Goal: Task Accomplishment & Management: Complete application form

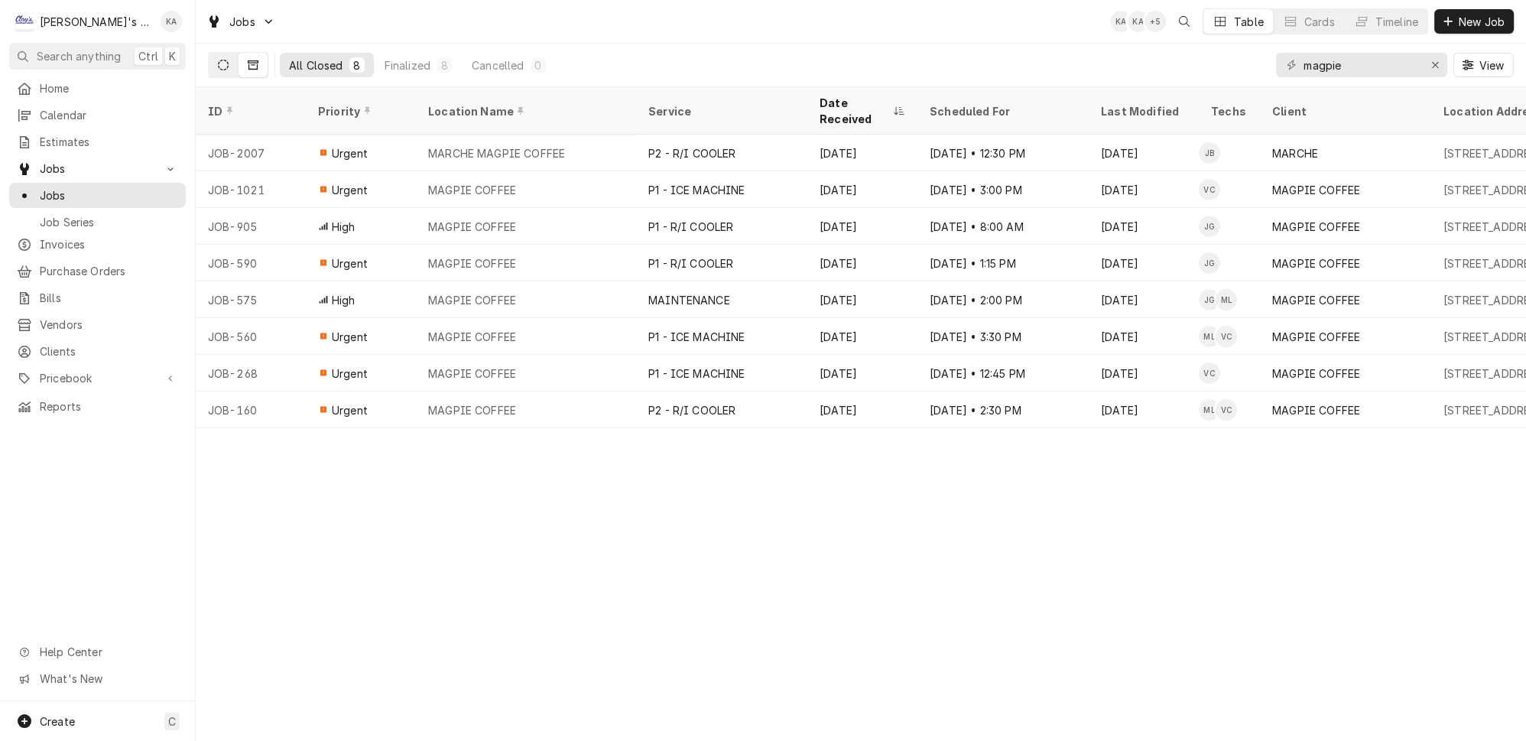
click at [218, 60] on icon "Dynamic Content Wrapper" at bounding box center [223, 65] width 11 height 11
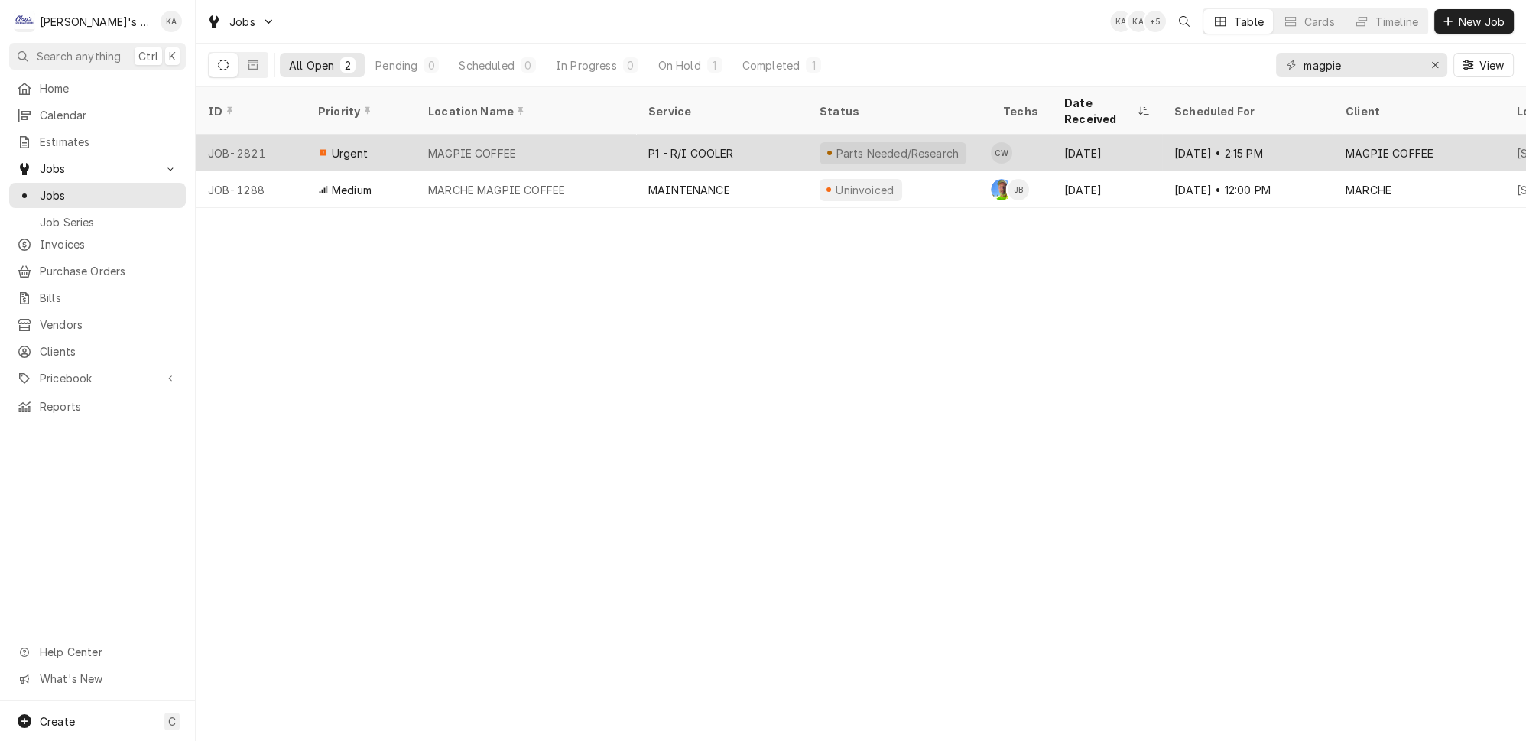
click at [568, 135] on div "MAGPIE COFFEE" at bounding box center [526, 153] width 220 height 37
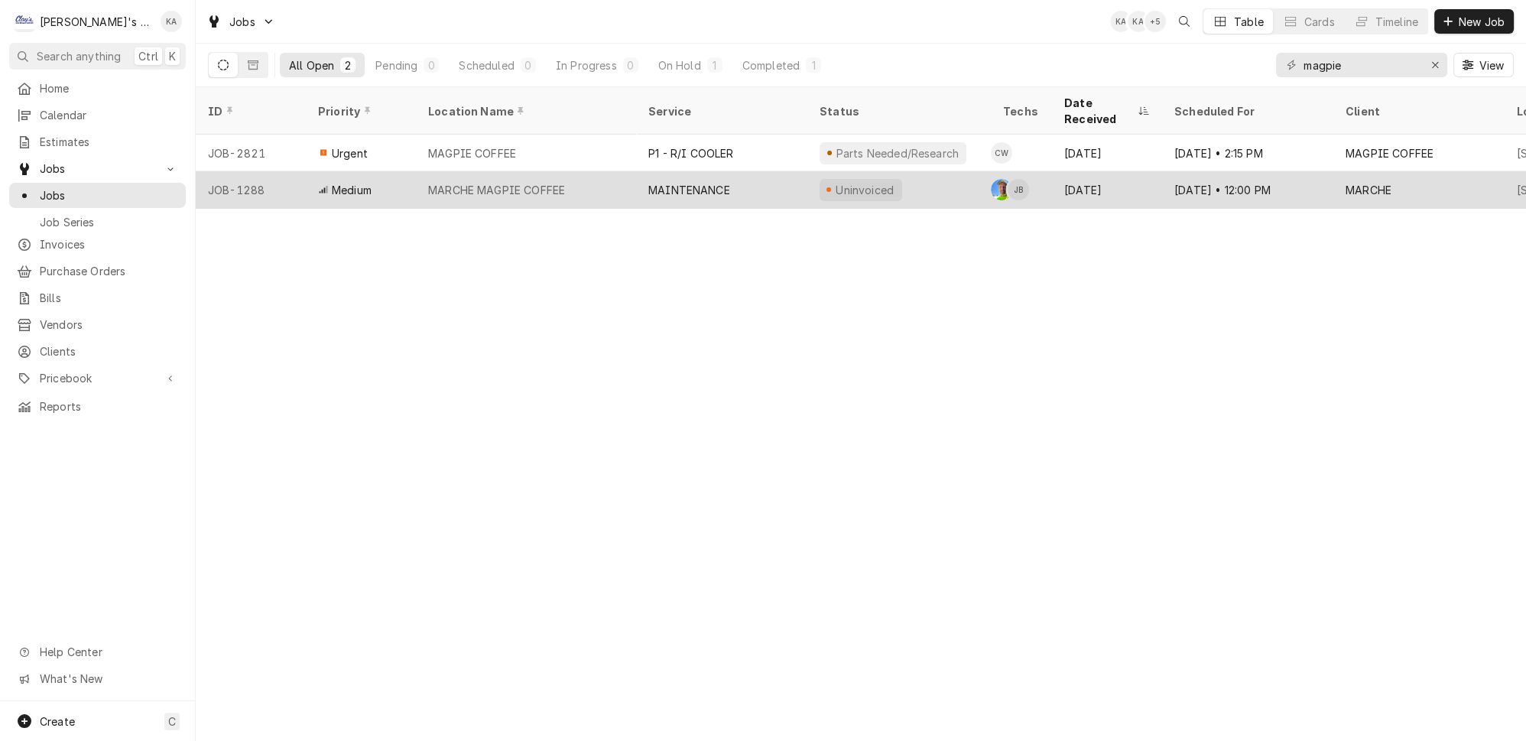
click at [493, 182] on div "MARCHE MAGPIE COFFEE" at bounding box center [496, 190] width 137 height 16
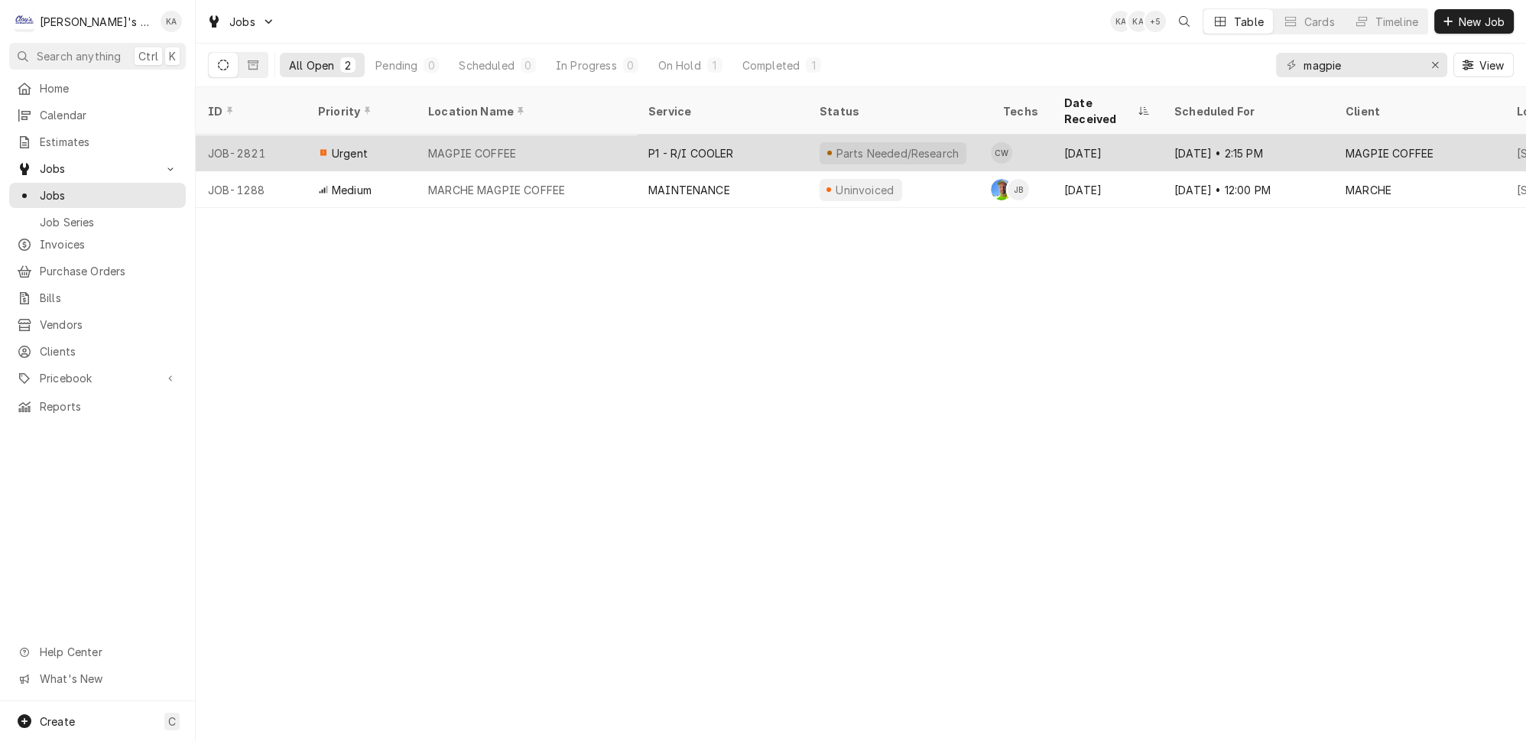
click at [549, 135] on div "MAGPIE COFFEE" at bounding box center [526, 153] width 220 height 37
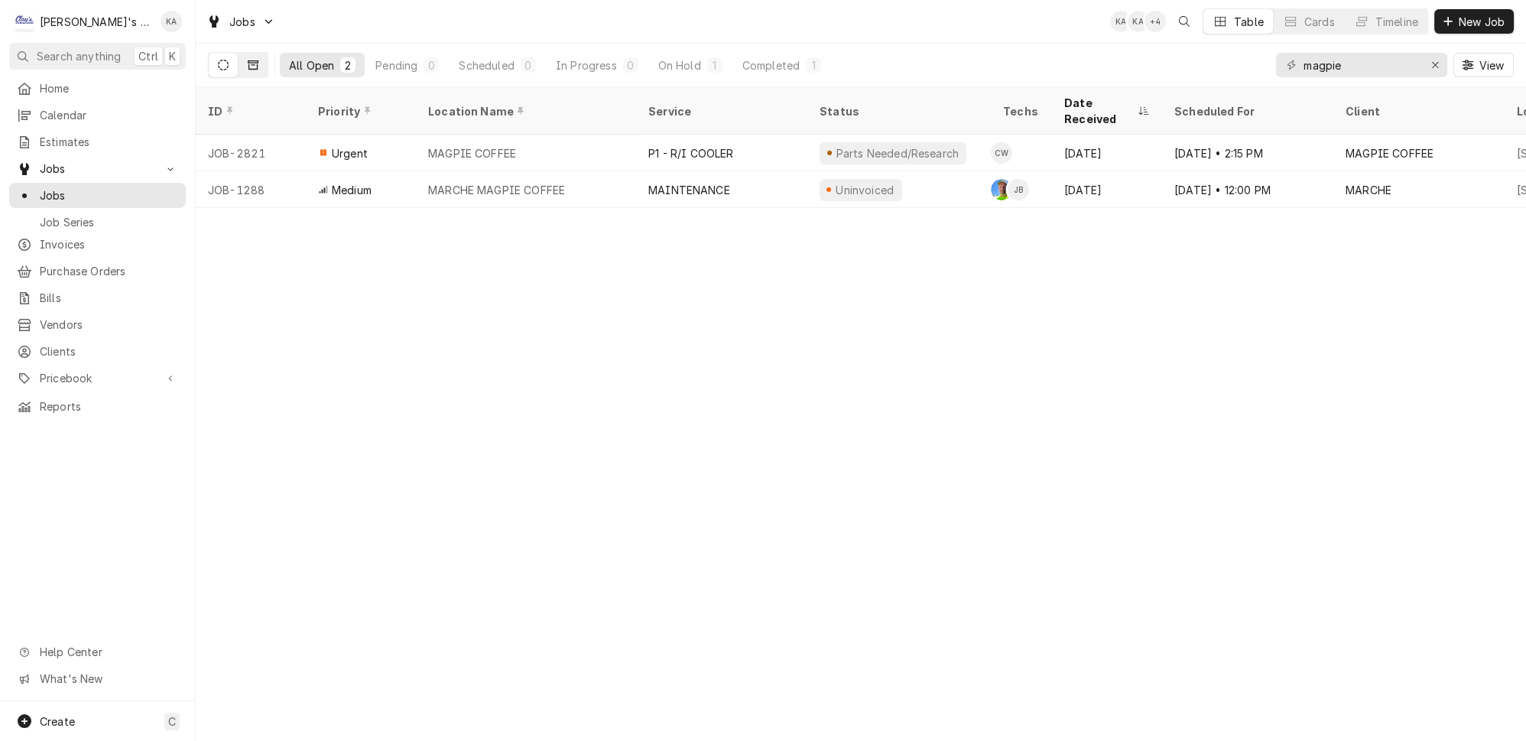
click at [248, 65] on icon "Dynamic Content Wrapper" at bounding box center [253, 65] width 11 height 11
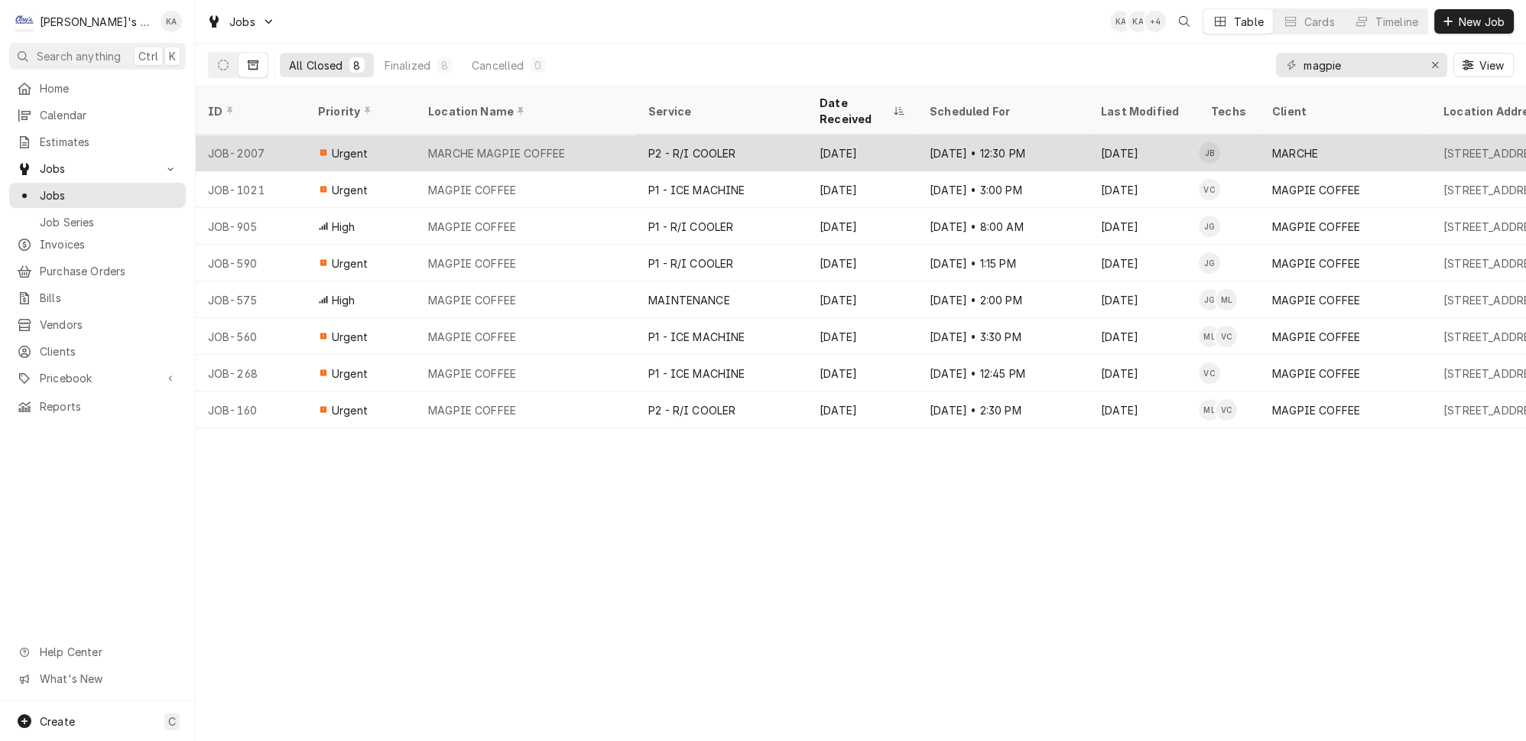
click at [600, 137] on div "MARCHE MAGPIE COFFEE" at bounding box center [526, 153] width 220 height 37
click at [572, 135] on div "MARCHE MAGPIE COFFEE" at bounding box center [526, 153] width 220 height 37
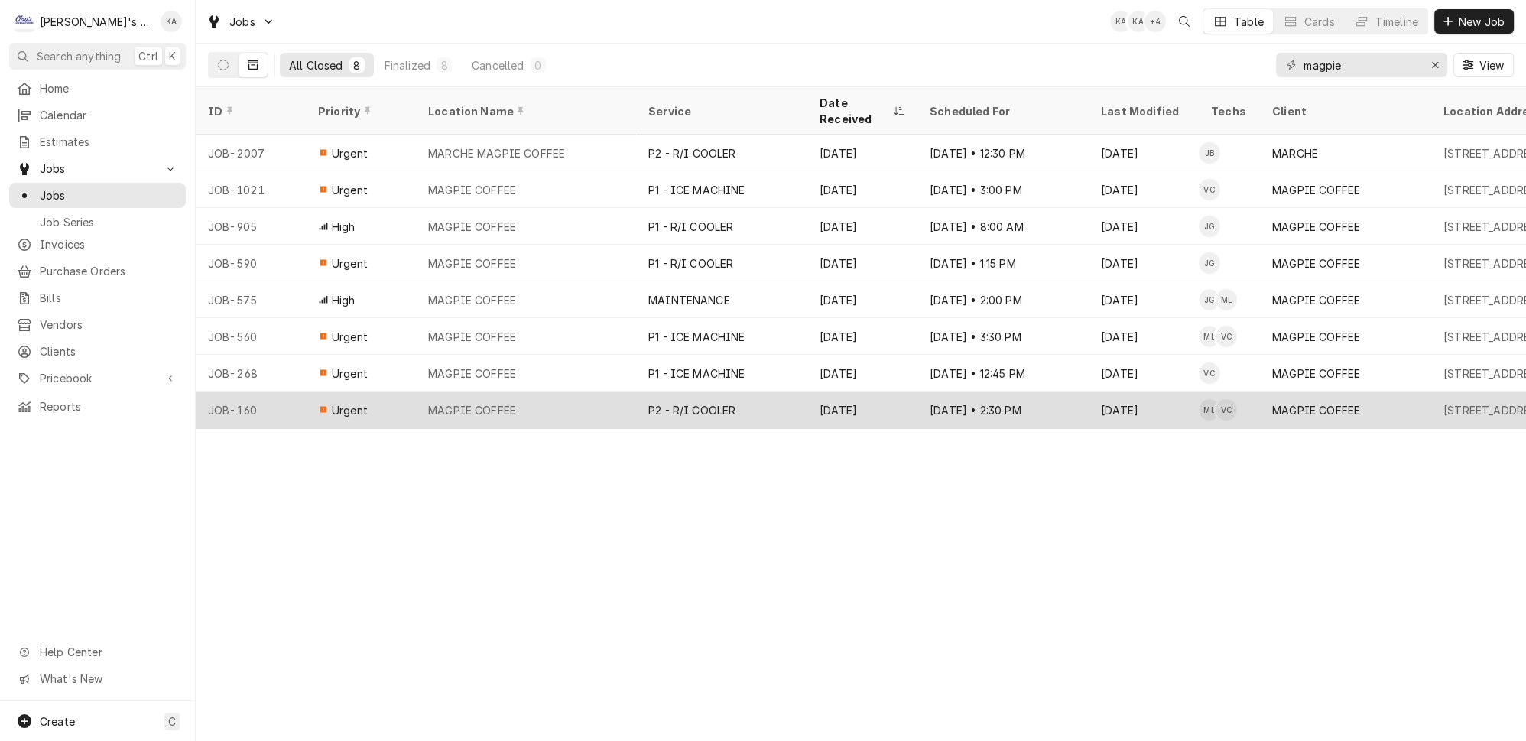
click at [514, 391] on div "MAGPIE COFFEE" at bounding box center [526, 409] width 220 height 37
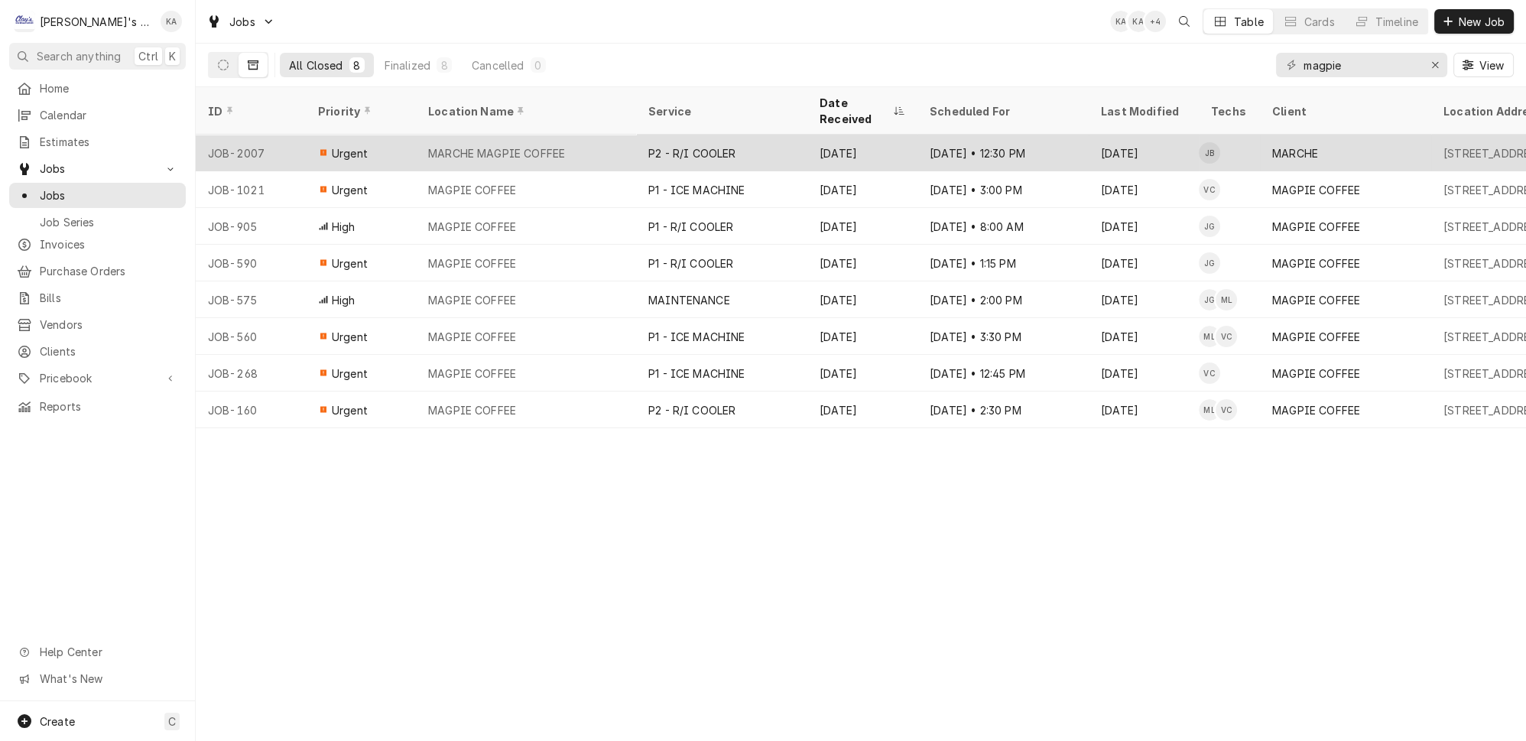
click at [516, 135] on div "MARCHE MAGPIE COFFEE" at bounding box center [526, 153] width 220 height 37
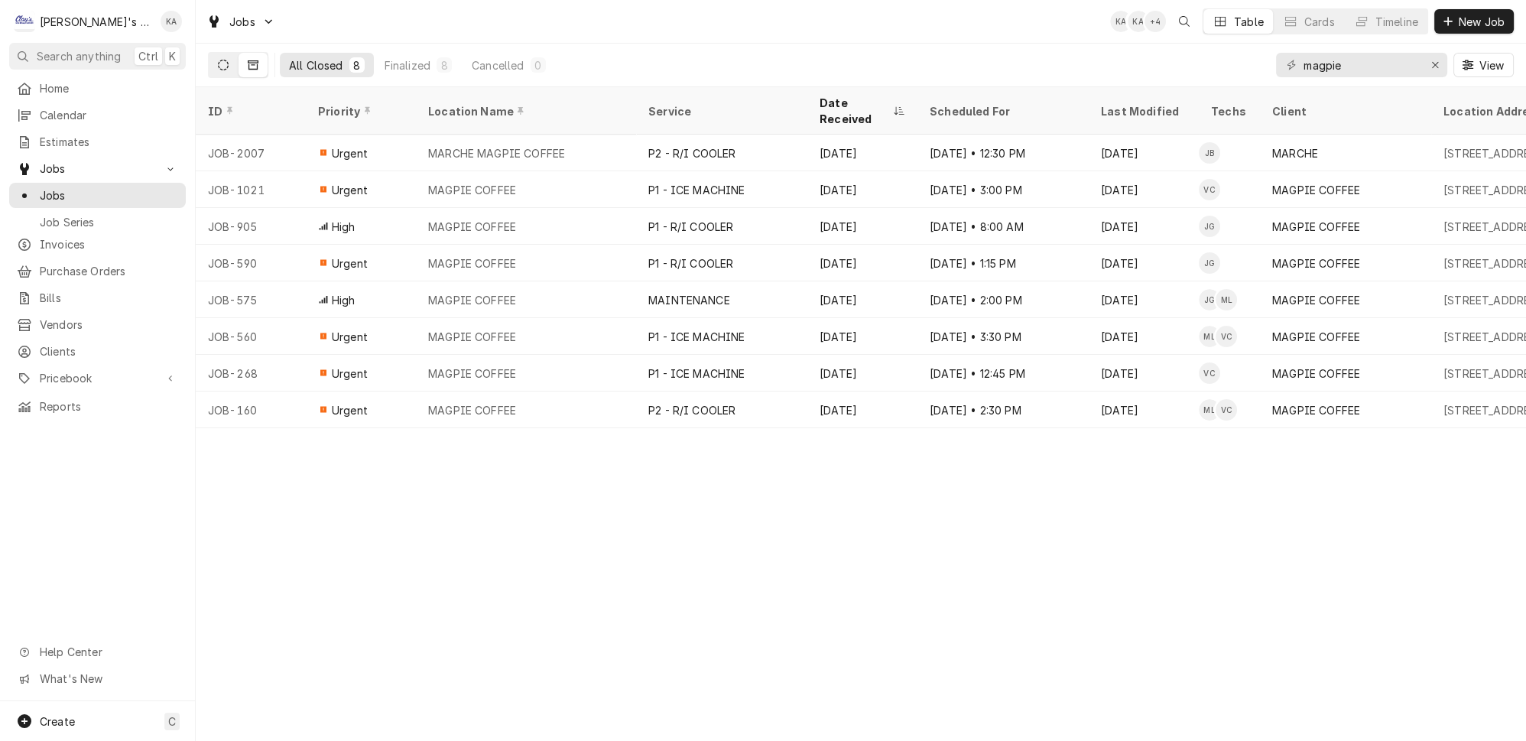
click at [218, 62] on icon "Dynamic Content Wrapper" at bounding box center [223, 65] width 11 height 11
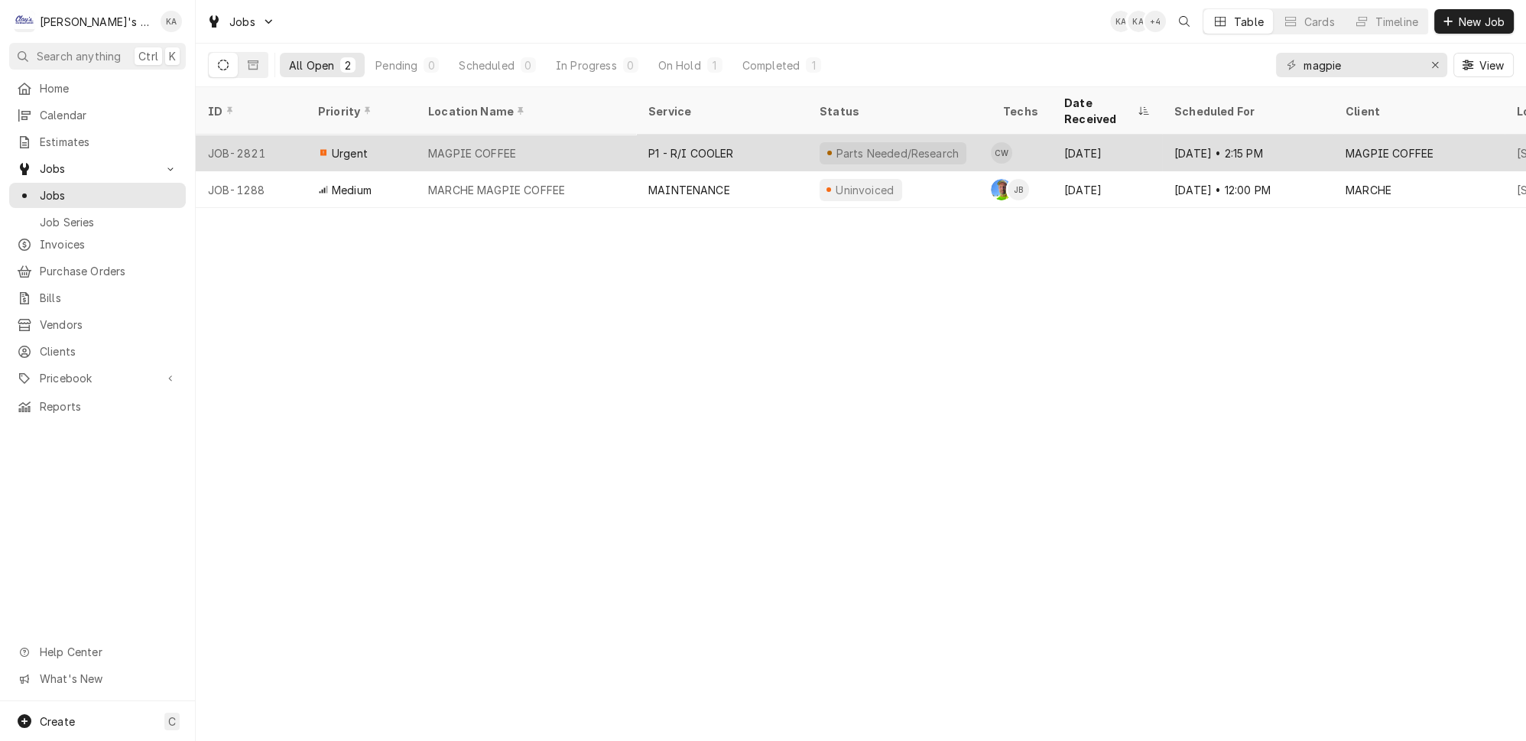
click at [563, 135] on div "MAGPIE COFFEE" at bounding box center [526, 153] width 220 height 37
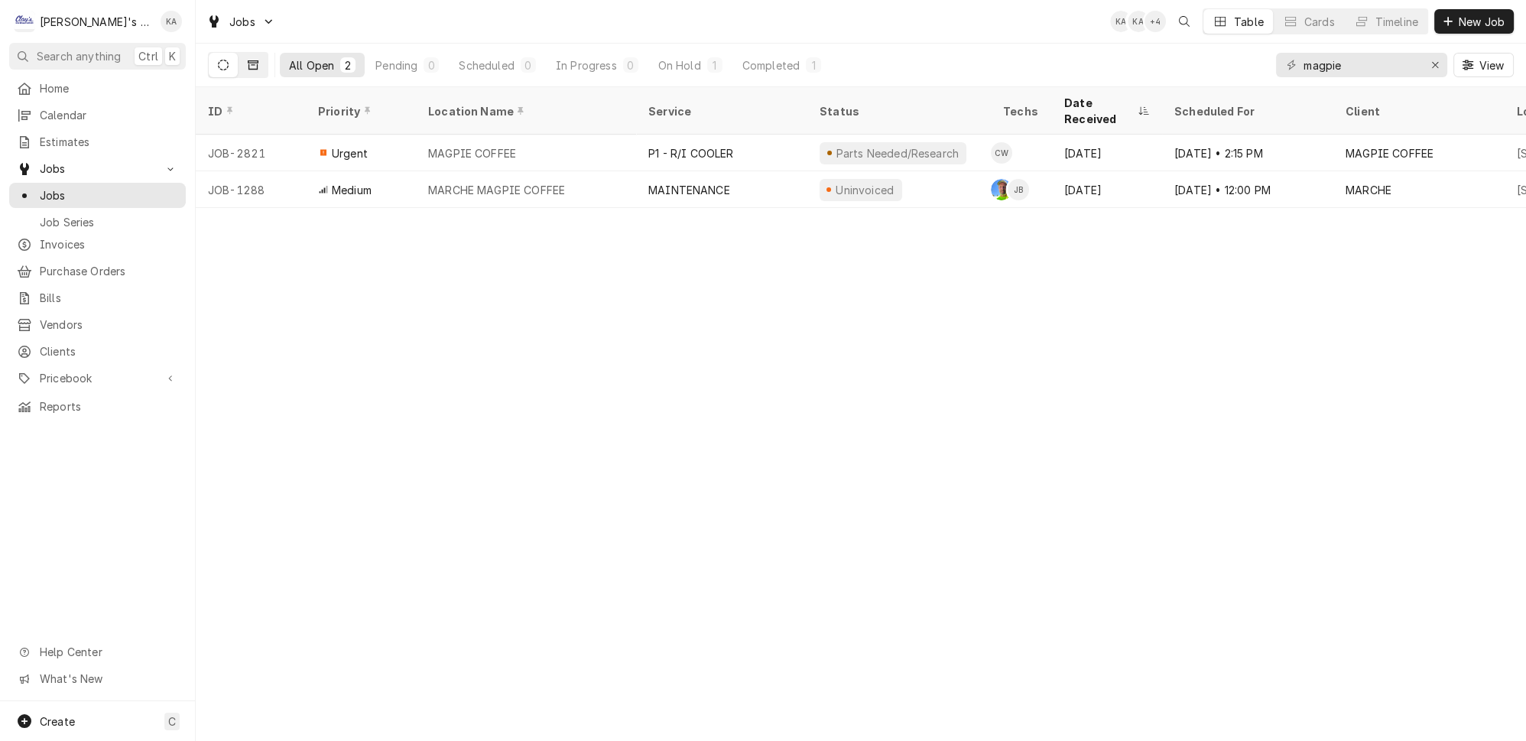
click at [248, 60] on icon "Dynamic Content Wrapper" at bounding box center [253, 64] width 11 height 9
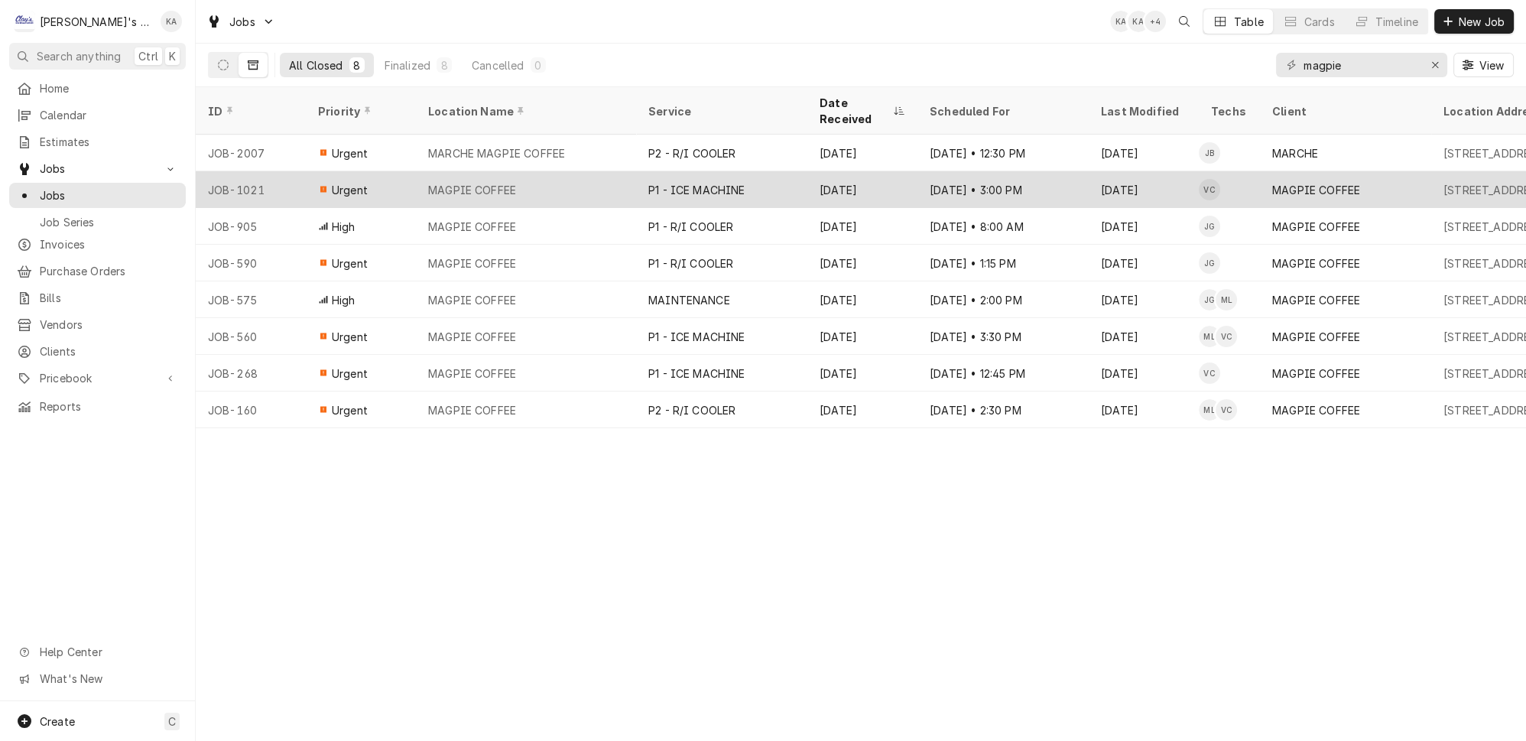
click at [540, 171] on div "MAGPIE COFFEE" at bounding box center [526, 189] width 220 height 37
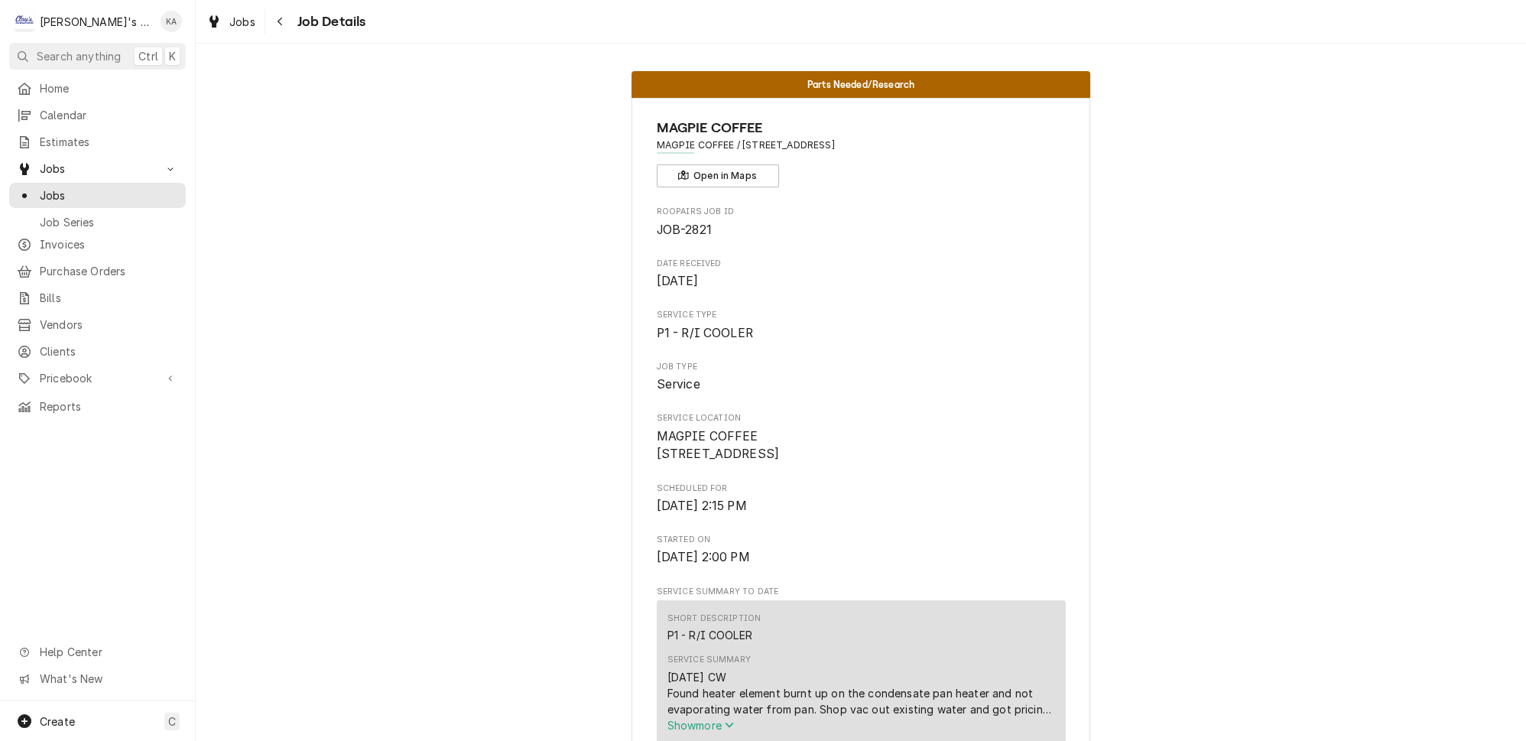
scroll to position [208, 0]
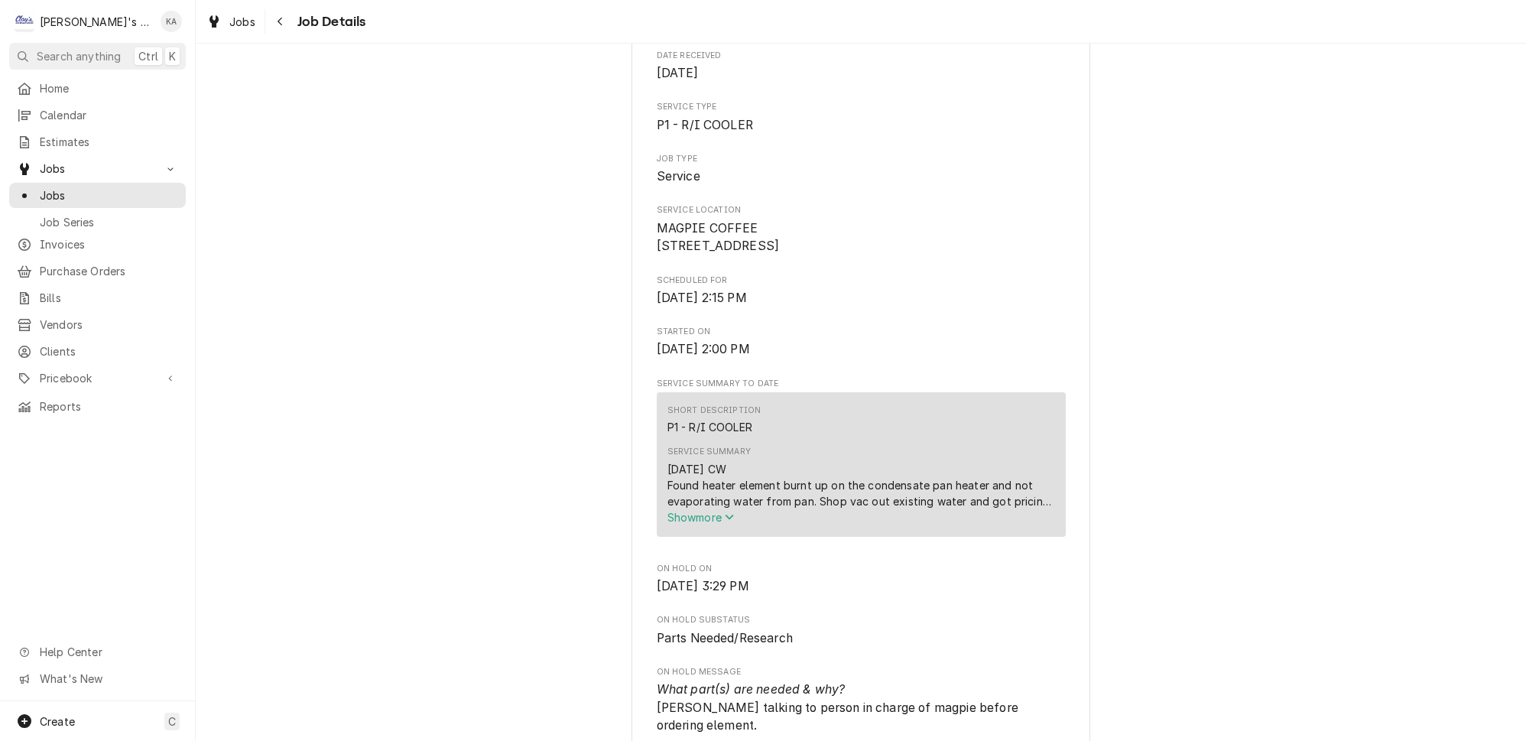
click at [728, 522] on icon "Service Summary" at bounding box center [729, 516] width 9 height 11
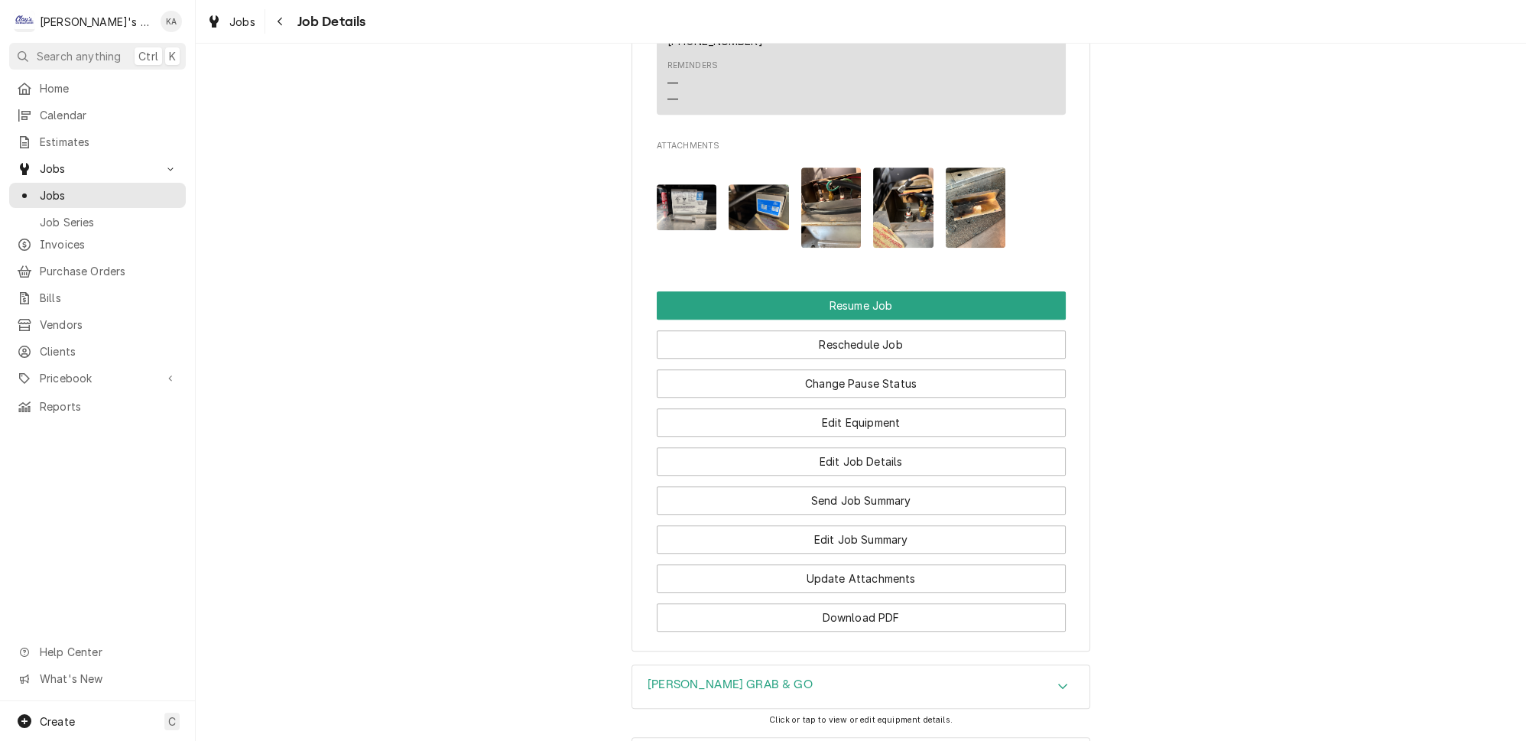
scroll to position [1876, 0]
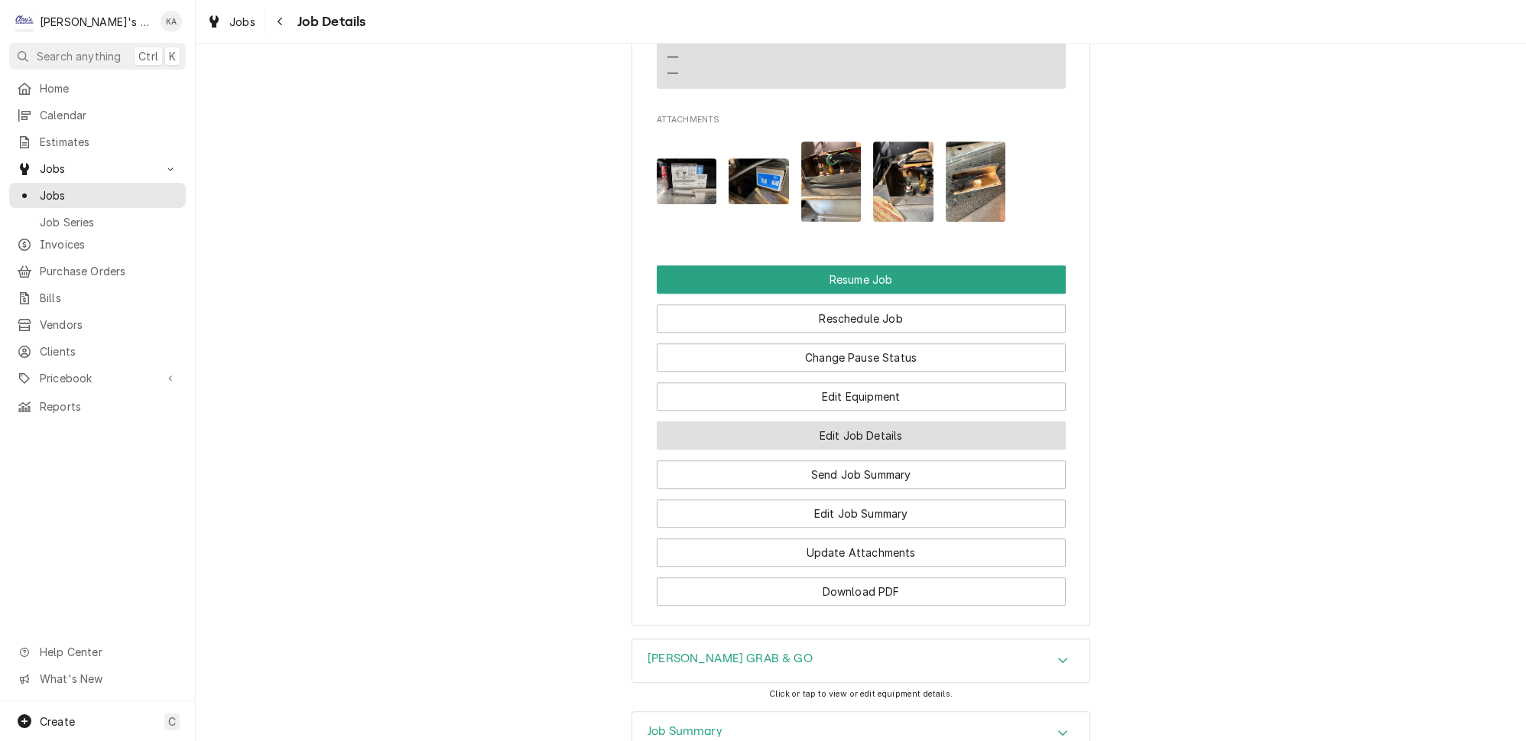
click at [862, 421] on button "Edit Job Details" at bounding box center [861, 435] width 409 height 28
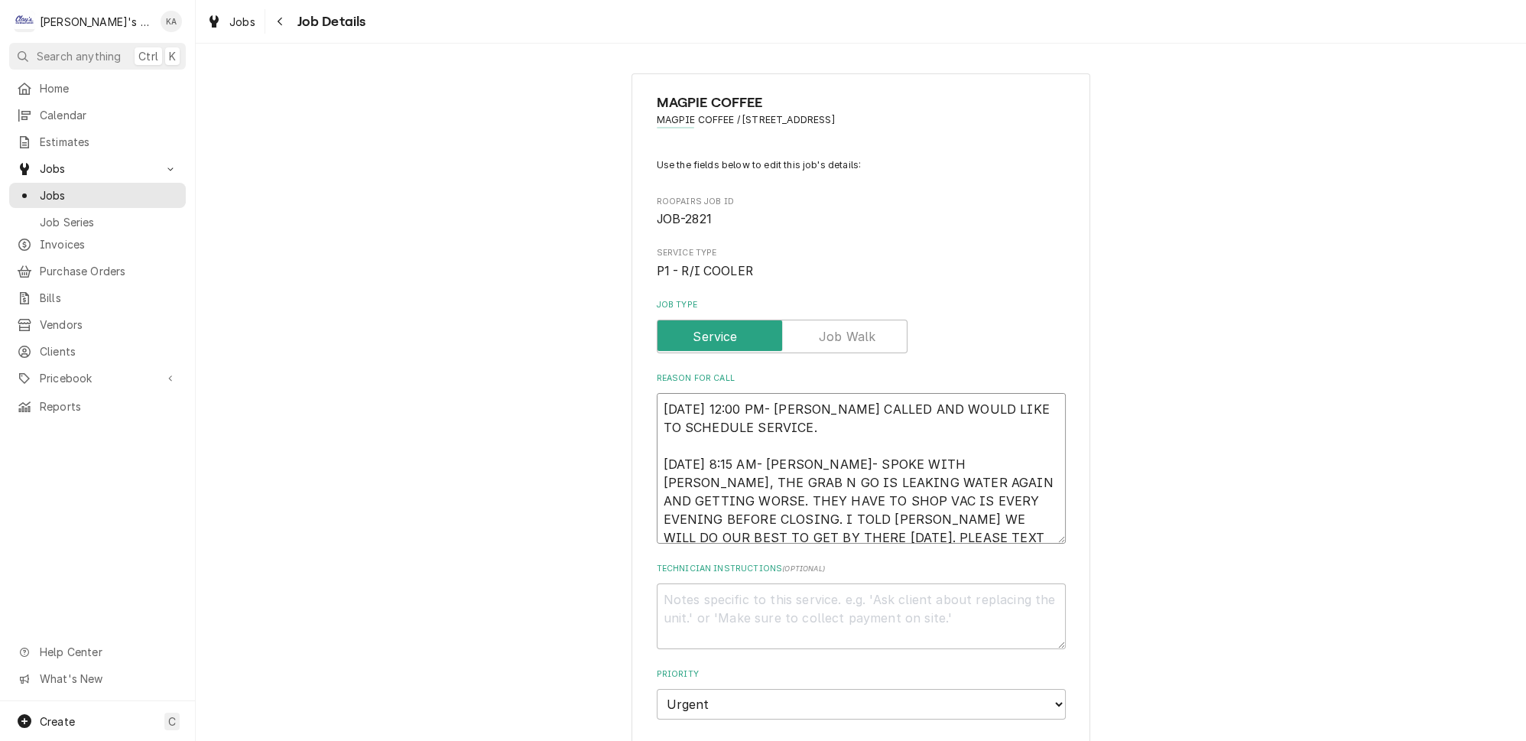
click at [664, 399] on textarea "[DATE] 12:00 PM- [PERSON_NAME] CALLED AND WOULD LIKE TO SCHEDULE SERVICE. [DATE…" at bounding box center [861, 468] width 409 height 151
type textarea "x"
type textarea "[DATE] 12:00 PM- [PERSON_NAME] CALLED AND WOULD LIKE TO SCHEDULE SERVICE. [DATE…"
type textarea "x"
type textarea "[DATE] 12:00 PM- [PERSON_NAME] CALLED AND WOULD LIKE TO SCHEDULE SERVICE. [DATE…"
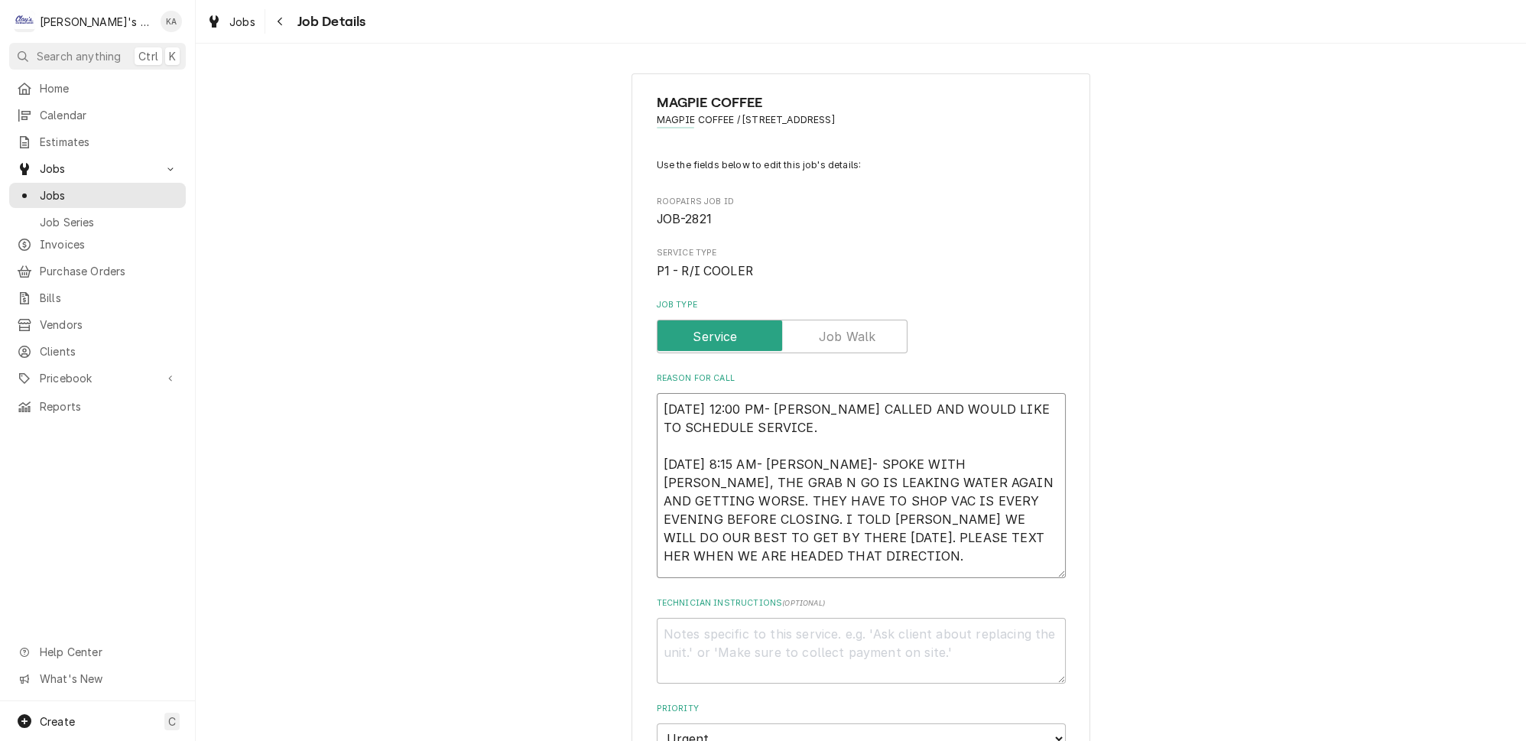
type textarea "x"
type textarea "* 9/1/2025 12:00 PM- NAOMI CALLED AND WOULD LIKE TO SCHEDULE SERVICE. 9/2/2025 …"
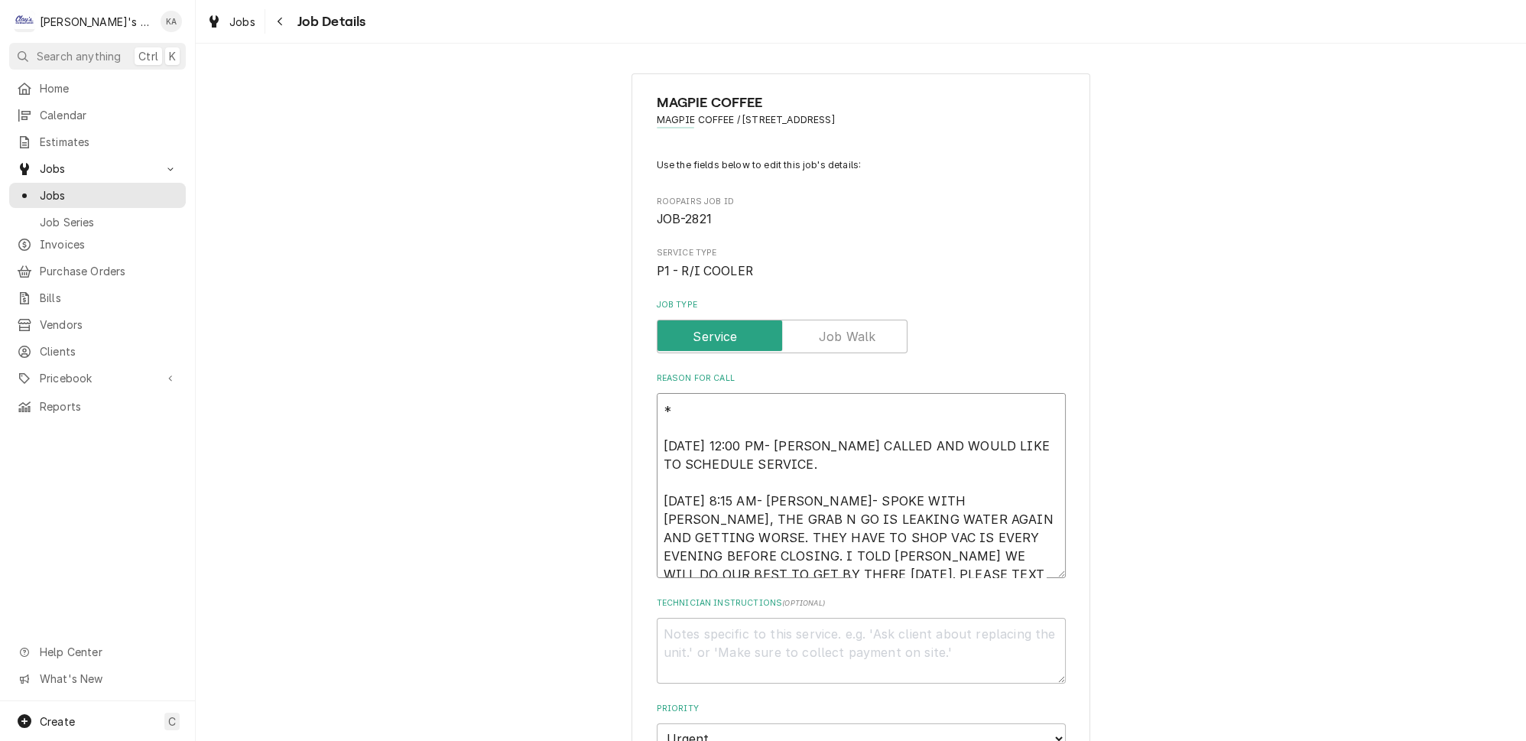
type textarea "x"
type textarea "** 9/1/2025 12:00 PM- NAOMI CALLED AND WOULD LIKE TO SCHEDULE SERVICE. 9/2/2025…"
type textarea "x"
type textarea "** 9/1/2025 12:00 PM- NAOMI CALLED AND WOULD LIKE TO SCHEDULE SERVICE. 9/2/2025…"
type textarea "x"
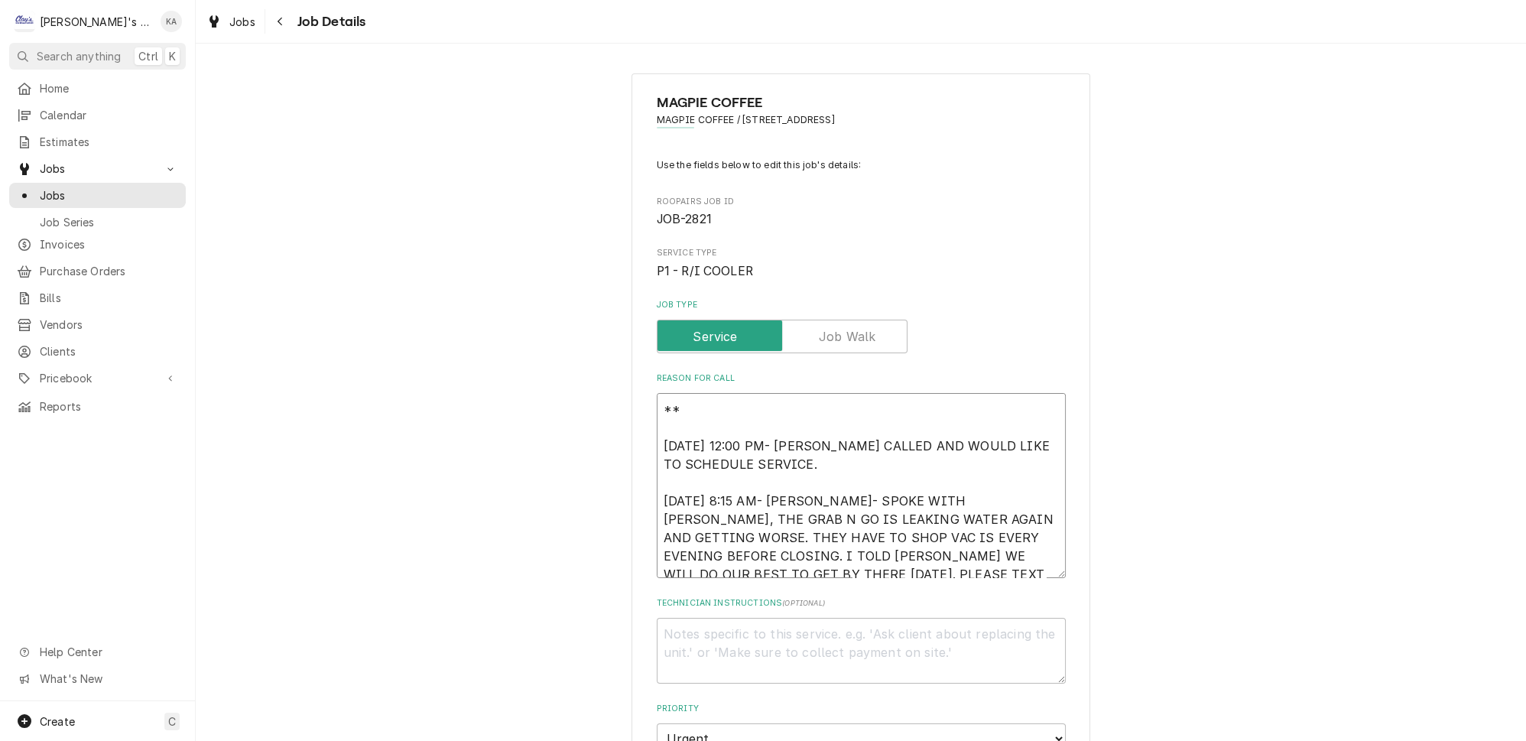
type textarea "** 9 9/1/2025 12:00 PM- NAOMI CALLED AND WOULD LIKE TO SCHEDULE SERVICE. 9/2/20…"
type textarea "x"
type textarea "** 9/ 9/1/2025 12:00 PM- NAOMI CALLED AND WOULD LIKE TO SCHEDULE SERVICE. 9/2/2…"
type textarea "x"
type textarea "** 9/3 9/1/2025 12:00 PM- NAOMI CALLED AND WOULD LIKE TO SCHEDULE SERVICE. 9/2/…"
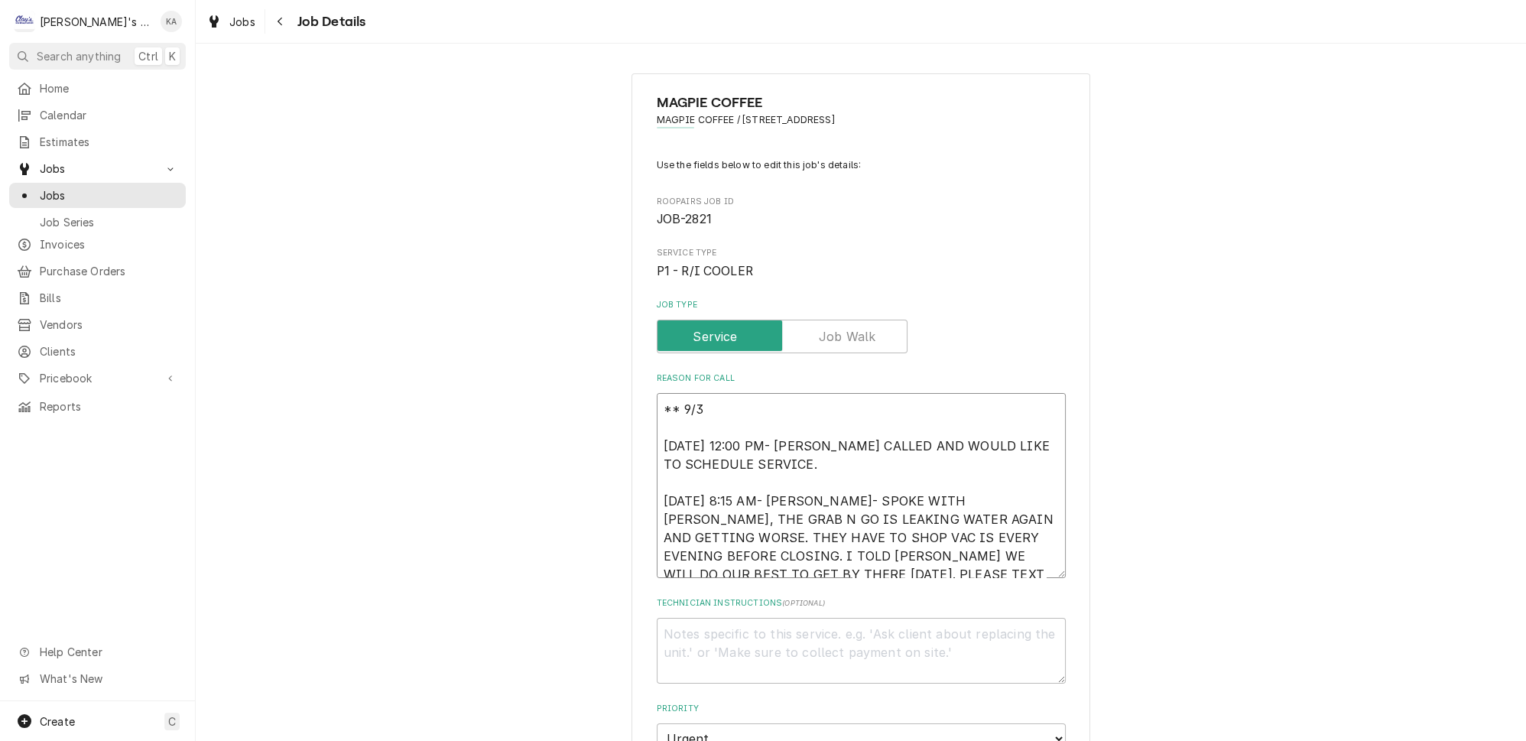
type textarea "x"
type textarea "** 9/3/ 9/1/2025 12:00 PM- NAOMI CALLED AND WOULD LIKE TO SCHEDULE SERVICE. 9/2…"
type textarea "x"
type textarea "** 9/3/2 9/1/2025 12:00 PM- NAOMI CALLED AND WOULD LIKE TO SCHEDULE SERVICE. 9/…"
type textarea "x"
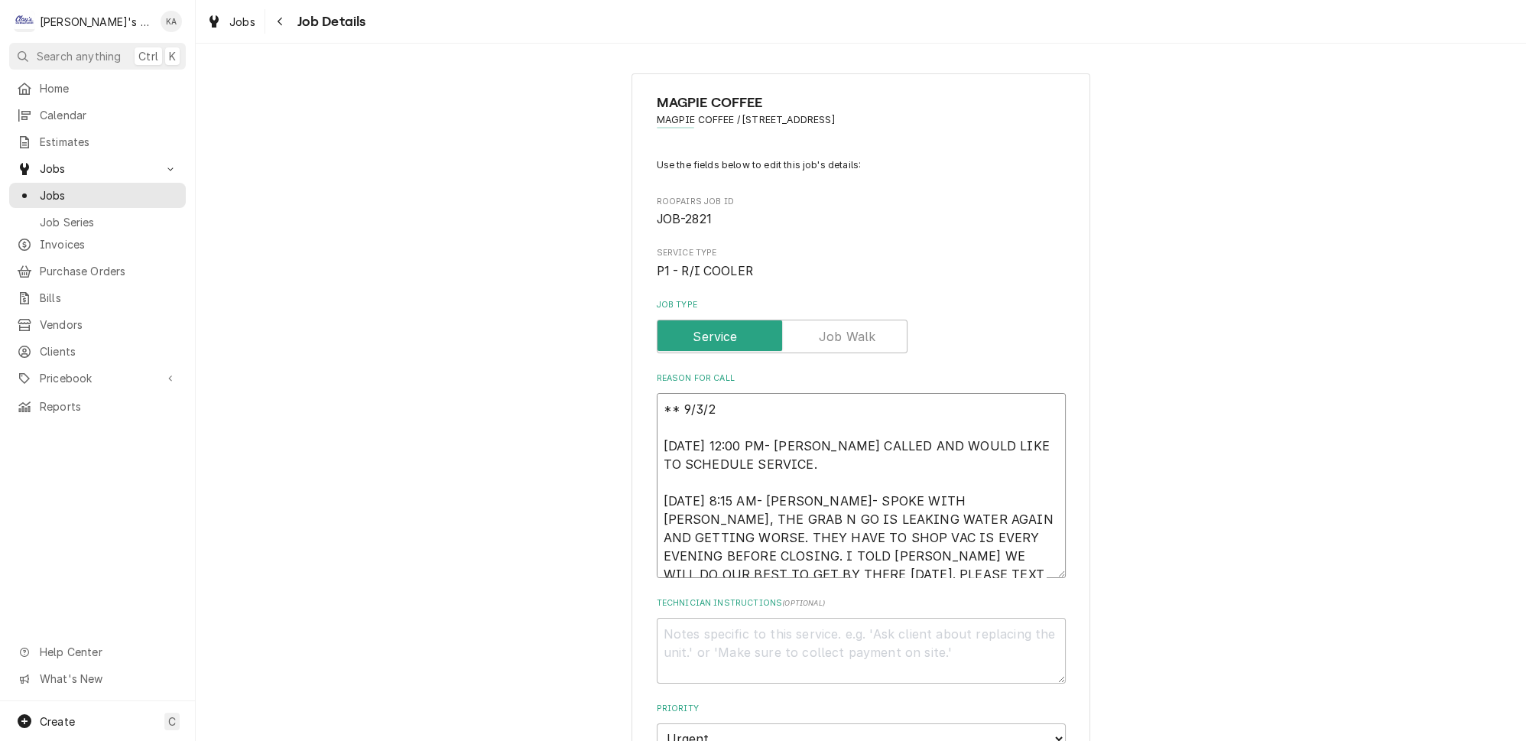
type textarea "** 9/3/20 9/1/2025 12:00 PM- NAOMI CALLED AND WOULD LIKE TO SCHEDULE SERVICE. 9…"
type textarea "x"
type textarea "** 9/3/202 9/1/2025 12:00 PM- NAOMI CALLED AND WOULD LIKE TO SCHEDULE SERVICE. …"
type textarea "x"
type textarea "** 9/3/2025 9/1/2025 12:00 PM- NAOMI CALLED AND WOULD LIKE TO SCHEDULE SERVICE.…"
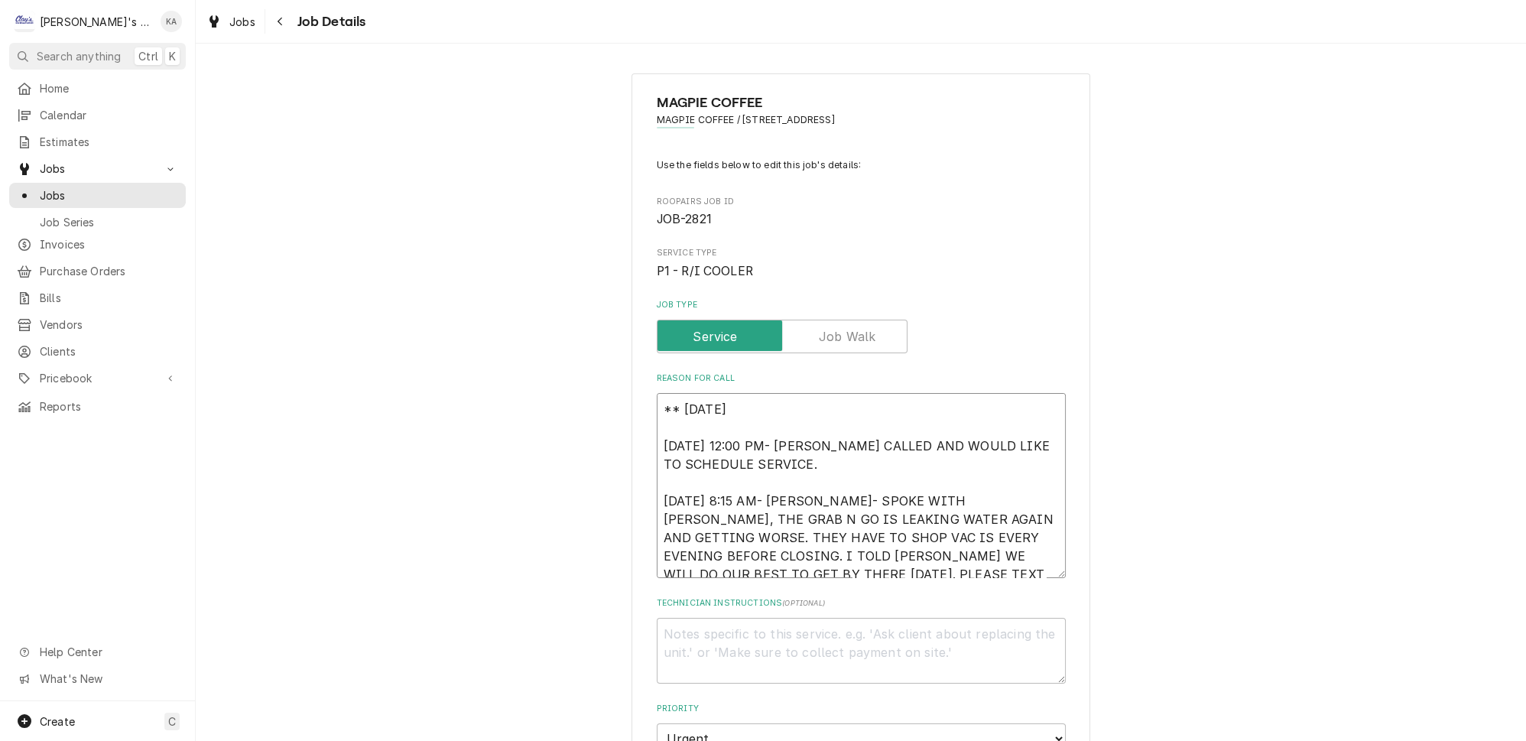
type textarea "x"
type textarea "** 9/3/2025 9/1/2025 12:00 PM- NAOMI CALLED AND WOULD LIKE TO SCHEDULE SERVICE.…"
type textarea "x"
type textarea "** 9/3/2025 6 9/1/2025 12:00 PM- NAOMI CALLED AND WOULD LIKE TO SCHEDULE SERVIC…"
type textarea "x"
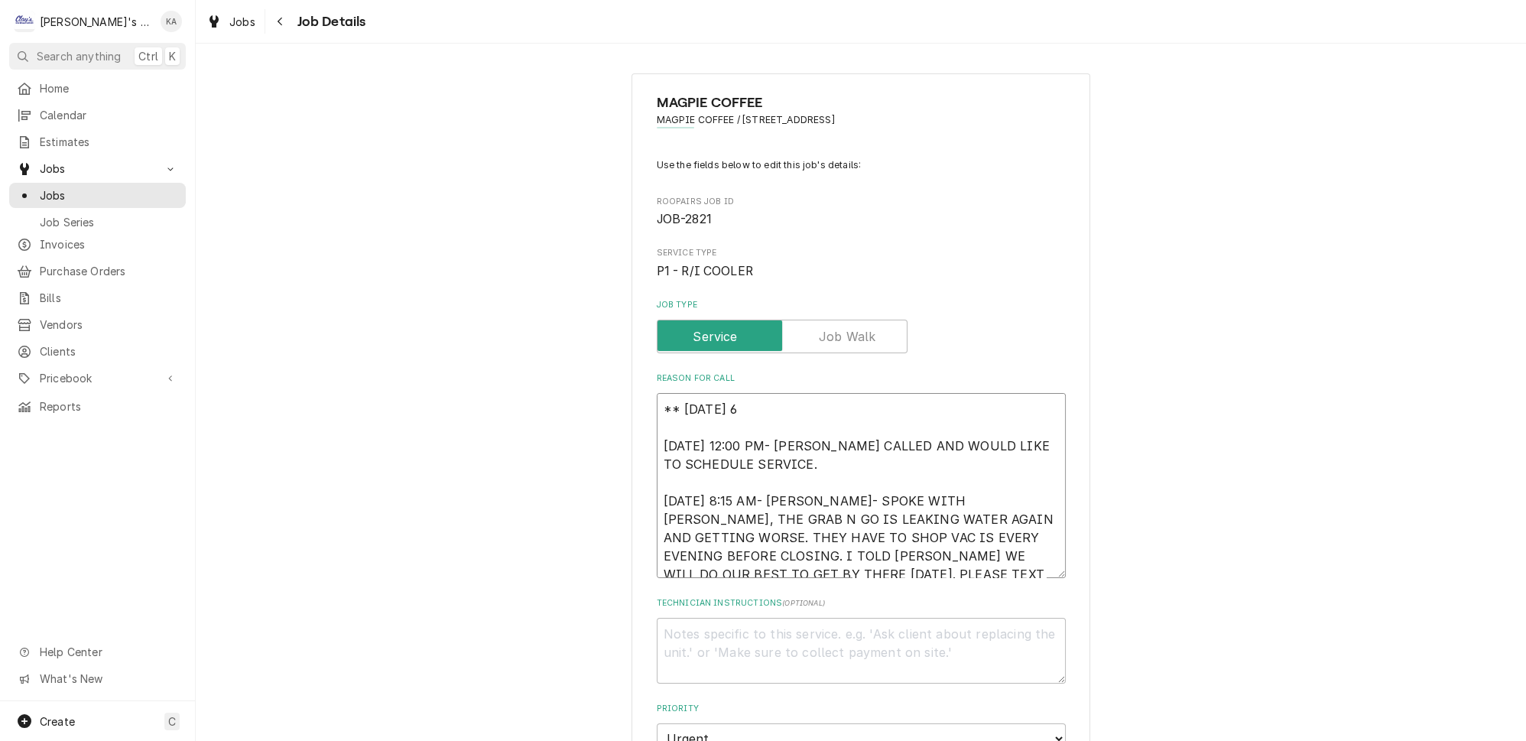
type textarea "** 9/3/2025 6: 9/1/2025 12:00 PM- NAOMI CALLED AND WOULD LIKE TO SCHEDULE SERVI…"
type textarea "x"
type textarea "** 9/3/2025 6:3 9/1/2025 12:00 PM- NAOMI CALLED AND WOULD LIKE TO SCHEDULE SERV…"
type textarea "x"
type textarea "** 9/3/2025 6:30 9/1/2025 12:00 PM- NAOMI CALLED AND WOULD LIKE TO SCHEDULE SER…"
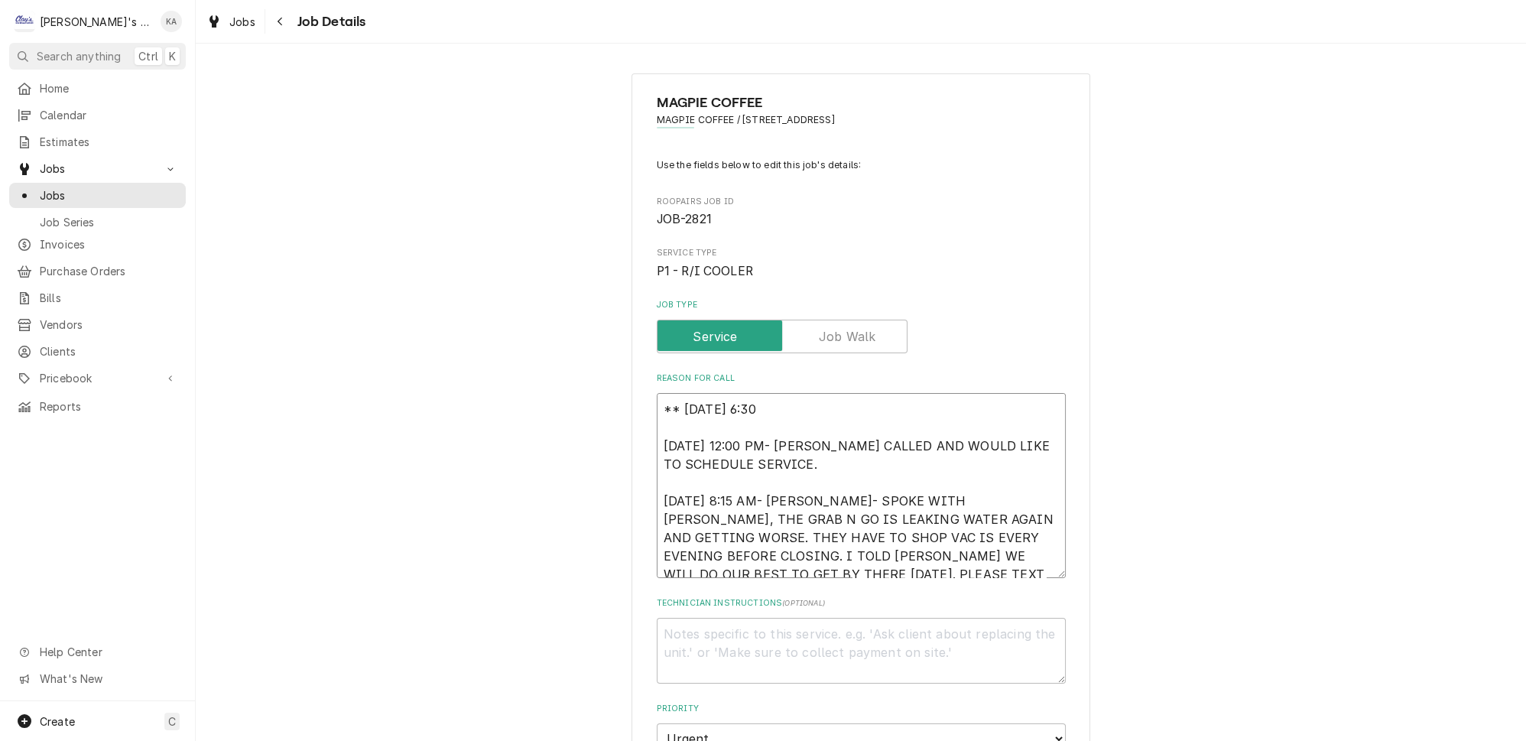
type textarea "x"
type textarea "** 9/3/2025 6:30 9/1/2025 12:00 PM- NAOMI CALLED AND WOULD LIKE TO SCHEDULE SER…"
type textarea "x"
type textarea "** 9/3/2025 6:30 P 9/1/2025 12:00 PM- NAOMI CALLED AND WOULD LIKE TO SCHEDULE S…"
type textarea "x"
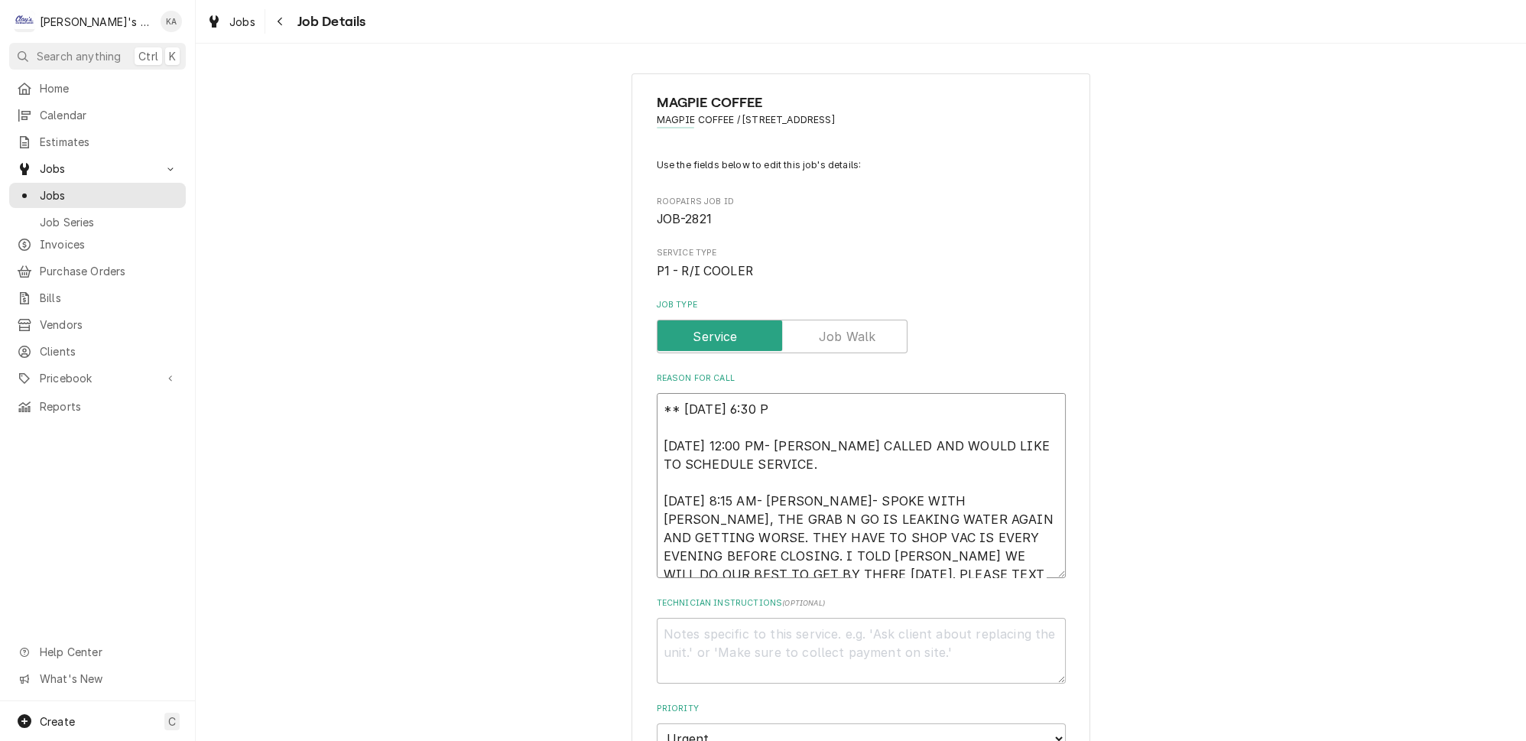
type textarea "** 9/3/2025 6:30 PM 9/1/2025 12:00 PM- NAOMI CALLED AND WOULD LIKE TO SCHEDULE …"
type textarea "x"
type textarea "** 9/3/2025 6:30 PM- 9/1/2025 12:00 PM- NAOMI CALLED AND WOULD LIKE TO SCHEDULE…"
type textarea "x"
type textarea "** 9/3/2025 6:30 PM- 9/1/2025 12:00 PM- NAOMI CALLED AND WOULD LIKE TO SCHEDULE…"
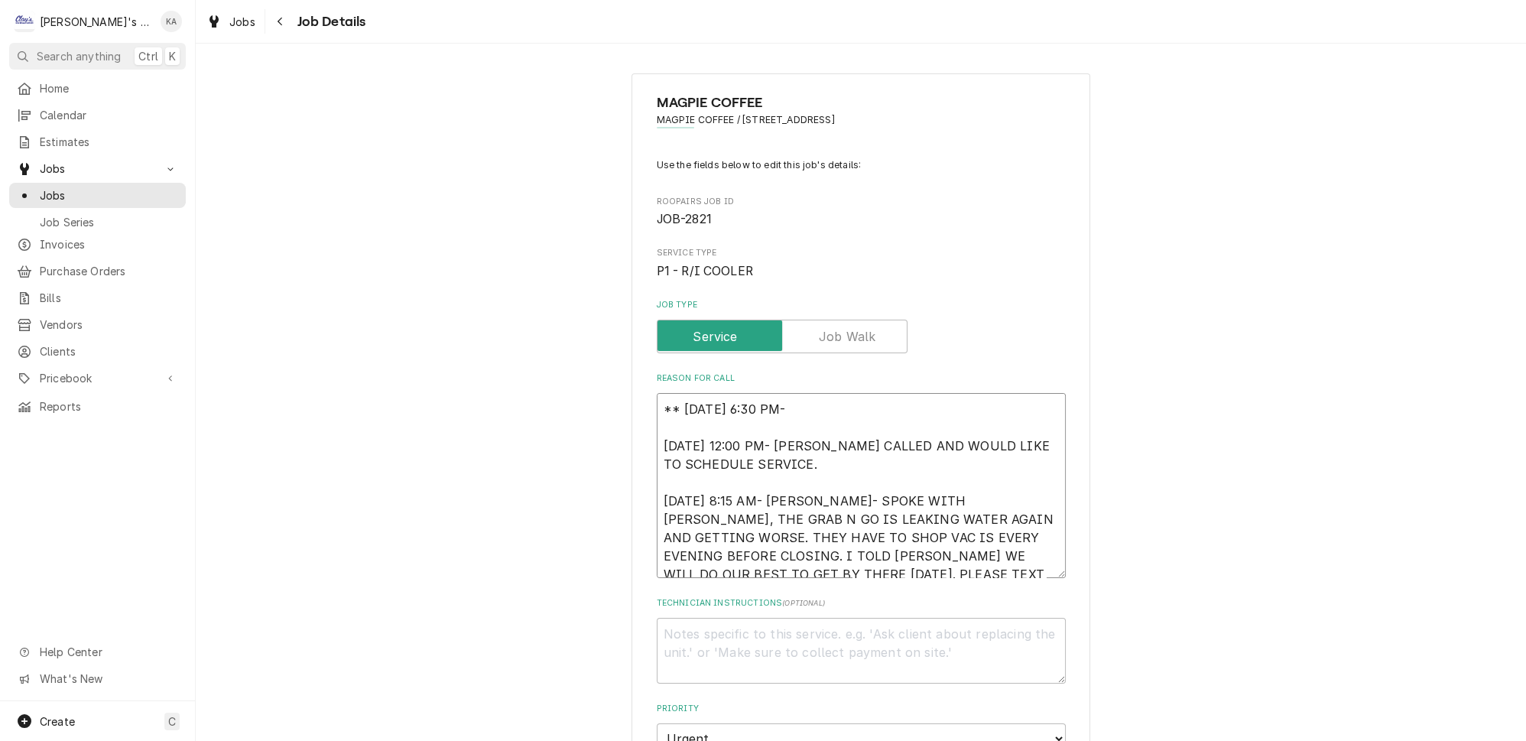
type textarea "x"
type textarea "** 9/3/2025 6:30 PM- K 9/1/2025 12:00 PM- NAOMI CALLED AND WOULD LIKE TO SCHEDU…"
type textarea "x"
type textarea "** 9/3/2025 6:30 PM- KO 9/1/2025 12:00 PM- NAOMI CALLED AND WOULD LIKE TO SCHED…"
type textarea "x"
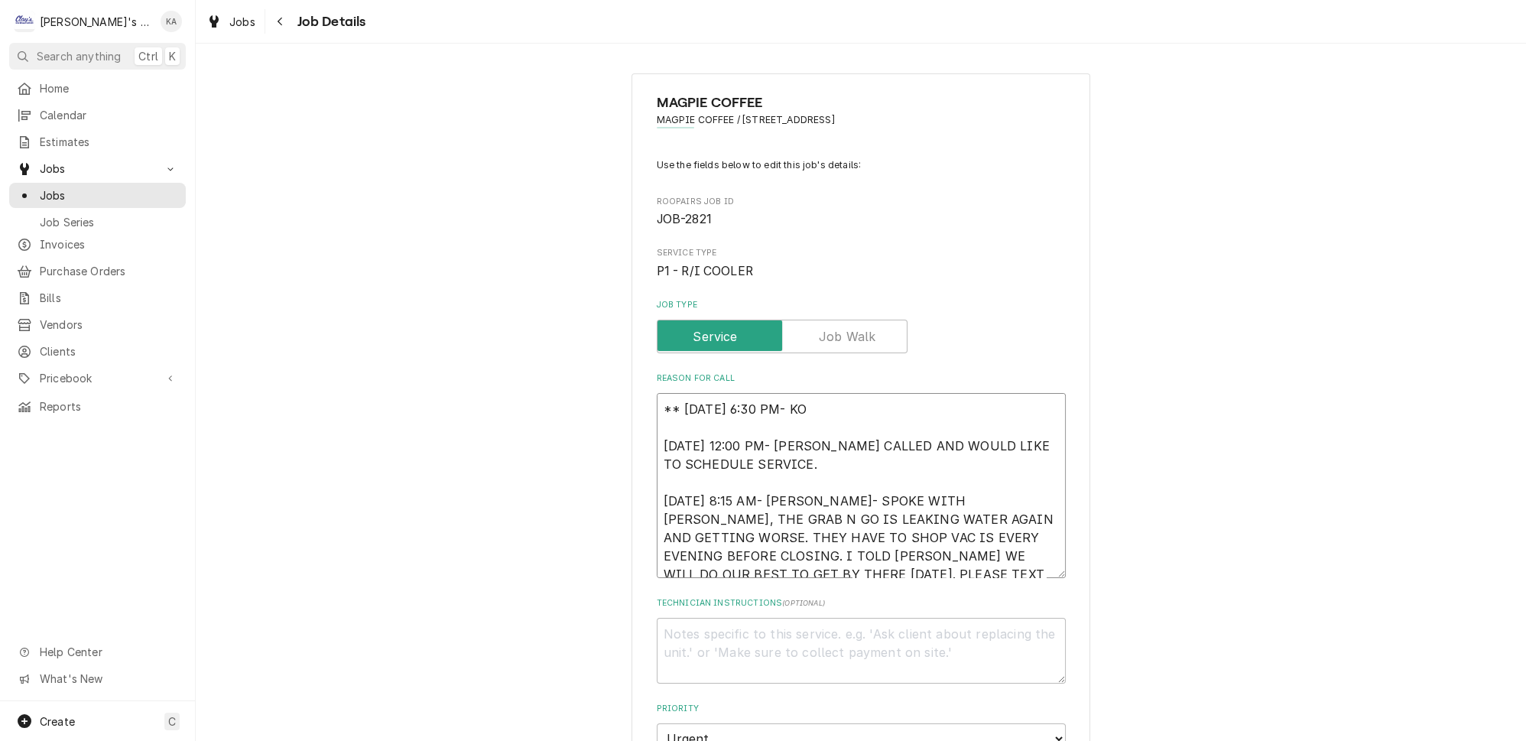
type textarea "** 9/3/2025 6:30 PM- KOR 9/1/2025 12:00 PM- NAOMI CALLED AND WOULD LIKE TO SCHE…"
type textarea "x"
type textarea "** 9/3/2025 6:30 PM- KORE 9/1/2025 12:00 PM- NAOMI CALLED AND WOULD LIKE TO SCH…"
type textarea "x"
type textarea "** 9/3/2025 6:30 PM- KOREY 9/1/2025 12:00 PM- NAOMI CALLED AND WOULD LIKE TO SC…"
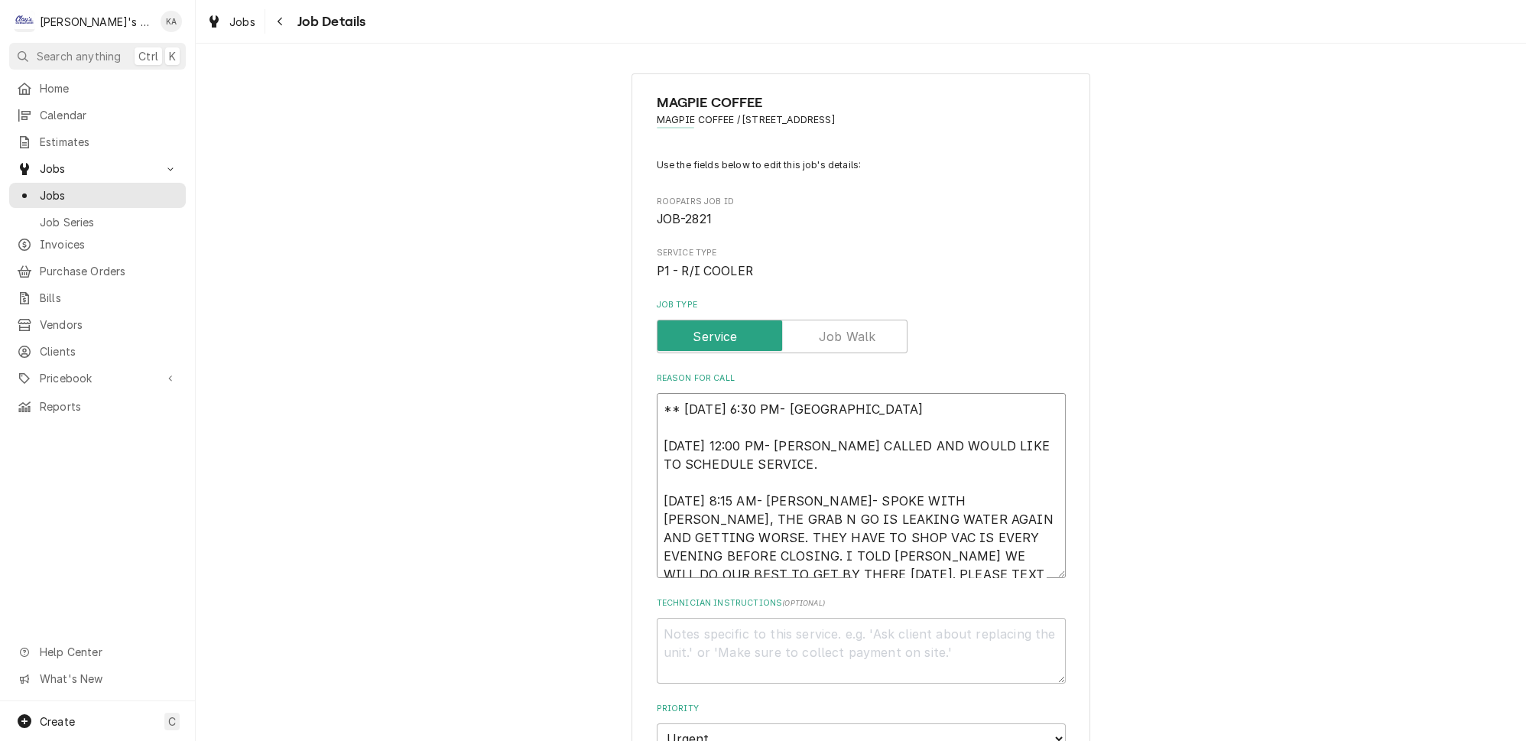
type textarea "x"
type textarea "** 9/3/2025 6:30 PM- KOREY- 9/1/2025 12:00 PM- NAOMI CALLED AND WOULD LIKE TO S…"
type textarea "x"
type textarea "** 9/3/2025 6:30 PM- KOREY- 9/1/2025 12:00 PM- NAOMI CALLED AND WOULD LIKE TO S…"
type textarea "x"
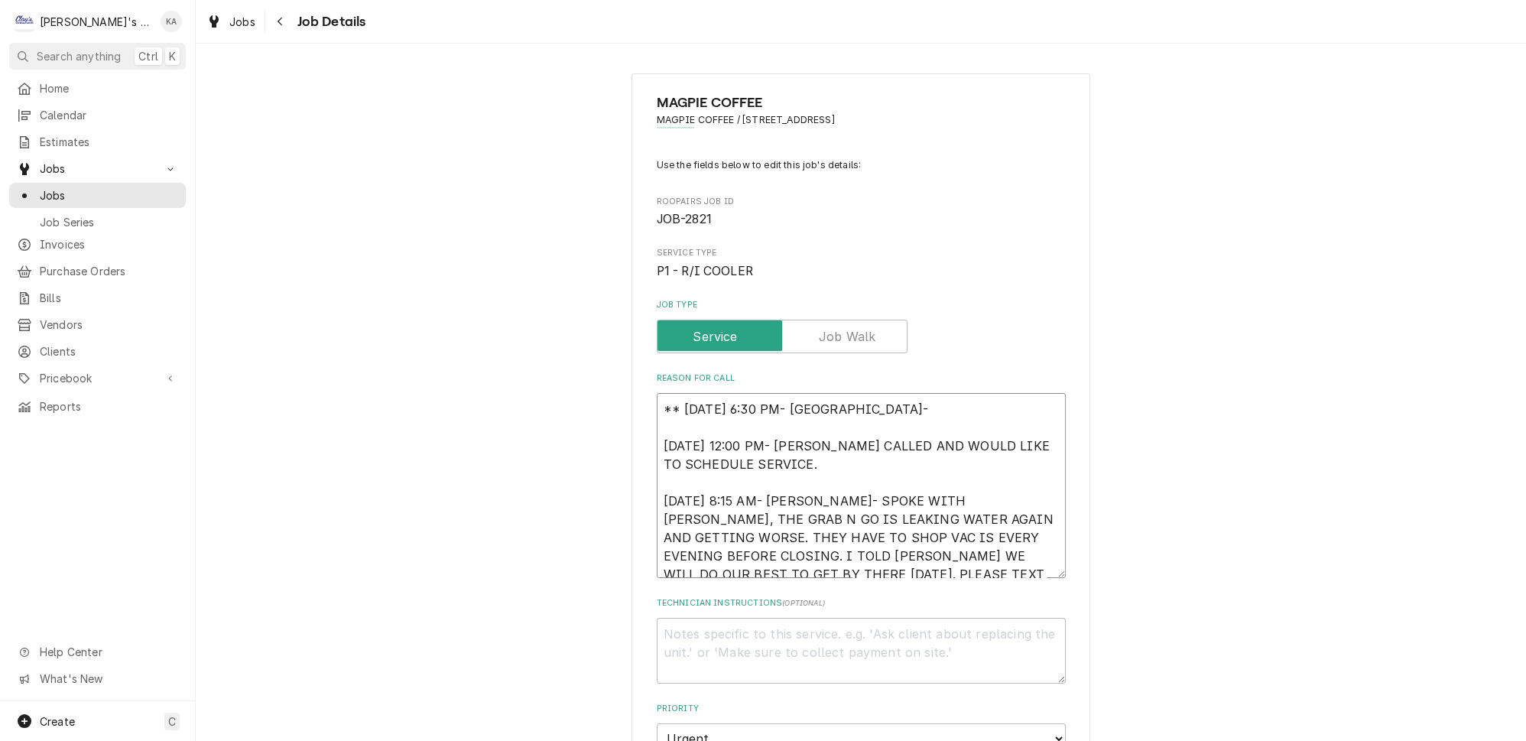
type textarea "** 9/3/2025 6:30 PM- KOREY- T 9/1/2025 12:00 PM- NAOMI CALLED AND WOULD LIKE TO…"
type textarea "x"
type textarea "** 9/3/2025 6:30 PM- KOREY- TH 9/1/2025 12:00 PM- NAOMI CALLED AND WOULD LIKE T…"
type textarea "x"
type textarea "** 9/3/2025 6:30 PM- KOREY- THE 9/1/2025 12:00 PM- NAOMI CALLED AND WOULD LIKE …"
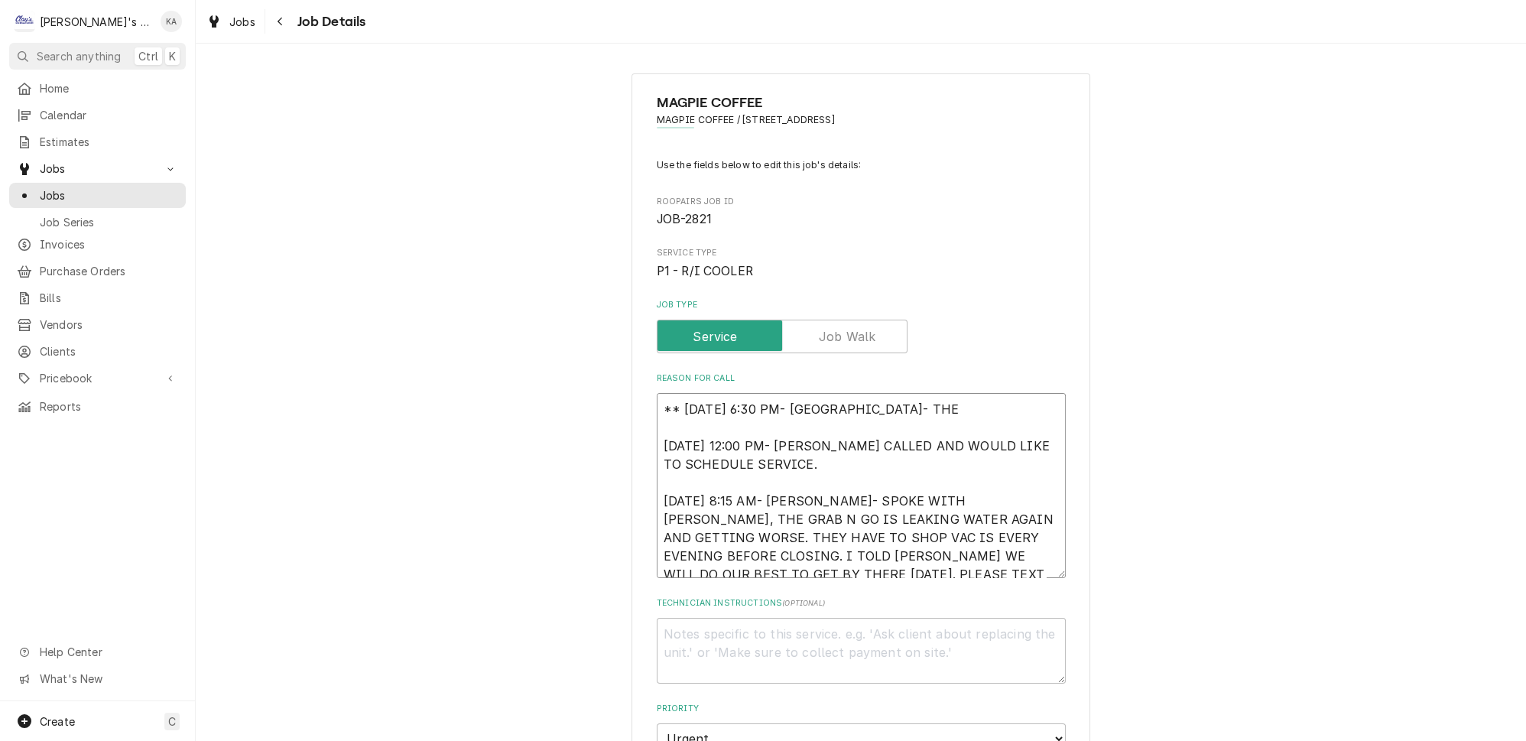
type textarea "x"
type textarea "** 9/3/2025 6:30 PM- KOREY- THER 9/1/2025 12:00 PM- NAOMI CALLED AND WOULD LIKE…"
type textarea "x"
type textarea "** 9/3/2025 6:30 PM- KOREY- THERE 9/1/2025 12:00 PM- NAOMI CALLED AND WOULD LIK…"
type textarea "x"
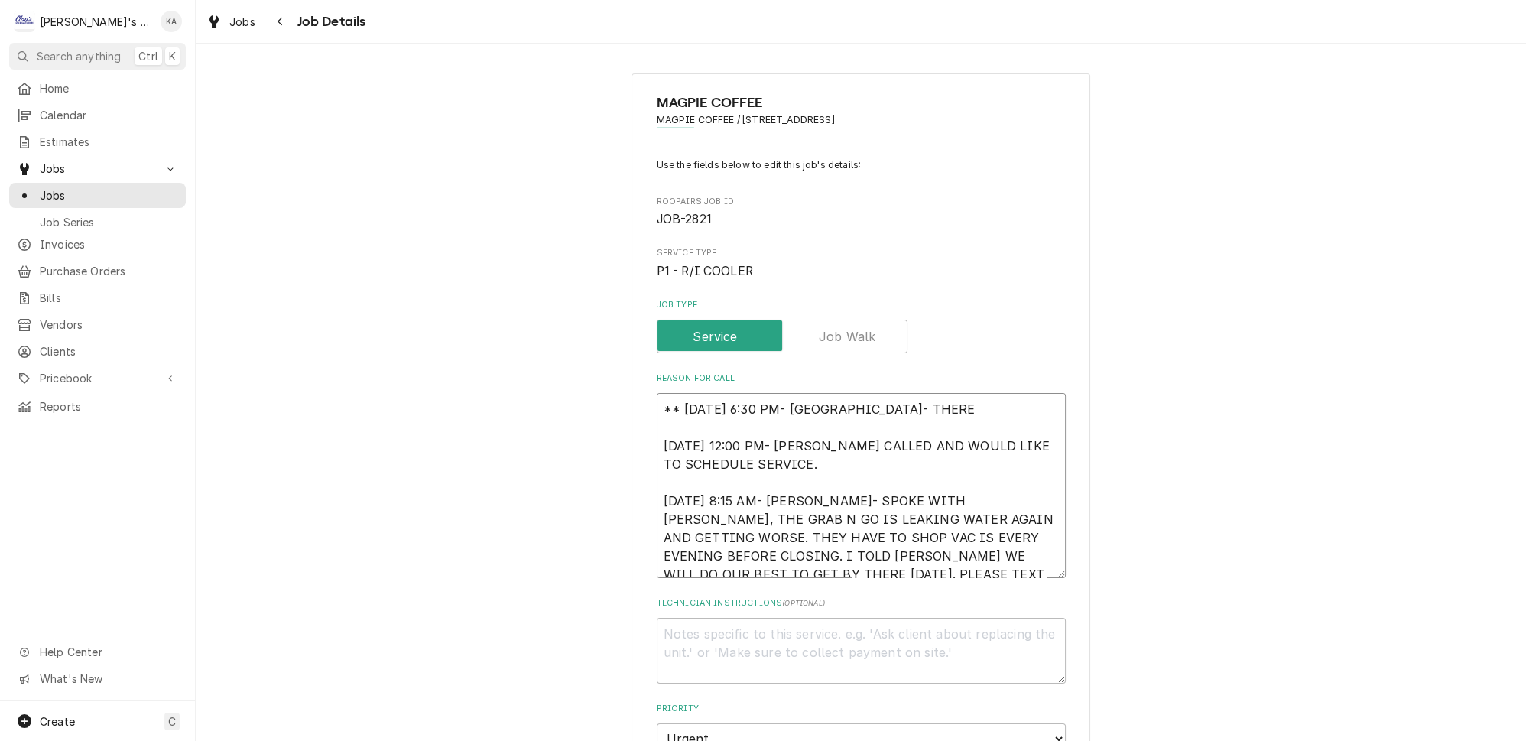
type textarea "** 9/3/2025 6:30 PM- KOREY- THERE 9/1/2025 12:00 PM- NAOMI CALLED AND WOULD LIK…"
type textarea "x"
type textarea "** 9/3/2025 6:30 PM- KOREY- THERE I 9/1/2025 12:00 PM- NAOMI CALLED AND WOULD L…"
type textarea "x"
type textarea "** 9/3/2025 6:30 PM- KOREY- THERE IS 9/1/2025 12:00 PM- NAOMI CALLED AND WOULD …"
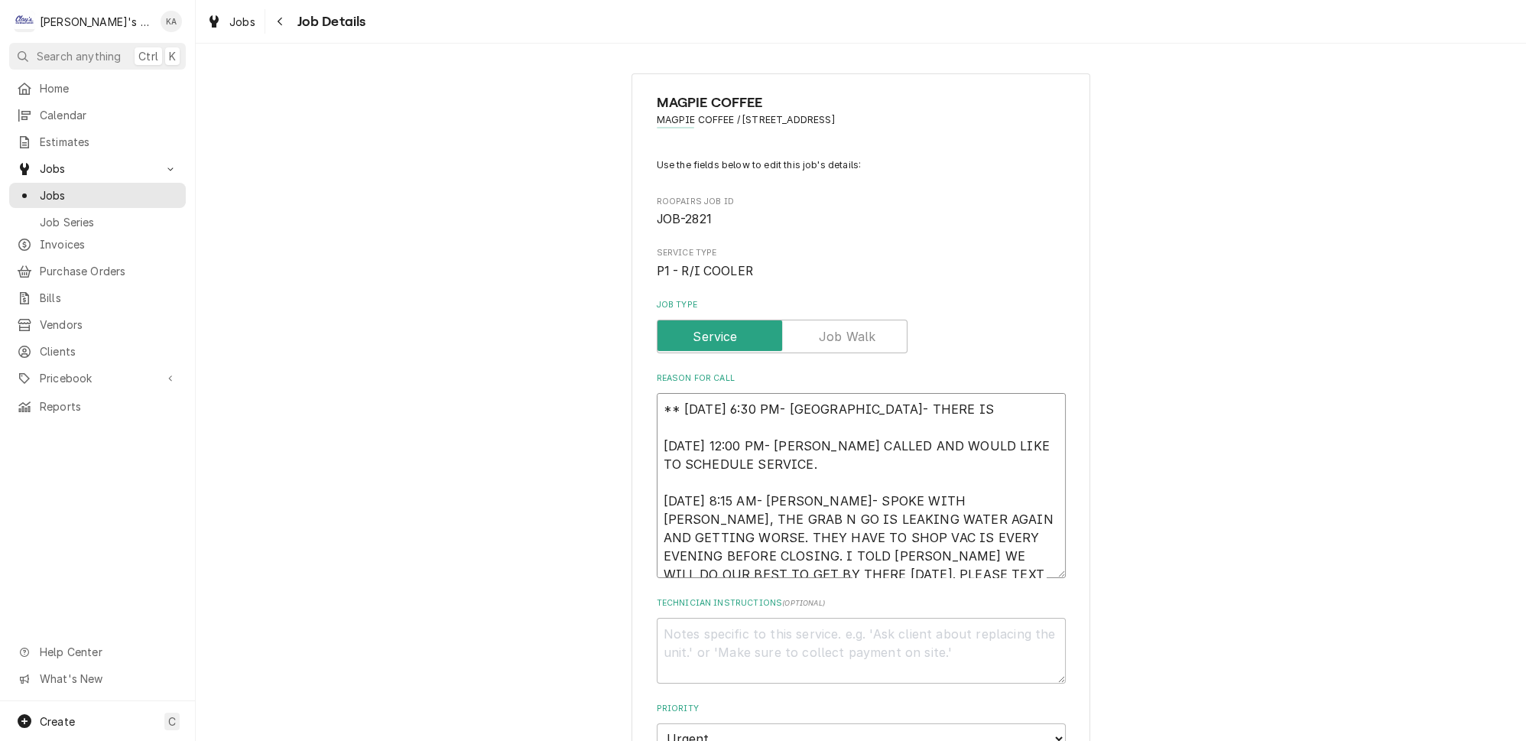
type textarea "x"
type textarea "** 9/3/2025 6:30 PM- KOREY- THERE IS 9/1/2025 12:00 PM- NAOMI CALLED AND WOULD …"
type textarea "x"
type textarea "** 9/3/2025 6:30 PM- KOREY- THERE IS A 9/1/2025 12:00 PM- NAOMI CALLED AND WOUL…"
type textarea "x"
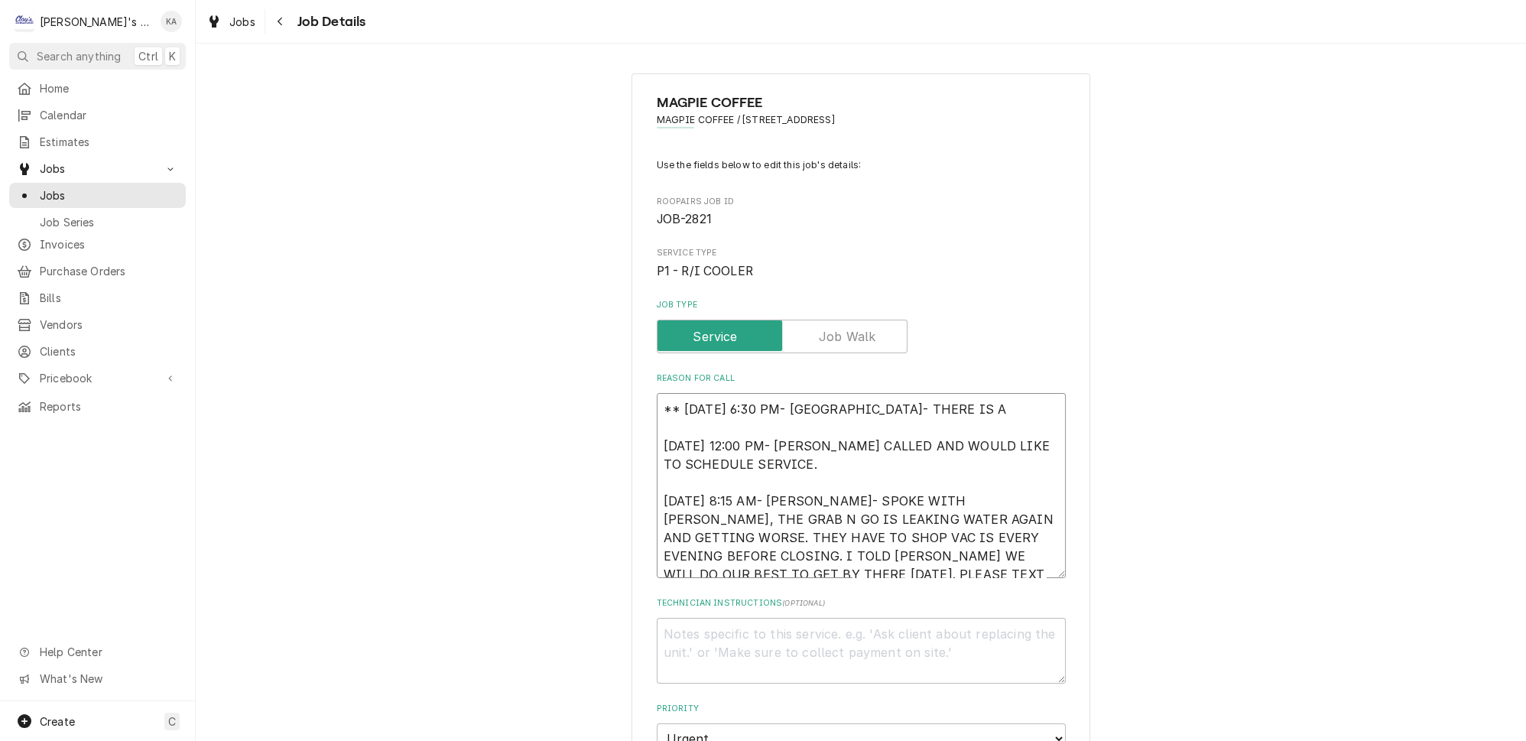
type textarea "** 9/3/2025 6:30 PM- KOREY- THERE IS A 9/1/2025 12:00 PM- NAOMI CALLED AND WOUL…"
type textarea "x"
type textarea "** 9/3/2025 6:30 PM- KOREY- THERE IS A L 9/1/2025 12:00 PM- NAOMI CALLED AND WO…"
type textarea "x"
type textarea "** 9/3/2025 6:30 PM- KOREY- THERE IS A LO 9/1/2025 12:00 PM- NAOMI CALLED AND W…"
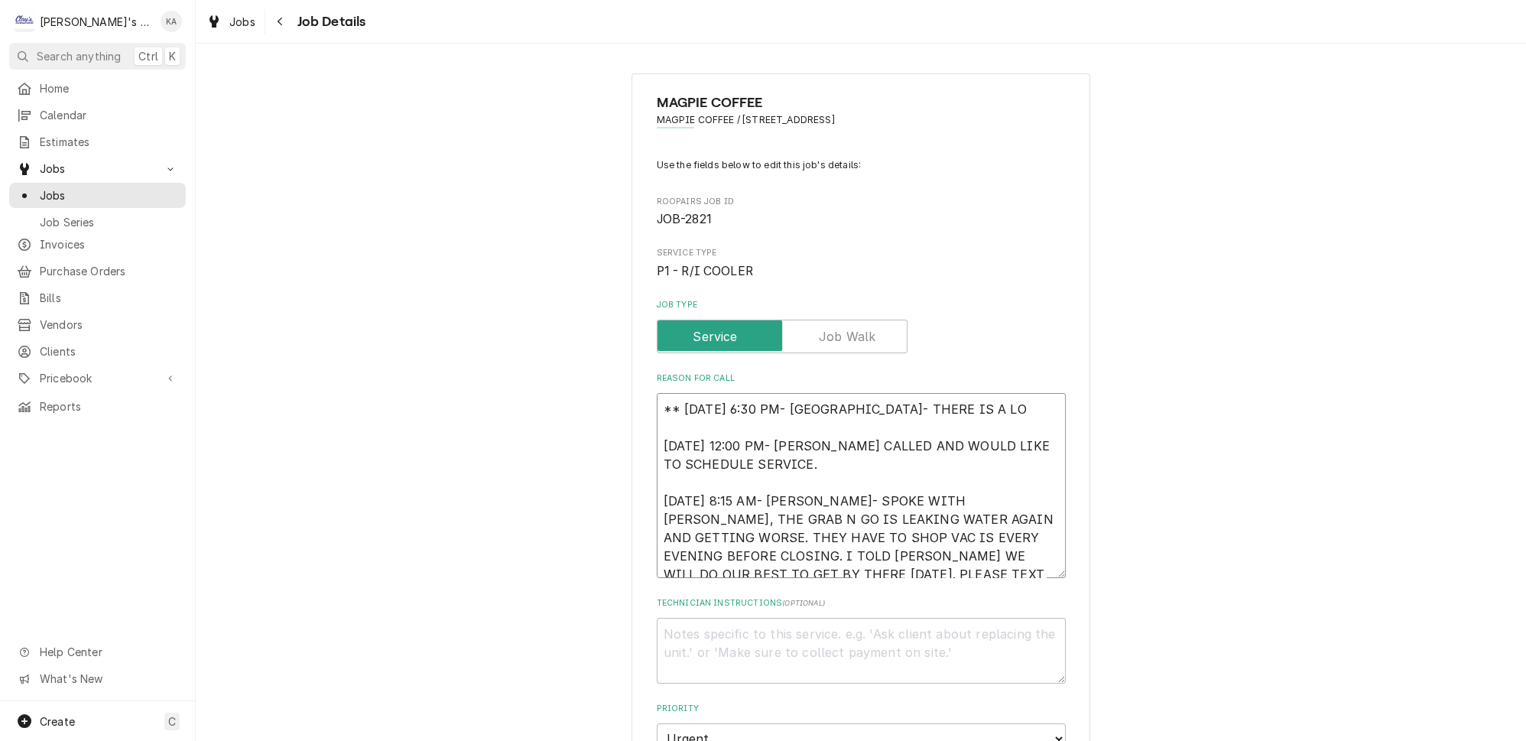
type textarea "x"
type textarea "** 9/3/2025 6:30 PM- KOREY- THERE IS A LOT 9/1/2025 12:00 PM- NAOMI CALLED AND …"
type textarea "x"
type textarea "** 9/3/2025 6:30 PM- KOREY- THERE IS A LOT 9/1/2025 12:00 PM- NAOMI CALLED AND …"
type textarea "x"
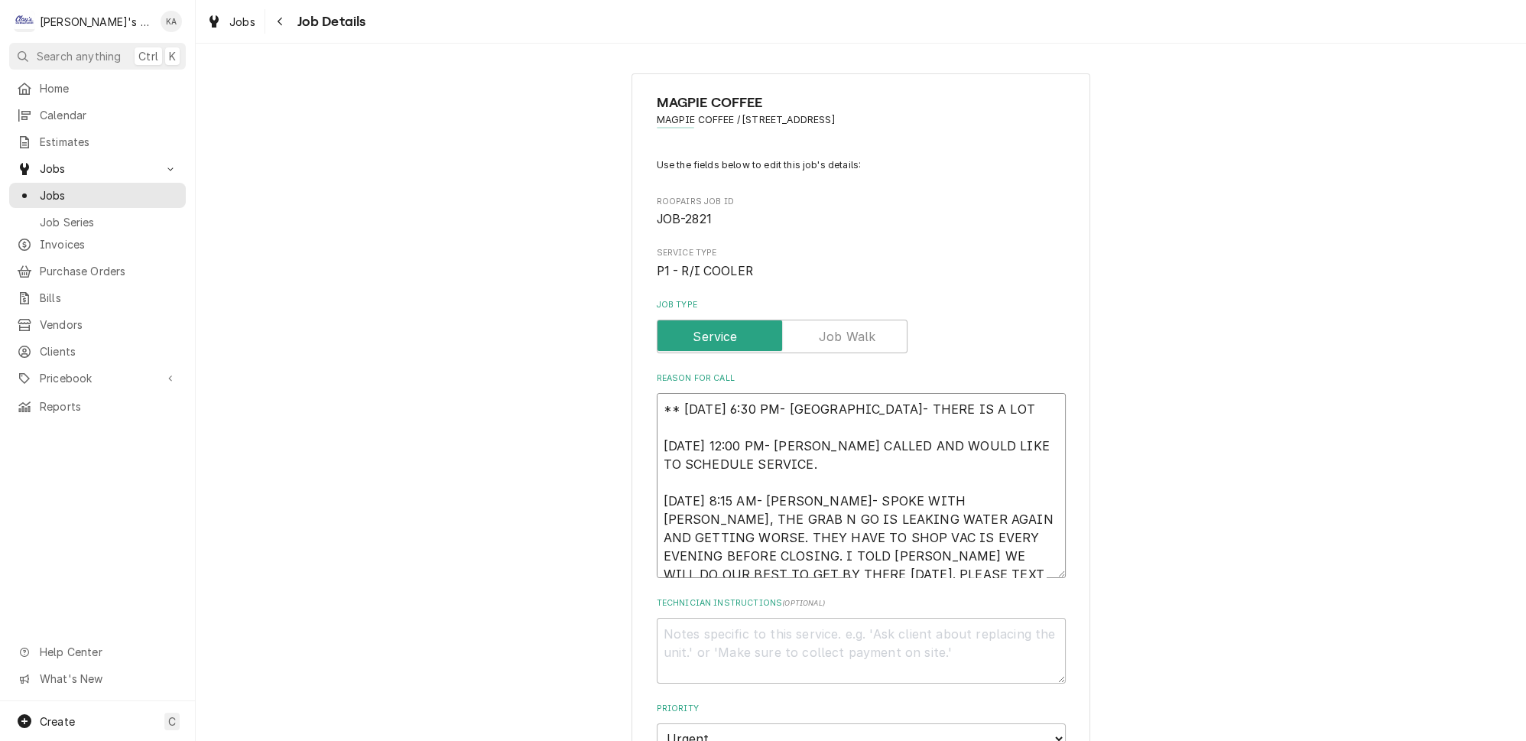
type textarea "** 9/3/2025 6:30 PM- KOREY- THERE IS A LOT O 9/1/2025 12:00 PM- NAOMI CALLED AN…"
type textarea "x"
type textarea "** 9/3/2025 6:30 PM- KOREY- THERE IS A LOT OF 9/1/2025 12:00 PM- NAOMI CALLED A…"
type textarea "x"
type textarea "** 9/3/2025 6:30 PM- KOREY- THERE IS A LOT OF 9/1/2025 12:00 PM- NAOMI CALLED A…"
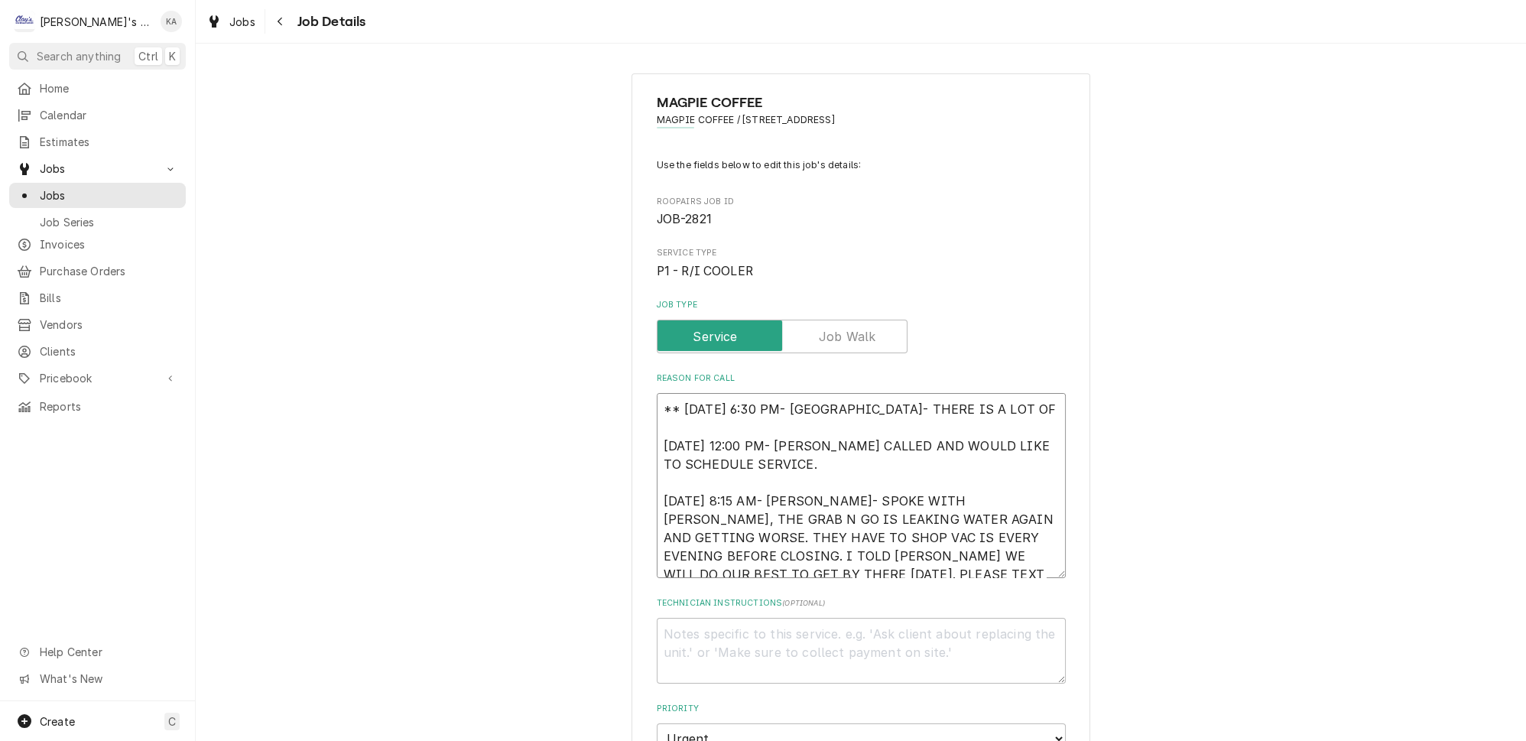
type textarea "x"
type textarea "** 9/3/2025 6:30 PM- KOREY- THERE IS A LOT OF H 9/1/2025 12:00 PM- NAOMI CALLED…"
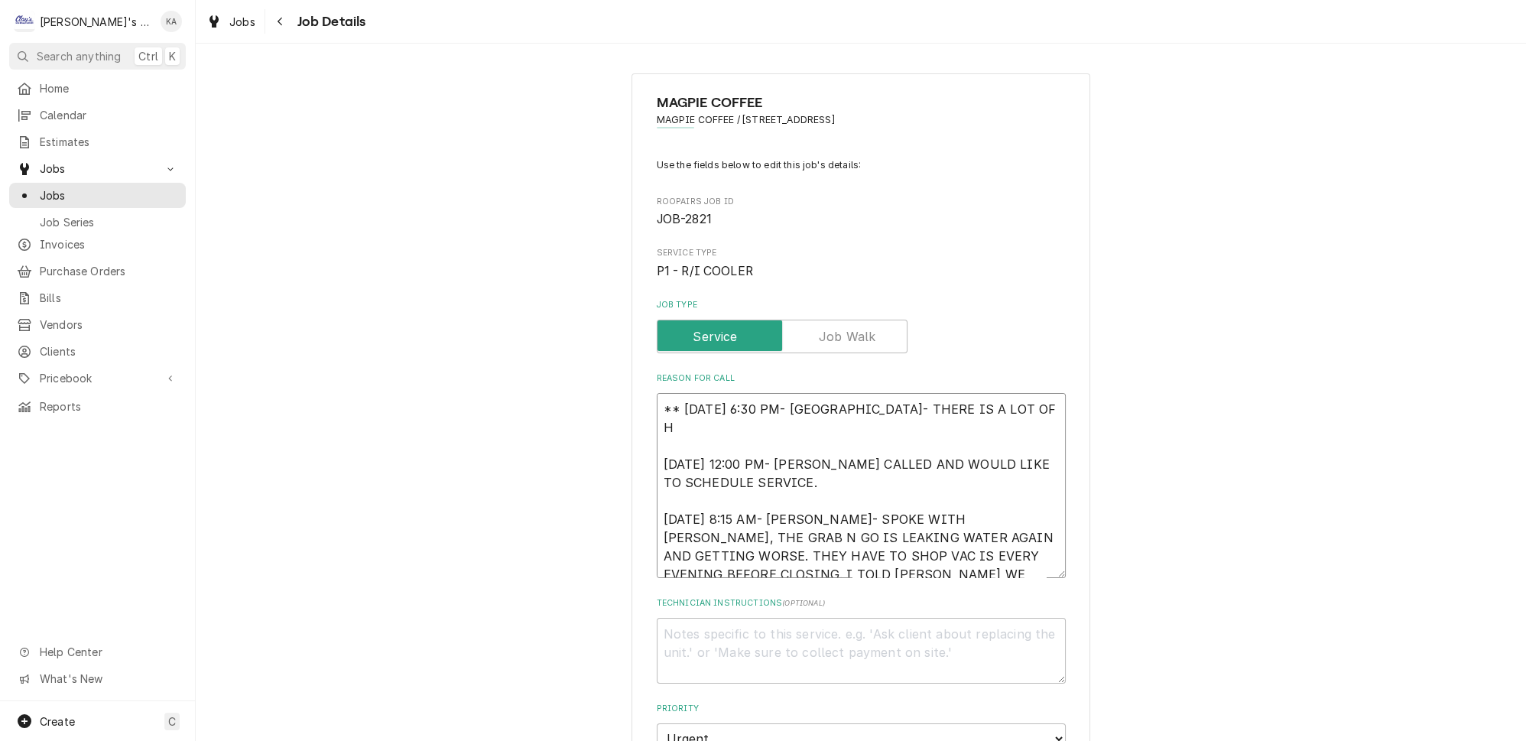
type textarea "x"
type textarea "** 9/3/2025 6:30 PM- KOREY- THERE IS A LOT OF HI 9/1/2025 12:00 PM- NAOMI CALLE…"
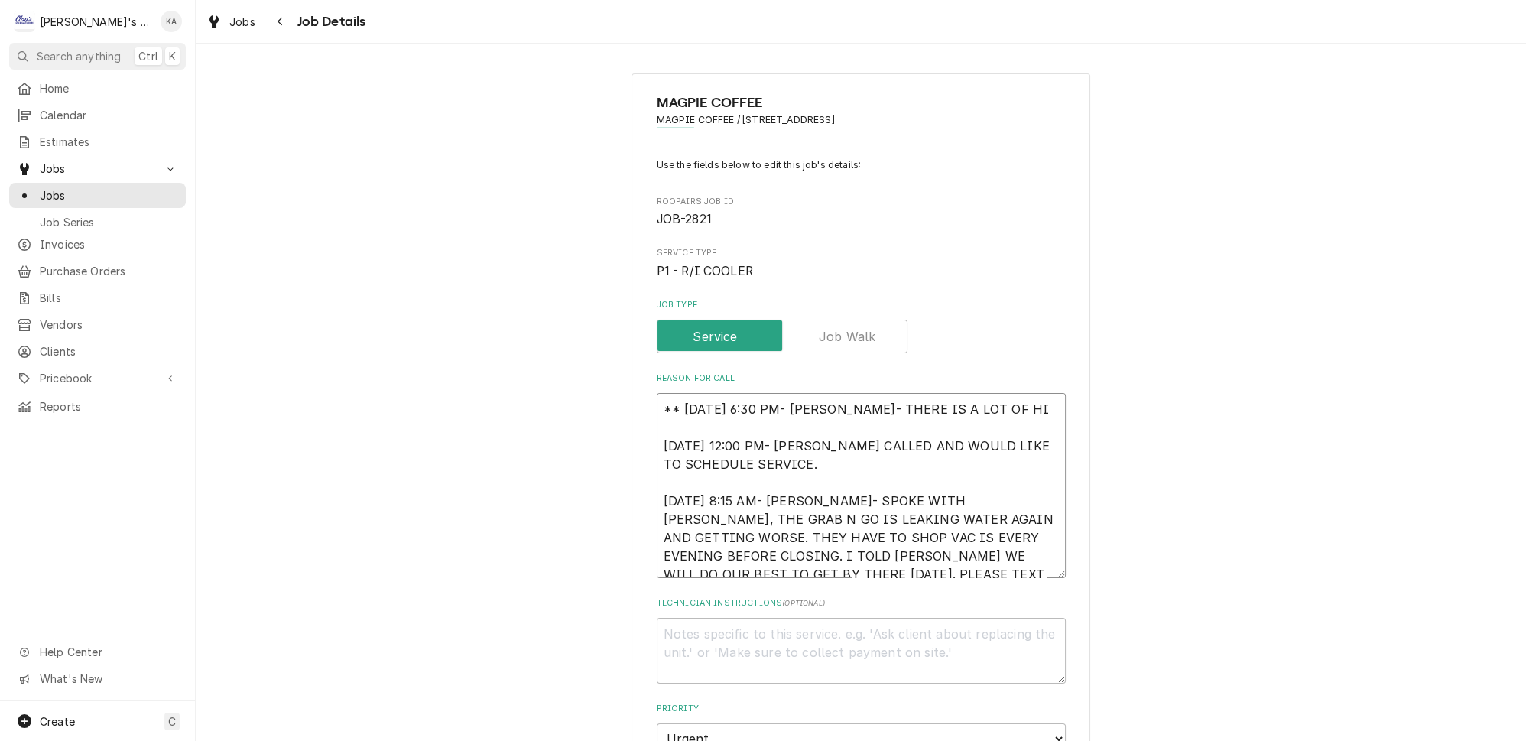
type textarea "x"
type textarea "** 9/3/2025 6:30 PM- KOREY- THERE IS A LOT OF HIS 9/1/2025 12:00 PM- NAOMI CALL…"
type textarea "x"
type textarea "** 9/3/2025 6:30 PM- KOREY- THERE IS A LOT OF HIST 9/1/2025 12:00 PM- NAOMI CAL…"
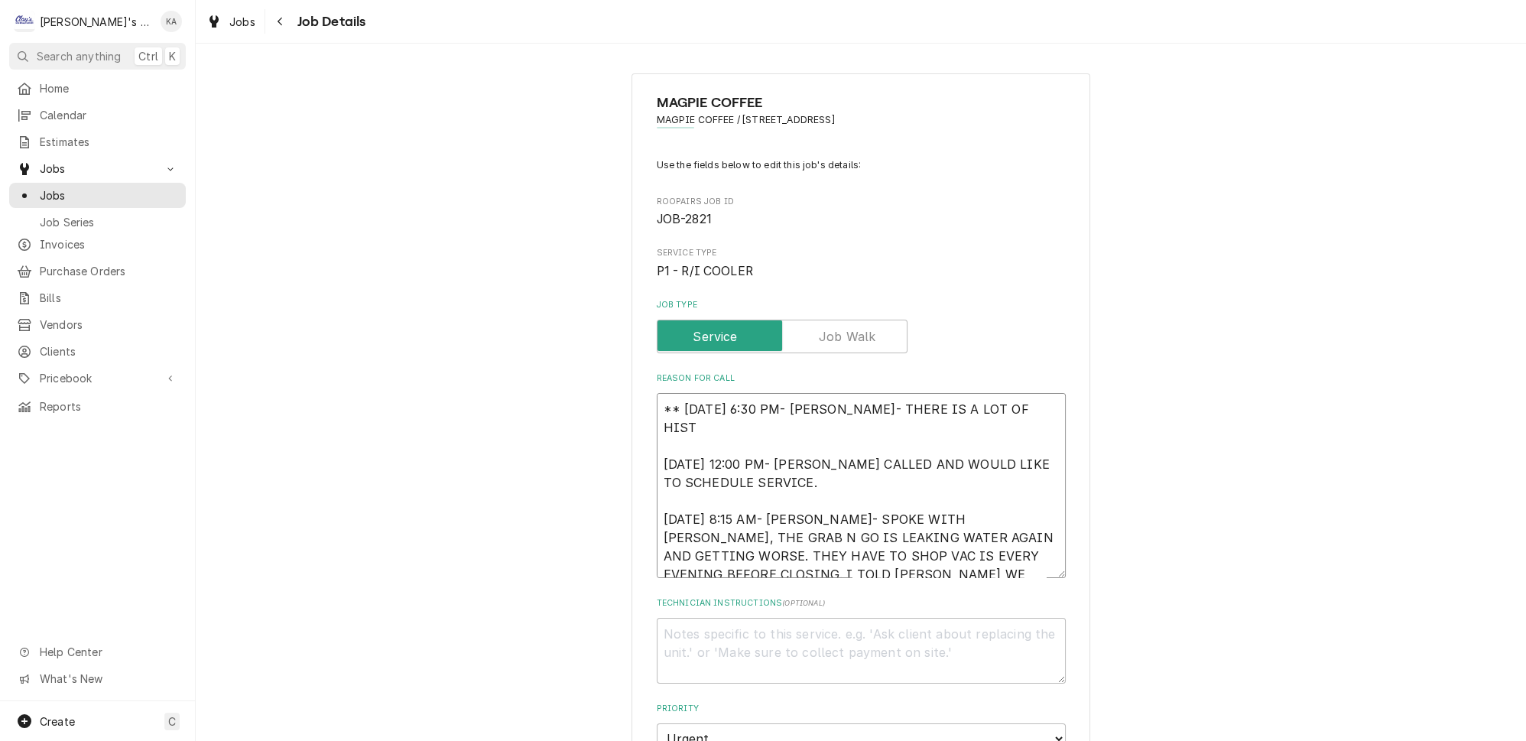
type textarea "x"
type textarea "** 9/3/2025 6:30 PM- KOREY- THERE IS A LOT OF HISTO 9/1/2025 12:00 PM- NAOMI CA…"
type textarea "x"
type textarea "** 9/3/2025 6:30 PM- KOREY- THERE IS A LOT OF HISTOR 9/1/2025 12:00 PM- NAOMI C…"
type textarea "x"
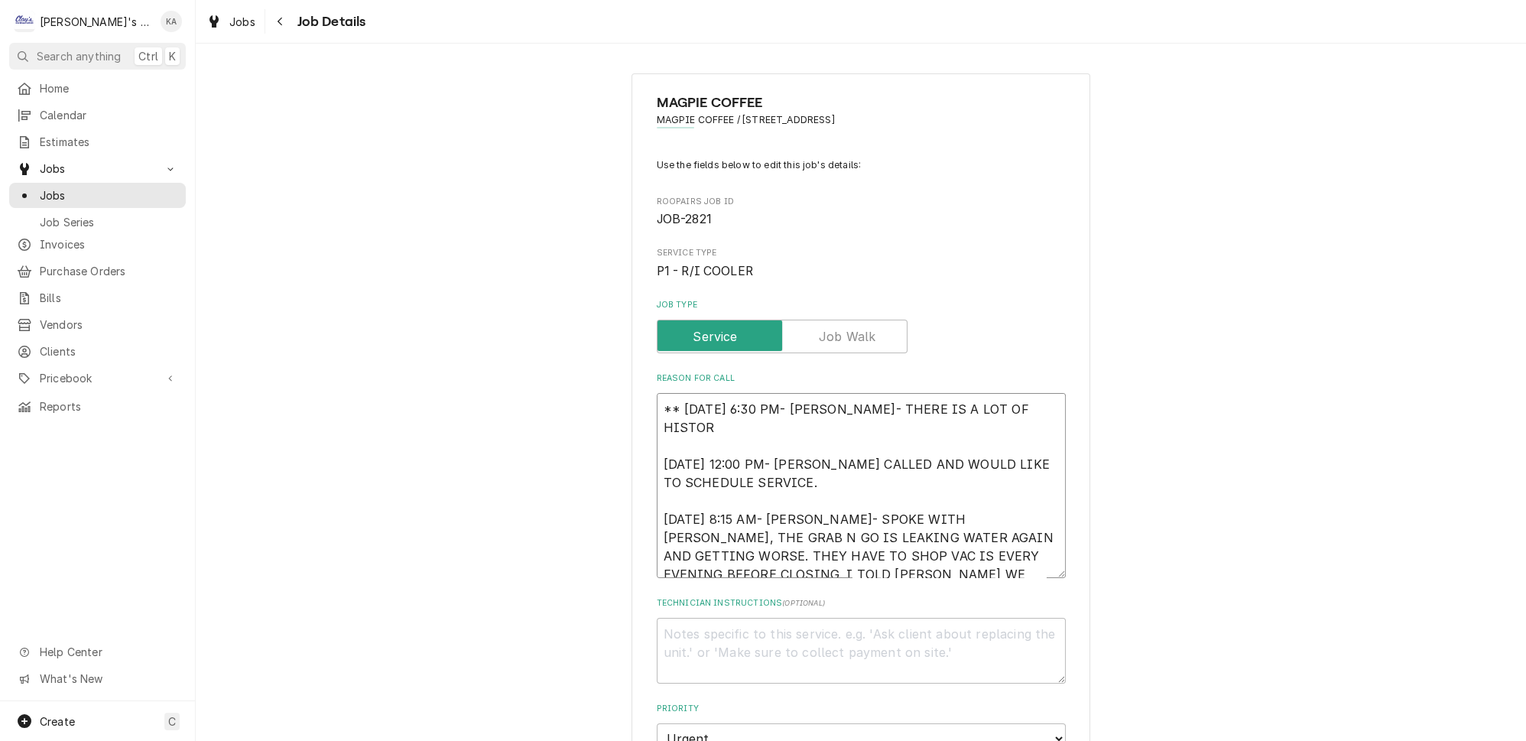
type textarea "** 9/3/2025 6:30 PM- KOREY- THERE IS A LOT OF HISTORY 9/1/2025 12:00 PM- NAOMI …"
type textarea "x"
type textarea "** 9/3/2025 6:30 PM- KOREY- THERE IS A LOT OF HISTORY 9/1/2025 12:00 PM- NAOMI …"
type textarea "x"
type textarea "** 9/3/2025 6:30 PM- KOREY- THERE IS A LOT OF HISTORY O 9/1/2025 12:00 PM- NAOM…"
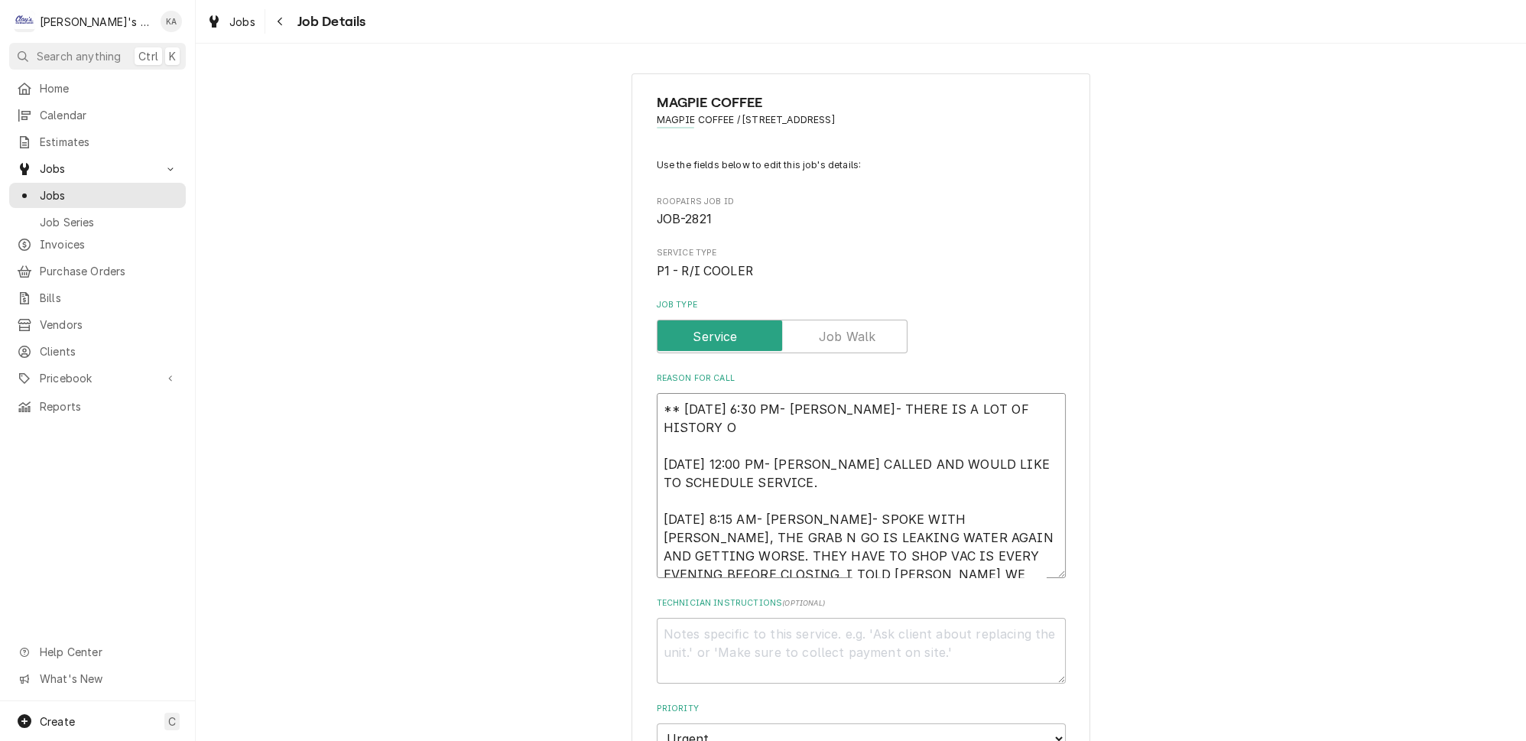
type textarea "x"
type textarea "** 9/3/2025 6:30 PM- KOREY- THERE IS A LOT OF HISTORY ON 9/1/2025 12:00 PM- NAO…"
type textarea "x"
type textarea "** 9/3/2025 6:30 PM- KOREY- THERE IS A LOT OF HISTORY ON 9/1/2025 12:00 PM- NAO…"
type textarea "x"
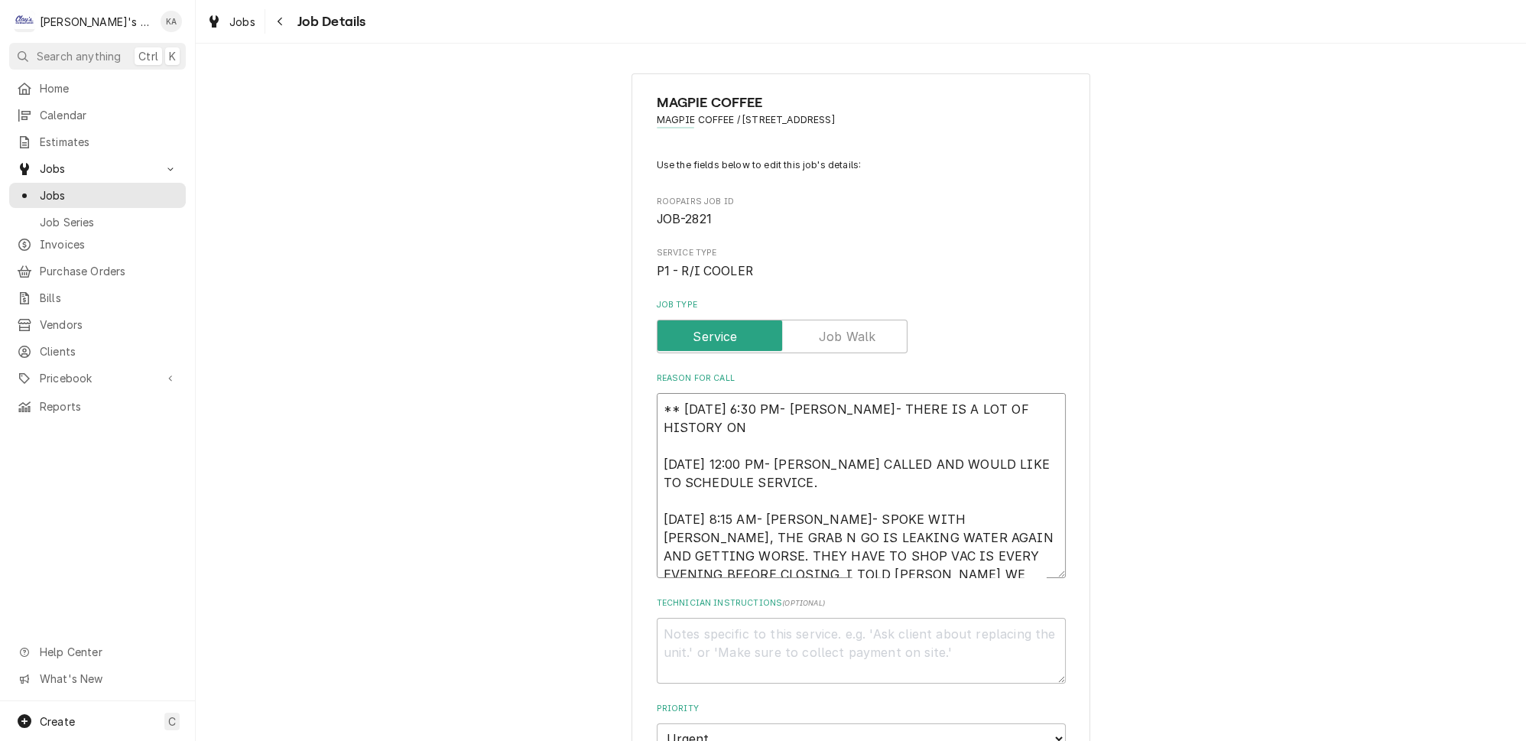
type textarea "** 9/3/2025 6:30 PM- KOREY- THERE IS A LOT OF HISTORY ON T 9/1/2025 12:00 PM- N…"
type textarea "x"
type textarea "** 9/3/2025 6:30 PM- KOREY- THERE IS A LOT OF HISTORY ON TH 9/1/2025 12:00 PM- …"
type textarea "x"
type textarea "** 9/3/2025 6:30 PM- KOREY- THERE IS A LOT OF HISTORY ON THI 9/1/2025 12:00 PM-…"
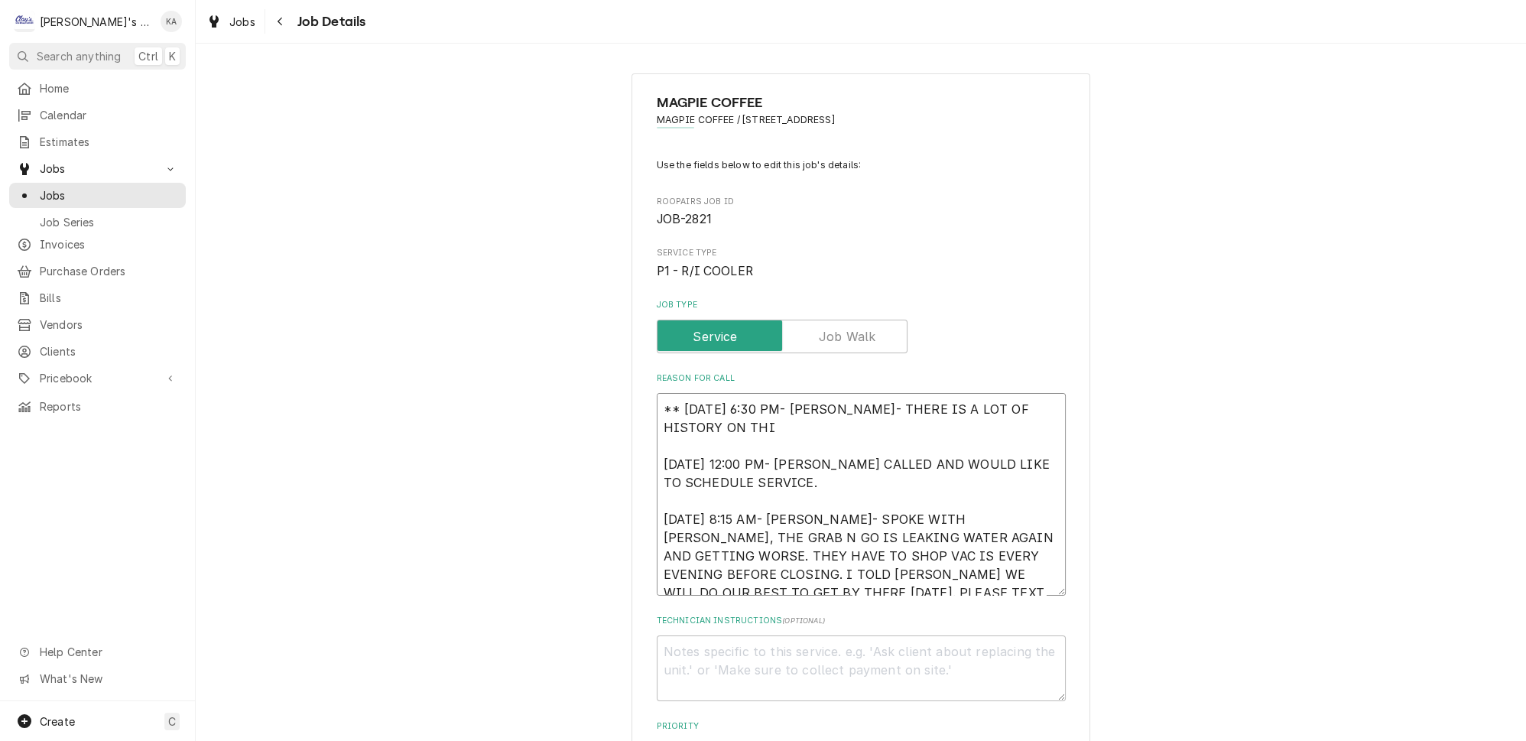
type textarea "x"
type textarea "** 9/3/2025 6:30 PM- KOREY- THERE IS A LOT OF HISTORY ON THIS 9/1/2025 12:00 PM…"
type textarea "x"
type textarea "** 9/3/2025 6:30 PM- KOREY- THERE IS A LOT OF HISTORY ON THIS. 9/1/2025 12:00 P…"
type textarea "x"
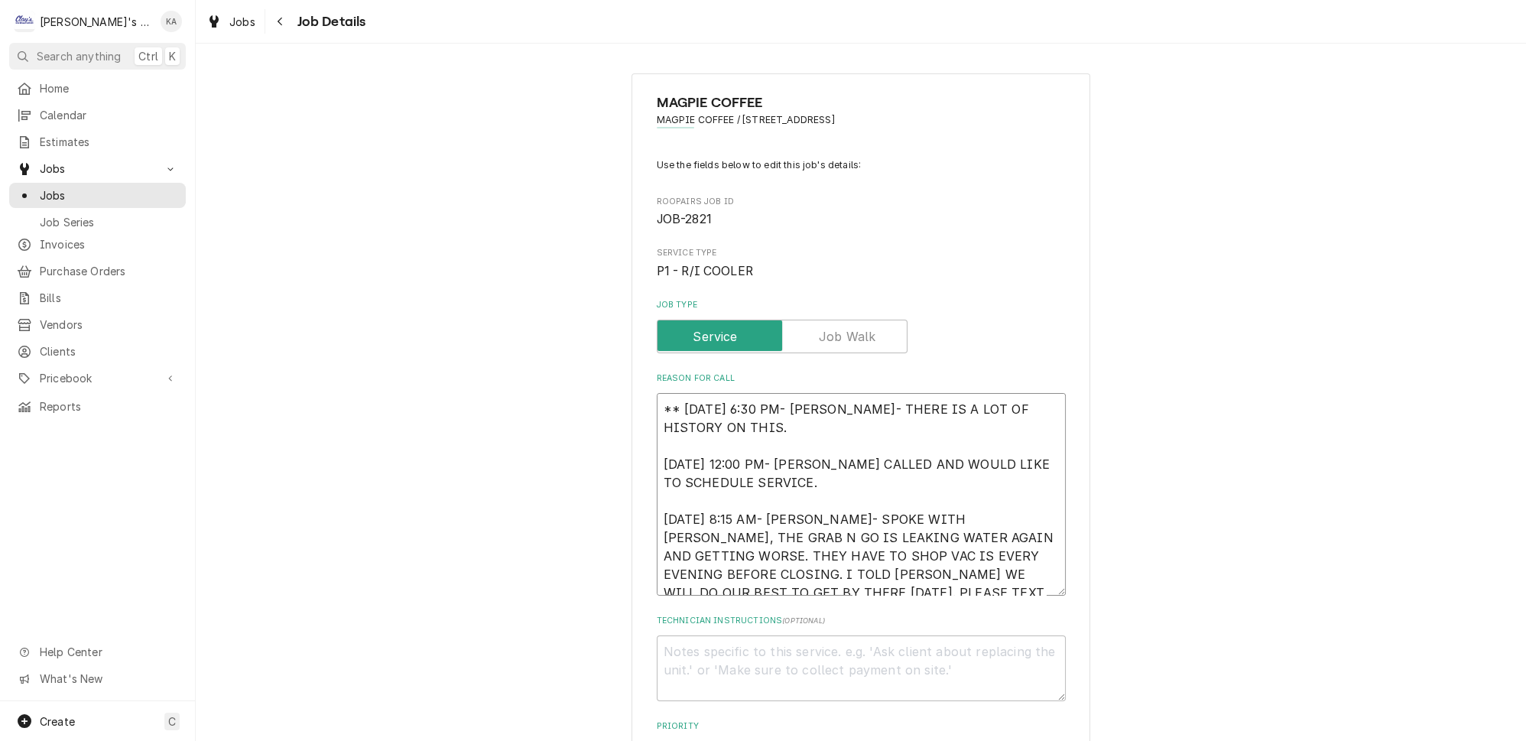
type textarea "** 9/3/2025 6:30 PM- KOREY- THERE IS A LOT OF HISTORY ON THIS. 9/1/2025 12:00 P…"
type textarea "x"
type textarea "** 9/3/2025 6:30 PM- KOREY- THERE IS A LOT OF HISTORY ON THIS. L 9/1/2025 12:00…"
type textarea "x"
type textarea "** 9/3/2025 6:30 PM- KOREY- THERE IS A LOT OF HISTORY ON THIS. LA 9/1/2025 12:0…"
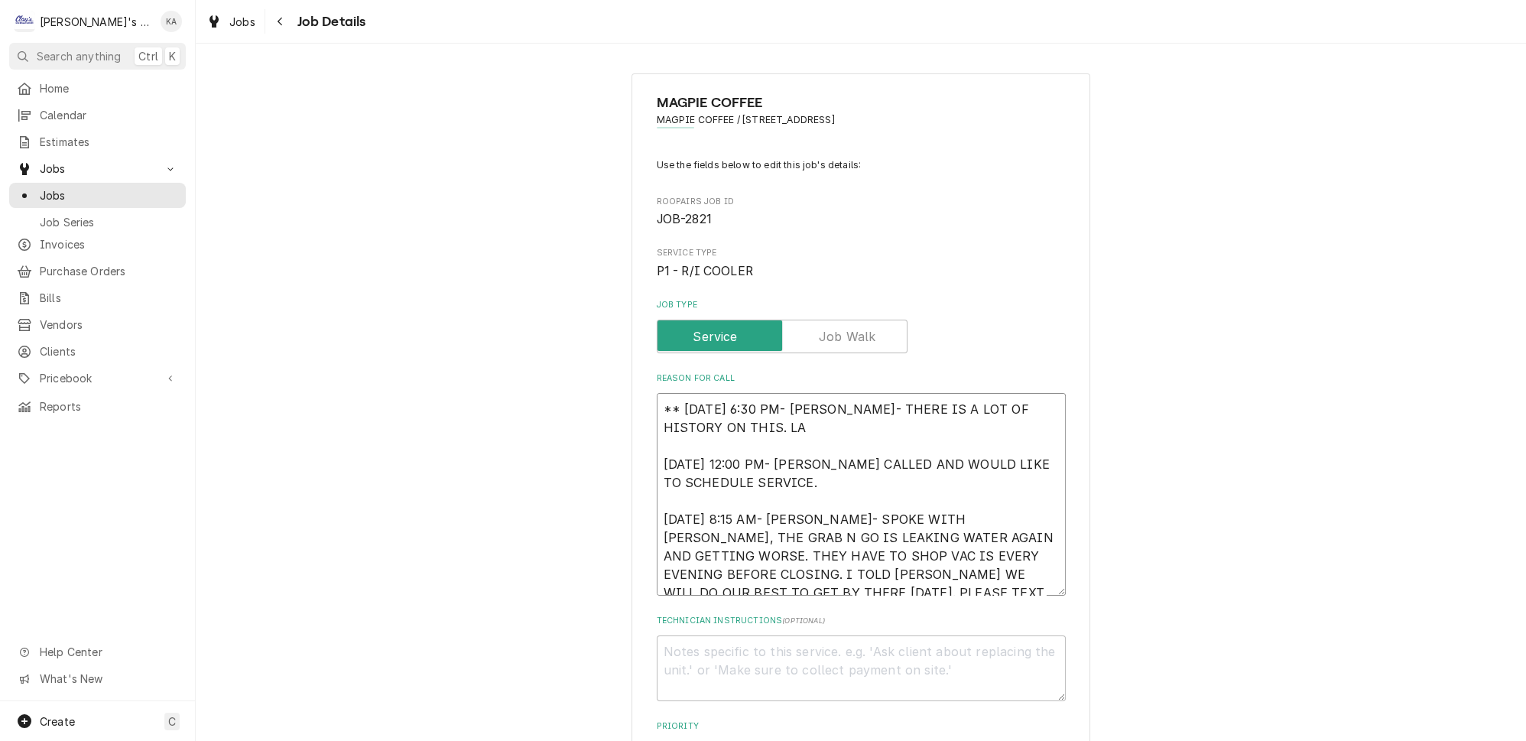
type textarea "x"
type textarea "** 9/3/2025 6:30 PM- KOREY- THERE IS A LOT OF HISTORY ON THIS. LAS 9/1/2025 12:…"
type textarea "x"
type textarea "** 9/3/2025 6:30 PM- KOREY- THERE IS A LOT OF HISTORY ON THIS. LAST 9/1/2025 12…"
type textarea "x"
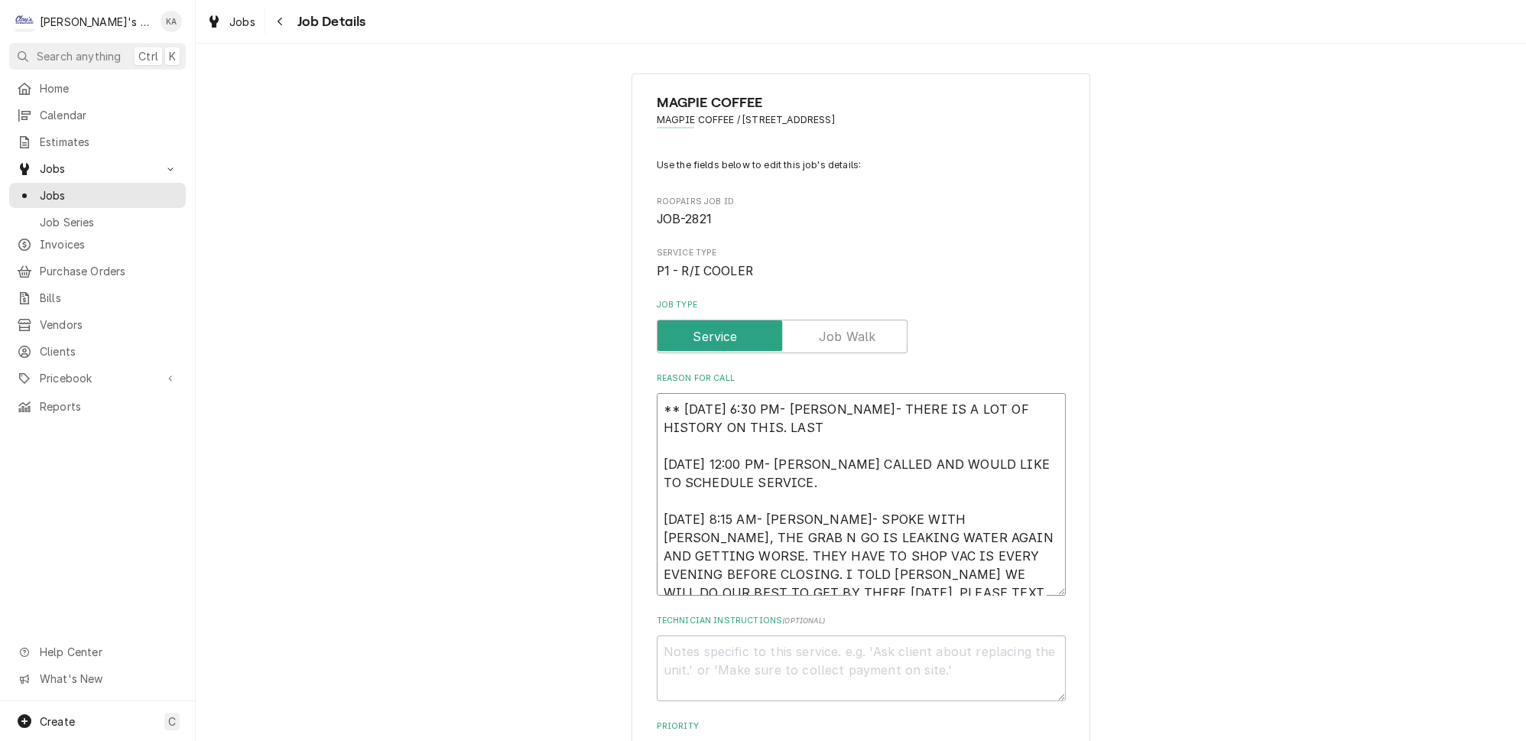
type textarea "** 9/3/2025 6:30 PM- KOREY- THERE IS A LOT OF HISTORY ON THIS. LAST 9/1/2025 12…"
type textarea "x"
type textarea "** 9/3/2025 6:30 PM- KOREY- THERE IS A LOT OF HISTORY ON THIS. LAST N 9/1/2025 …"
type textarea "x"
type textarea "** 9/3/2025 6:30 PM- KOREY- THERE IS A LOT OF HISTORY ON THIS. LAST NO 9/1/2025…"
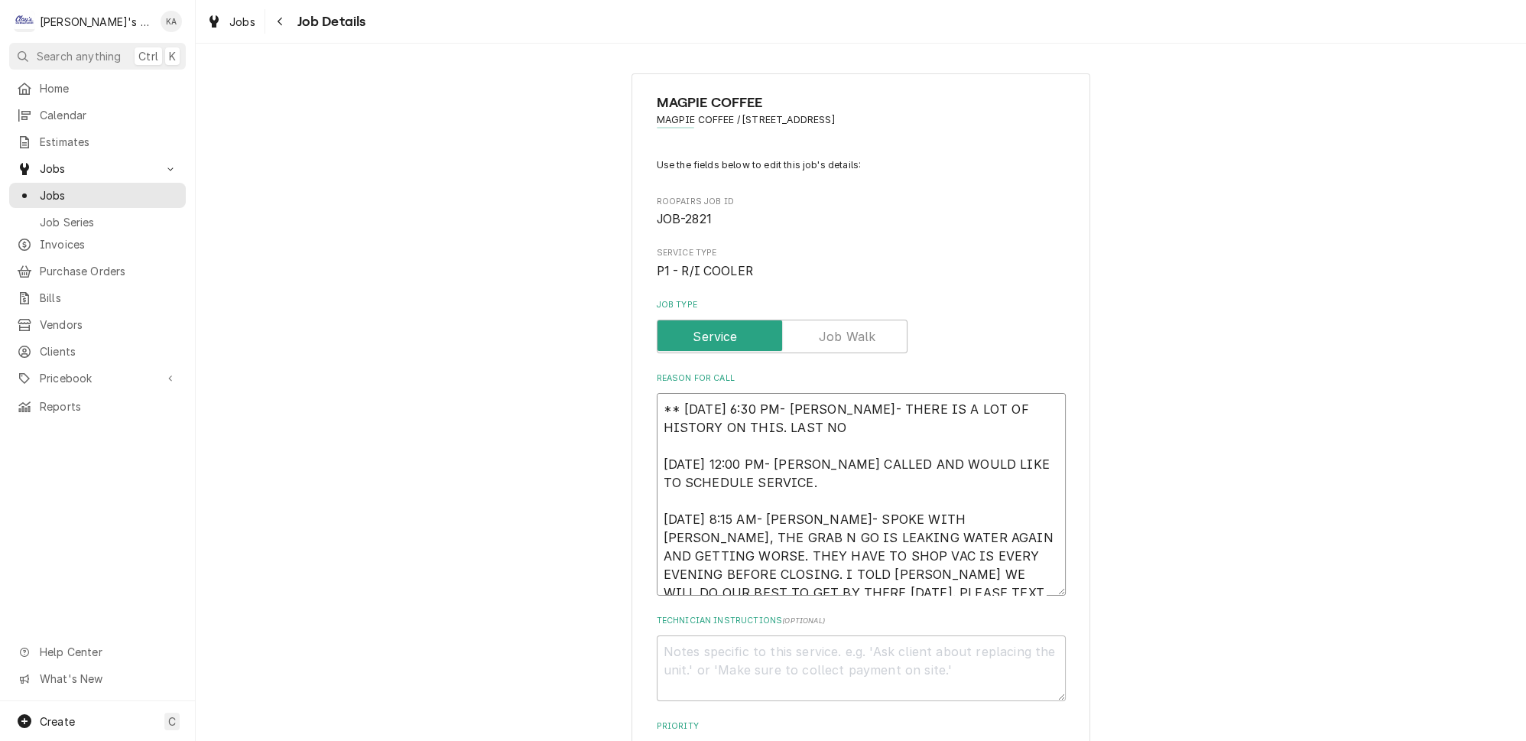
type textarea "x"
type textarea "** 9/3/2025 6:30 PM- KOREY- THERE IS A LOT OF HISTORY ON THIS. LAST NOV 9/1/202…"
type textarea "x"
type textarea "** 9/3/2025 6:30 PM- KOREY- THERE IS A LOT OF HISTORY ON THIS. LAST NOVE 9/1/20…"
type textarea "x"
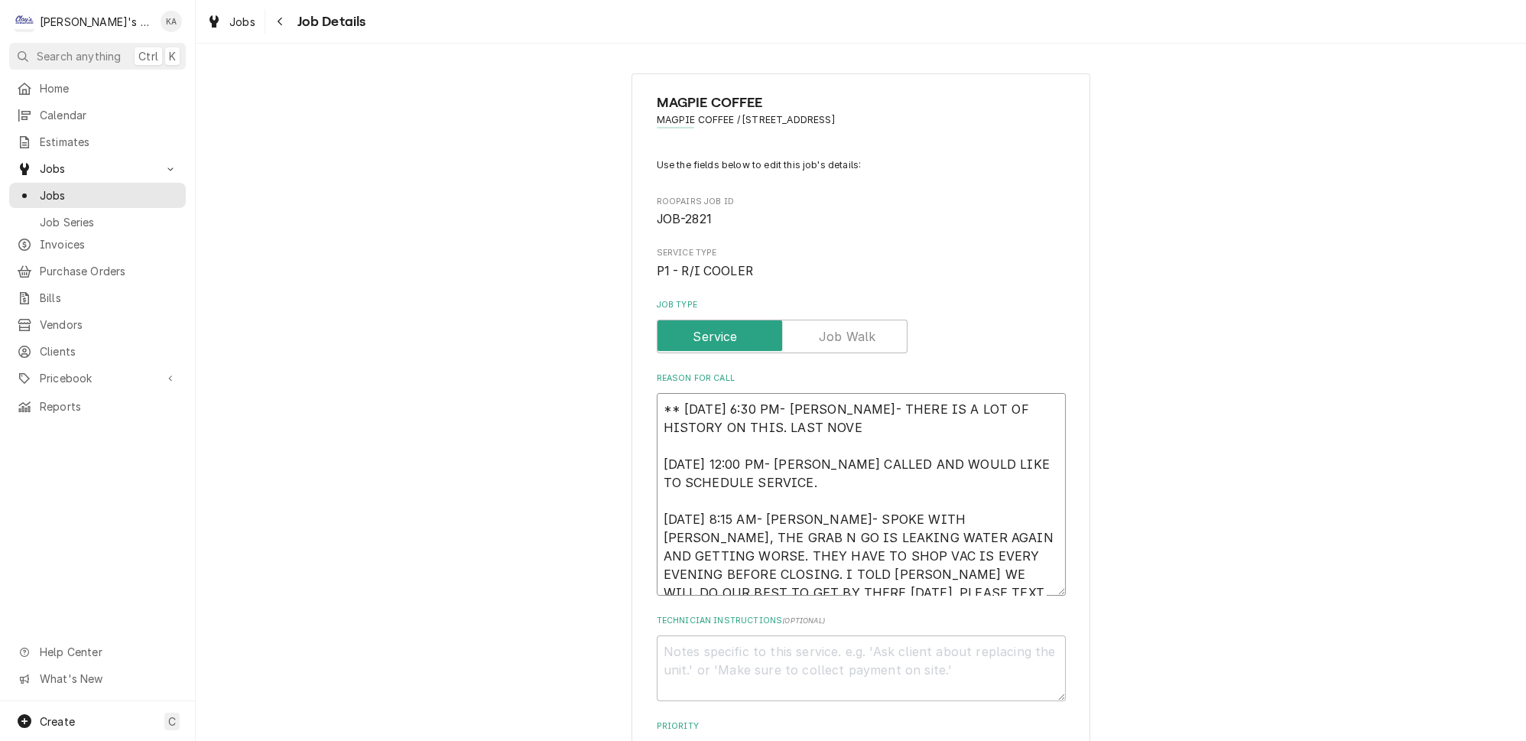
type textarea "** 9/3/2025 6:30 PM- KOREY- THERE IS A LOT OF HISTORY ON THIS. LAST NOVEM 9/1/2…"
type textarea "x"
type textarea "** 9/3/2025 6:30 PM- KOREY- THERE IS A LOT OF HISTORY ON THIS. LAST NOVEME 9/1/…"
type textarea "x"
type textarea "** 9/3/2025 6:30 PM- KOREY- THERE IS A LOT OF HISTORY ON THIS. LAST NOVEMEB 9/1…"
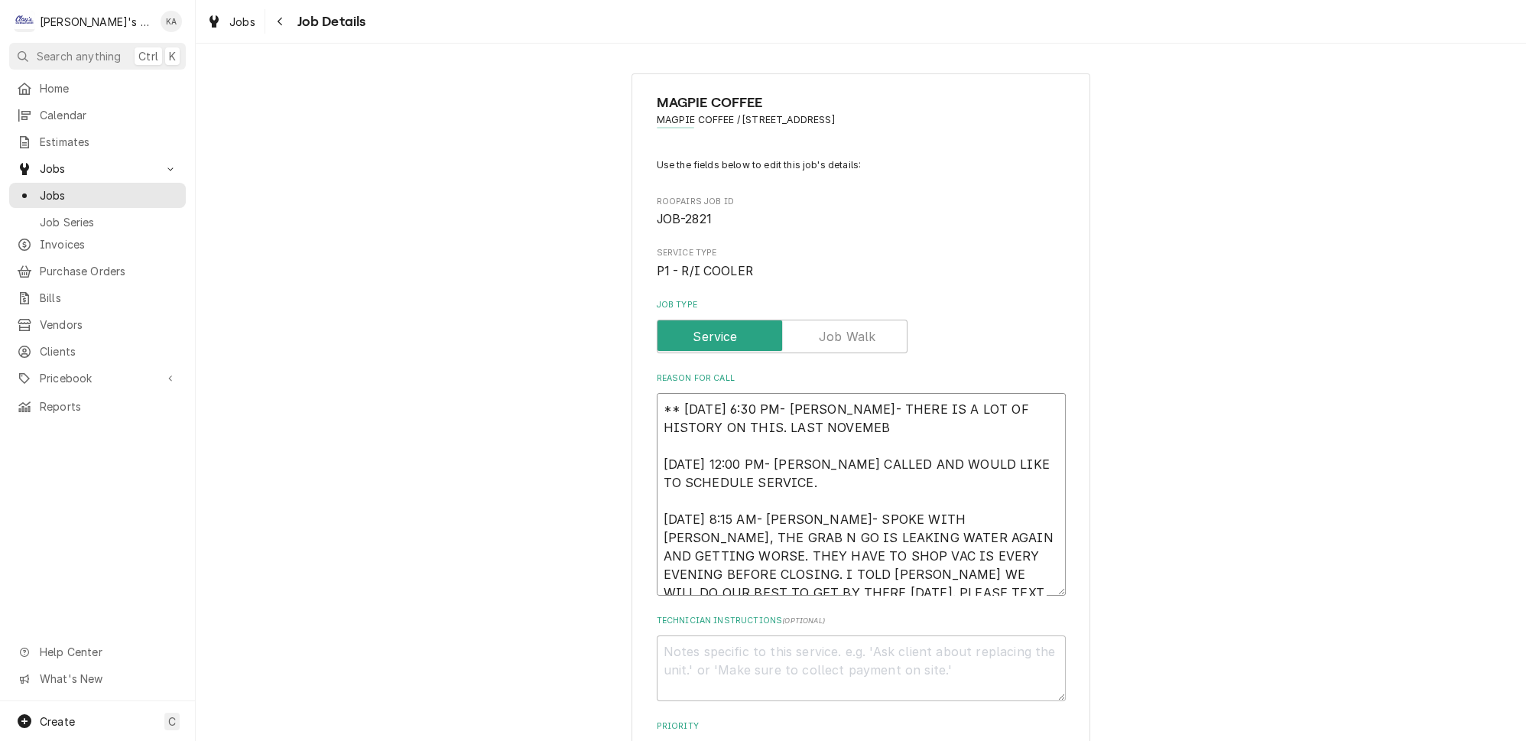
type textarea "x"
type textarea "** 9/3/2025 6:30 PM- KOREY- THERE IS A LOT OF HISTORY ON THIS. LAST NOVEMEBE 9/…"
type textarea "x"
type textarea "** 9/3/2025 6:30 PM- KOREY- THERE IS A LOT OF HISTORY ON THIS. LAST NOVEMEBER 9…"
type textarea "x"
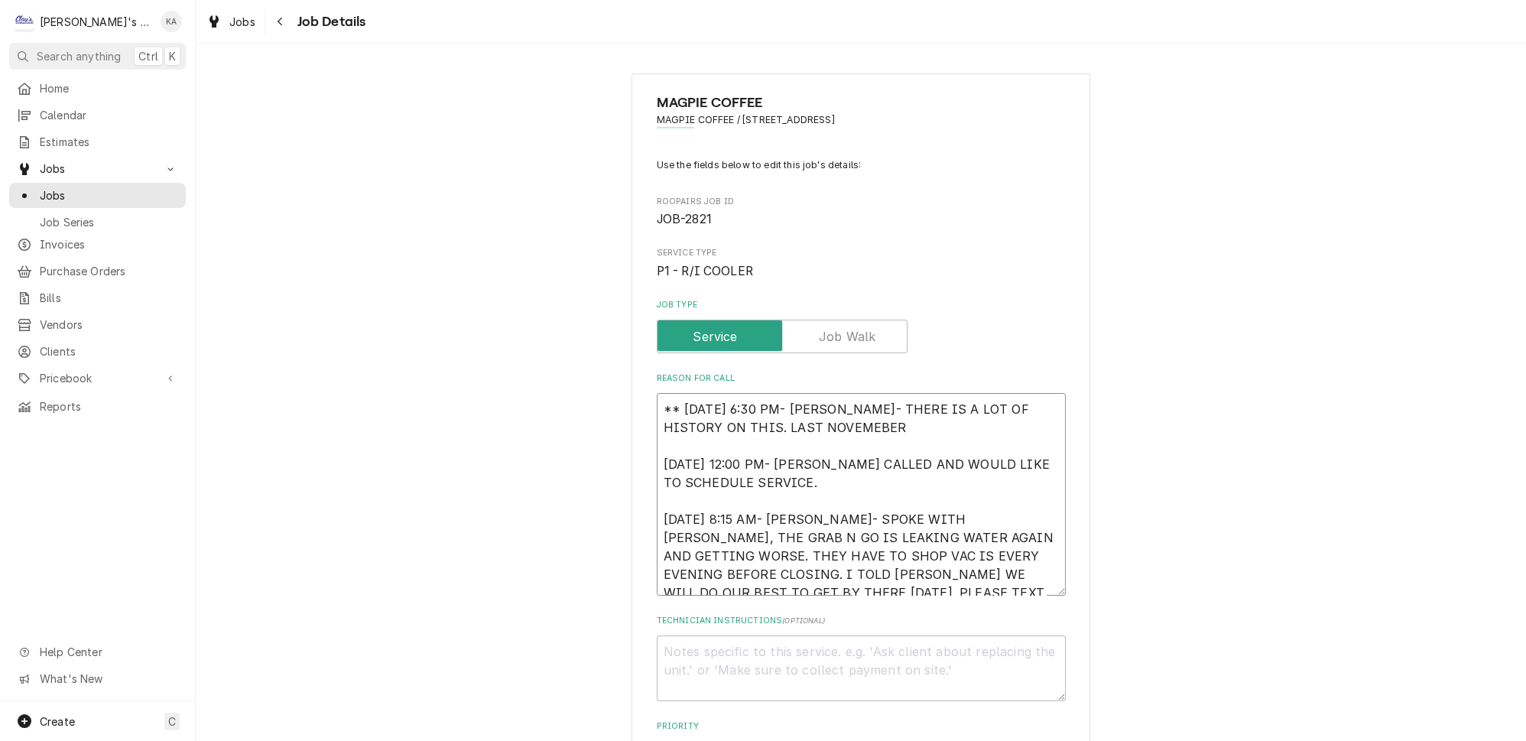
type textarea "** 9/3/2025 6:30 PM- KOREY- THERE IS A LOT OF HISTORY ON THIS. LAST NOVEMEBER 9…"
type textarea "x"
type textarea "** 9/3/2025 6:30 PM- KOREY- THERE IS A LOT OF HISTORY ON THIS. LAST NOVEMEBER J…"
type textarea "x"
type textarea "** 9/3/2025 6:30 PM- KOREY- THERE IS A LOT OF HISTORY ON THIS. LAST NOVEMEBER J…"
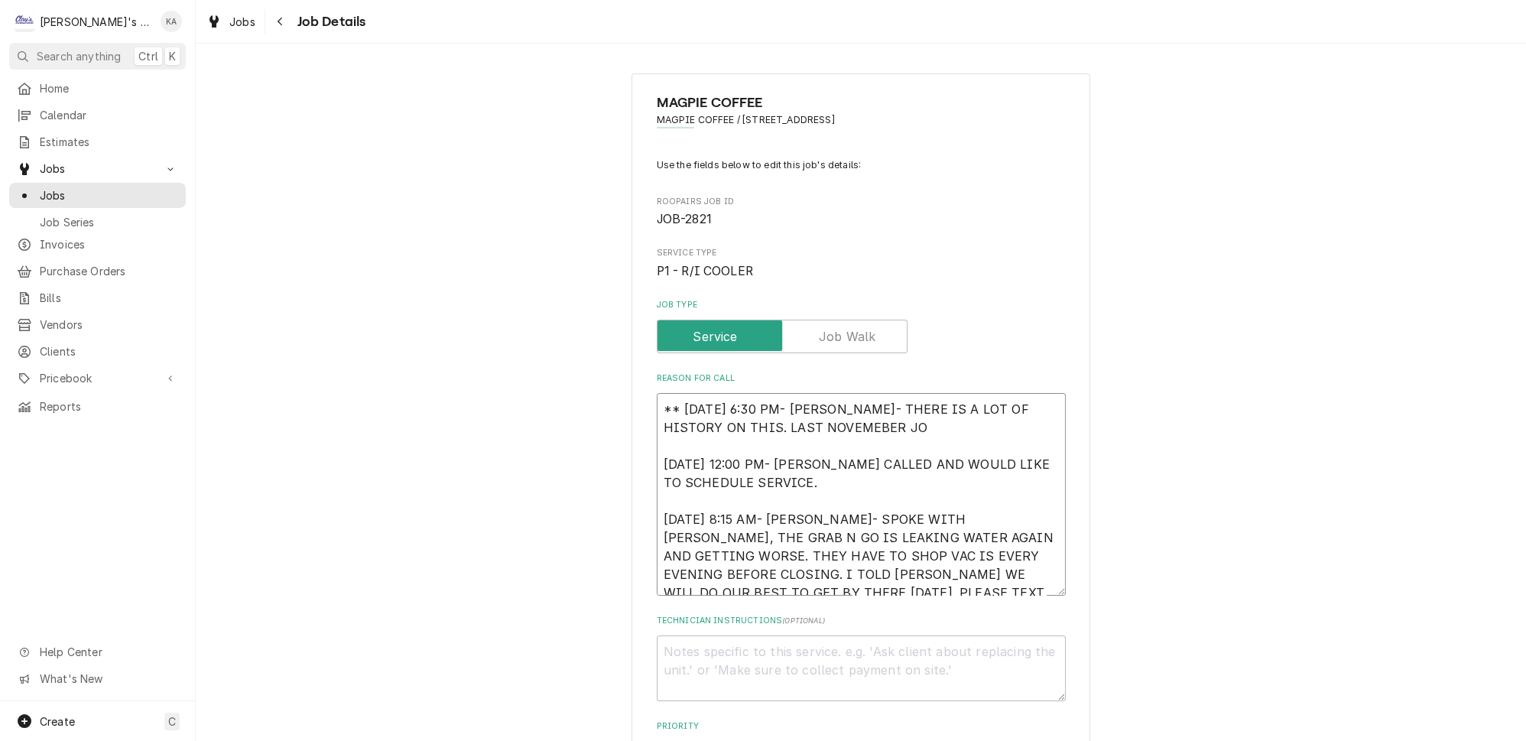
type textarea "x"
type textarea "** 9/3/2025 6:30 PM- KOREY- THERE IS A LOT OF HISTORY ON THIS. LAST NOVEMEBER J…"
type textarea "x"
type textarea "** 9/3/2025 6:30 PM- KOREY- THERE IS A LOT OF HISTORY ON THIS. LAST NOVEMEBER J…"
type textarea "x"
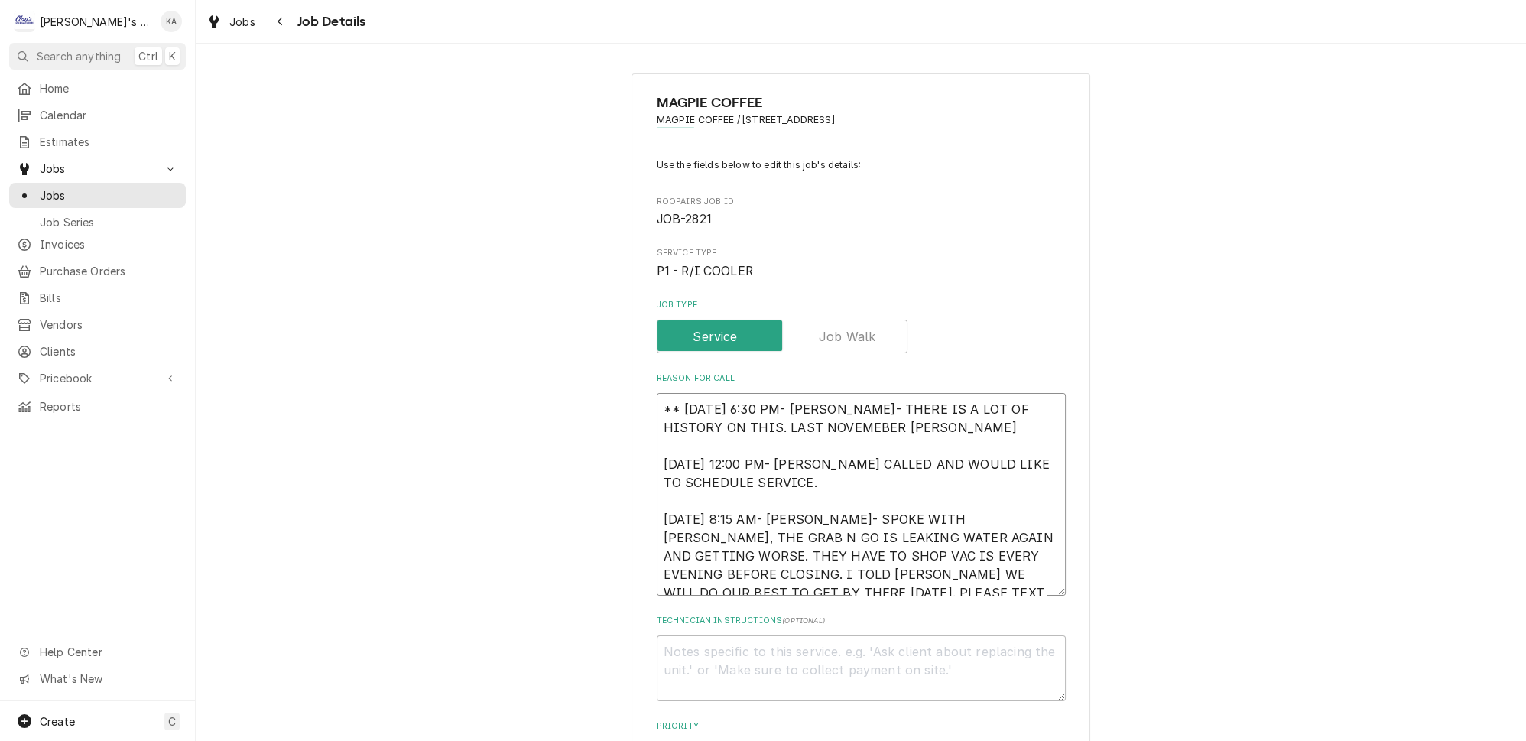
type textarea "** 9/3/2025 6:30 PM- KOREY- THERE IS A LOT OF HISTORY ON THIS. LAST NOVEMEBER J…"
type textarea "x"
type textarea "** 9/3/2025 6:30 PM- KOREY- THERE IS A LOT OF HISTORY ON THIS. LAST NOVEMEBER J…"
type textarea "x"
type textarea "** 9/3/2025 6:30 PM- KOREY- THERE IS A LOT OF HISTORY ON THIS. LAST NOVEMEBER J…"
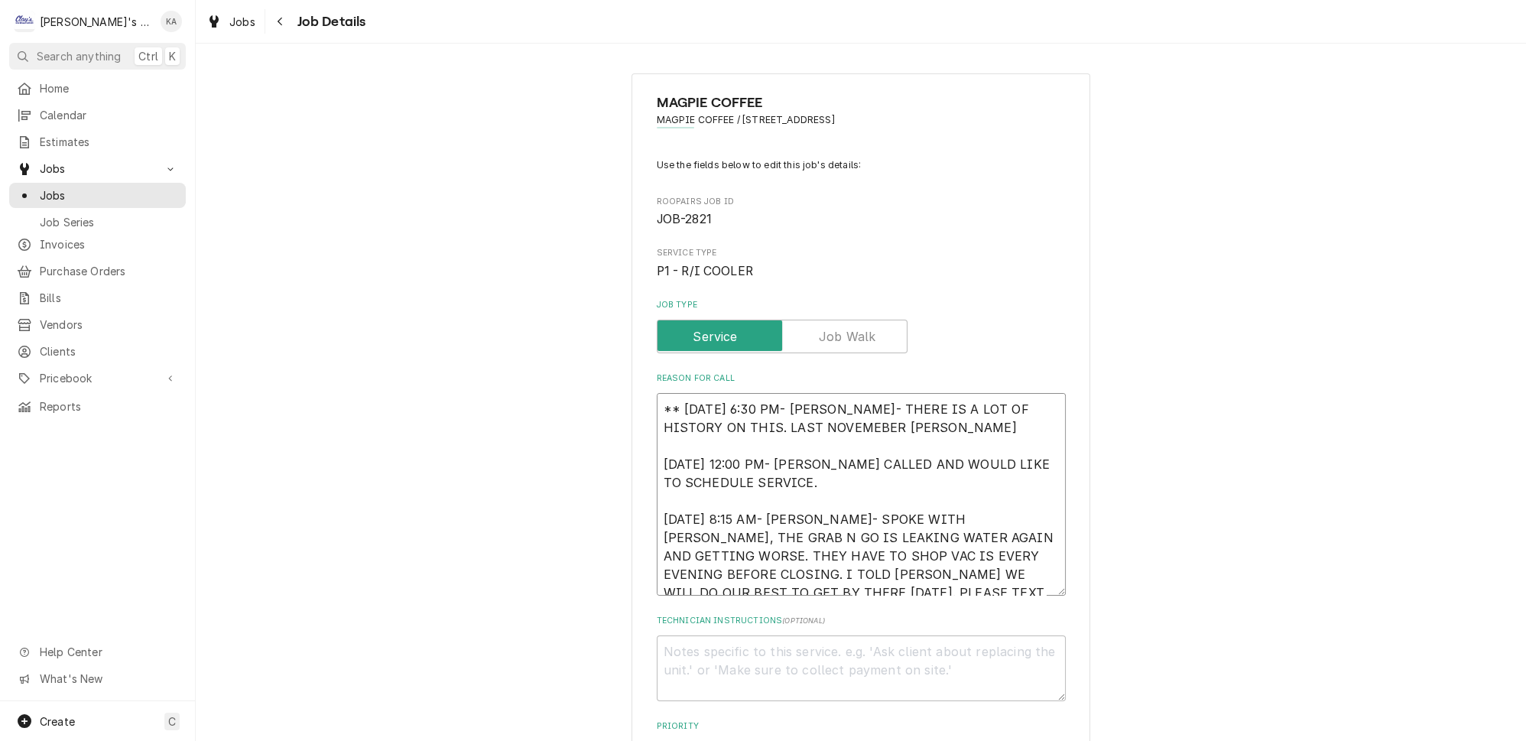
type textarea "x"
type textarea "** 9/3/2025 6:30 PM- KOREY- THERE IS A LOT OF HISTORY ON THIS. LAST NOVEMEBER J…"
type textarea "x"
type textarea "** 9/3/2025 6:30 PM- KOREY- THERE IS A LOT OF HISTORY ON THIS. LAST NOVEMEBER J…"
type textarea "x"
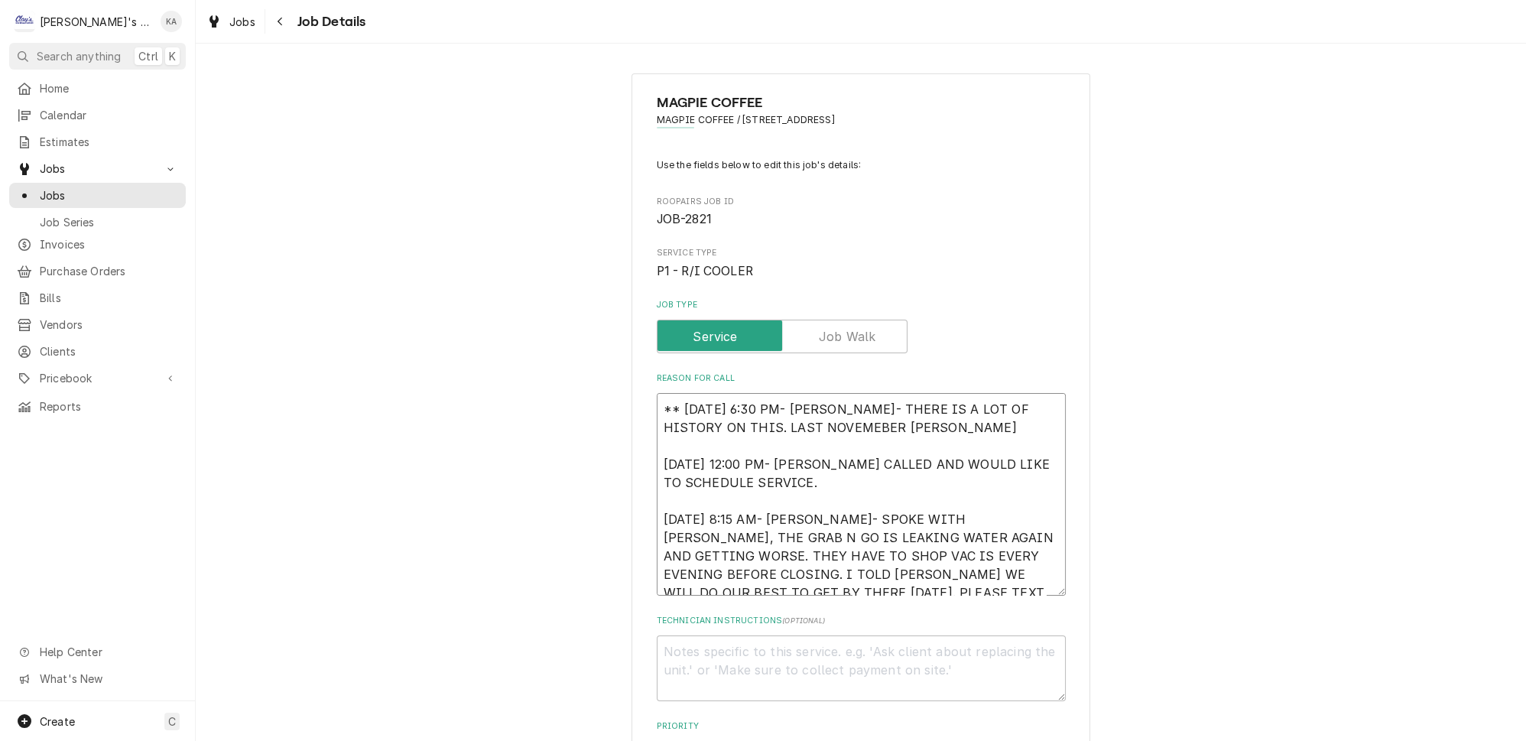
type textarea "** 9/3/2025 6:30 PM- KOREY- THERE IS A LOT OF HISTORY ON THIS. LAST NOVEMEBER J…"
type textarea "x"
type textarea "** 9/3/2025 6:30 PM- KOREY- THERE IS A LOT OF HISTORY ON THIS. LAST NOVEMEBER J…"
type textarea "x"
type textarea "** 9/3/2025 6:30 PM- KOREY- THERE IS A LOT OF HISTORY ON THIS. LAST NOVEMEBER J…"
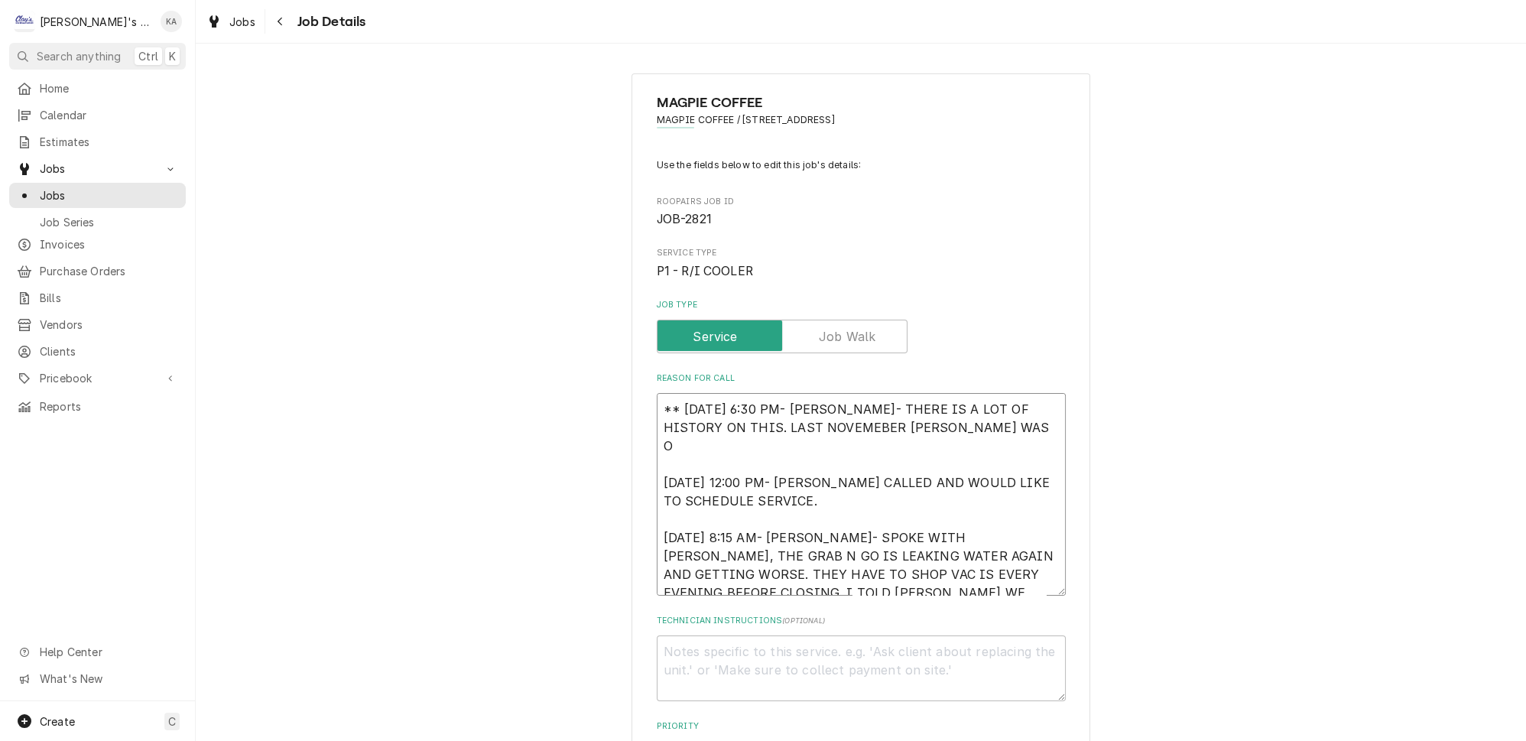
type textarea "x"
type textarea "** 9/3/2025 6:30 PM- KOREY- THERE IS A LOT OF HISTORY ON THIS. LAST NOVEMEBER J…"
type textarea "x"
type textarea "** 9/3/2025 6:30 PM- KOREY- THERE IS A LOT OF HISTORY ON THIS. LAST NOVEMEBER J…"
type textarea "x"
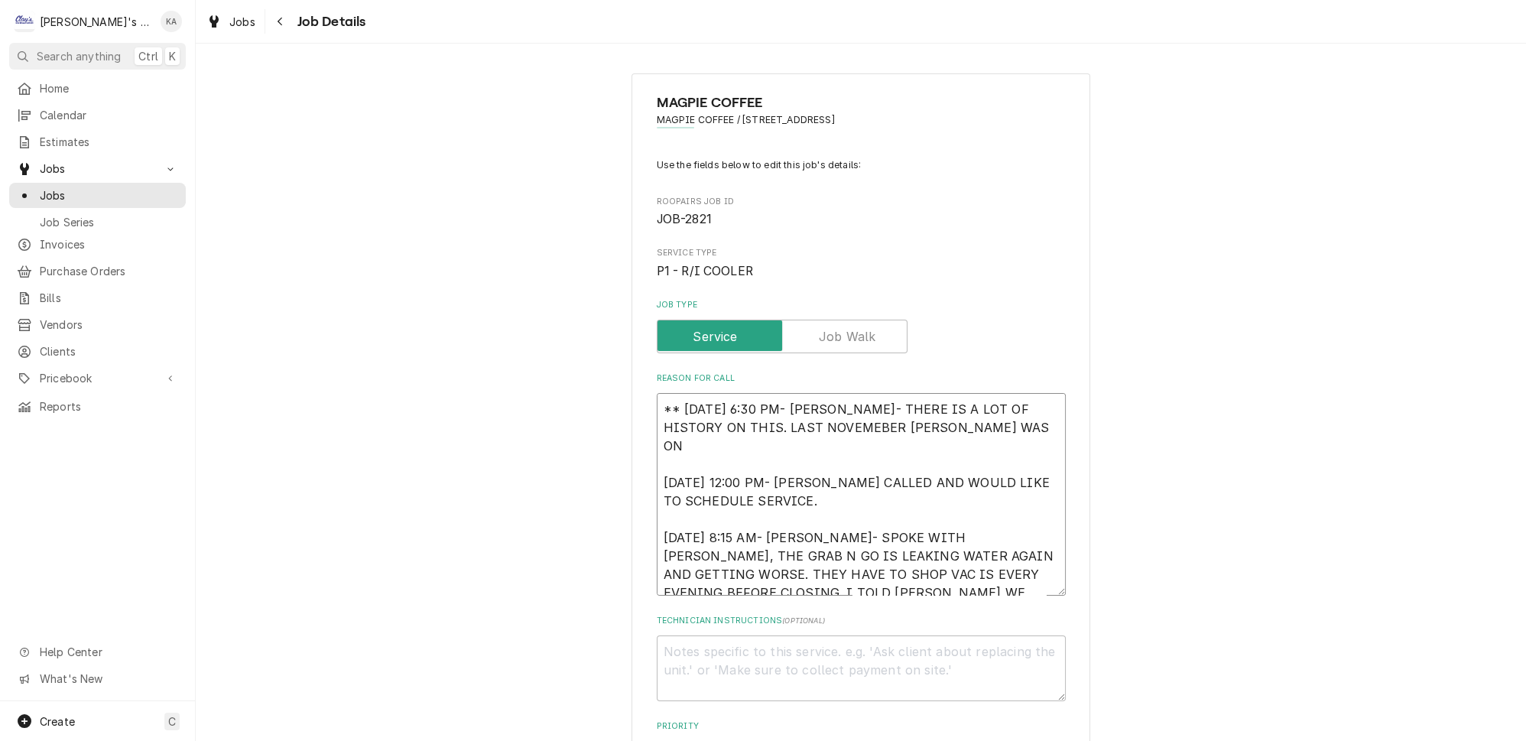
type textarea "** 9/3/2025 6:30 PM- KOREY- THERE IS A LOT OF HISTORY ON THIS. LAST NOVEMEBER J…"
type textarea "x"
type textarea "** 9/3/2025 6:30 PM- KOREY- THERE IS A LOT OF HISTORY ON THIS. LAST NOVEMEBER J…"
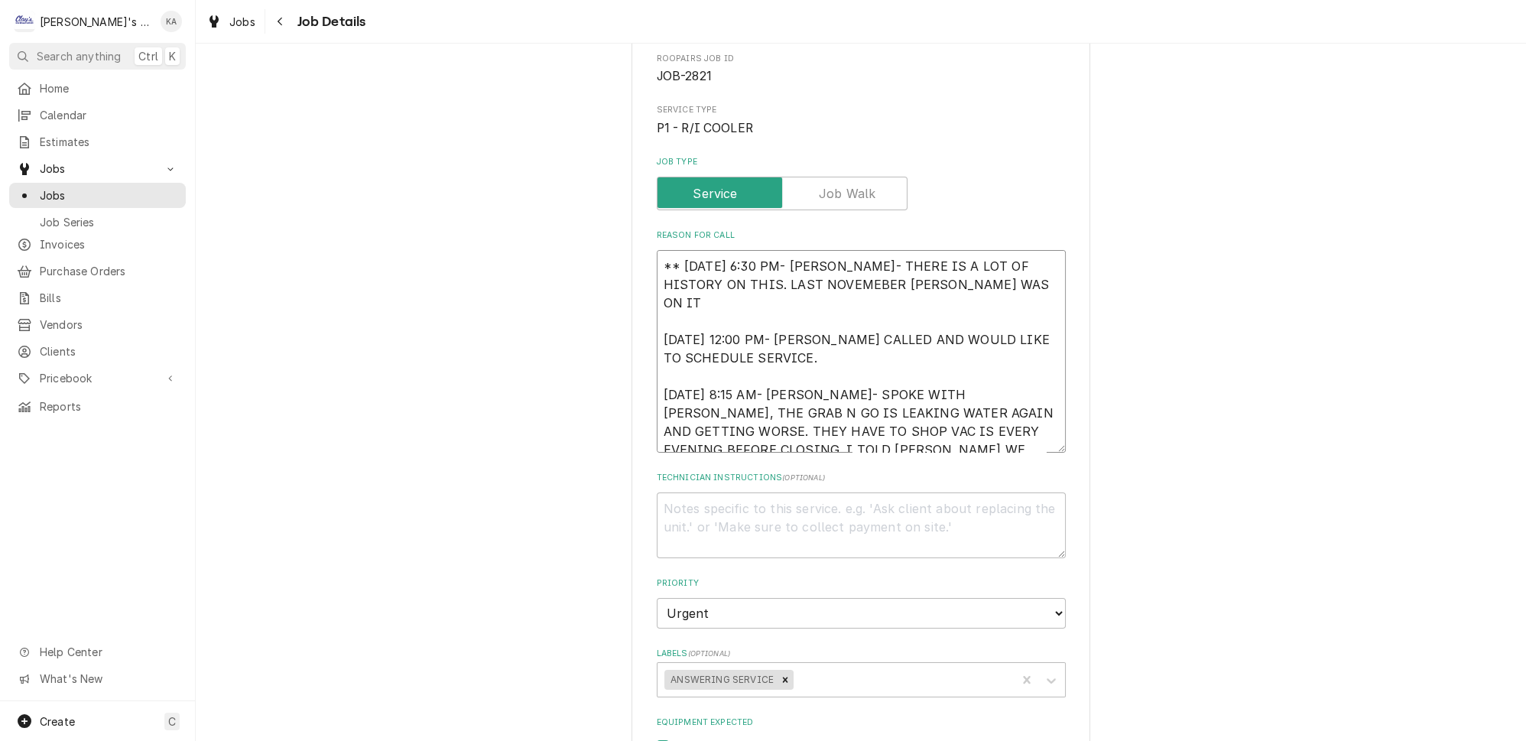
scroll to position [138, 0]
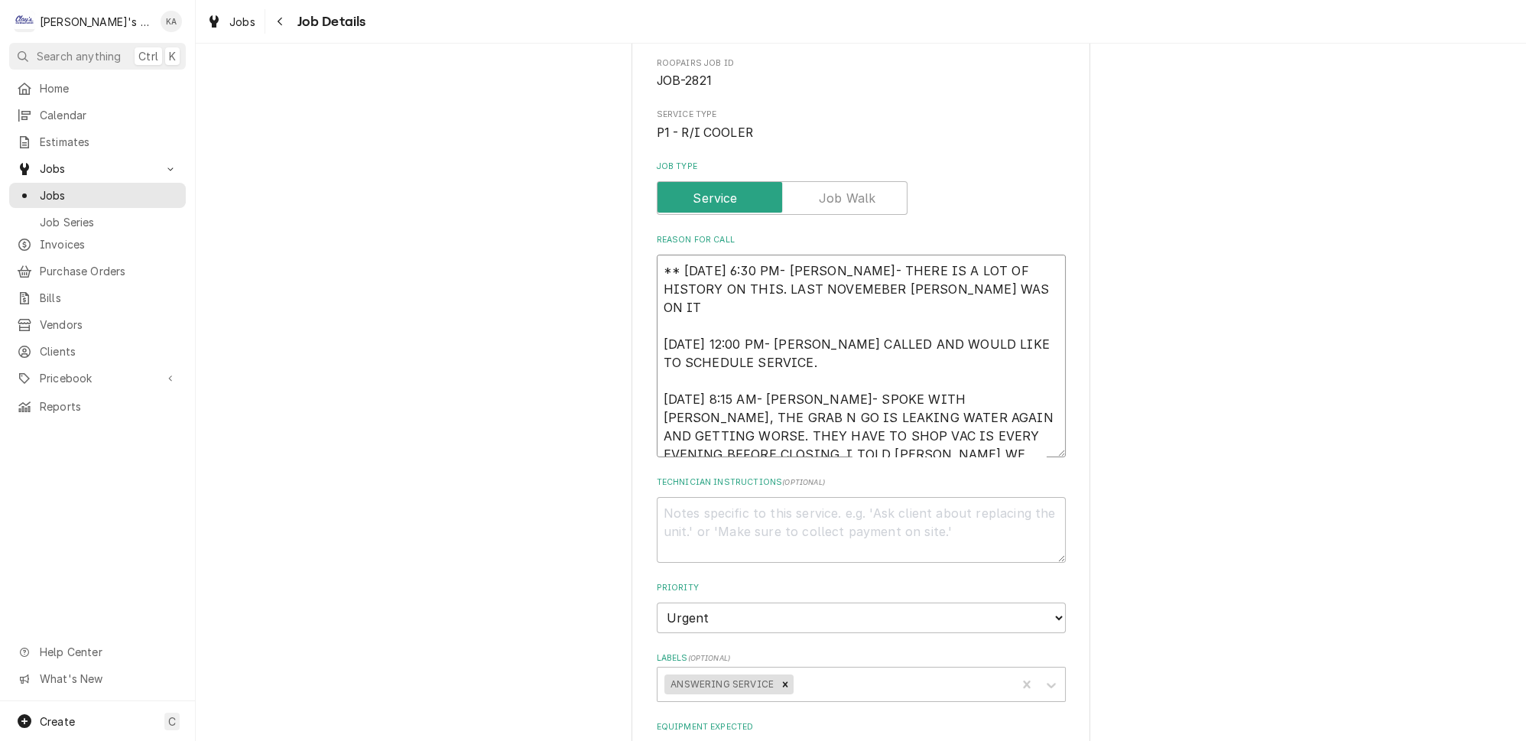
type textarea "x"
type textarea "** 9/3/2025 6:30 PM- KOREY- THERE IS A LOT OF HISTORY ON THIS. LAST NOVEMEBER J…"
type textarea "x"
type textarea "** 9/3/2025 6:30 PM- KOREY- THERE IS A LOT OF HISTORY ON THIS. LAST NOVEMEBER J…"
type textarea "x"
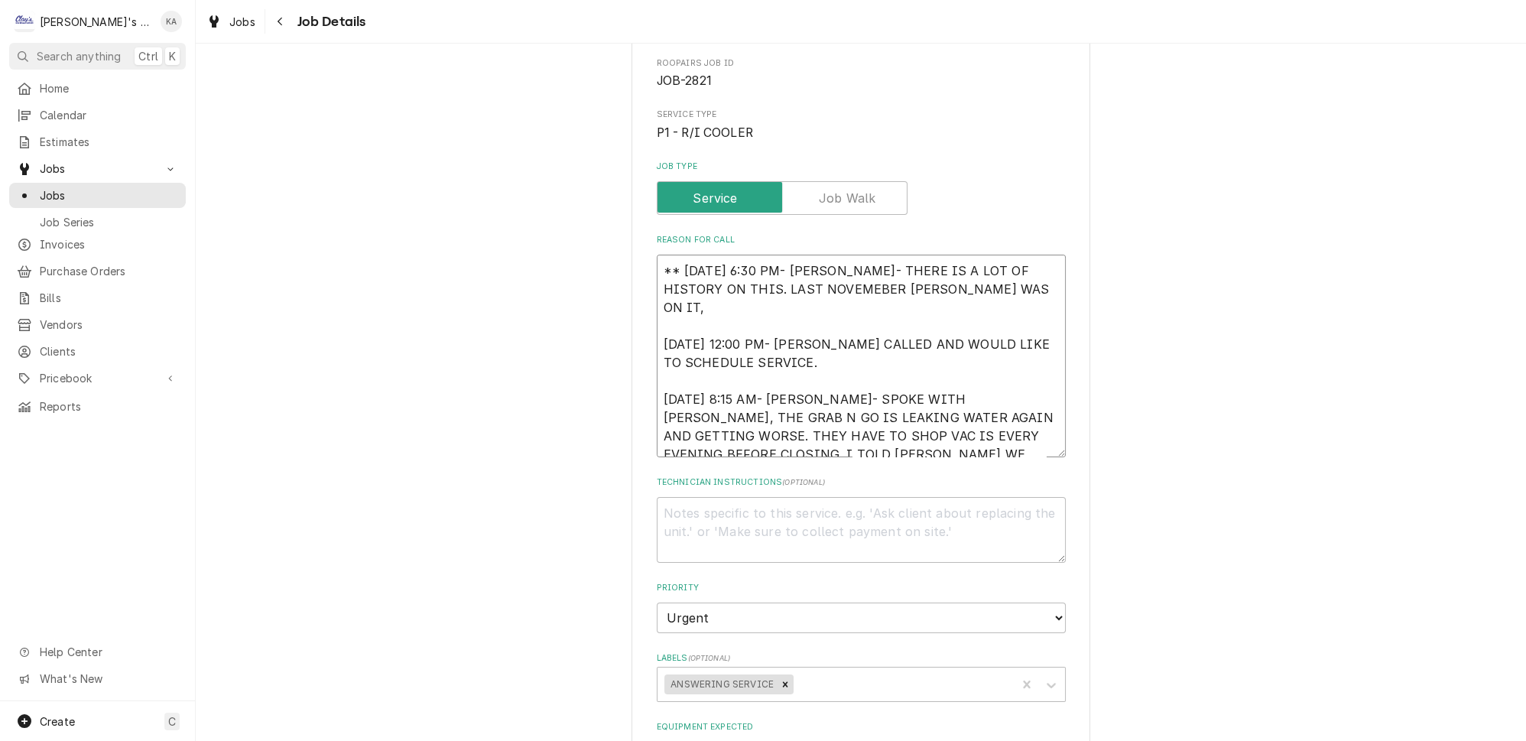
type textarea "** 9/3/2025 6:30 PM- KOREY- THERE IS A LOT OF HISTORY ON THIS. LAST NOVEMEBER J…"
type textarea "x"
type textarea "** 9/3/2025 6:30 PM- KOREY- THERE IS A LOT OF HISTORY ON THIS. LAST NOVEMEBER J…"
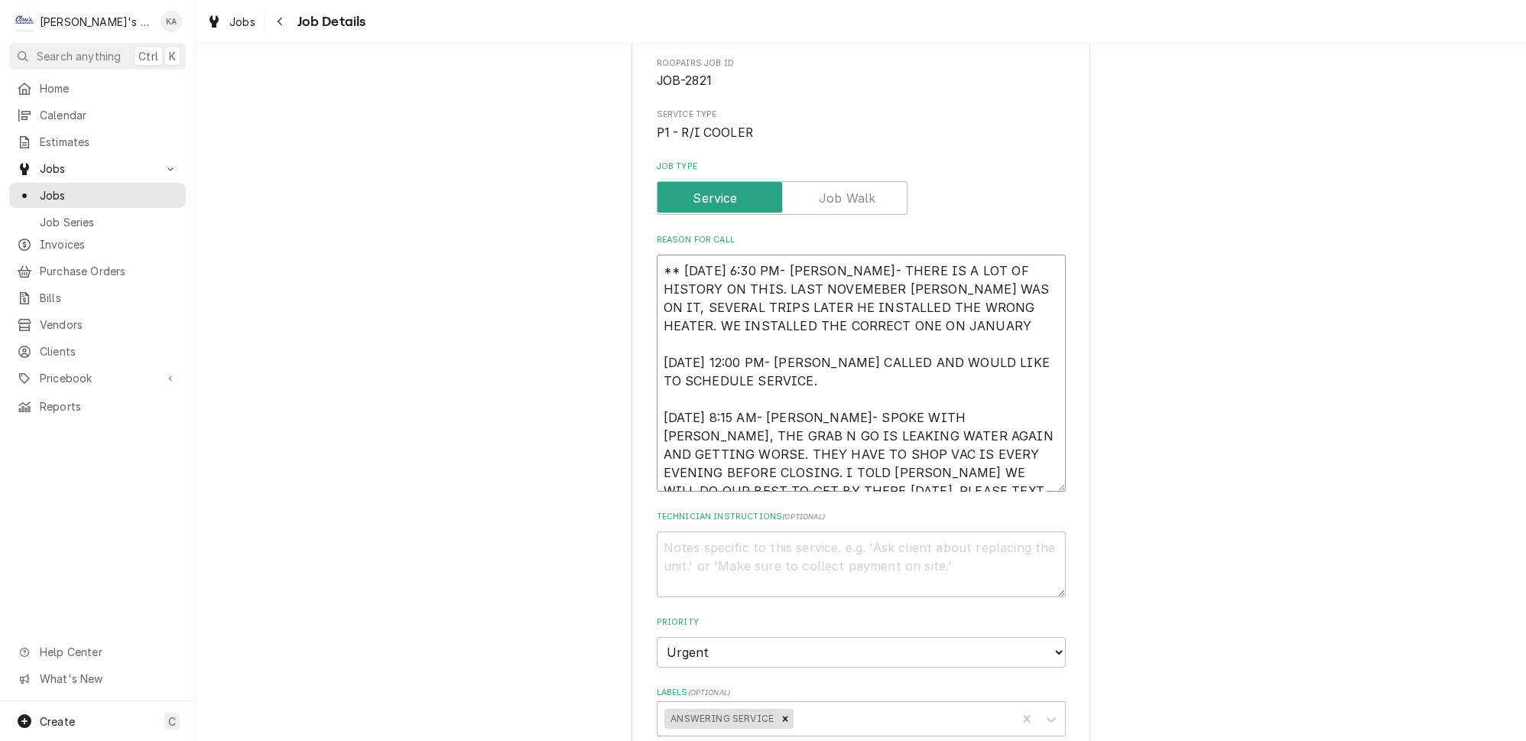
click at [852, 308] on textarea "** 9/3/2025 6:30 PM- KOREY- THERE IS A LOT OF HISTORY ON THIS. LAST NOVEMEBER J…" at bounding box center [861, 373] width 409 height 237
click at [935, 311] on textarea "** 9/3/2025 6:30 PM- KOREY- THERE IS A LOT OF HISTORY ON THIS. LAST NOVEMEBER J…" at bounding box center [861, 373] width 409 height 237
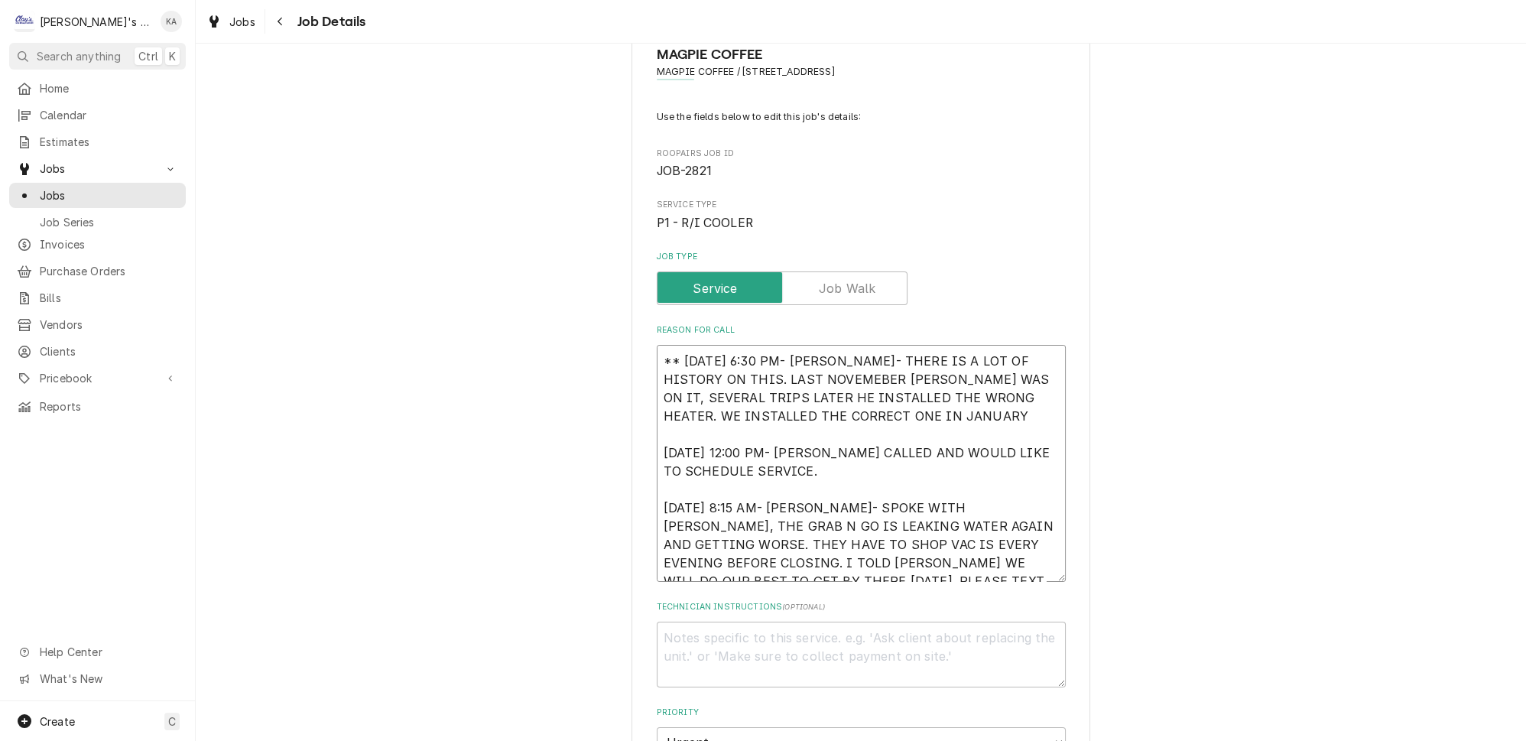
scroll to position [0, 0]
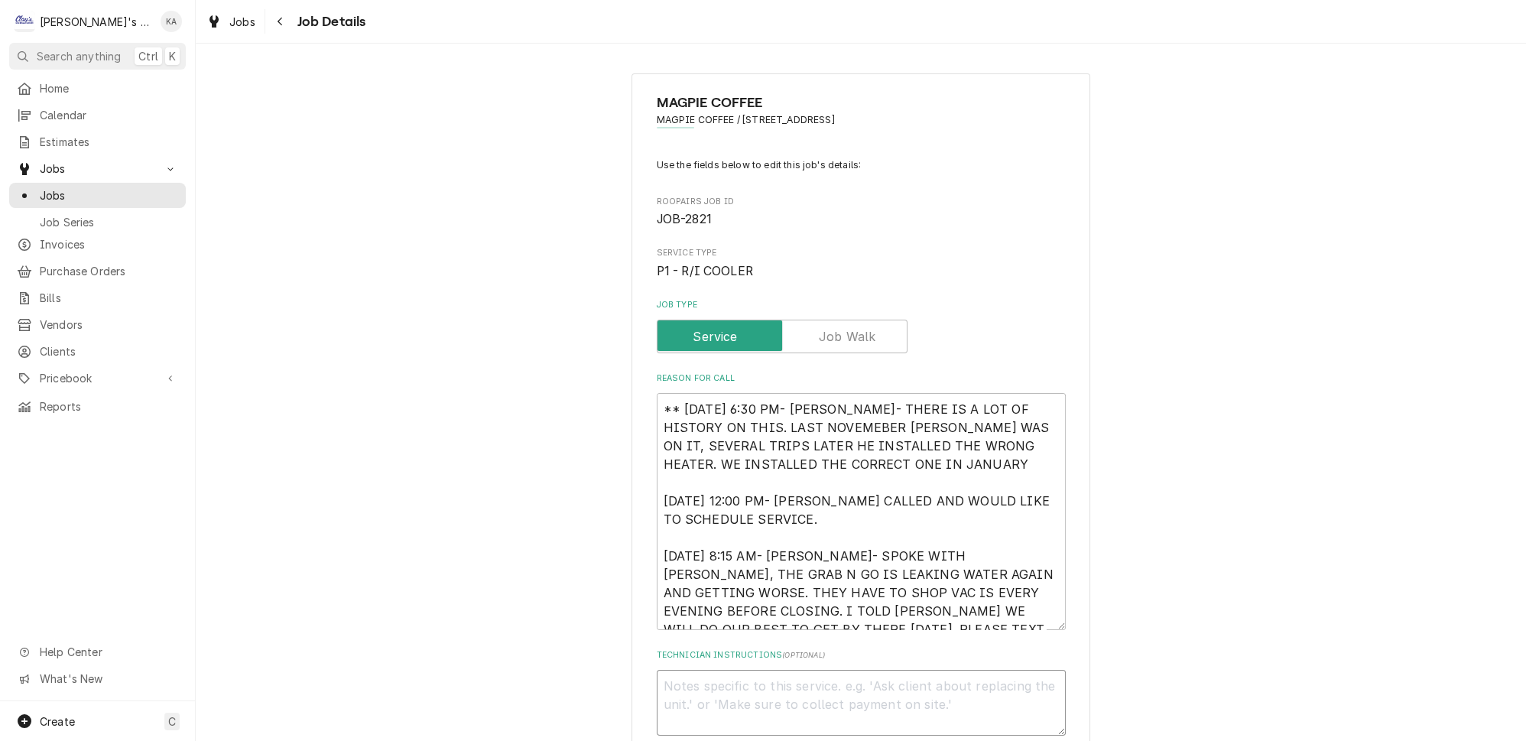
click at [672, 675] on textarea "Technician Instructions ( optional )" at bounding box center [861, 703] width 409 height 66
paste textarea "6/11/2025 JB & TP - Grab n go case: Found condensate heater pan overflowing. Pl…"
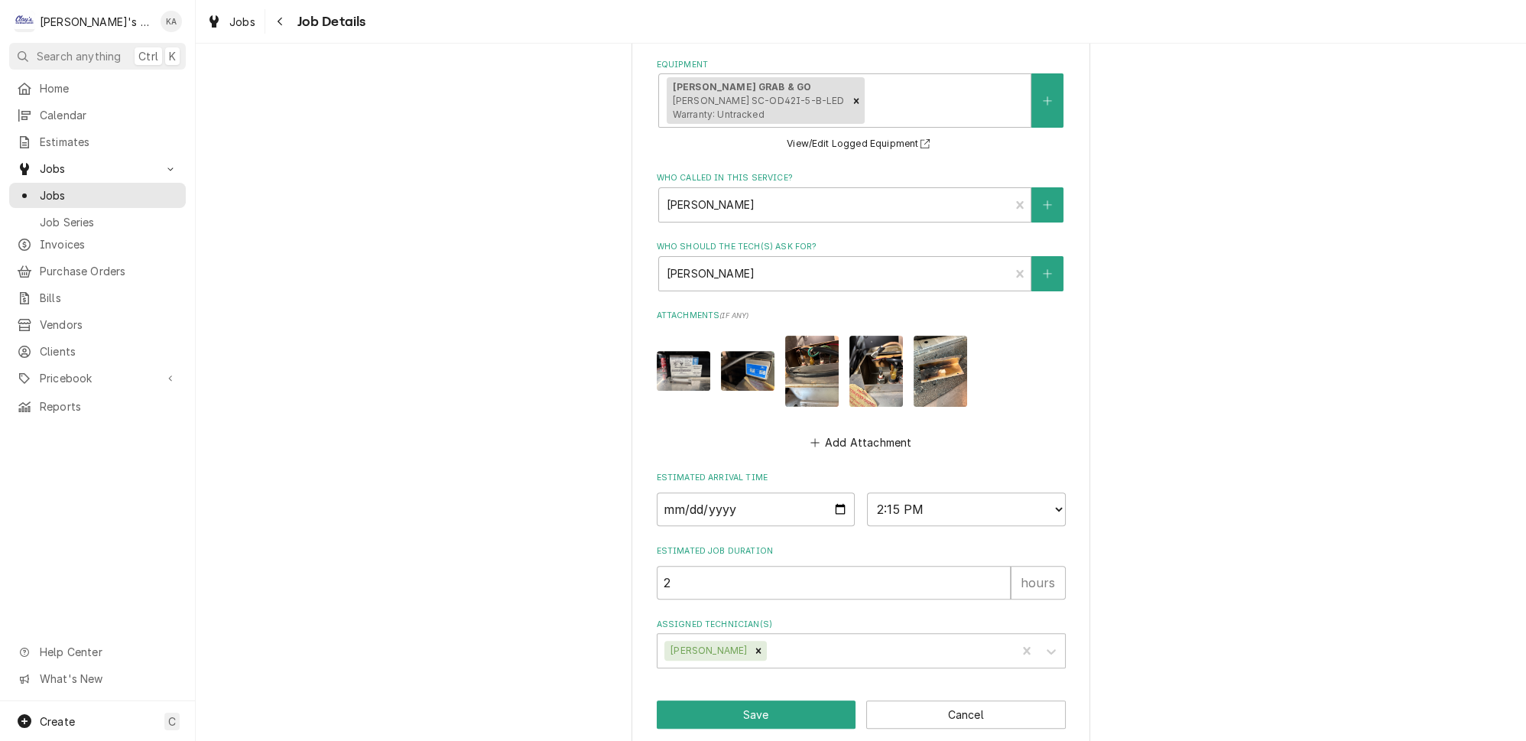
scroll to position [929, 0]
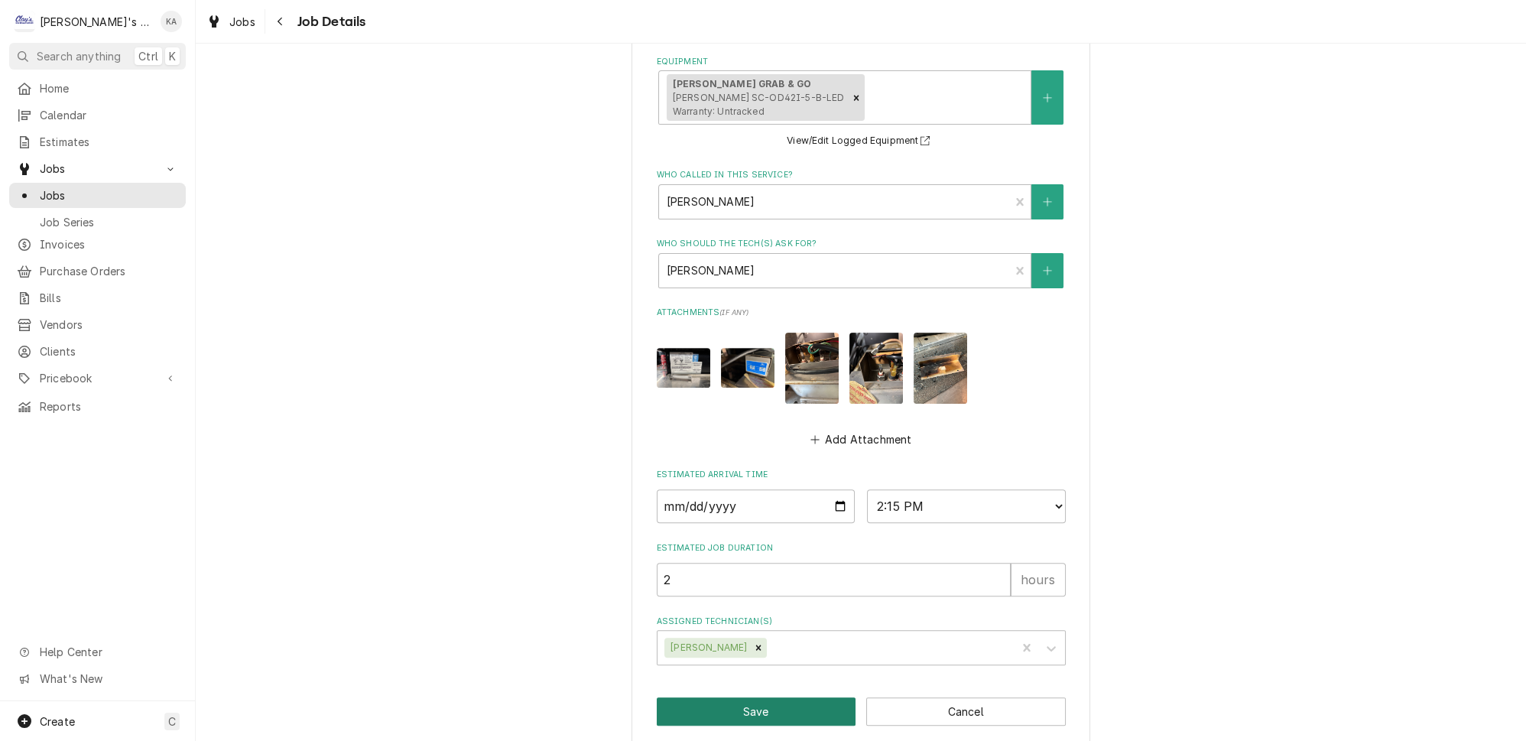
click at [748, 697] on button "Save" at bounding box center [757, 711] width 200 height 28
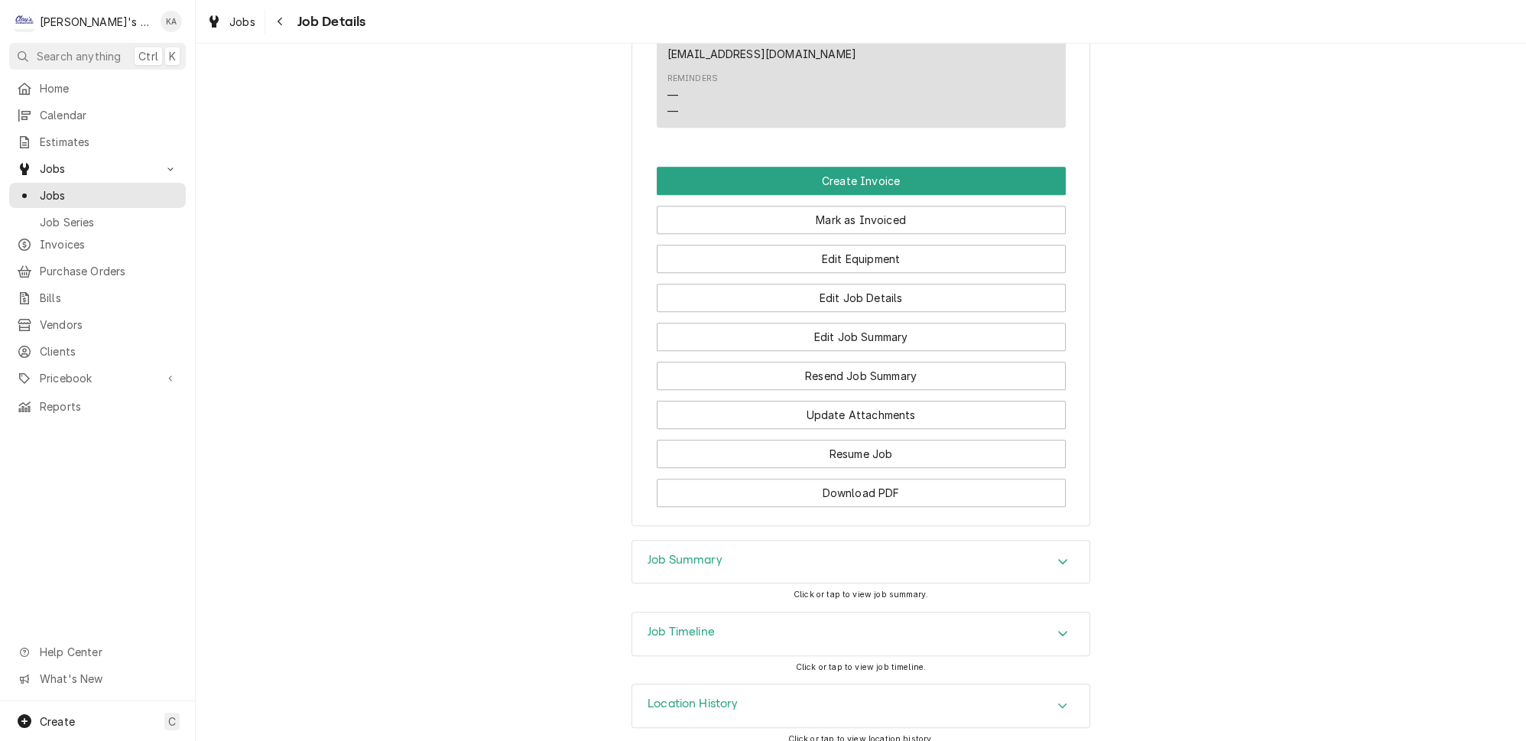
scroll to position [1183, 0]
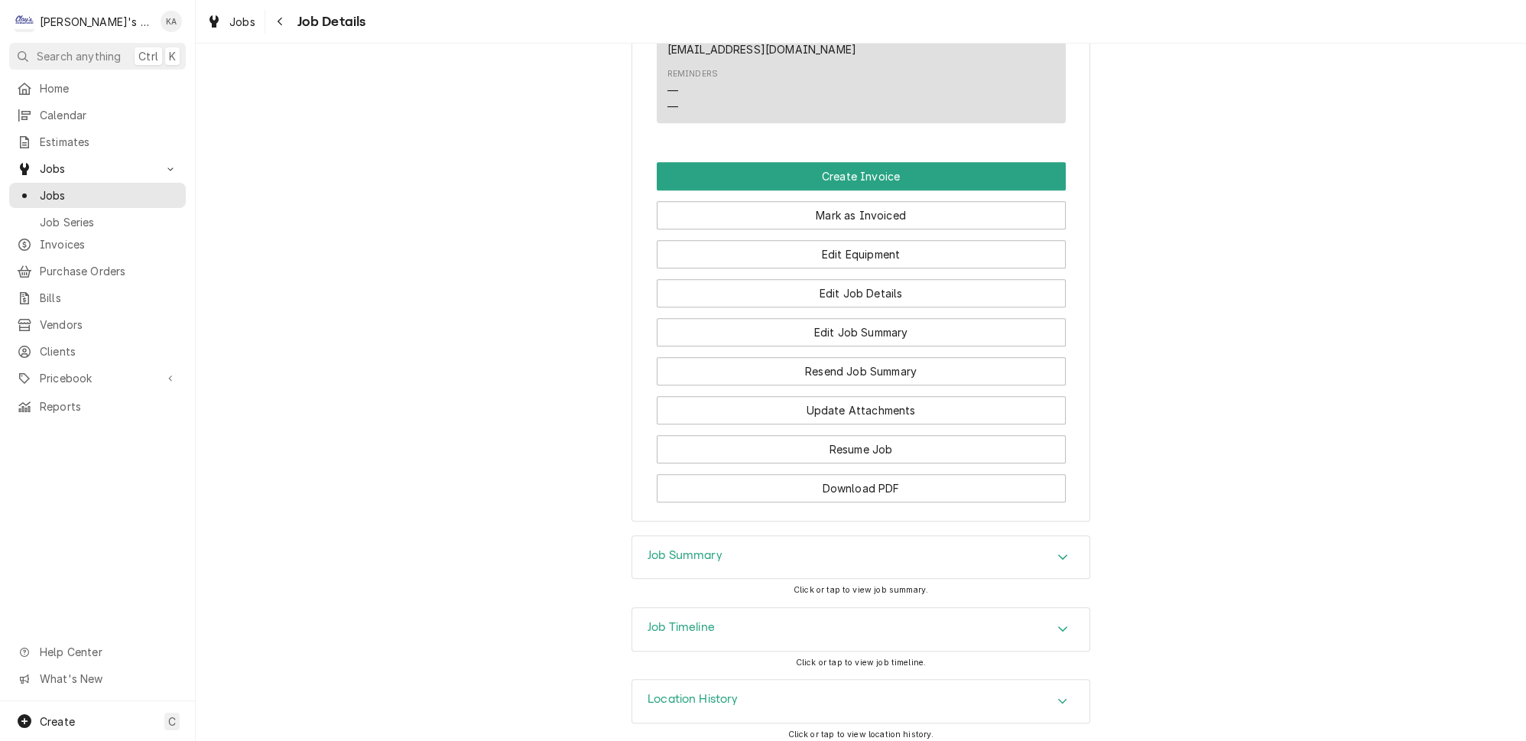
click at [1057, 550] on icon "Accordion Header" at bounding box center [1062, 556] width 11 height 12
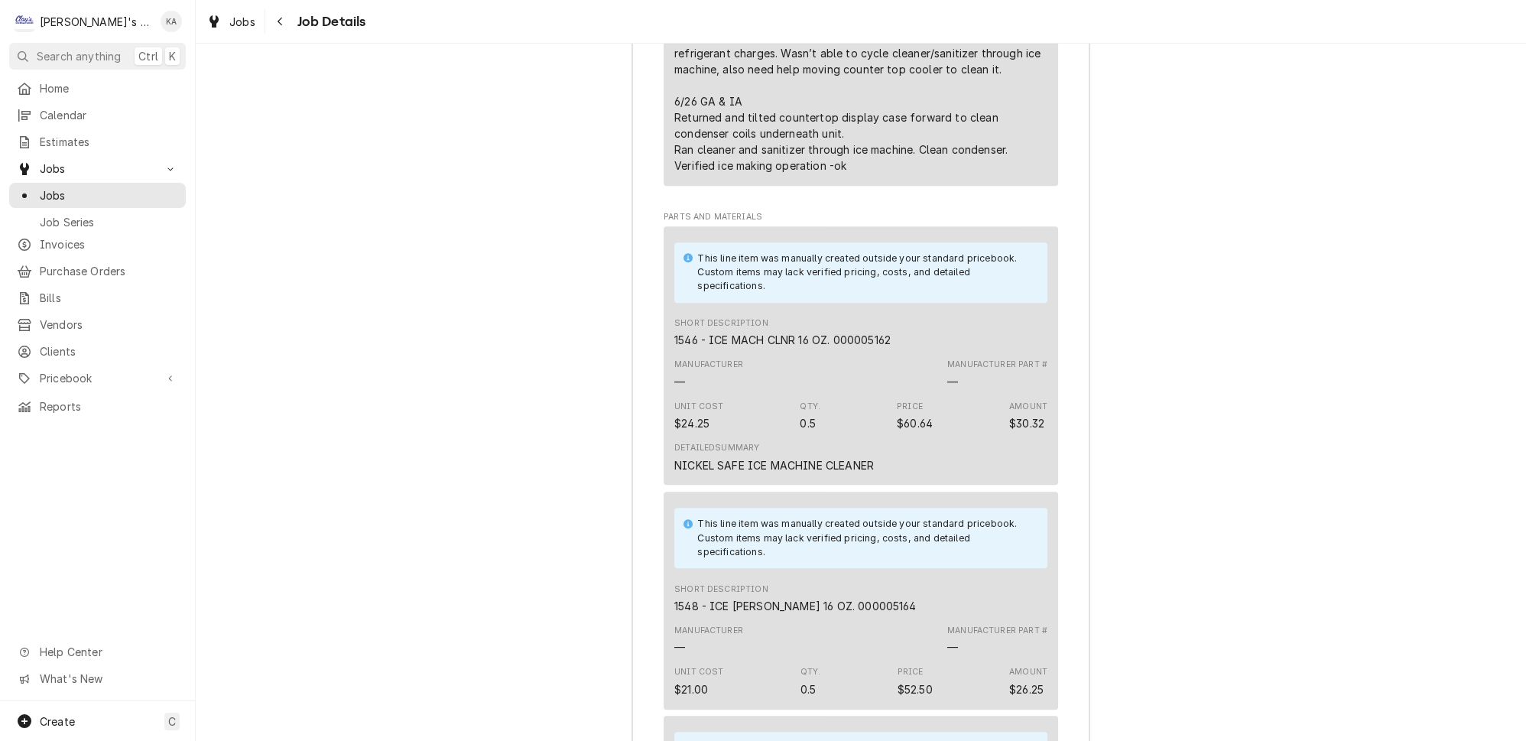
scroll to position [2792, 0]
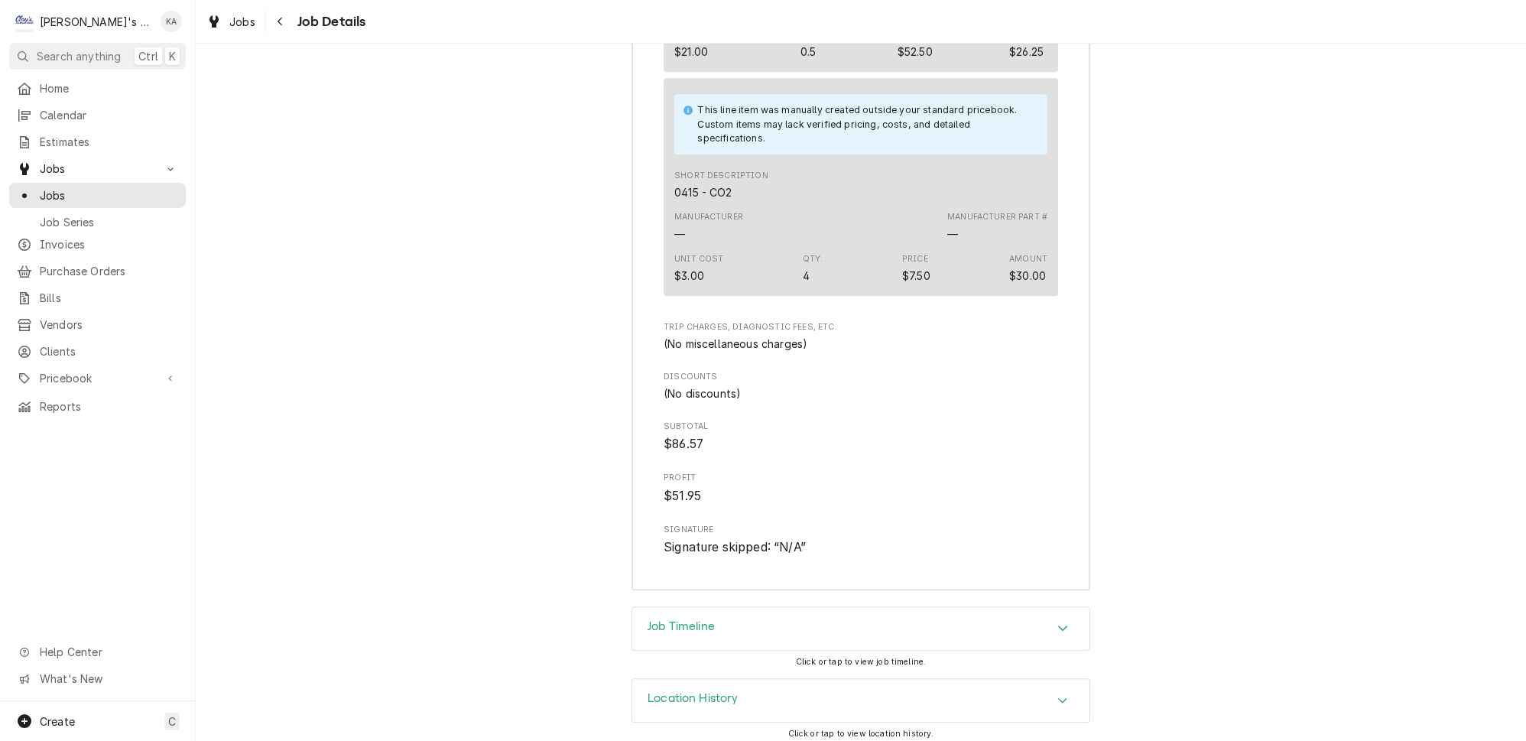
click at [1057, 622] on icon "Accordion Header" at bounding box center [1062, 628] width 11 height 12
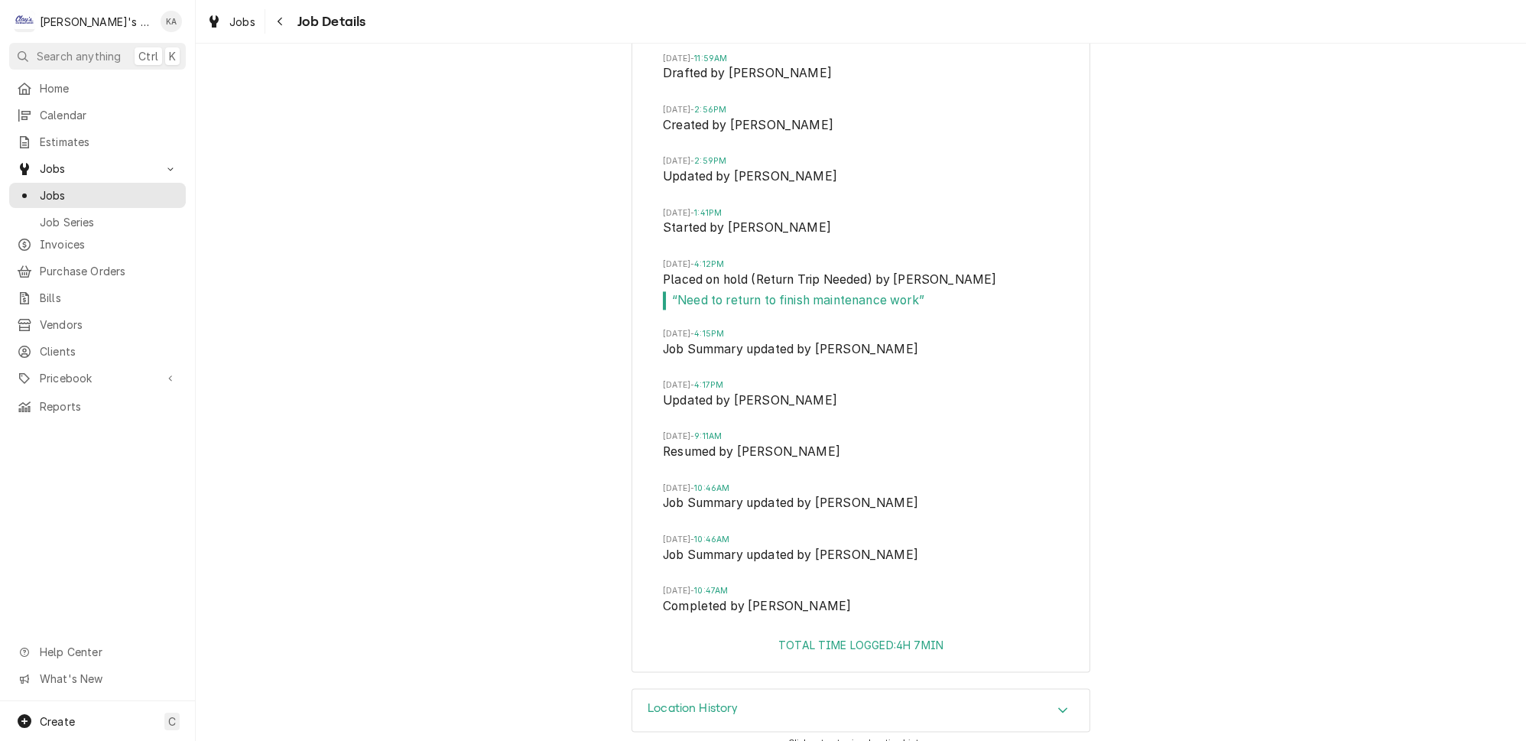
scroll to position [3411, 0]
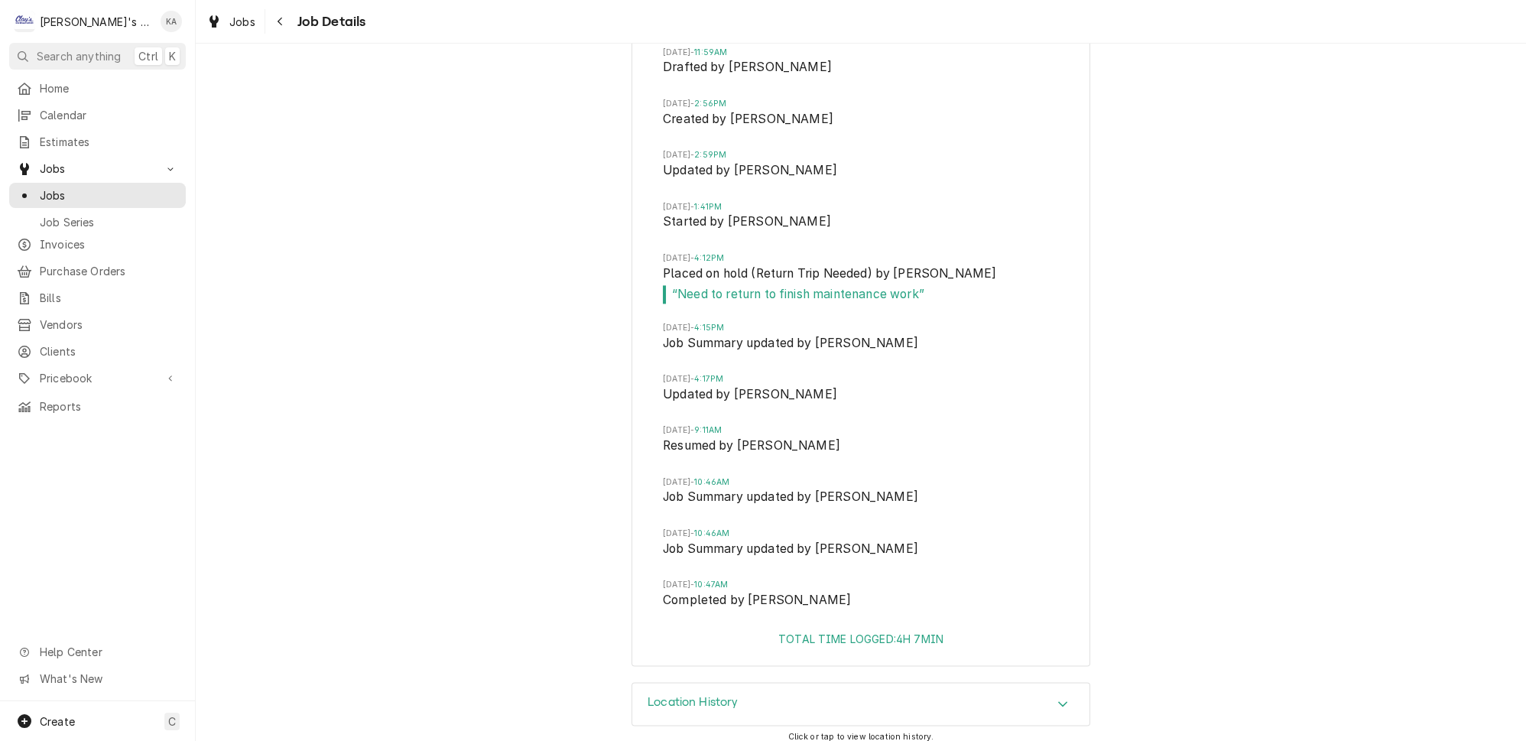
click at [1057, 697] on icon "Accordion Header" at bounding box center [1062, 703] width 11 height 12
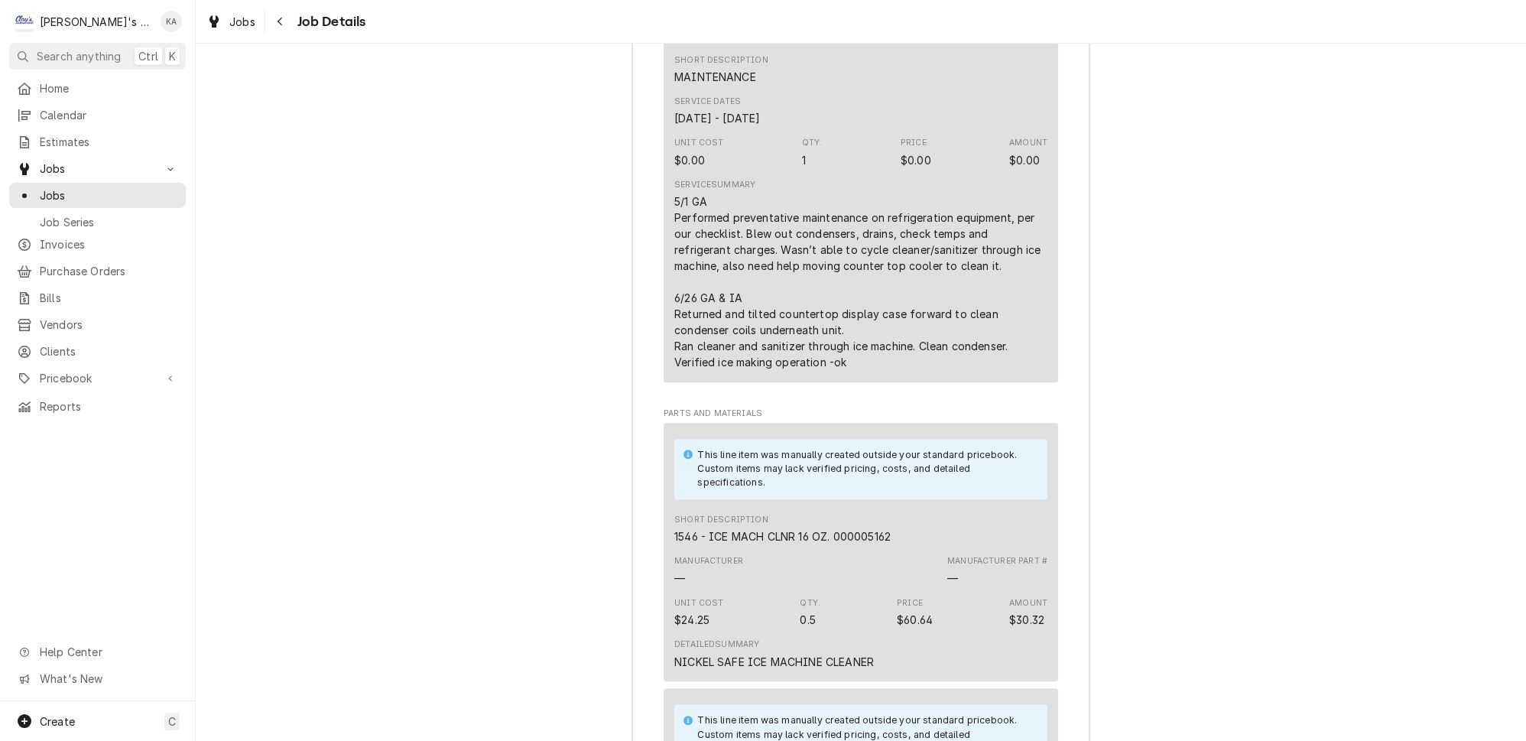
scroll to position [2085, 0]
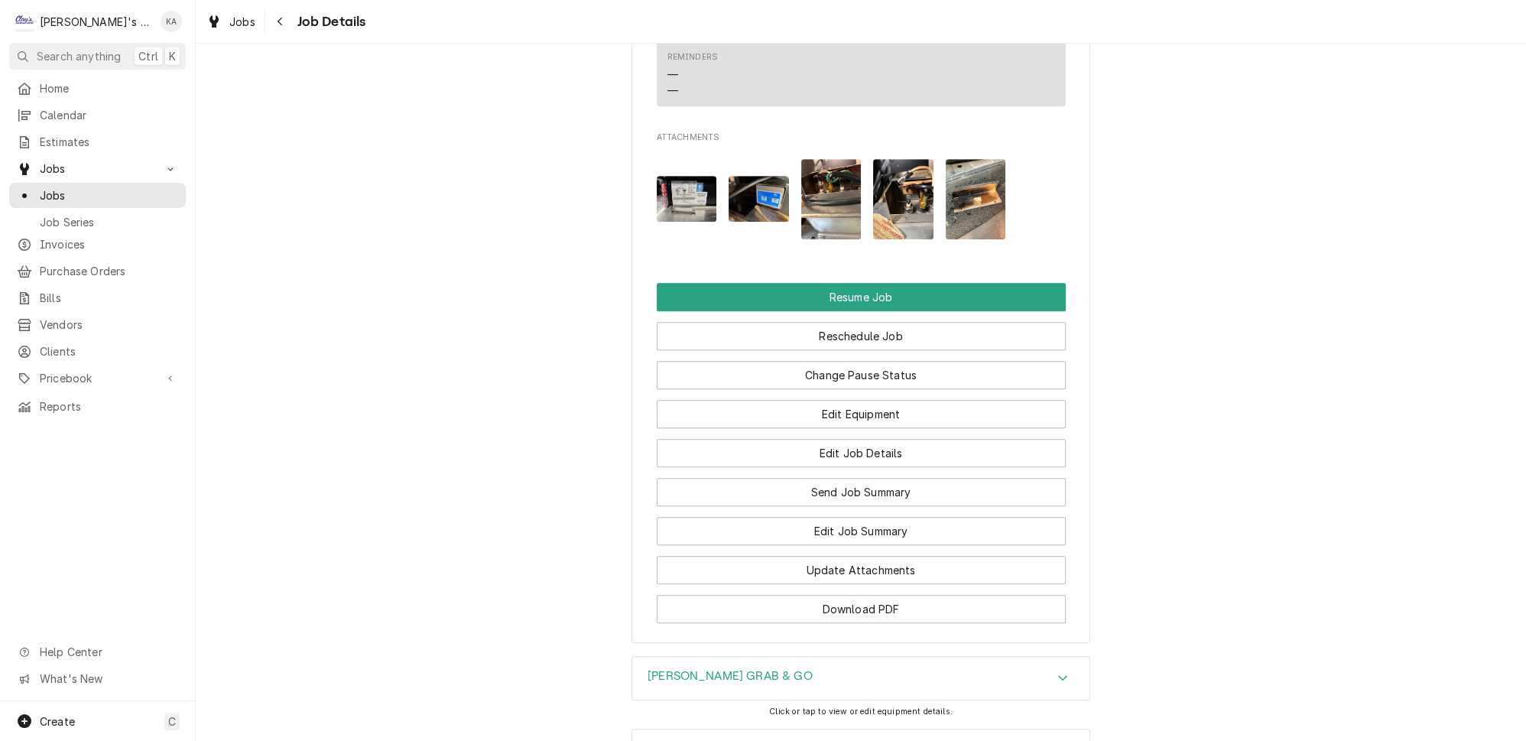
scroll to position [1806, 0]
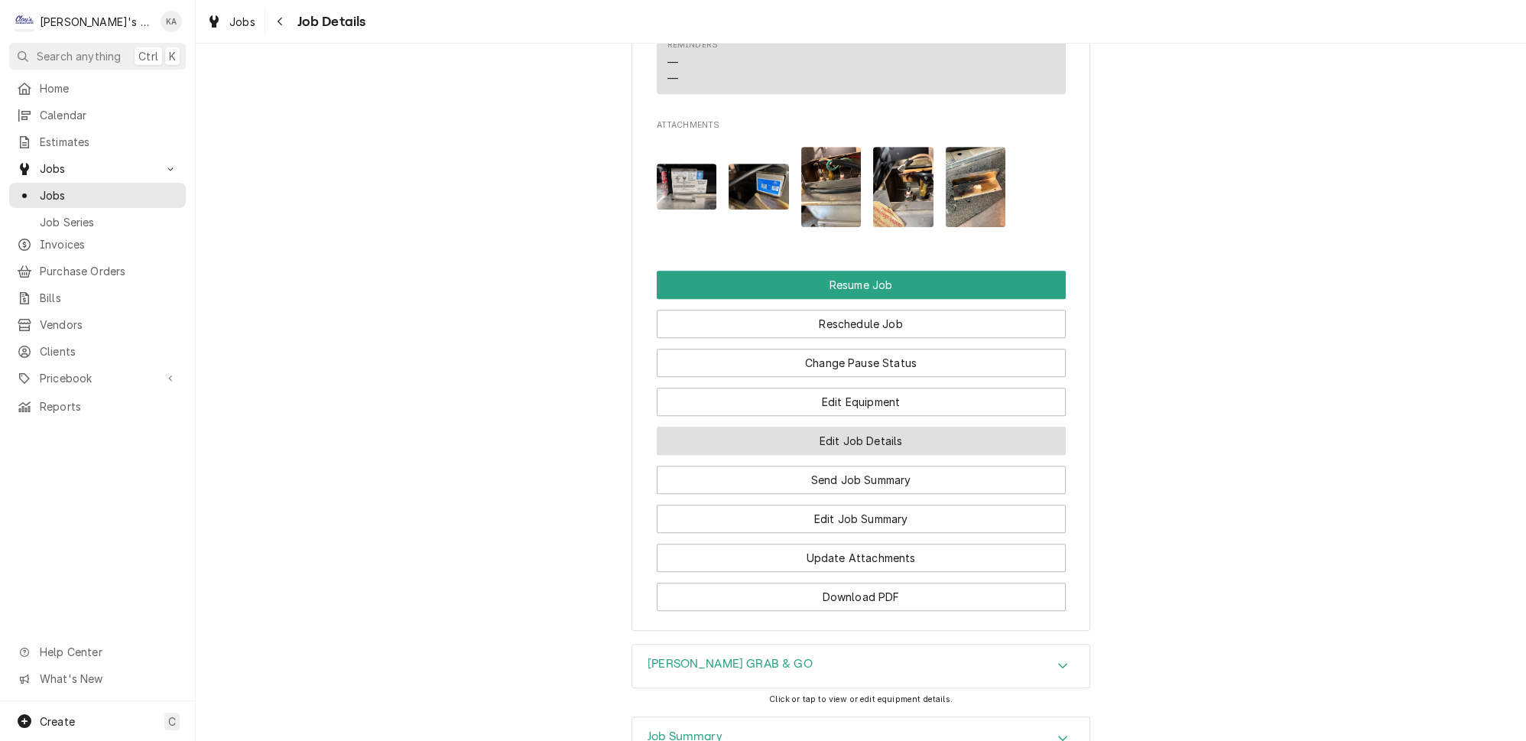
click at [893, 427] on button "Edit Job Details" at bounding box center [861, 441] width 409 height 28
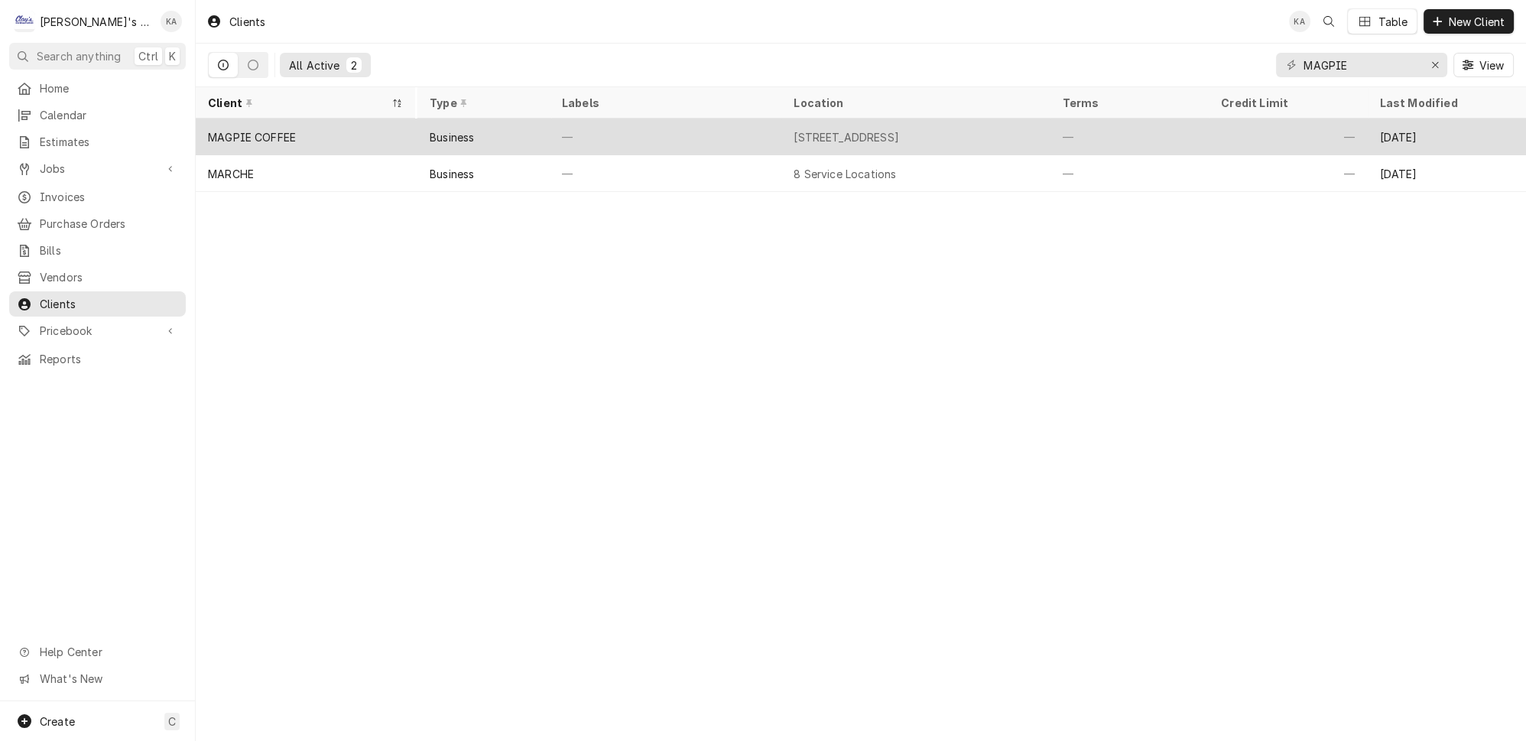
type input "MAGPIE"
click at [709, 128] on div "—" at bounding box center [666, 136] width 232 height 37
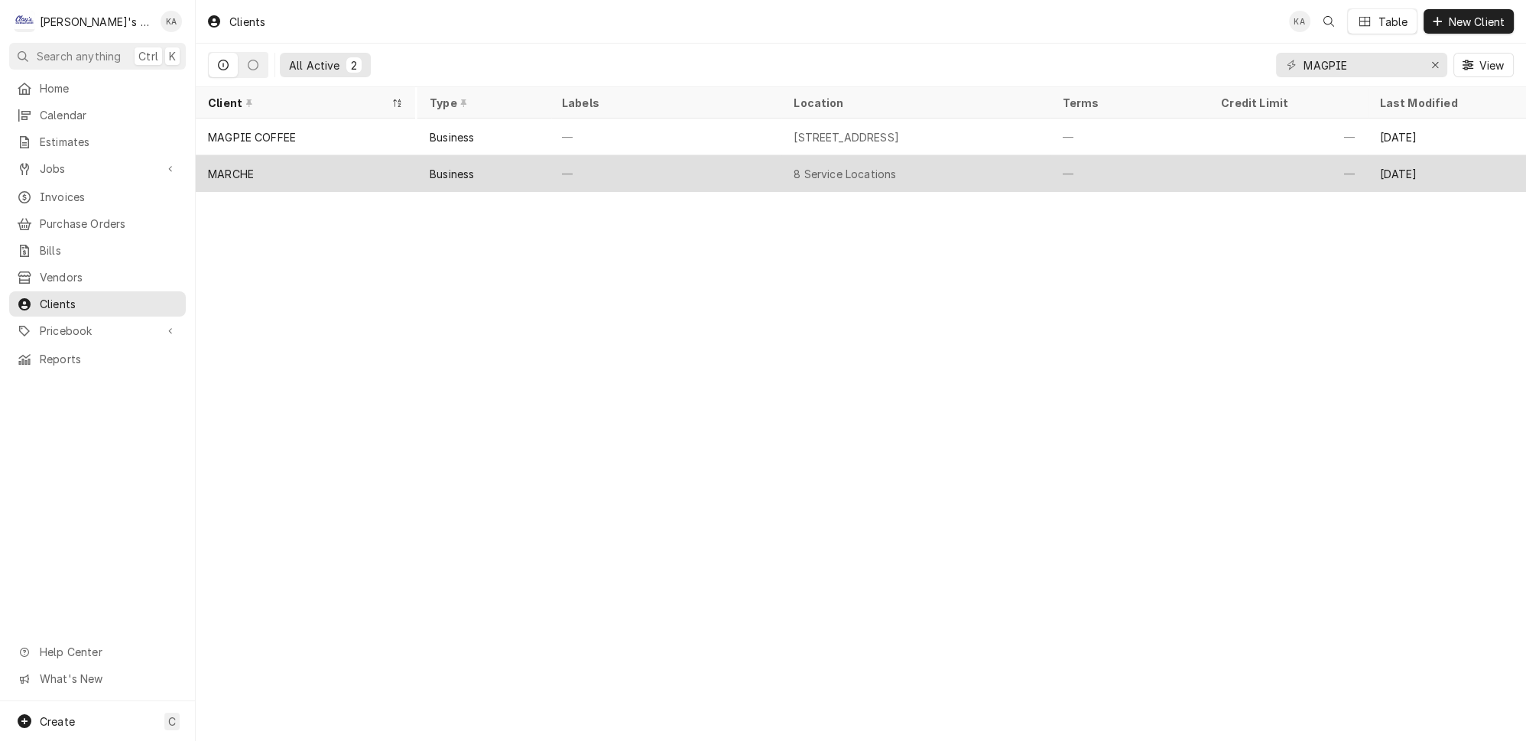
click at [690, 158] on div "—" at bounding box center [666, 173] width 232 height 37
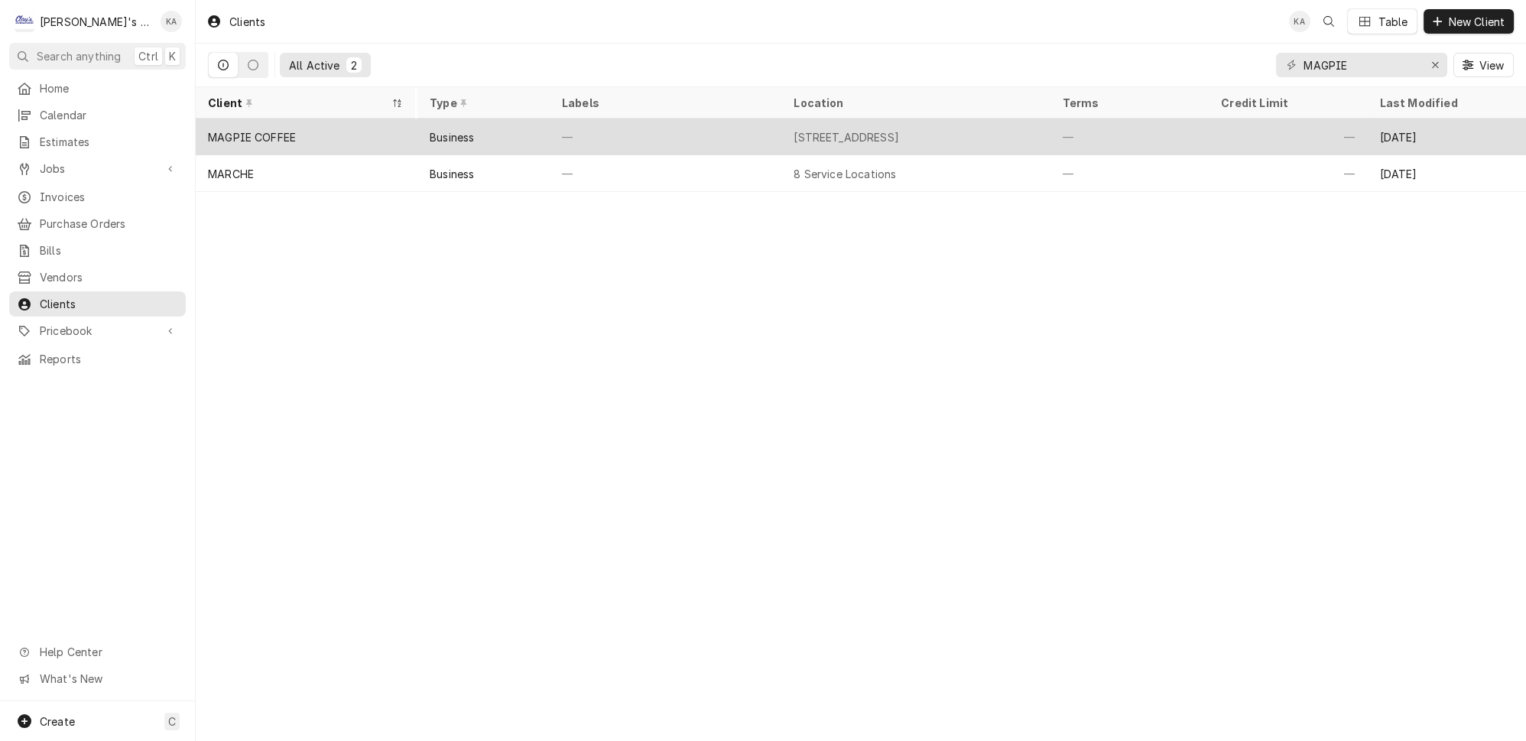
click at [511, 122] on div "Business" at bounding box center [484, 136] width 134 height 37
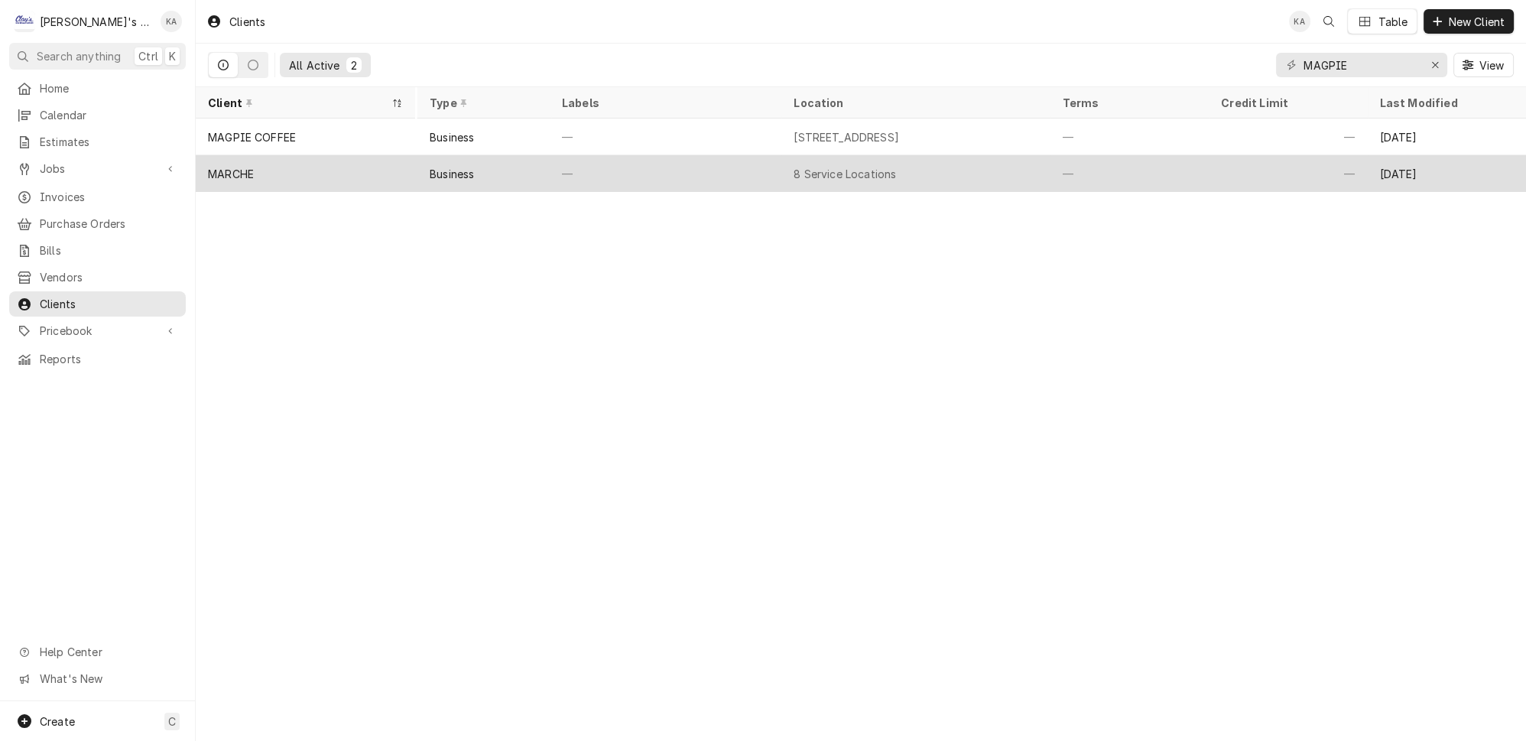
click at [667, 162] on div "—" at bounding box center [666, 173] width 232 height 37
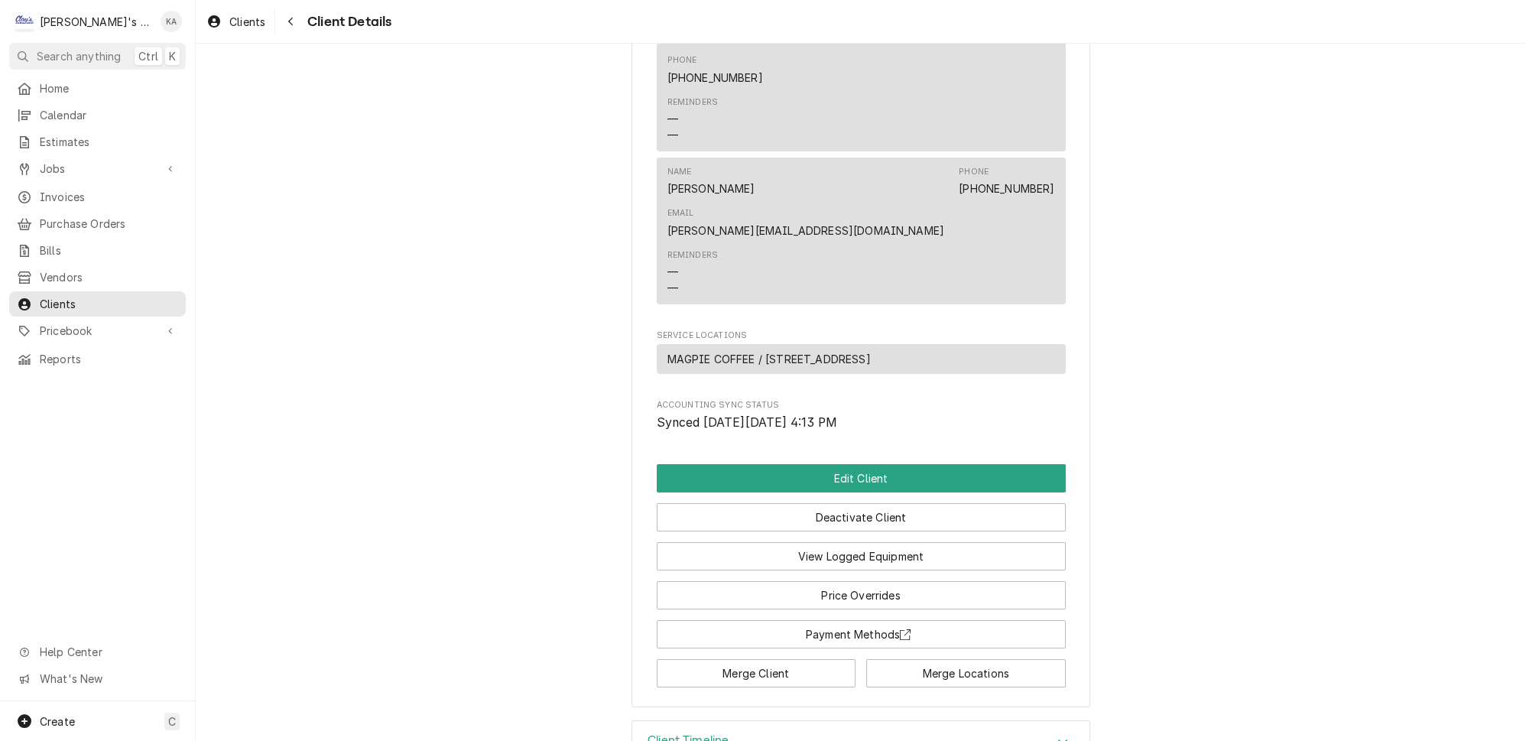
scroll to position [544, 0]
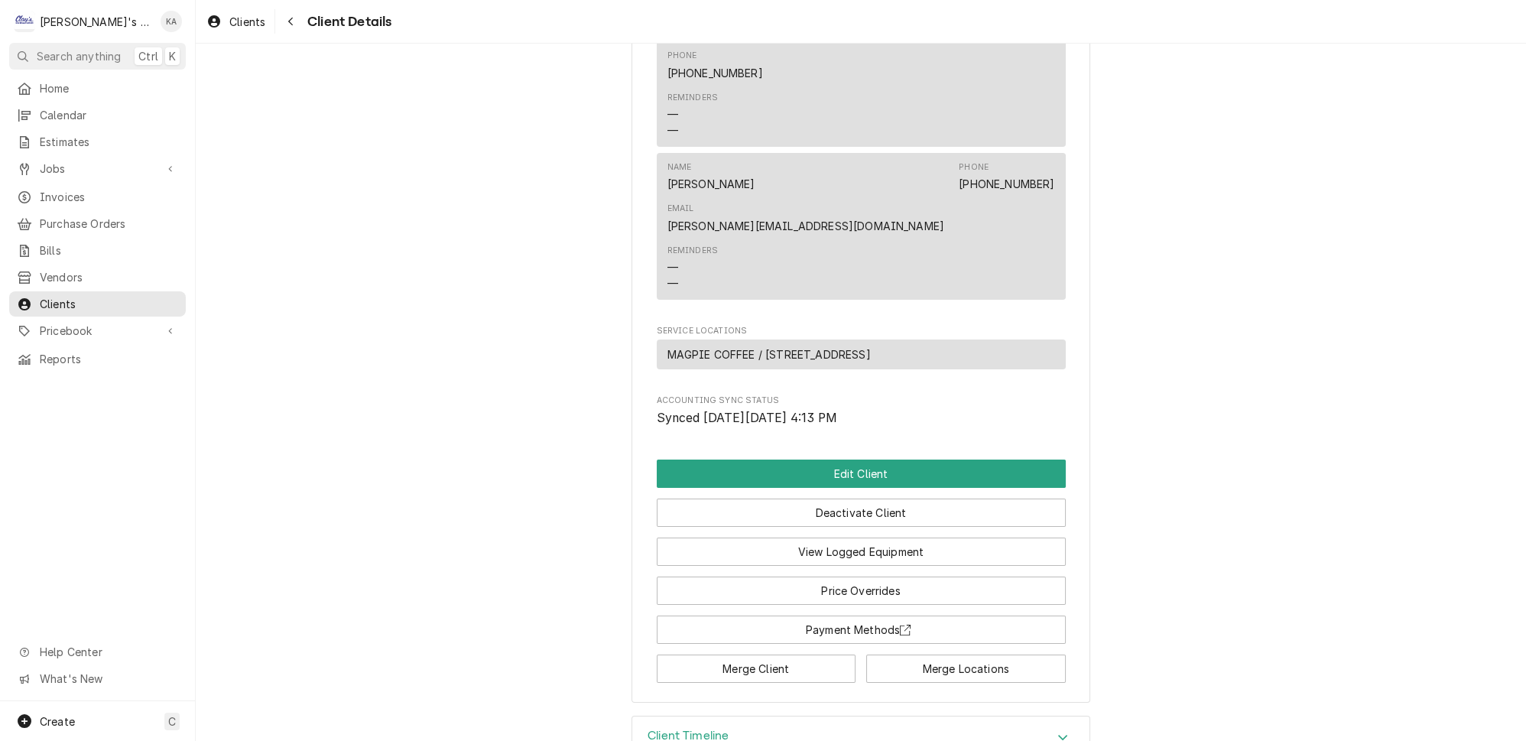
click at [1058, 735] on icon "Accordion Header" at bounding box center [1062, 737] width 9 height 5
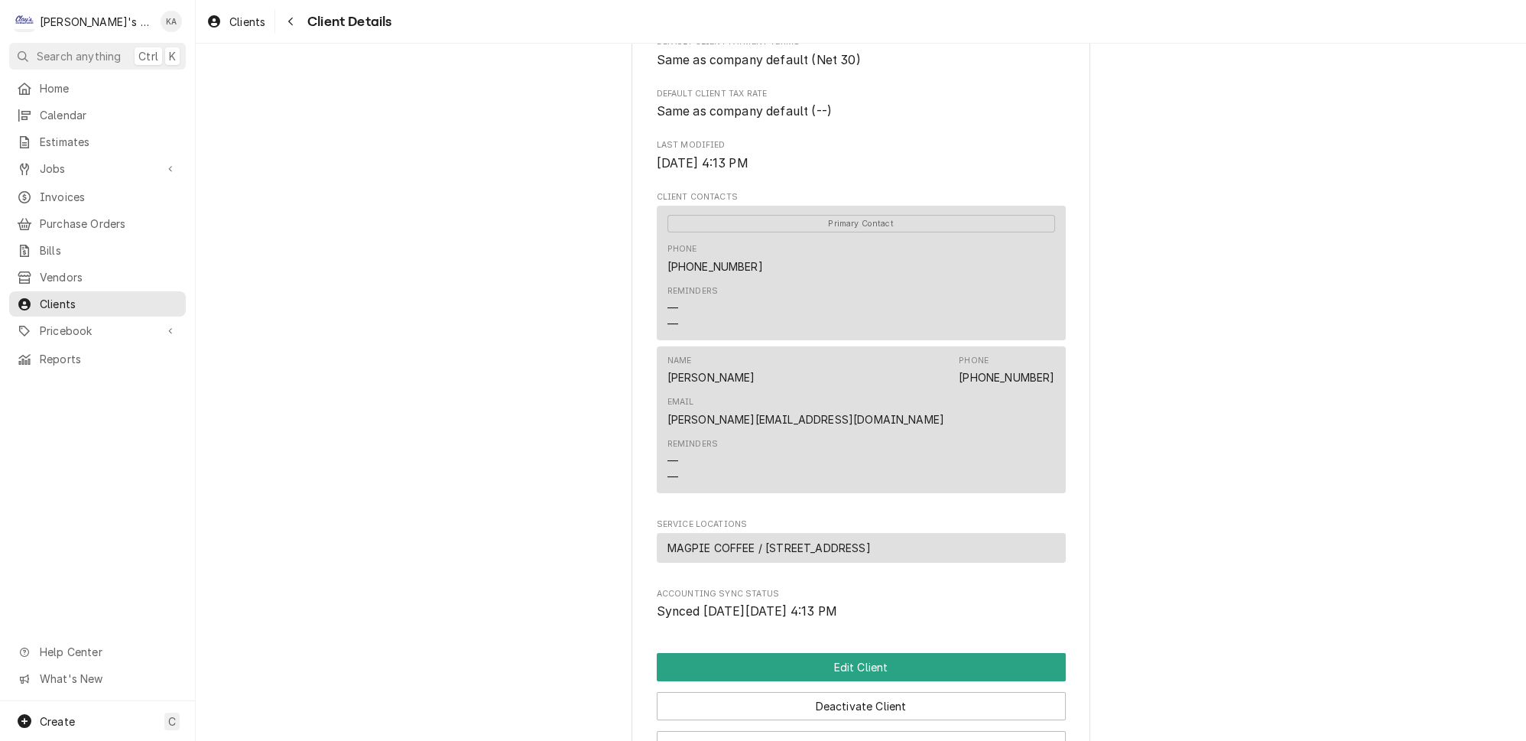
scroll to position [486, 0]
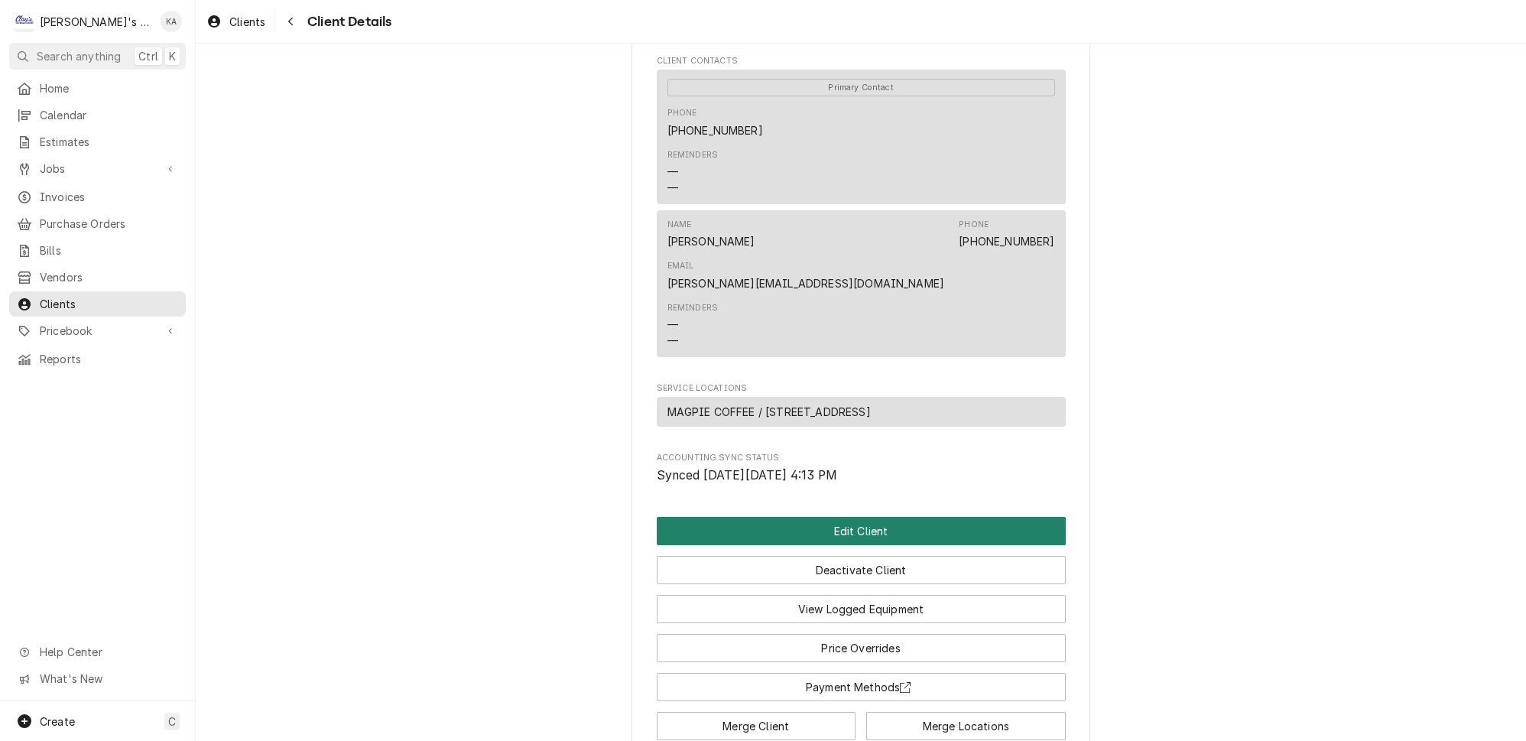
click at [839, 517] on button "Edit Client" at bounding box center [861, 531] width 409 height 28
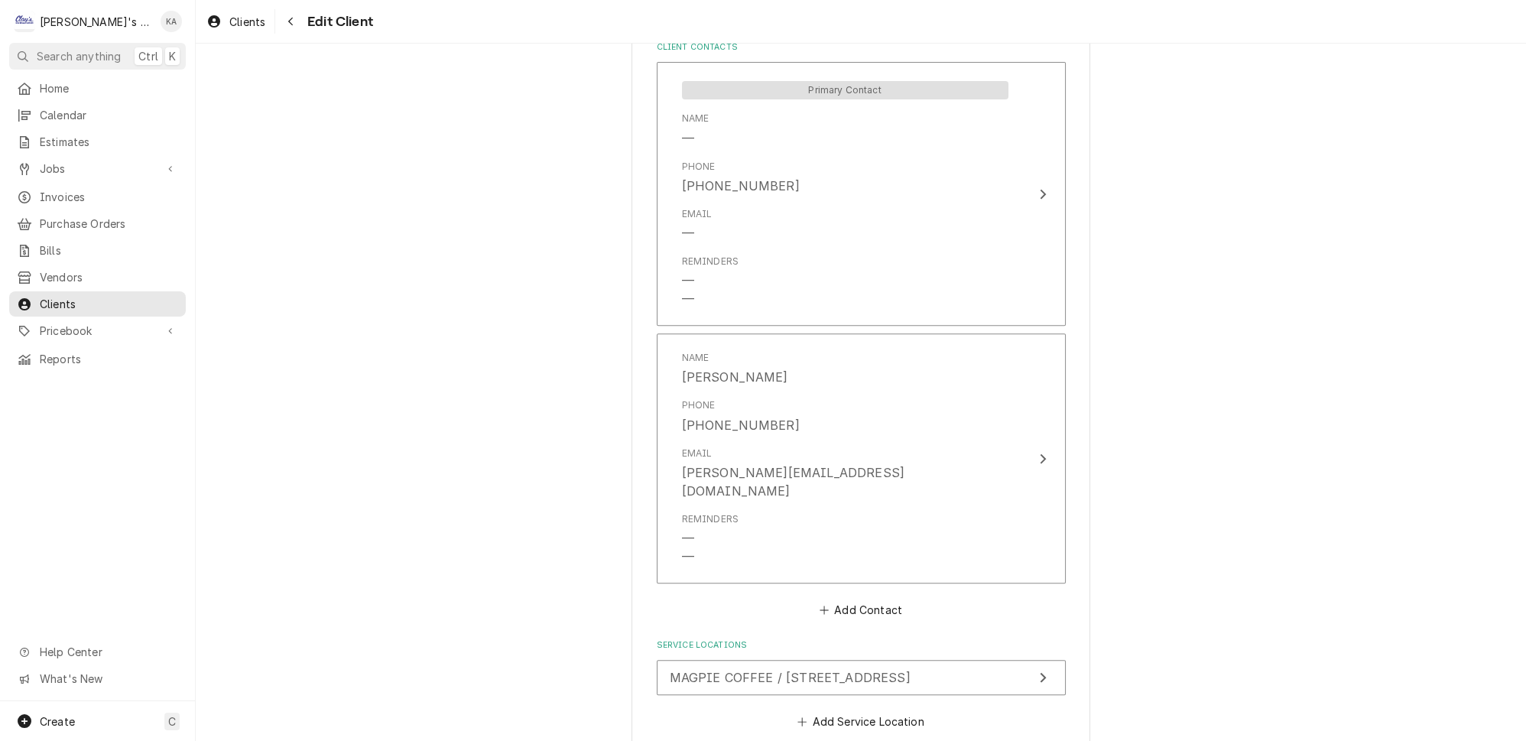
scroll to position [1042, 0]
click at [1033, 664] on div "Update Service Location" at bounding box center [1043, 673] width 20 height 18
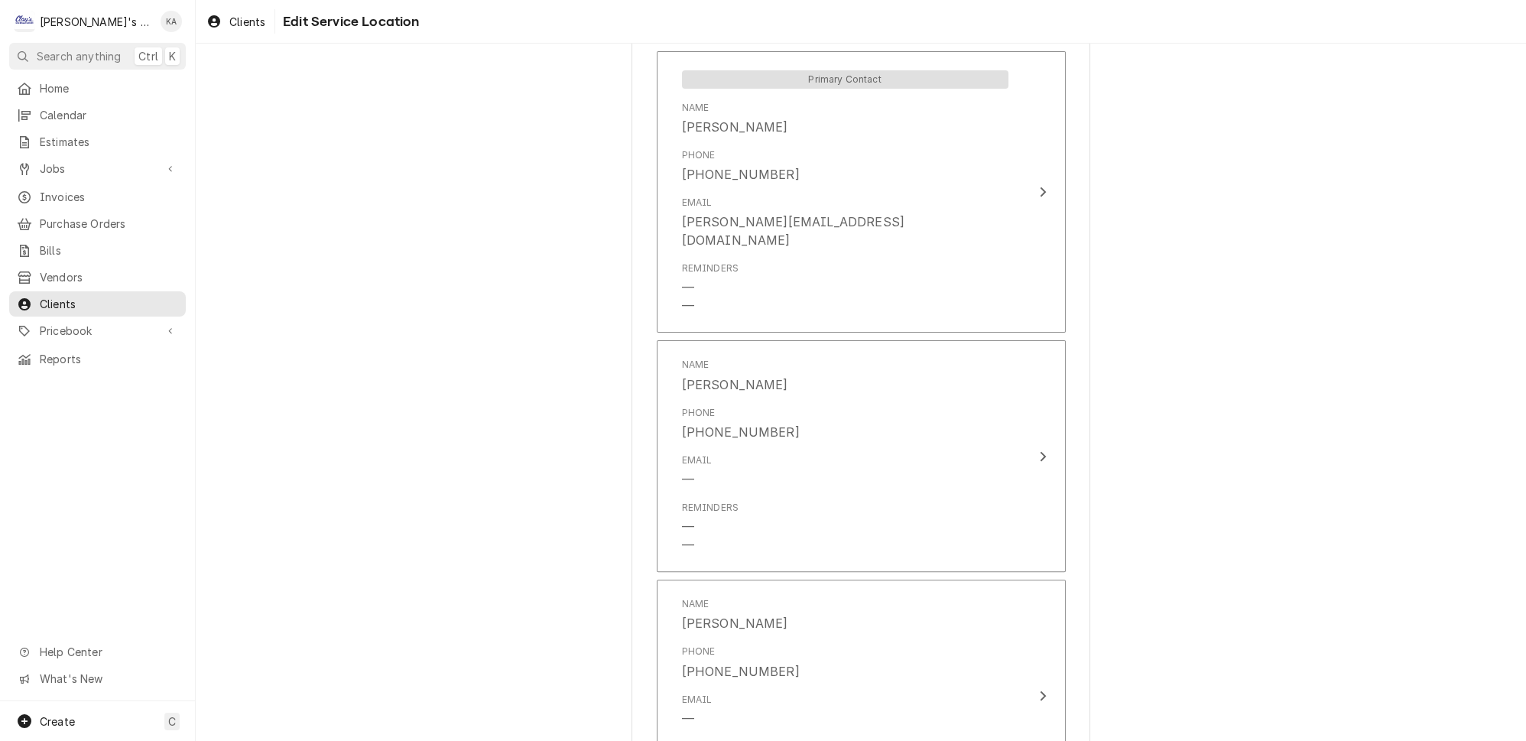
scroll to position [910, 0]
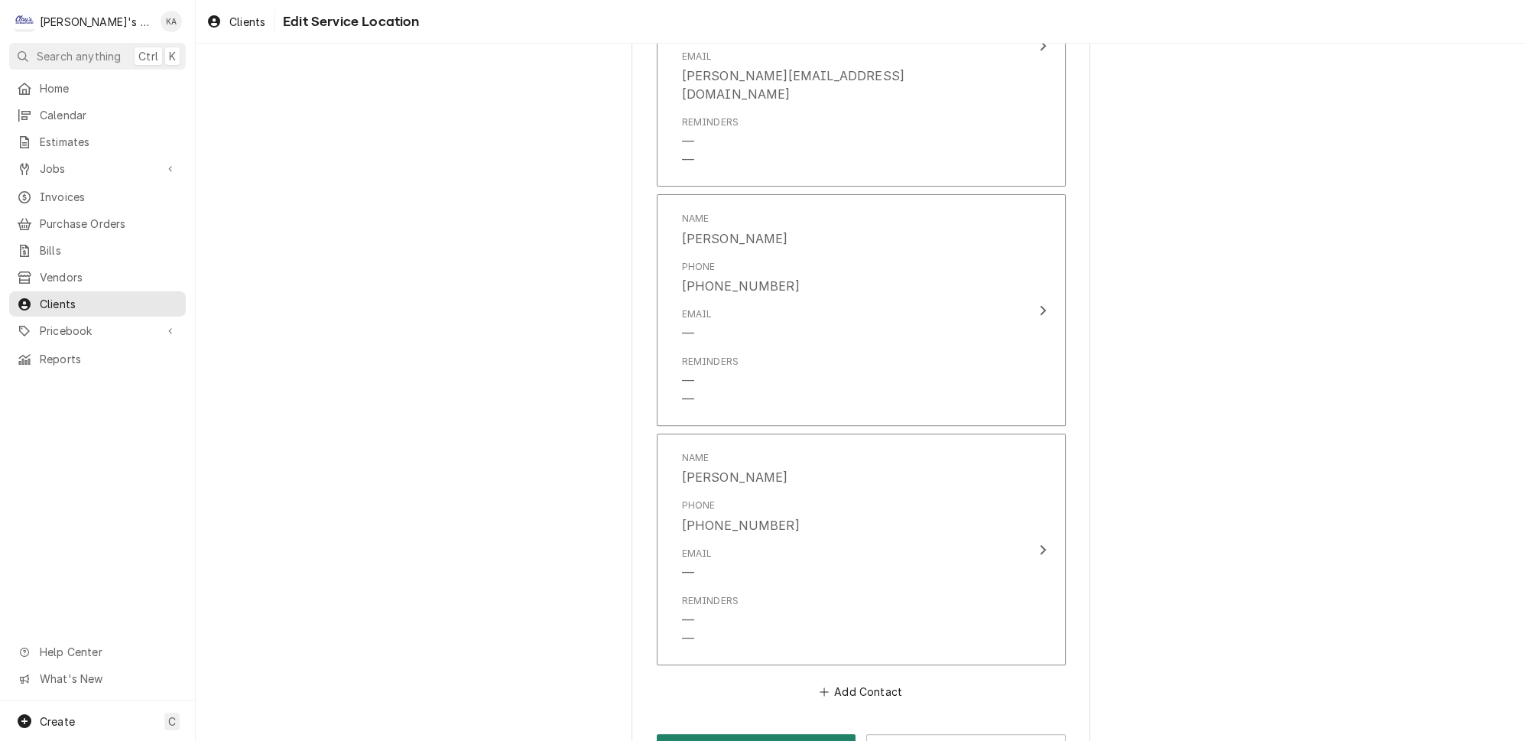
click at [777, 734] on button "Save" at bounding box center [757, 748] width 200 height 28
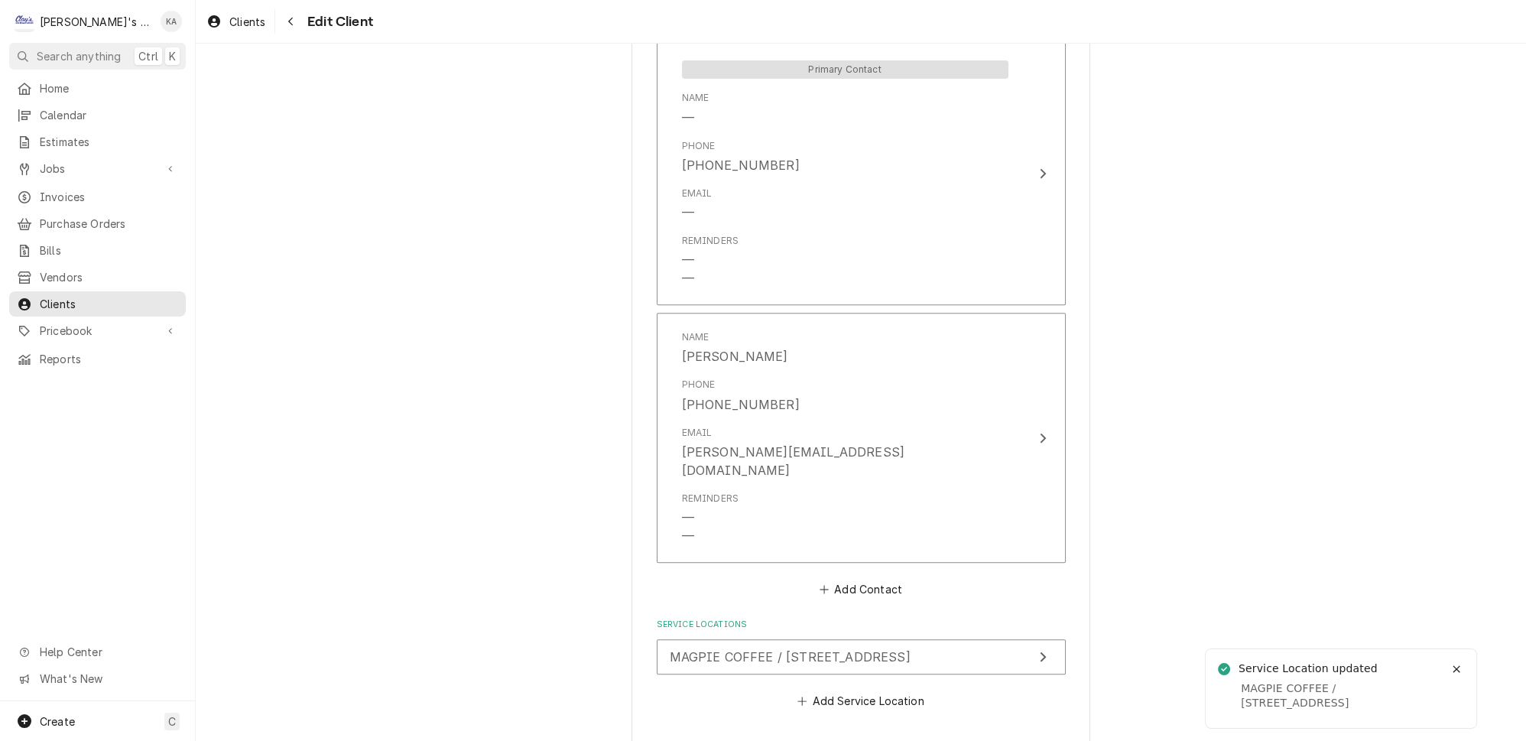
scroll to position [1068, 0]
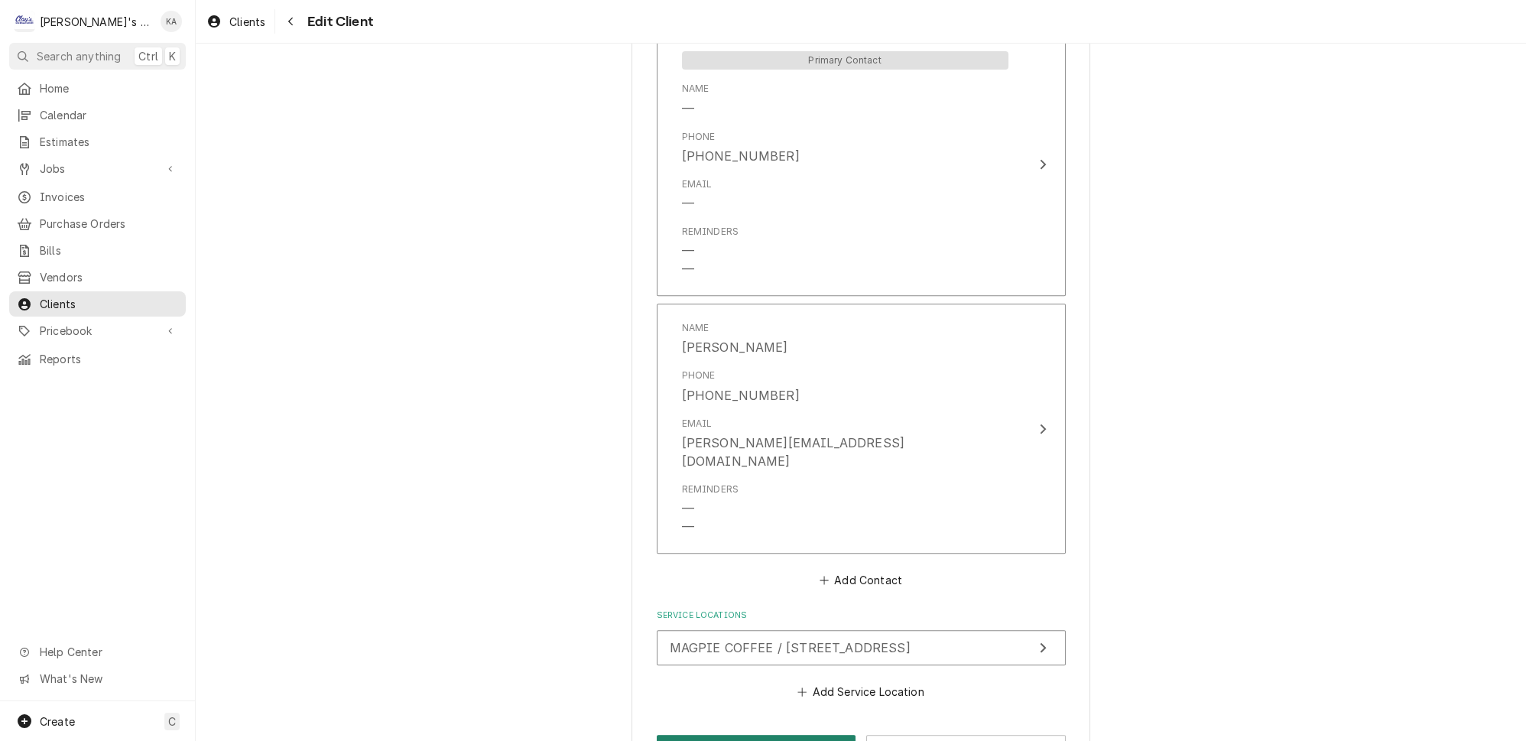
click at [747, 735] on button "Save" at bounding box center [757, 749] width 200 height 28
type textarea "x"
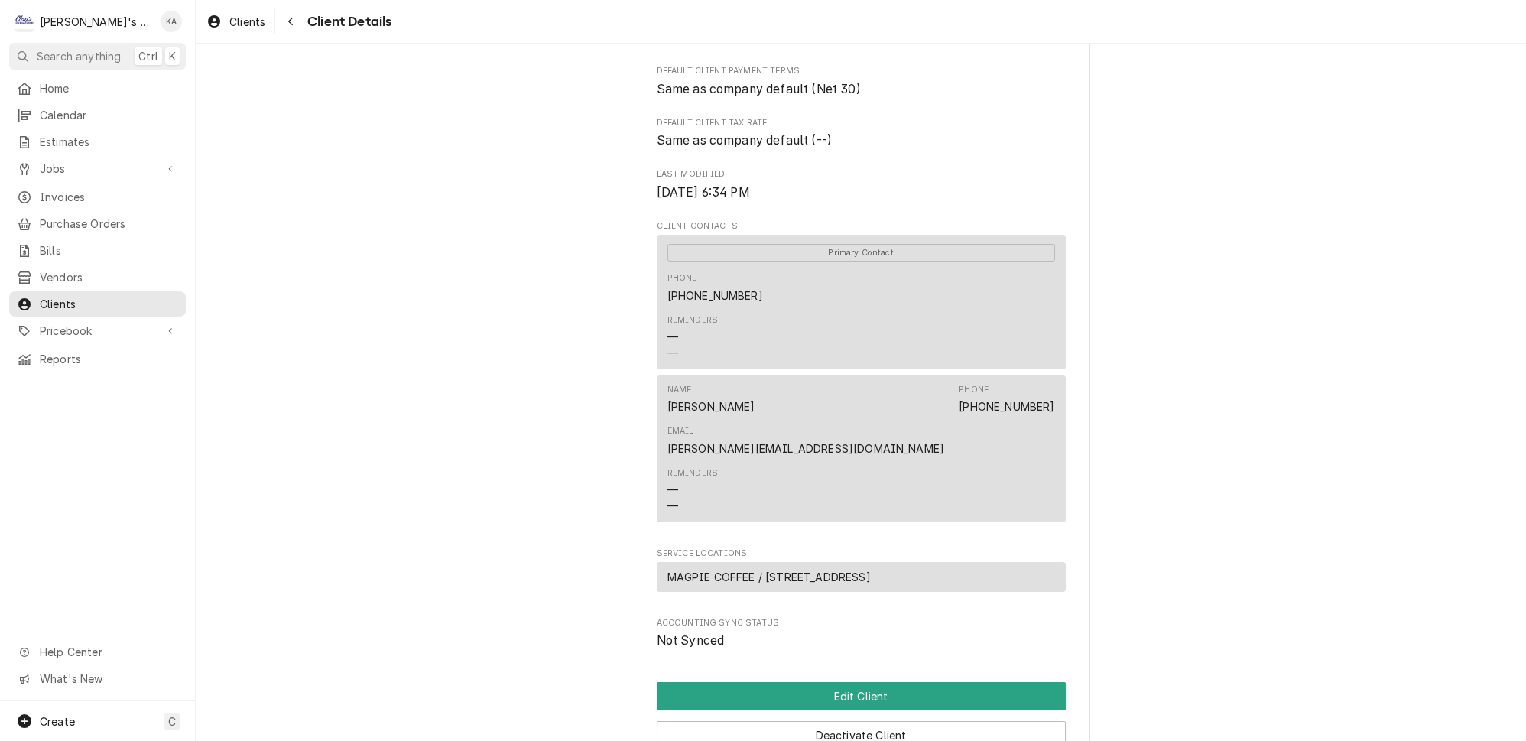
scroll to position [544, 0]
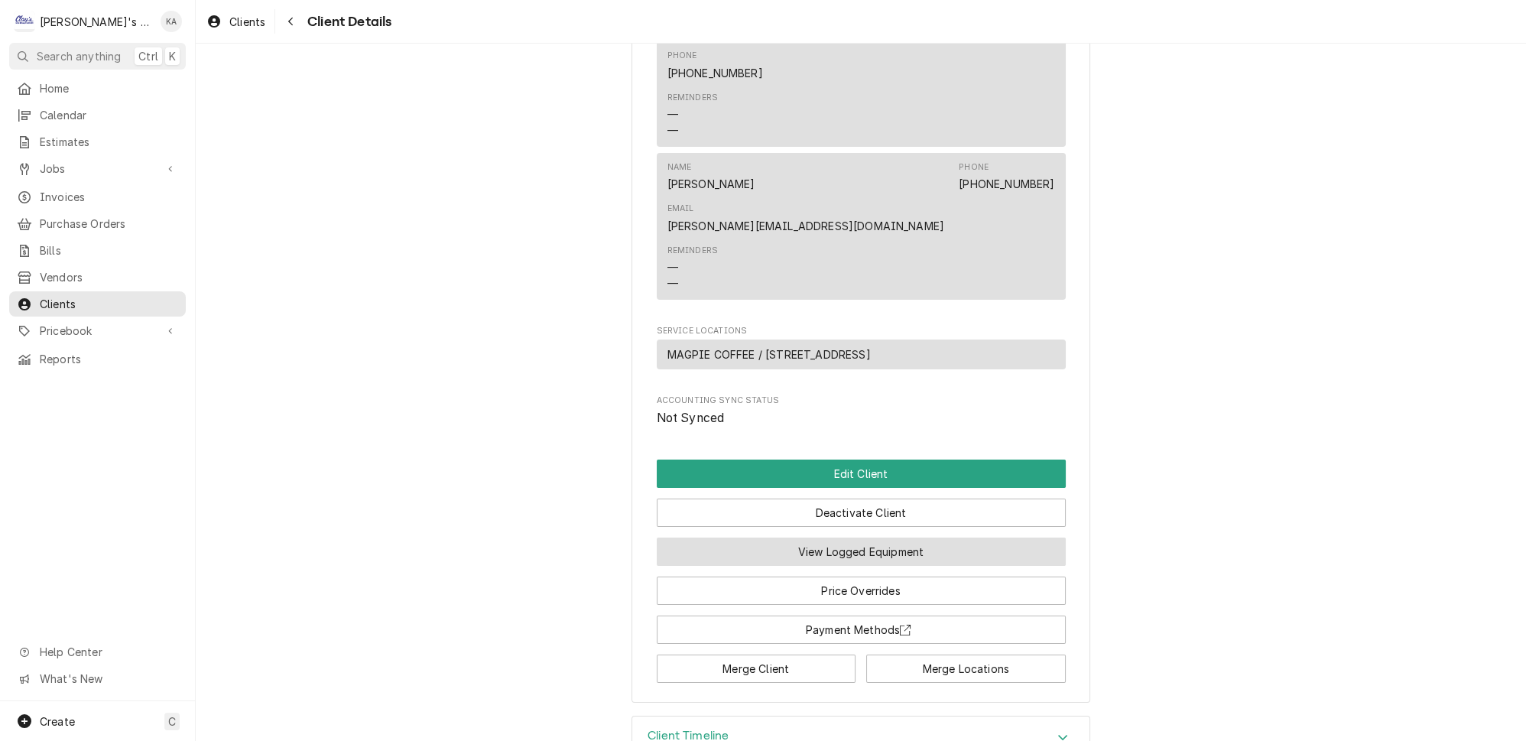
click at [827, 537] on button "View Logged Equipment" at bounding box center [861, 551] width 409 height 28
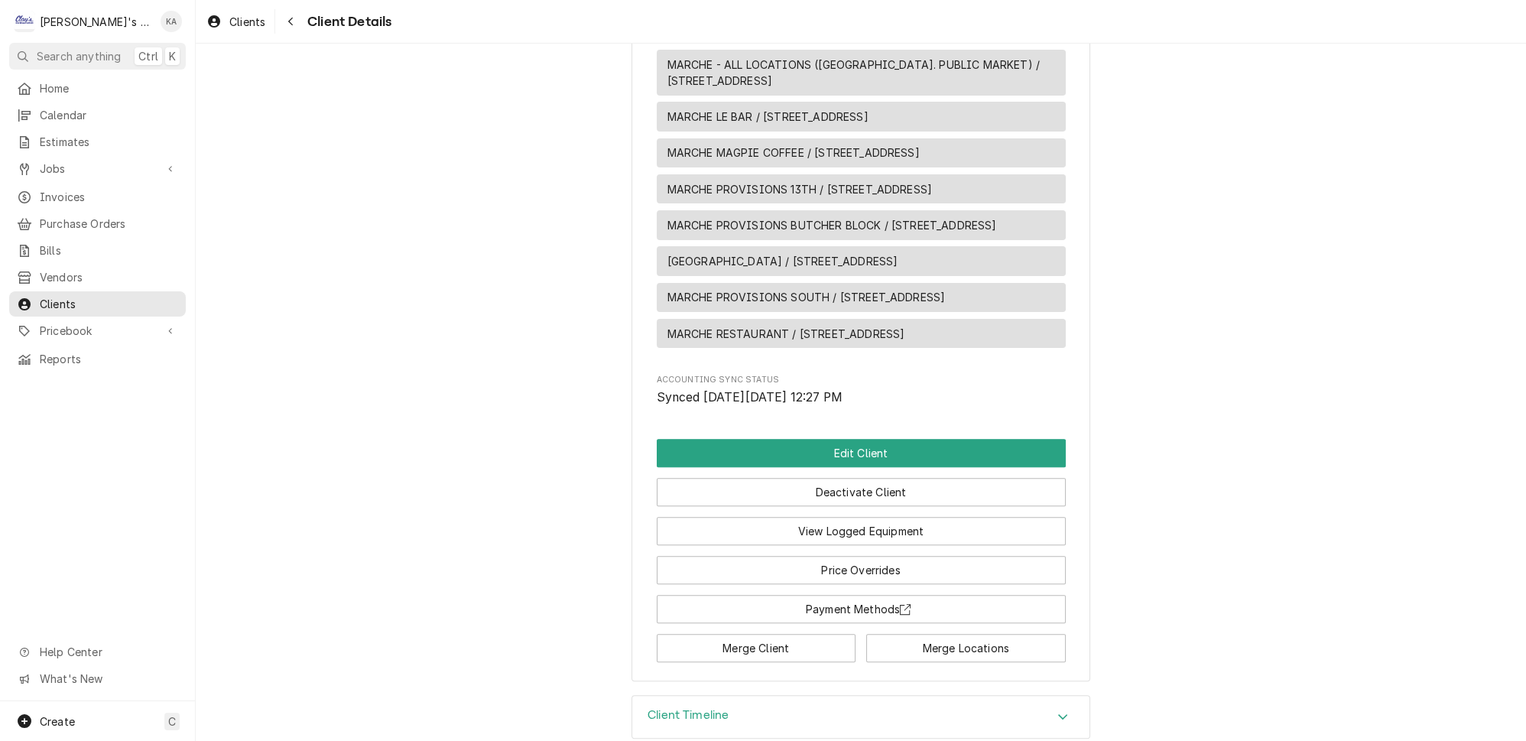
scroll to position [868, 0]
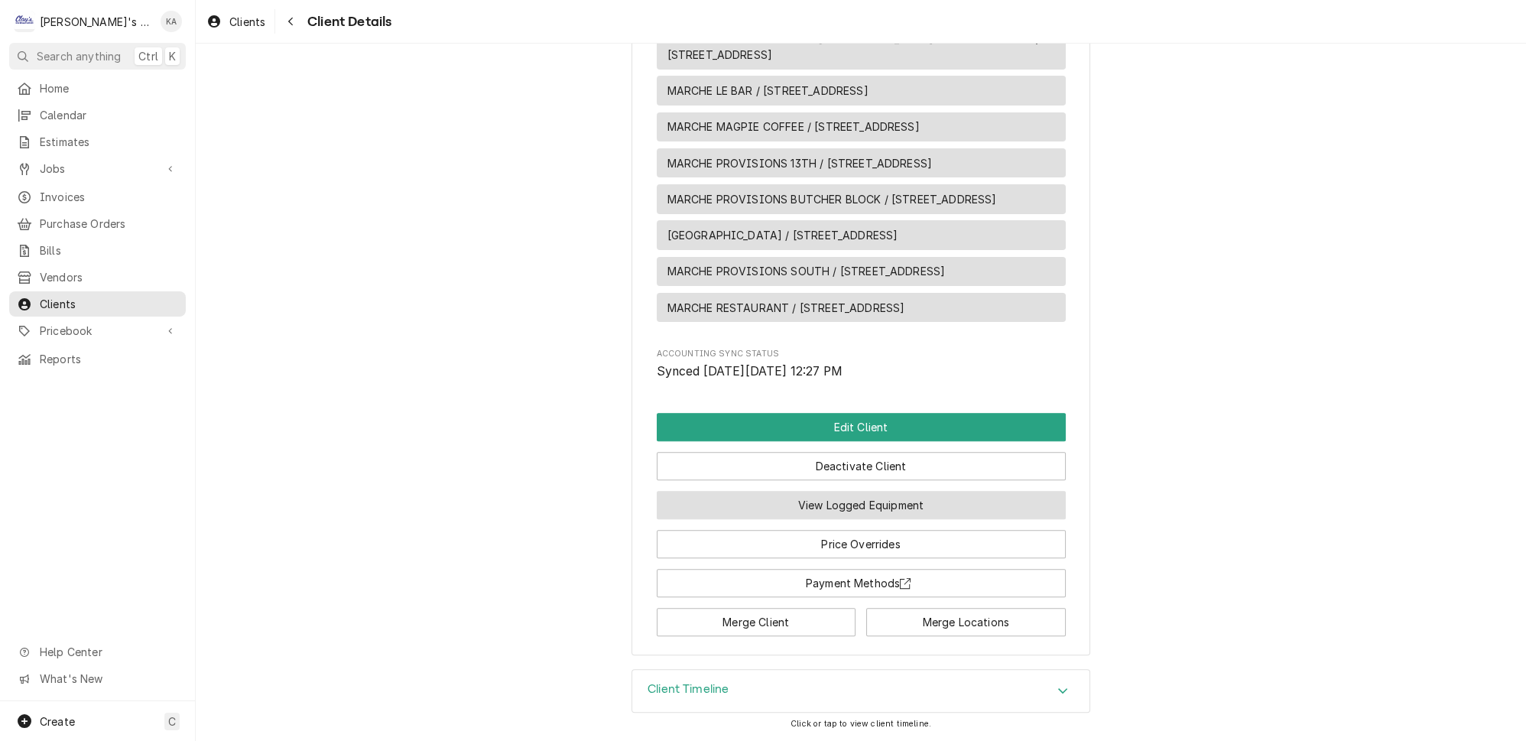
click at [832, 518] on button "View Logged Equipment" at bounding box center [861, 505] width 409 height 28
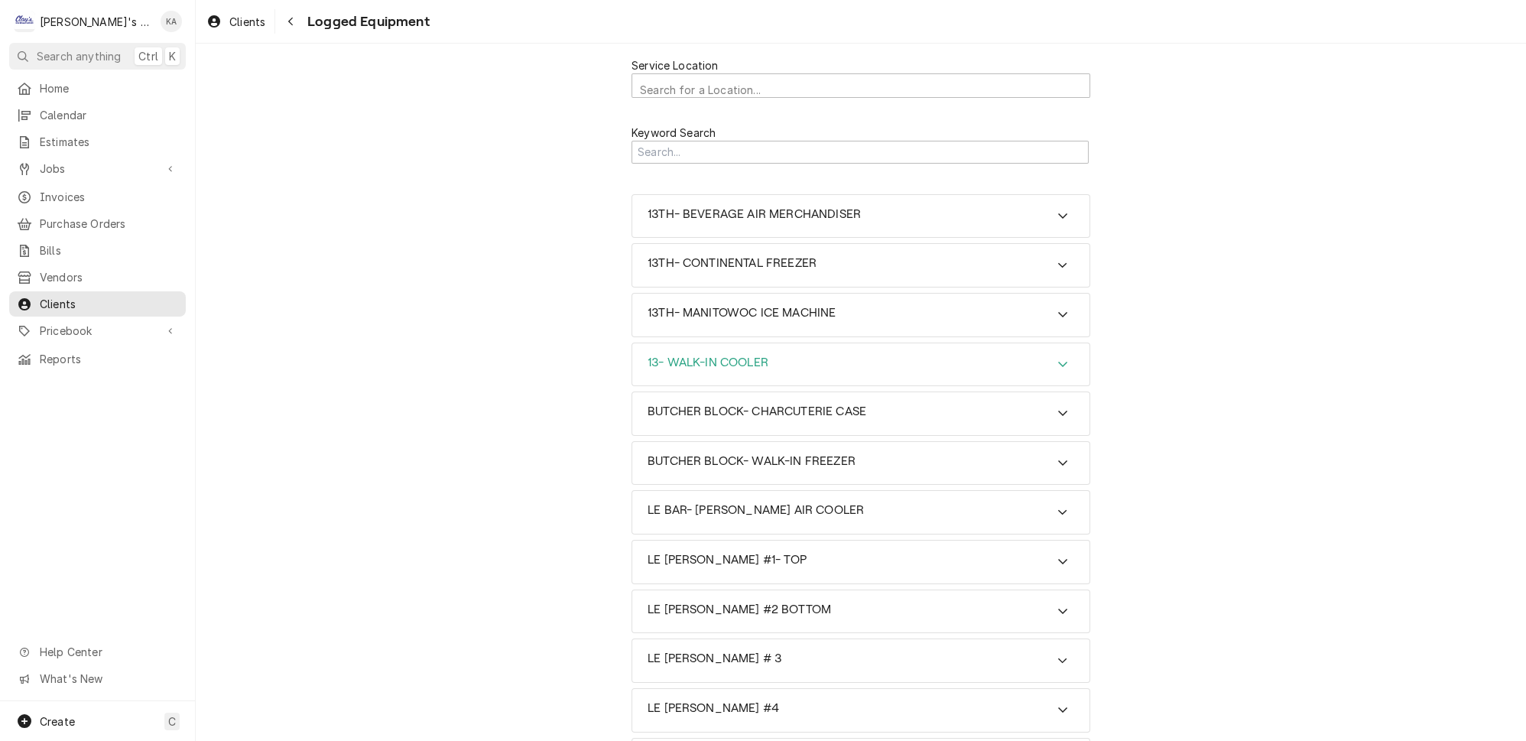
click at [1058, 362] on icon "Accordion Header" at bounding box center [1062, 364] width 9 height 5
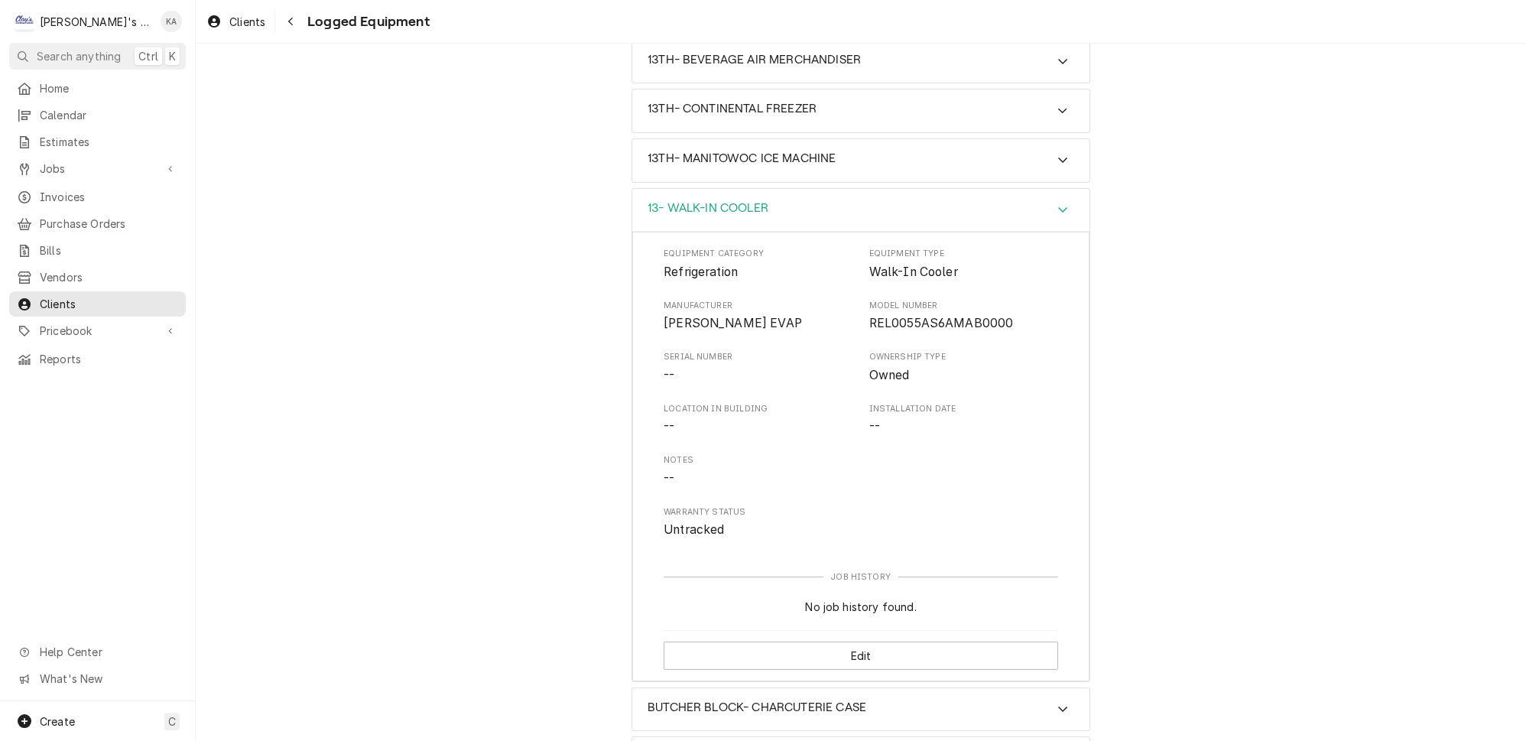
scroll to position [208, 0]
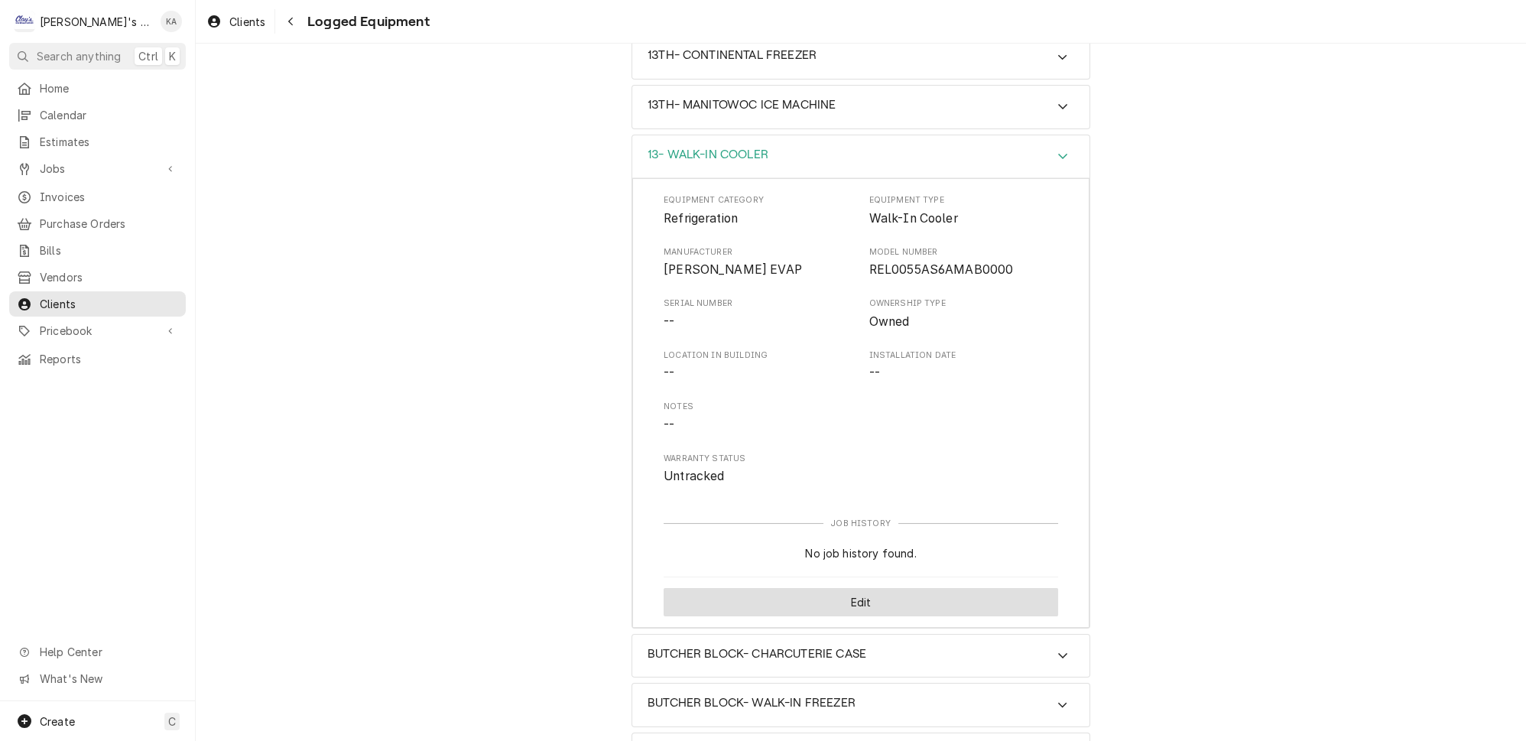
click at [865, 588] on button "Edit" at bounding box center [861, 602] width 394 height 28
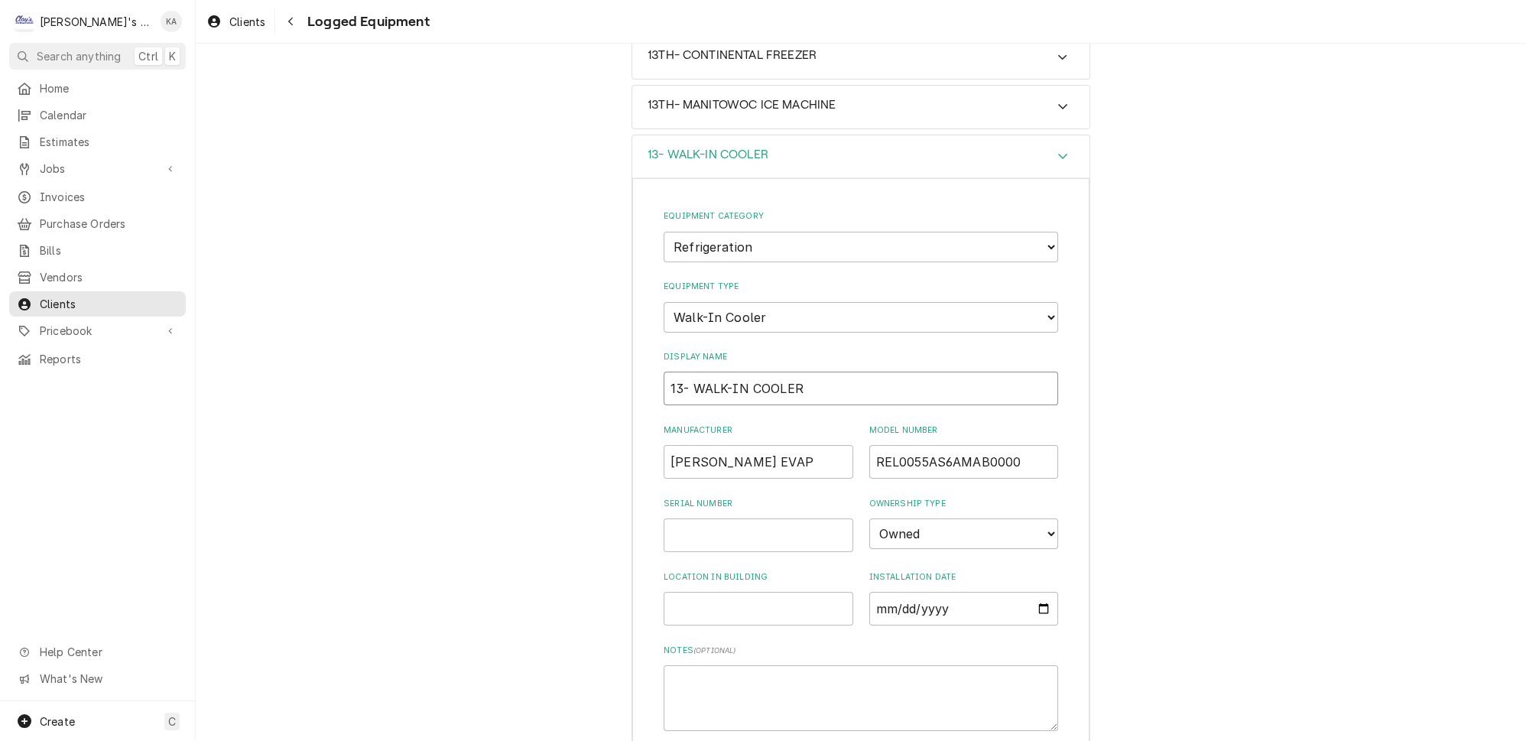
click at [680, 372] on input "13- WALK-IN COOLER" at bounding box center [861, 389] width 394 height 34
type input "13TH- WALK-IN COOLER"
click at [755, 445] on input "BOHN EVAP" at bounding box center [759, 462] width 190 height 34
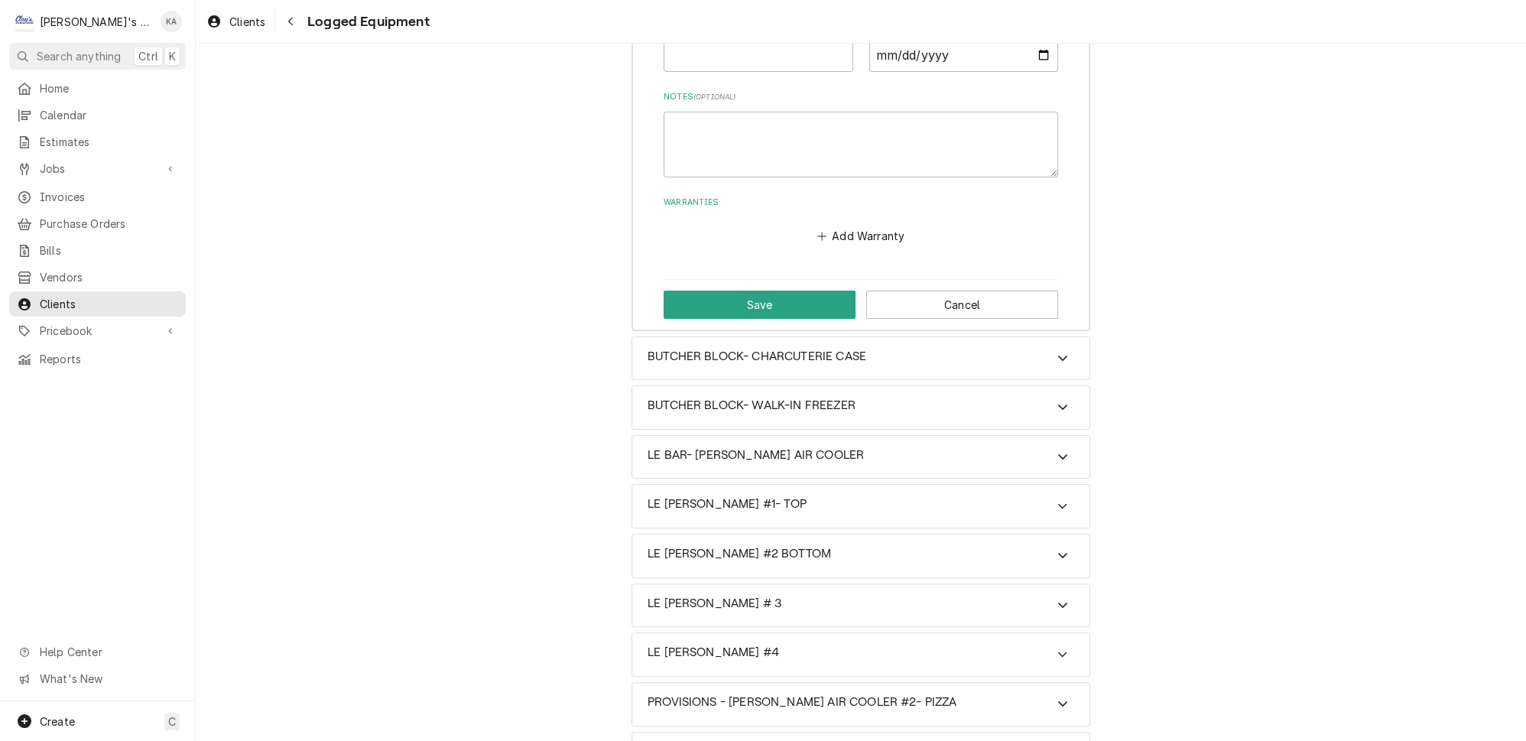
scroll to position [764, 0]
type input "BOHN EVAPAPORATOR COIL"
click at [781, 288] on button "Save" at bounding box center [760, 302] width 192 height 28
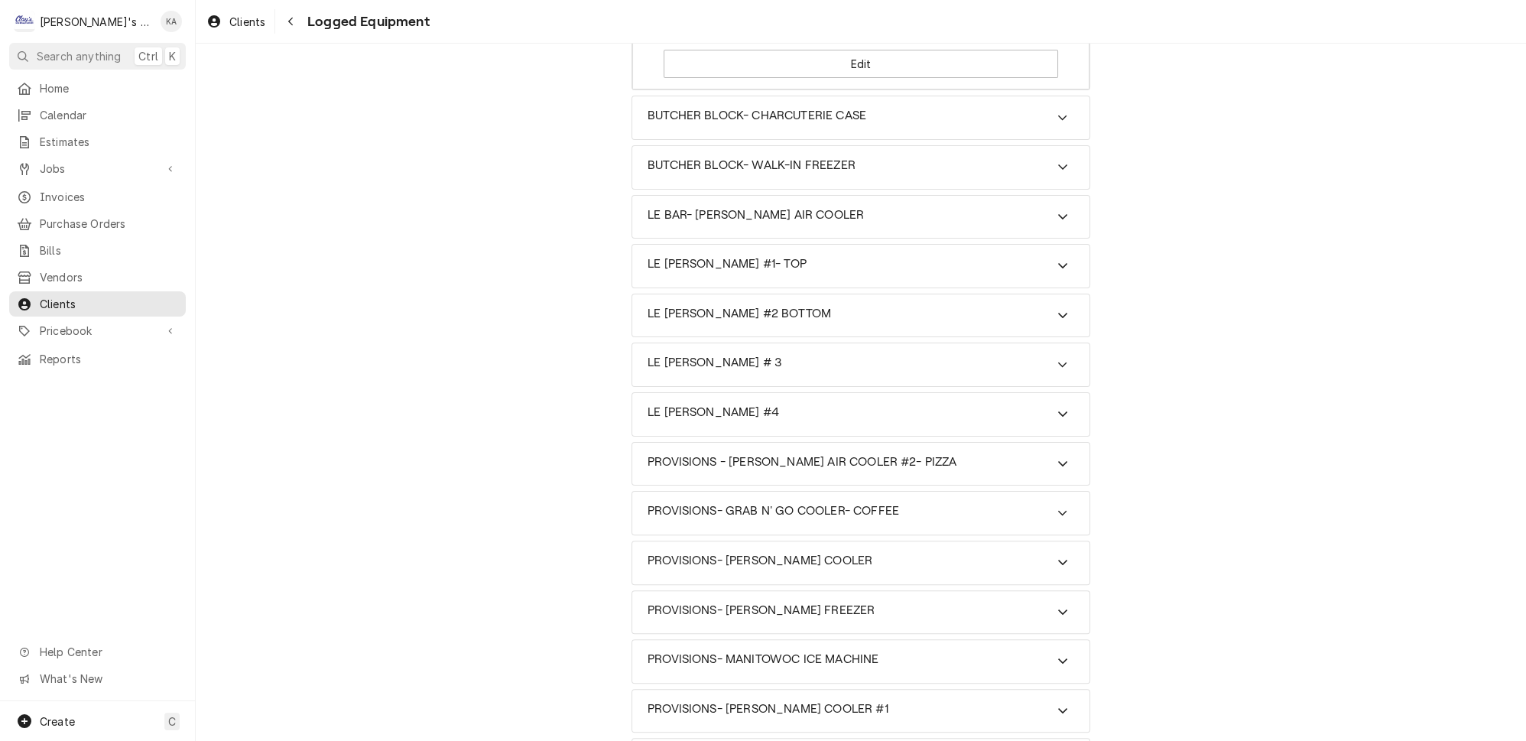
scroll to position [695, 0]
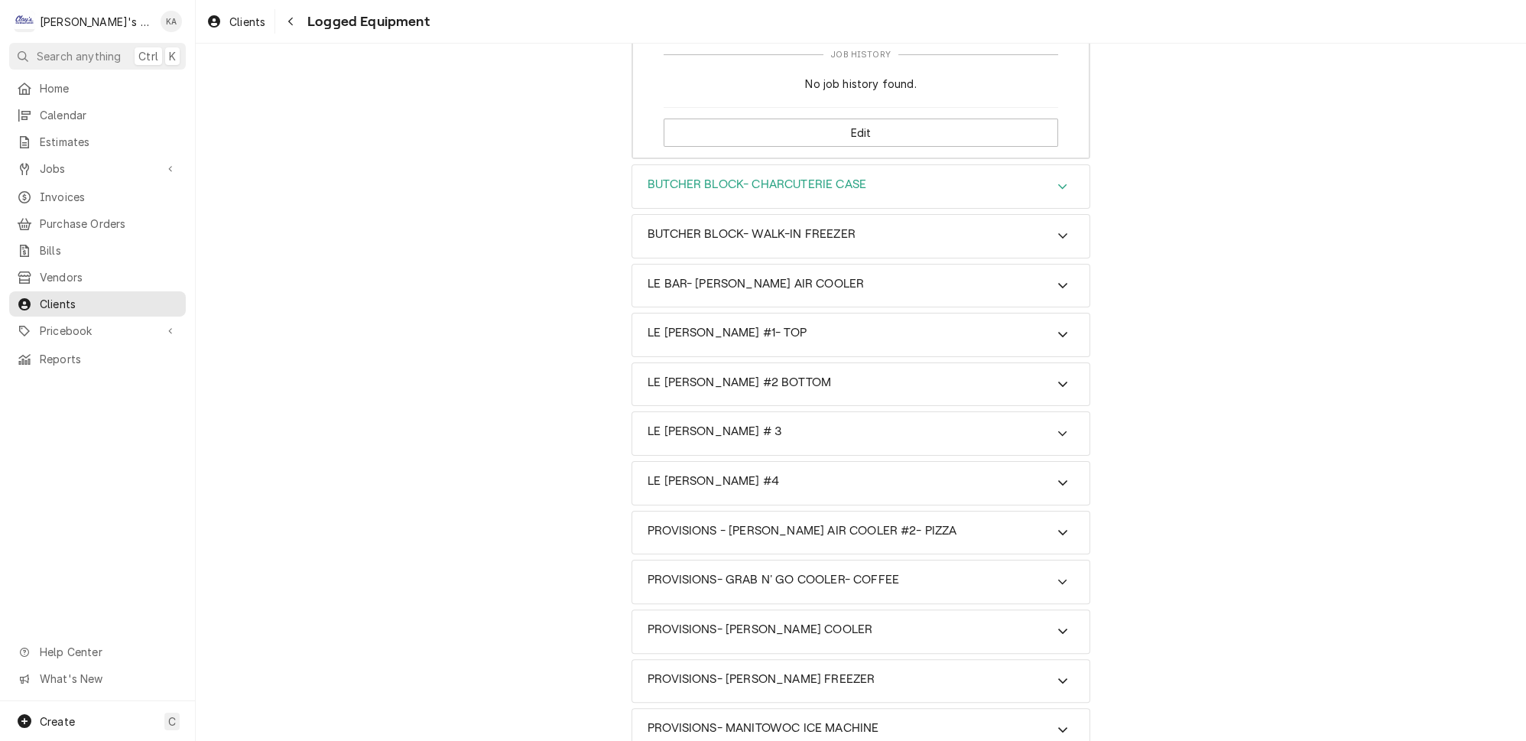
click at [1057, 180] on icon "Accordion Header" at bounding box center [1062, 186] width 11 height 12
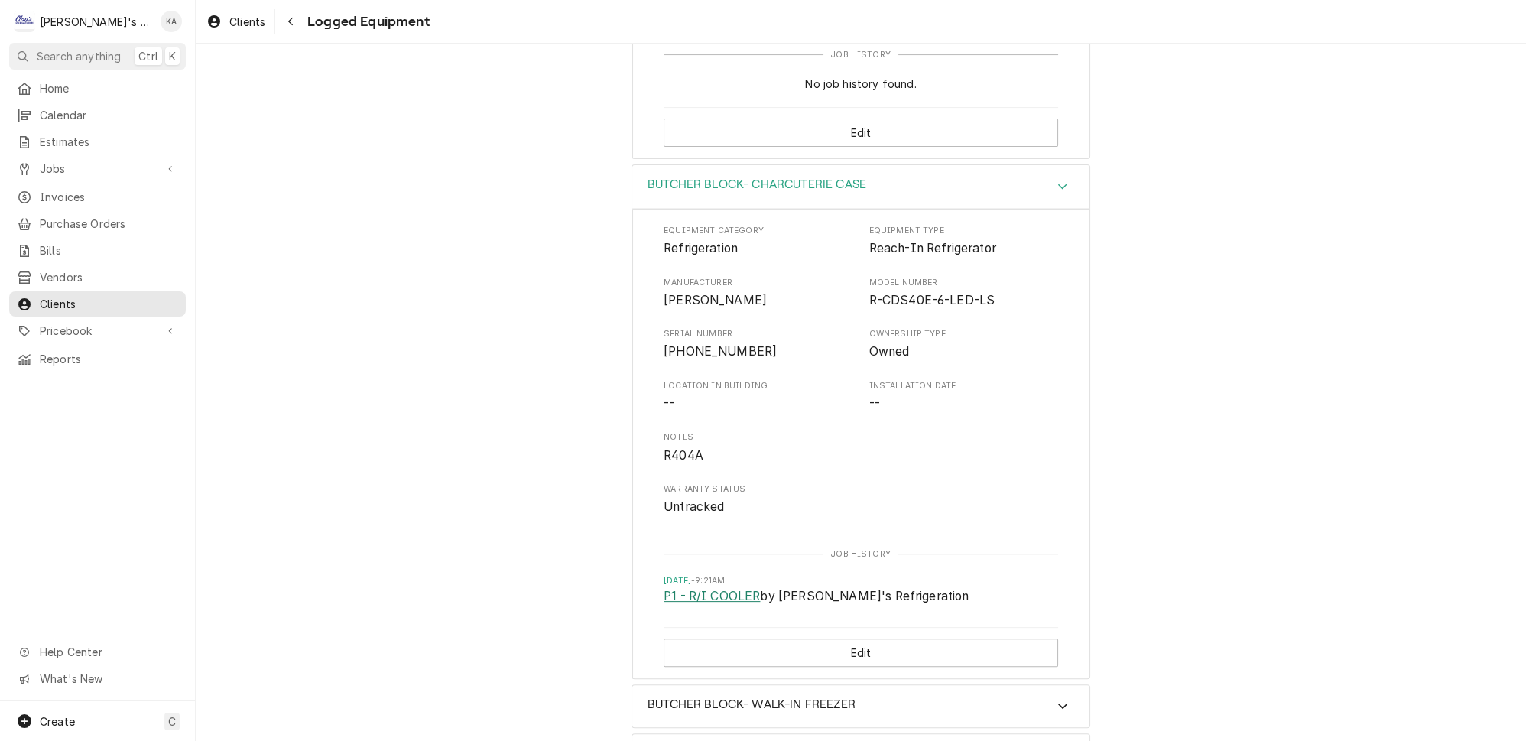
click at [719, 587] on link "P1 - R/I COOLER" at bounding box center [712, 596] width 96 height 18
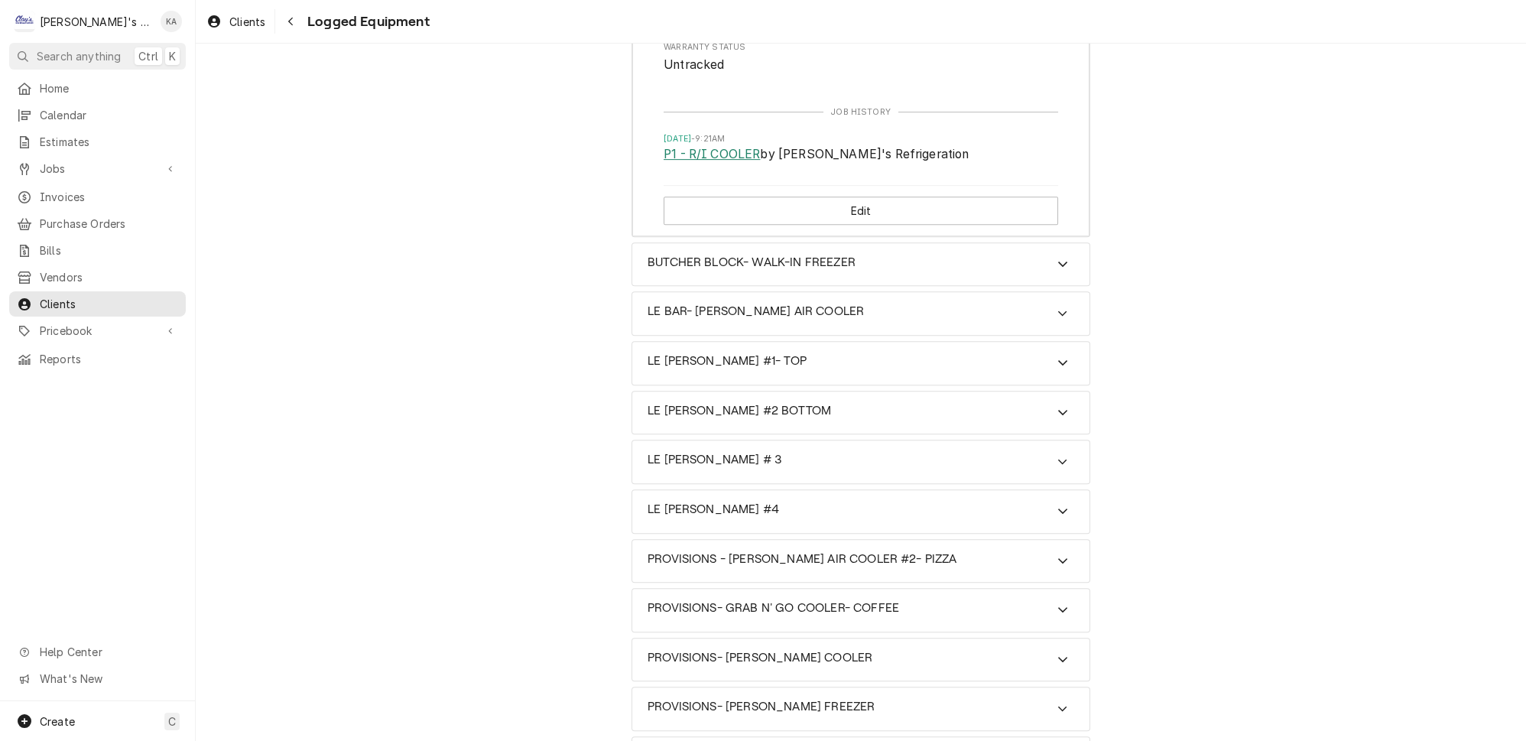
scroll to position [1181, 0]
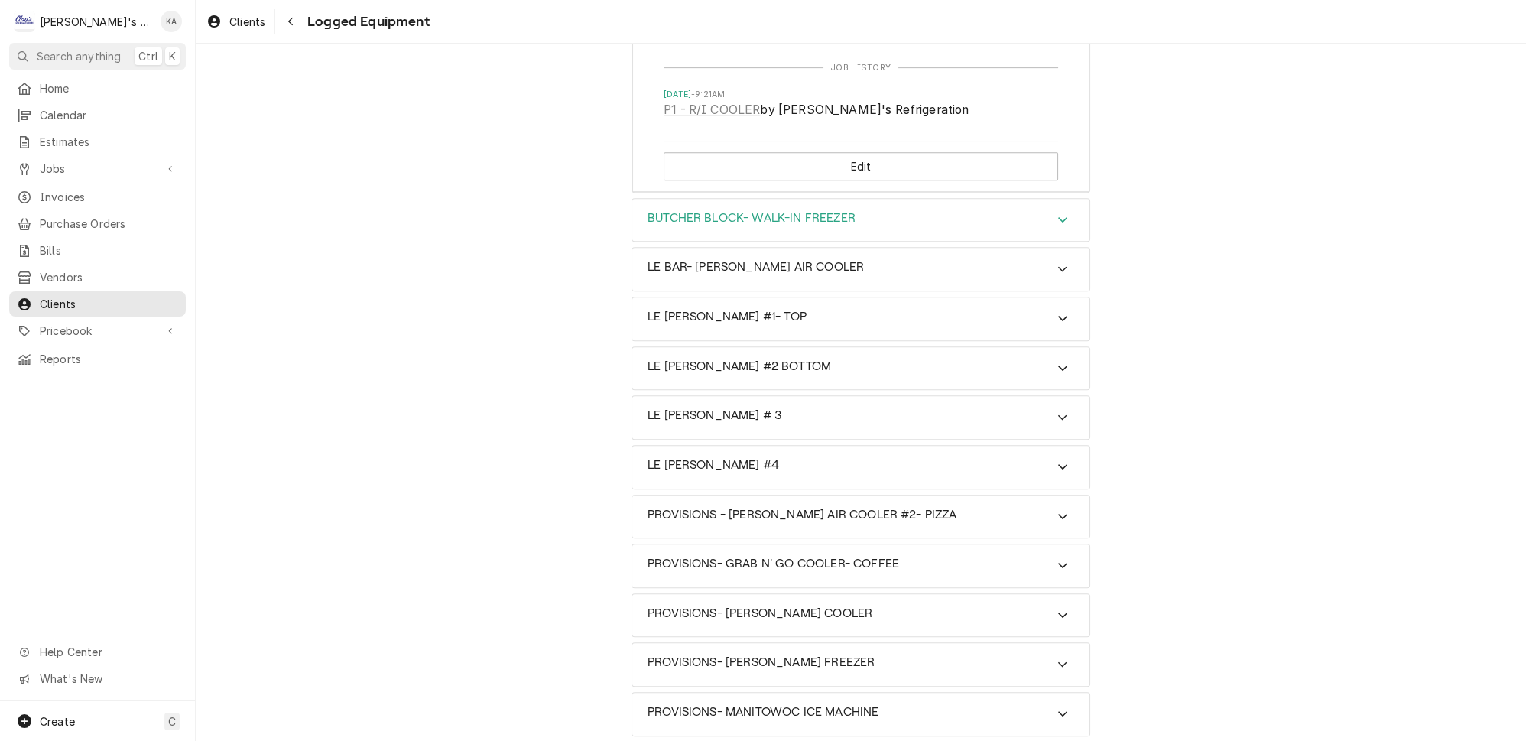
click at [1057, 213] on icon "Accordion Header" at bounding box center [1062, 219] width 11 height 12
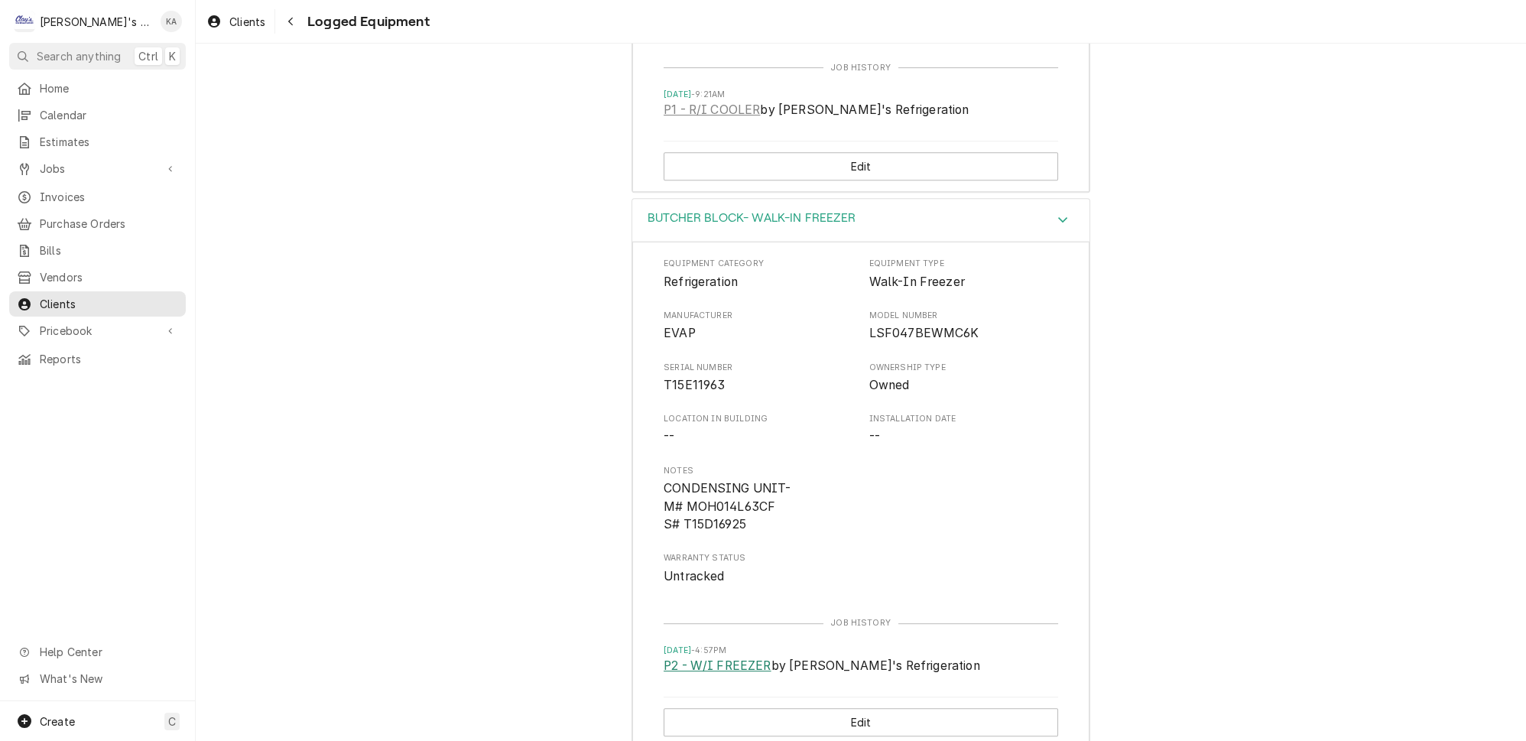
click at [725, 657] on link "P2 - W/I FREEZER" at bounding box center [718, 666] width 108 height 18
click at [868, 708] on button "Edit" at bounding box center [861, 722] width 394 height 28
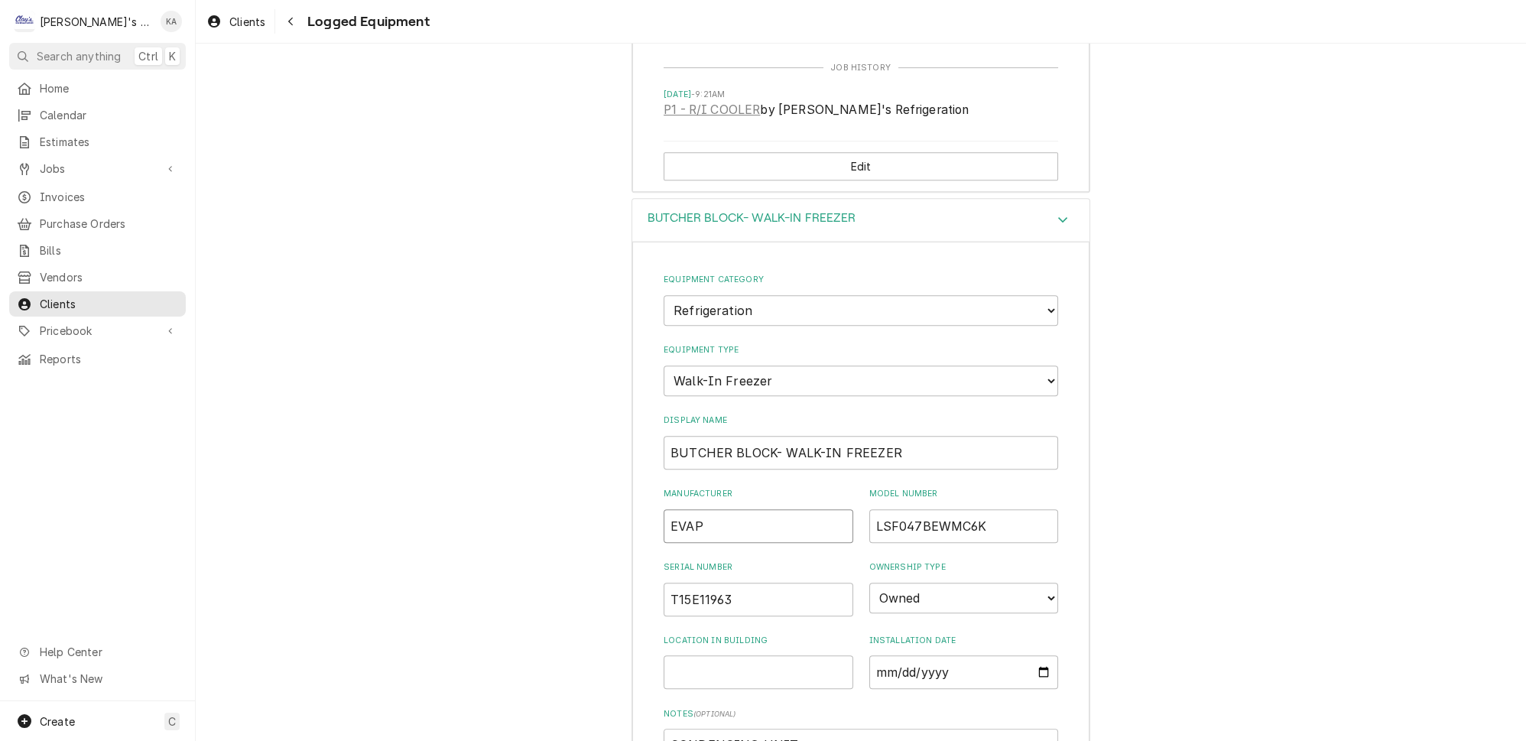
click at [670, 509] on input "EVAP" at bounding box center [759, 526] width 190 height 34
type textarea "x"
type input "HEVAP"
type textarea "x"
type input "HEEVAP"
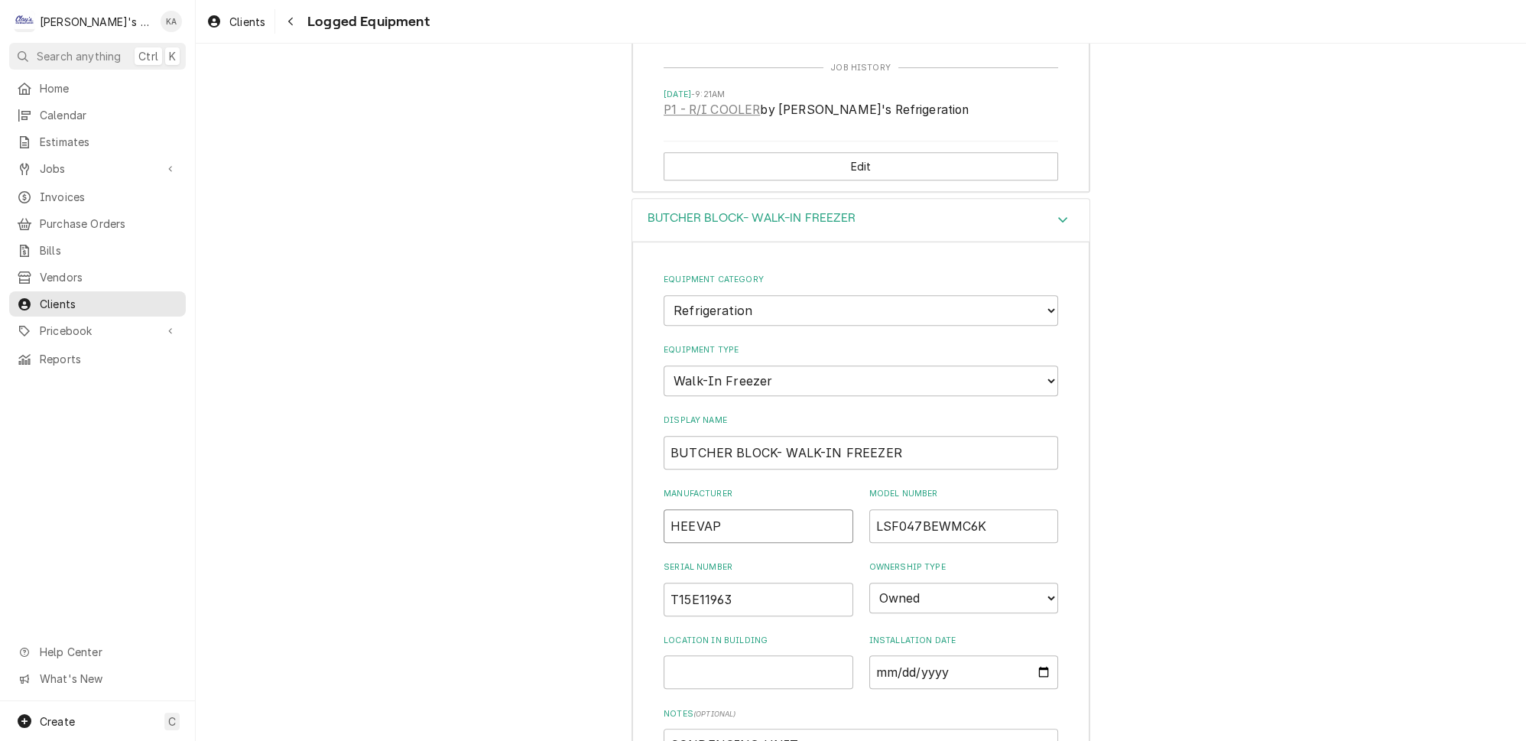
type textarea "x"
type input "HEAEVAP"
type textarea "x"
type input "HEATEVAP"
type textarea "x"
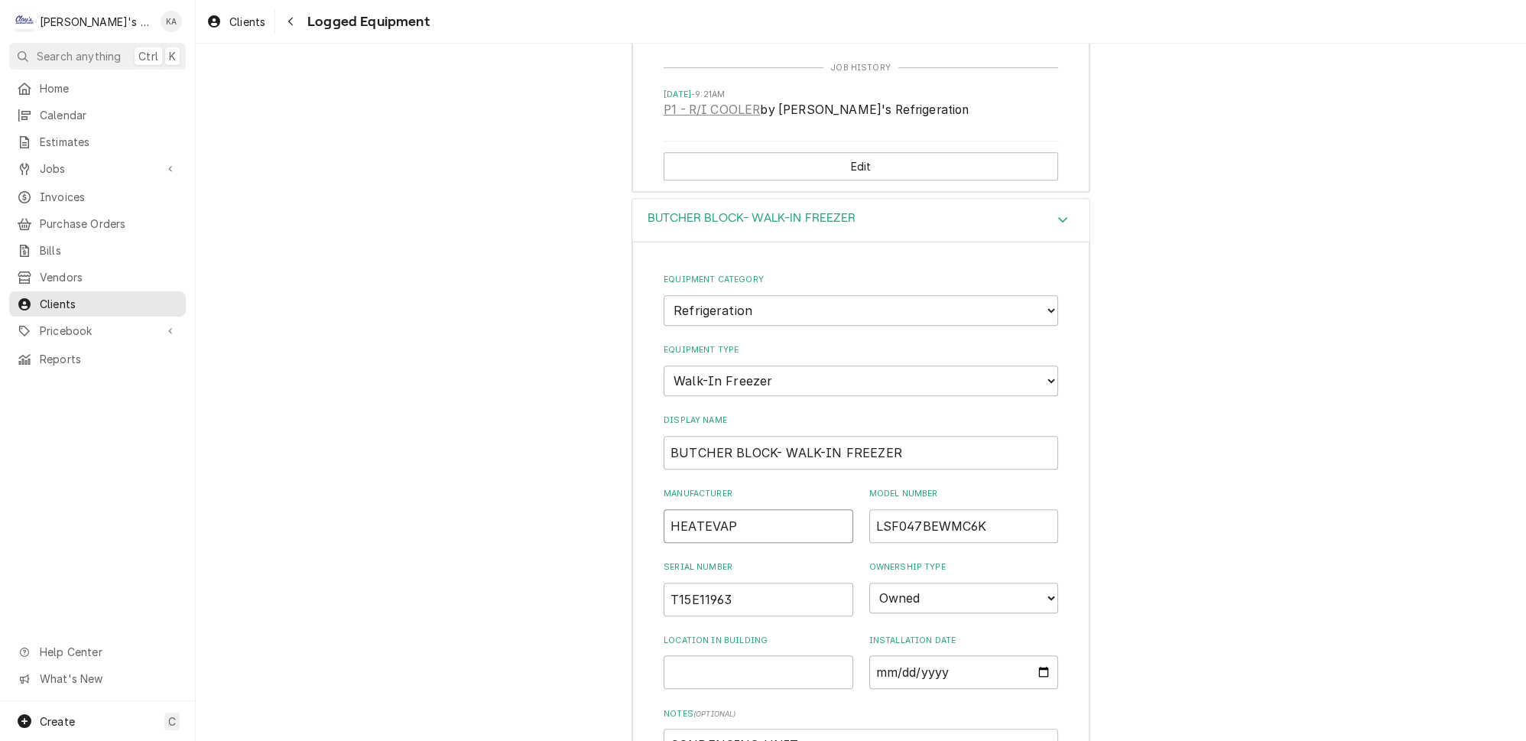
type input "HEATCEVAP"
type textarea "x"
type input "HEATCREVAP"
type textarea "x"
type input "HEATCRAEVAP"
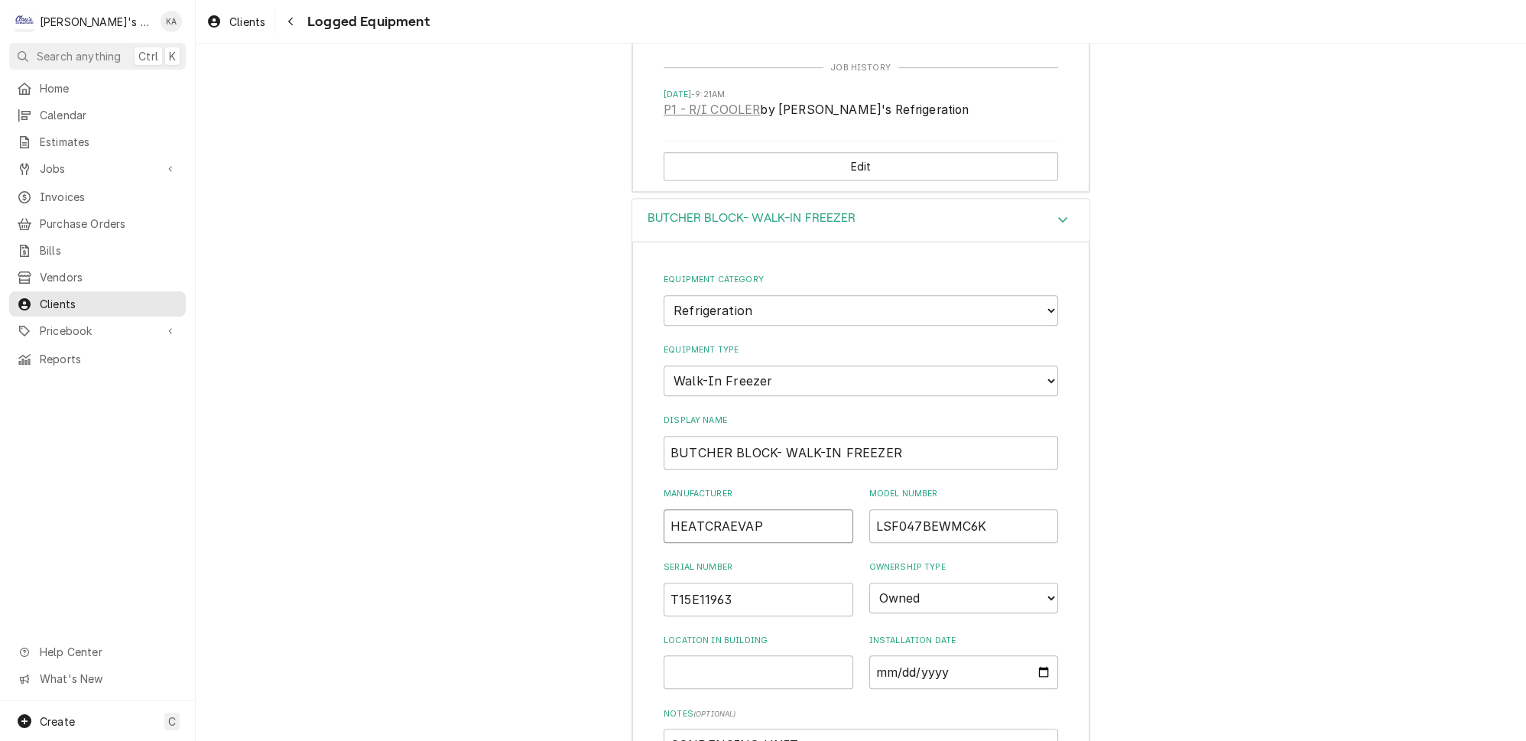
type textarea "x"
type input "HEATCRAFEVAP"
type textarea "x"
type input "HEATCRAFTEVAP"
type textarea "x"
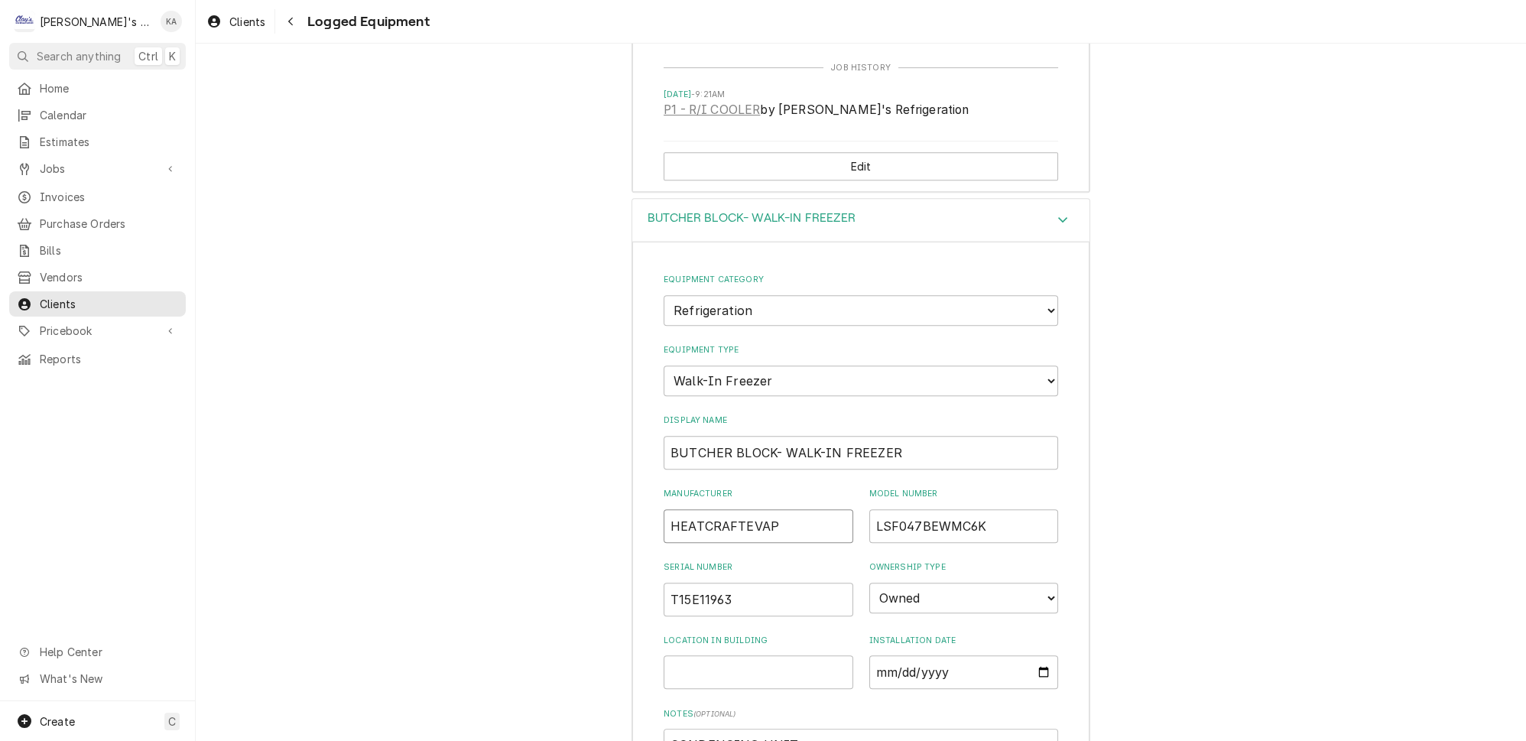
type input "HEATCRAFT EVAP"
type textarea "x"
type input "HEATCRAFT EVAPO"
type textarea "x"
type input "HEATCRAFT EVAPOR"
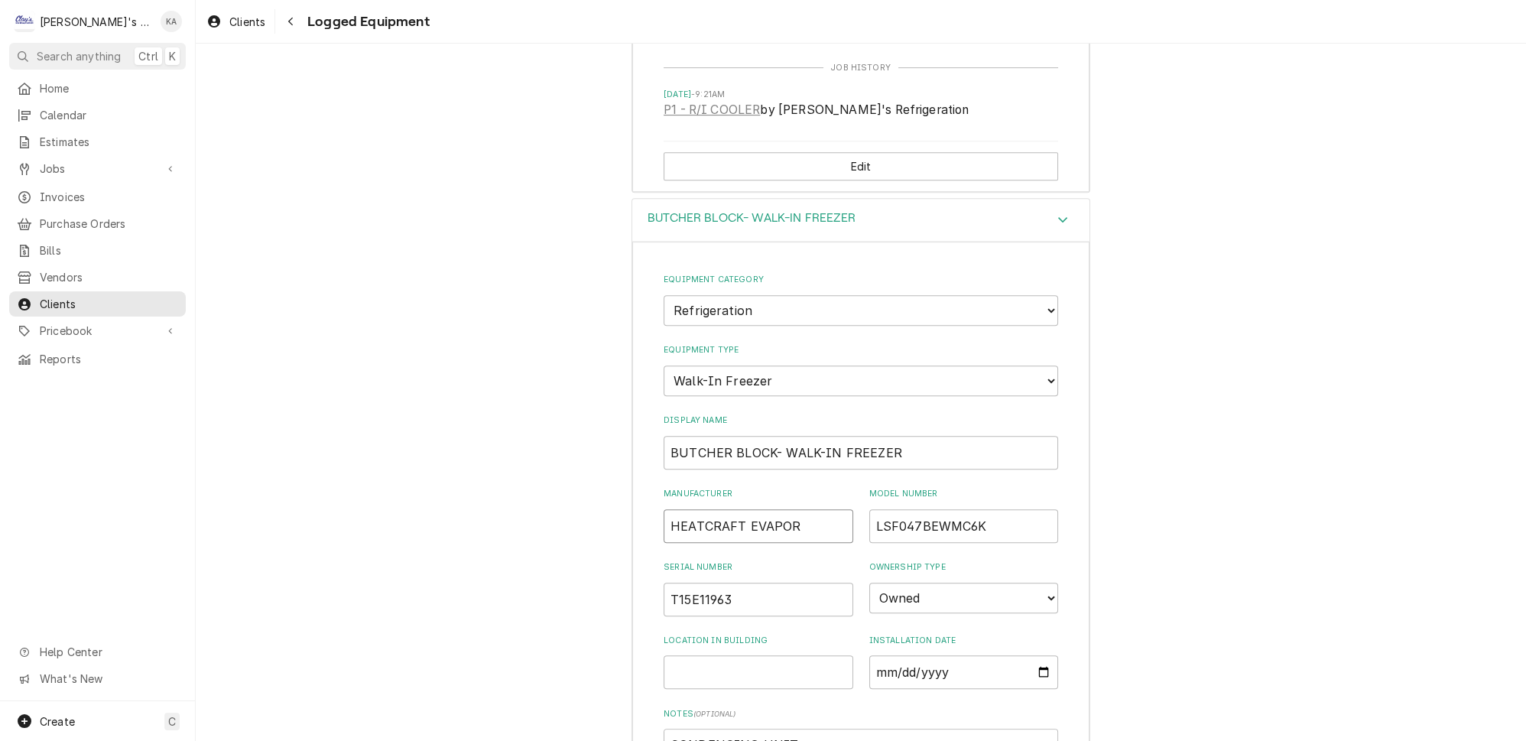
type textarea "x"
type input "HEATCRAFT EVAPORA"
type textarea "x"
type input "HEATCRAFT EVAPORAT"
type textarea "x"
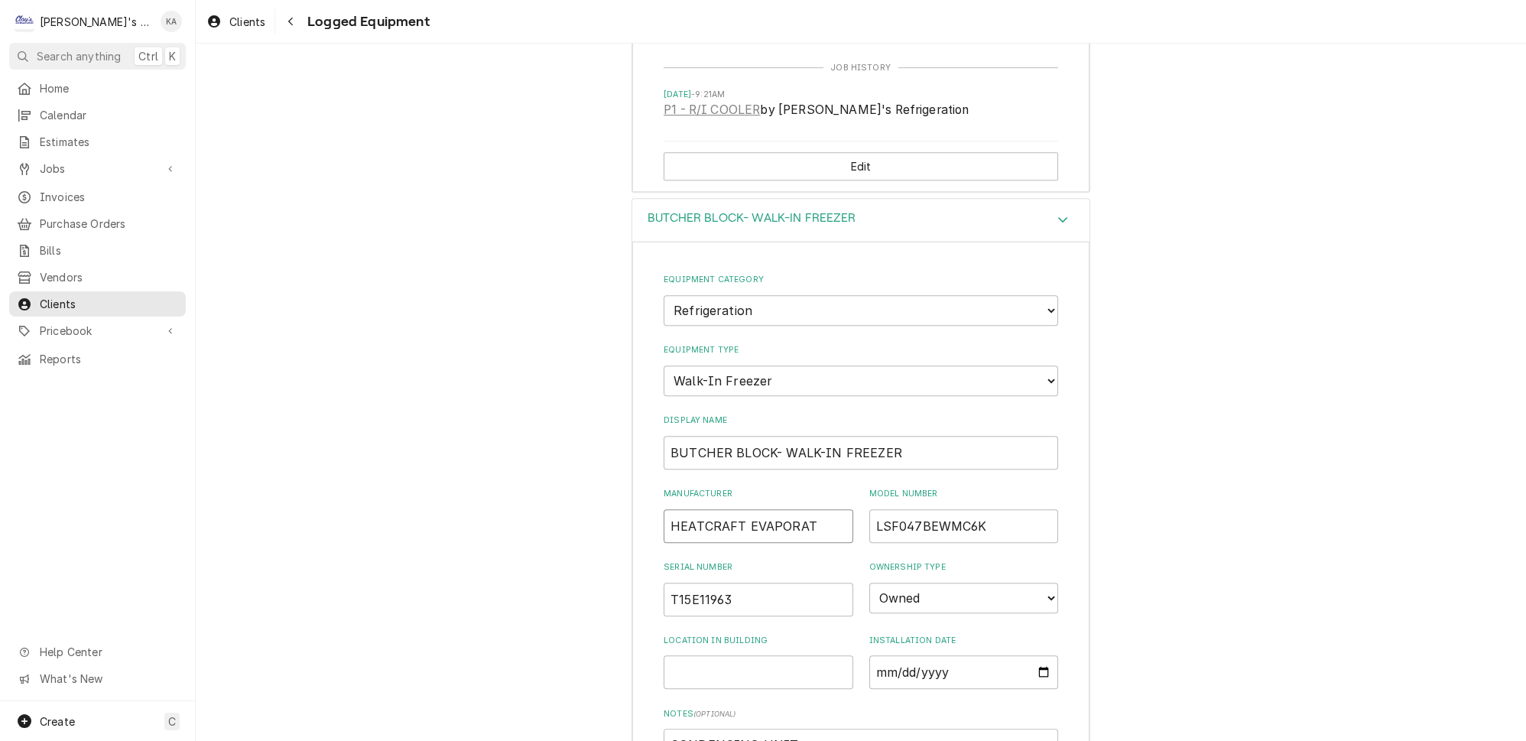
type input "HEATCRAFT EVAPORATO"
type textarea "x"
type input "HEATCRAFT EVAPORATOR"
type textarea "x"
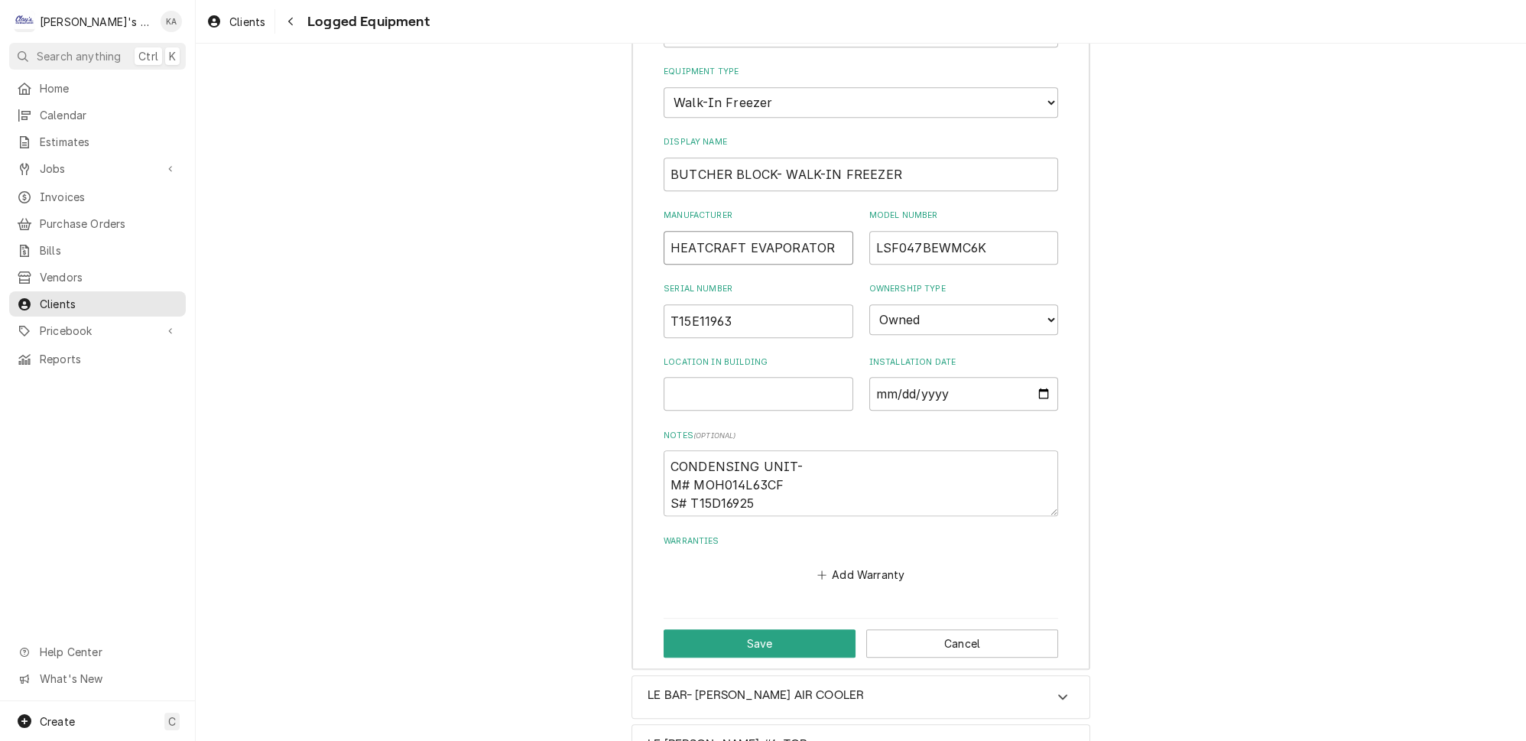
scroll to position [1528, 0]
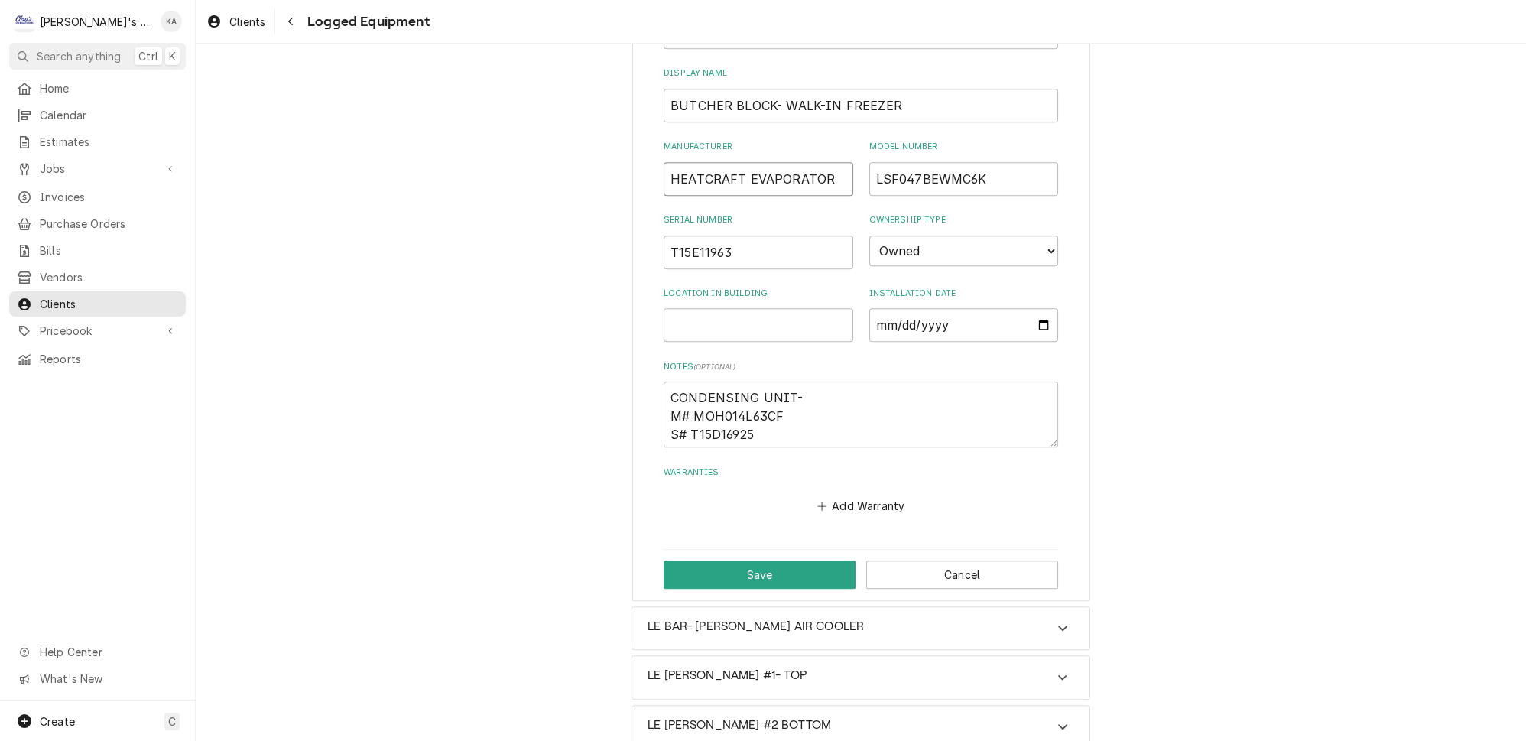
type input "HEATCRAFT EVAPORATOR"
click at [790, 381] on textarea "CONDENSING UNIT- M# MOH014L63CF S# T15D16925" at bounding box center [861, 414] width 394 height 66
type textarea "x"
type textarea "CONDENSING UNIT M# MOH014L63CF S# T15D16925"
type textarea "x"
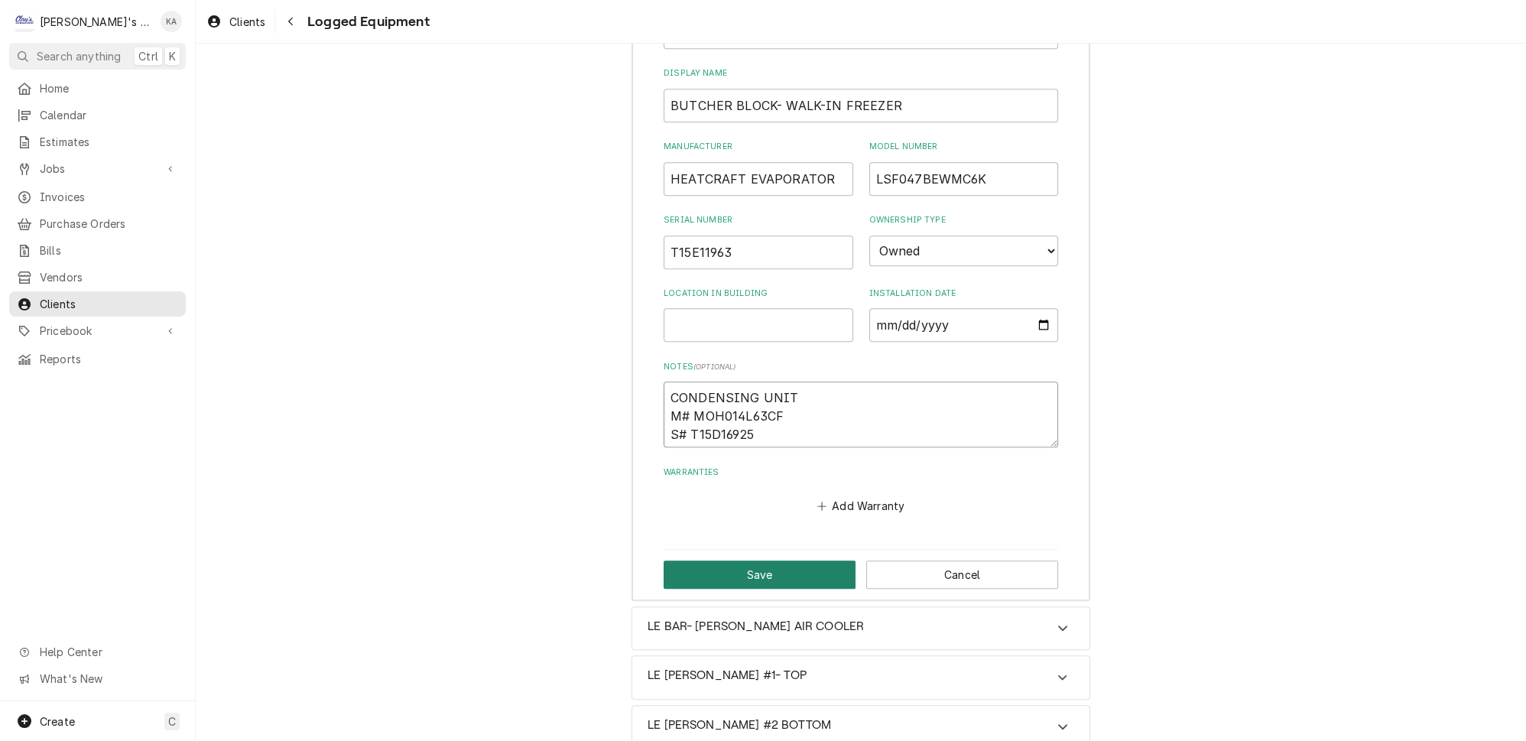
type textarea "CONDENSING UNIT M# MOH014L63CF S# T15D16925"
click at [777, 560] on button "Save" at bounding box center [760, 574] width 192 height 28
type textarea "x"
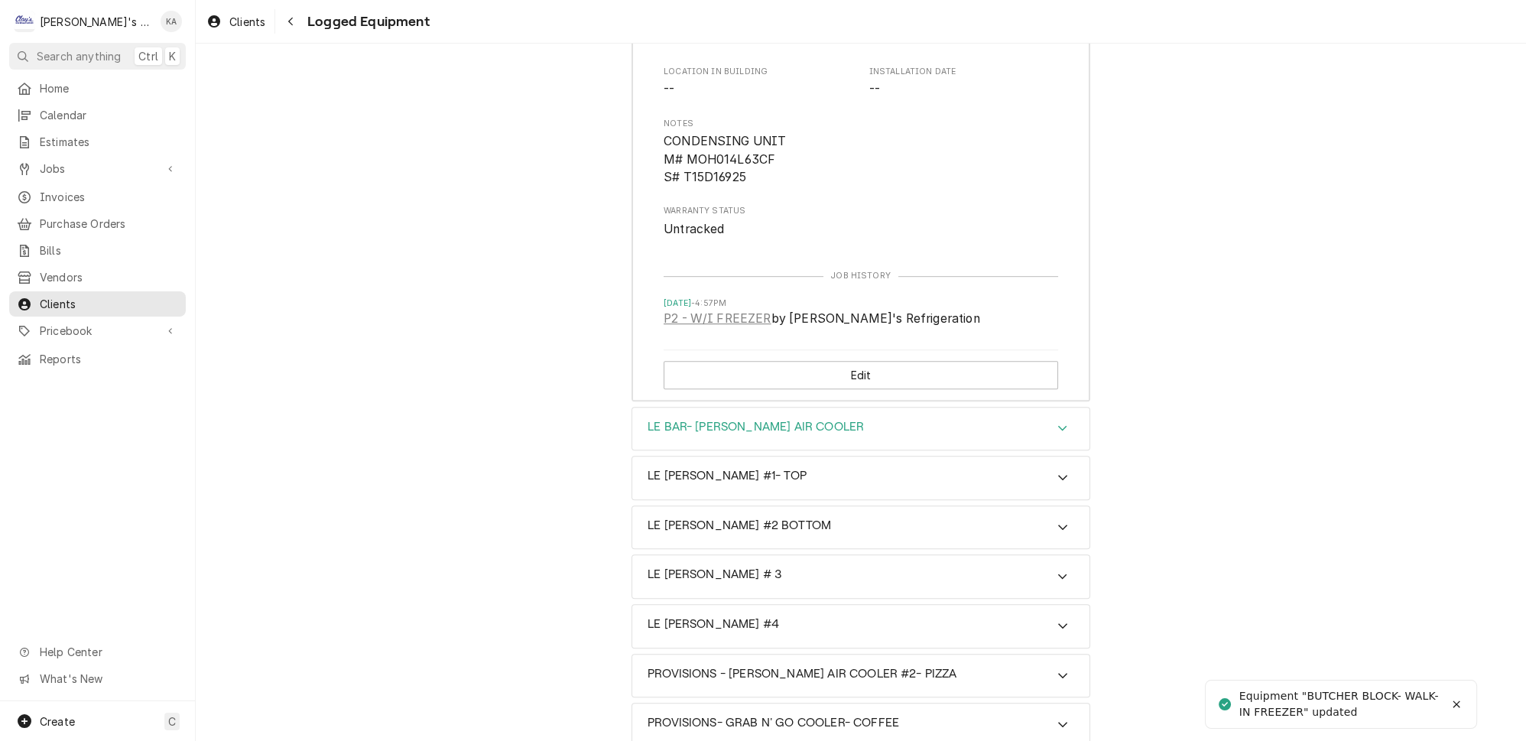
click at [1057, 422] on icon "Accordion Header" at bounding box center [1062, 428] width 11 height 12
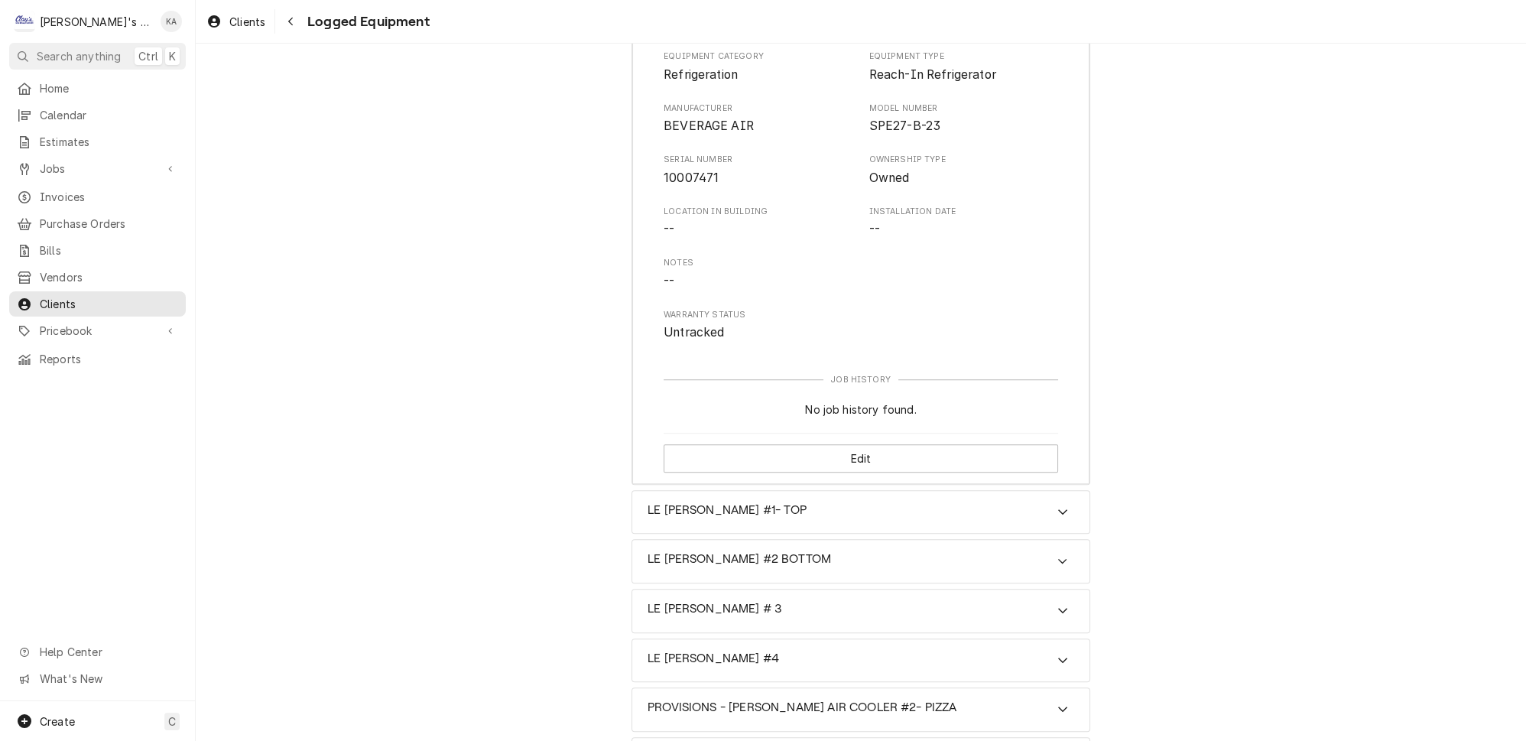
scroll to position [1946, 0]
click at [863, 443] on button "Edit" at bounding box center [861, 457] width 394 height 28
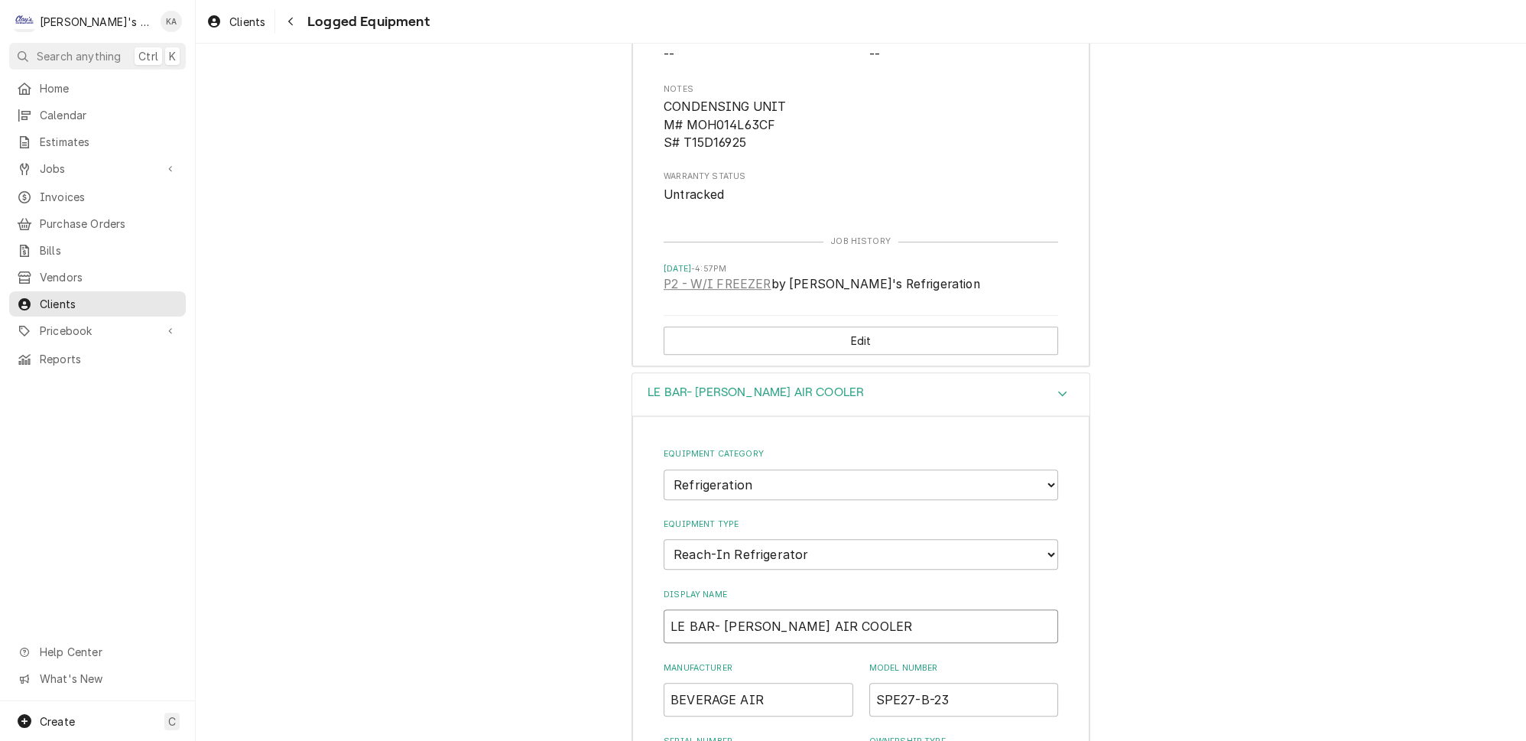
click at [742, 609] on input "LE BAR- BEV AIR COOLER" at bounding box center [861, 626] width 394 height 34
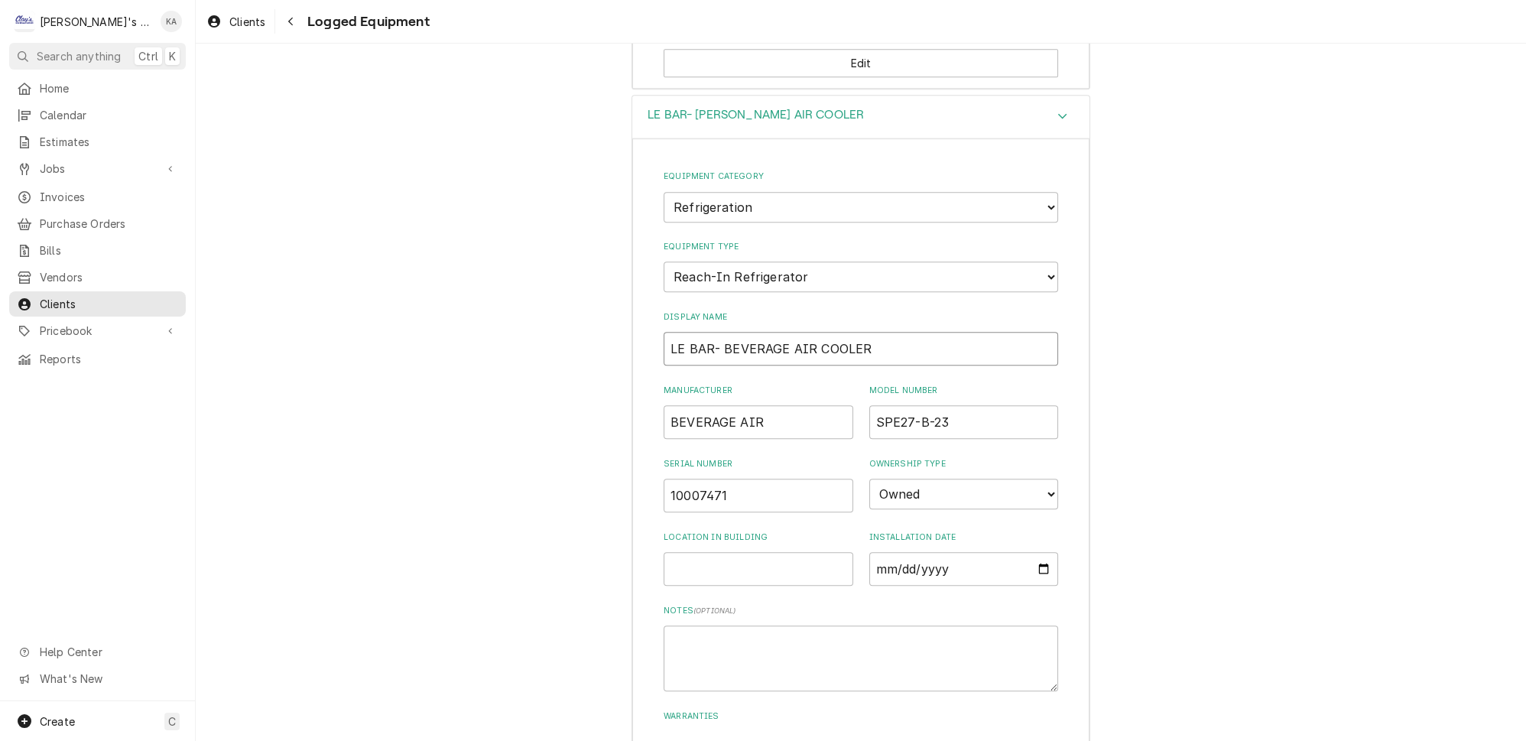
scroll to position [1910, 0]
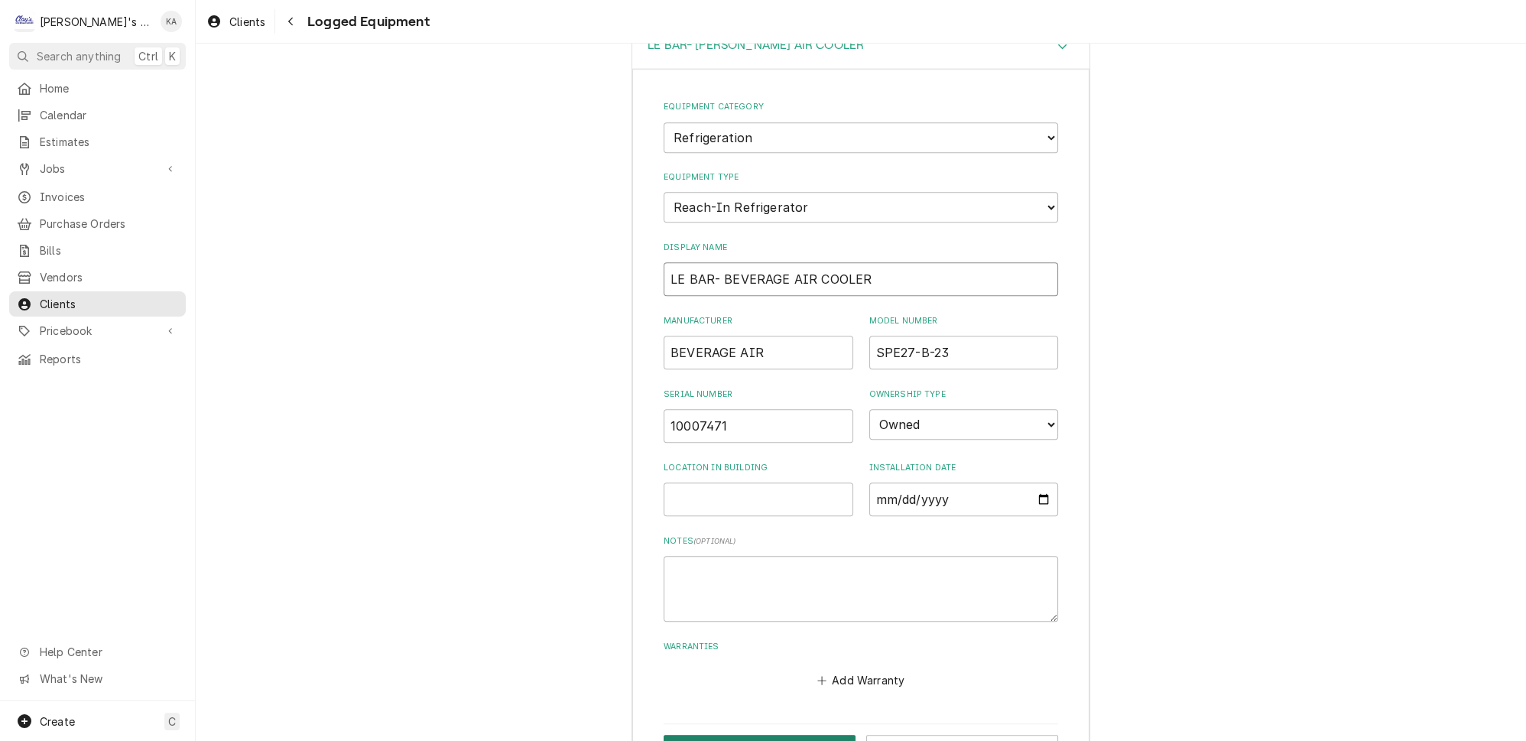
type input "LE BAR- BEVERAGE AIR COOLER"
click at [758, 735] on button "Save" at bounding box center [760, 749] width 192 height 28
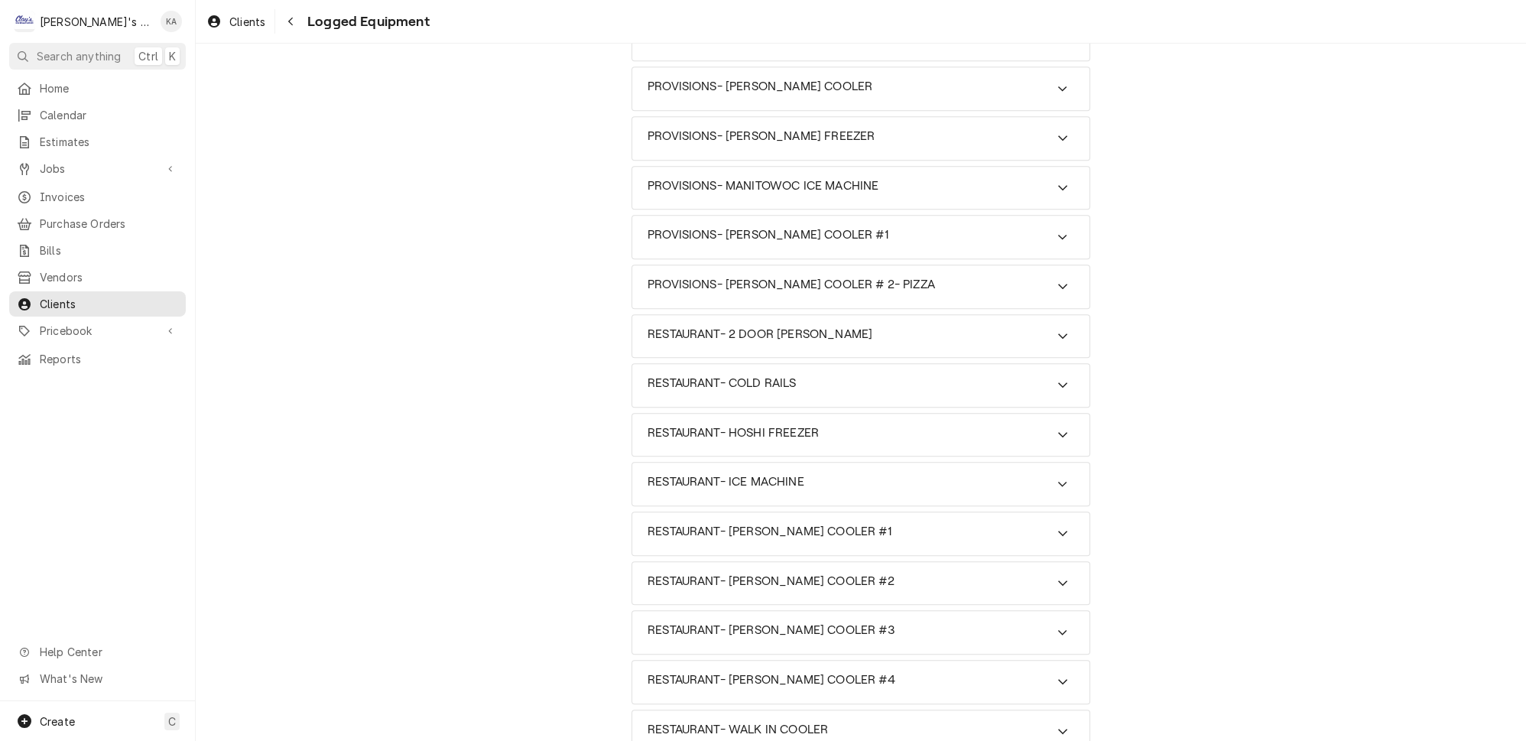
scroll to position [2674, 0]
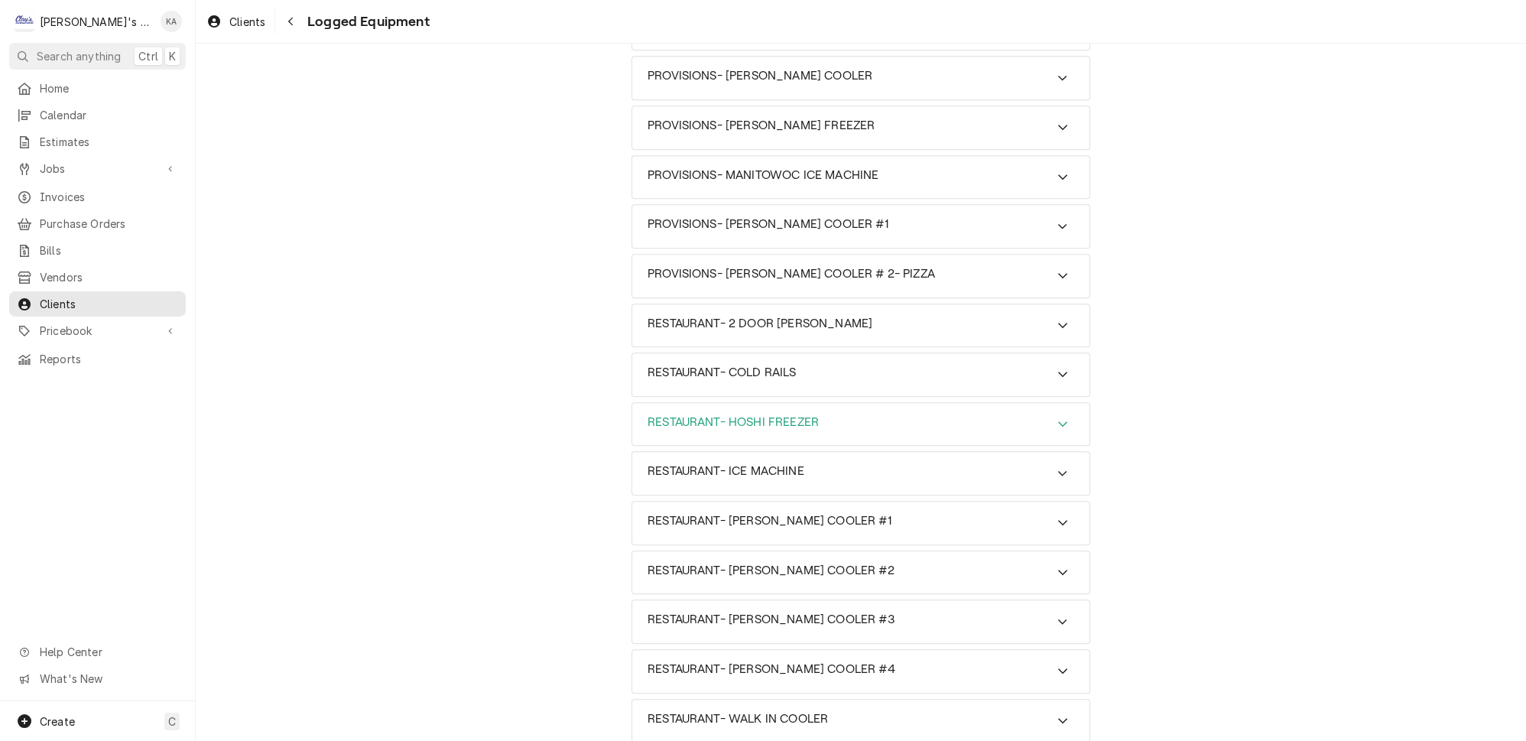
click at [1057, 417] on icon "Accordion Header" at bounding box center [1062, 423] width 11 height 12
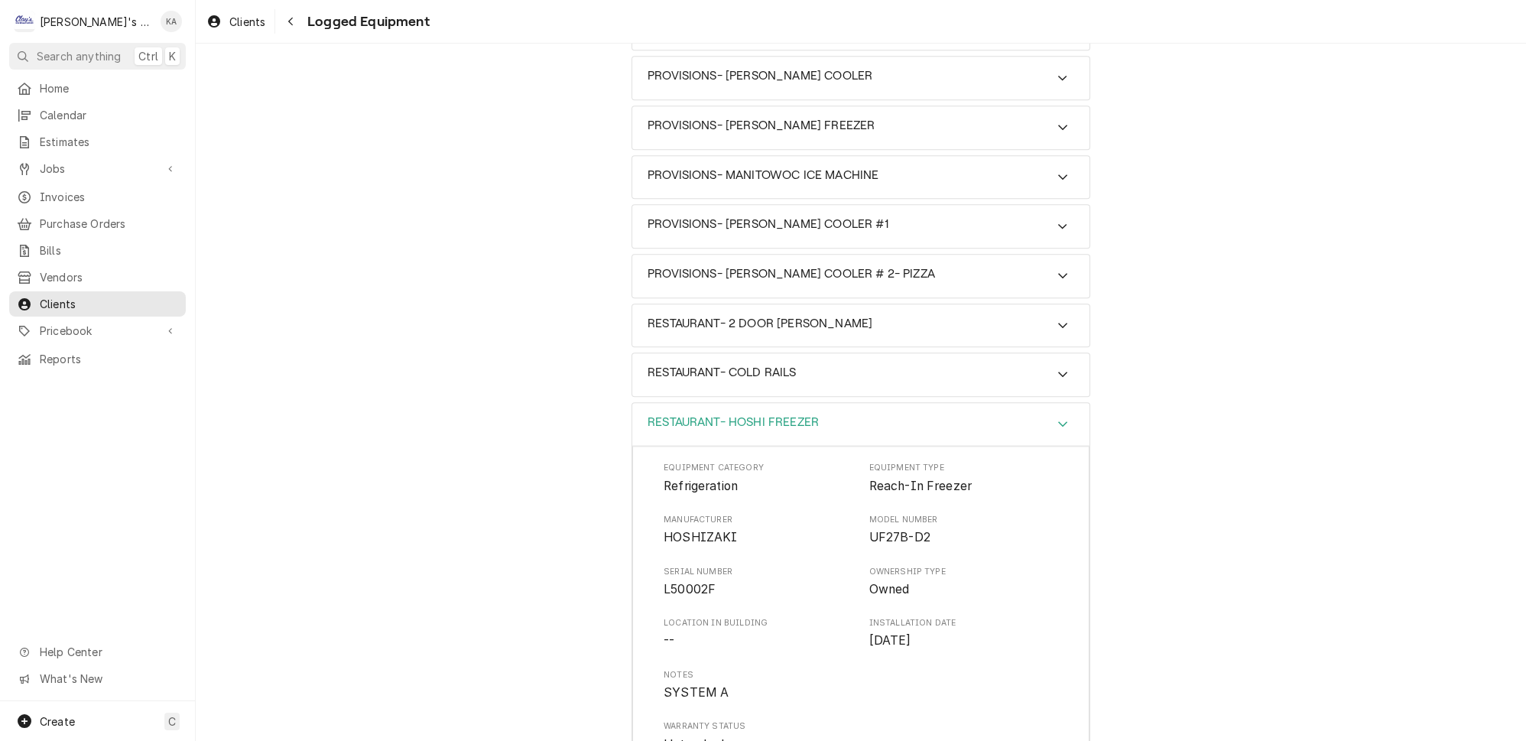
scroll to position [2952, 0]
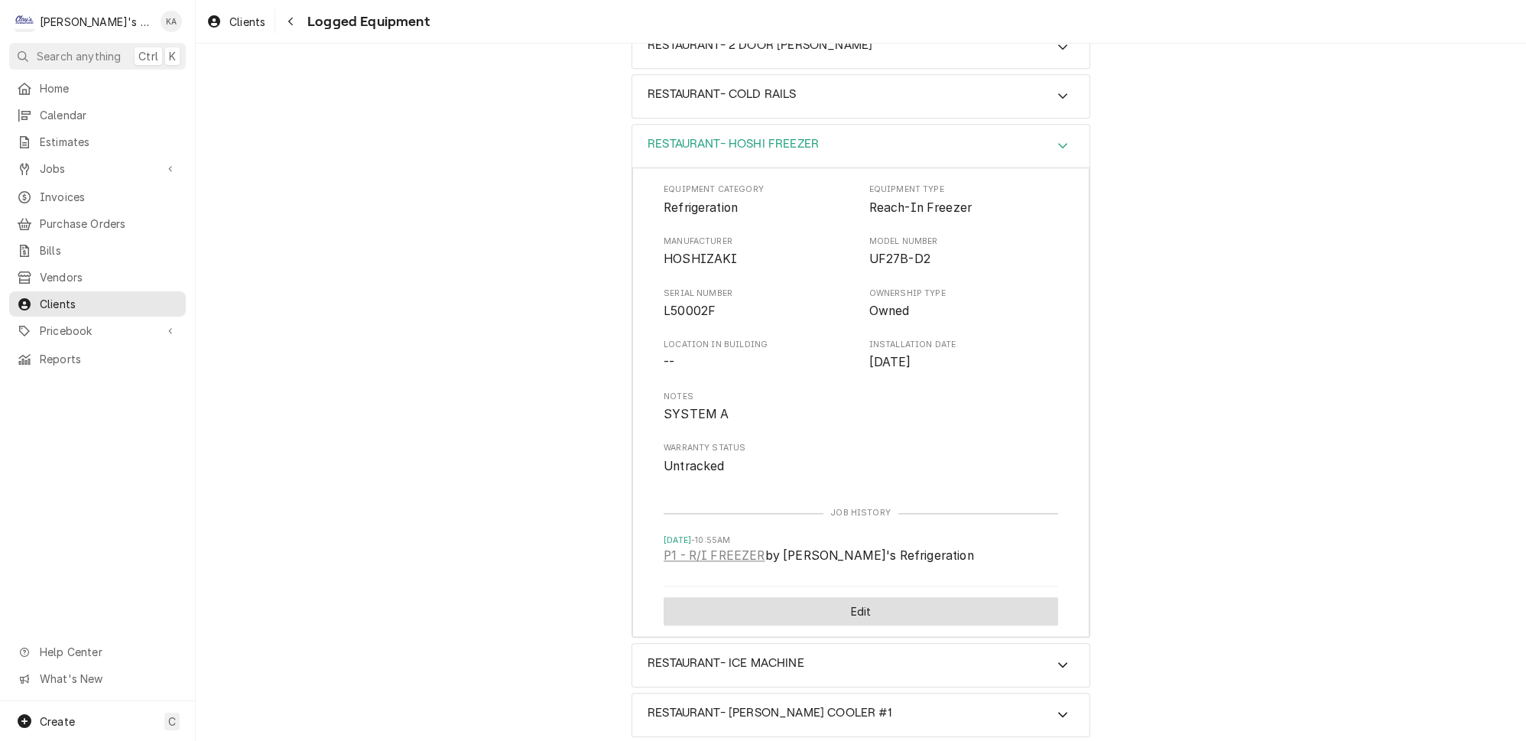
click at [865, 597] on button "Edit" at bounding box center [861, 611] width 394 height 28
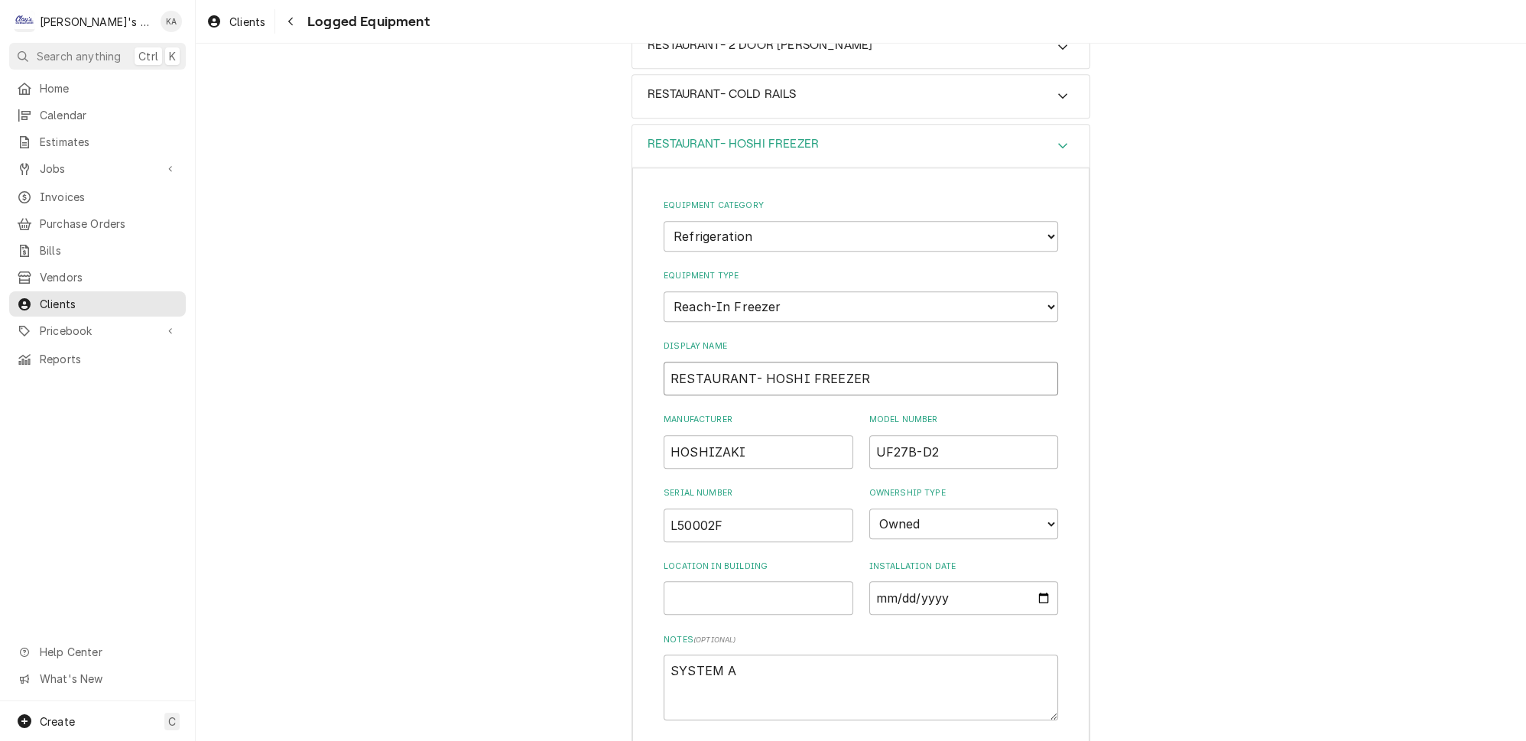
click at [794, 362] on input "RESTAURANT- HOSHI FREEZER" at bounding box center [861, 379] width 394 height 34
type textarea "x"
type input "RESTAURANT- HOSHIZ FREEZER"
type textarea "x"
type input "RESTAURANT- HOSHIZA FREEZER"
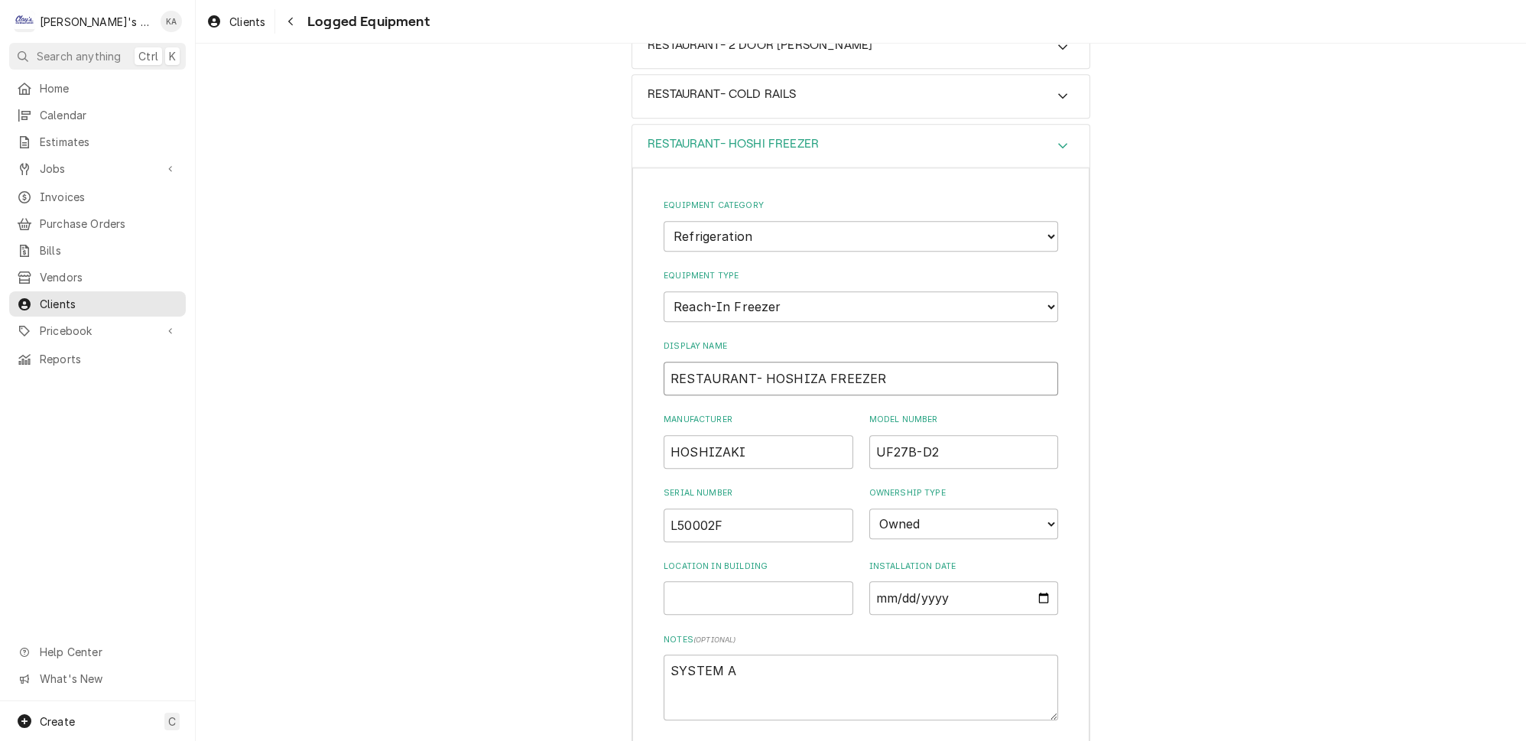
type textarea "x"
type input "RESTAURANT- HOSHIZAK FREEZER"
type textarea "x"
type input "RESTAURANT- HOSHIZAKI FREEZER"
type textarea "x"
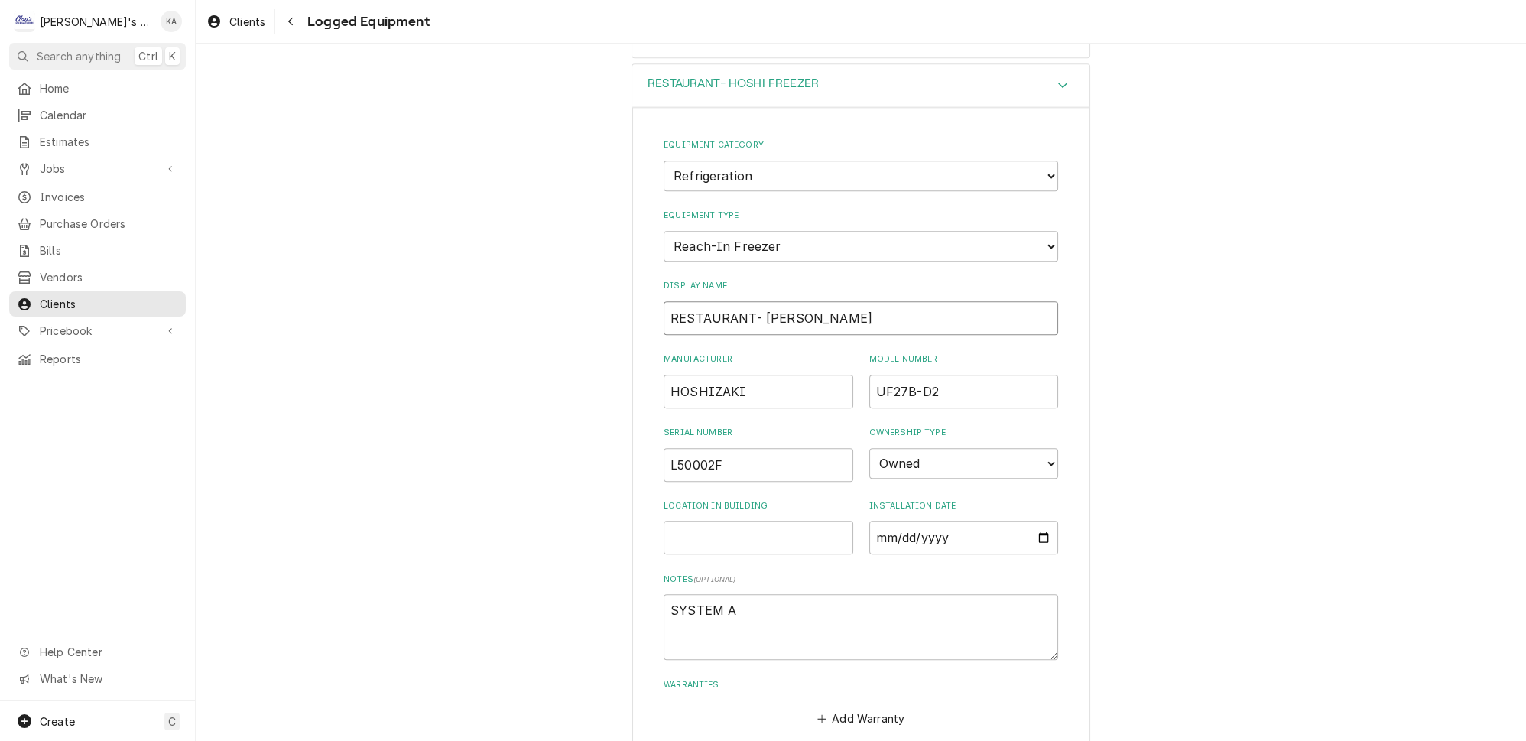
scroll to position [3092, 0]
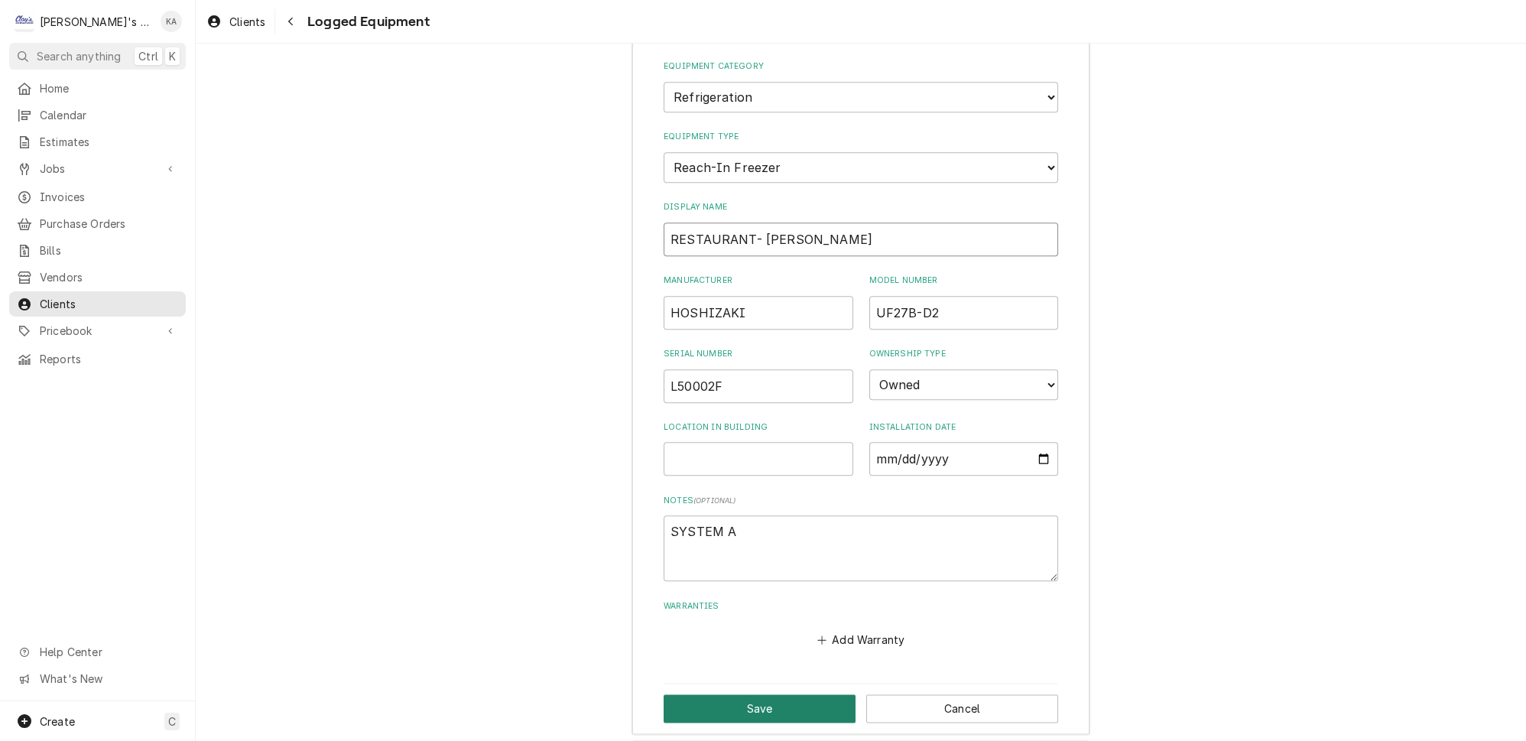
type input "RESTAURANT- HOSHIZAKI FREEZER"
click at [755, 694] on button "Save" at bounding box center [760, 708] width 192 height 28
type textarea "x"
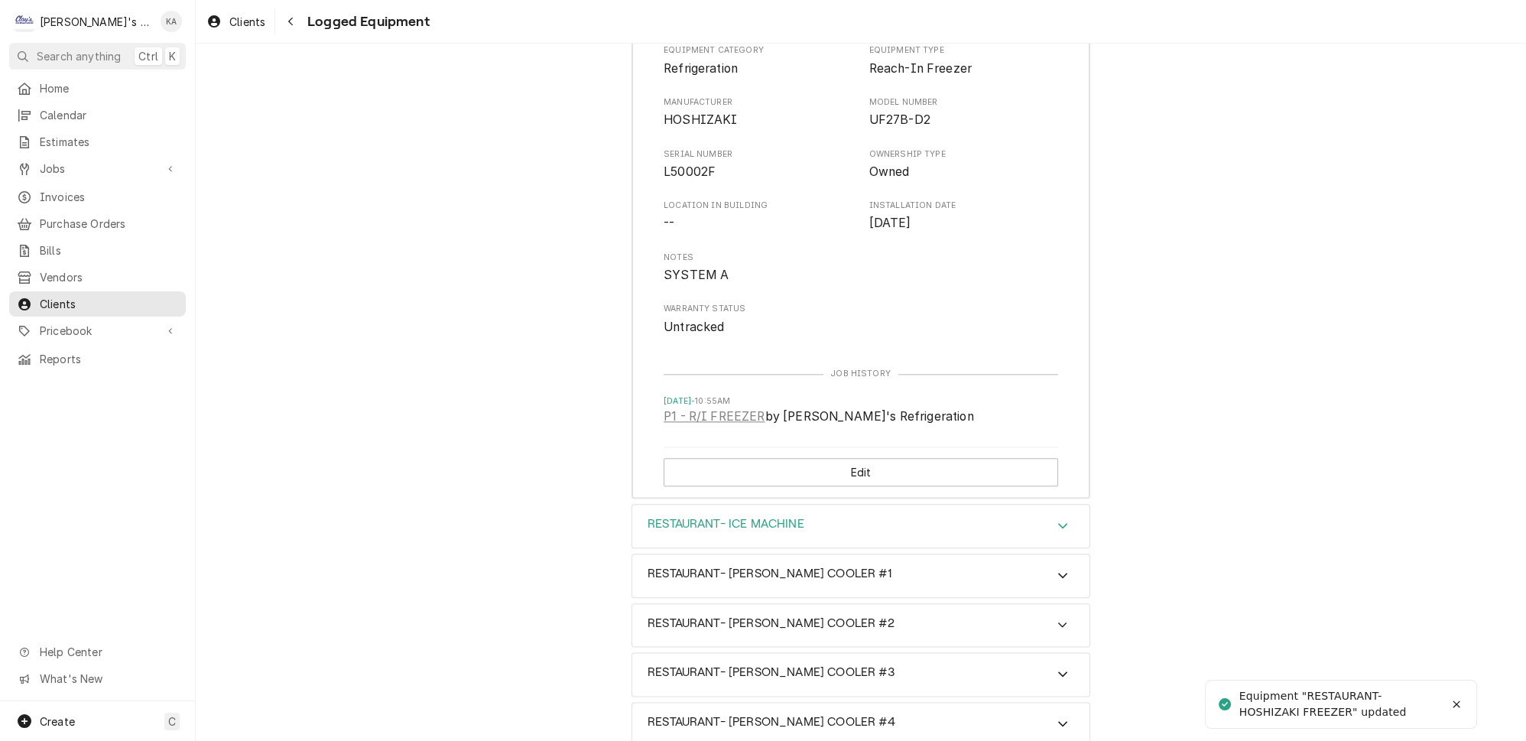
click at [1057, 519] on icon "Accordion Header" at bounding box center [1062, 525] width 11 height 12
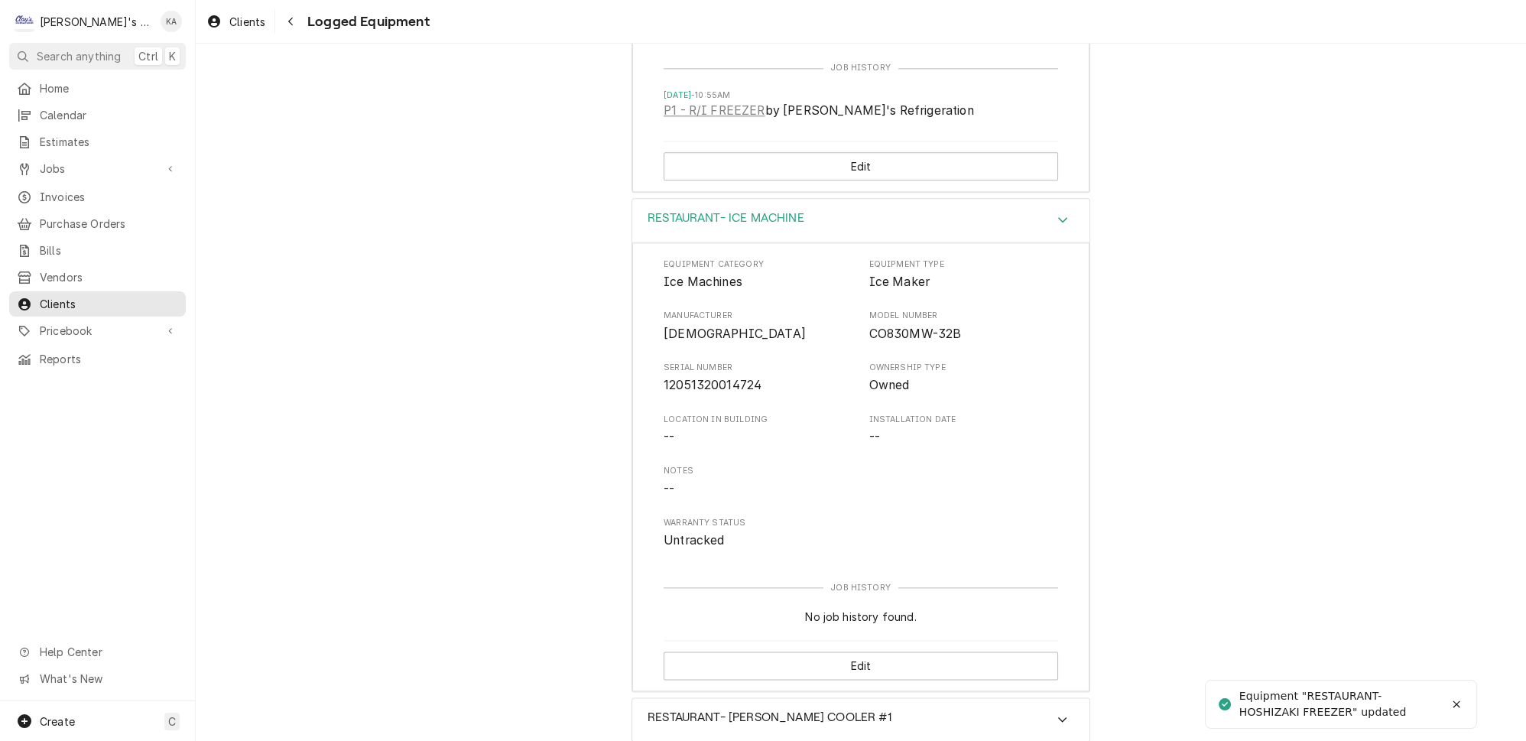
scroll to position [3508, 0]
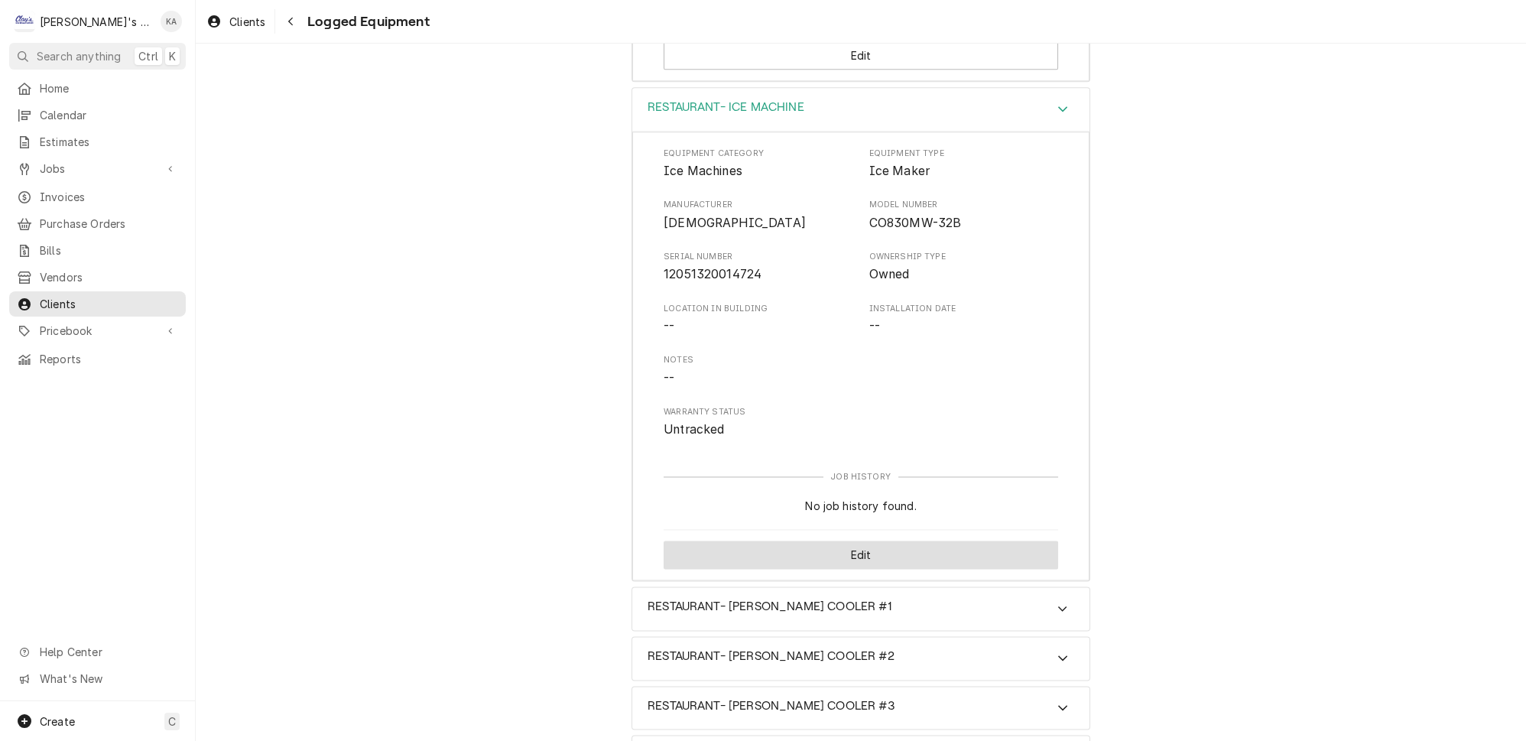
click at [853, 540] on button "Edit" at bounding box center [861, 554] width 394 height 28
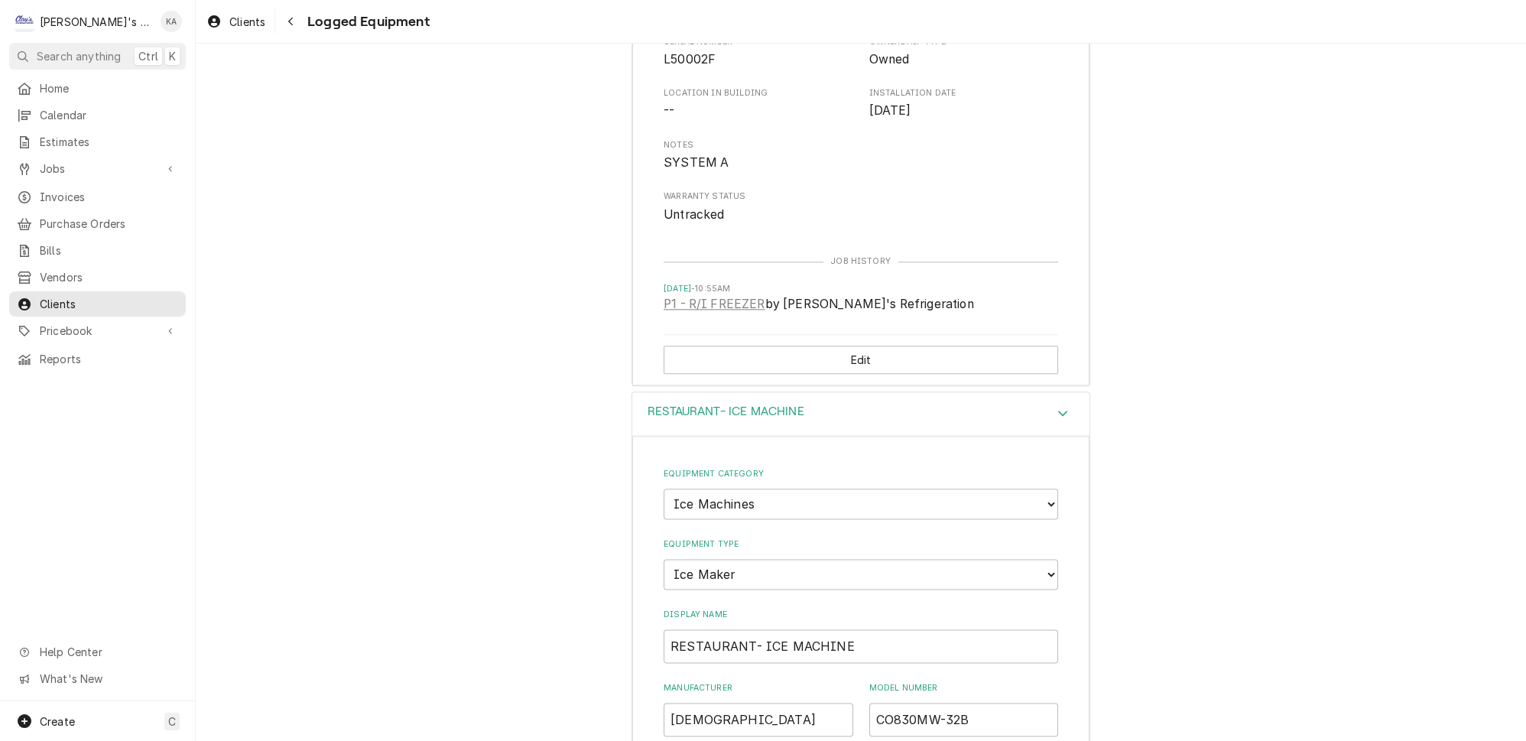
scroll to position [3264, 0]
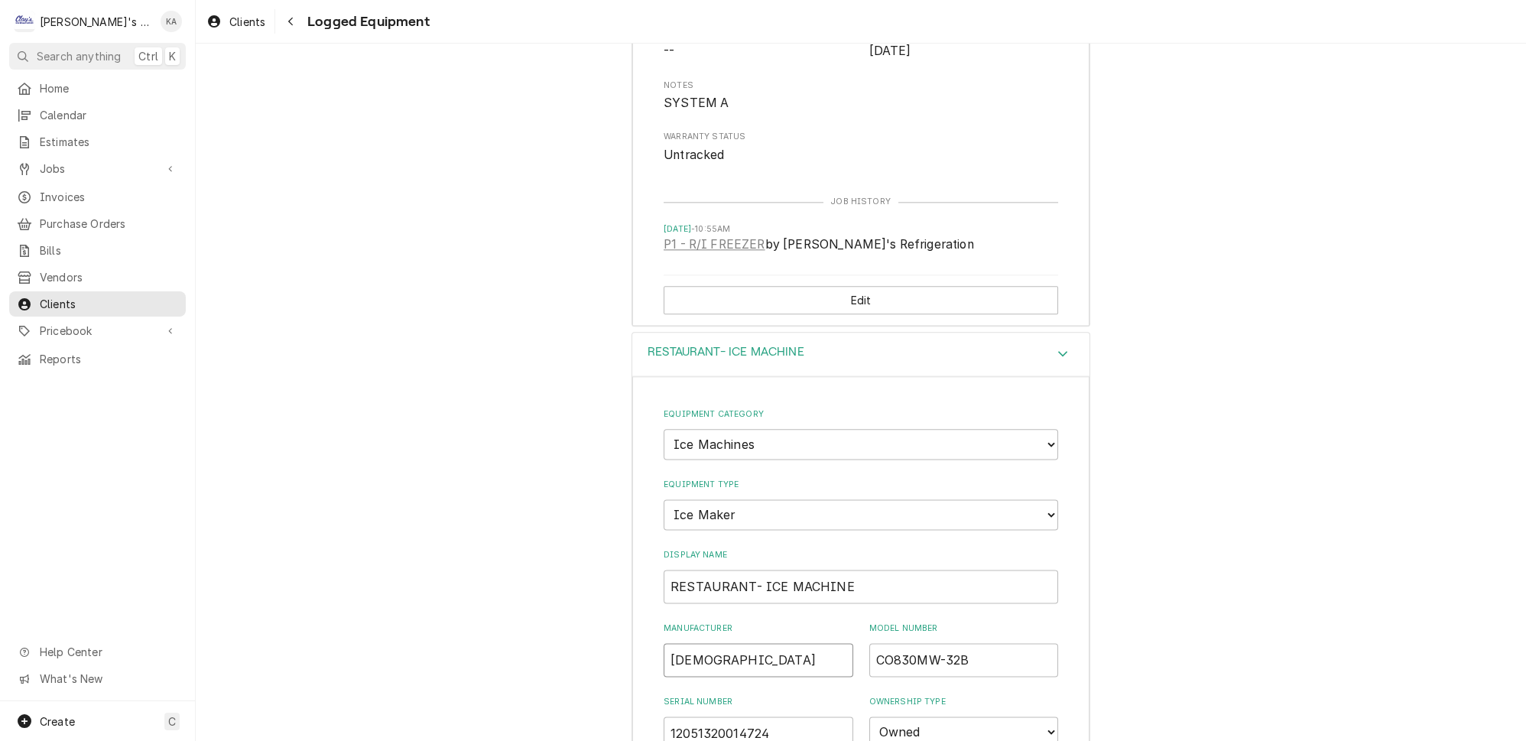
drag, startPoint x: 740, startPoint y: 526, endPoint x: 665, endPoint y: 524, distance: 74.9
click at [665, 643] on input "SCOTSMAN" at bounding box center [759, 660] width 190 height 34
click at [756, 570] on input "RESTAURANT- ICE MACHINE" at bounding box center [861, 587] width 394 height 34
paste input "SCOTSMAN"
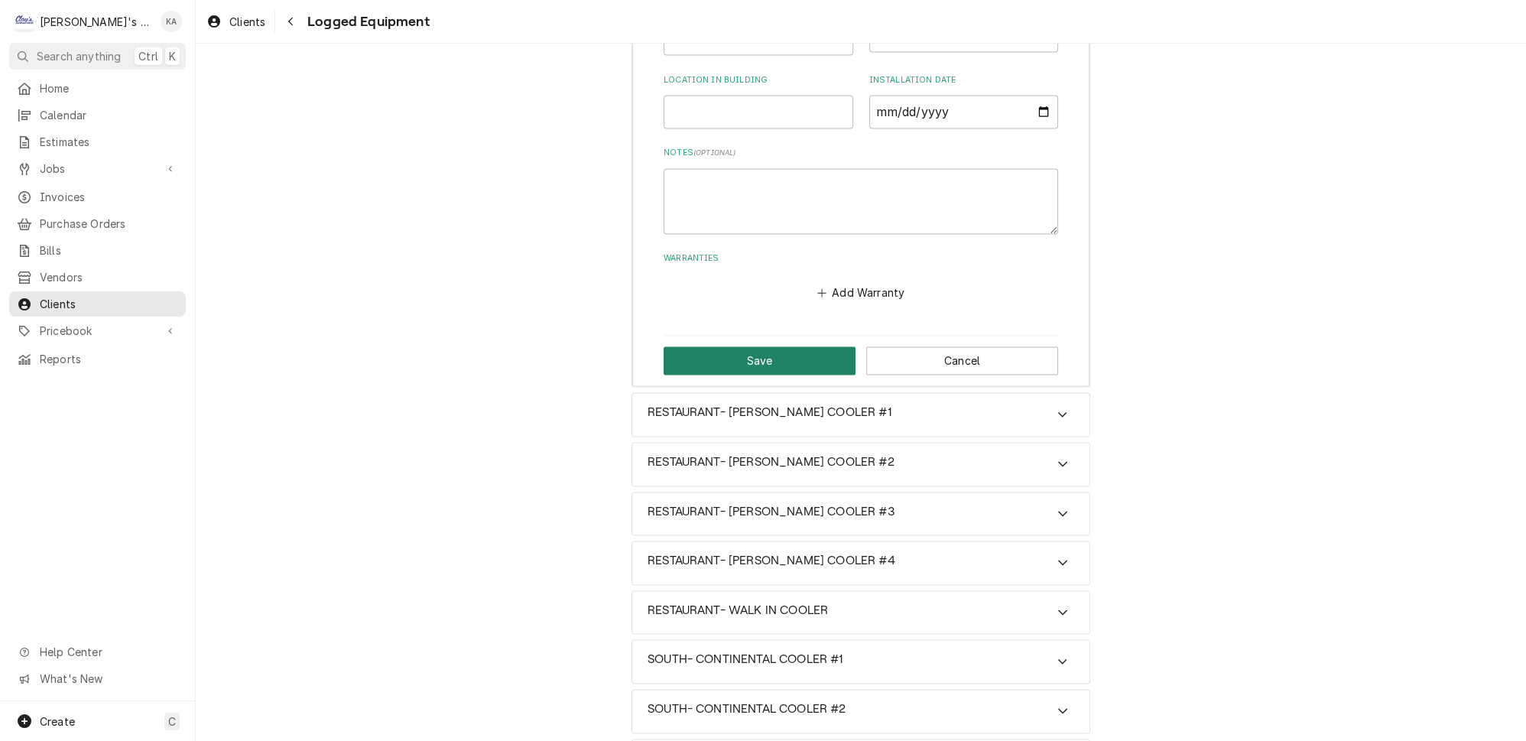
type input "RESTAURANT- SCOTSMAN ICE MACHINE"
click at [766, 346] on button "Save" at bounding box center [760, 360] width 192 height 28
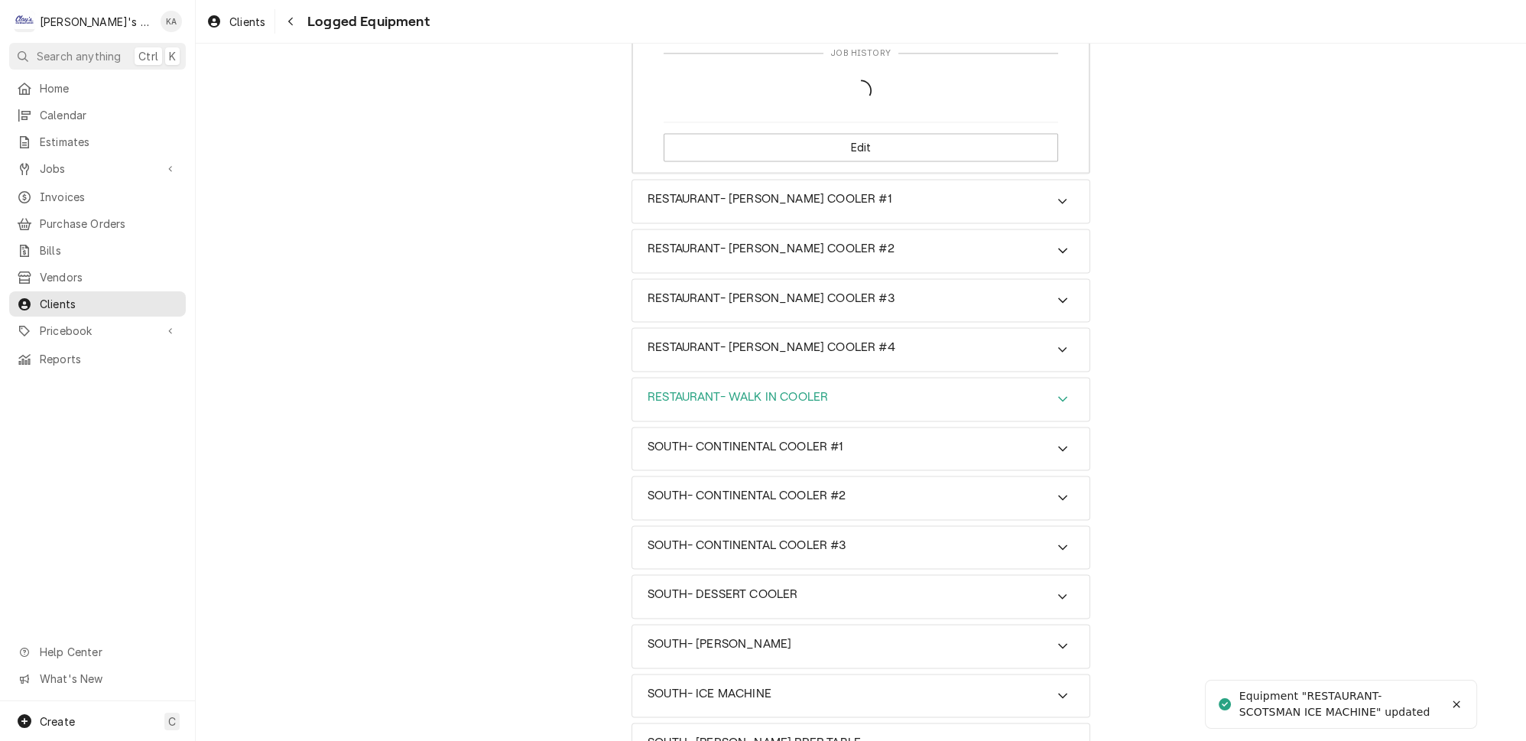
scroll to position [3917, 0]
click at [1057, 391] on icon "Accordion Header" at bounding box center [1062, 397] width 11 height 12
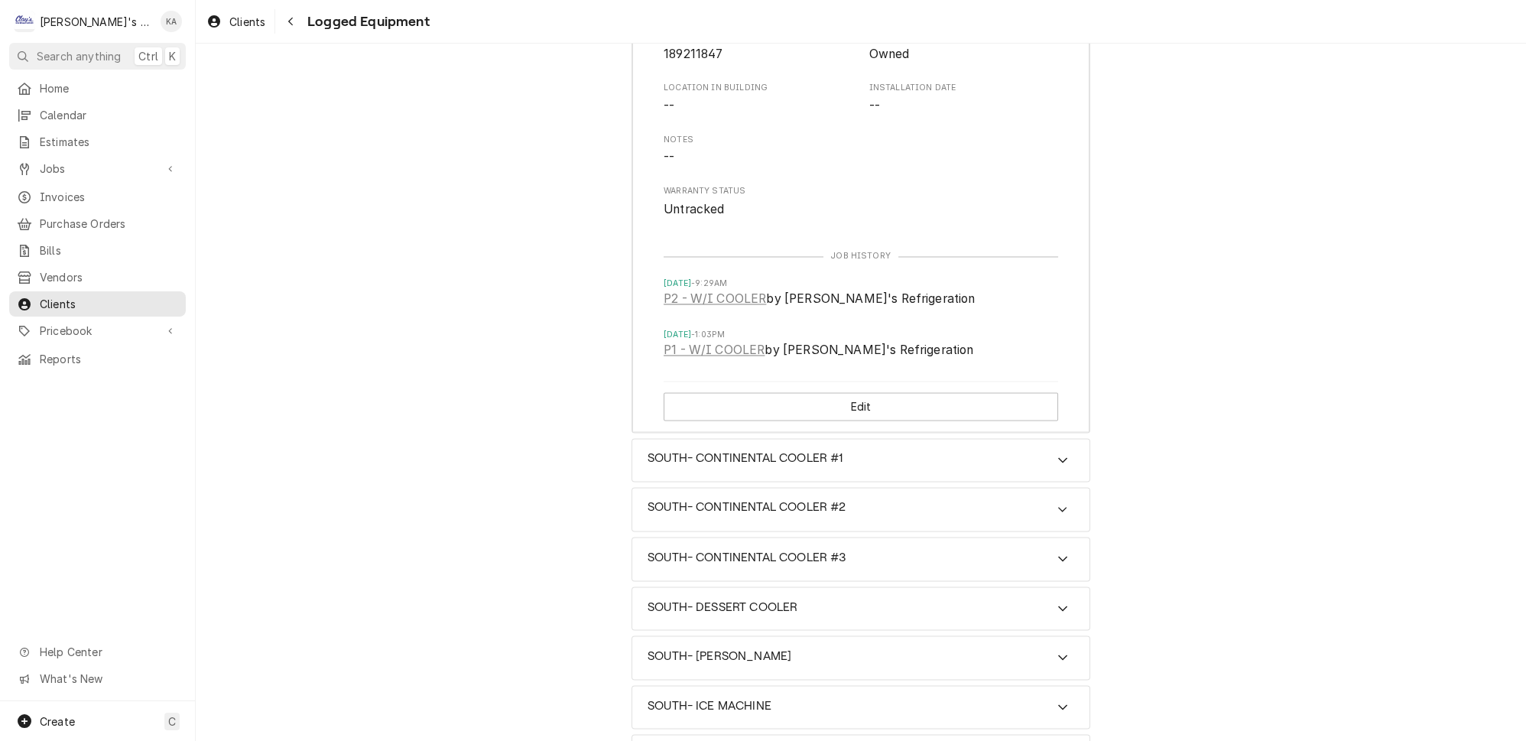
scroll to position [4437, 0]
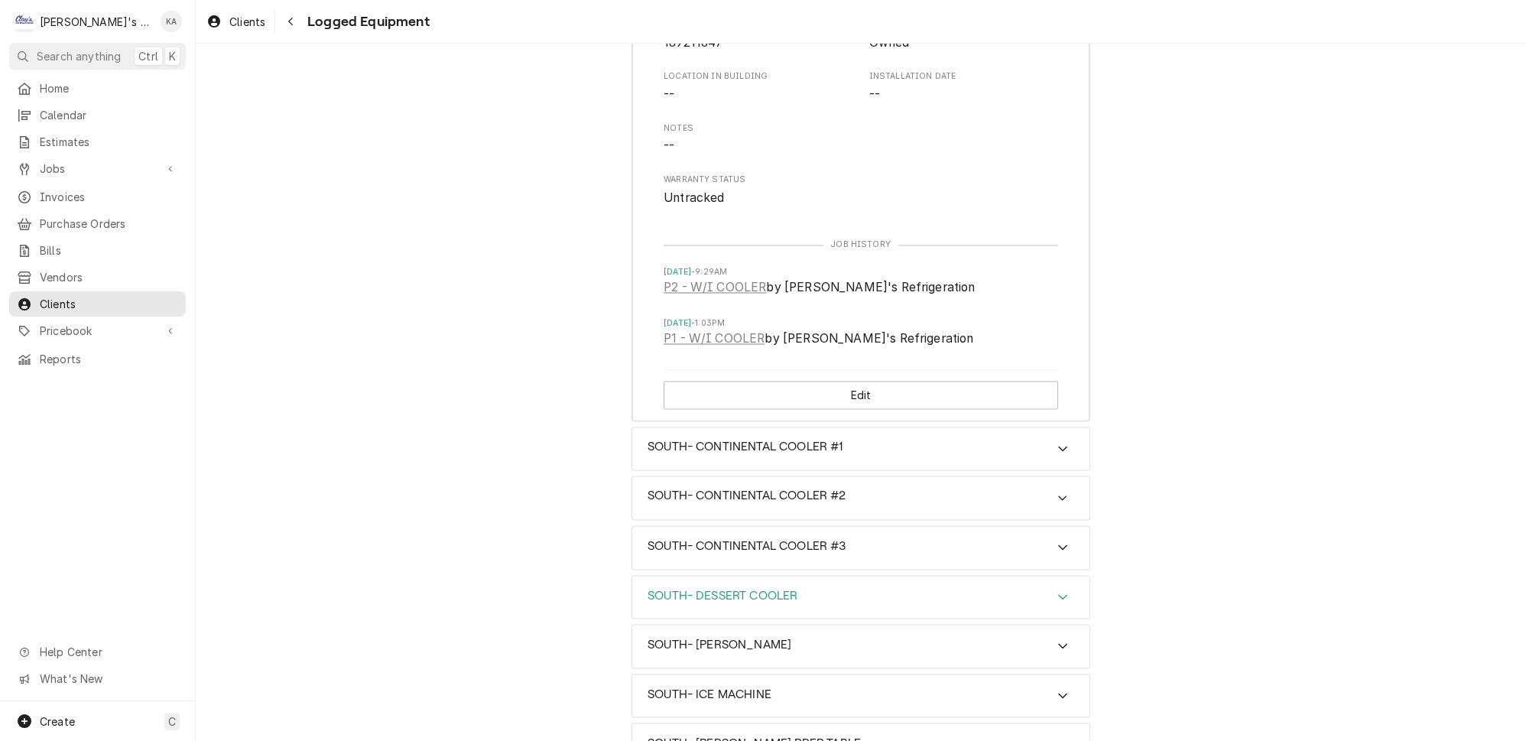
click at [1057, 590] on icon "Accordion Header" at bounding box center [1062, 596] width 11 height 12
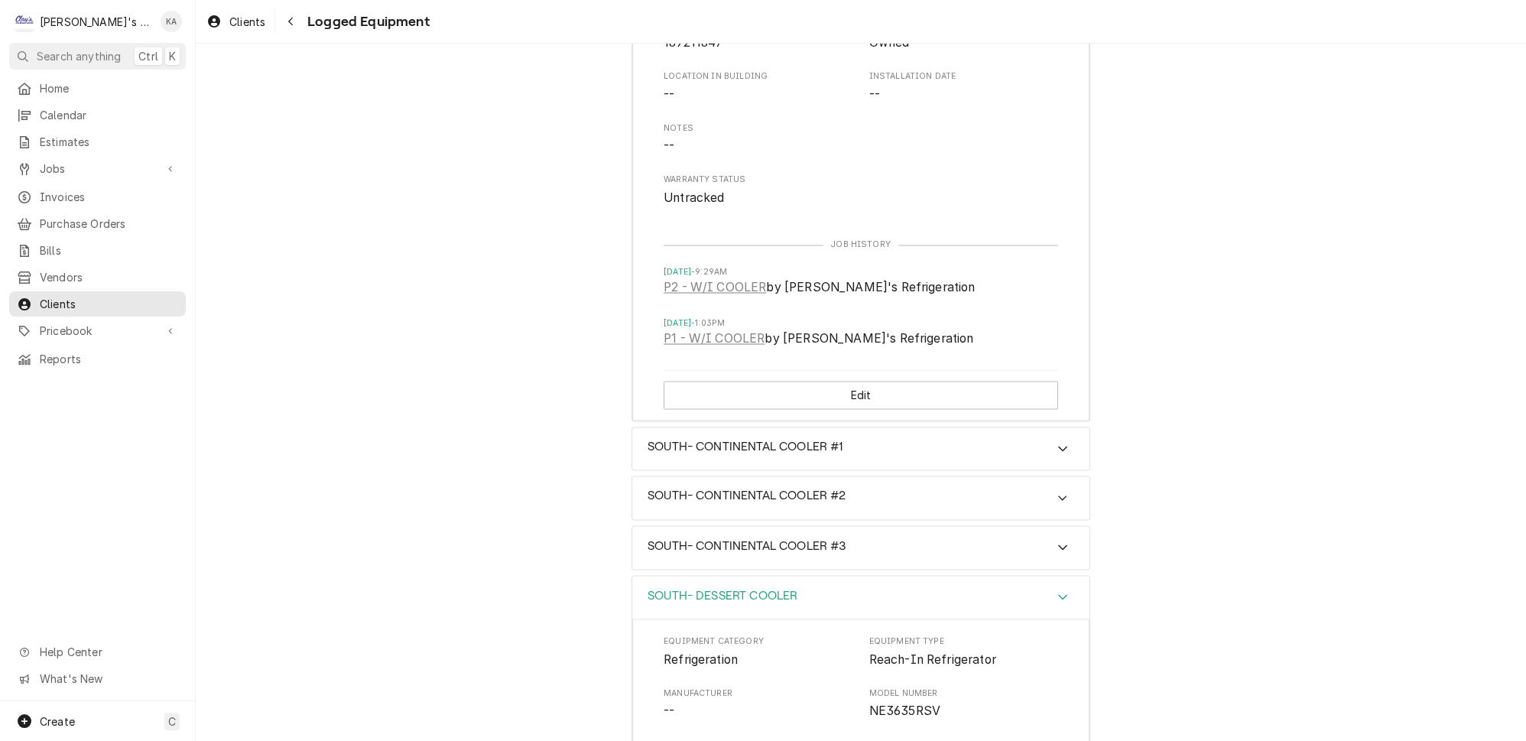
scroll to position [4884, 0]
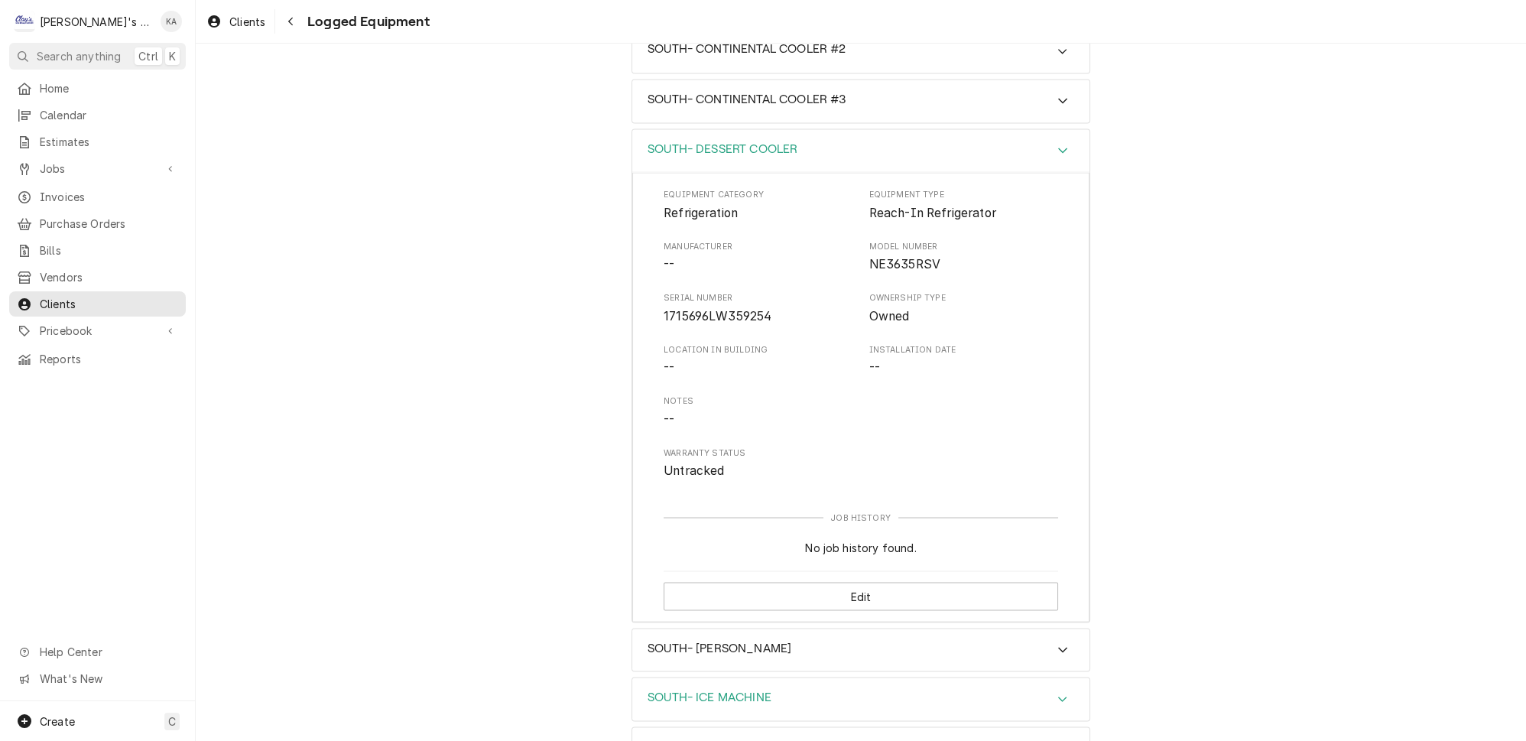
click at [1057, 693] on icon "Accordion Header" at bounding box center [1062, 699] width 11 height 12
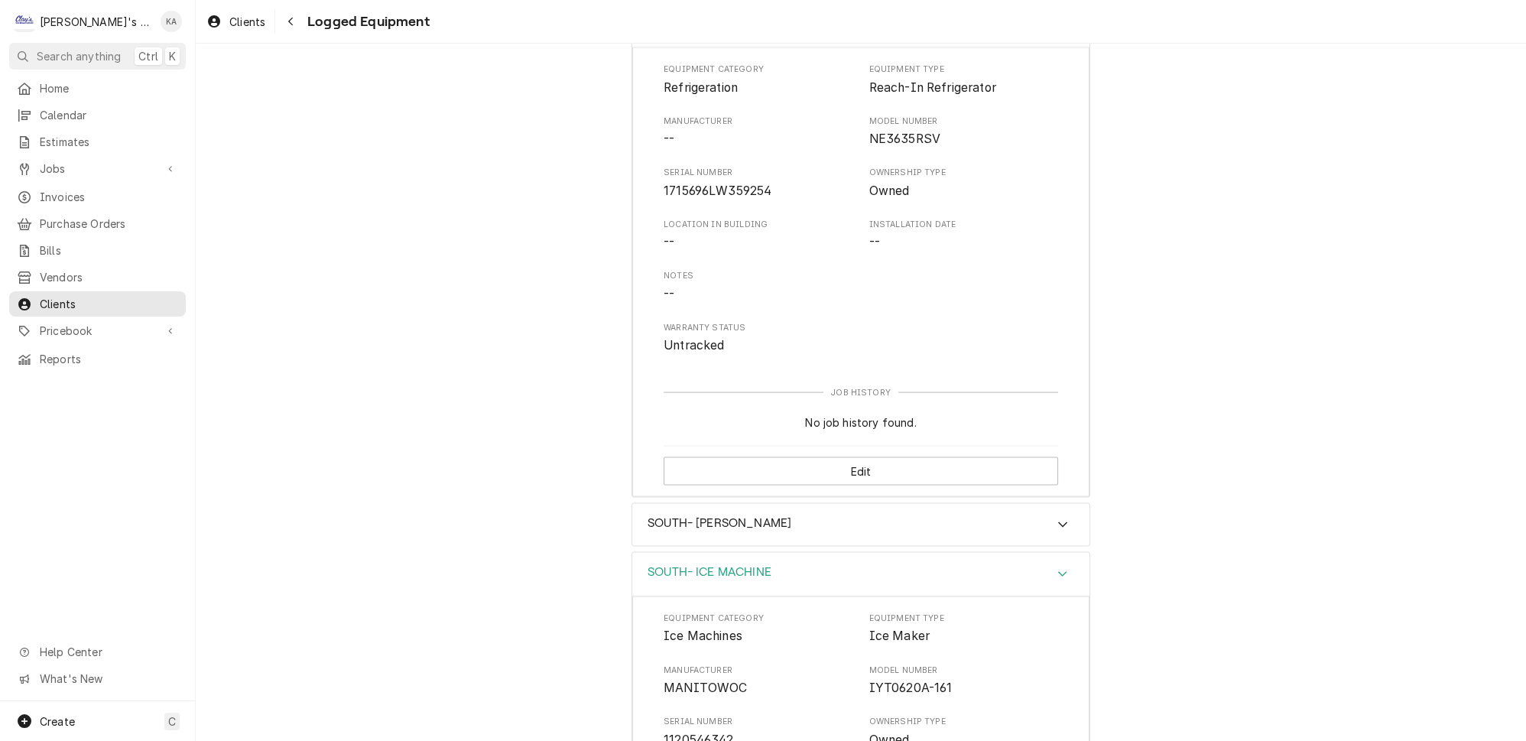
scroll to position [5161, 0]
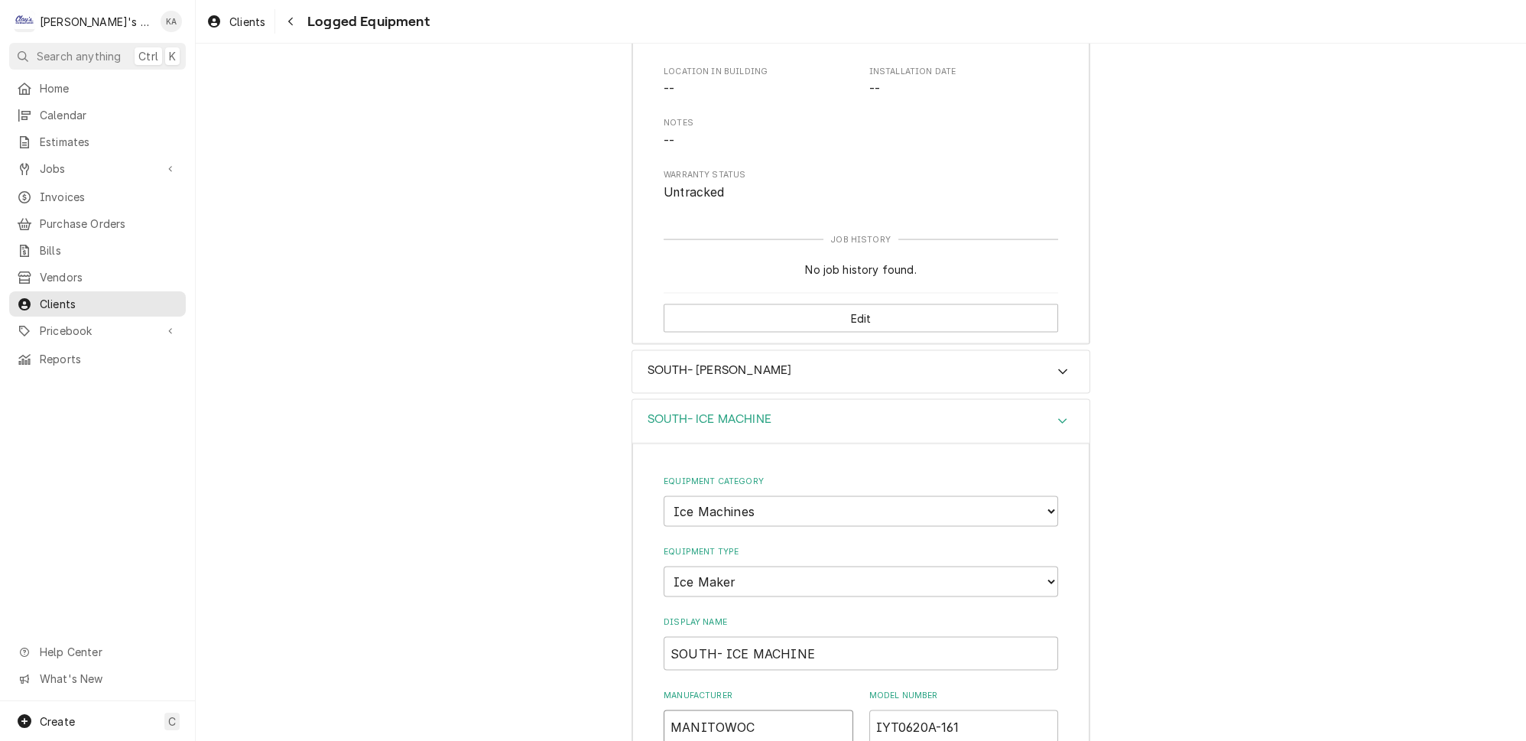
drag, startPoint x: 748, startPoint y: 544, endPoint x: 702, endPoint y: 546, distance: 46.7
click at [664, 710] on input "MANITOWOC" at bounding box center [759, 727] width 190 height 34
click at [720, 637] on input "SOUTH- ICE MACHINE" at bounding box center [861, 654] width 394 height 34
paste input "MANITOWOC"
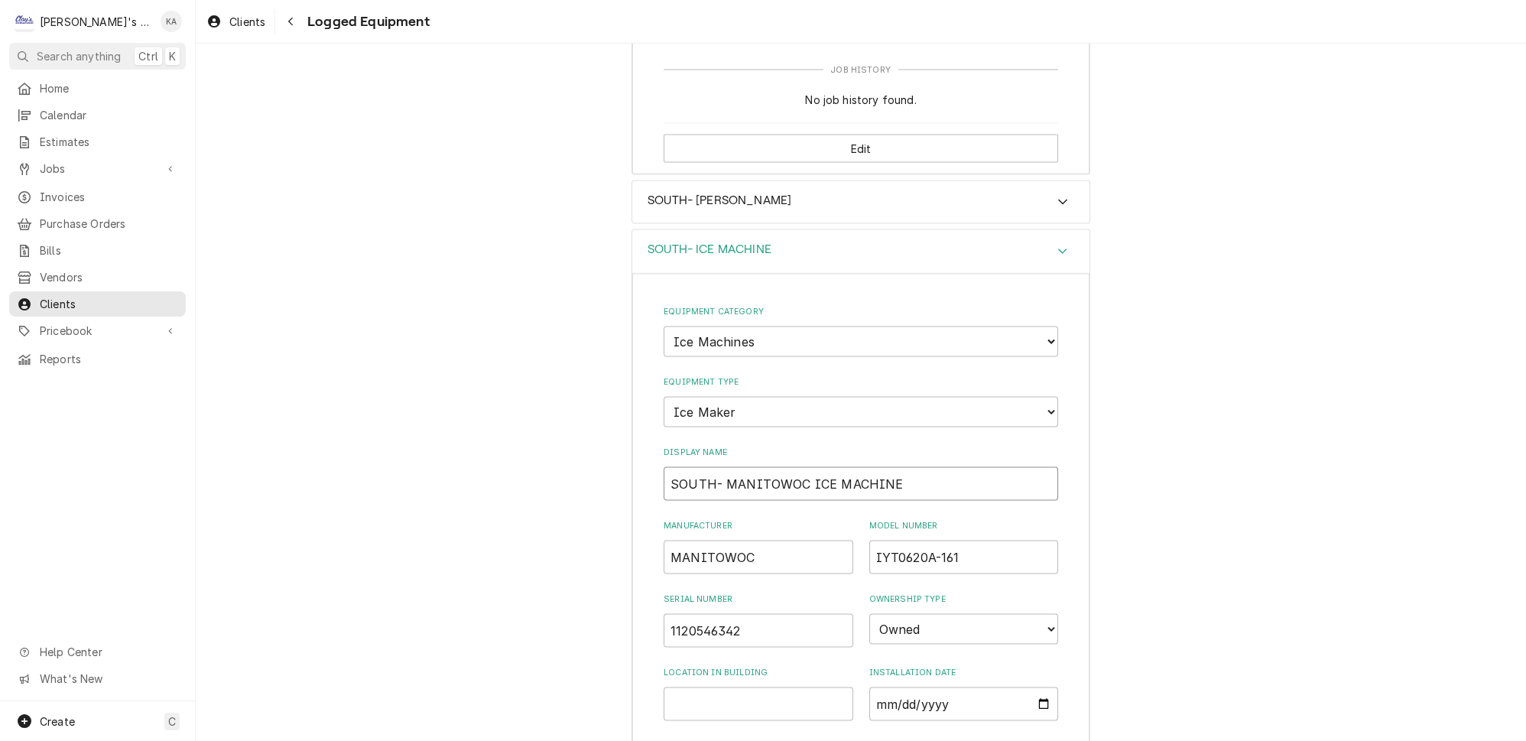
scroll to position [5575, 0]
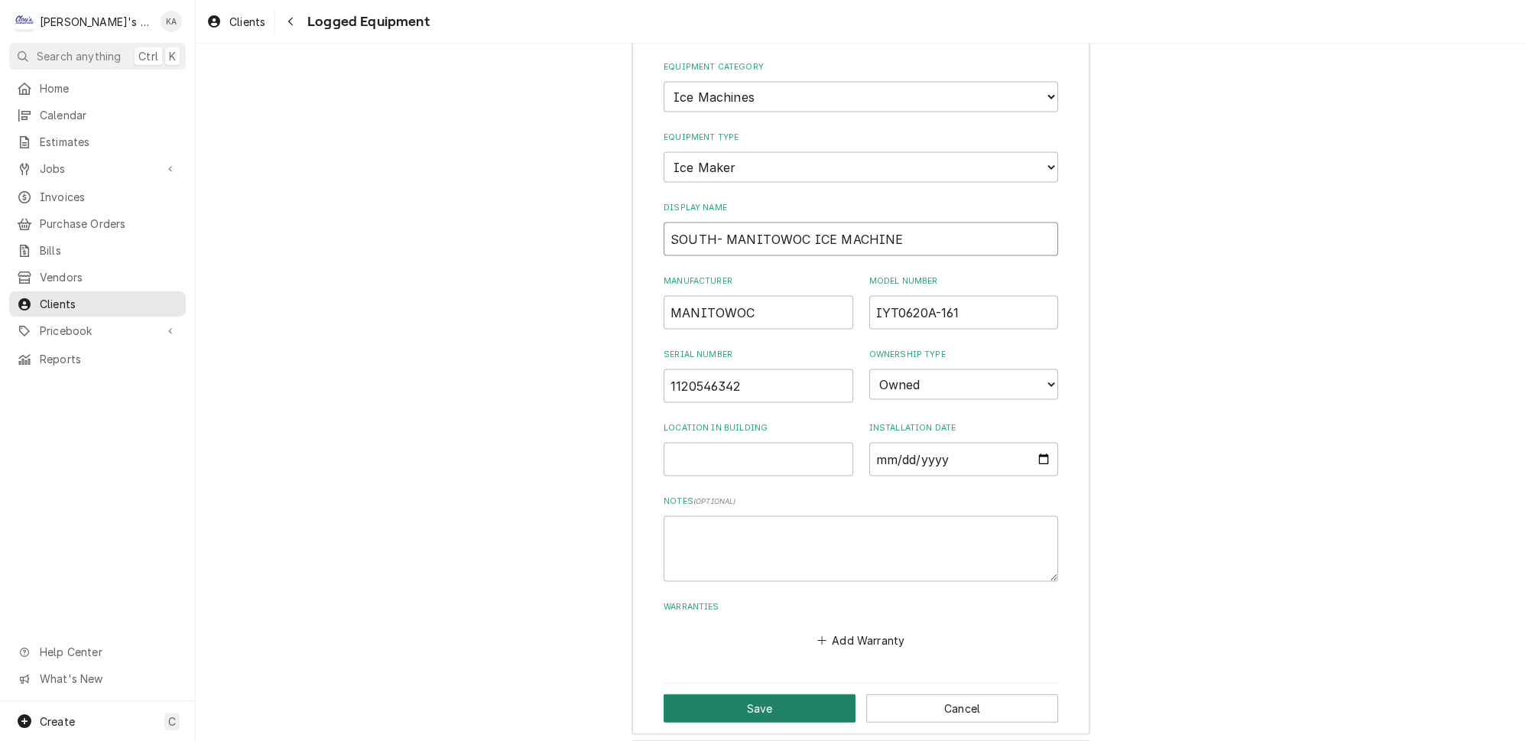
type input "SOUTH- MANITOWOC ICE MACHINE"
click at [755, 694] on button "Save" at bounding box center [760, 708] width 192 height 28
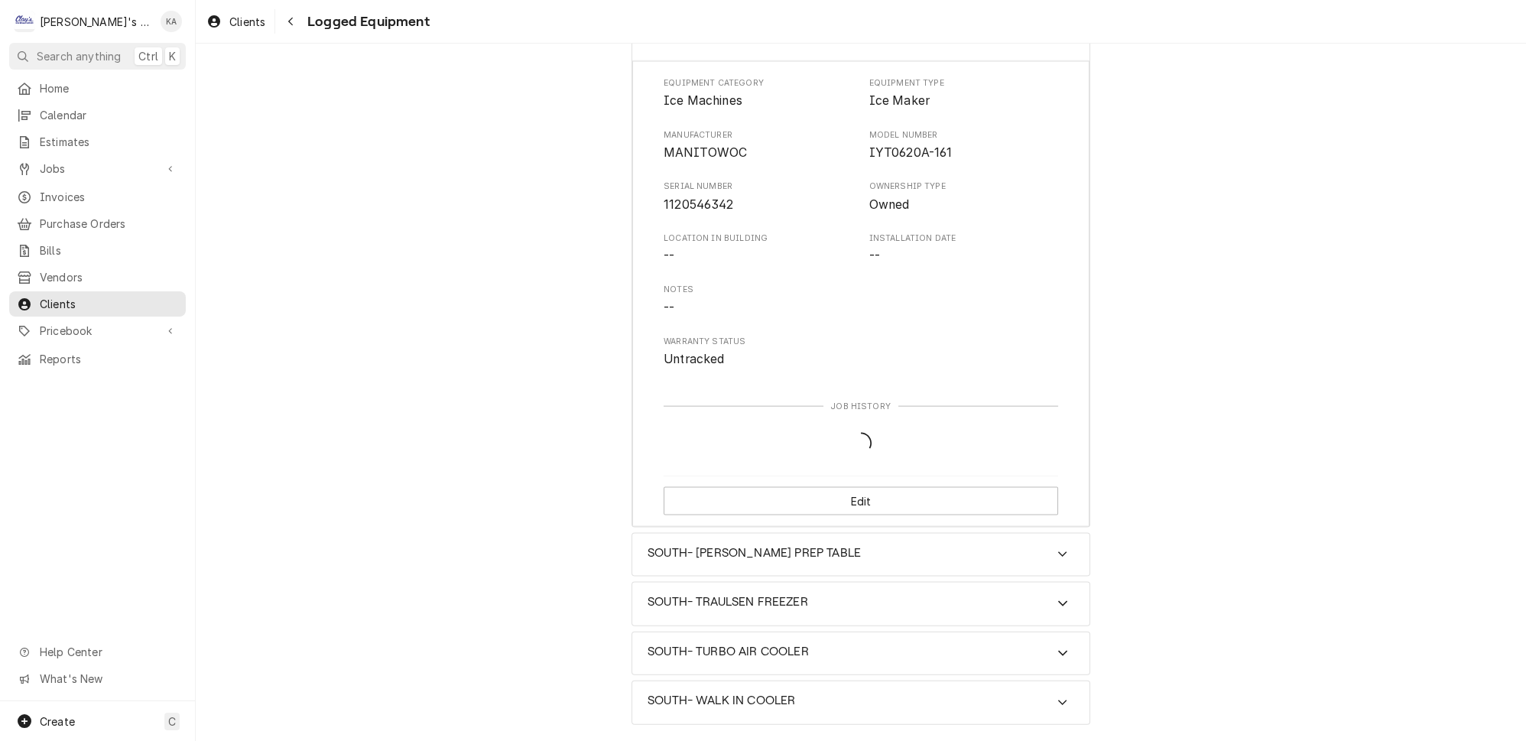
scroll to position [5352, 0]
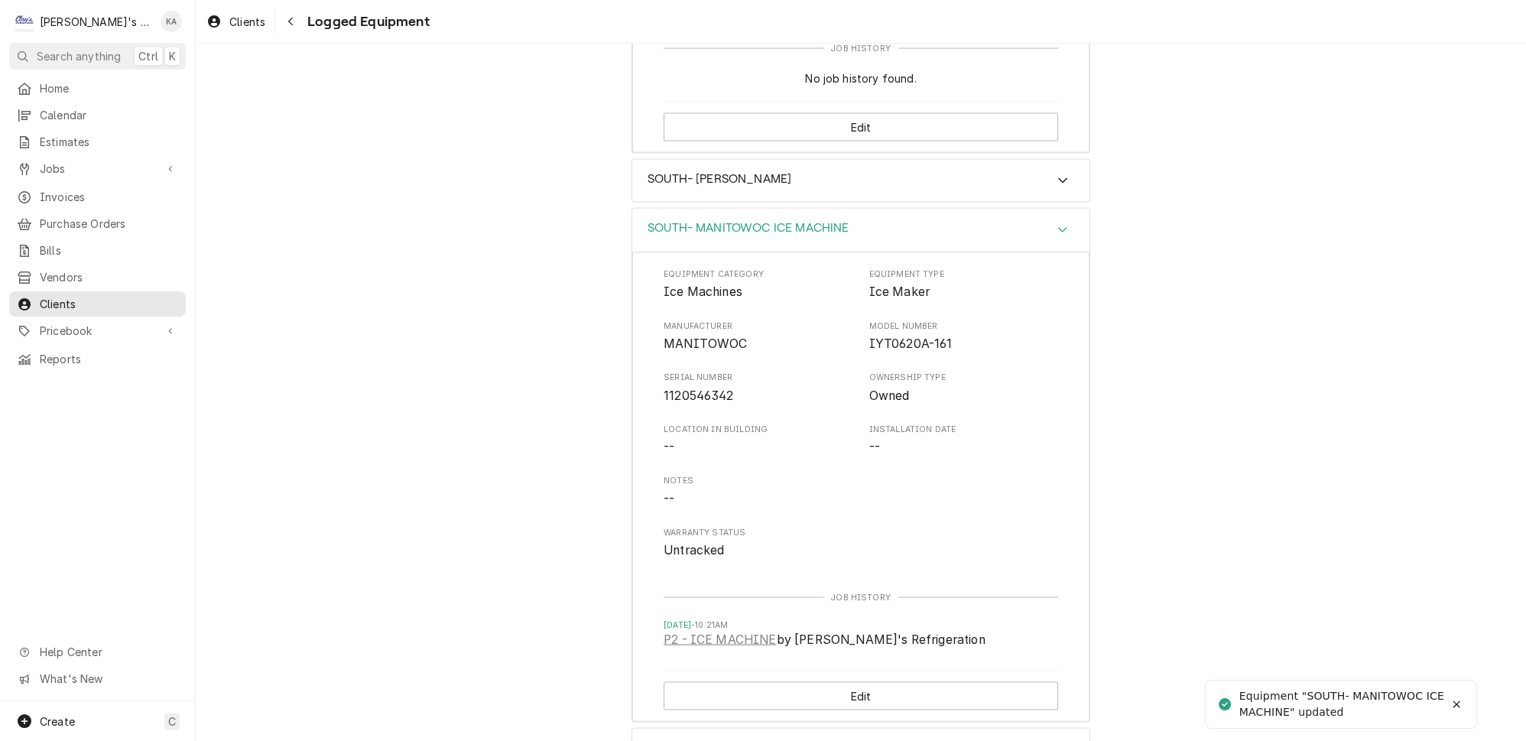
click at [1057, 740] on icon "Accordion Header" at bounding box center [1062, 749] width 11 height 12
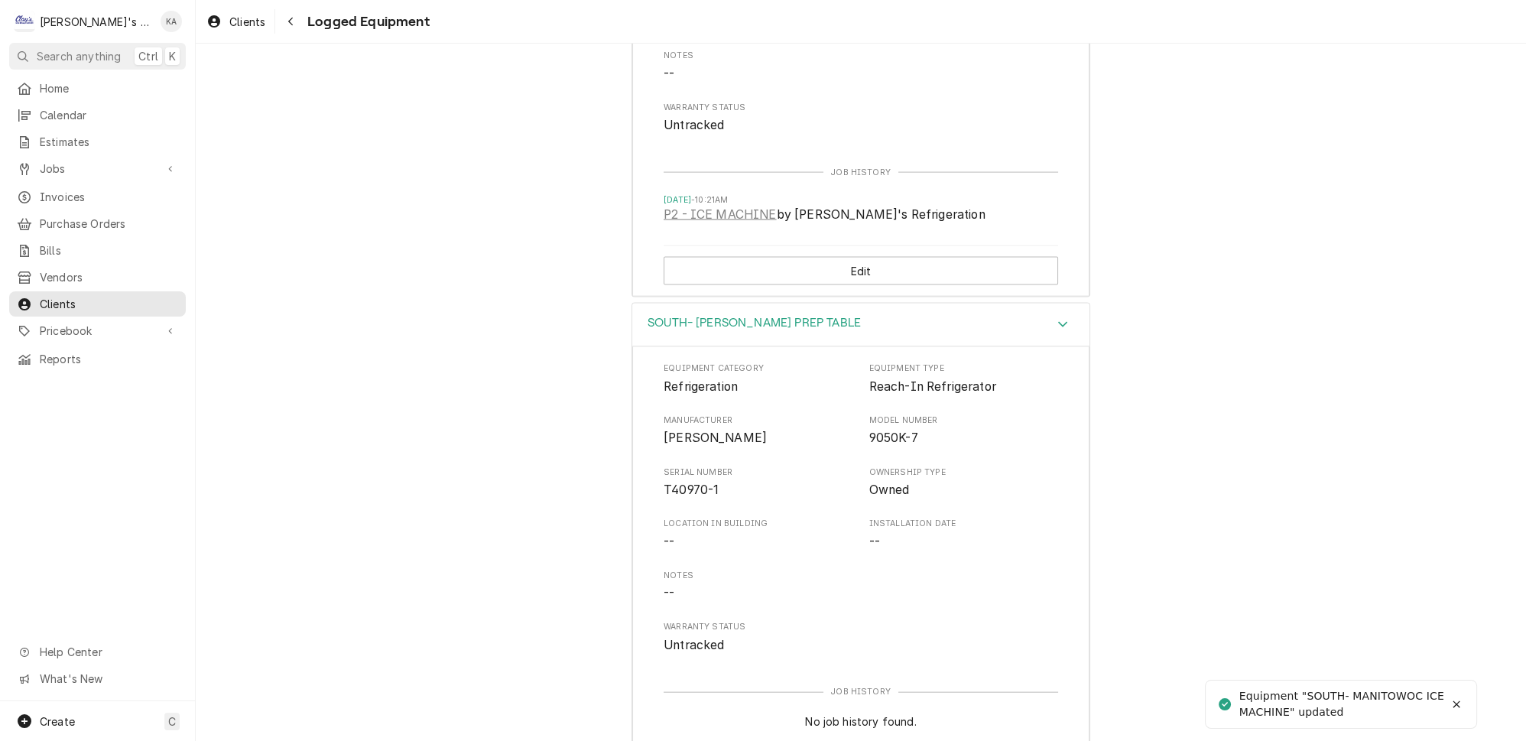
scroll to position [5798, 0]
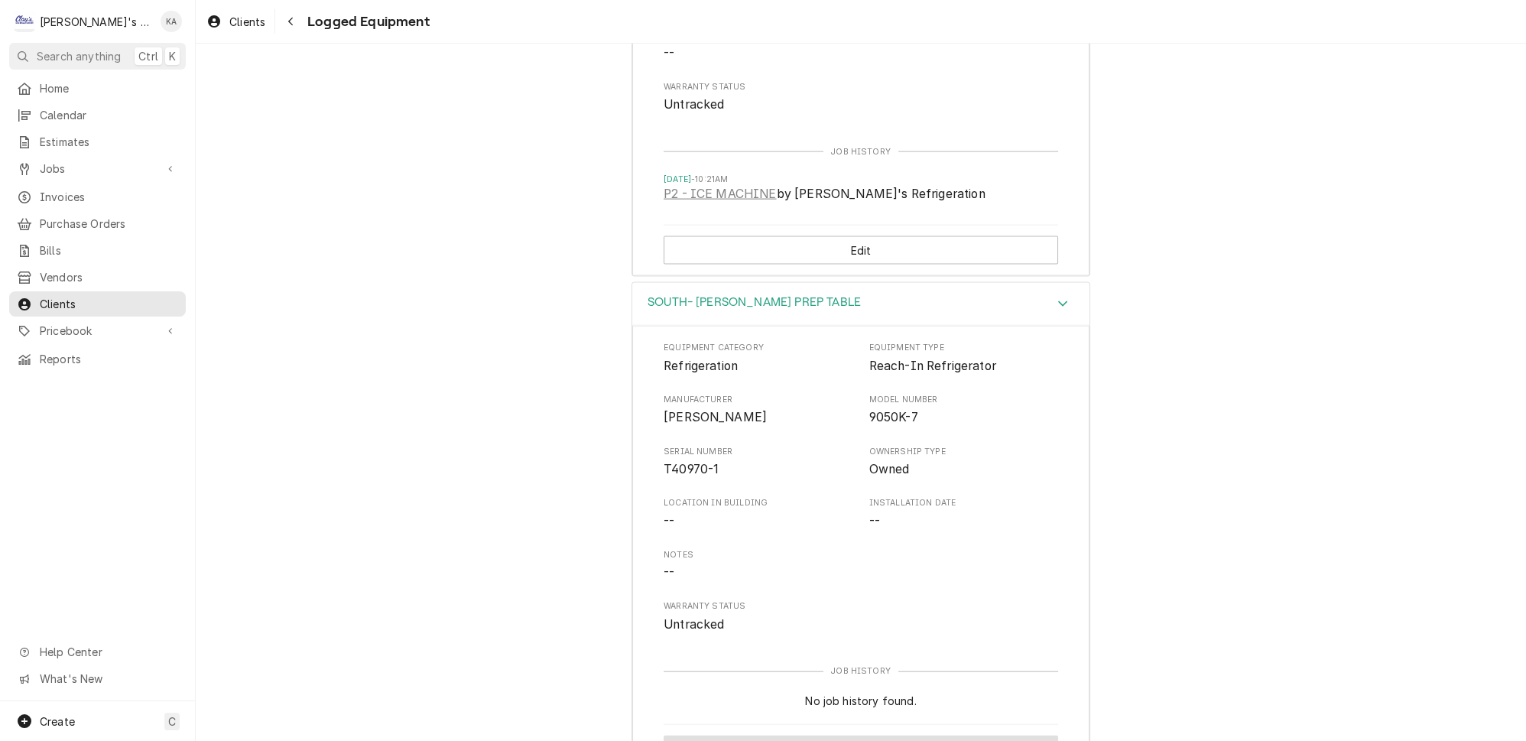
click at [843, 735] on button "Edit" at bounding box center [861, 749] width 394 height 28
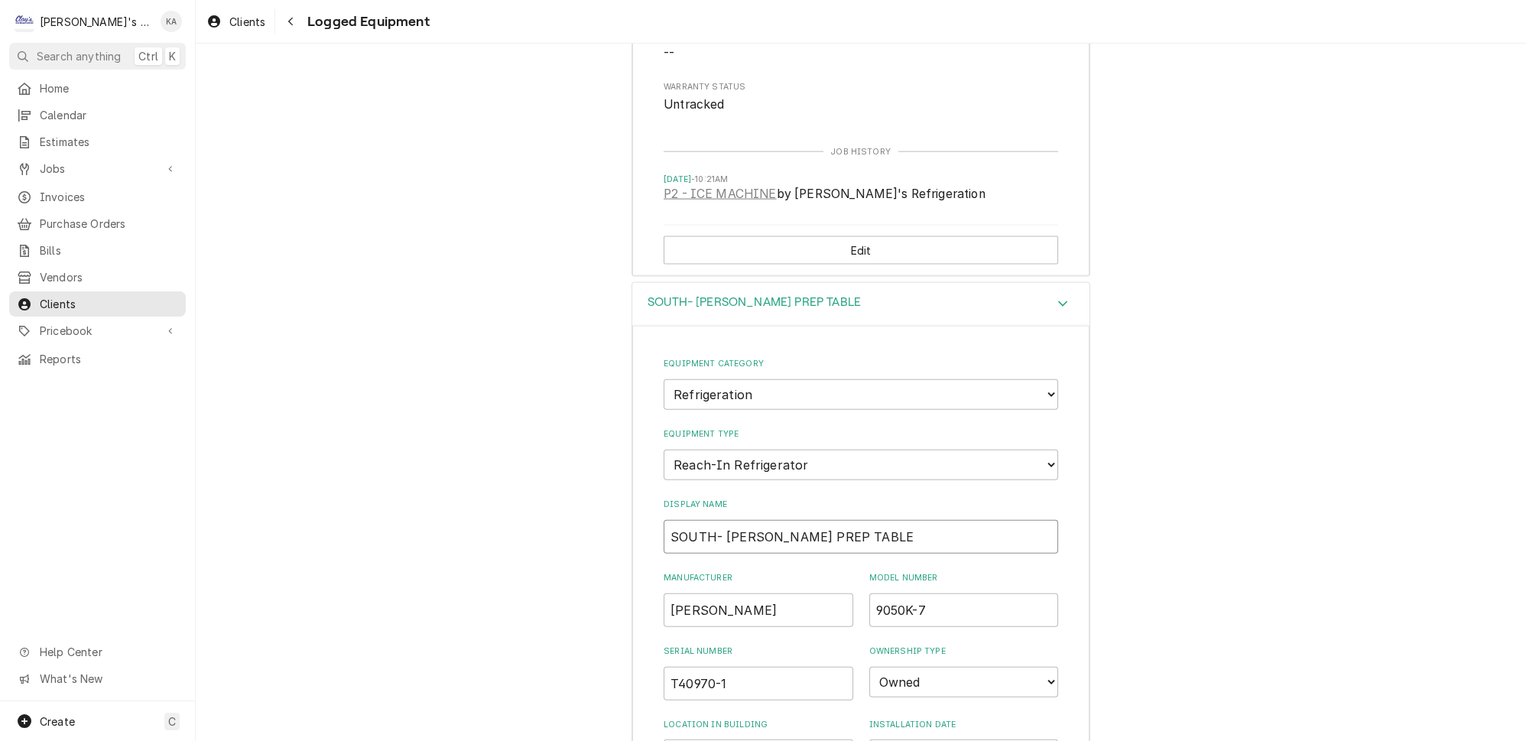
drag, startPoint x: 853, startPoint y: 347, endPoint x: 777, endPoint y: 352, distance: 76.6
click at [777, 520] on input "SOUTH- RANDELL PREP TABLE" at bounding box center [861, 537] width 394 height 34
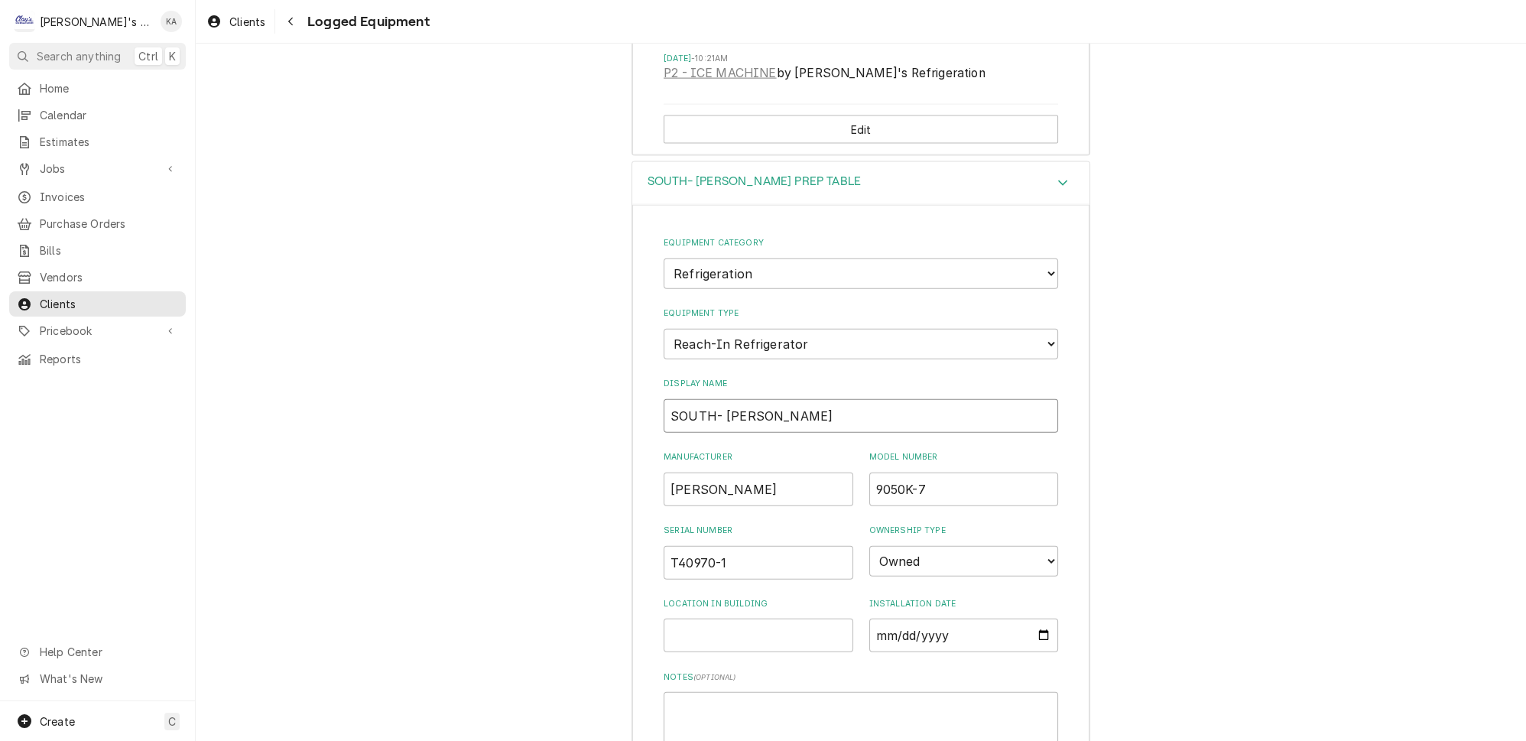
scroll to position [6043, 0]
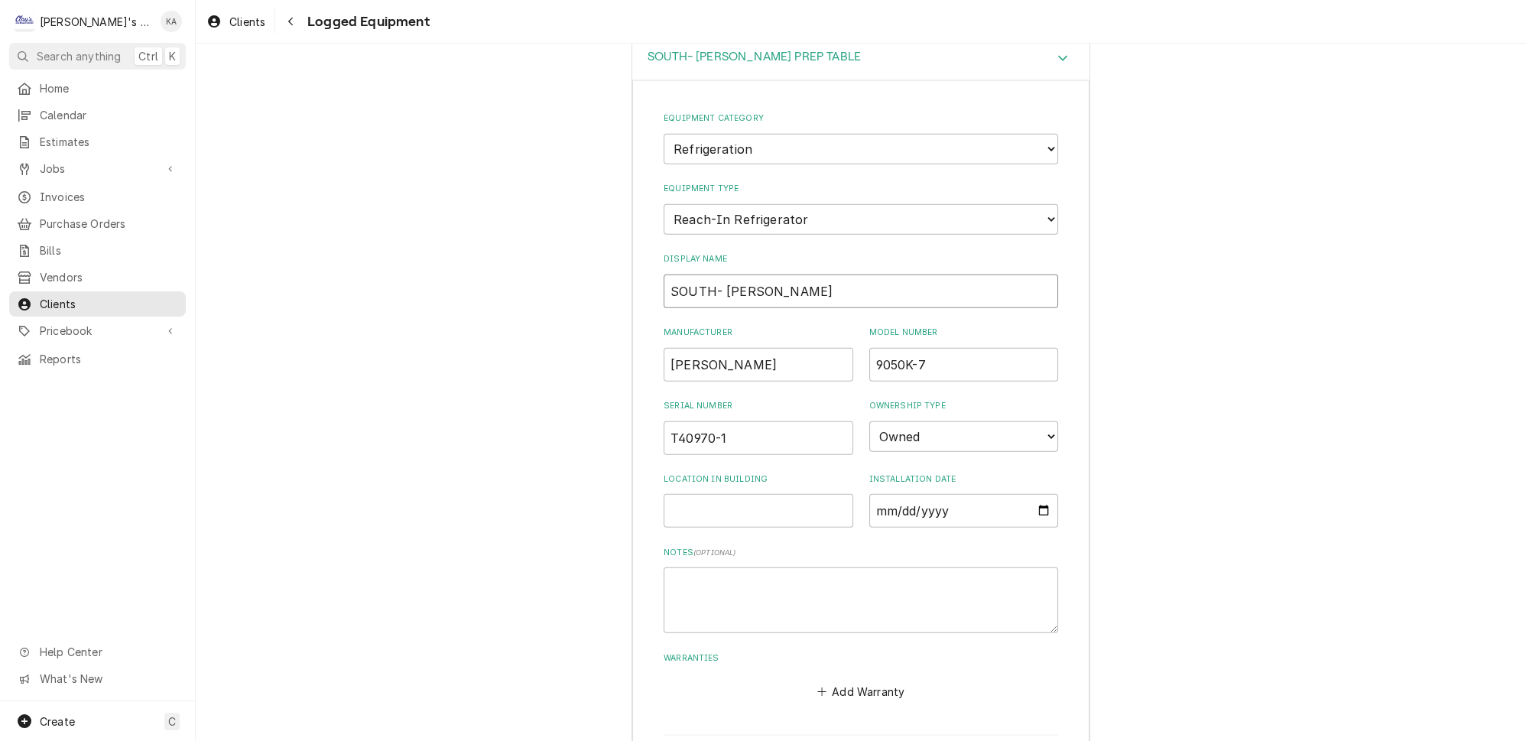
type input "SOUTH- RANDELL COOLER"
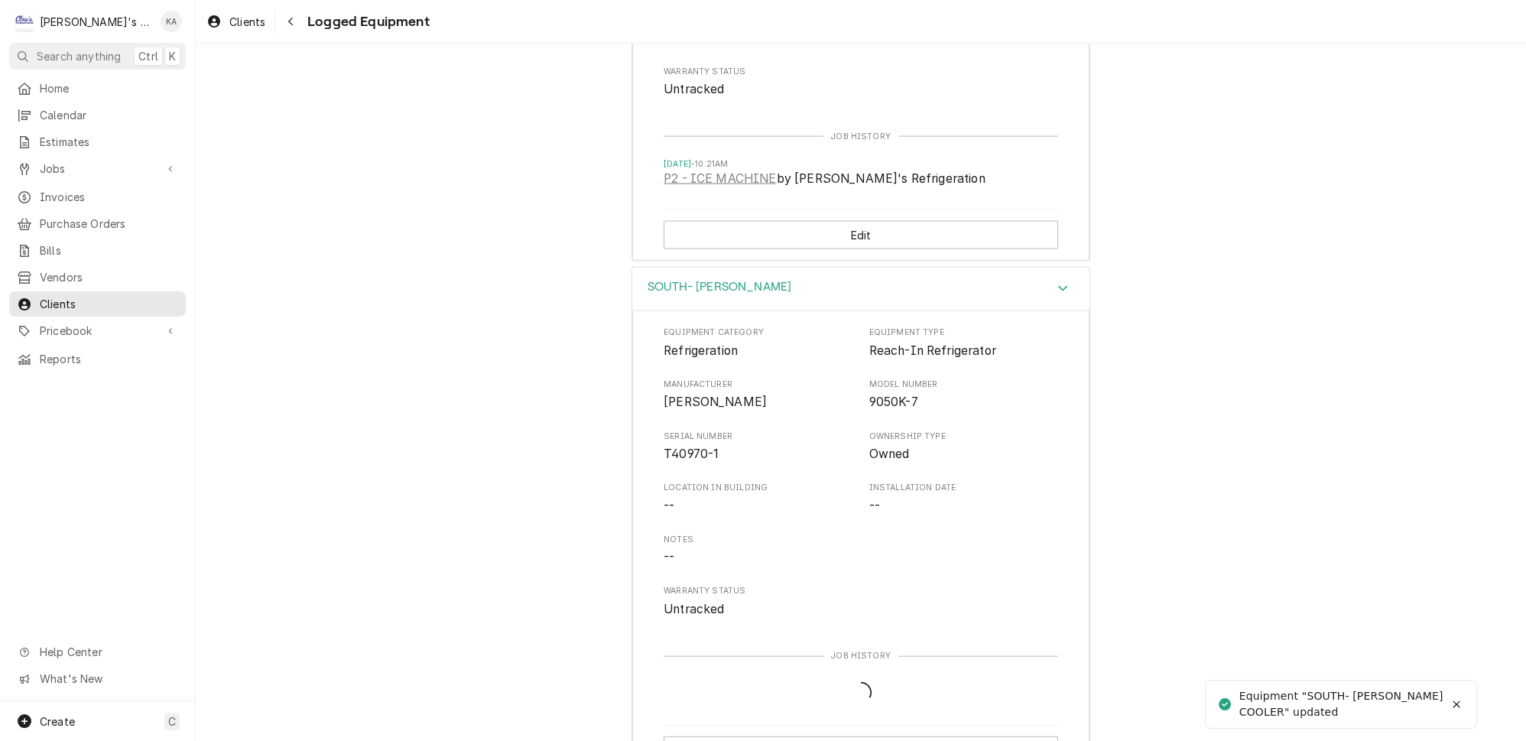
scroll to position [5798, 0]
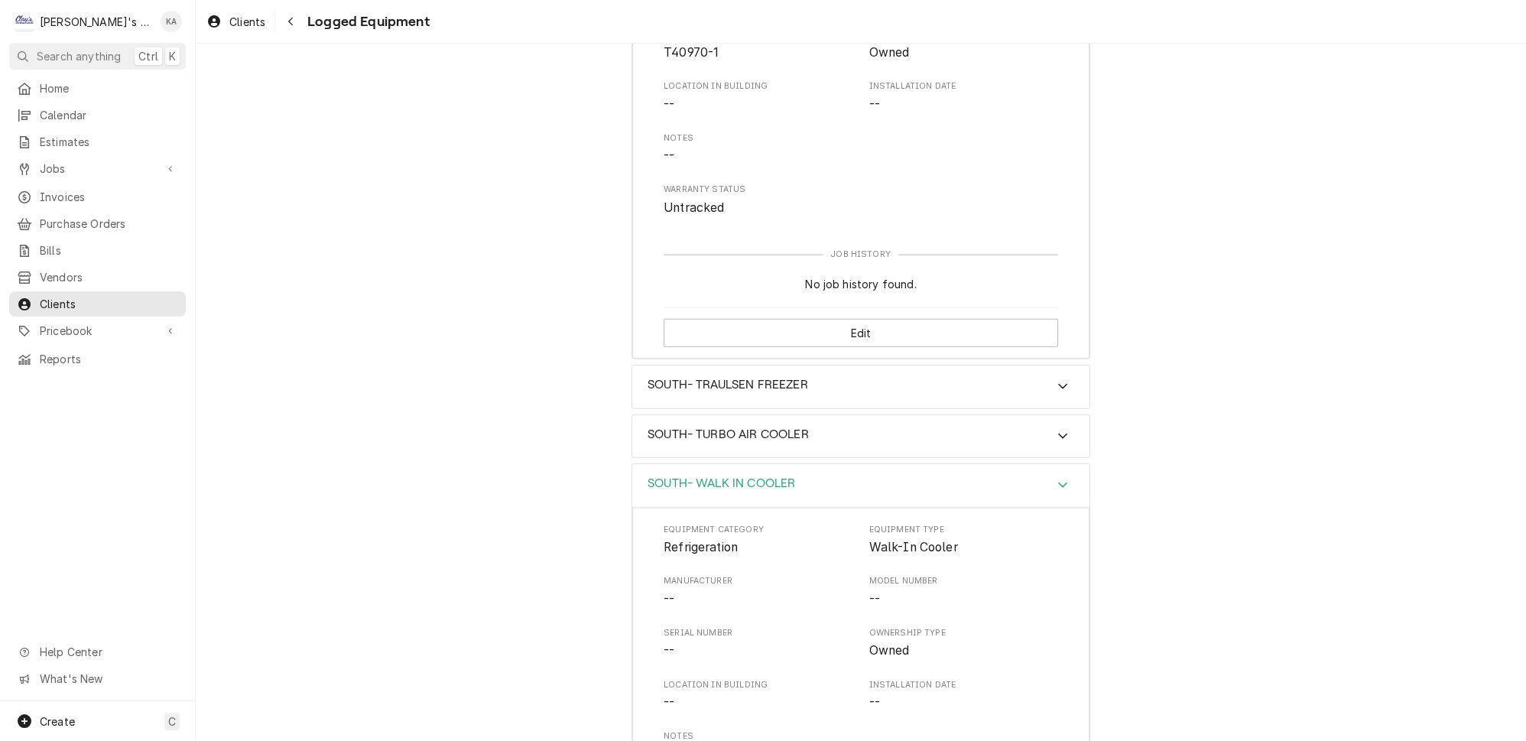
scroll to position [6317, 0]
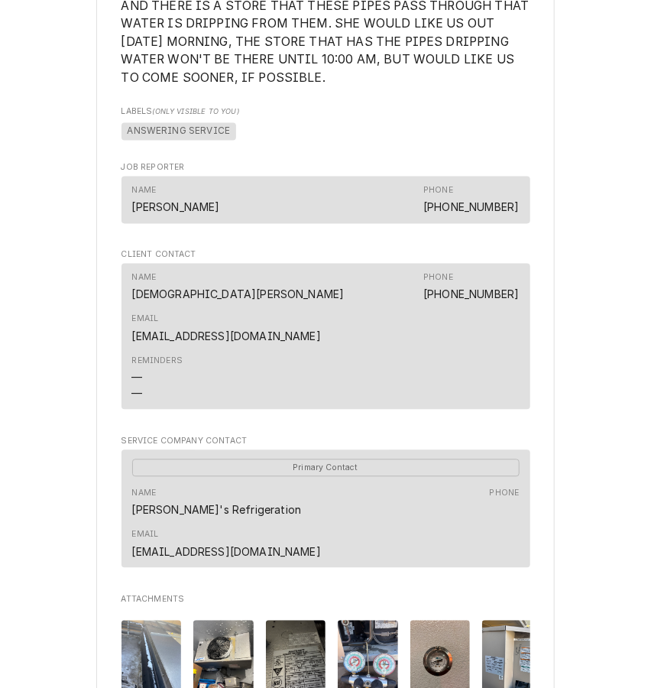
scroll to position [972, 0]
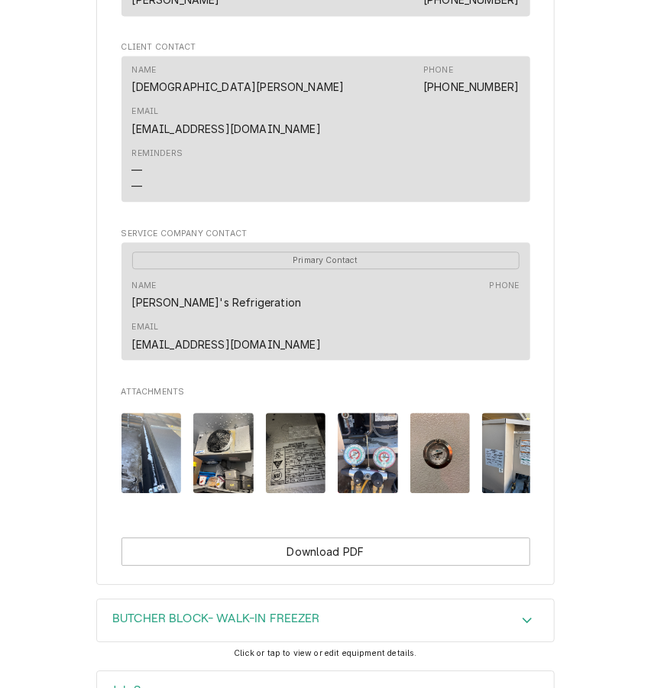
click at [299, 439] on img "Attachments" at bounding box center [296, 453] width 60 height 80
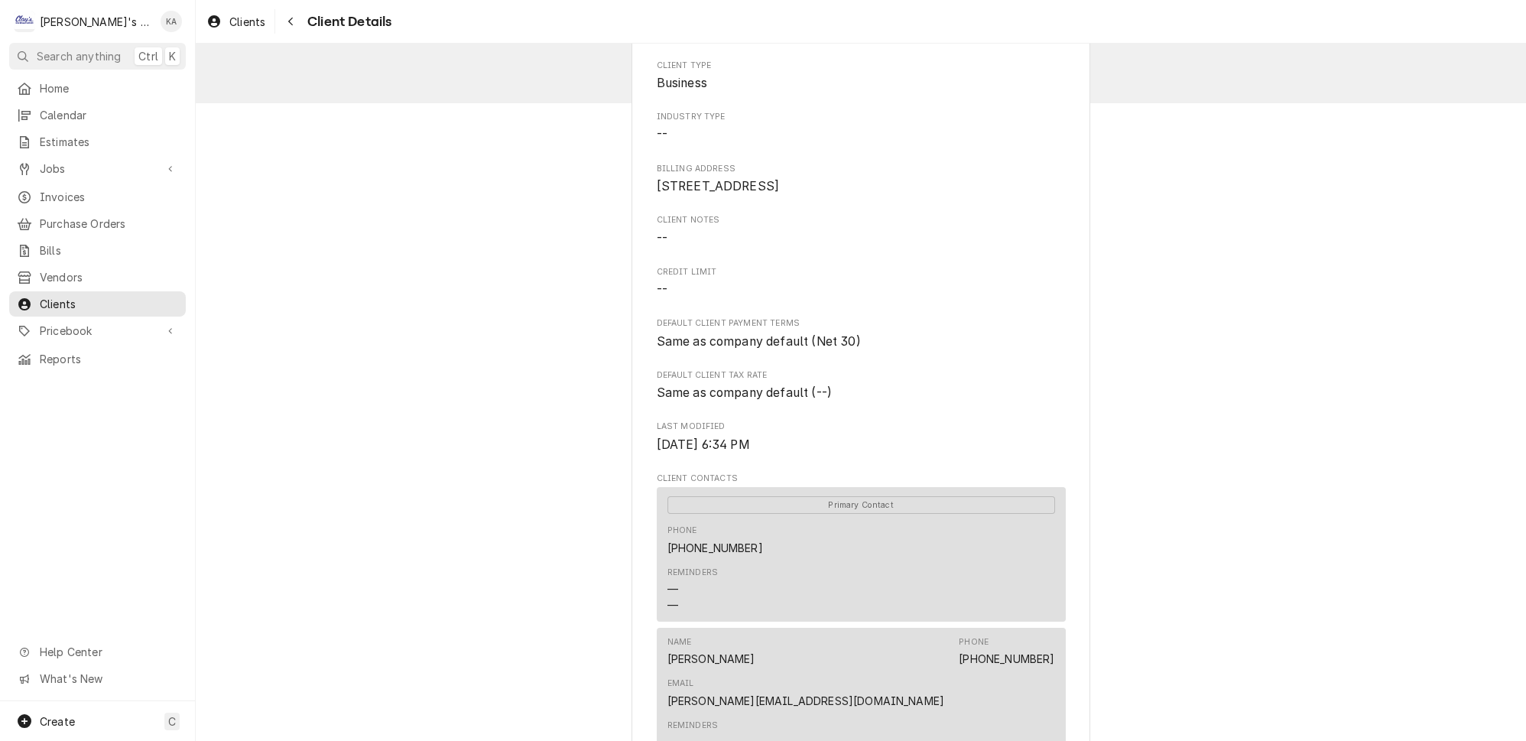
scroll to position [544, 0]
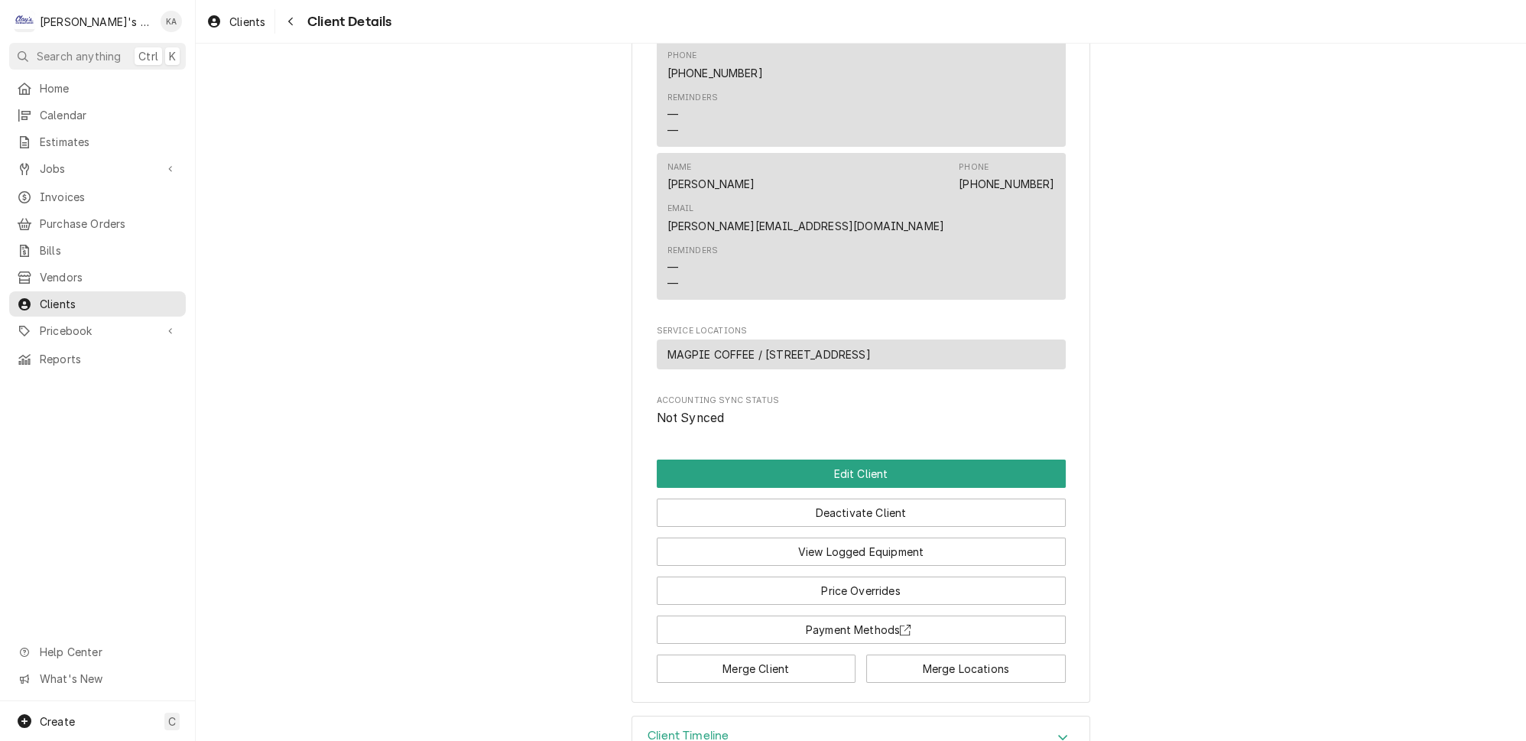
click at [1057, 731] on icon "Accordion Header" at bounding box center [1062, 737] width 11 height 12
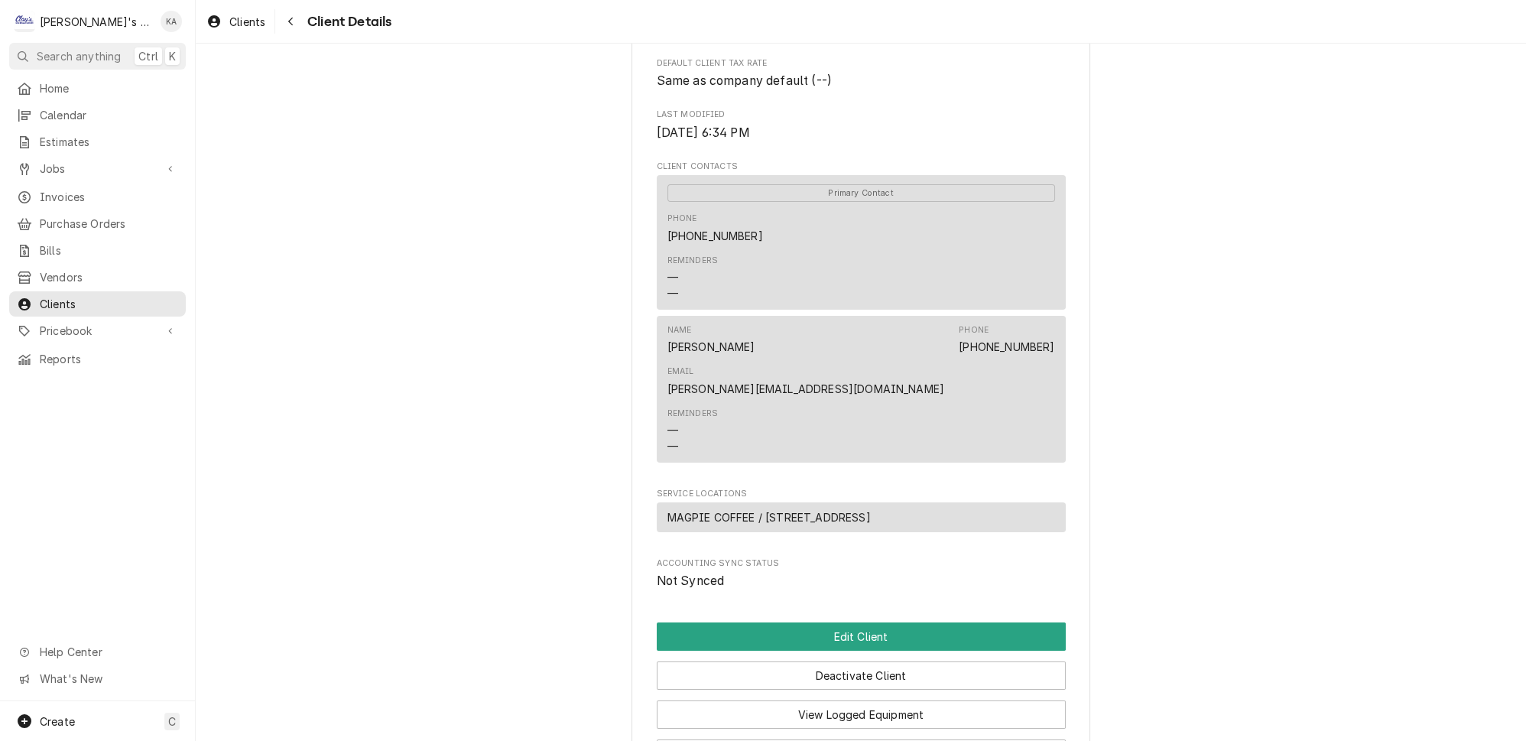
scroll to position [0, 0]
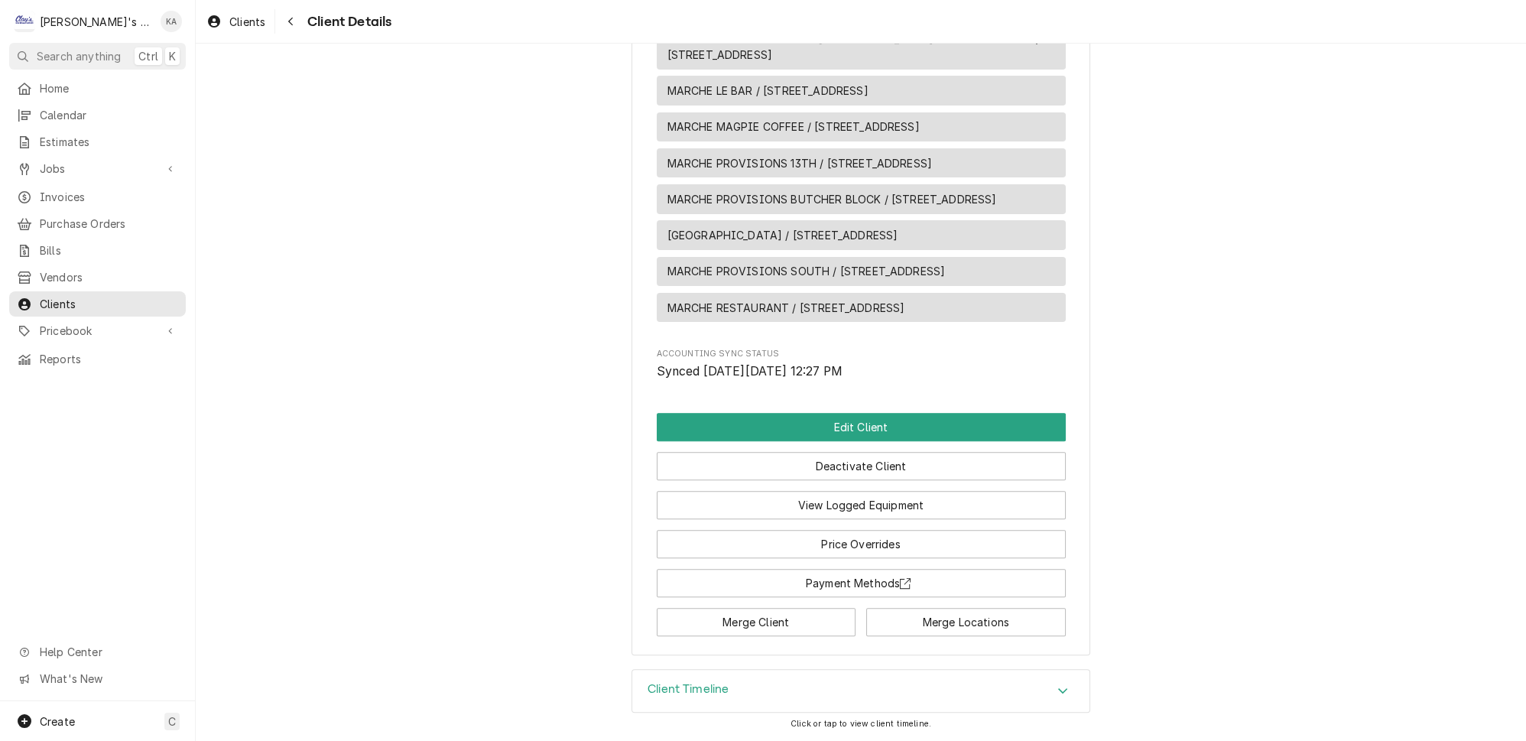
scroll to position [868, 0]
click at [859, 431] on button "Edit Client" at bounding box center [861, 427] width 409 height 28
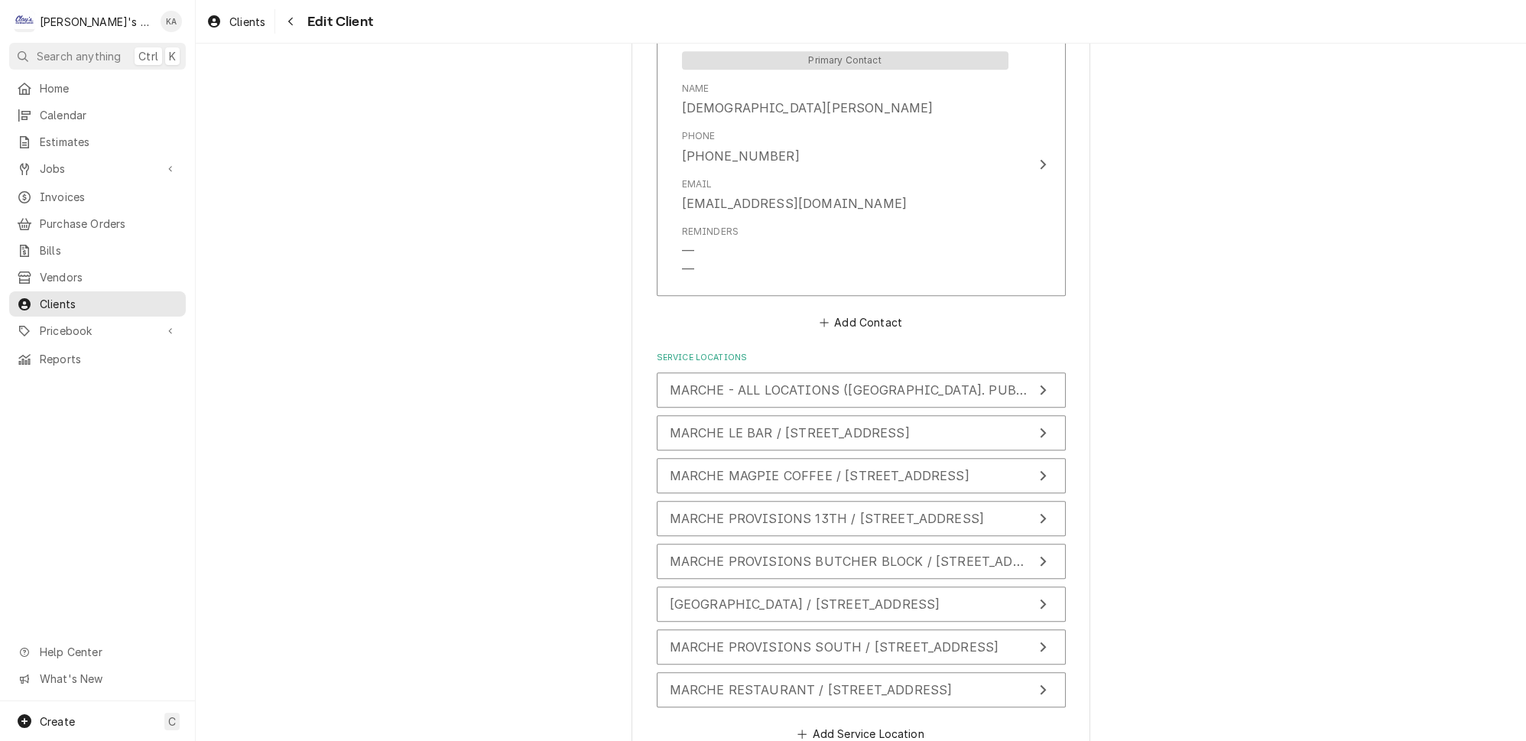
scroll to position [1350, 0]
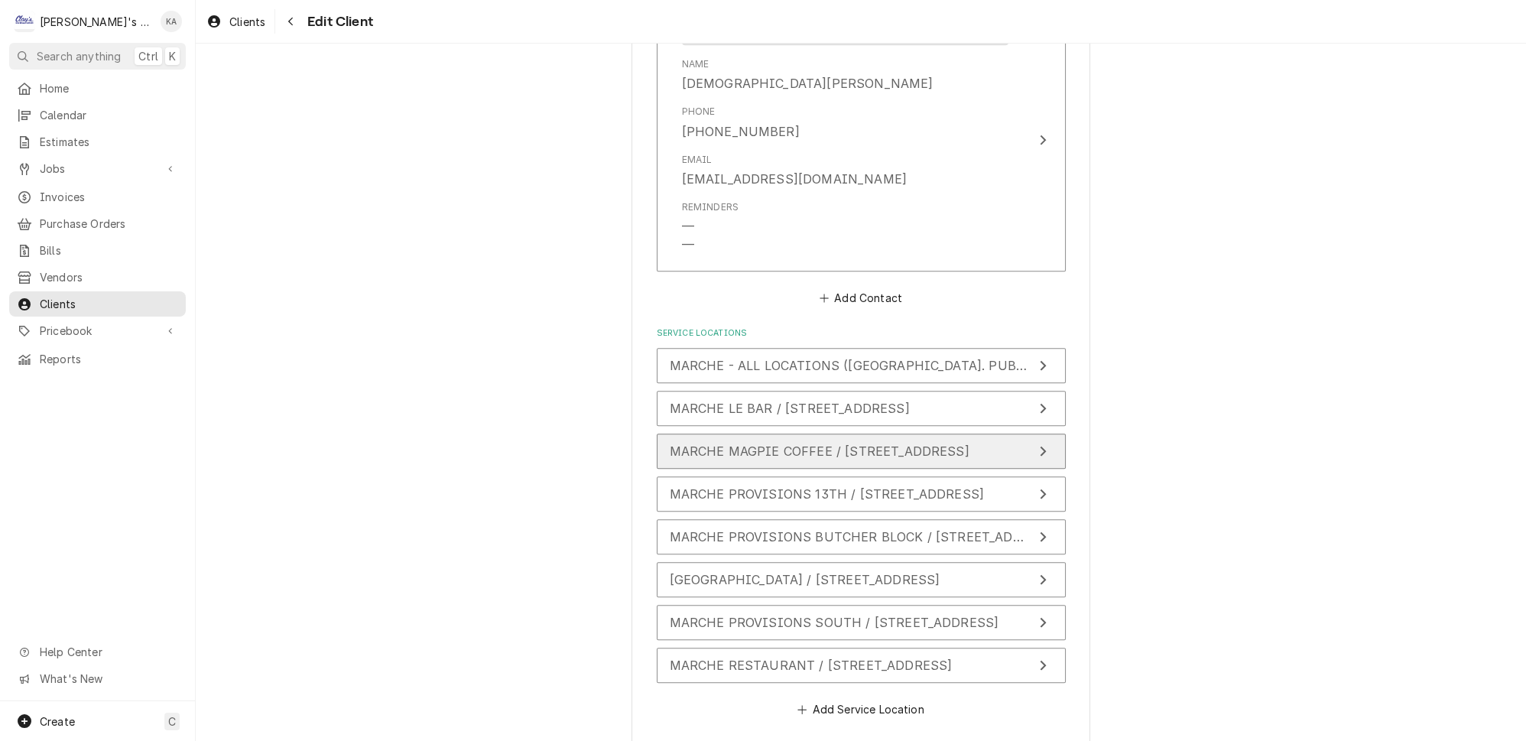
click at [1039, 445] on icon "Update Service Location" at bounding box center [1043, 451] width 8 height 12
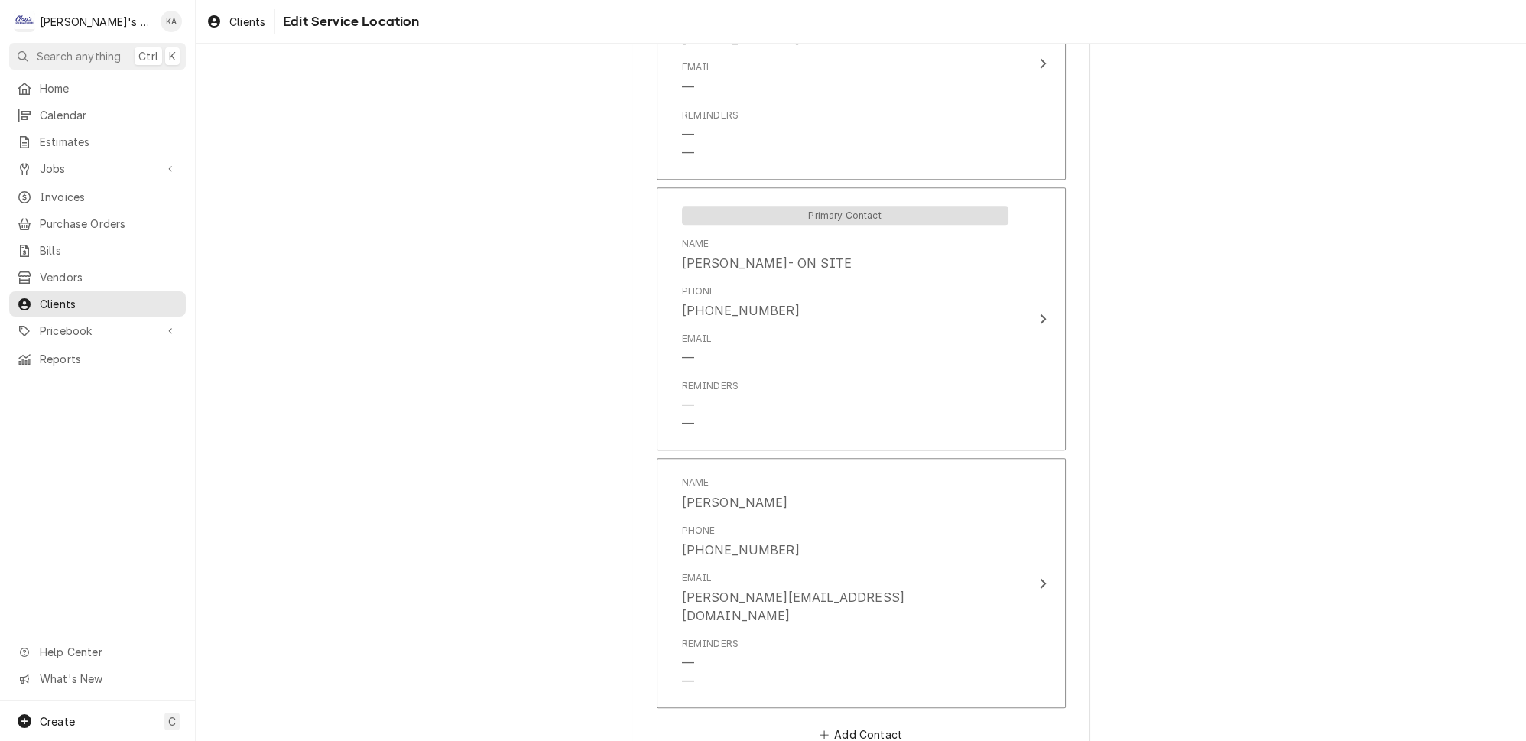
scroll to position [1607, 0]
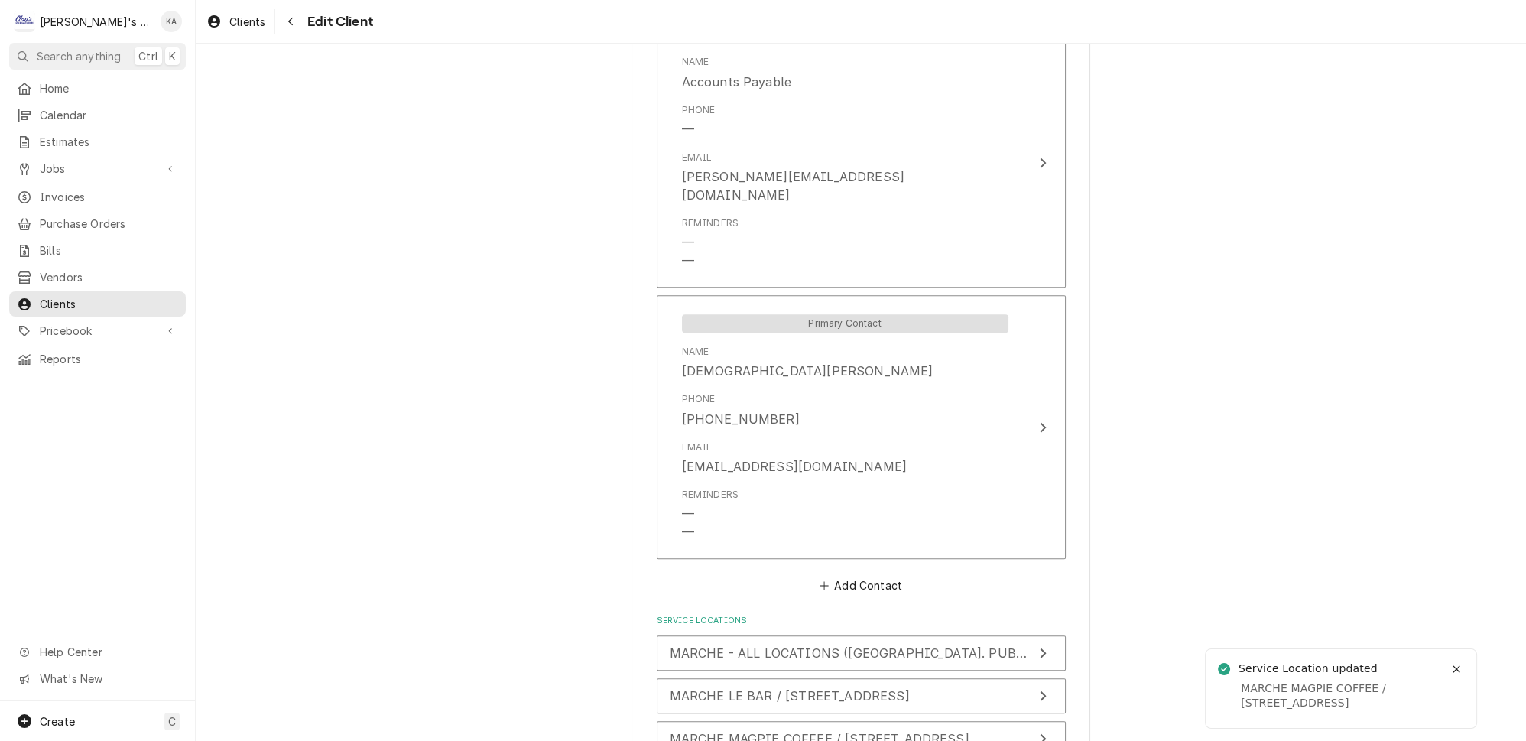
scroll to position [1350, 0]
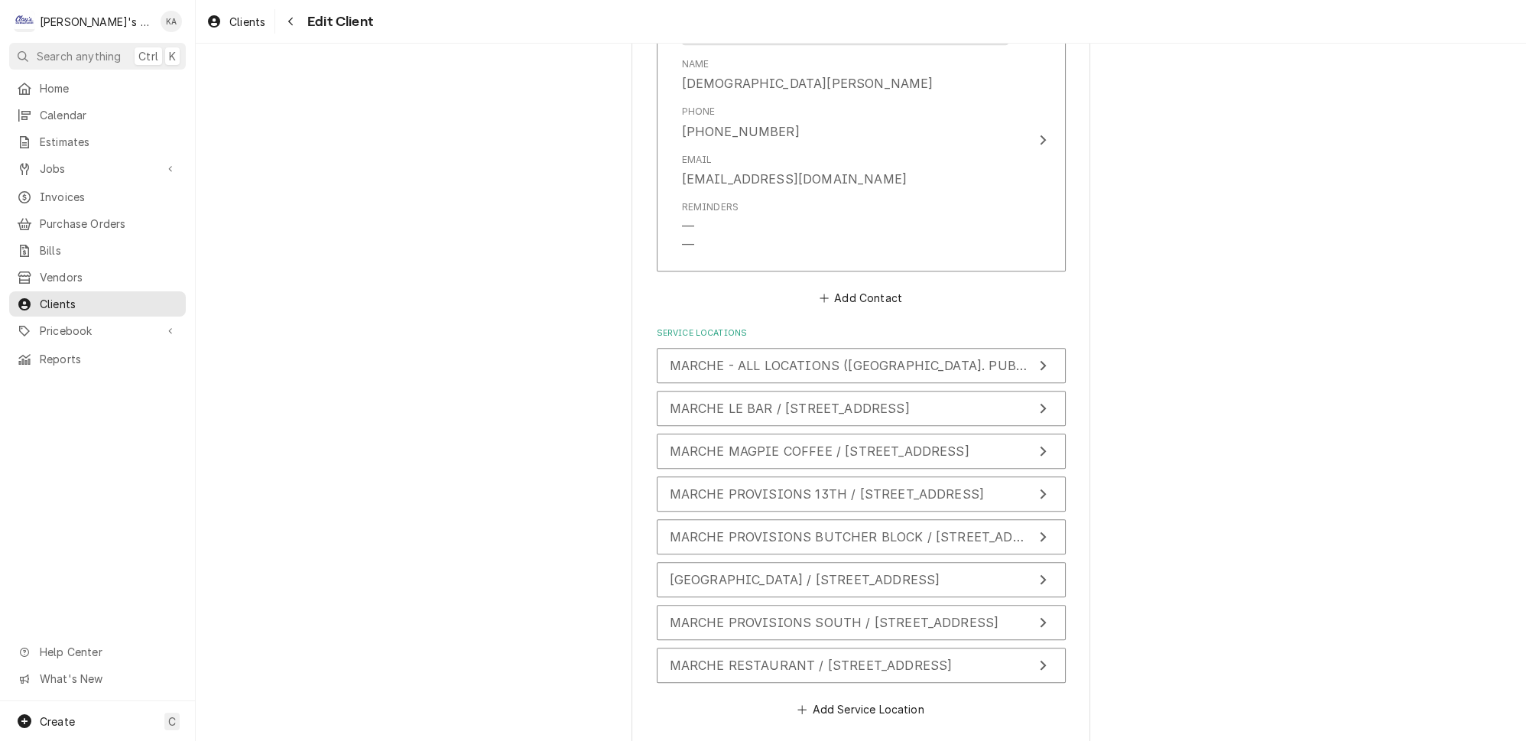
type textarea "x"
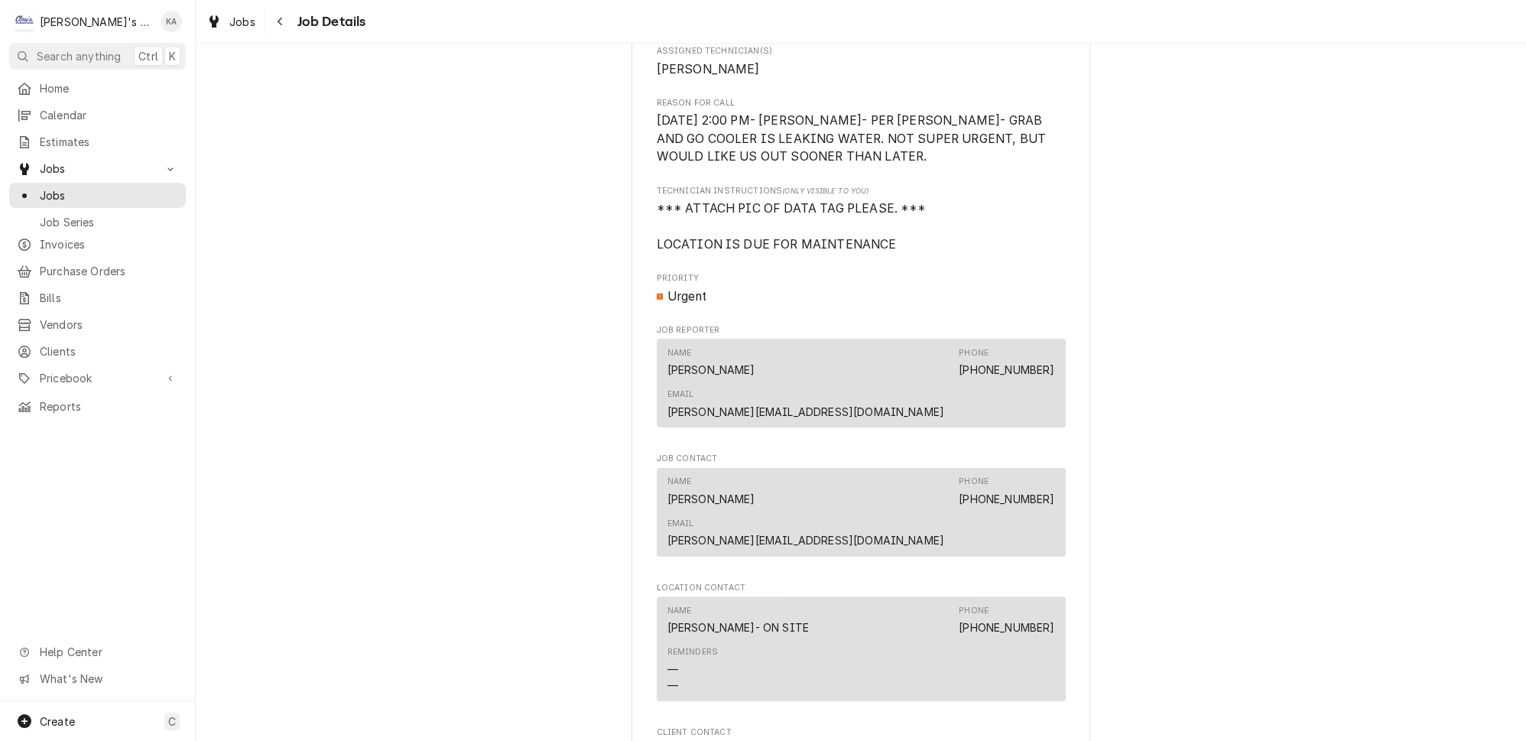
scroll to position [1238, 0]
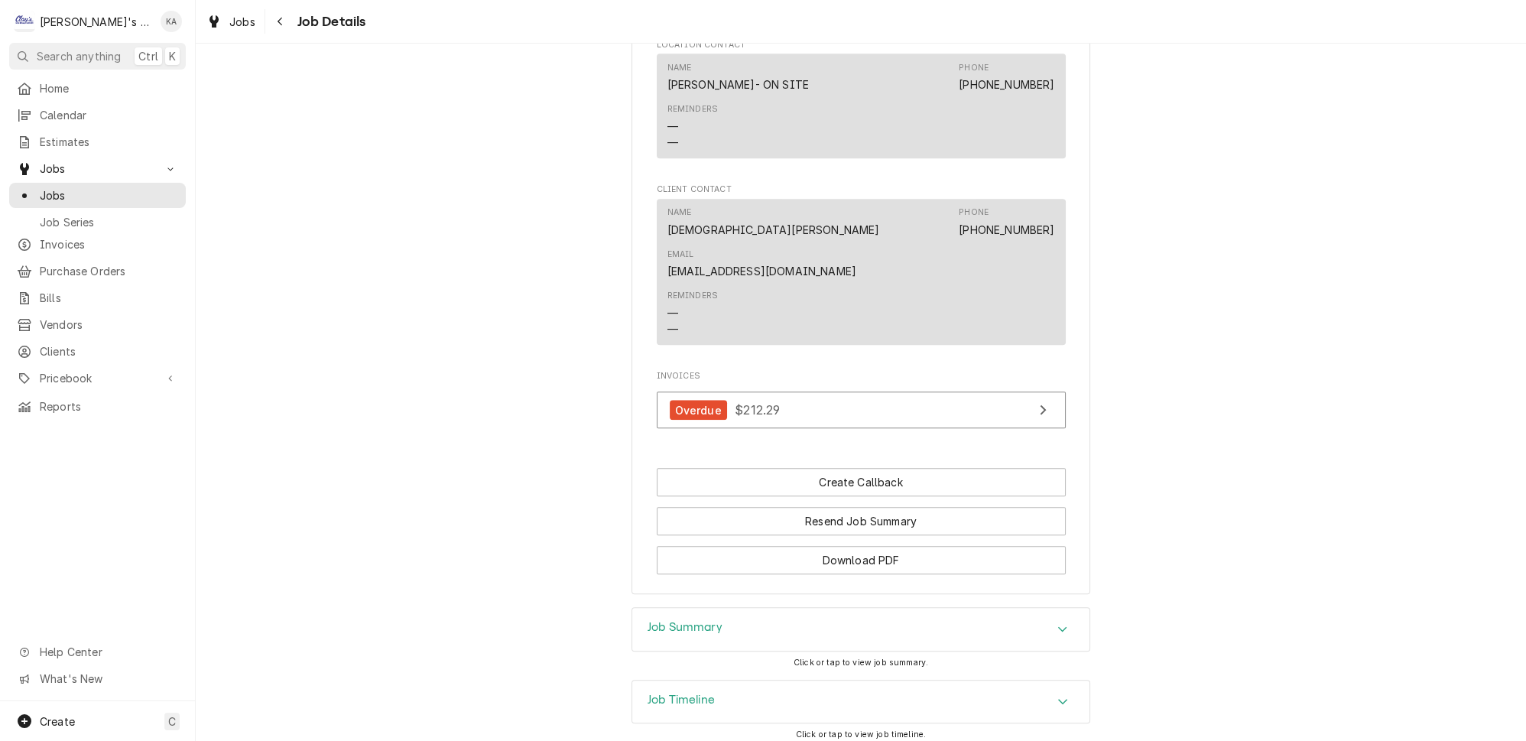
click at [1057, 623] on icon "Accordion Header" at bounding box center [1062, 629] width 11 height 12
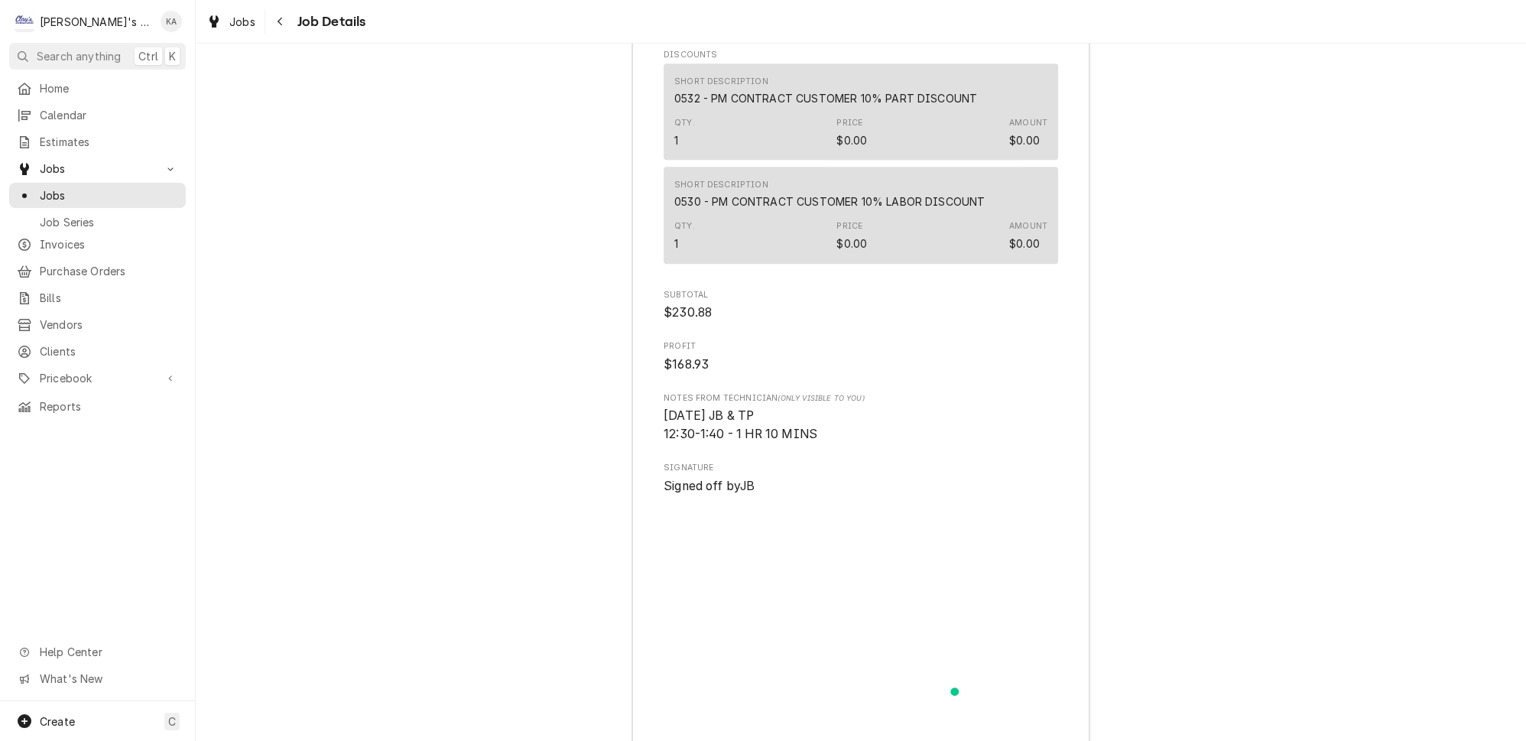
scroll to position [3050, 0]
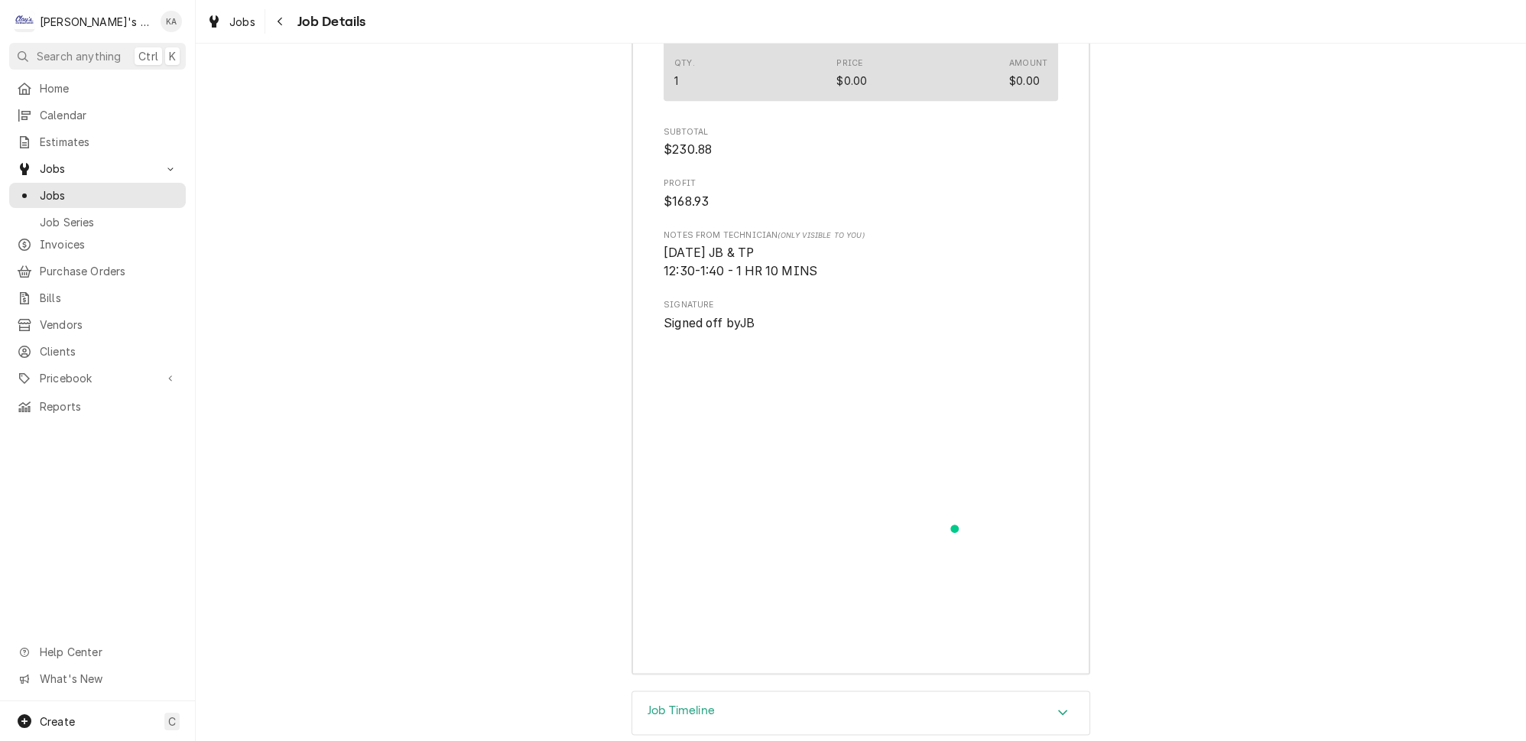
click at [1057, 706] on icon "Accordion Header" at bounding box center [1062, 712] width 11 height 12
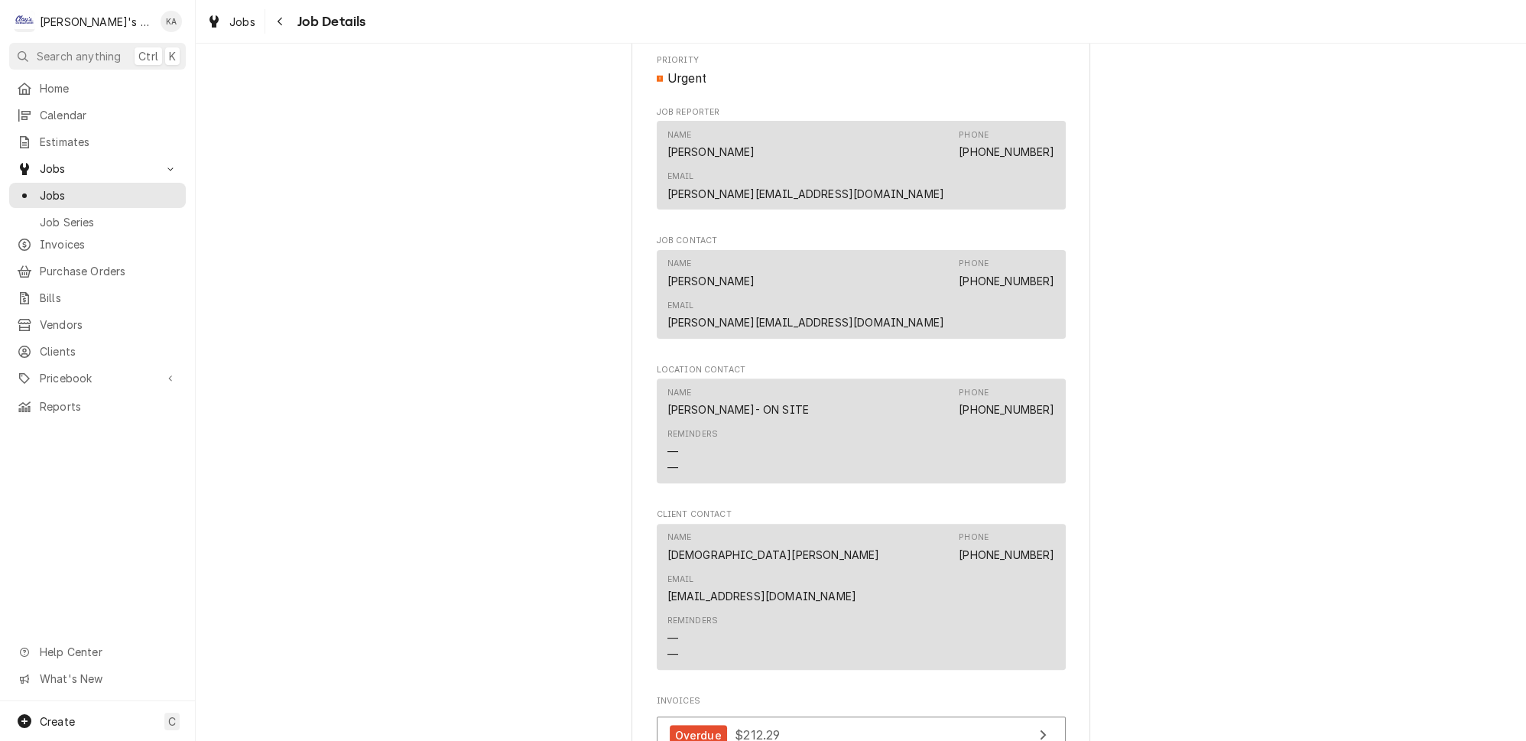
scroll to position [1181, 0]
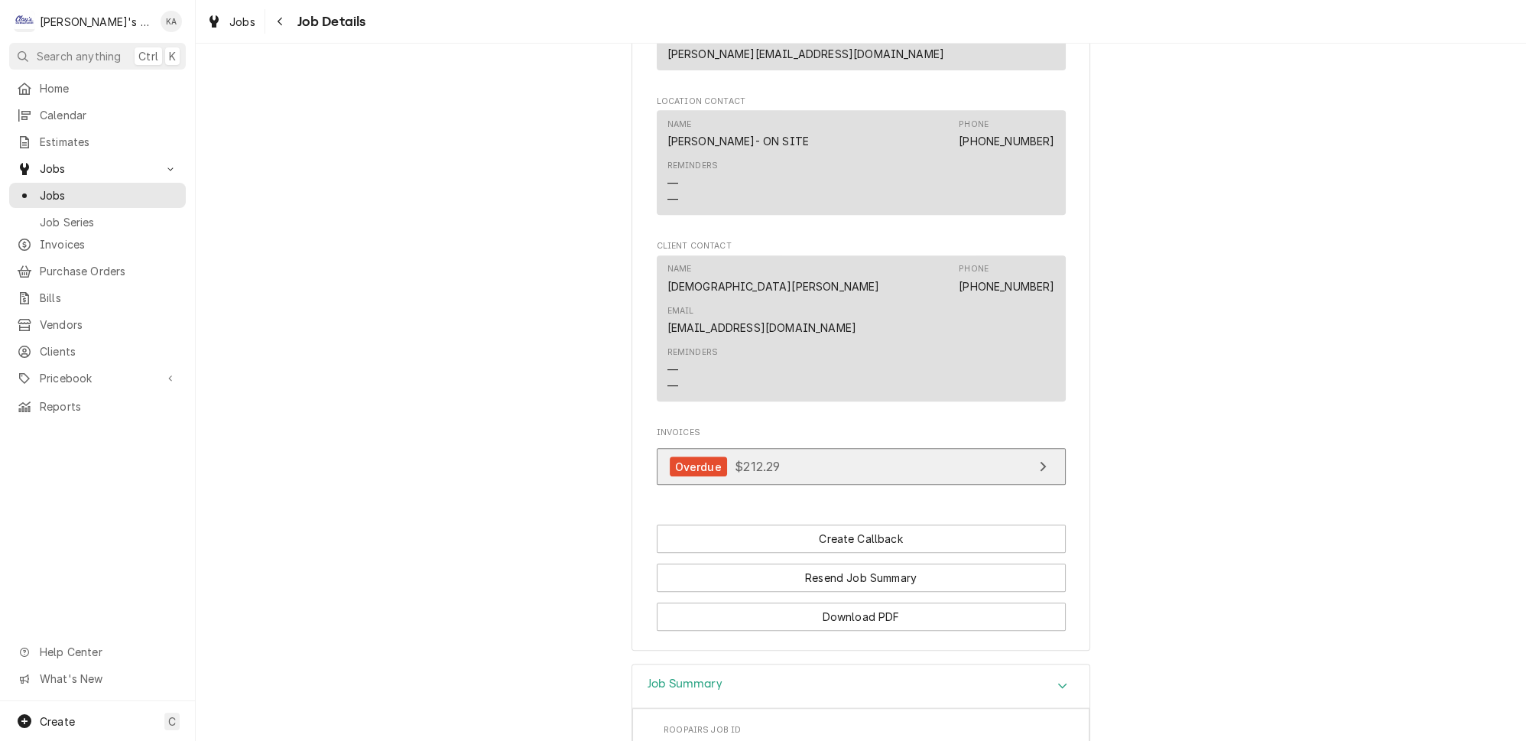
click at [1040, 462] on icon "View Invoice" at bounding box center [1043, 467] width 6 height 10
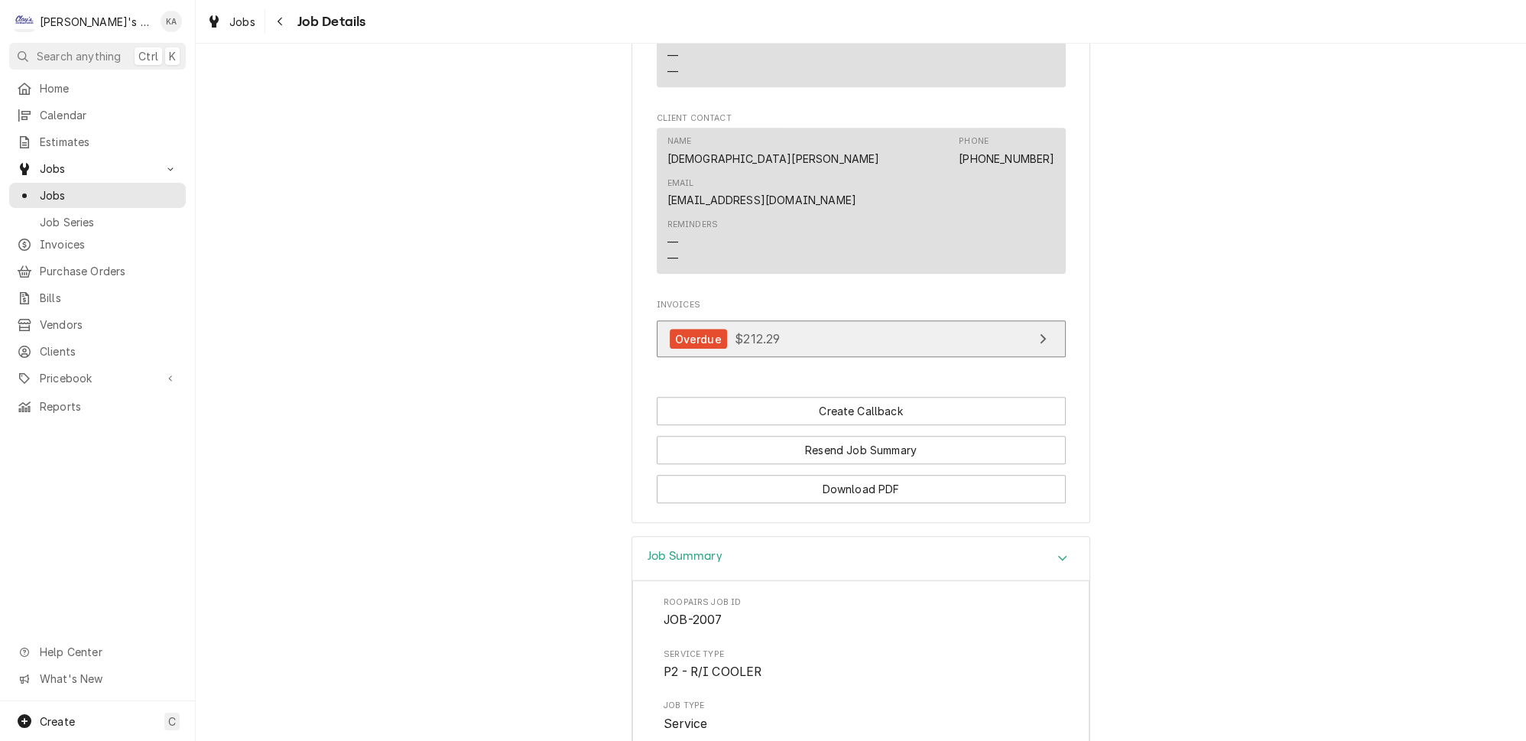
scroll to position [1390, 0]
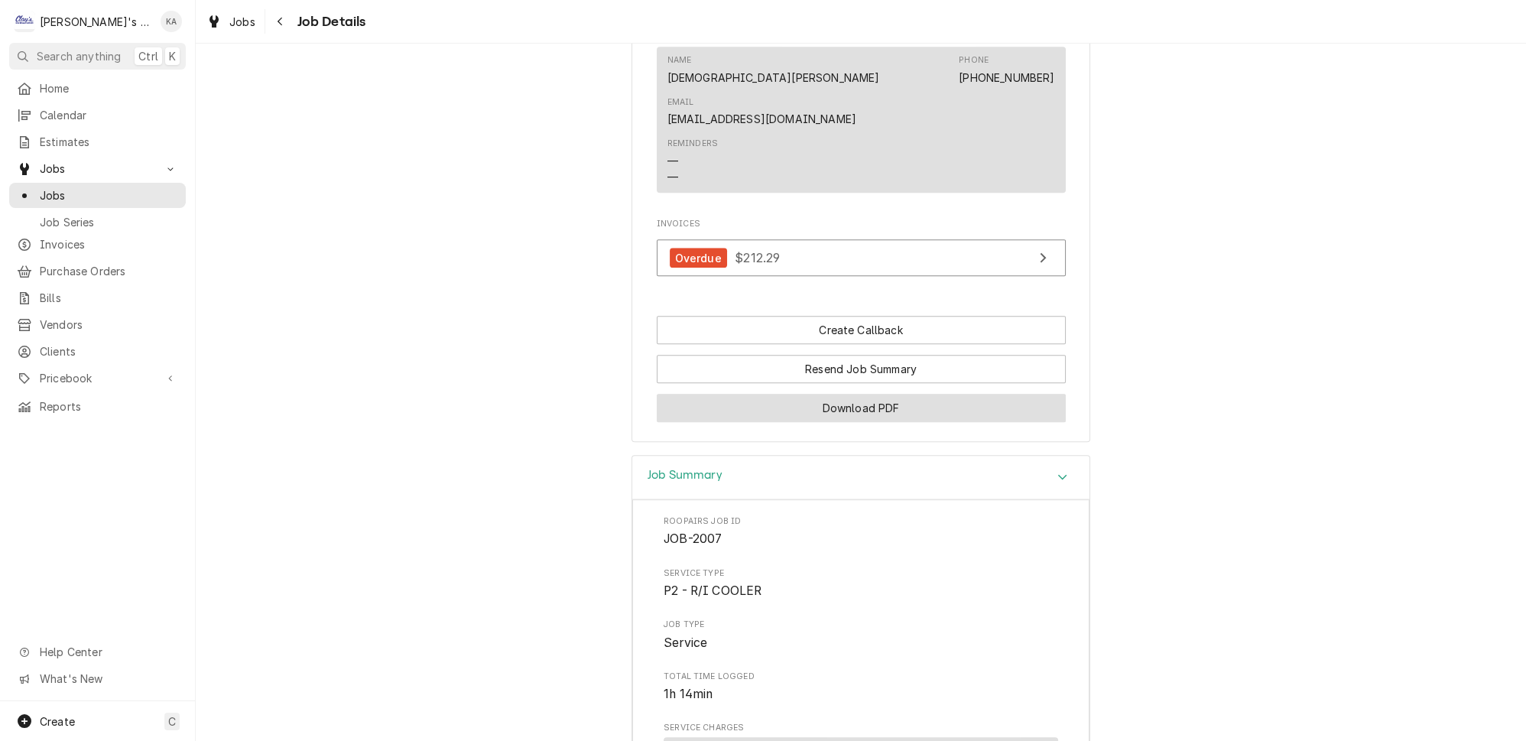
click at [849, 394] on button "Download PDF" at bounding box center [861, 408] width 409 height 28
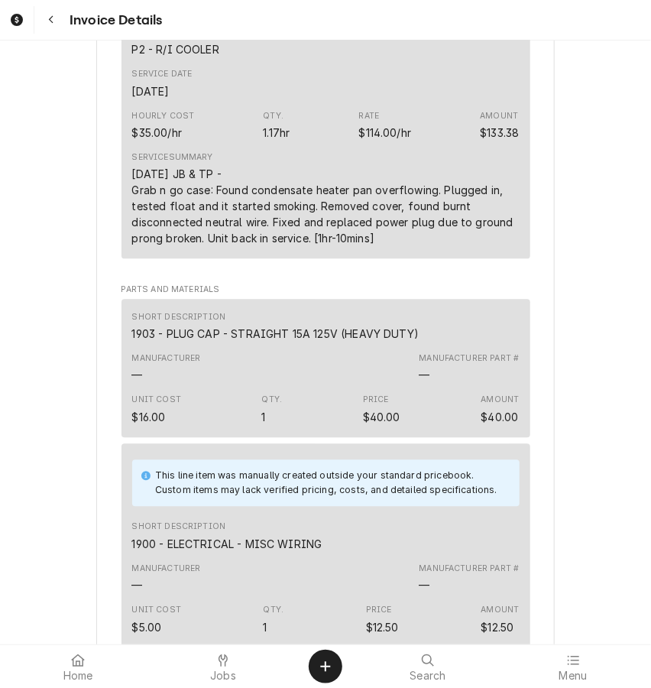
scroll to position [903, 0]
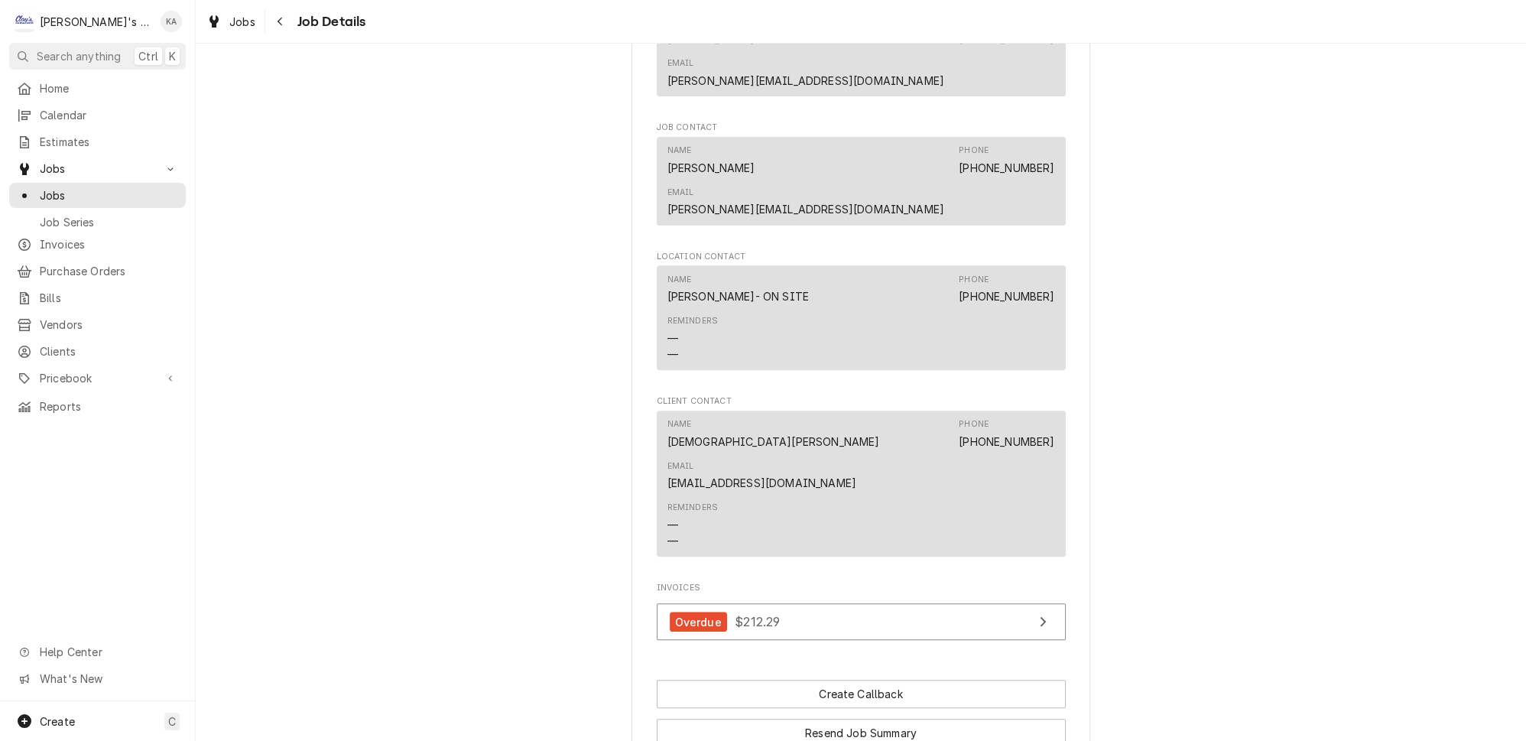
scroll to position [1238, 0]
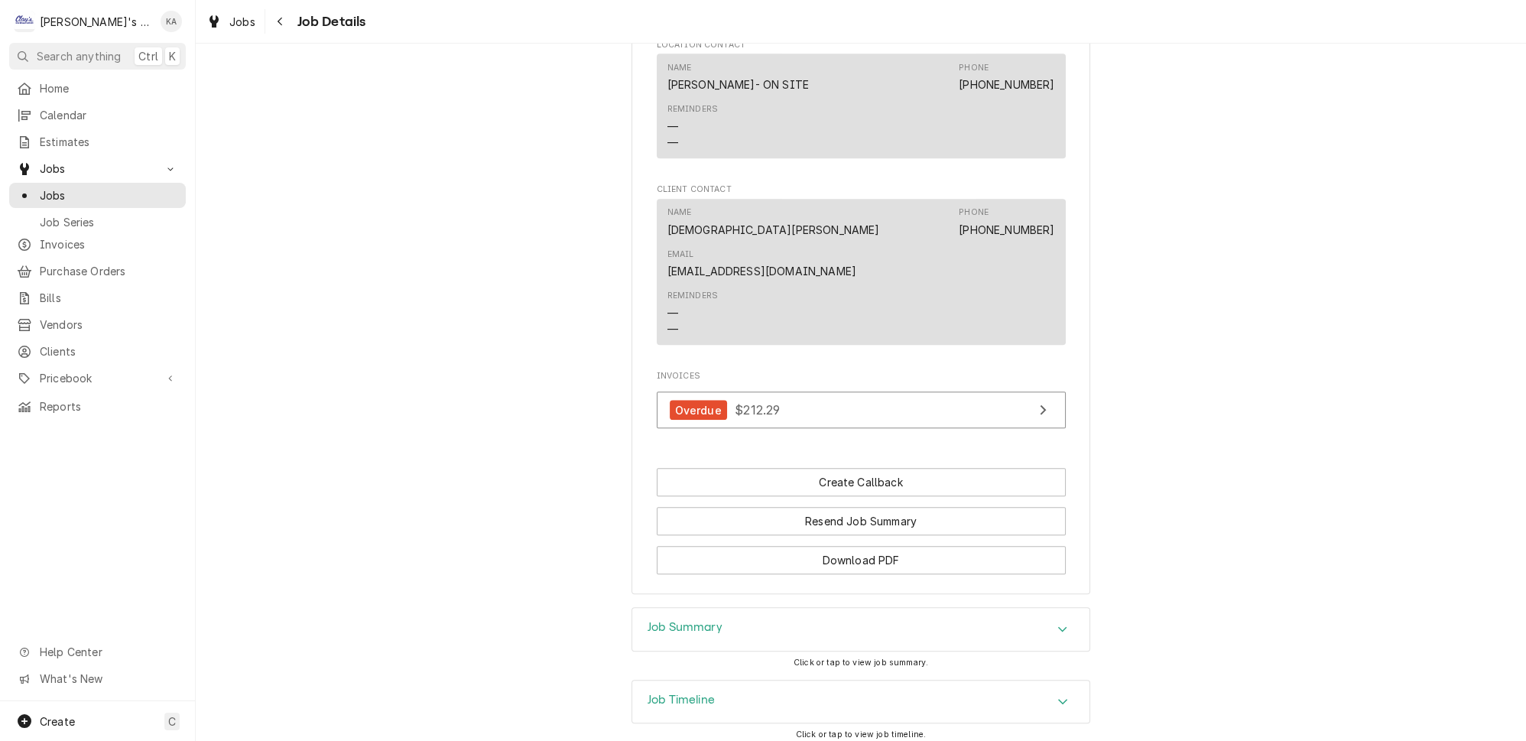
click at [1058, 627] on icon "Accordion Header" at bounding box center [1062, 629] width 9 height 5
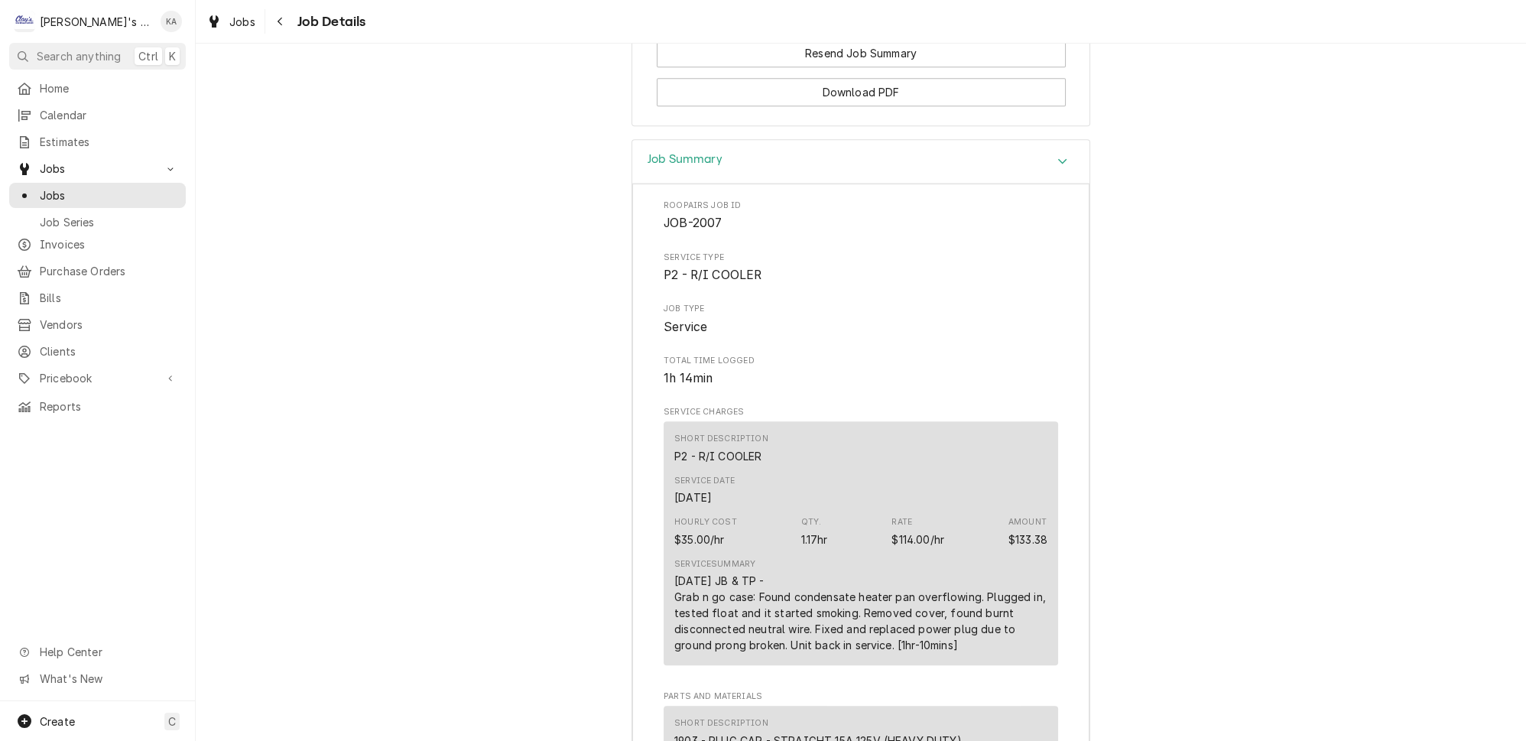
scroll to position [1725, 0]
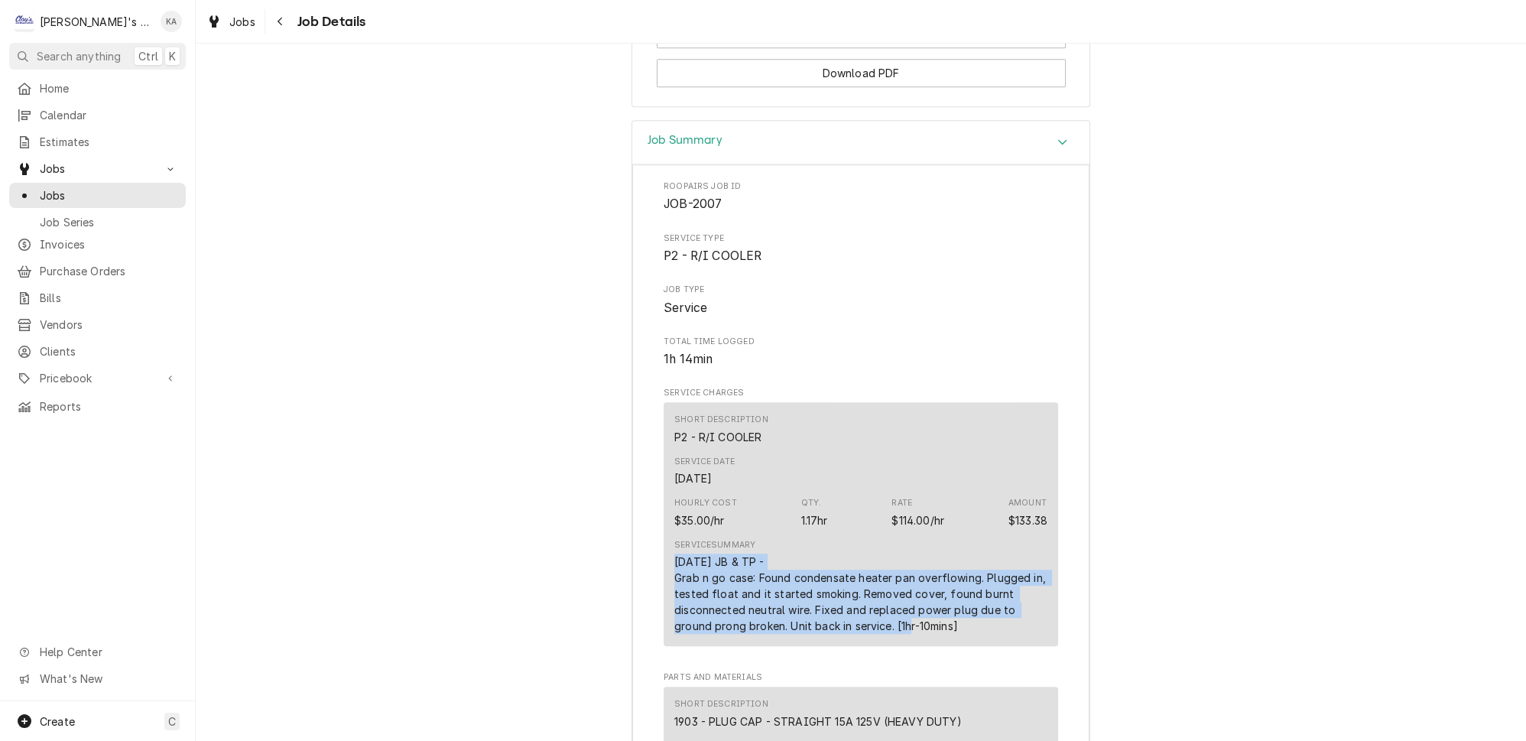
drag, startPoint x: 883, startPoint y: 547, endPoint x: 648, endPoint y: 494, distance: 240.7
copy div "[DATE] JB & TP - Grab n go case: Found condensate heater pan overflowing. Plugg…"
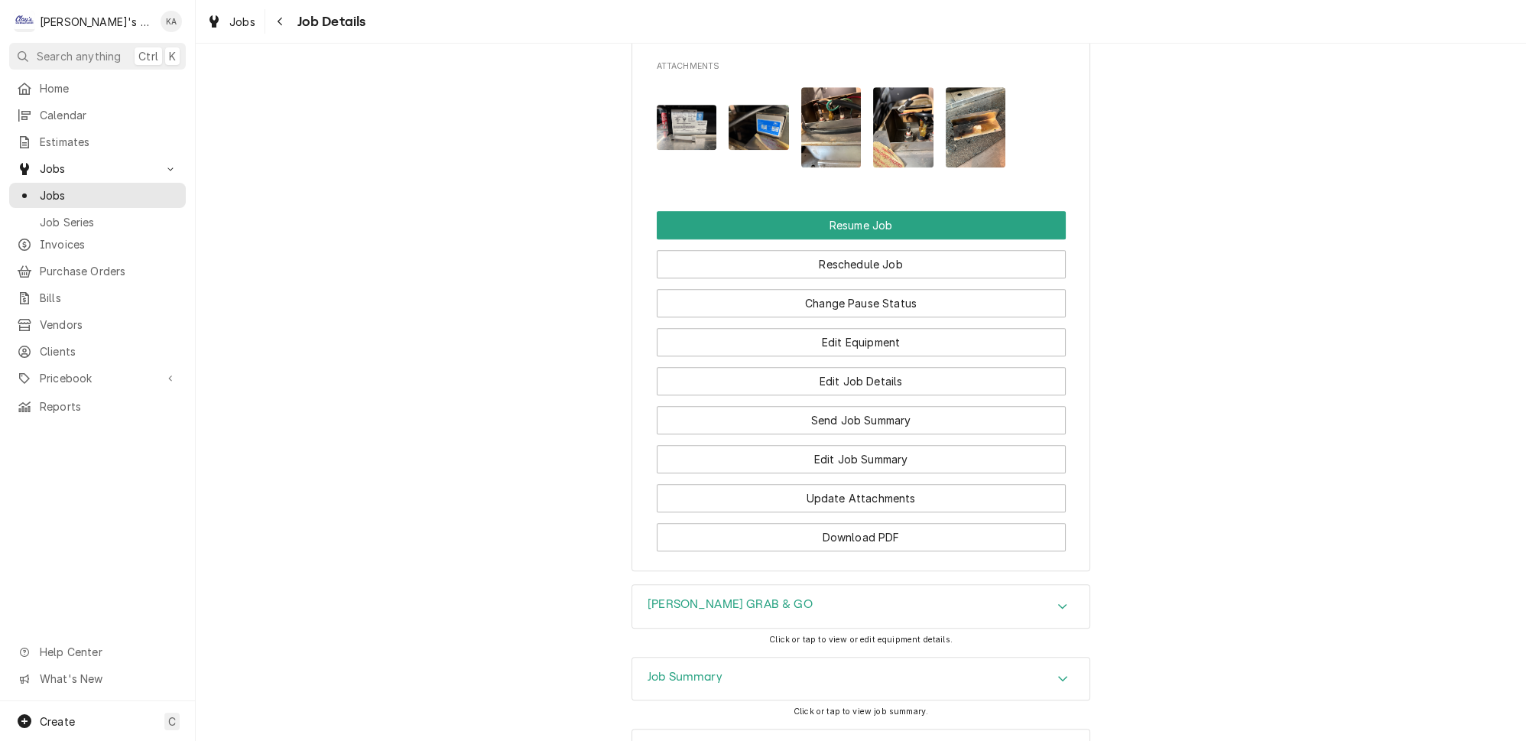
scroll to position [2103, 0]
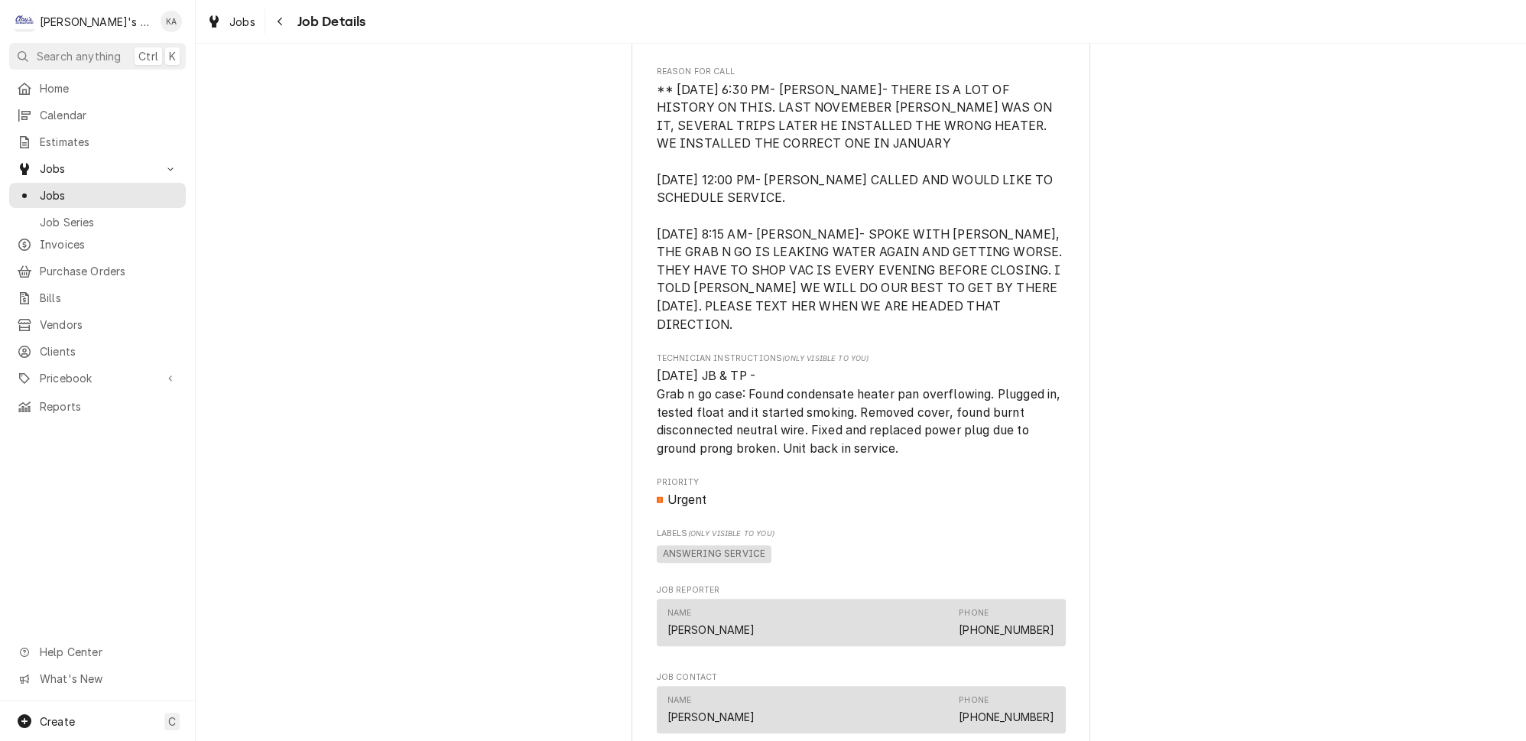
scroll to position [1006, 0]
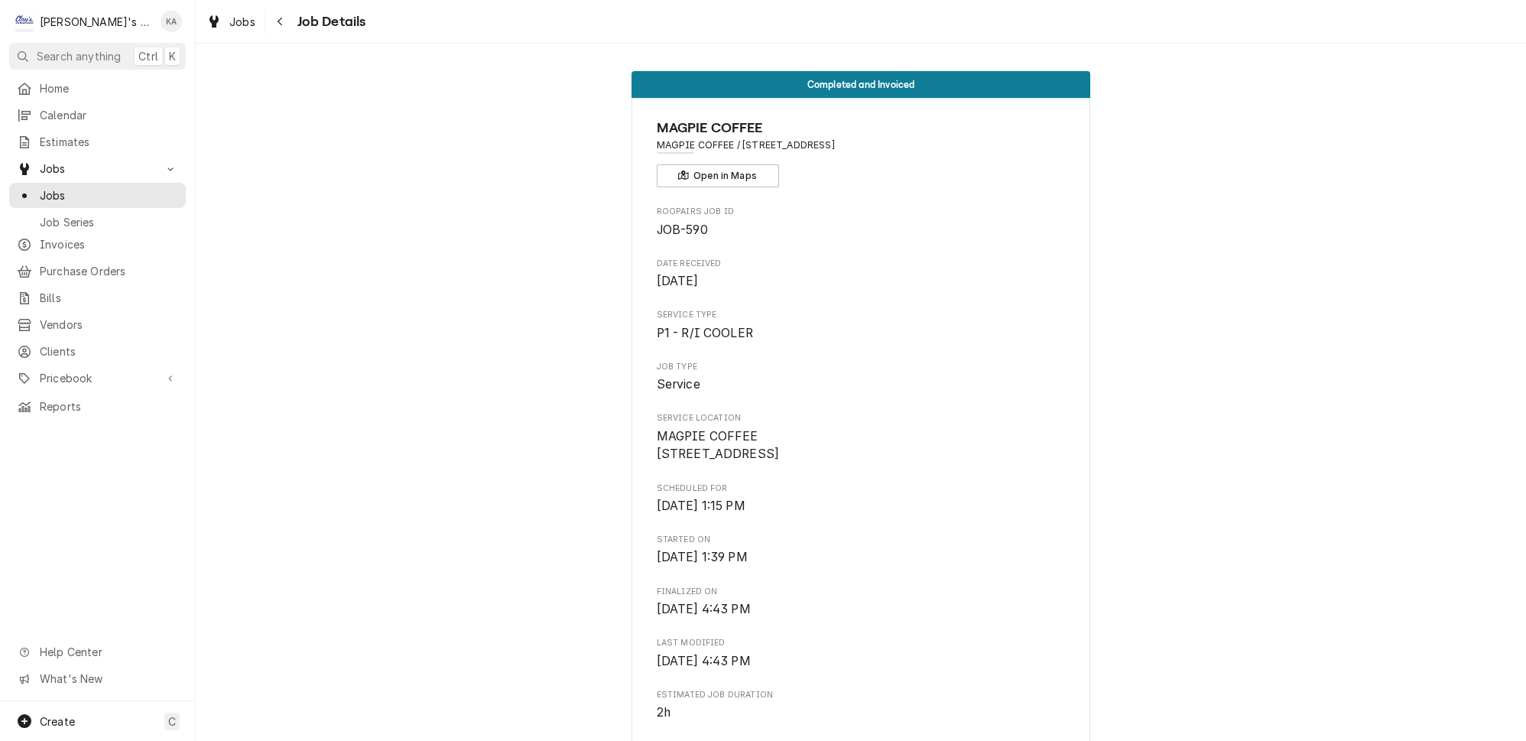
scroll to position [2047, 0]
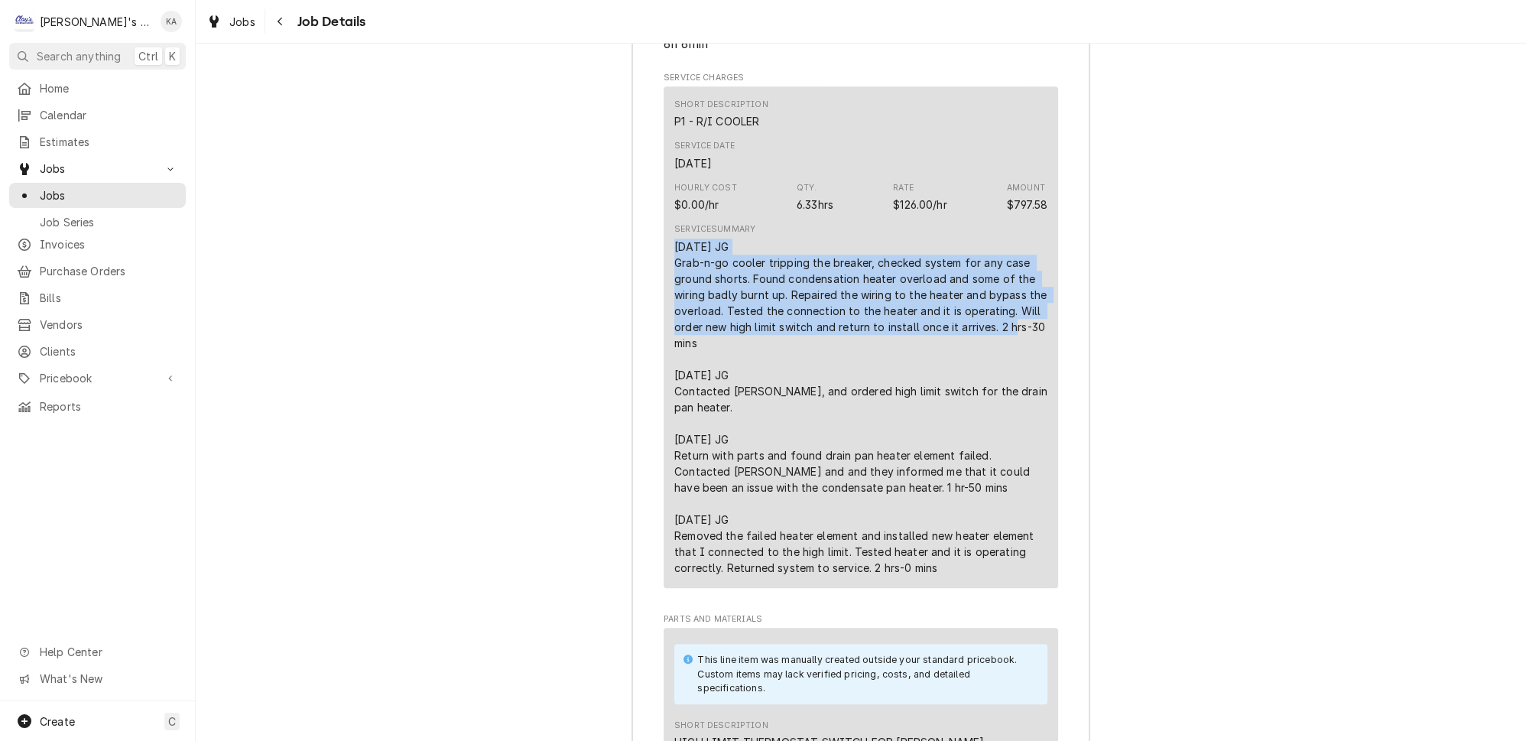
drag, startPoint x: 976, startPoint y: 285, endPoint x: 711, endPoint y: 232, distance: 270.5
click at [669, 212] on div "Short Description P1 - R/I COOLER Service Date [DATE] Hourly Cost $0.00/hr Qty.…" at bounding box center [861, 336] width 394 height 501
copy div "[DATE] JG Grab-n-go cooler tripping the breaker, checked system for any case gr…"
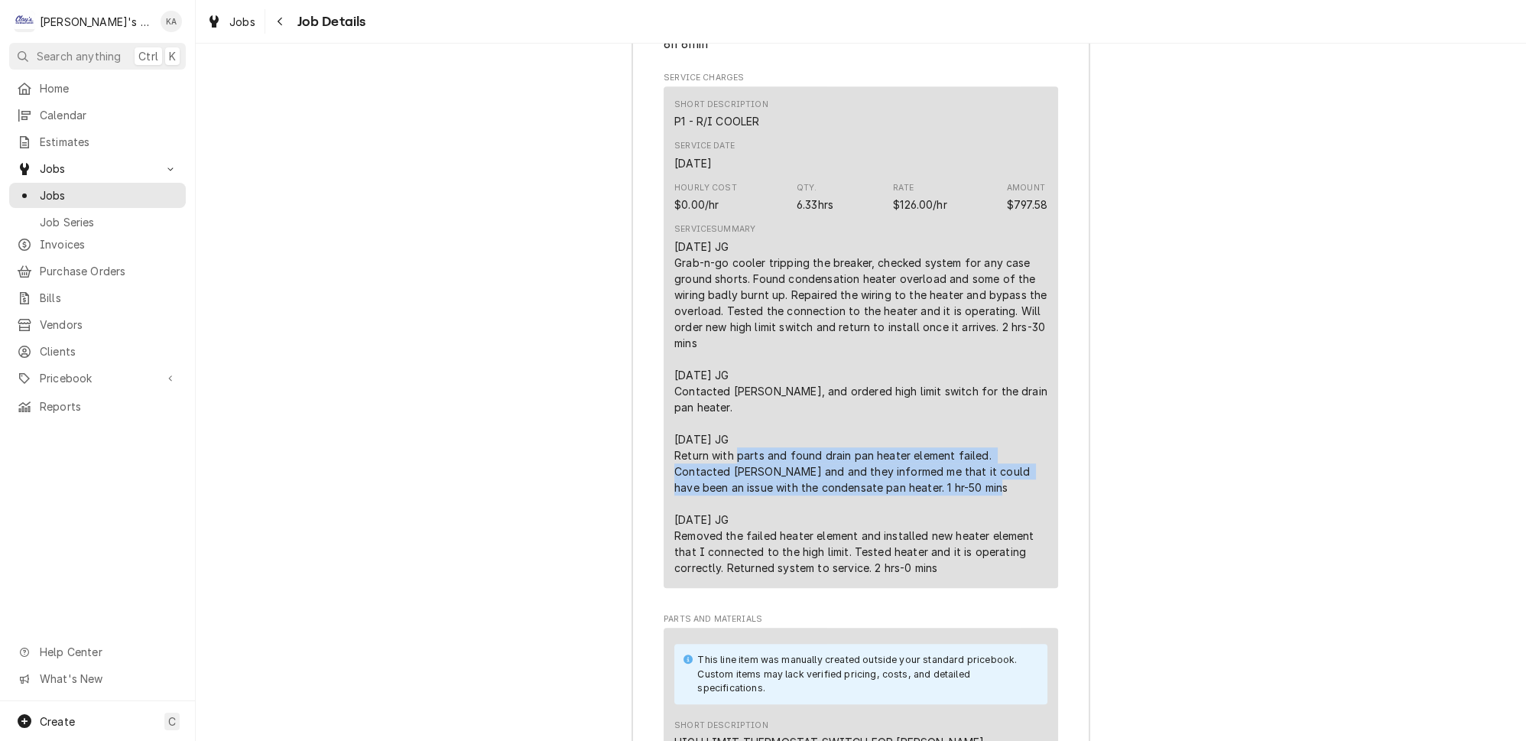
drag, startPoint x: 859, startPoint y: 437, endPoint x: 670, endPoint y: 410, distance: 190.8
click at [670, 410] on div "Short Description P1 - R/I COOLER Service Date Nov 18, 2024 Hourly Cost $0.00/h…" at bounding box center [861, 336] width 394 height 501
copy div "Return with parts and found drain pan heater element failed. Contacted [PERSON_…"
drag, startPoint x: 859, startPoint y: 512, endPoint x: 667, endPoint y: 467, distance: 197.9
click at [667, 467] on div "Short Description P1 - R/I COOLER Service Date Nov 18, 2024 Hourly Cost $0.00/h…" at bounding box center [861, 336] width 394 height 501
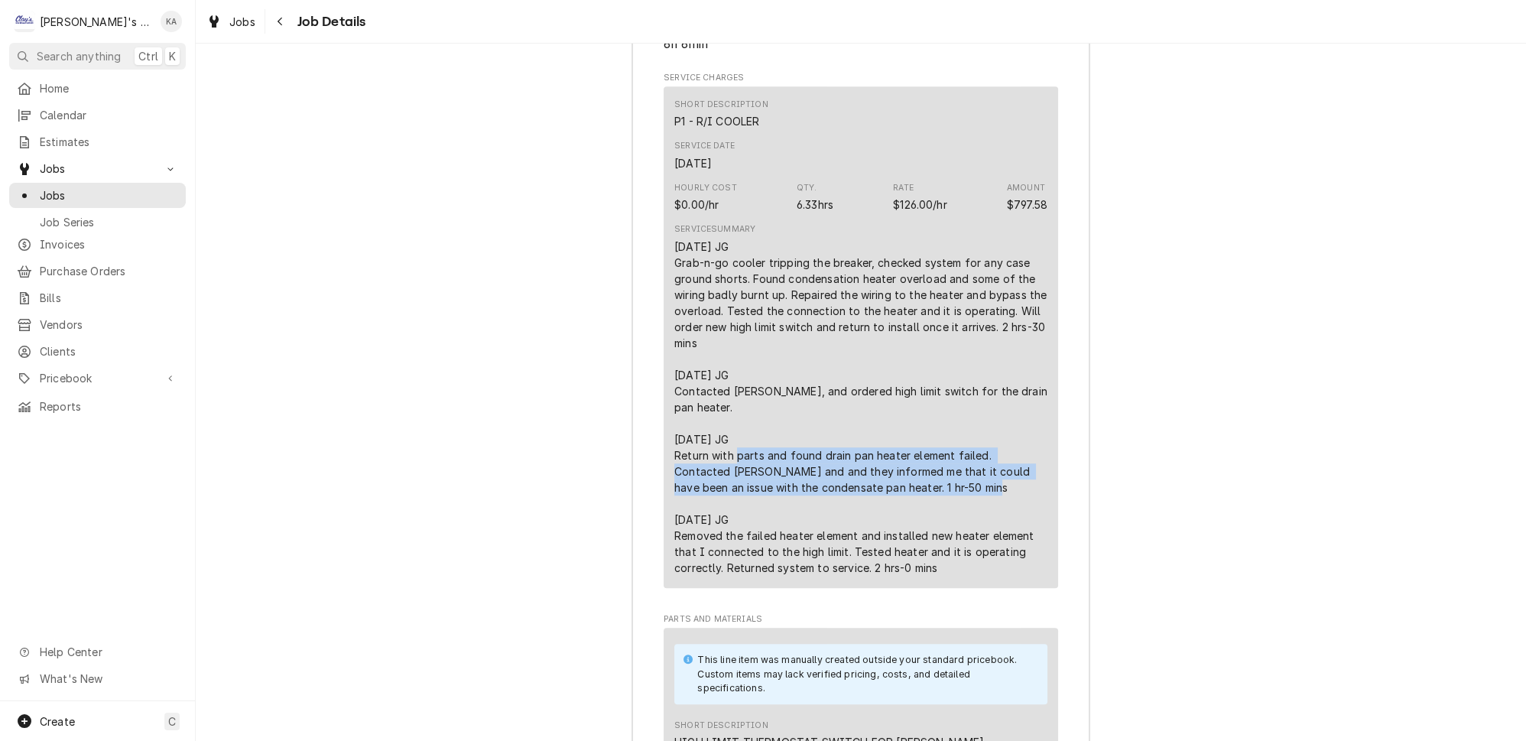
copy div "[DATE] JG Removed the failed heater element and installed new heater element th…"
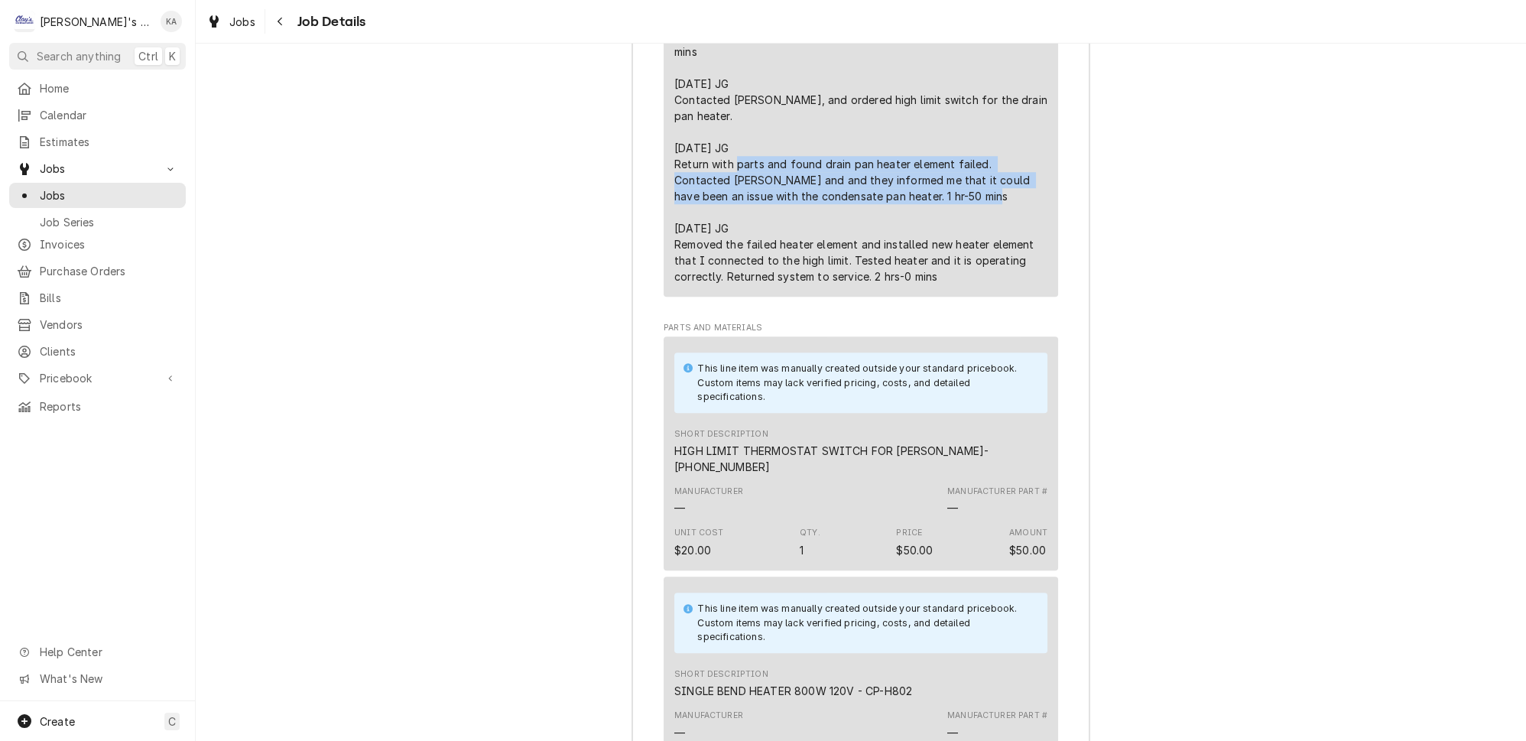
scroll to position [2394, 0]
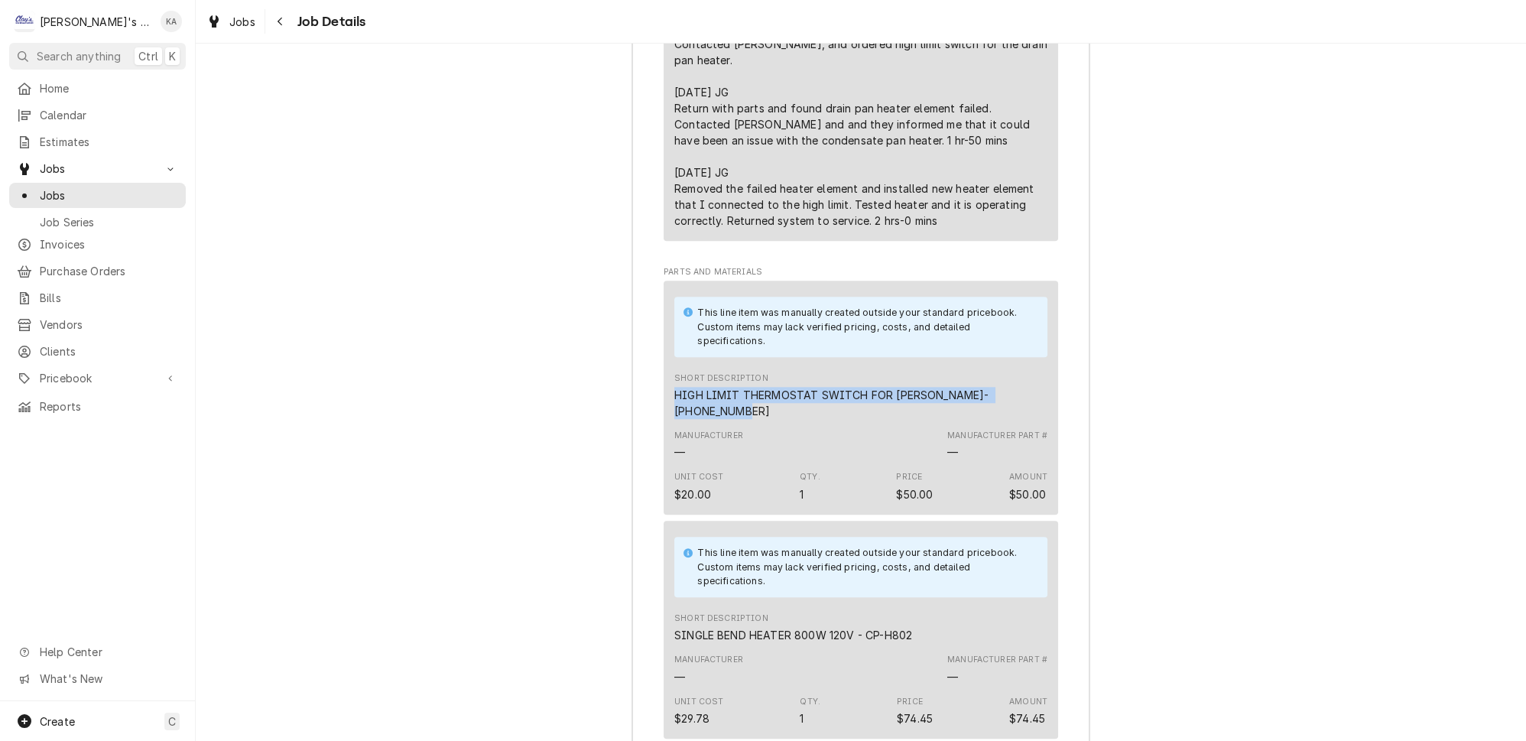
drag, startPoint x: 697, startPoint y: 351, endPoint x: 670, endPoint y: 335, distance: 31.9
click at [670, 335] on div "This line item was manually created outside your standard pricebook. Custom ite…" at bounding box center [861, 397] width 394 height 233
copy div "HIGH LIMIT THERMOSTAT SWITCH FOR [PERSON_NAME]- [PHONE_NUMBER]"
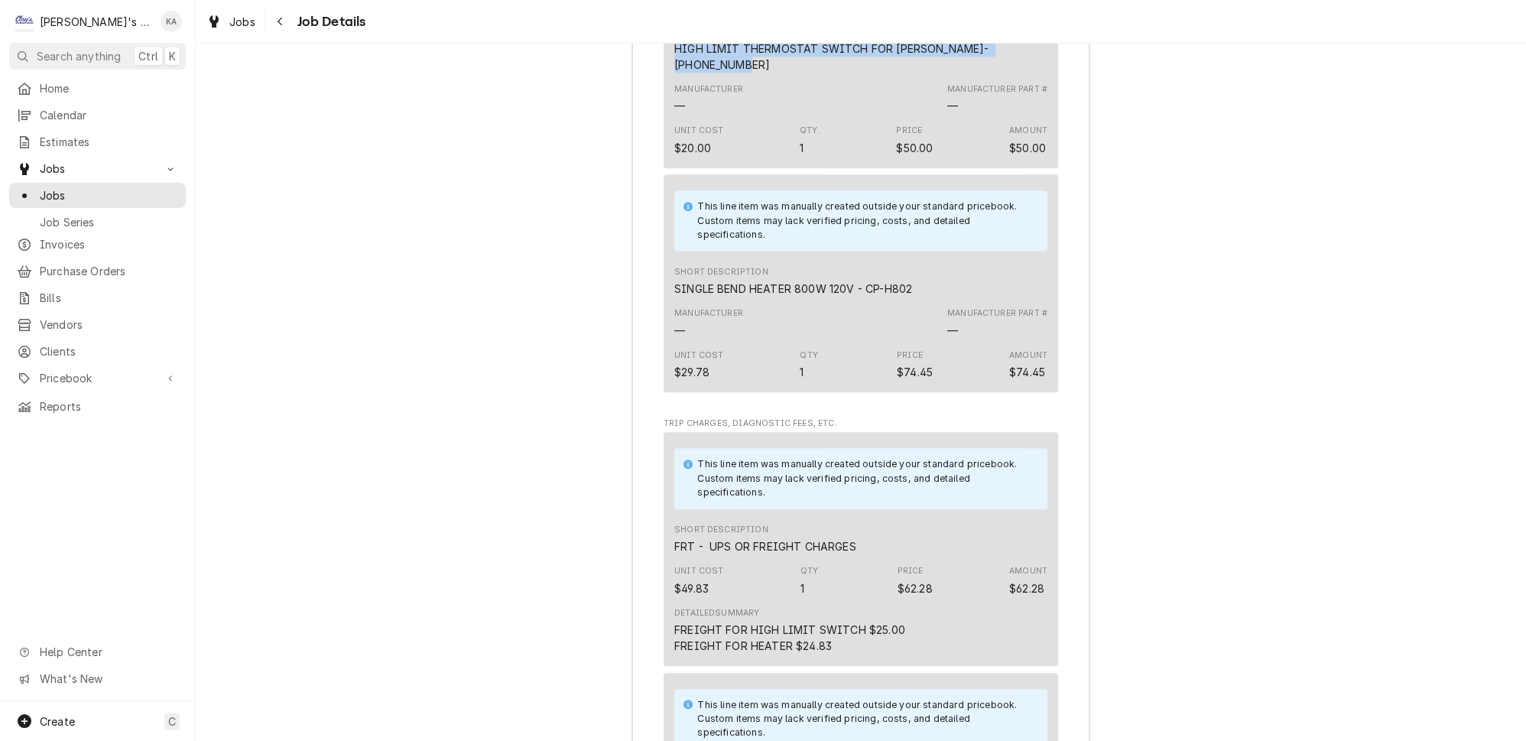
scroll to position [2741, 0]
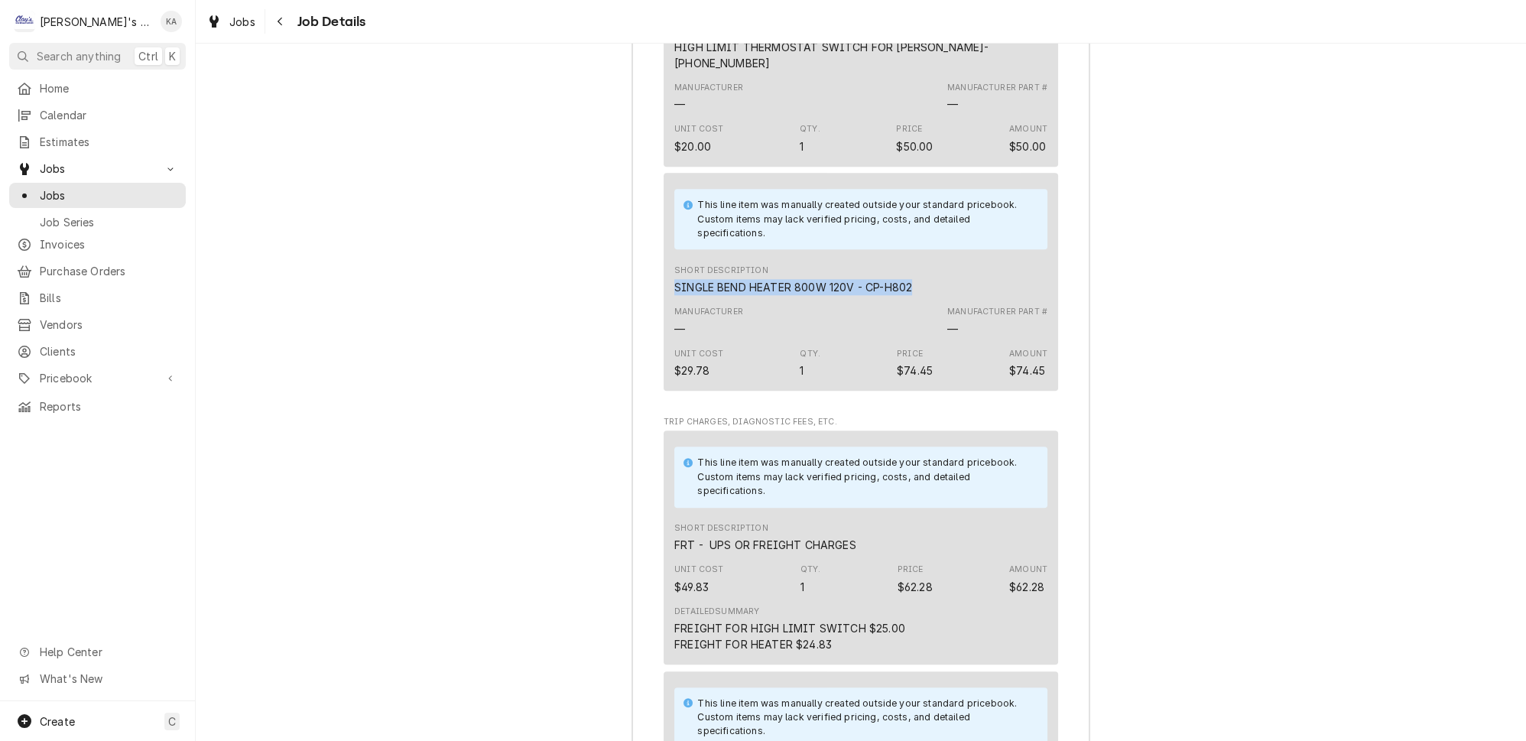
drag, startPoint x: 904, startPoint y: 230, endPoint x: 664, endPoint y: 238, distance: 240.2
click at [664, 238] on div "This line item was manually created outside your standard pricebook. Custom ite…" at bounding box center [861, 281] width 394 height 217
copy div "SINGLE BEND HEATER 800W 120V - CP-H802"
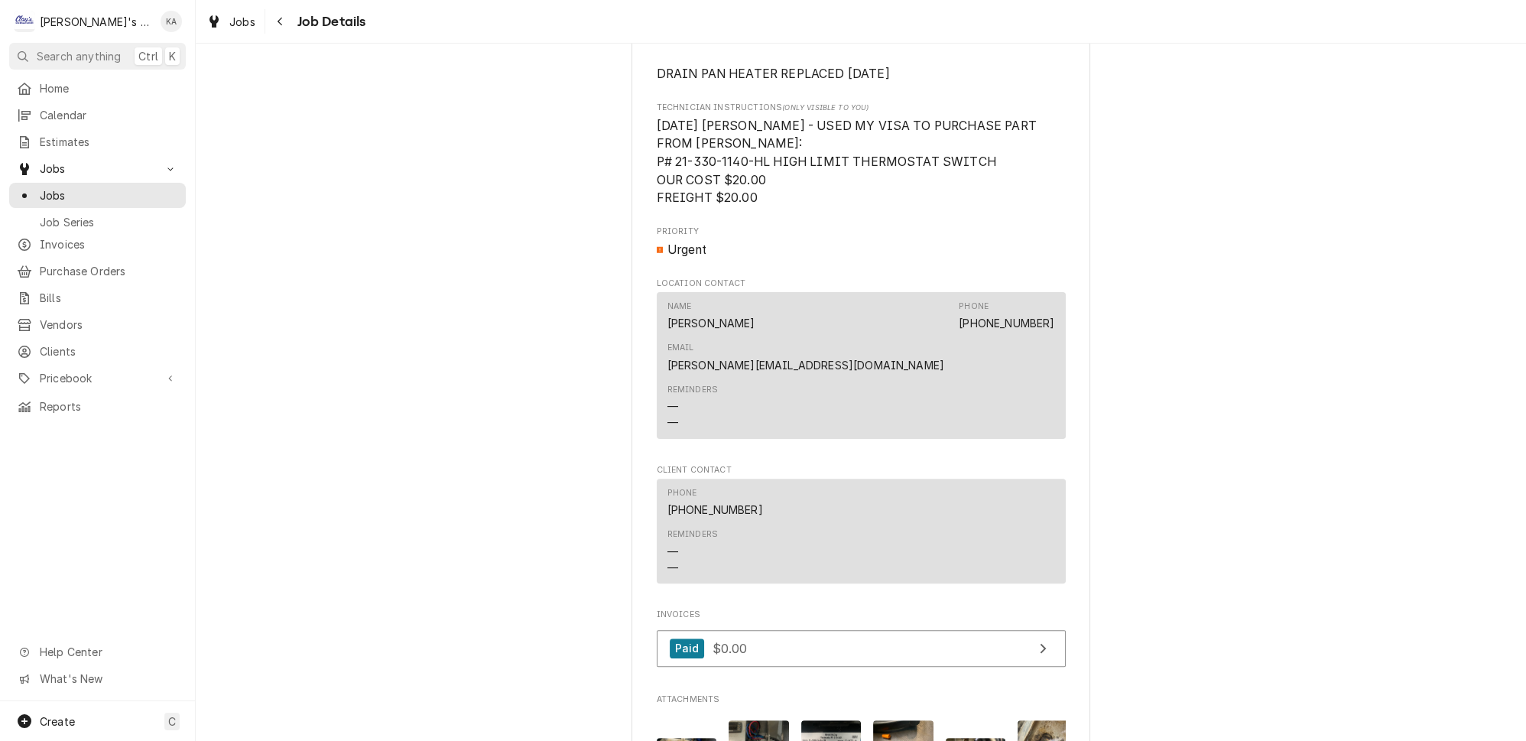
scroll to position [587, 0]
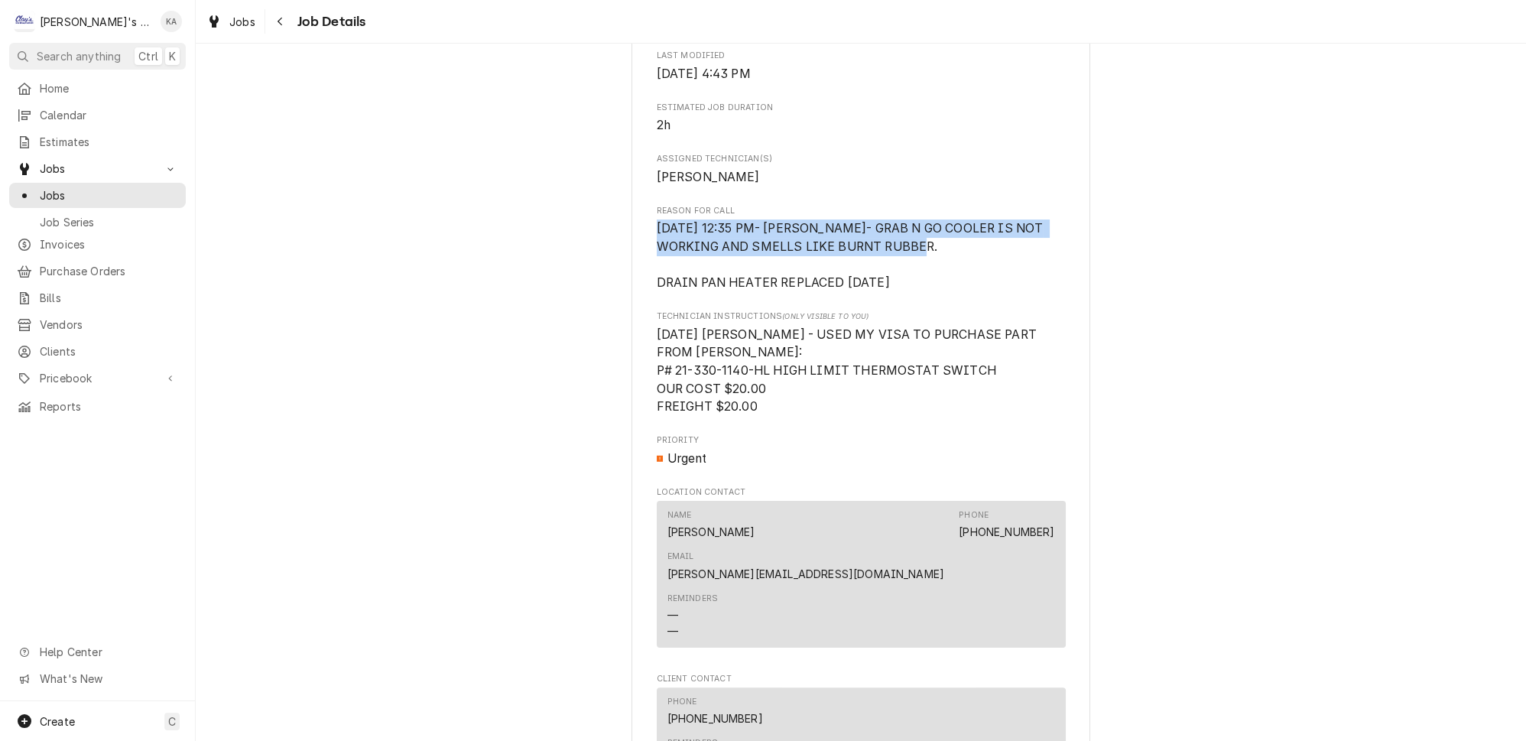
drag, startPoint x: 918, startPoint y: 259, endPoint x: 655, endPoint y: 249, distance: 263.2
click at [655, 249] on div "MAGPIE COFFEE MAGPIE COFFEE / 590 PEARL ST, EUGENE, OR 97401 Open in Maps Roopa…" at bounding box center [860, 345] width 459 height 1668
copy span "[DATE] 12:35 PM- [PERSON_NAME]- GRAB N GO COOLER IS NOT WORKING AND SMELLS LIKE…"
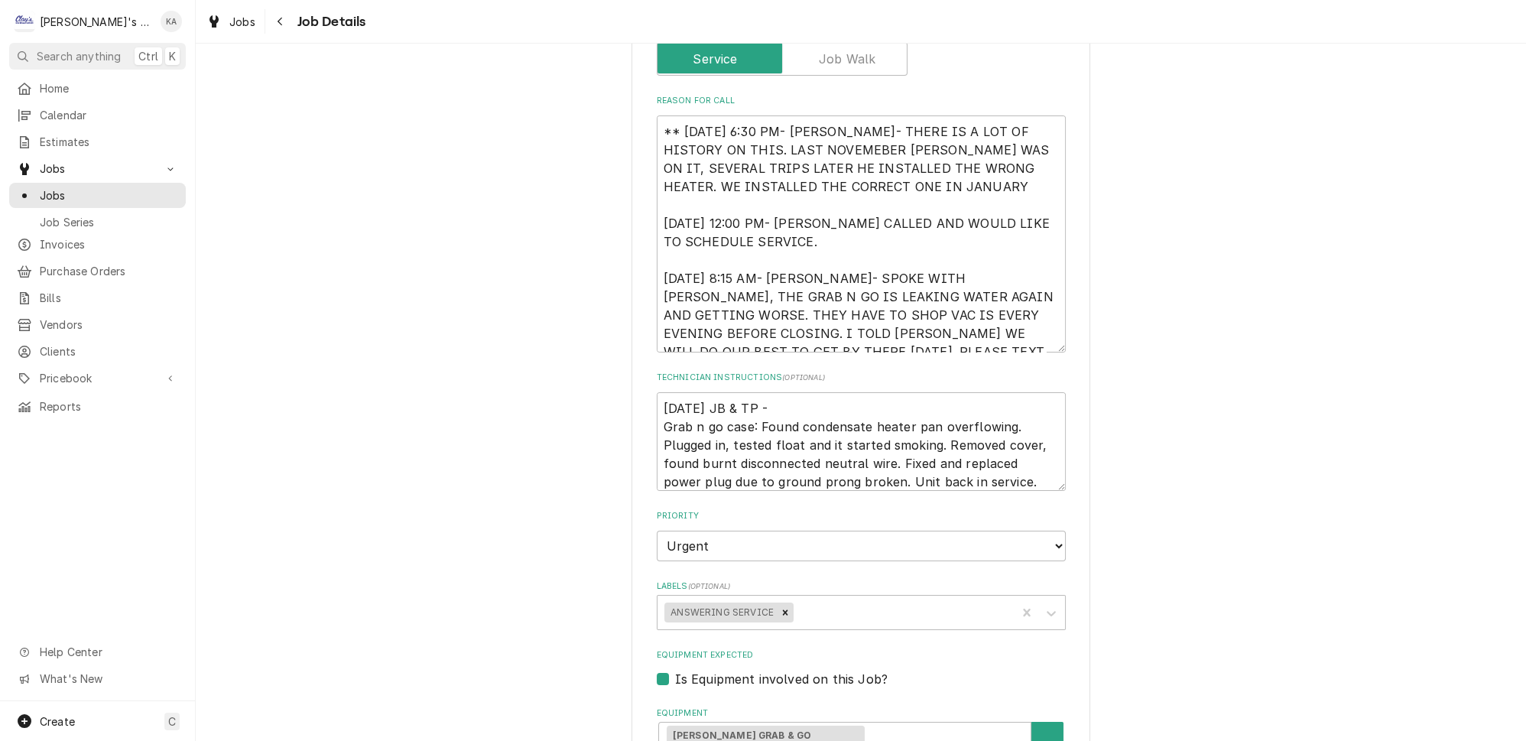
scroll to position [347, 0]
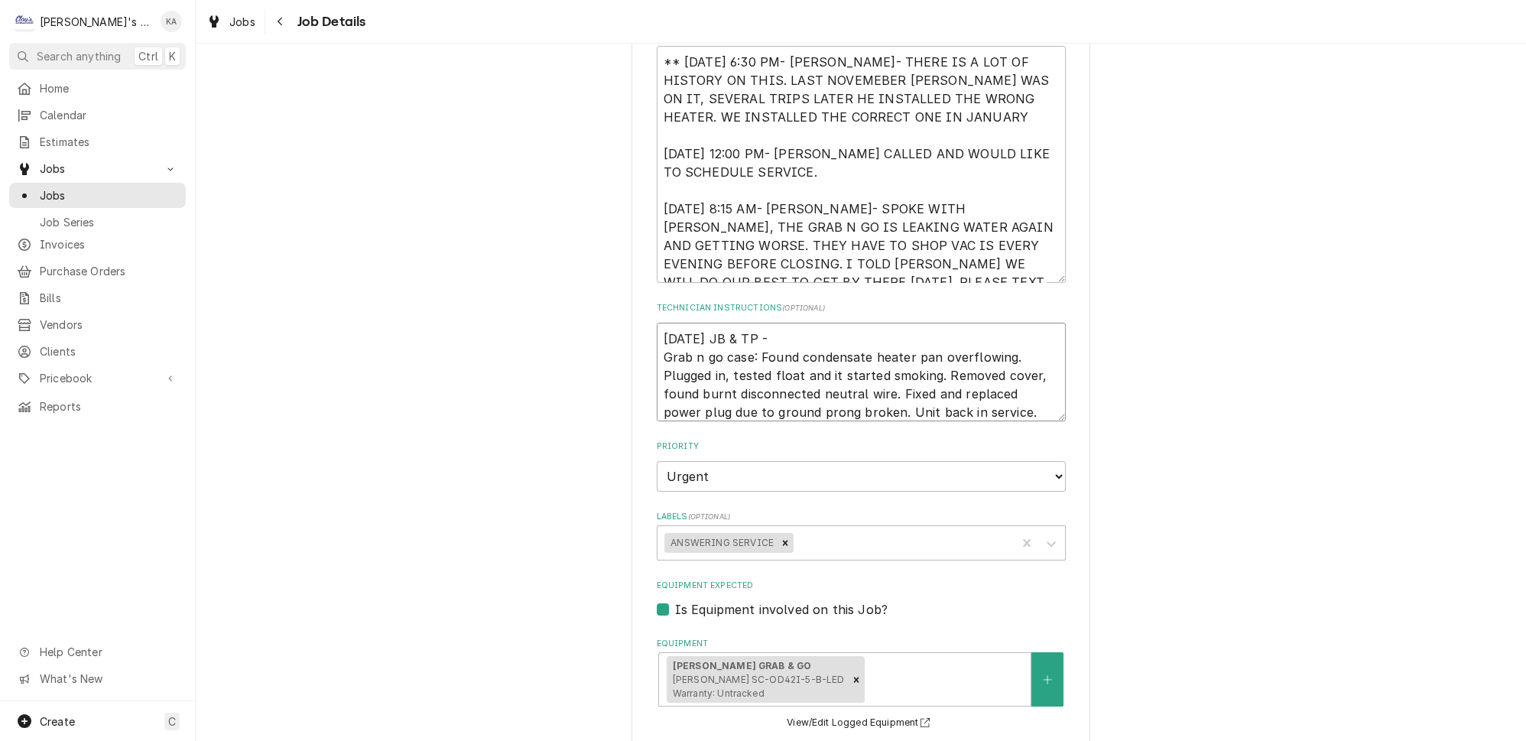
click at [661, 329] on textarea "[DATE] JB & TP - Grab n go case: Found condensate heater pan overflowing. Plugg…" at bounding box center [861, 372] width 409 height 99
type textarea "x"
type textarea "[DATE] JB & TP - Grab n go case: Found condensate heater pan overflowing. Plugg…"
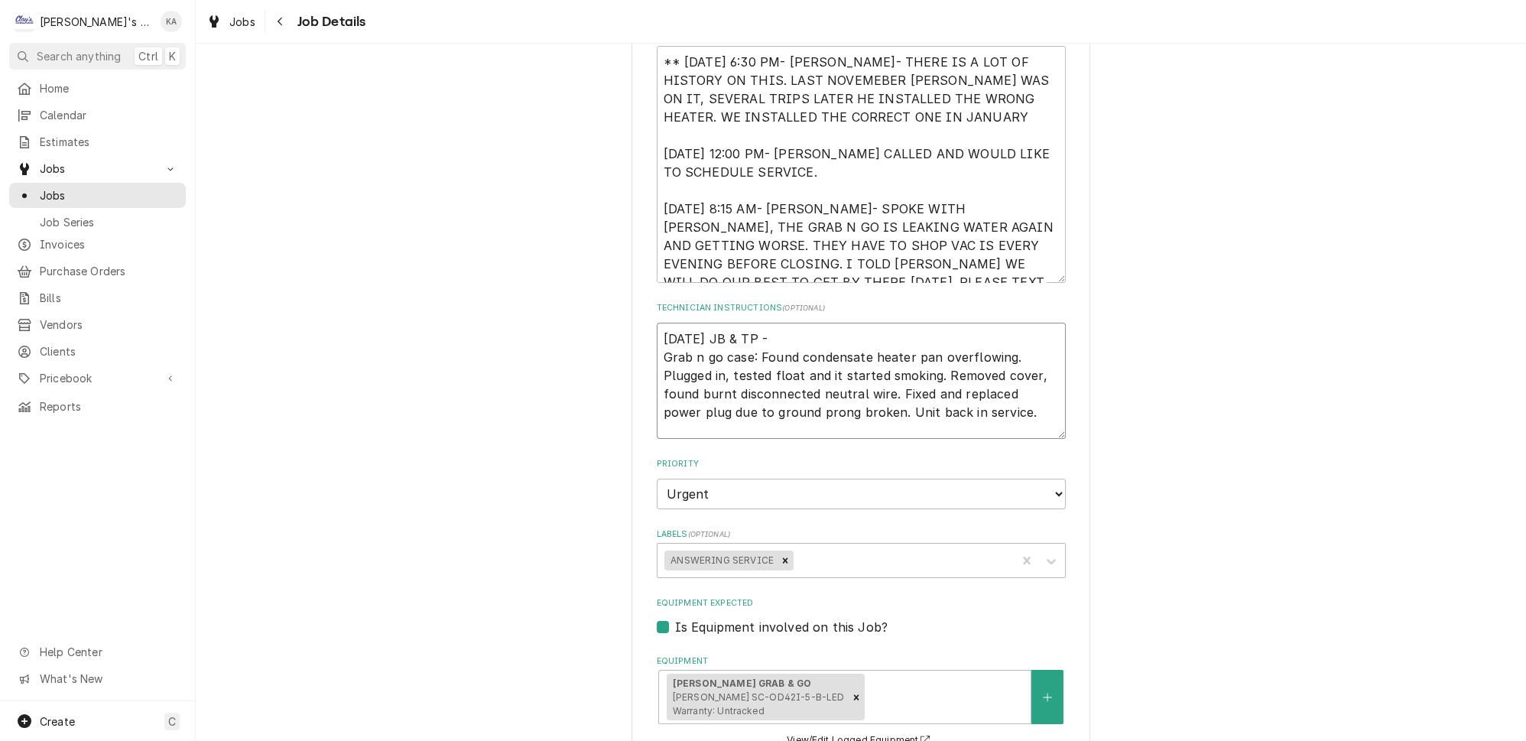
type textarea "x"
type textarea "[DATE] JB & TP - Grab n go case: Found condensate heater pan overflowing. Plugg…"
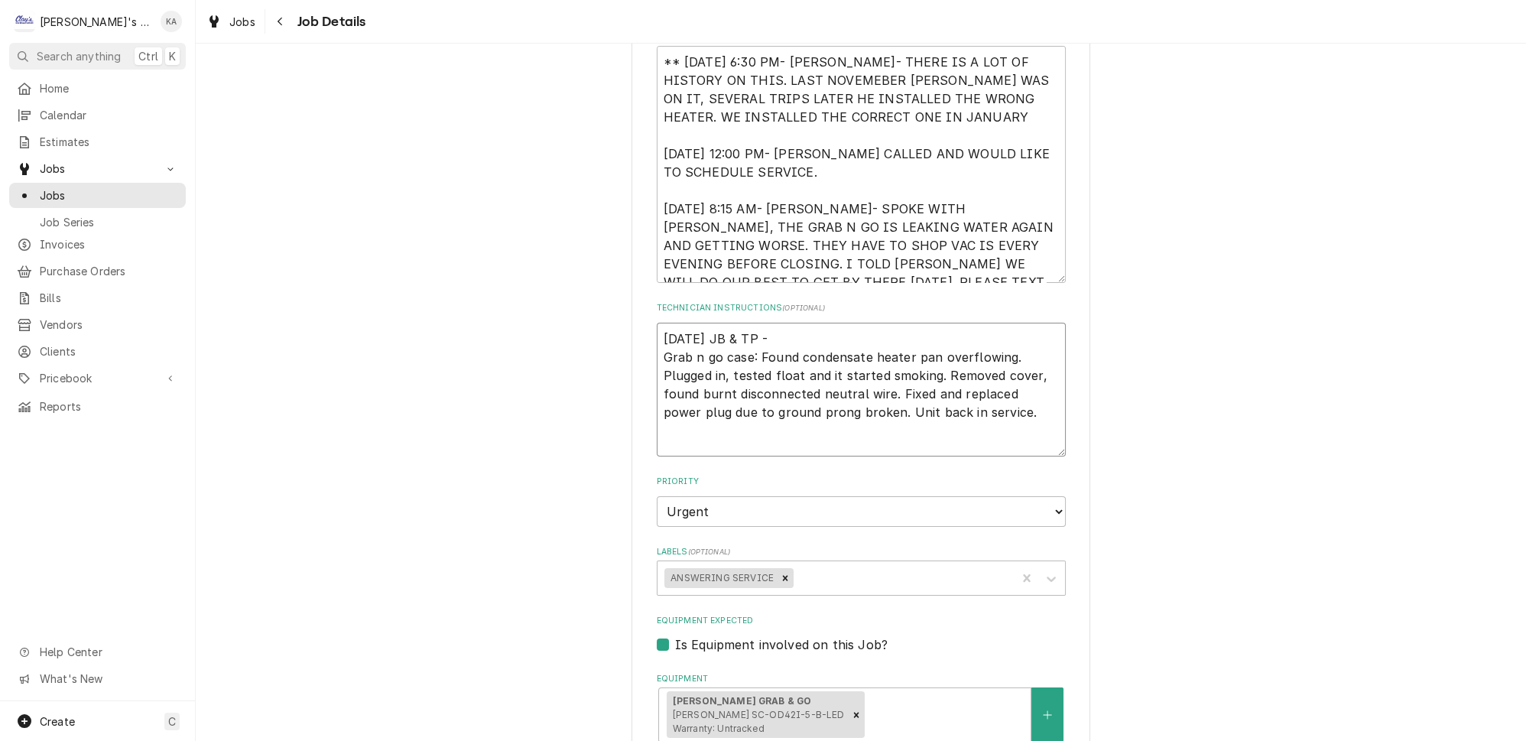
paste textarea "[DATE] JG Grab-n-go cooler tripping the breaker, checked system for any case gr…"
type textarea "x"
type textarea "[DATE] JG Grab-n-go cooler tripping the breaker, checked system for any case gr…"
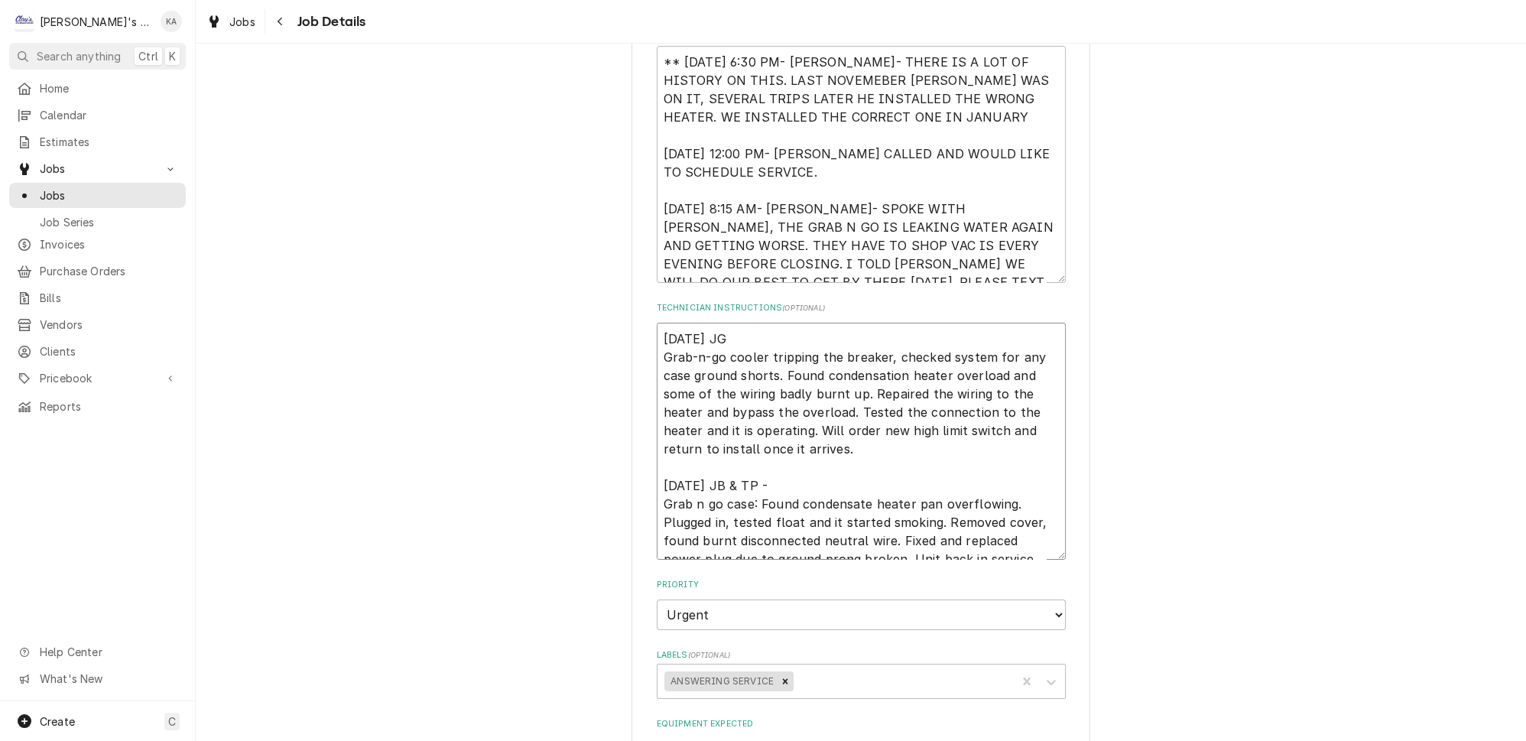
type textarea "x"
type textarea "[DATE] JG Grab-n-go cooler tripping the breaker, checked system for any case gr…"
type textarea "x"
type textarea "[DATE] JG Grab-n-go cooler tripping the breaker, checked system for any case gr…"
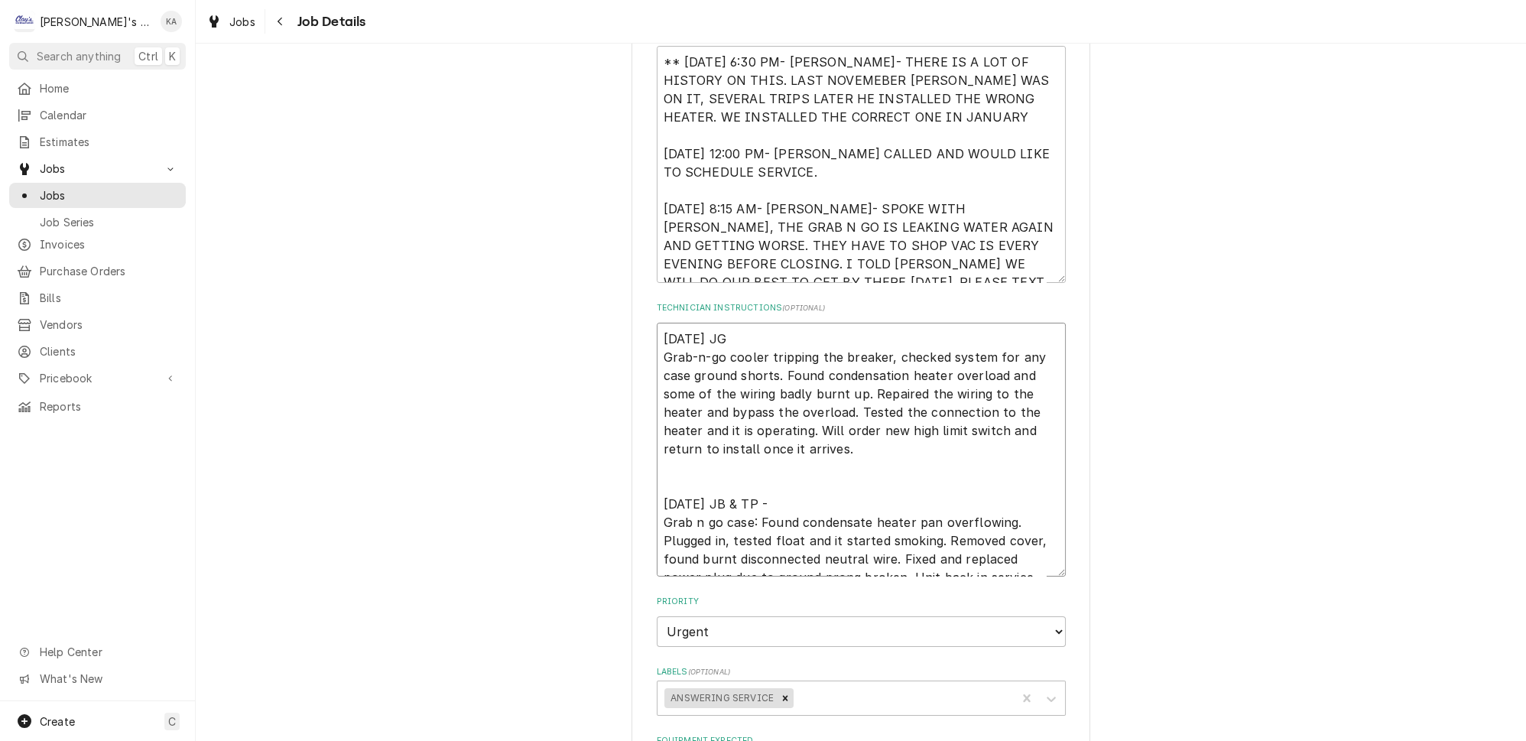
type textarea "x"
type textarea "[DATE] JG Grab-n-go cooler tripping the breaker, checked system for any case gr…"
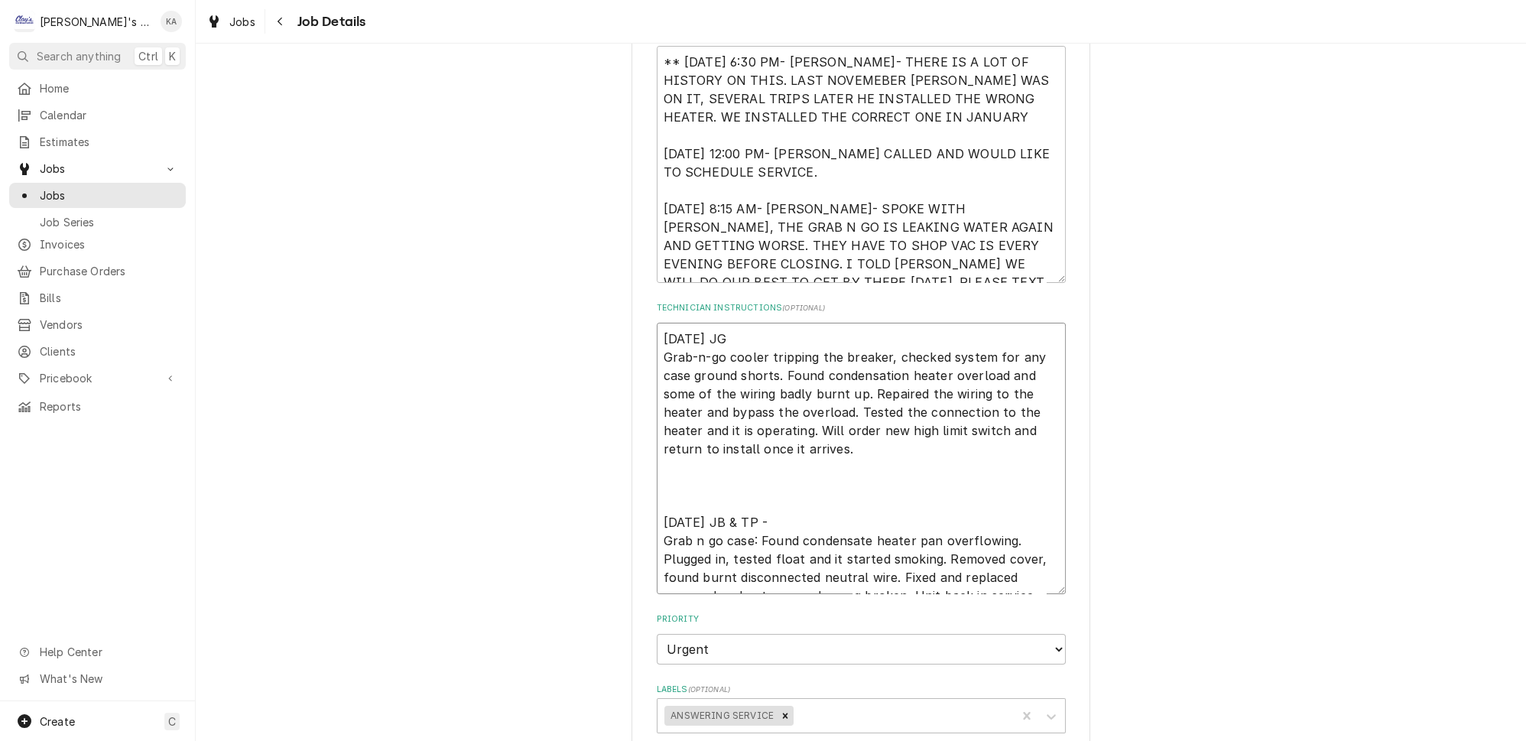
paste textarea "Return with parts and found drain pan heater element failed. Contacted [PERSON_…"
type textarea "x"
type textarea "[DATE] JG Grab-n-go cooler tripping the breaker, checked system for any case gr…"
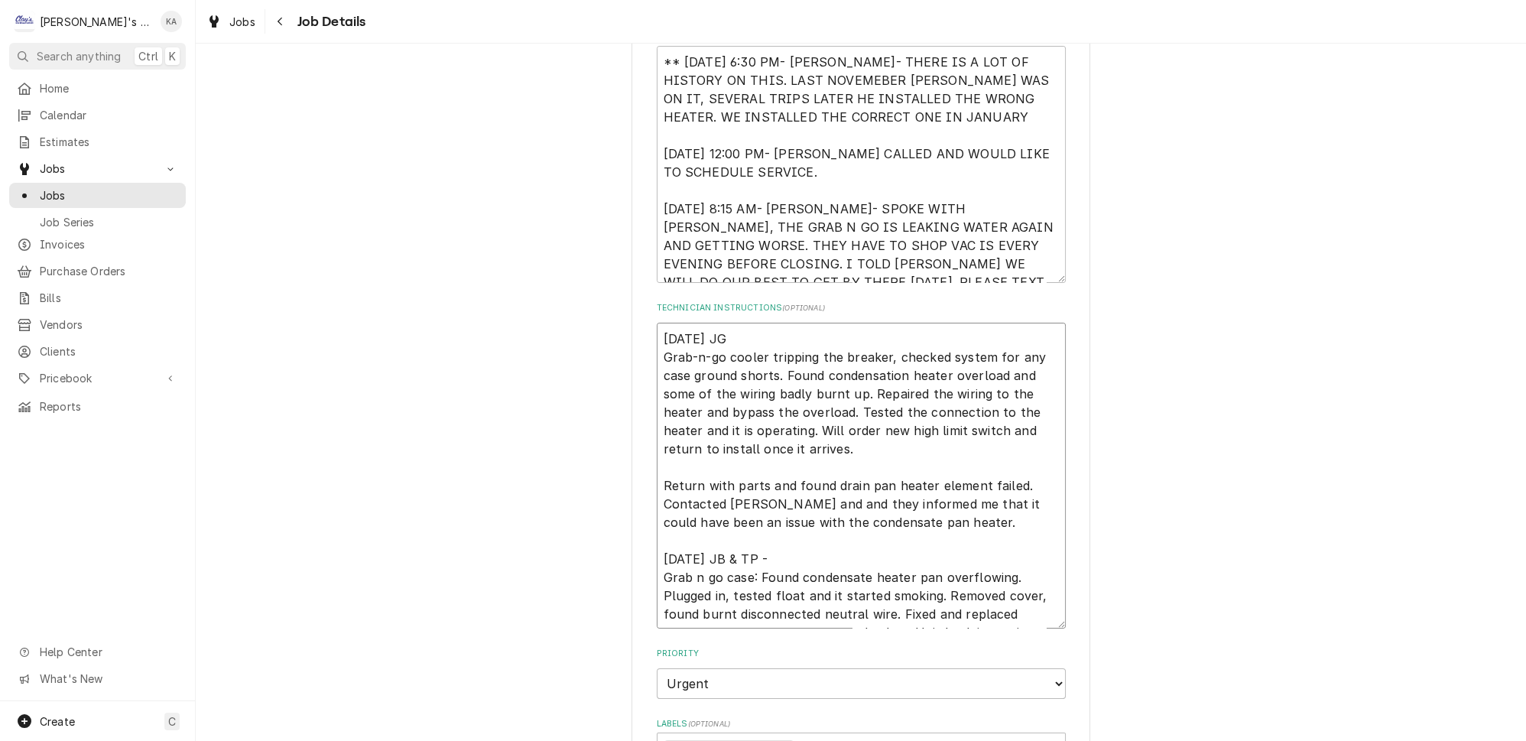
type textarea "x"
type textarea "[DATE] JG Grab-n-go cooler tripping the breaker, checked system for any case gr…"
click at [661, 456] on textarea "[DATE] JG Grab-n-go cooler tripping the breaker, checked system for any case gr…" at bounding box center [861, 476] width 409 height 306
type textarea "x"
type textarea "[DATE] JG Grab-n-go cooler tripping the breaker, checked system for any case gr…"
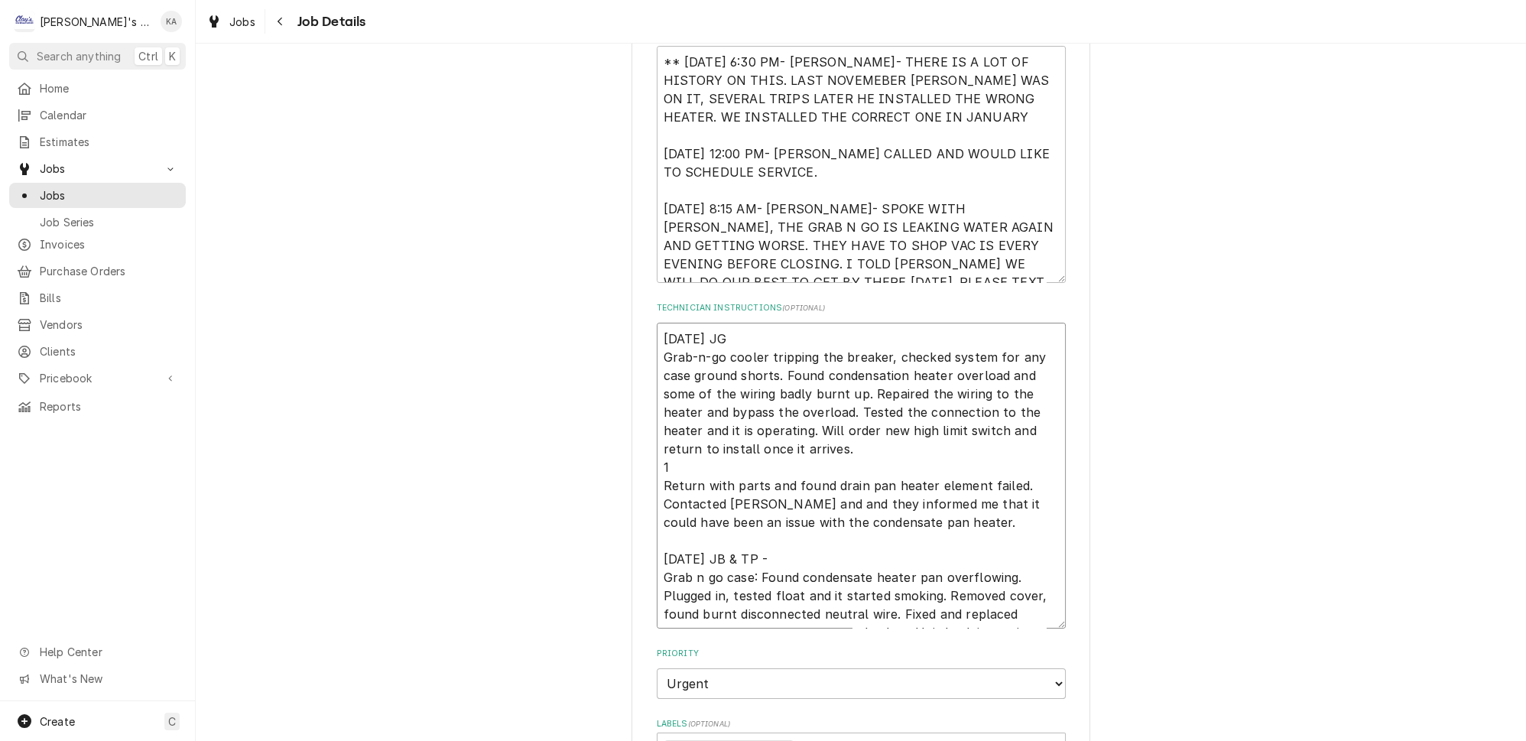
type textarea "x"
type textarea "[DATE] JG Grab-n-go cooler tripping the breaker, checked system for any case gr…"
type textarea "x"
type textarea "[DATE] JG Grab-n-go cooler tripping the breaker, checked system for any case gr…"
type textarea "x"
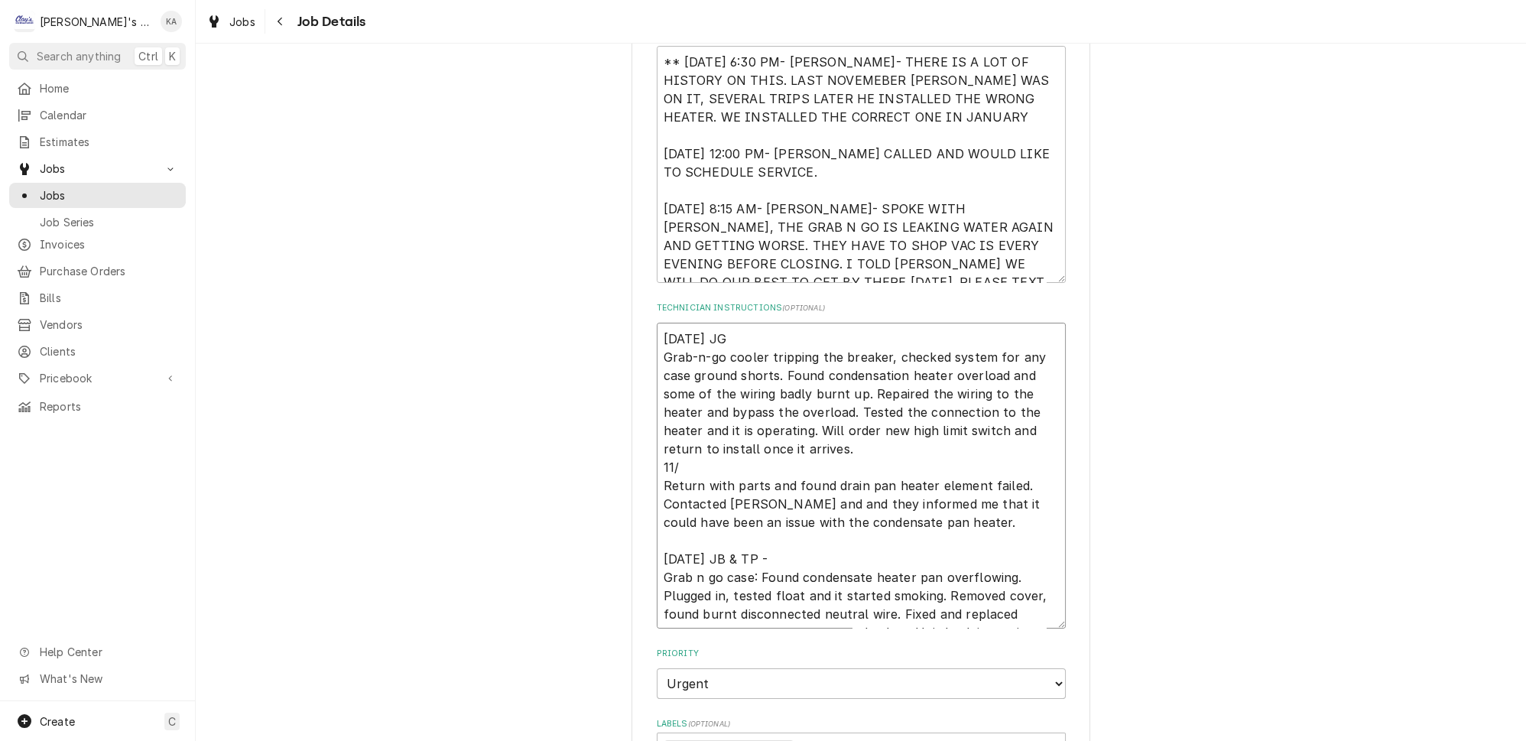
type textarea "[DATE] JG Grab-n-go cooler tripping the breaker, checked system for any case gr…"
type textarea "x"
type textarea "[DATE] JG Grab-n-go cooler tripping the breaker, checked system for any case gr…"
type textarea "x"
type textarea "[DATE] JG Grab-n-go cooler tripping the breaker, checked system for any case gr…"
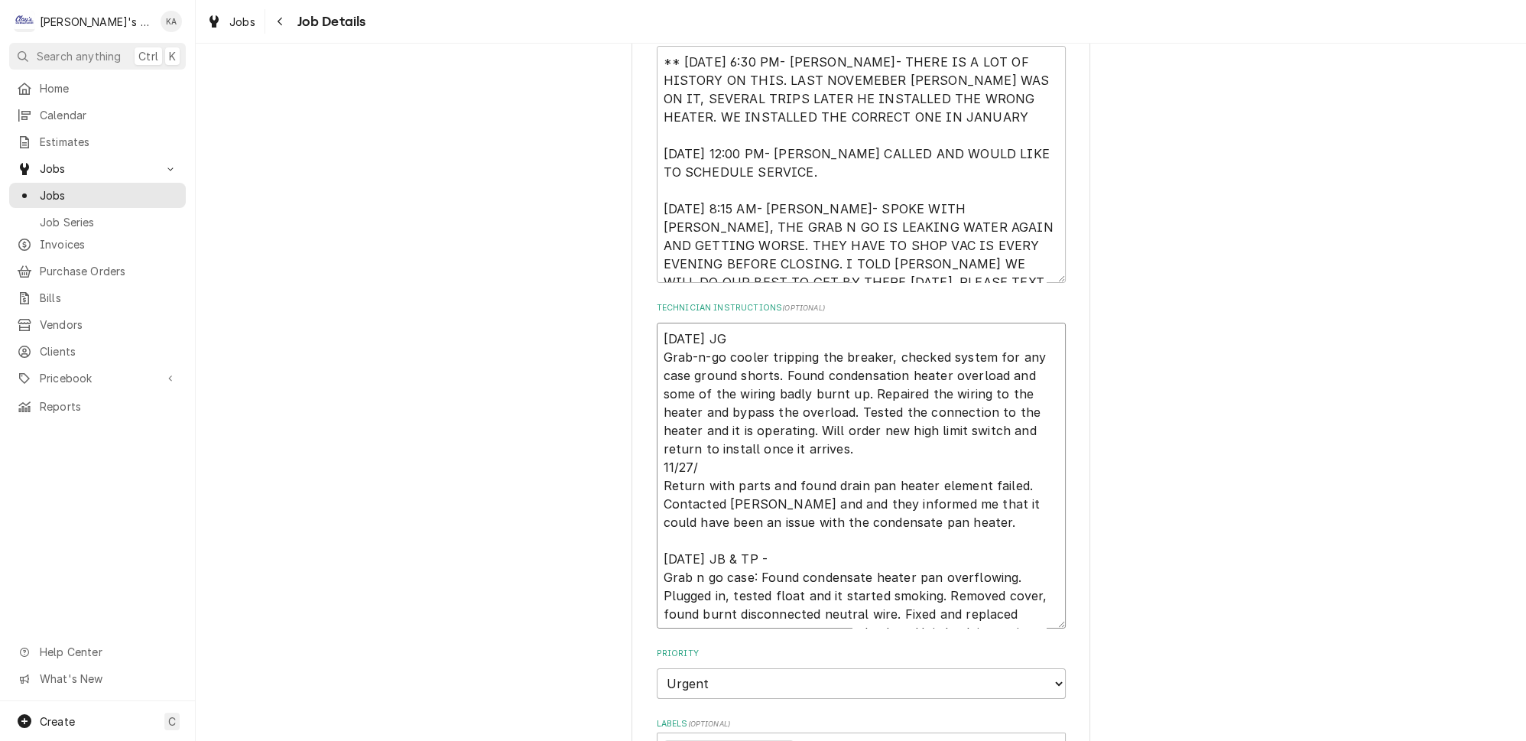
type textarea "x"
type textarea "[DATE] JG Grab-n-go cooler tripping the breaker, checked system for any case gr…"
type textarea "x"
type textarea "[DATE] JG Grab-n-go cooler tripping the breaker, checked system for any case gr…"
type textarea "x"
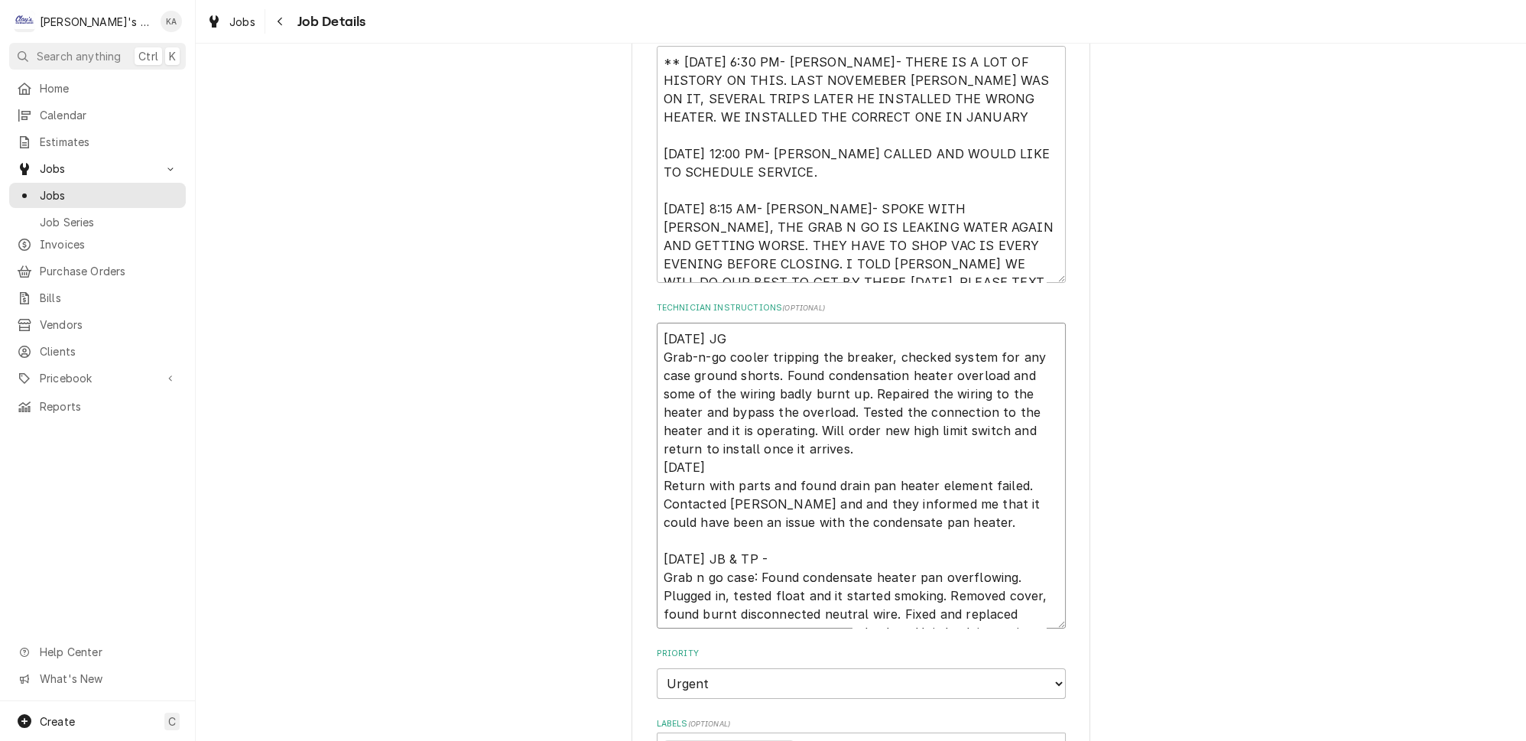
type textarea "[DATE] JG Grab-n-go cooler tripping the breaker, checked system for any case gr…"
type textarea "x"
type textarea "[DATE] JG Grab-n-go cooler tripping the breaker, checked system for any case gr…"
type textarea "x"
type textarea "11/18/2024 JG Grab-n-go cooler tripping the breaker, checked system for any cas…"
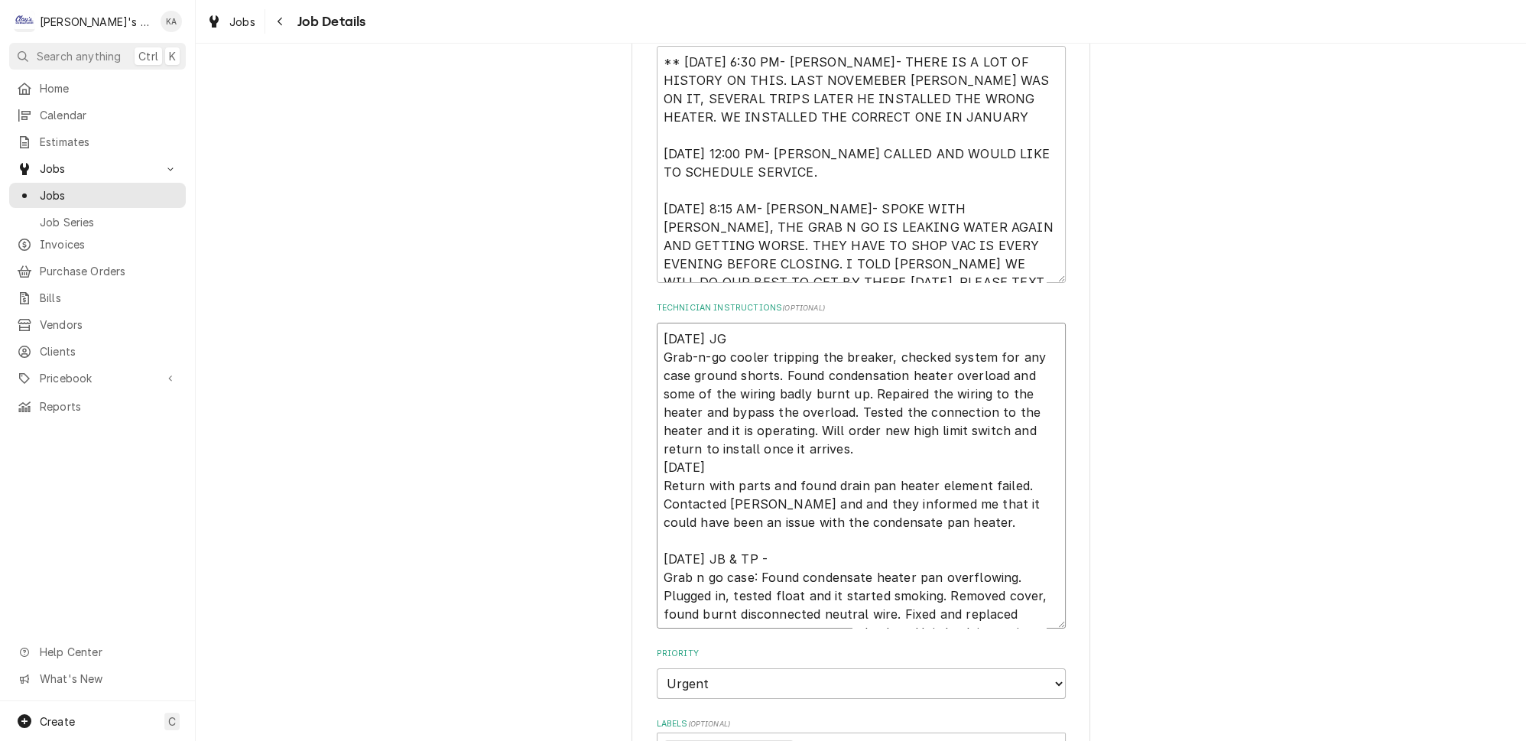
type textarea "x"
type textarea "11/18/2024 JG Grab-n-go cooler tripping the breaker, checked system for any cas…"
type textarea "x"
type textarea "11/18/2024 JG Grab-n-go cooler tripping the breaker, checked system for any cas…"
click at [855, 434] on textarea "11/18/2024 JG Grab-n-go cooler tripping the breaker, checked system for any cas…" at bounding box center [861, 476] width 409 height 306
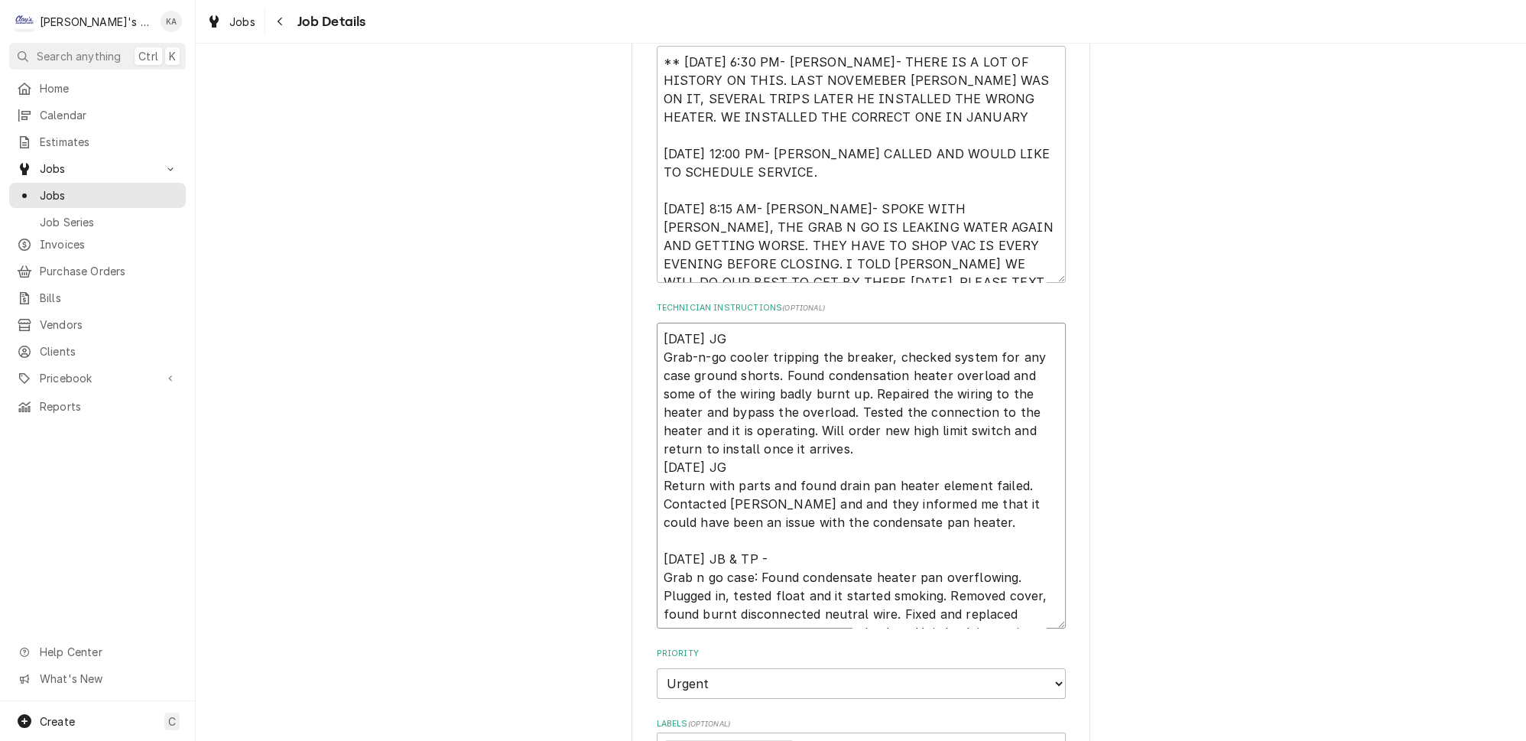
type textarea "x"
type textarea "11/18/2024 JG Grab-n-go cooler tripping the breaker, checked system for any cas…"
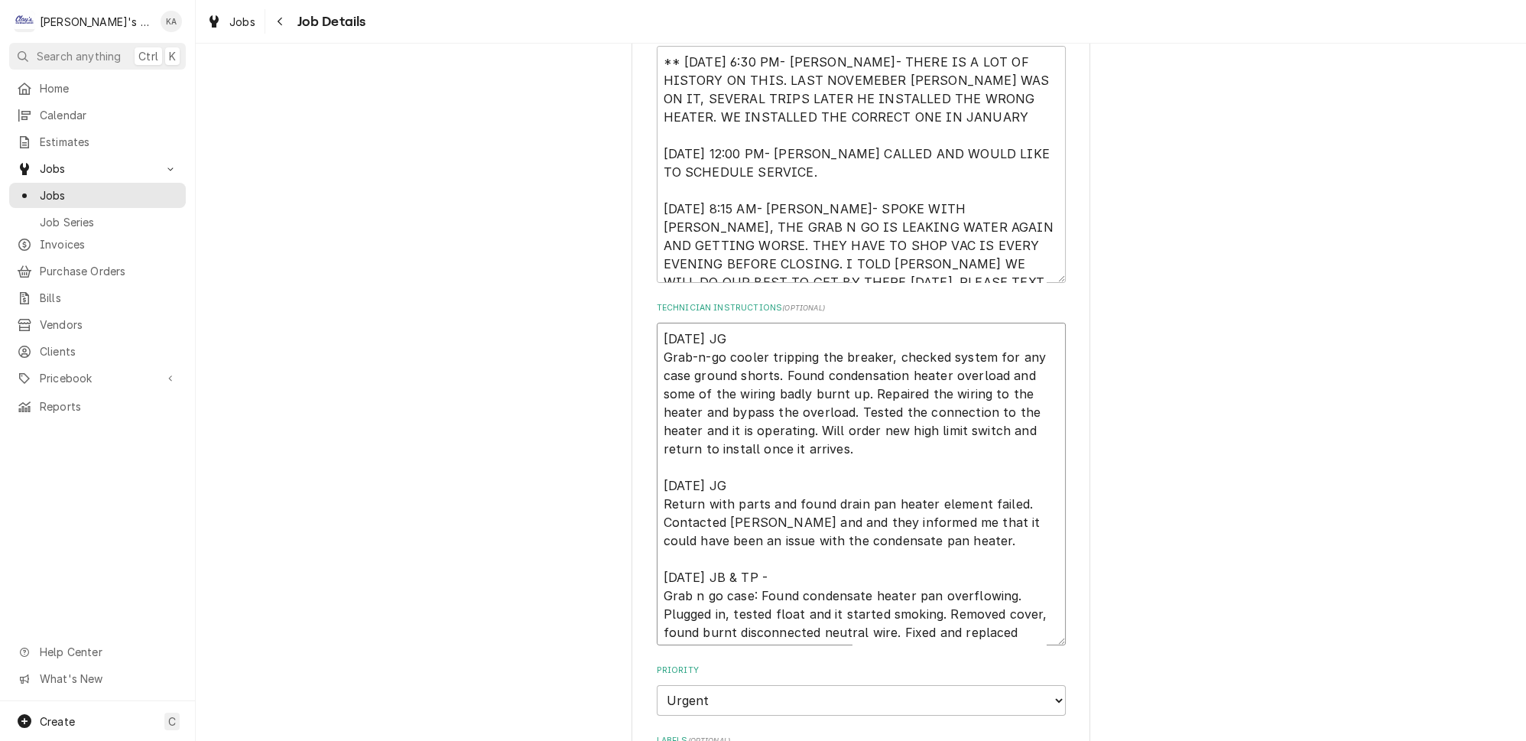
type textarea "x"
type textarea "11/18/2024 JG Grab-n-go cooler tripping the breaker, checked system for any cas…"
drag, startPoint x: 977, startPoint y: 512, endPoint x: 978, endPoint y: 521, distance: 8.4
click at [977, 515] on textarea "11/18/2024 JG Grab-n-go cooler tripping the breaker, checked system for any cas…" at bounding box center [861, 484] width 409 height 323
type textarea "x"
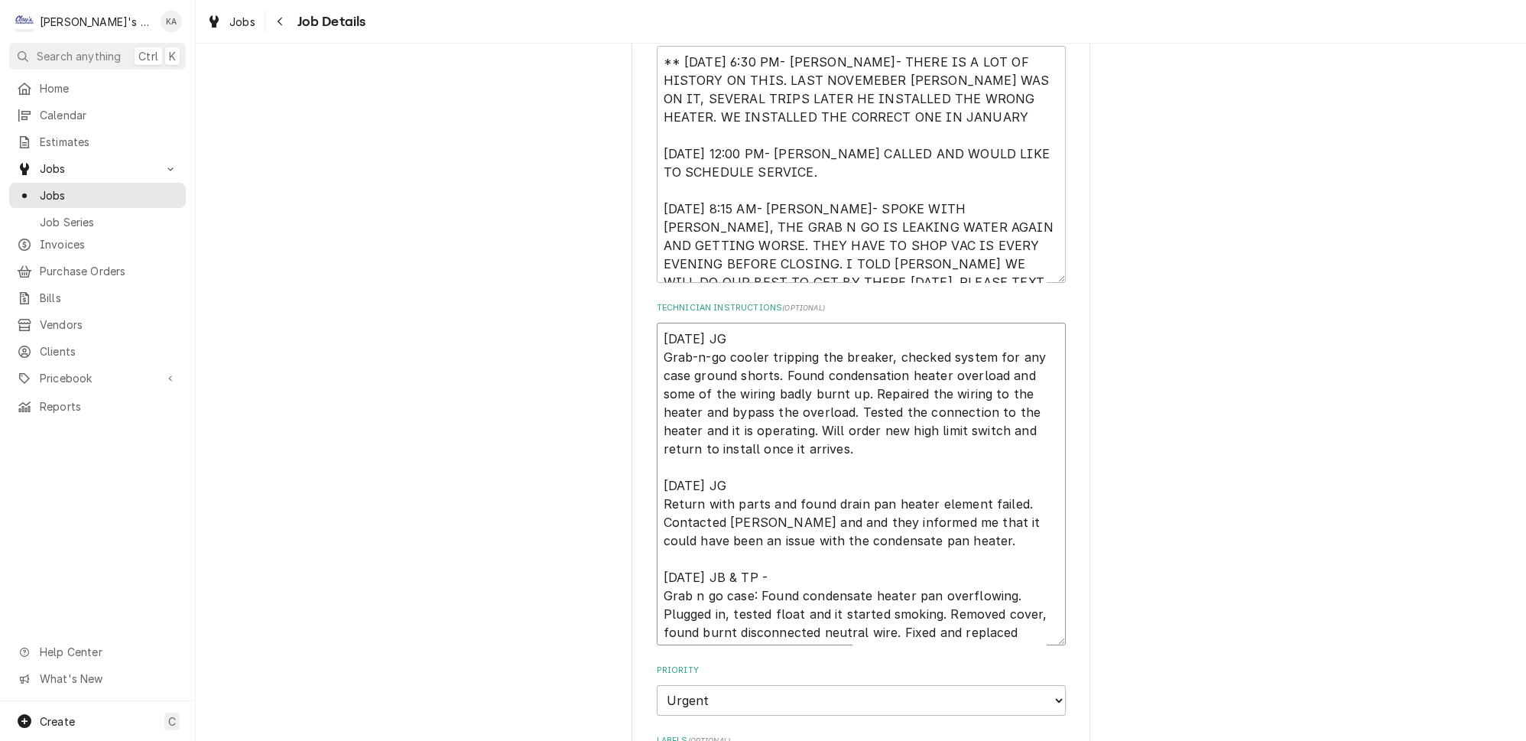
type textarea "11/18/2024 JG Grab-n-go cooler tripping the breaker, checked system for any cas…"
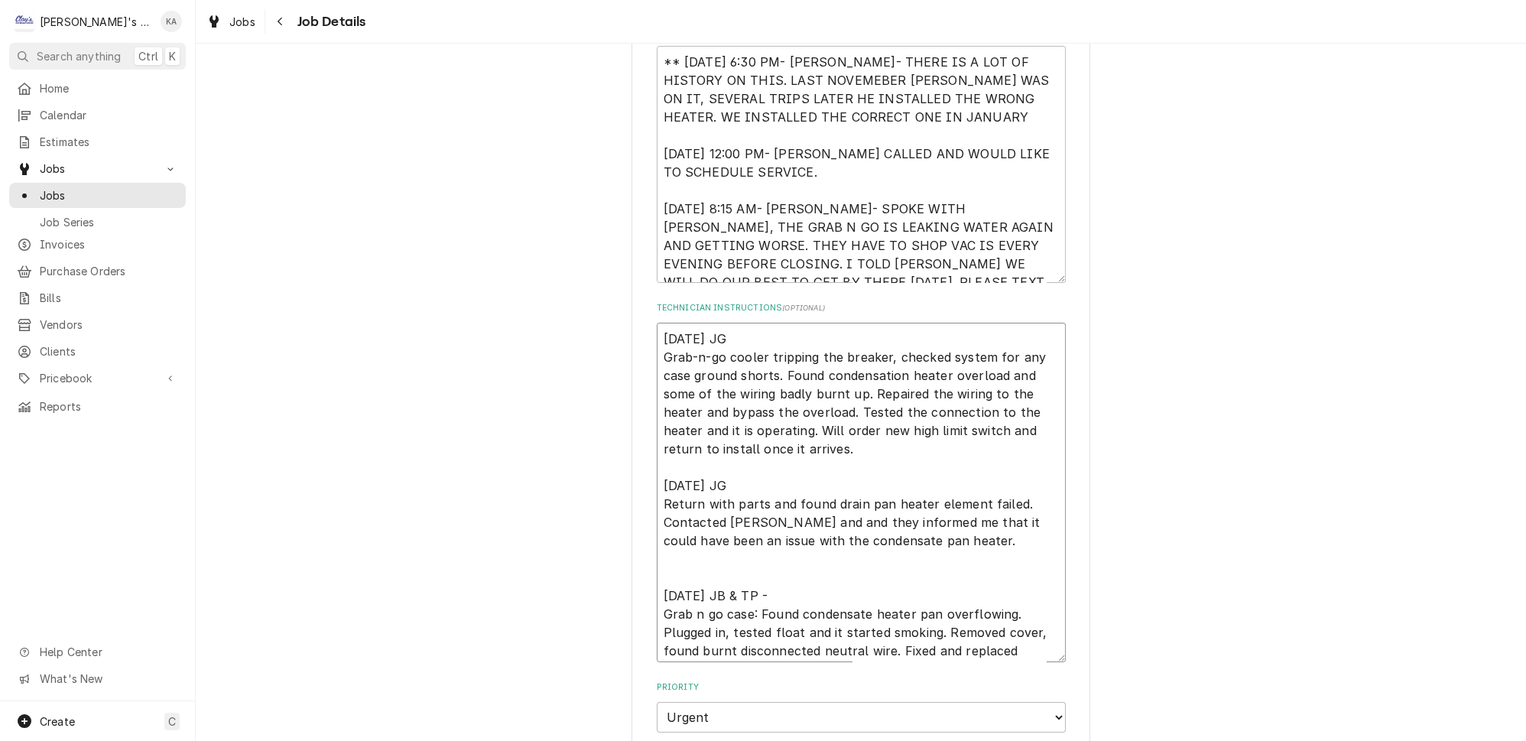
type textarea "x"
type textarea "11/18/2024 JG Grab-n-go cooler tripping the breaker, checked system for any cas…"
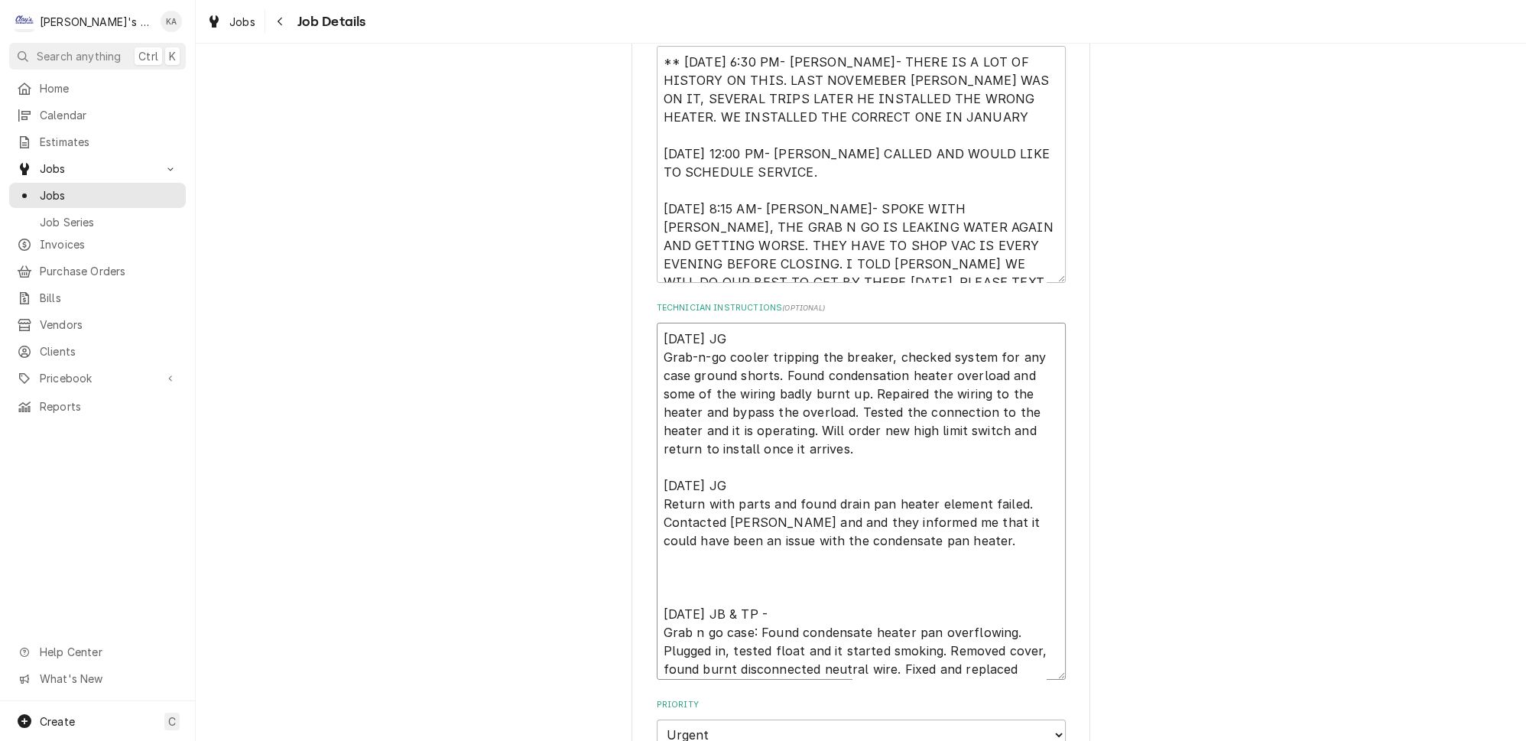
paste textarea "12/5/2024 JG Removed the failed heater element and installed new heater element…"
type textarea "x"
type textarea "11/18/2024 JG Grab-n-go cooler tripping the breaker, checked system for any cas…"
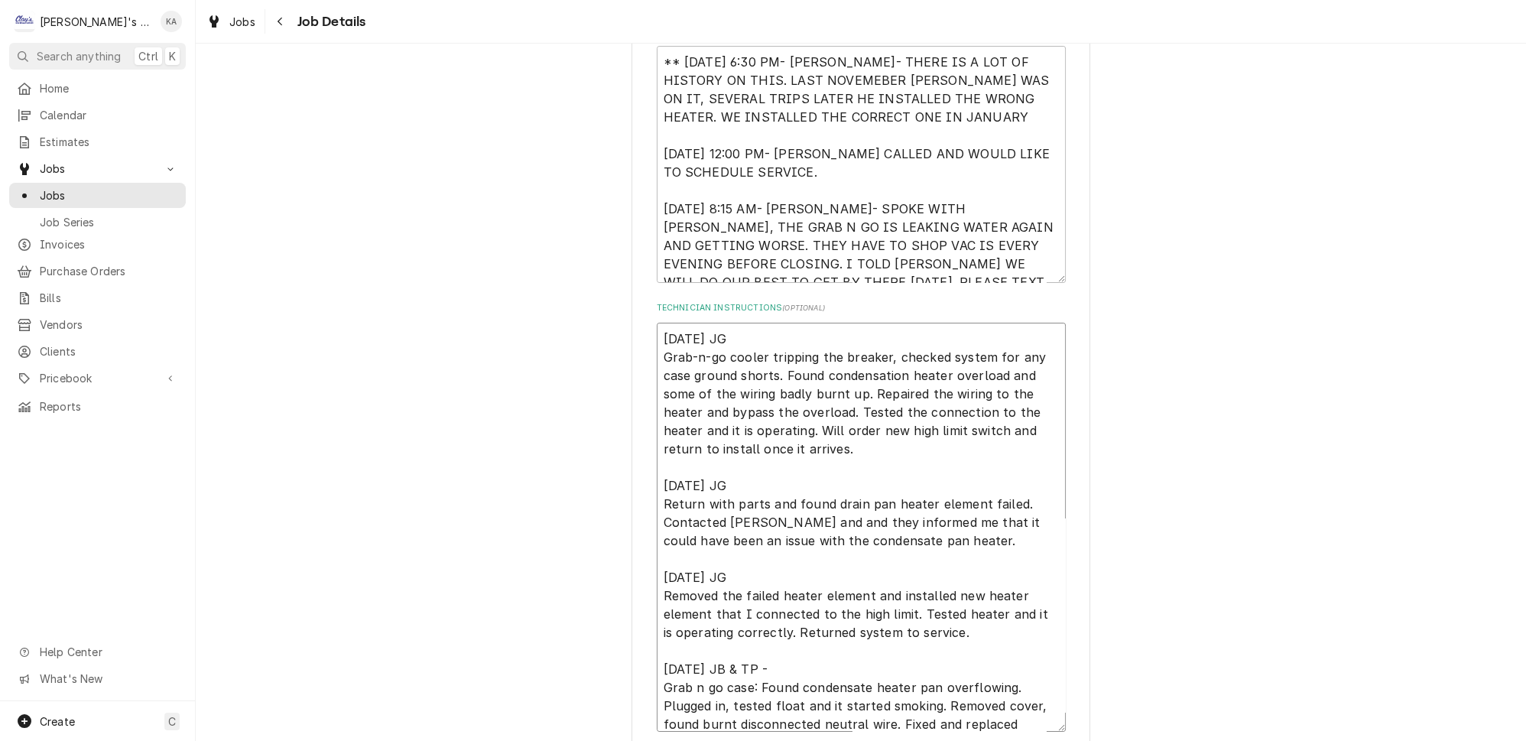
type textarea "x"
type textarea "11/18/2024 JG Grab-n-go cooler tripping the breaker, checked system for any cas…"
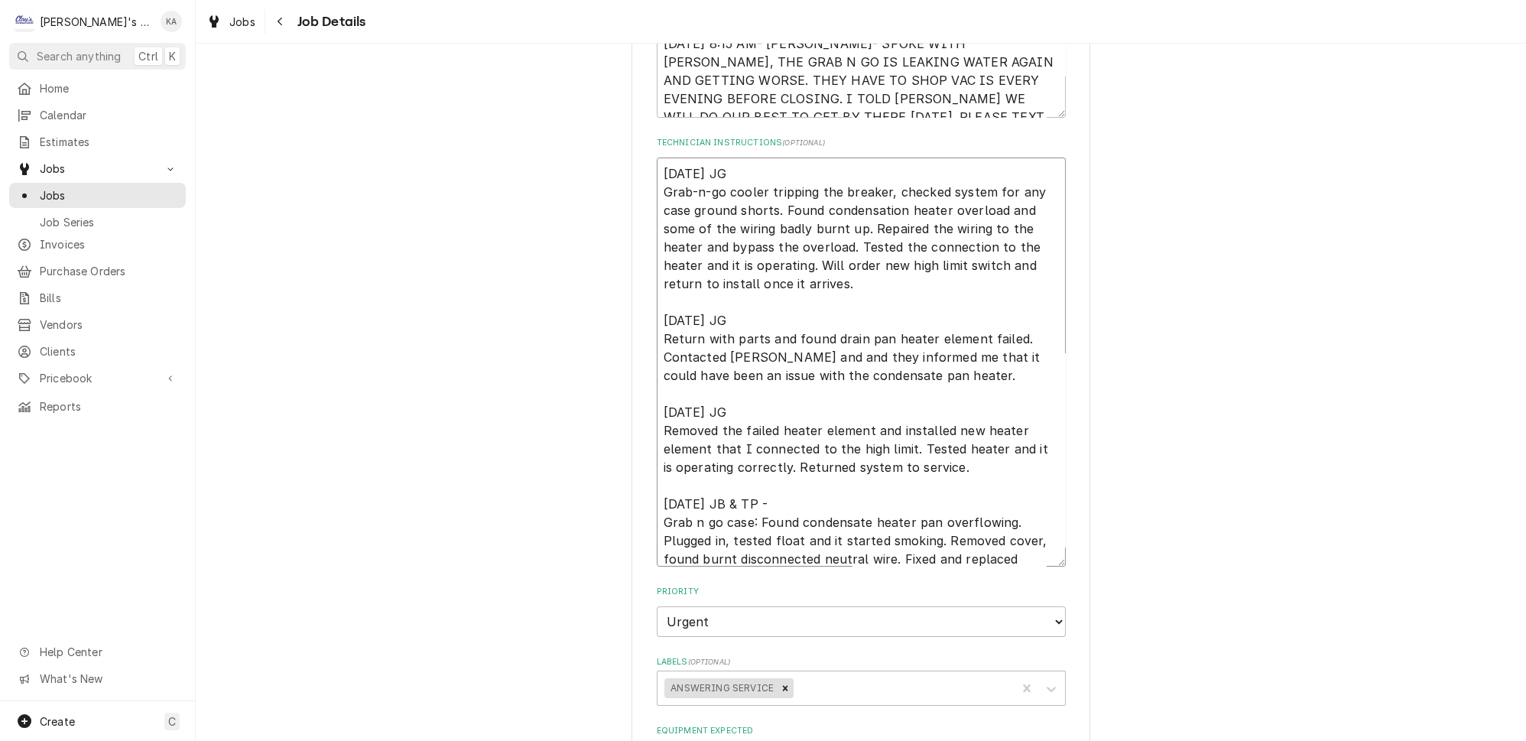
scroll to position [556, 0]
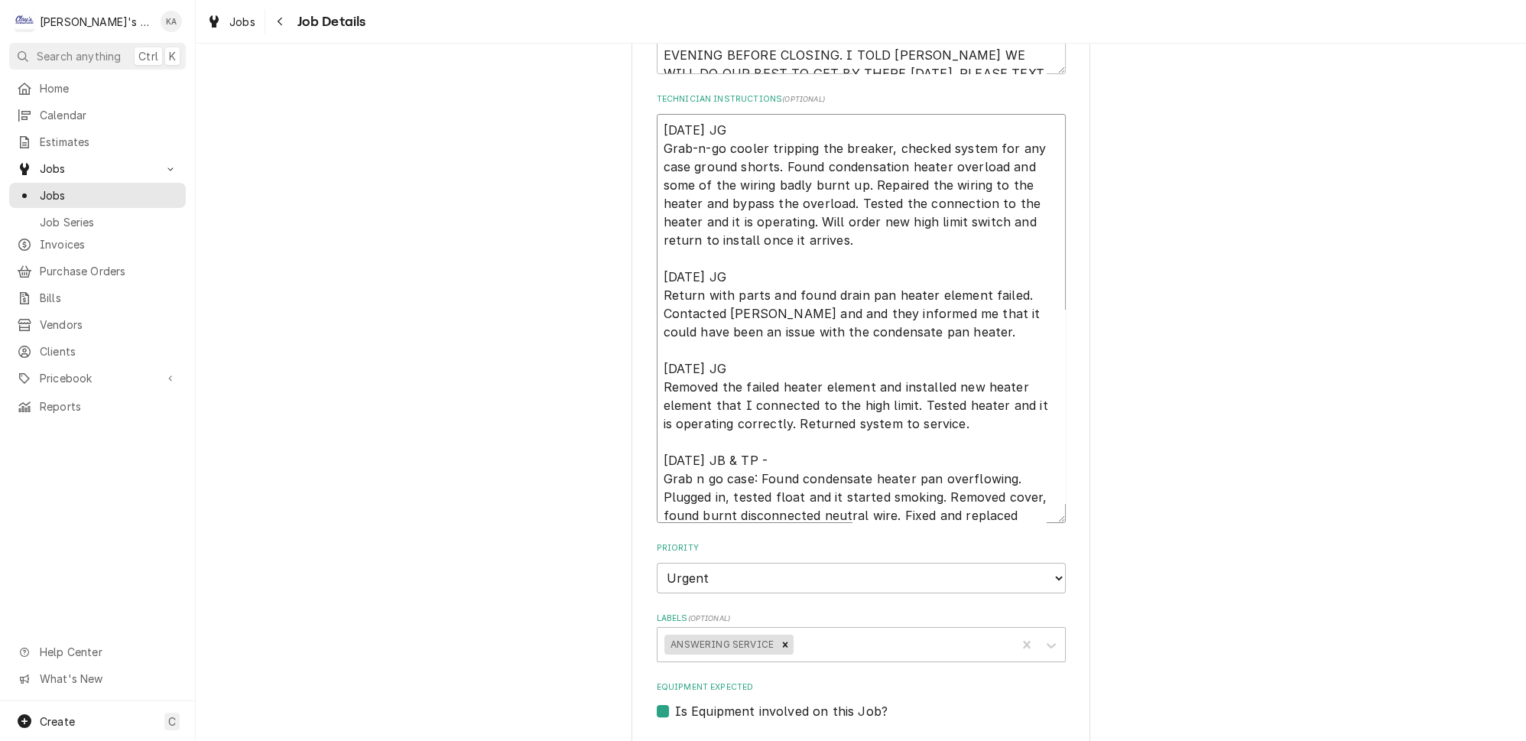
type textarea "x"
type textarea "11/18/2024 JG Grab-n-go cooler tripping the breaker, checked system for any cas…"
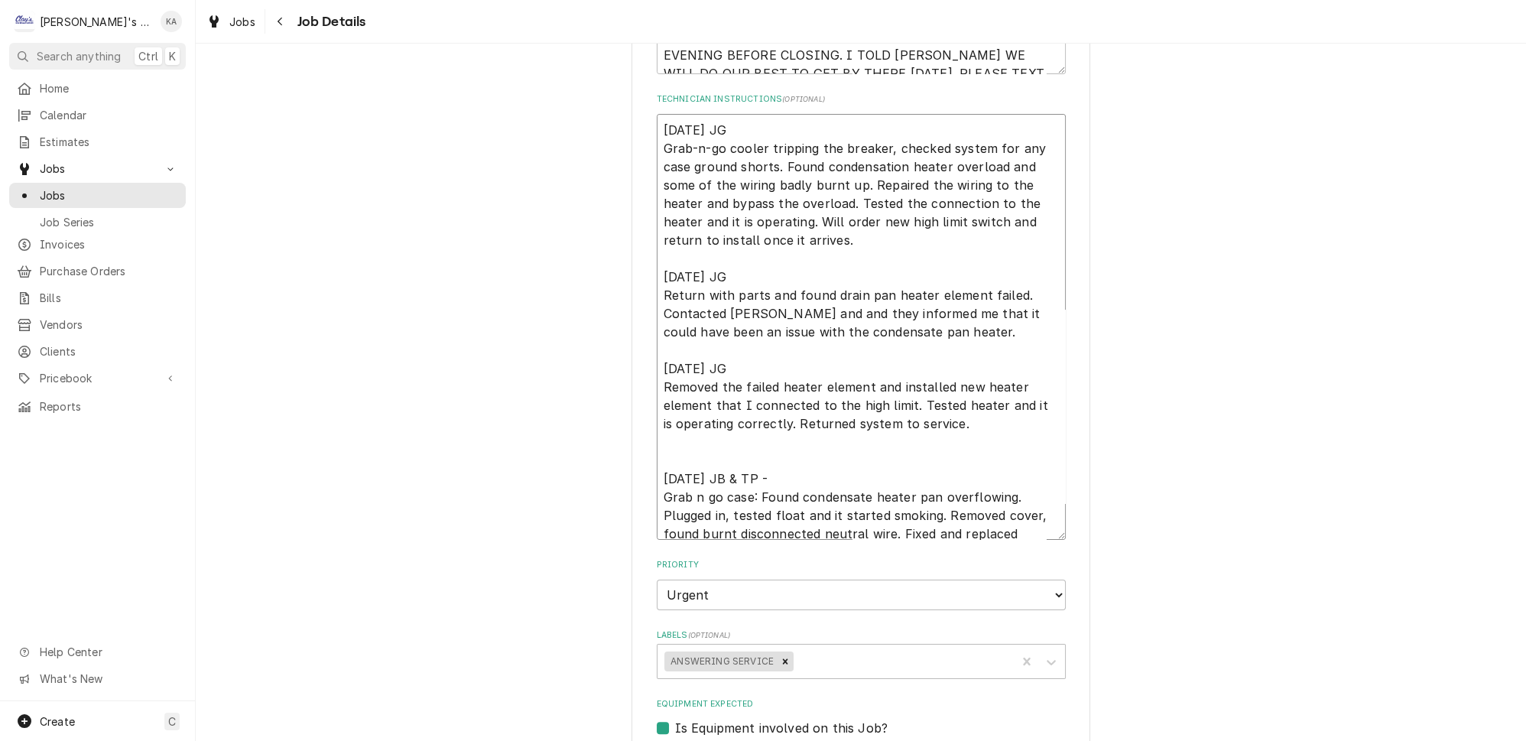
type textarea "x"
type textarea "11/18/2024 JG Grab-n-go cooler tripping the breaker, checked system for any cas…"
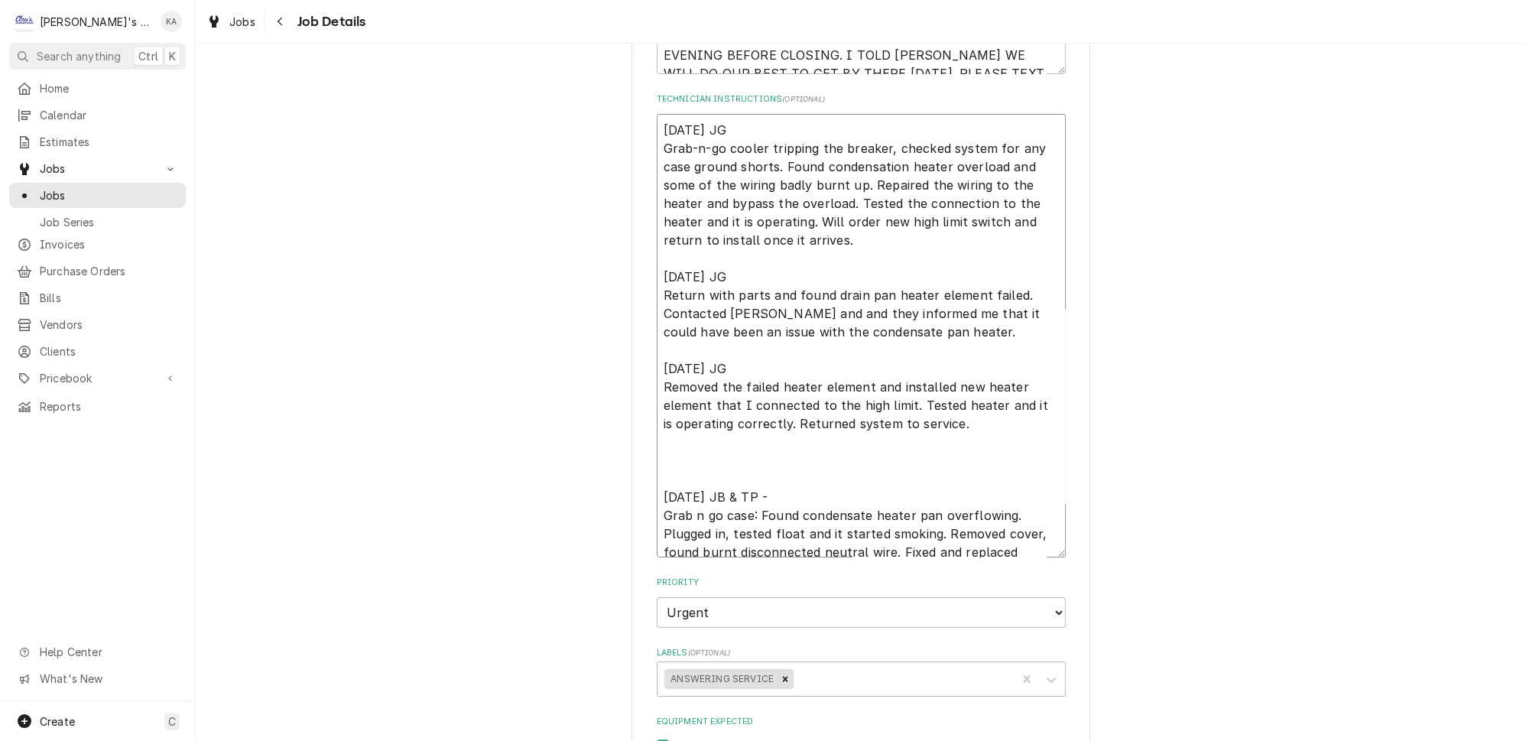
paste textarea "HIGH LIMIT THERMOSTAT SWITCH FOR HOWARD MCCRAY- 21-330-1140"
type textarea "x"
type textarea "11/18/2024 JG Grab-n-go cooler tripping the breaker, checked system for any cas…"
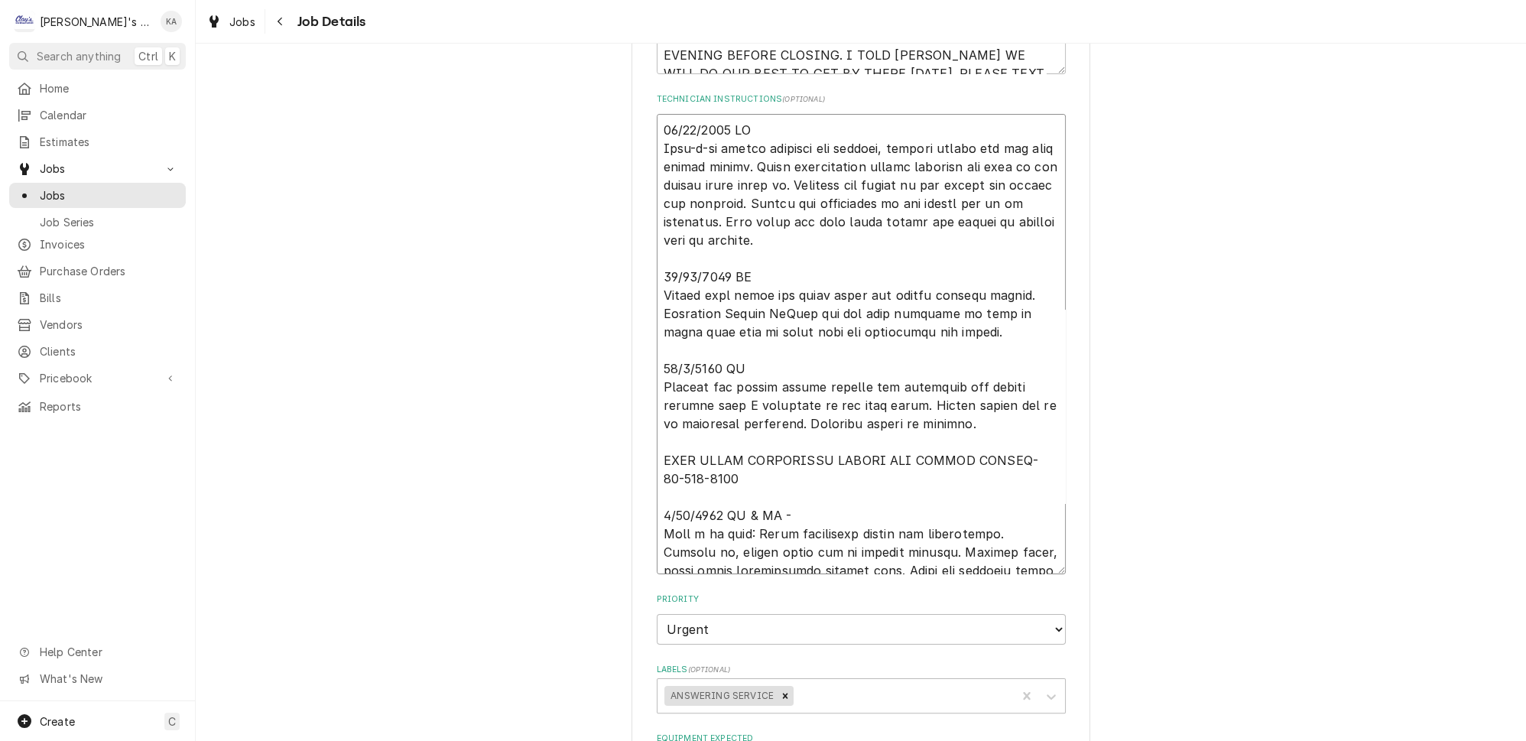
type textarea "x"
type textarea "11/18/2024 JG Grab-n-go cooler tripping the breaker, checked system for any cas…"
type textarea "x"
type textarea "11/18/2024 JG Grab-n-go cooler tripping the breaker, checked system for any cas…"
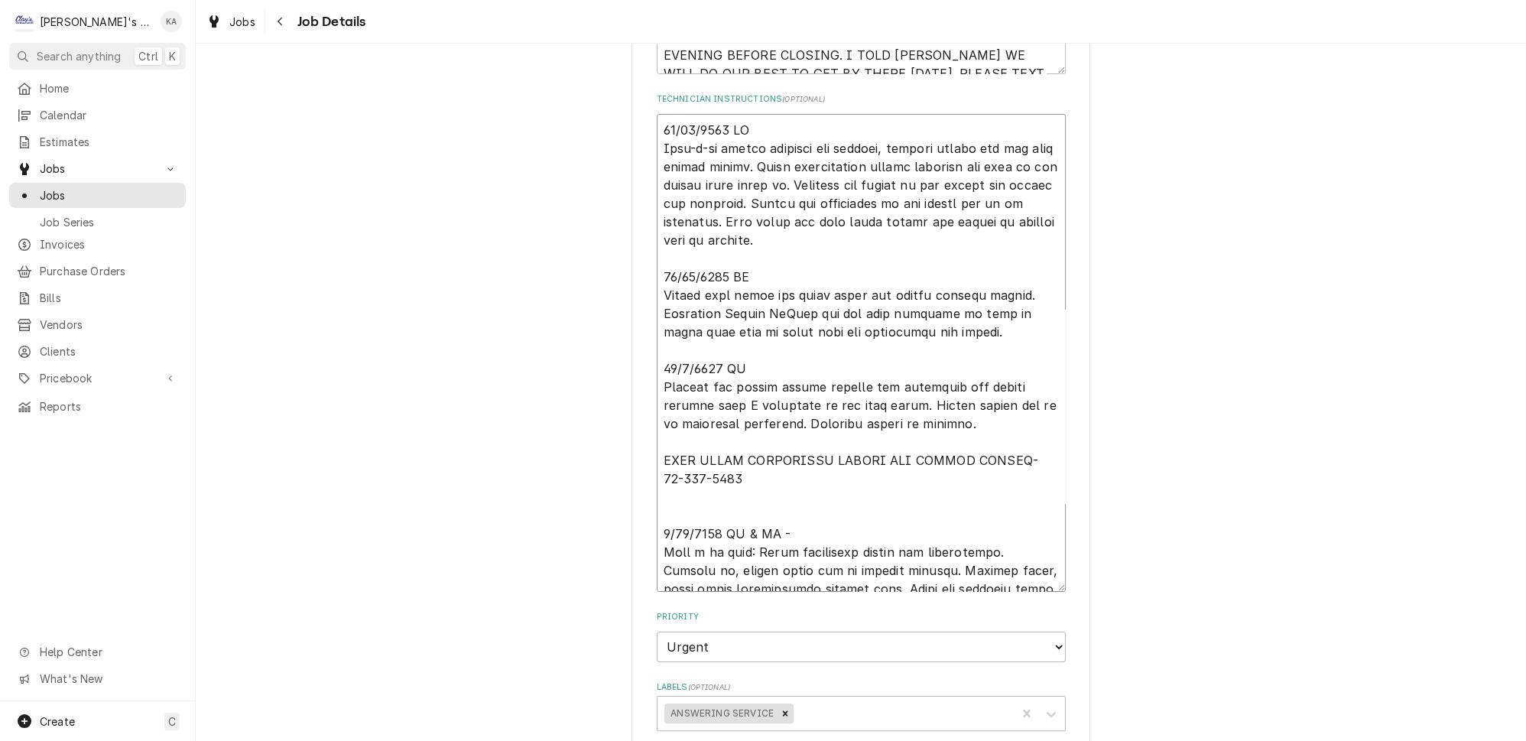
paste textarea "SINGLE BEND HEATER 800W 120V - CP-H802"
type textarea "x"
type textarea "11/18/2024 JG Grab-n-go cooler tripping the breaker, checked system for any cas…"
click at [665, 417] on textarea "Technician Instructions ( optional )" at bounding box center [861, 353] width 409 height 478
type textarea "x"
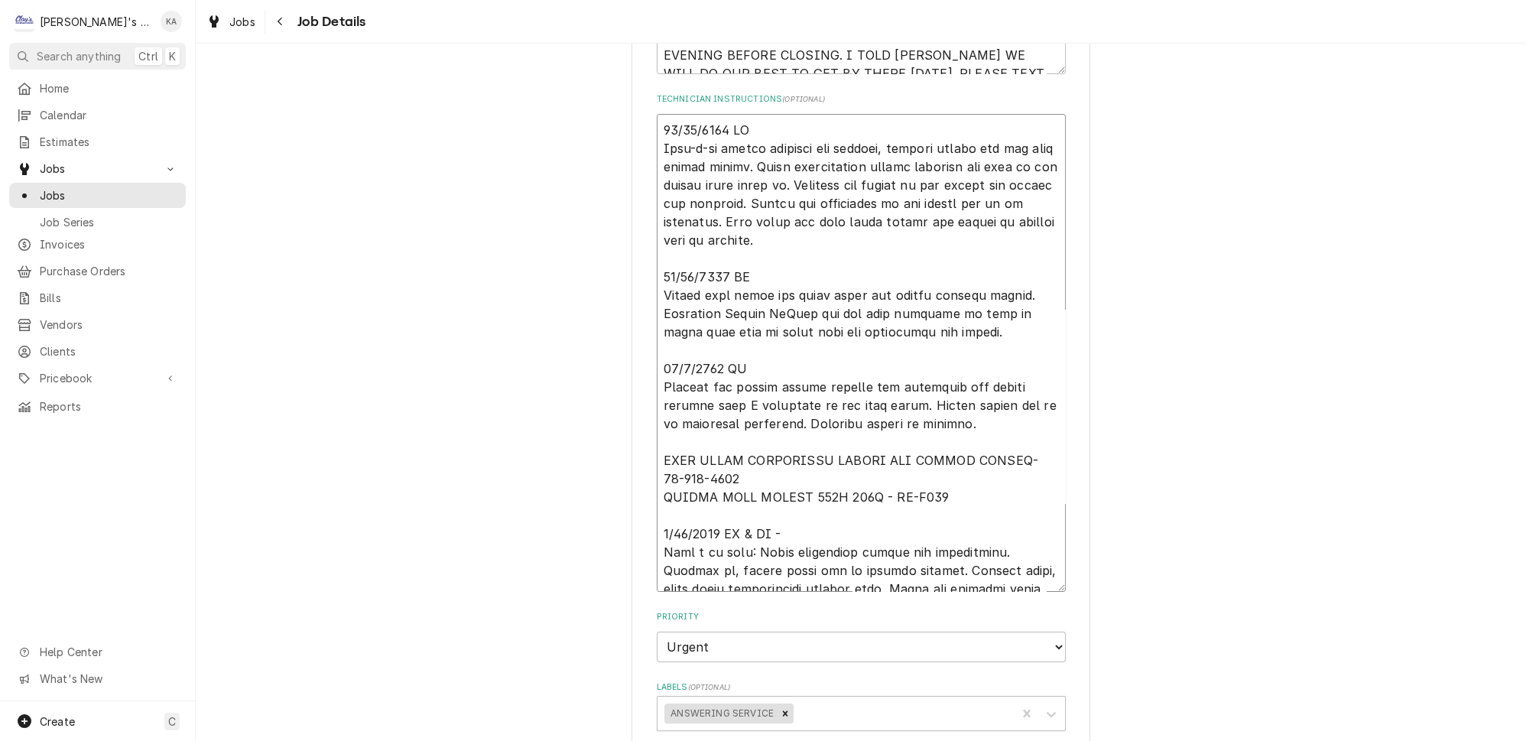
type textarea "11/18/2024 JG Grab-n-go cooler tripping the breaker, checked system for any cas…"
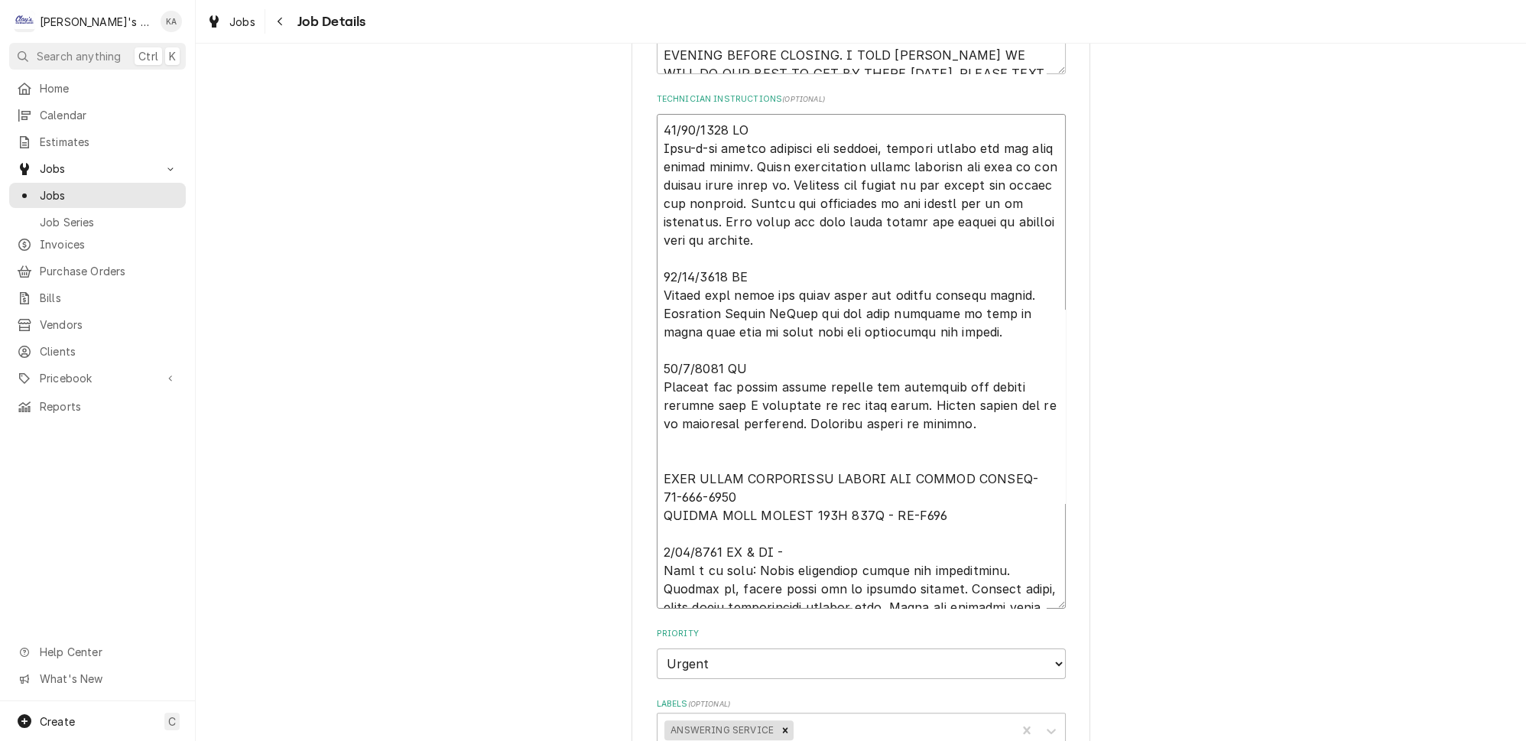
type textarea "x"
type textarea "11/18/2024 JG Grab-n-go cooler tripping the breaker, checked system for any cas…"
type textarea "x"
type textarea "11/18/2024 JG Grab-n-go cooler tripping the breaker, checked system for any cas…"
type textarea "x"
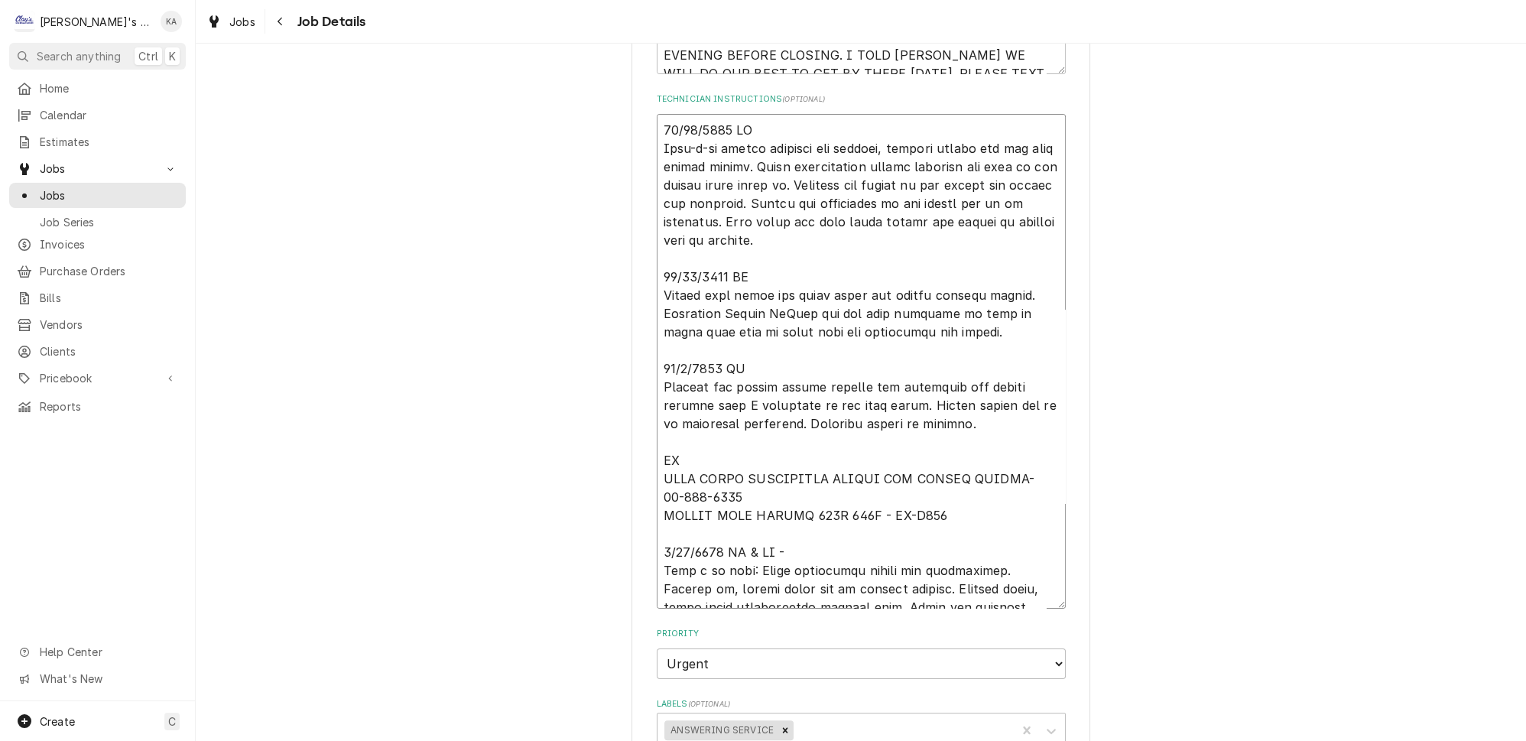
type textarea "11/18/2024 JG Grab-n-go cooler tripping the breaker, checked system for any cas…"
type textarea "x"
type textarea "11/18/2024 JG Grab-n-go cooler tripping the breaker, checked system for any cas…"
type textarea "x"
type textarea "11/18/2024 JG Grab-n-go cooler tripping the breaker, checked system for any cas…"
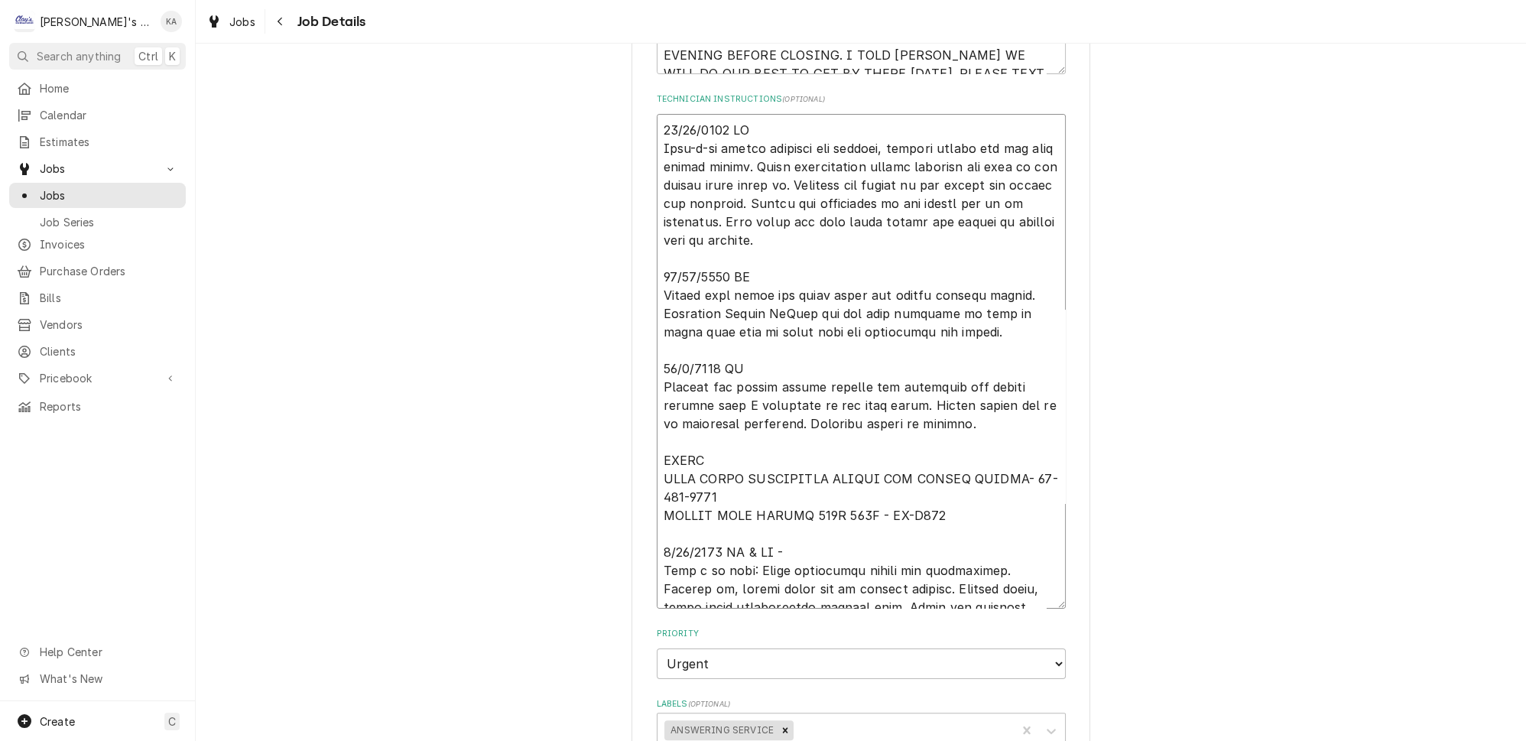
type textarea "x"
type textarea "11/18/2024 JG Grab-n-go cooler tripping the breaker, checked system for any cas…"
type textarea "x"
type textarea "11/18/2024 JG Grab-n-go cooler tripping the breaker, checked system for any cas…"
click at [973, 482] on textarea "Technician Instructions ( optional )" at bounding box center [861, 361] width 409 height 495
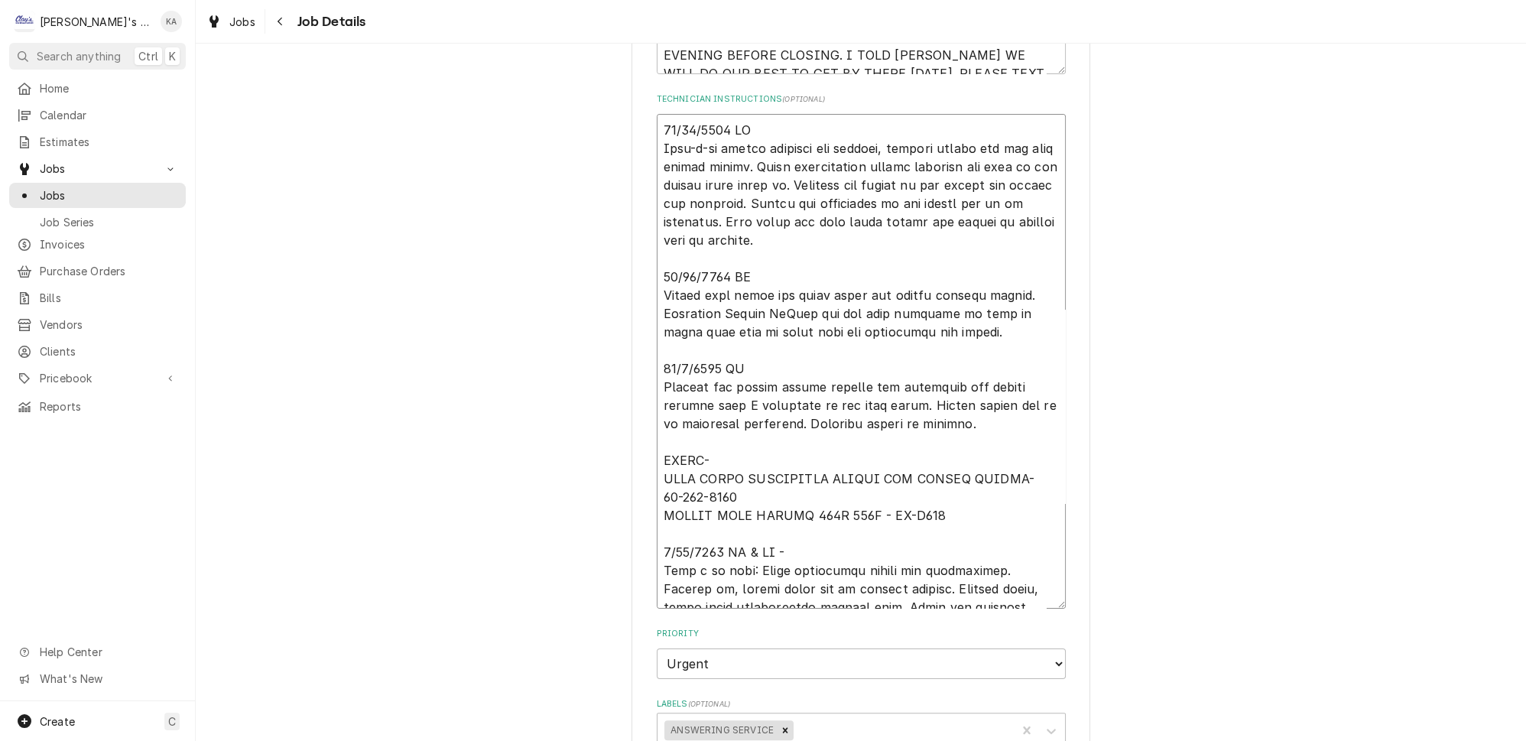
type textarea "x"
type textarea "11/18/2024 JG Grab-n-go cooler tripping the breaker, checked system for any cas…"
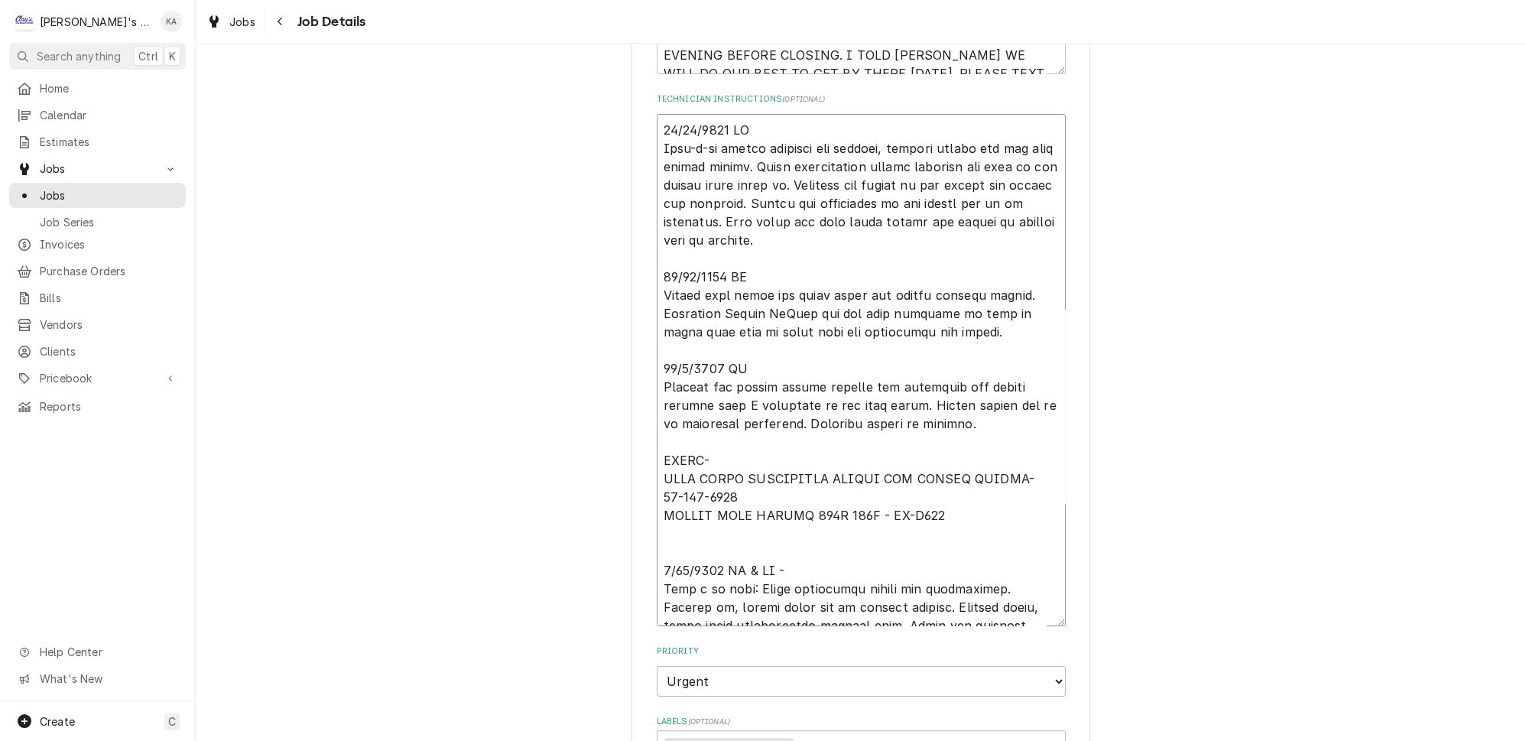
type textarea "x"
type textarea "11/18/2024 JG Grab-n-go cooler tripping the breaker, checked system for any cas…"
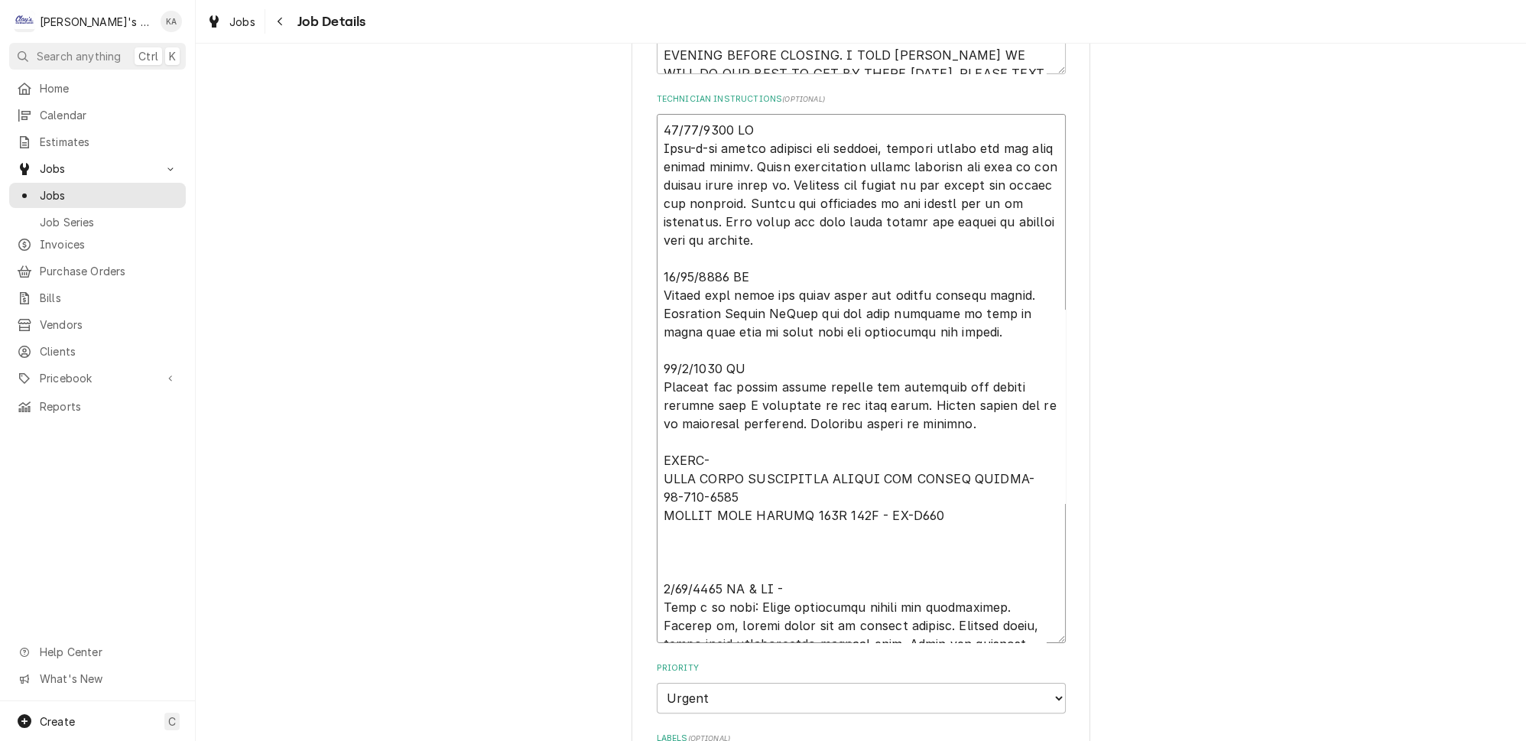
paste textarea "1/3/2025 JG - Found breaker had tripped due to water that entered the outlet fr…"
type textarea "x"
type textarea "11/18/2024 JG Grab-n-go cooler tripping the breaker, checked system for any cas…"
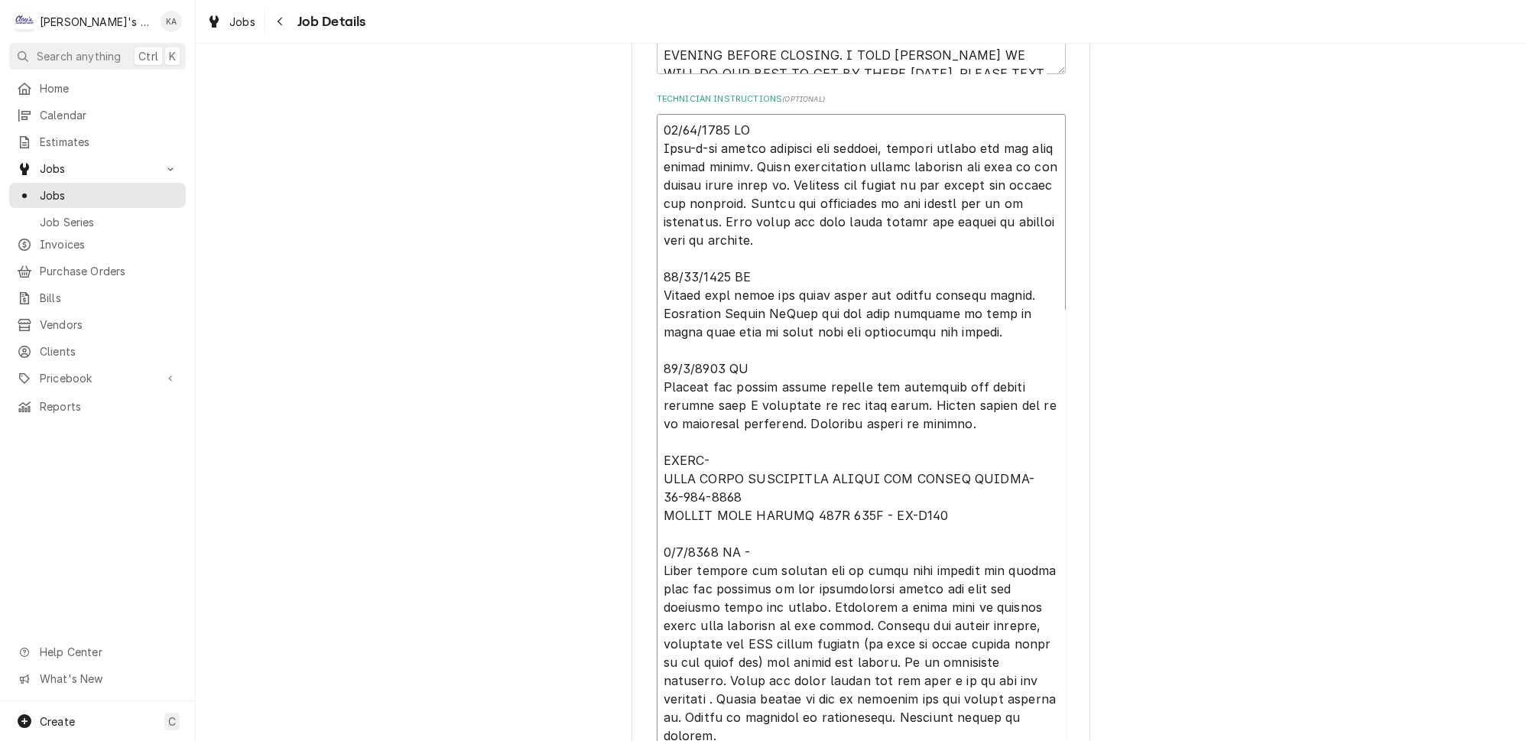
type textarea "x"
type textarea "11/18/2024 JG Grab-n-go cooler tripping the breaker, checked system for any cas…"
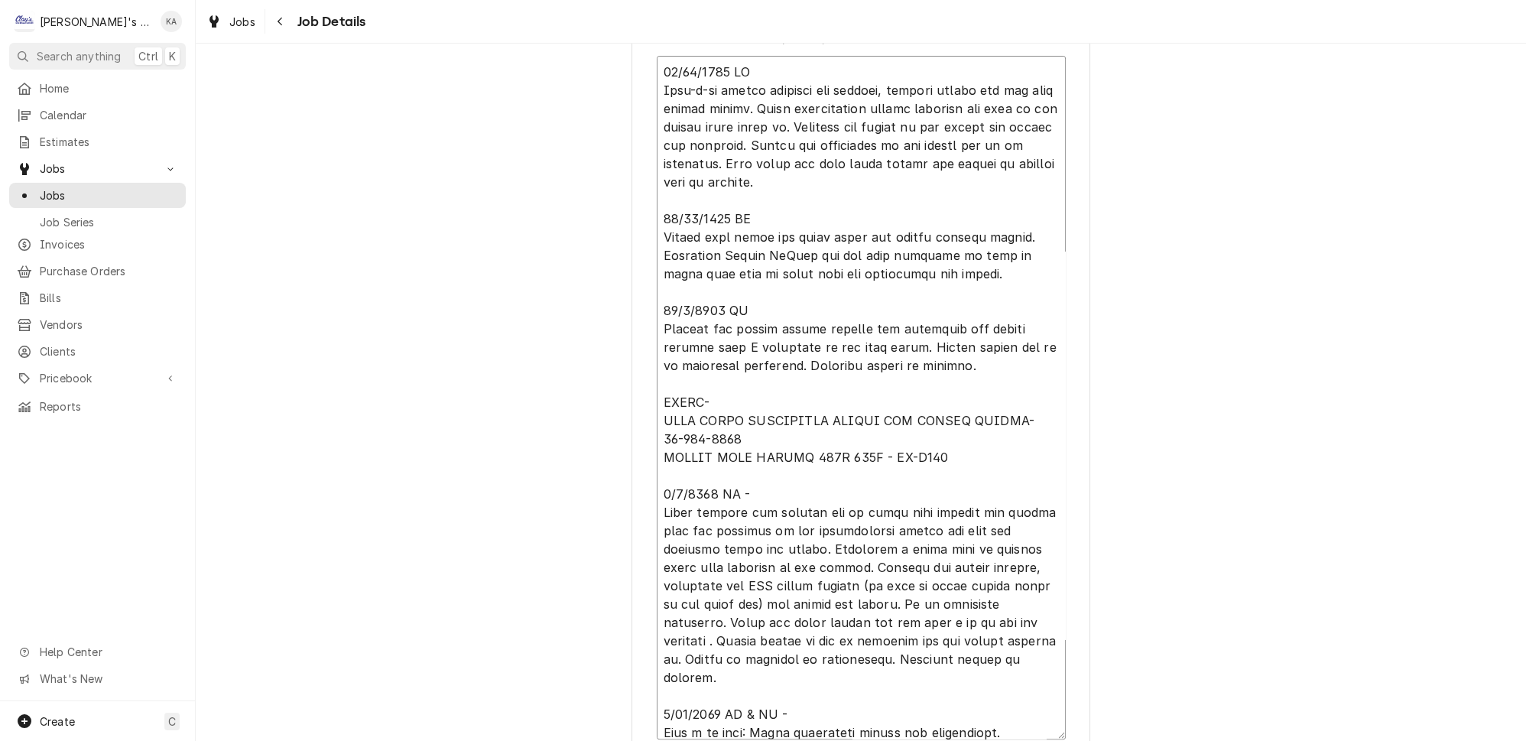
scroll to position [625, 0]
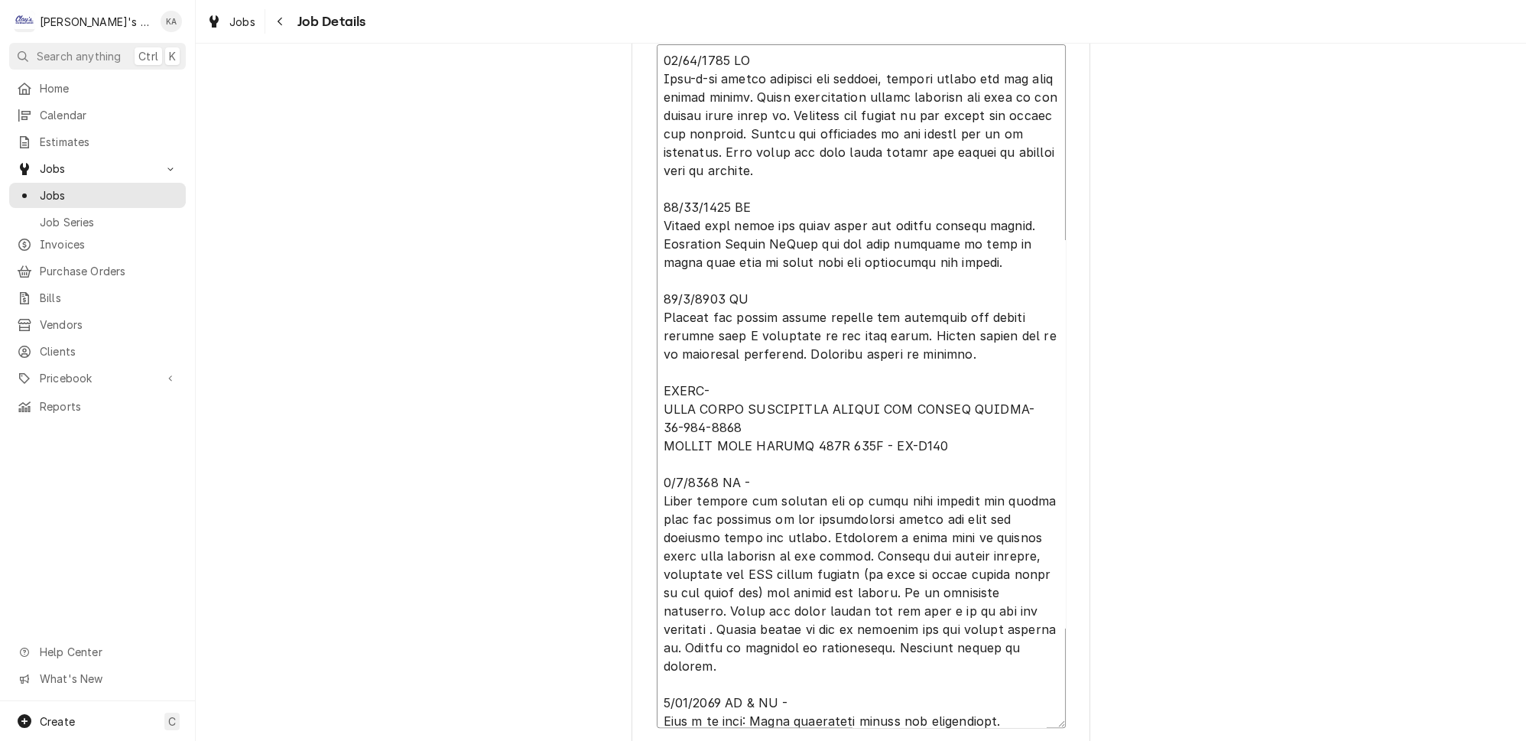
click at [663, 433] on textarea "Technician Instructions ( optional )" at bounding box center [861, 385] width 409 height 683
type textarea "x"
type textarea "11/18/2024 JG Grab-n-go cooler tripping the breaker, checked system for any cas…"
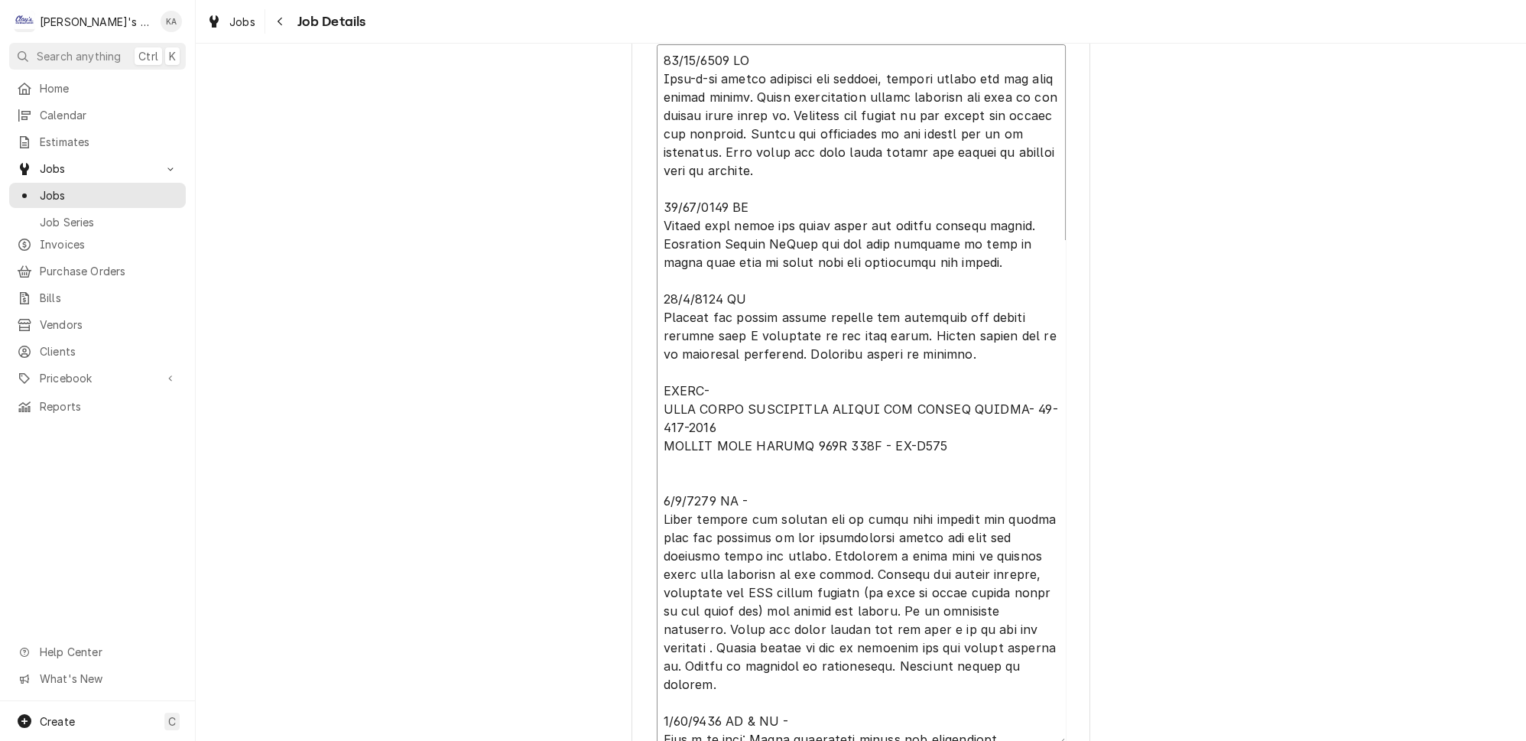
type textarea "x"
type textarea "11/18/2024 JG Grab-n-go cooler tripping the breaker, checked system for any cas…"
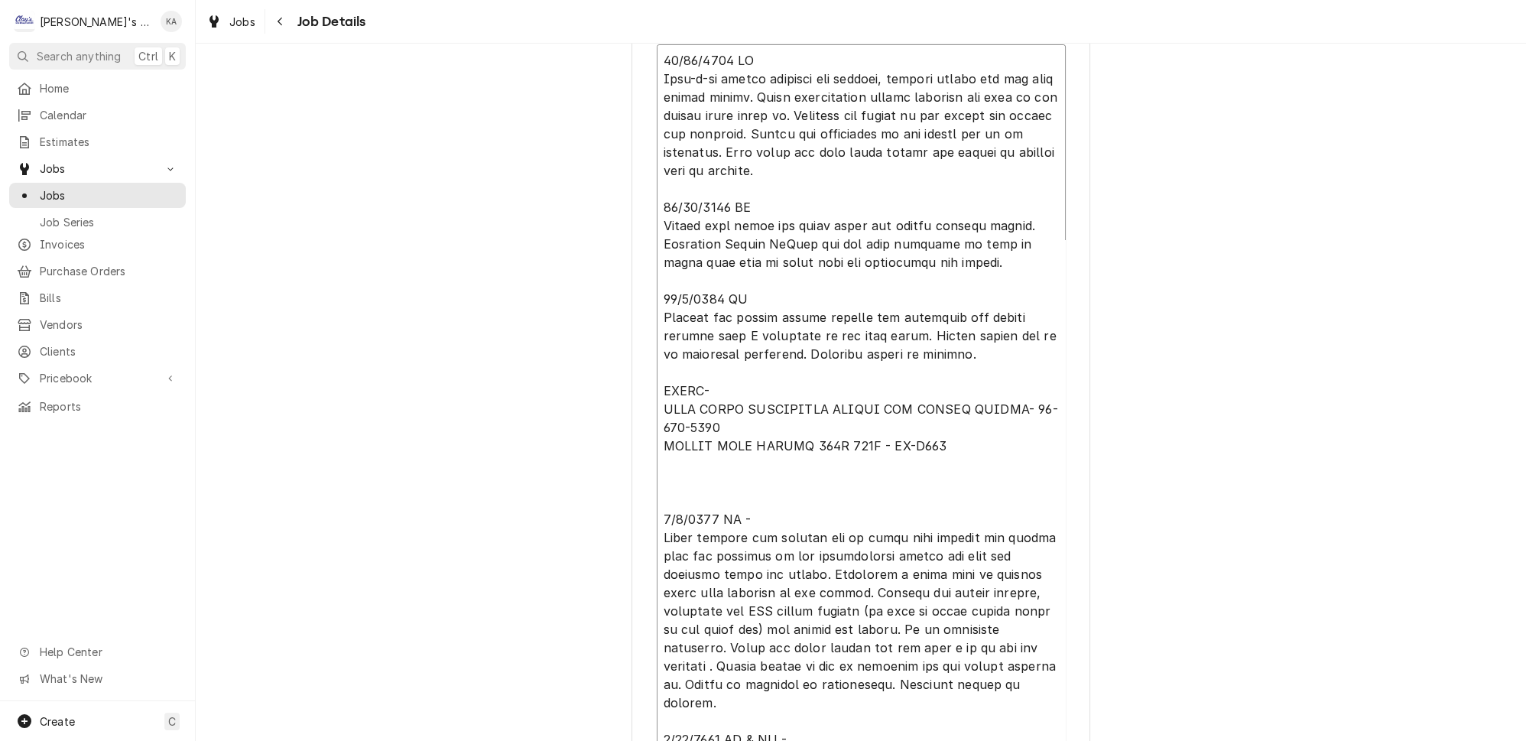
paste textarea "1/2/2025 3:50 PM- KASSIE- PER JESS- GRAB AND GO IS LEAKING WATER AGAIN. SHE TOO…"
type textarea "x"
type textarea "11/18/2024 JG Grab-n-go cooler tripping the breaker, checked system for any cas…"
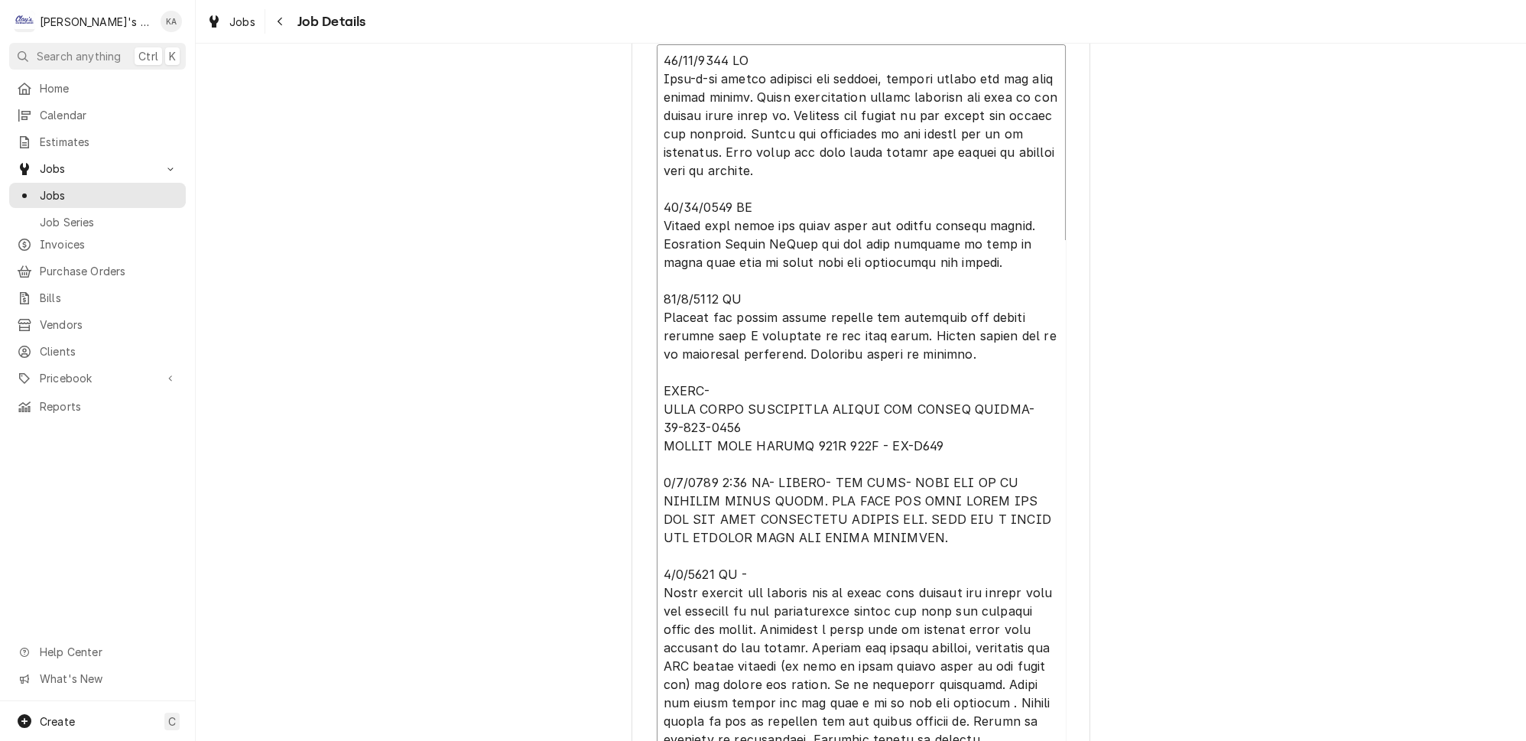
type textarea "x"
type textarea "11/18/2024 JG Grab-n-go cooler tripping the breaker, checked system for any cas…"
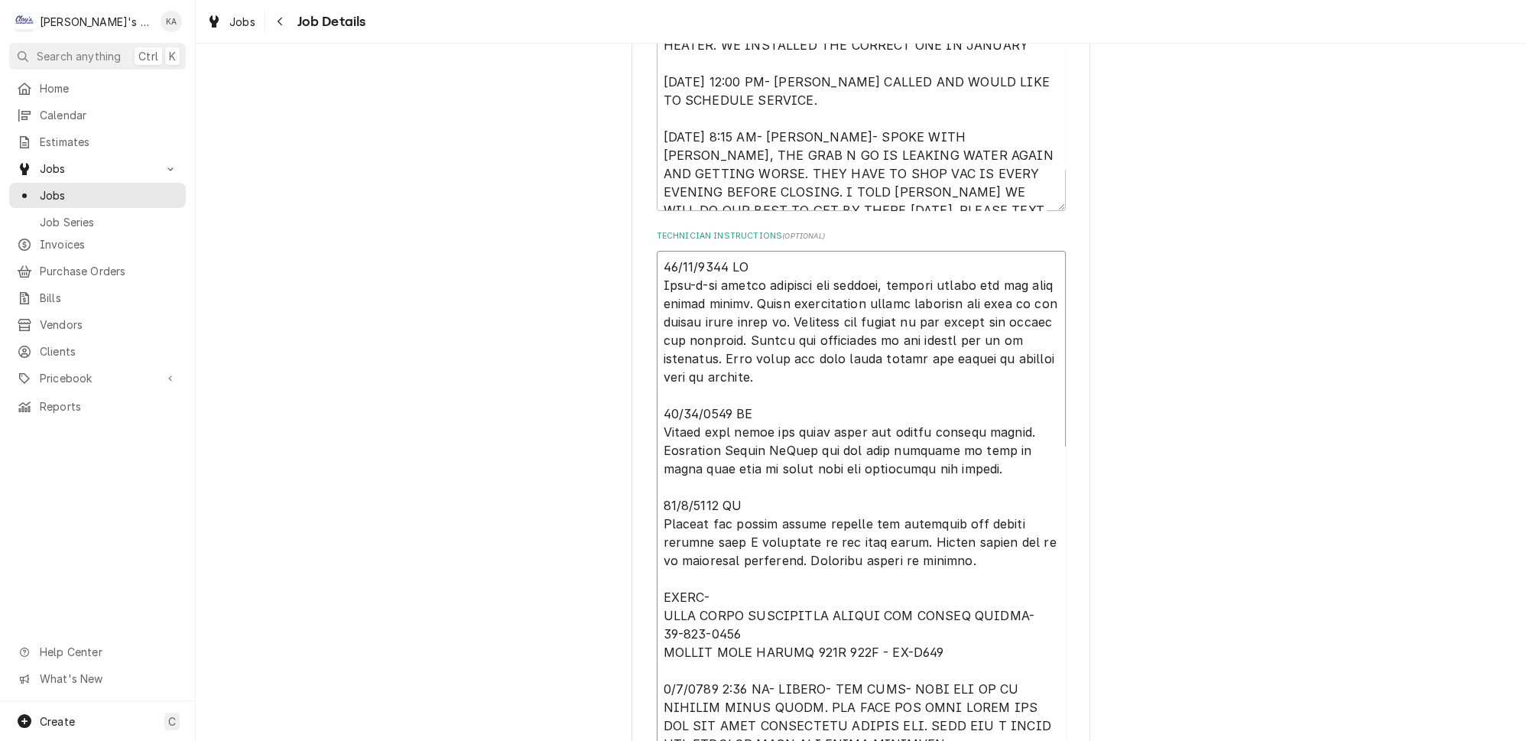
scroll to position [417, 0]
click at [663, 261] on textarea "Technician Instructions ( optional )" at bounding box center [861, 638] width 409 height 770
type textarea "x"
type textarea "11/18/2024 JG Grab-n-go cooler tripping the breaker, checked system for any cas…"
type textarea "x"
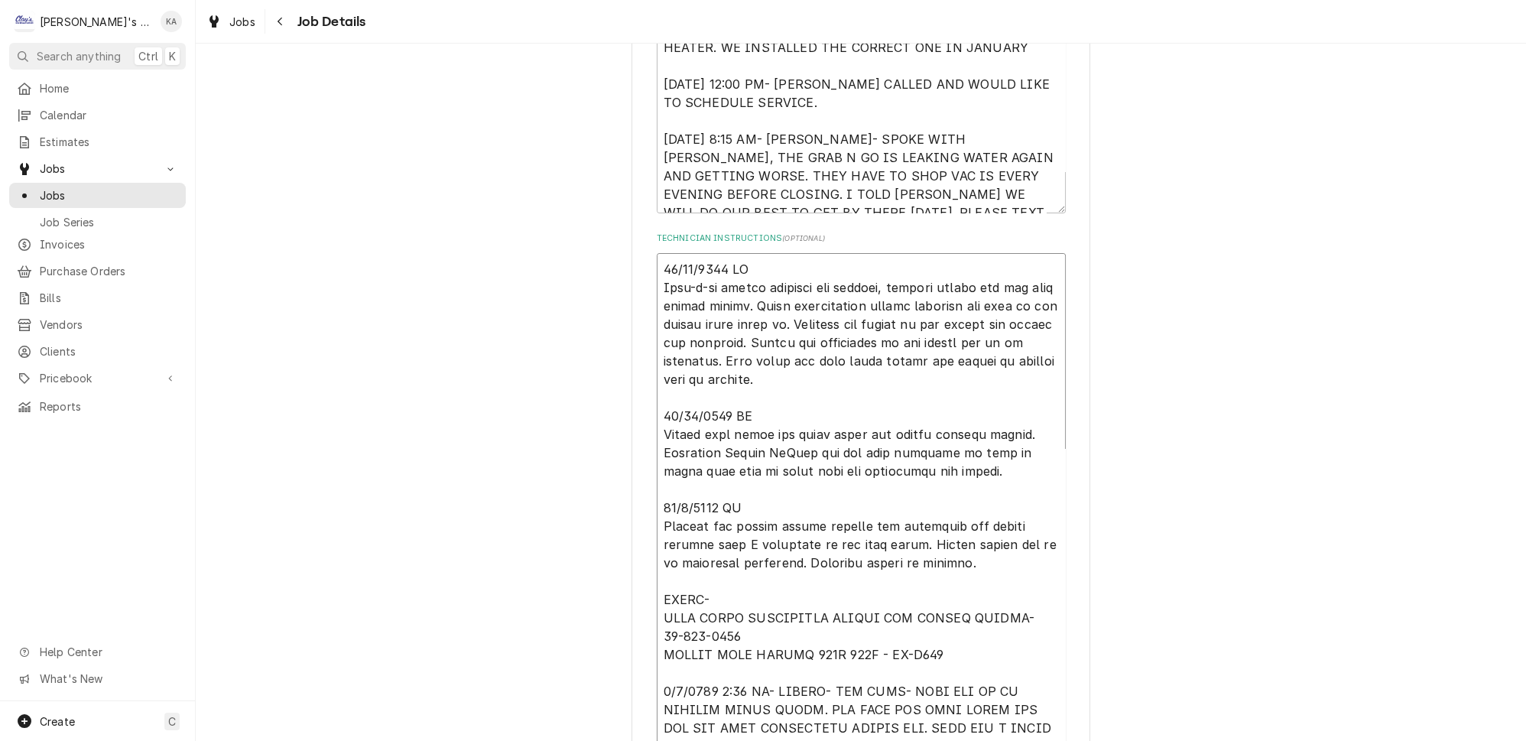
type textarea "11/18/2024 JG Grab-n-go cooler tripping the breaker, checked system for any cas…"
paste textarea "9/23/2024 VC Customer had initial problem with a possible water leak around the…"
type textarea "x"
type textarea "9/23/2024 VC Customer had initial problem with a possible water leak around the…"
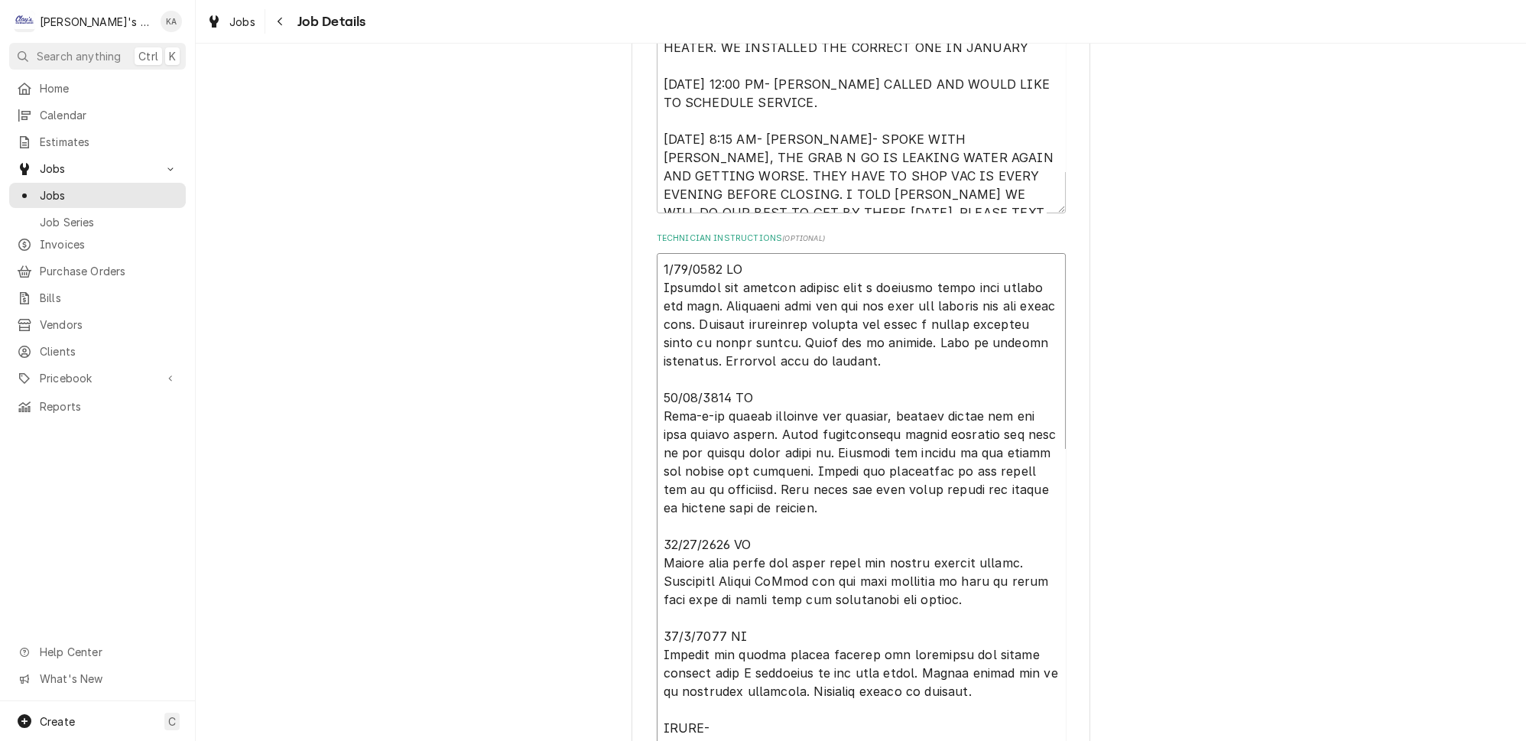
type textarea "x"
type textarea "9/23/2024 VC Customer had initial problem with a possible water leak around the…"
type textarea "x"
type textarea "9/23/2024 VC Customer had initial problem with a possible water leak around the…"
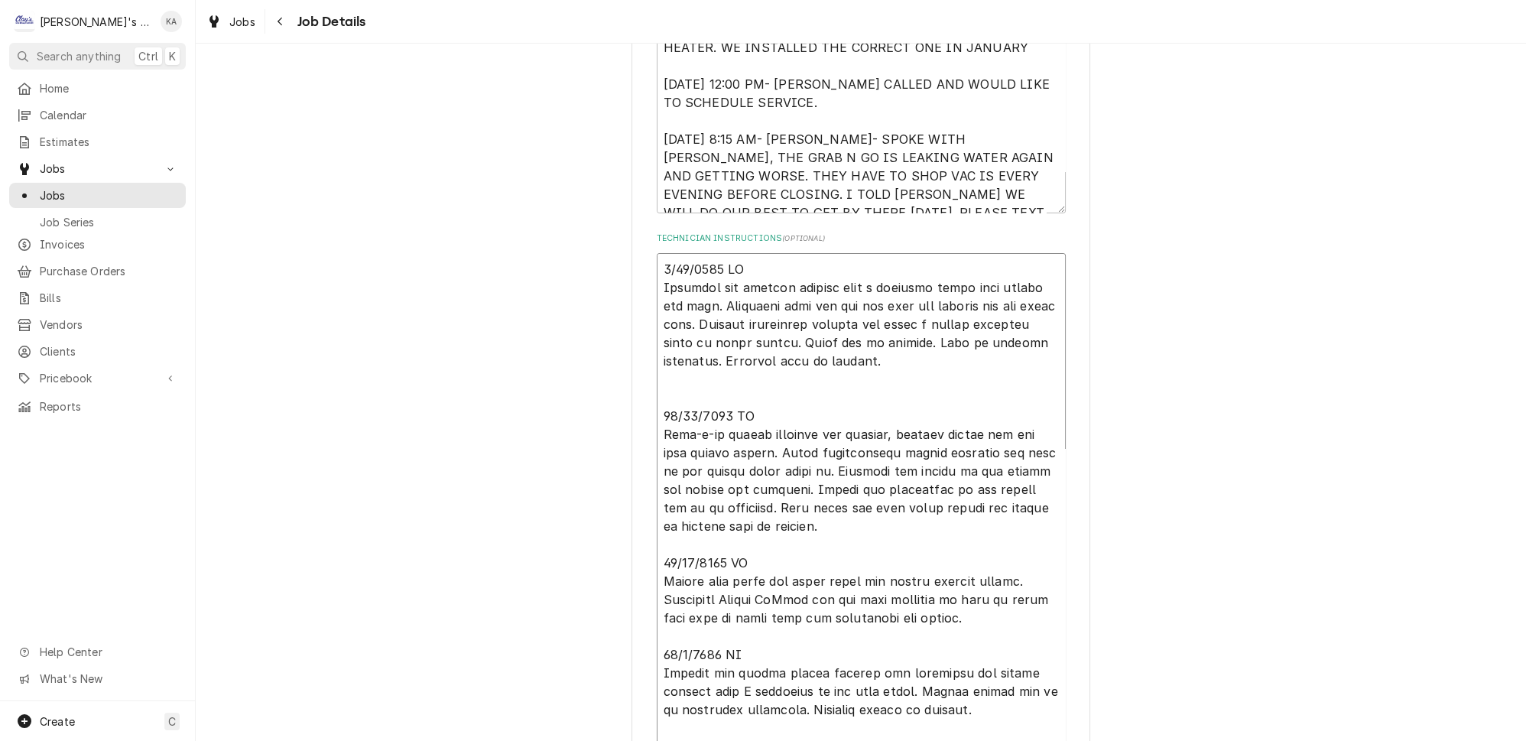
type textarea "x"
type textarea "9/23/2024 VC Customer had initial problem with a possible water leak around the…"
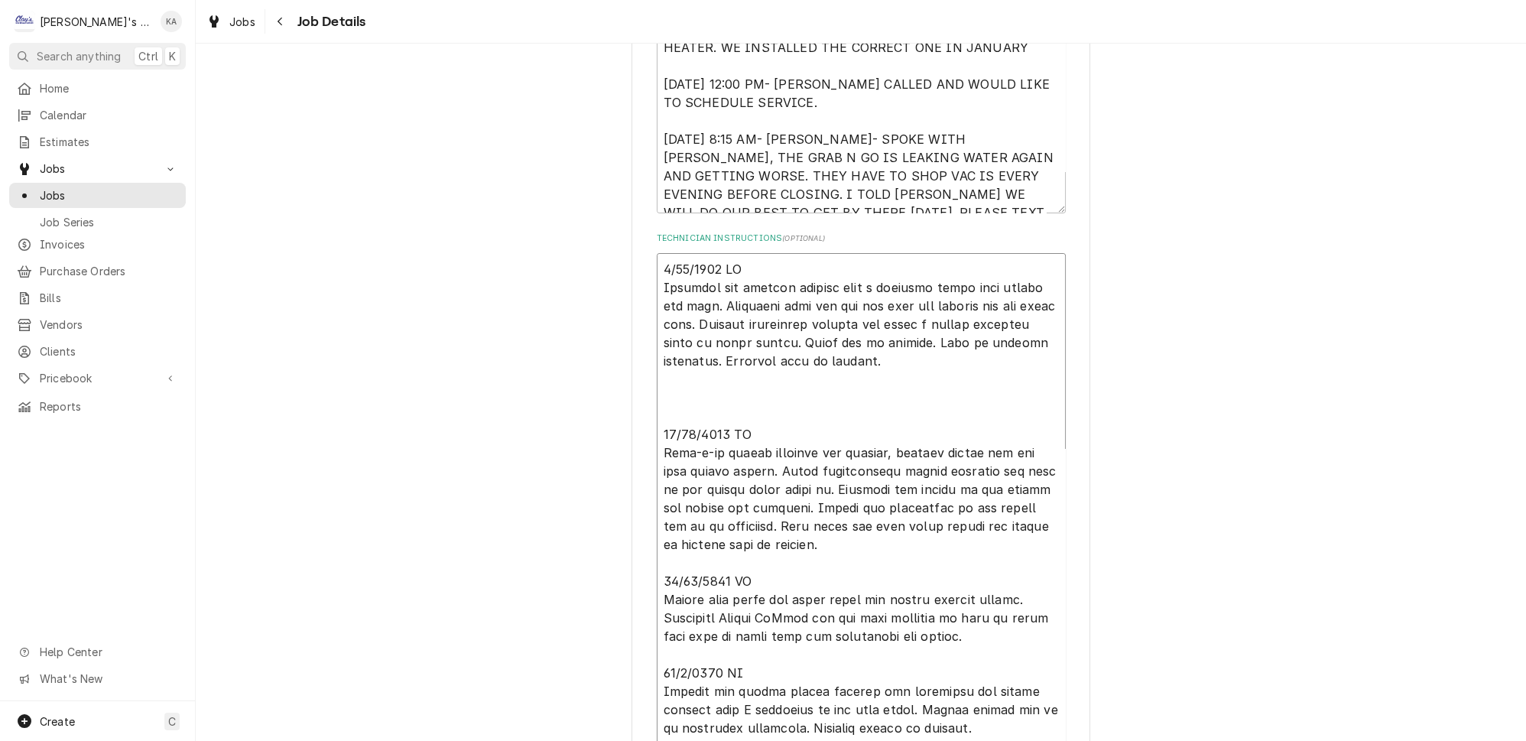
paste textarea "9/25/2024 BS & MLF Found the heating element on the heated condensate pan to ha…"
type textarea "x"
type textarea "9/23/2024 VC Customer had initial problem with a possible water leak around the…"
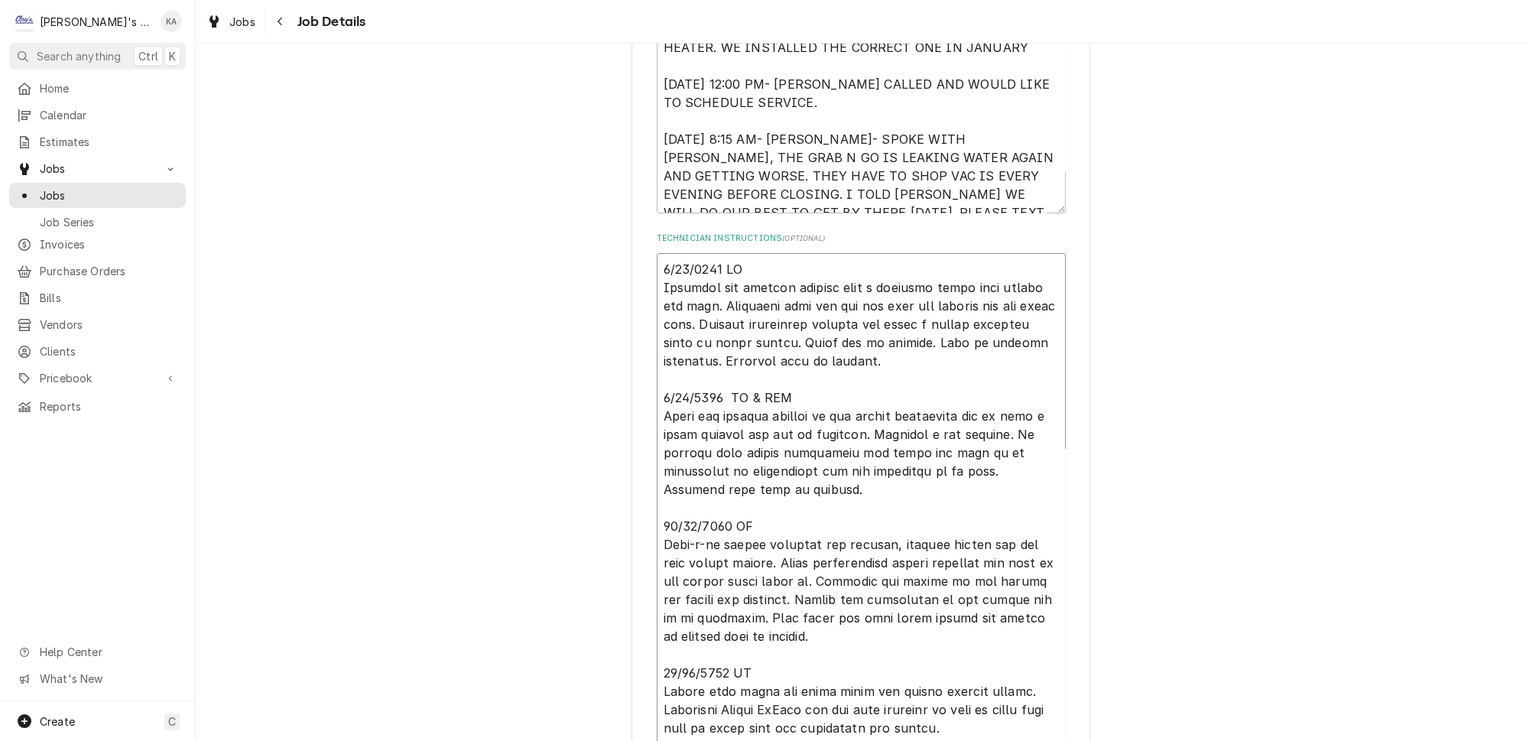
type textarea "x"
type textarea "9/23/2024 VC Customer had initial problem with a possible water leak around the…"
type textarea "x"
type textarea "9/23/2024 VC Customer had initial problem with a possible water leak around the…"
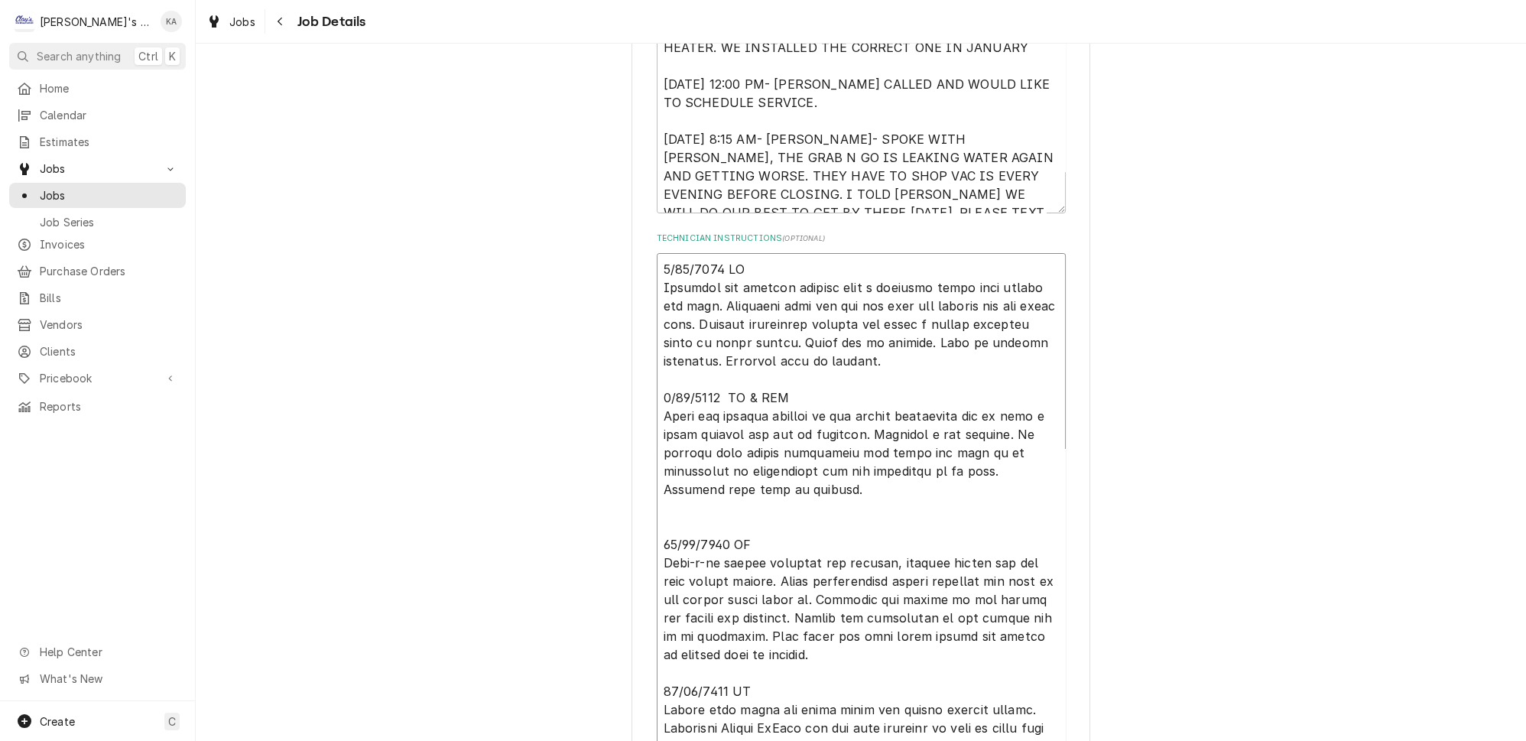
type textarea "x"
type textarea "9/23/2024 VC Customer had initial problem with a possible water leak around the…"
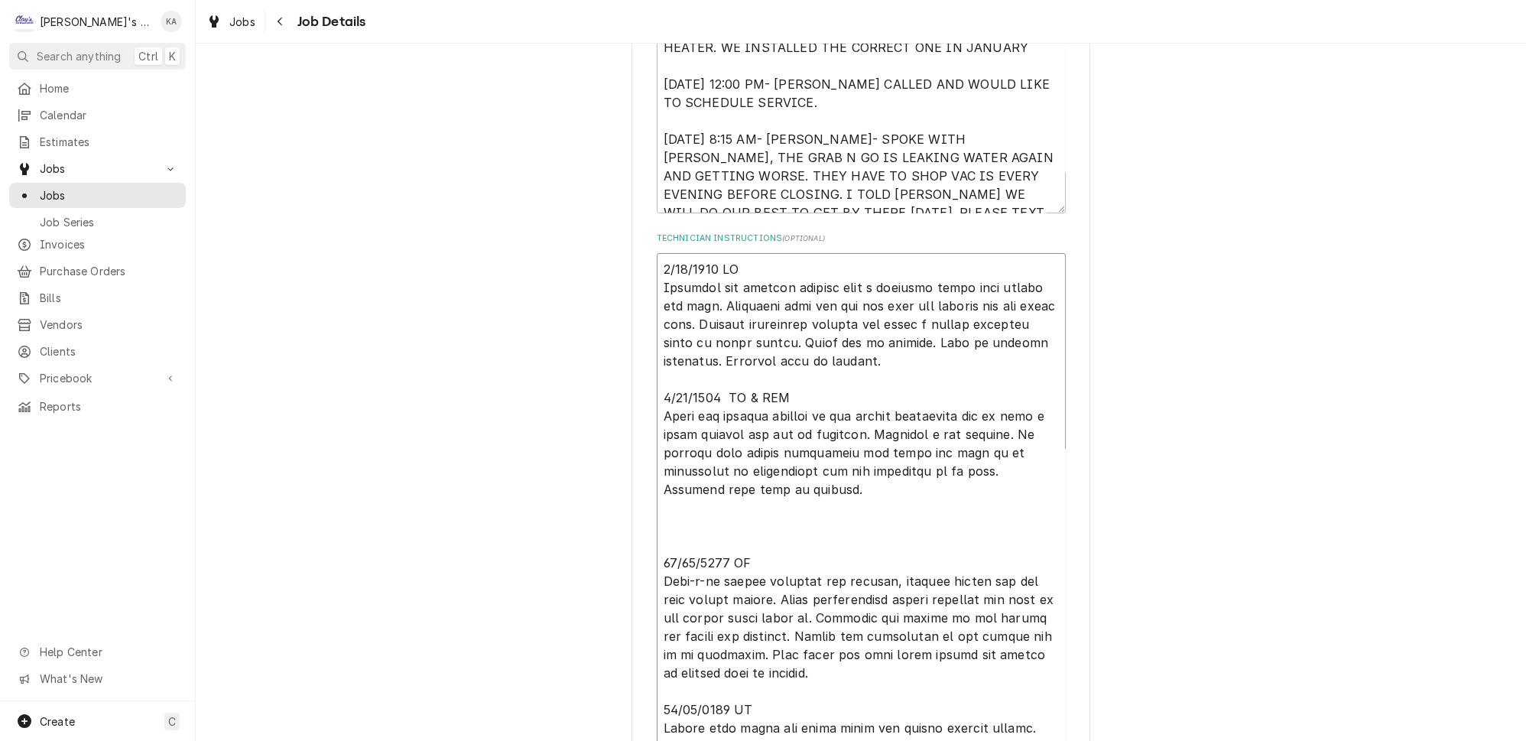
paste textarea "10/31/2024 VC Return trip to install drain pan heater. Shut power off & install…"
type textarea "x"
type textarea "9/23/2024 VC Customer had initial problem with a possible water leak around the…"
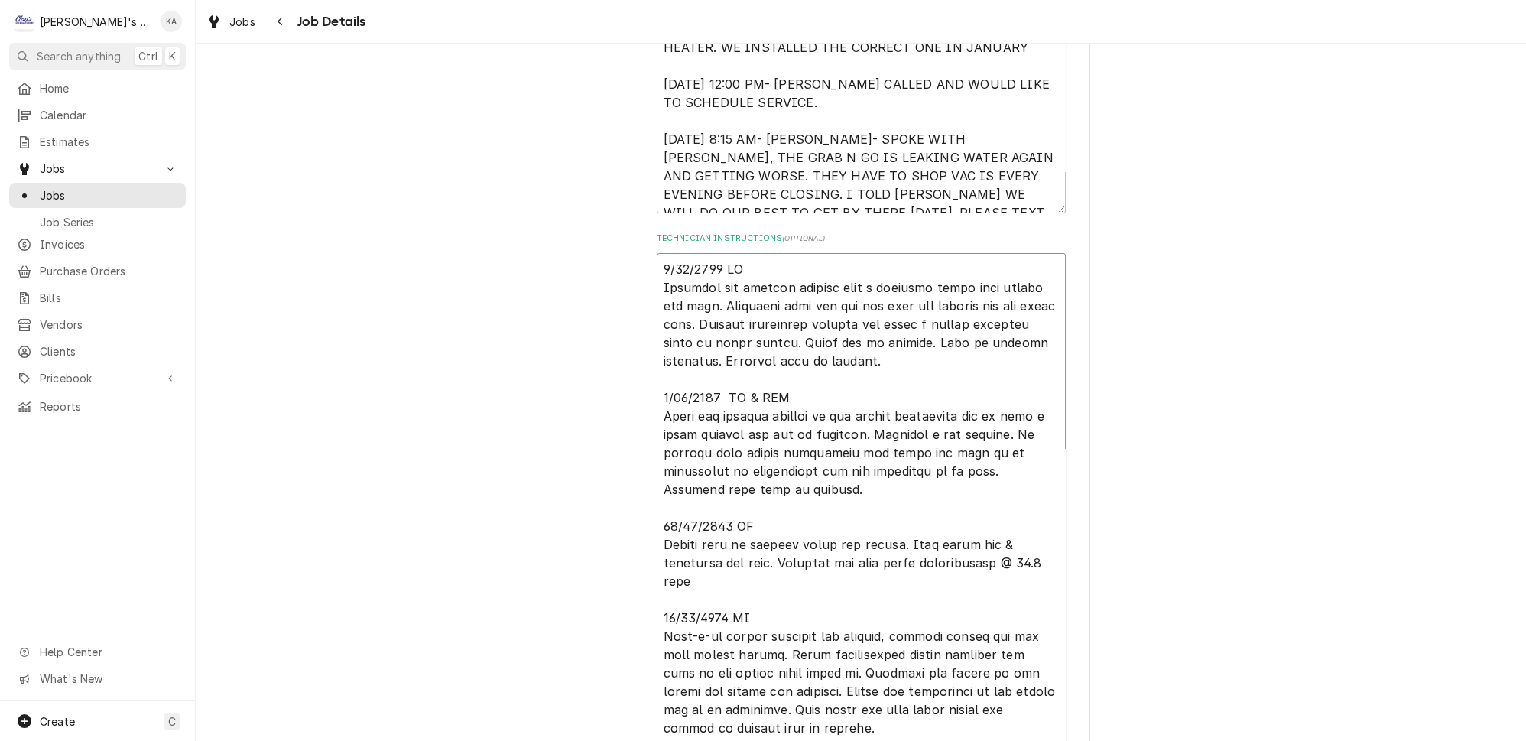
type textarea "x"
type textarea "9/23/2024 VC Customer had initial problem with a possible water leak around the…"
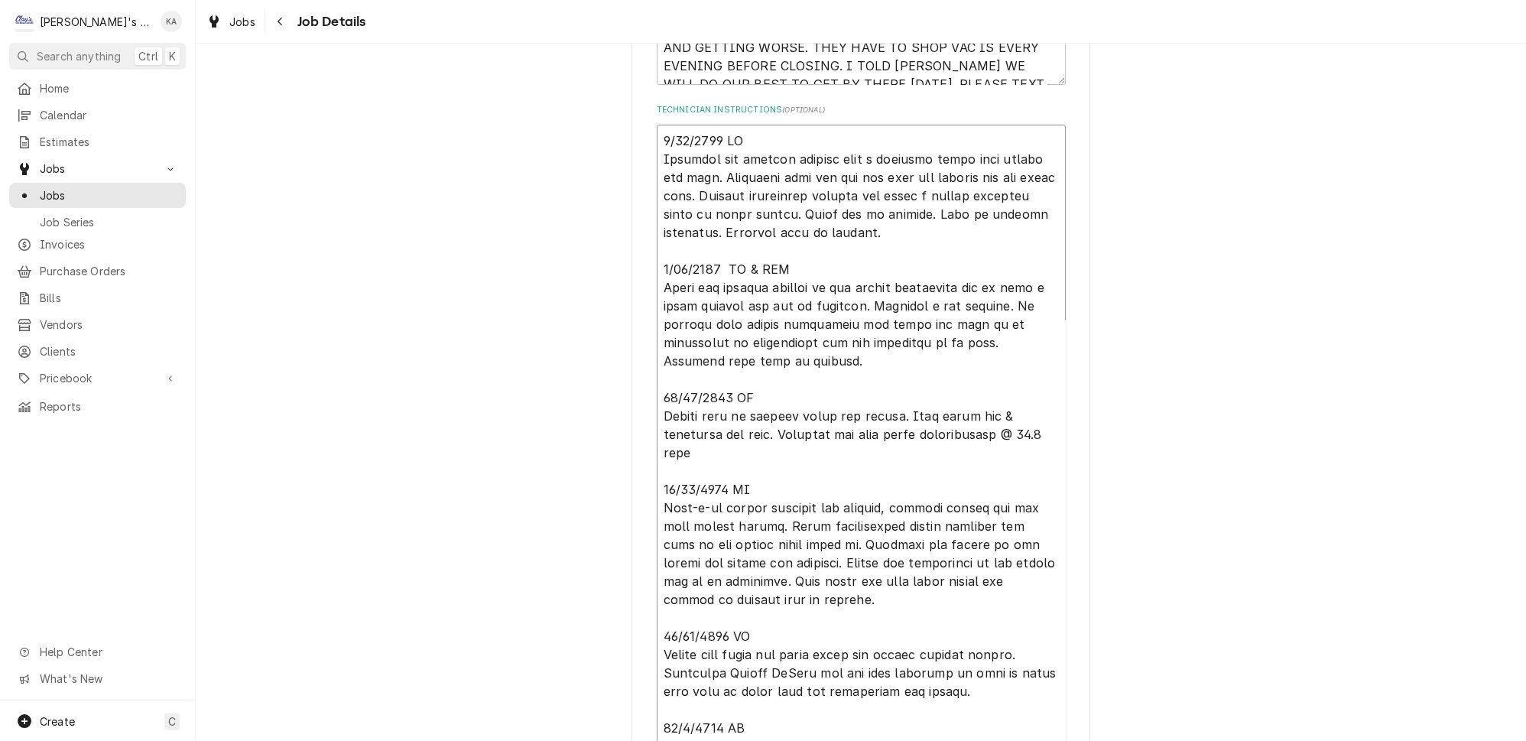
scroll to position [556, 0]
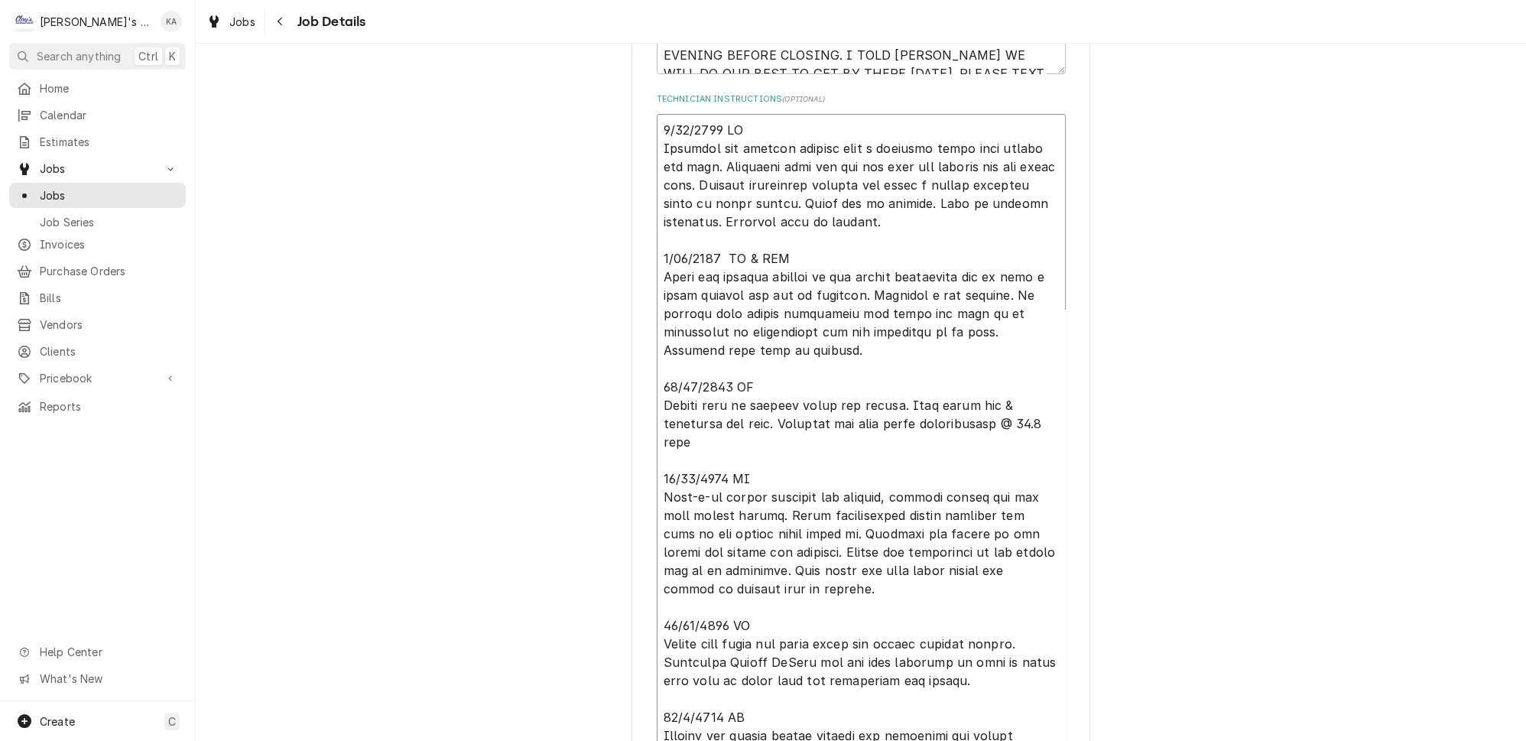
type textarea "x"
type textarea "9/23/2024 VC Customer had initial problem with a possible water leak around the…"
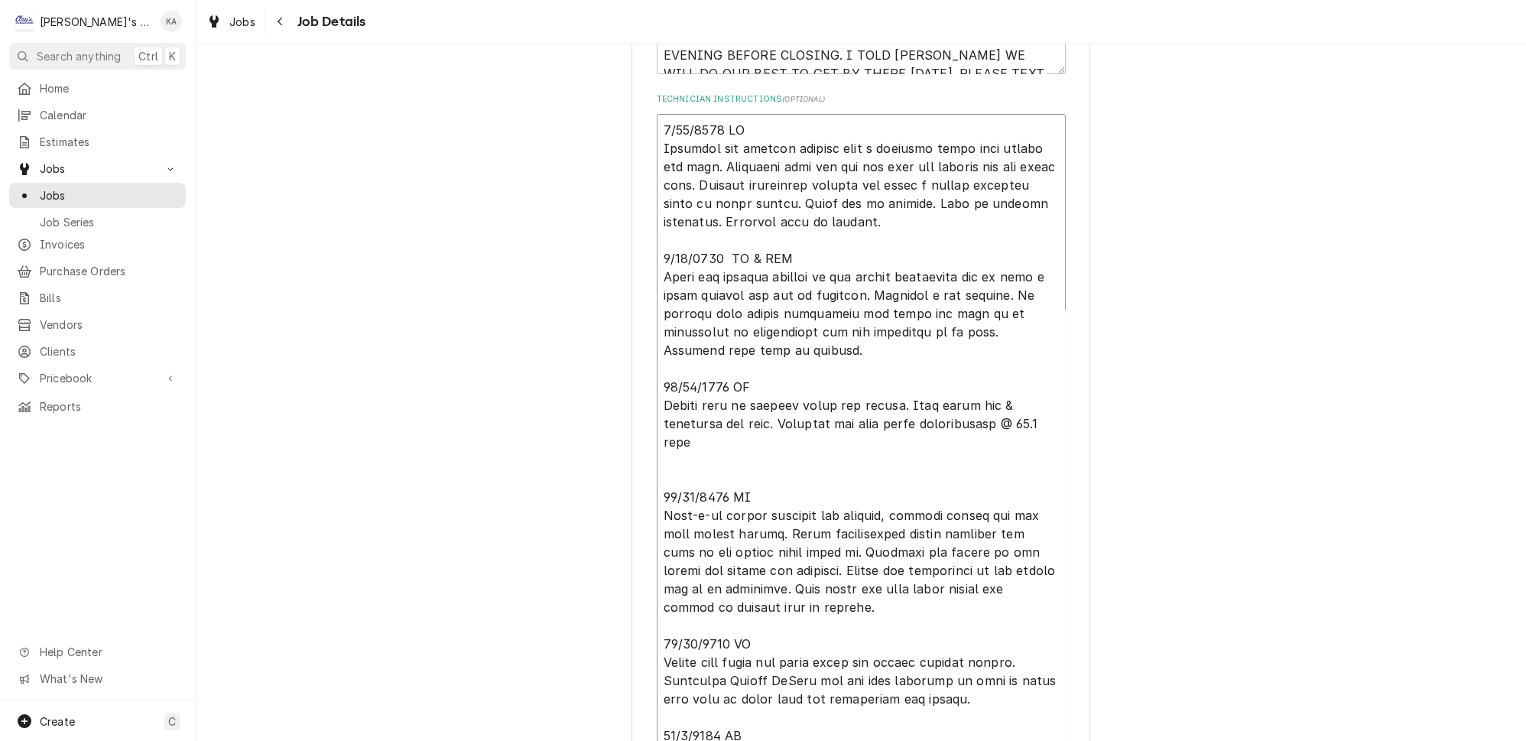
type textarea "x"
type textarea "9/23/2024 VC Customer had initial problem with a possible water leak around the…"
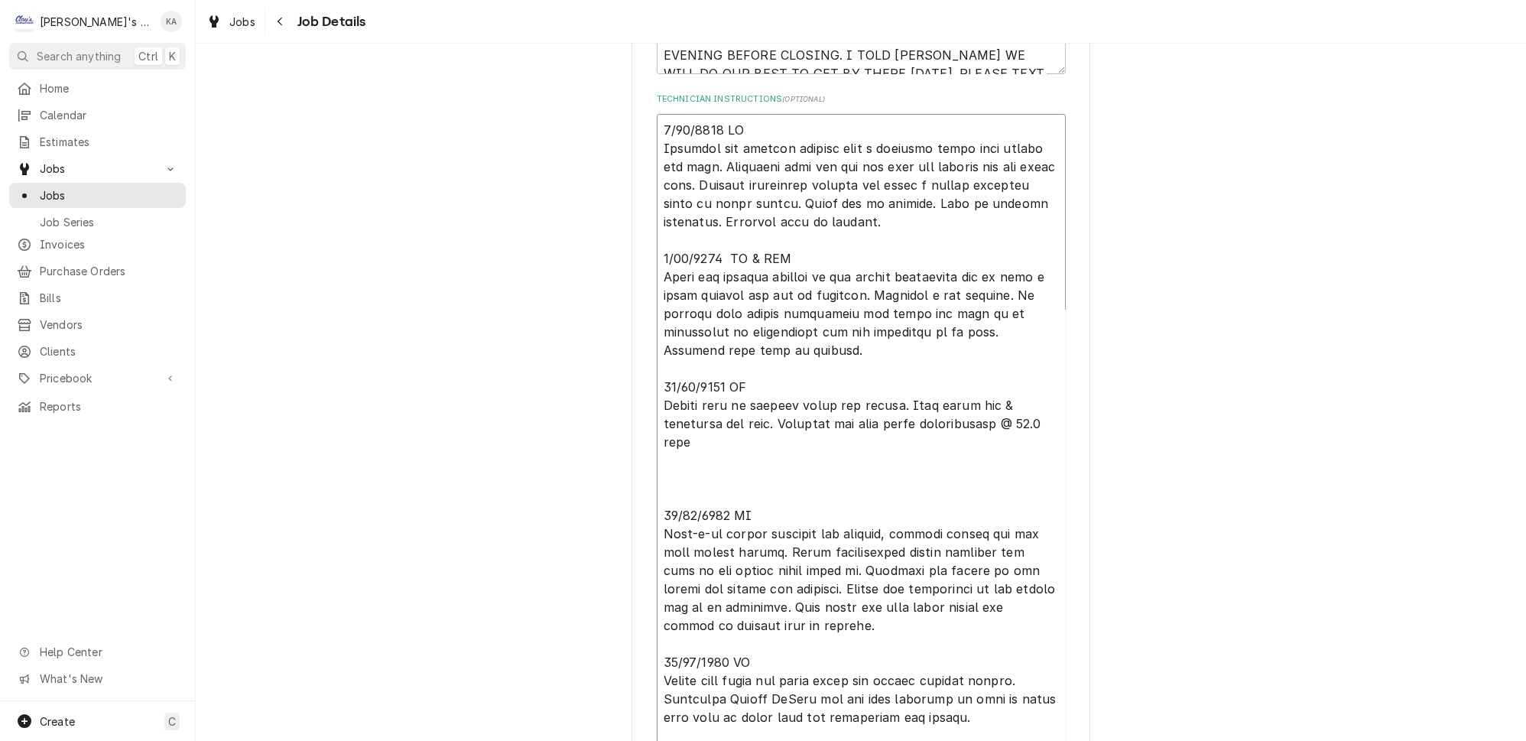
type textarea "x"
type textarea "9/23/2024 VC Customer had initial problem with a possible water leak around the…"
type textarea "x"
type textarea "9/23/2024 VC Customer had initial problem with a possible water leak around the…"
type textarea "x"
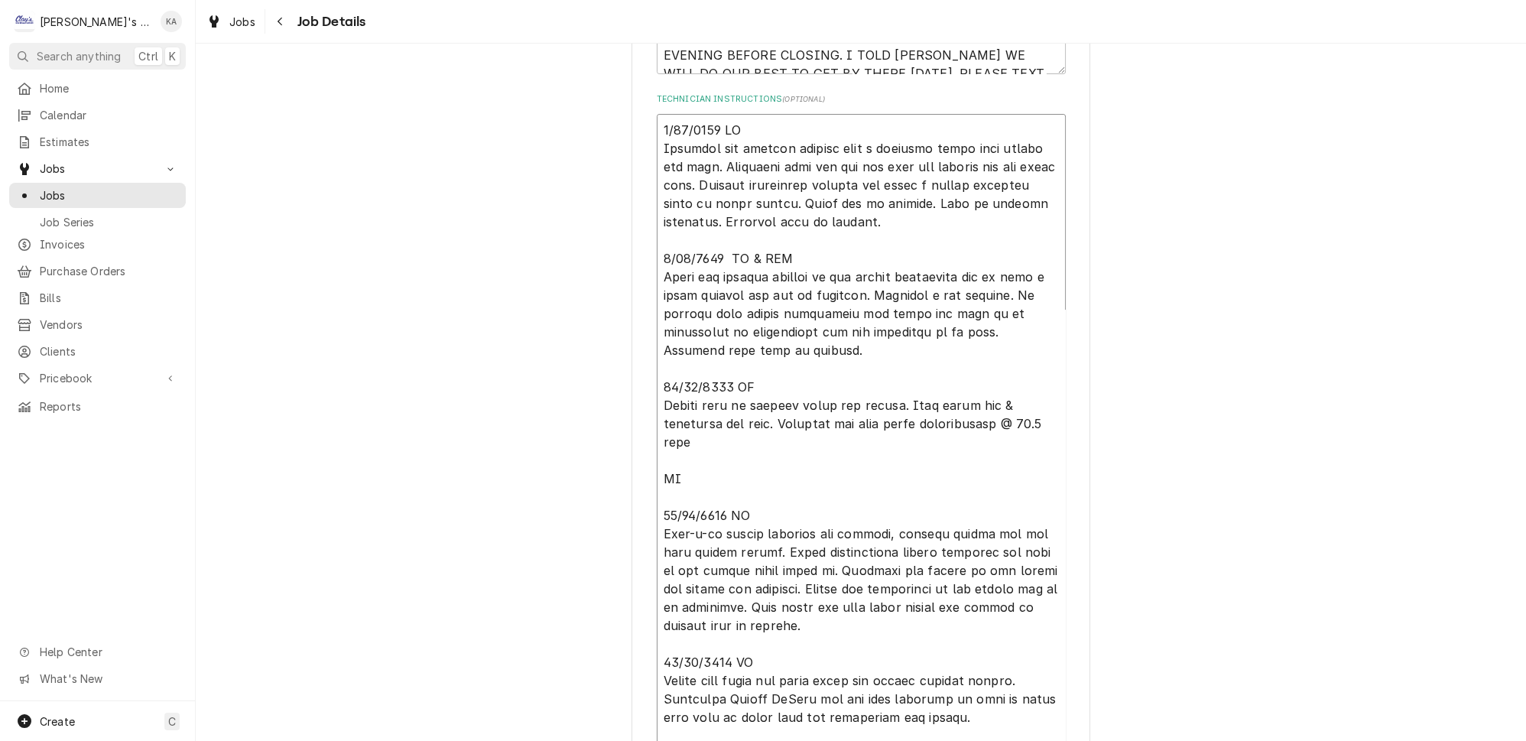
type textarea "9/23/2024 VC Customer had initial problem with a possible water leak around the…"
type textarea "x"
type textarea "9/23/2024 VC Customer had initial problem with a possible water leak around the…"
type textarea "x"
type textarea "9/23/2024 VC Customer had initial problem with a possible water leak around the…"
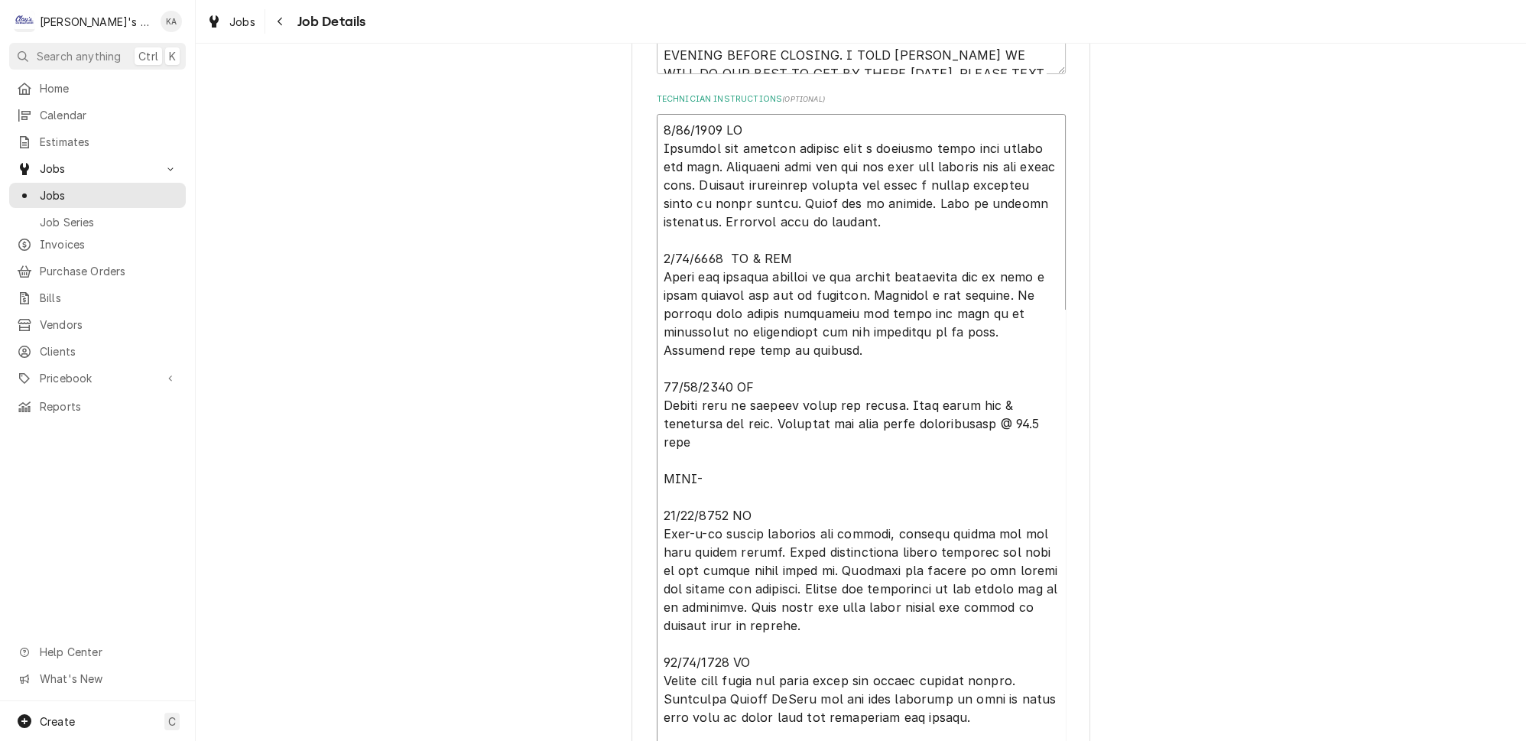
type textarea "x"
type textarea "9/23/2024 VC Customer had initial problem with a possible water leak around the…"
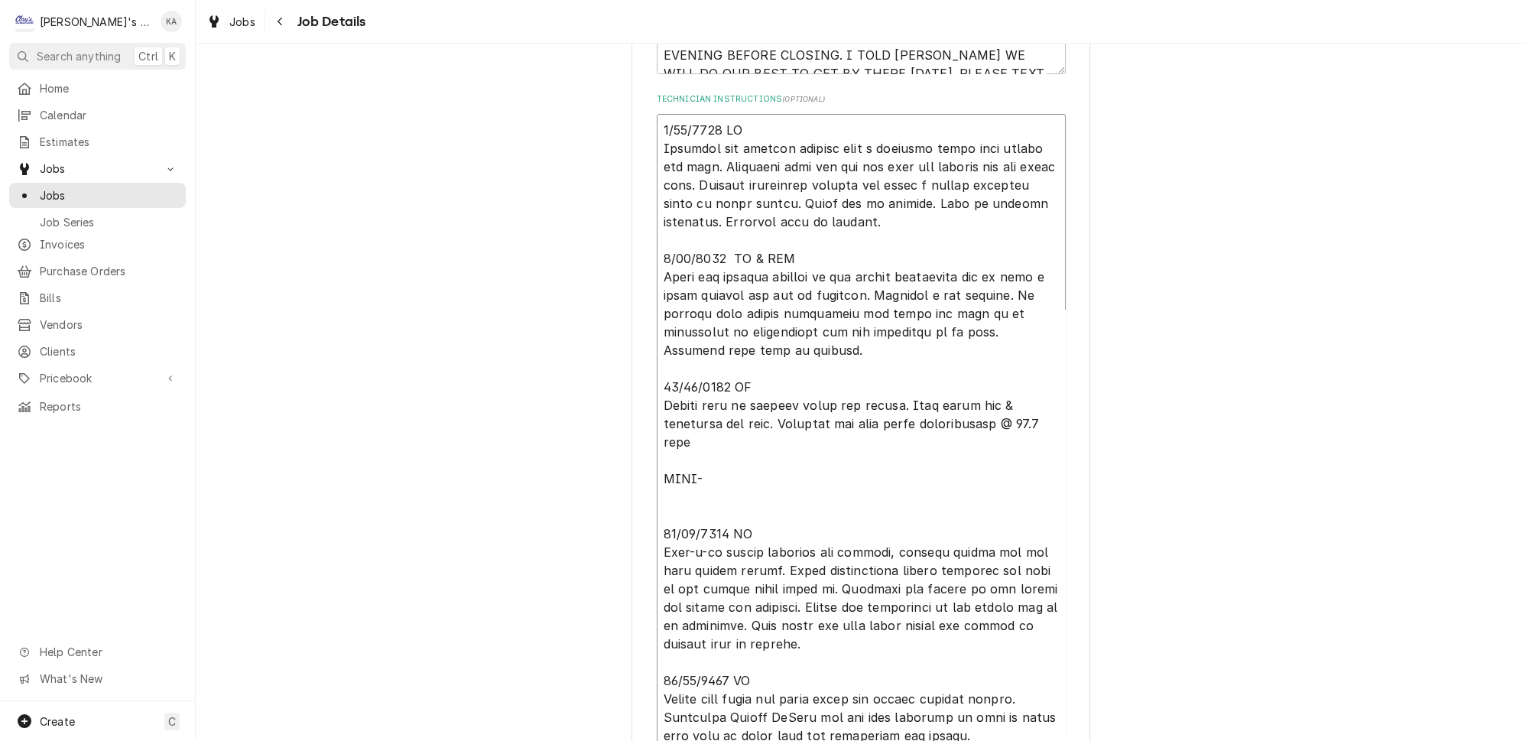
paste textarea "DOUBLE BEND HEATER FOR HOWARD MCCRAY- CP-H815"
type textarea "x"
type textarea "9/23/2024 VC Customer had initial problem with a possible water leak around the…"
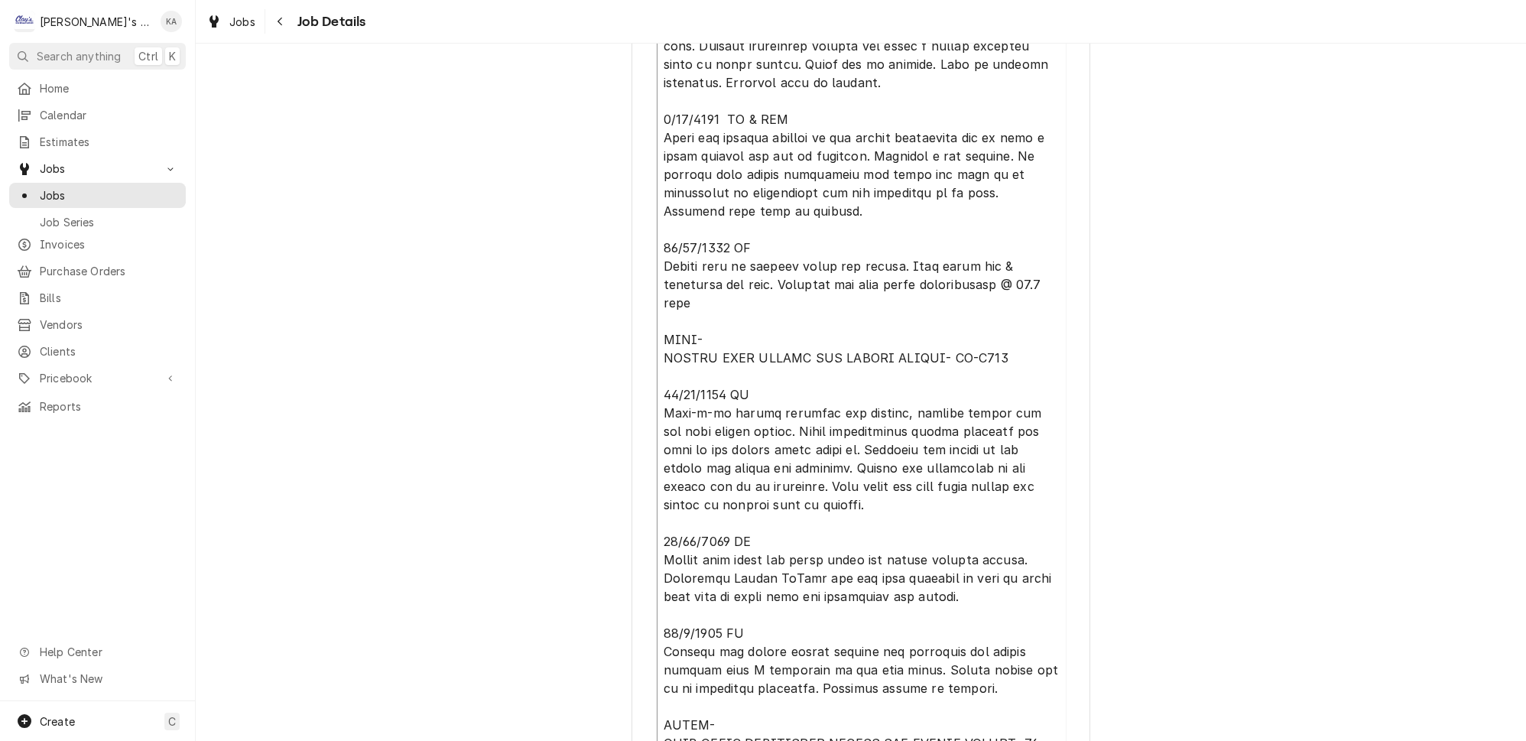
scroll to position [833, 0]
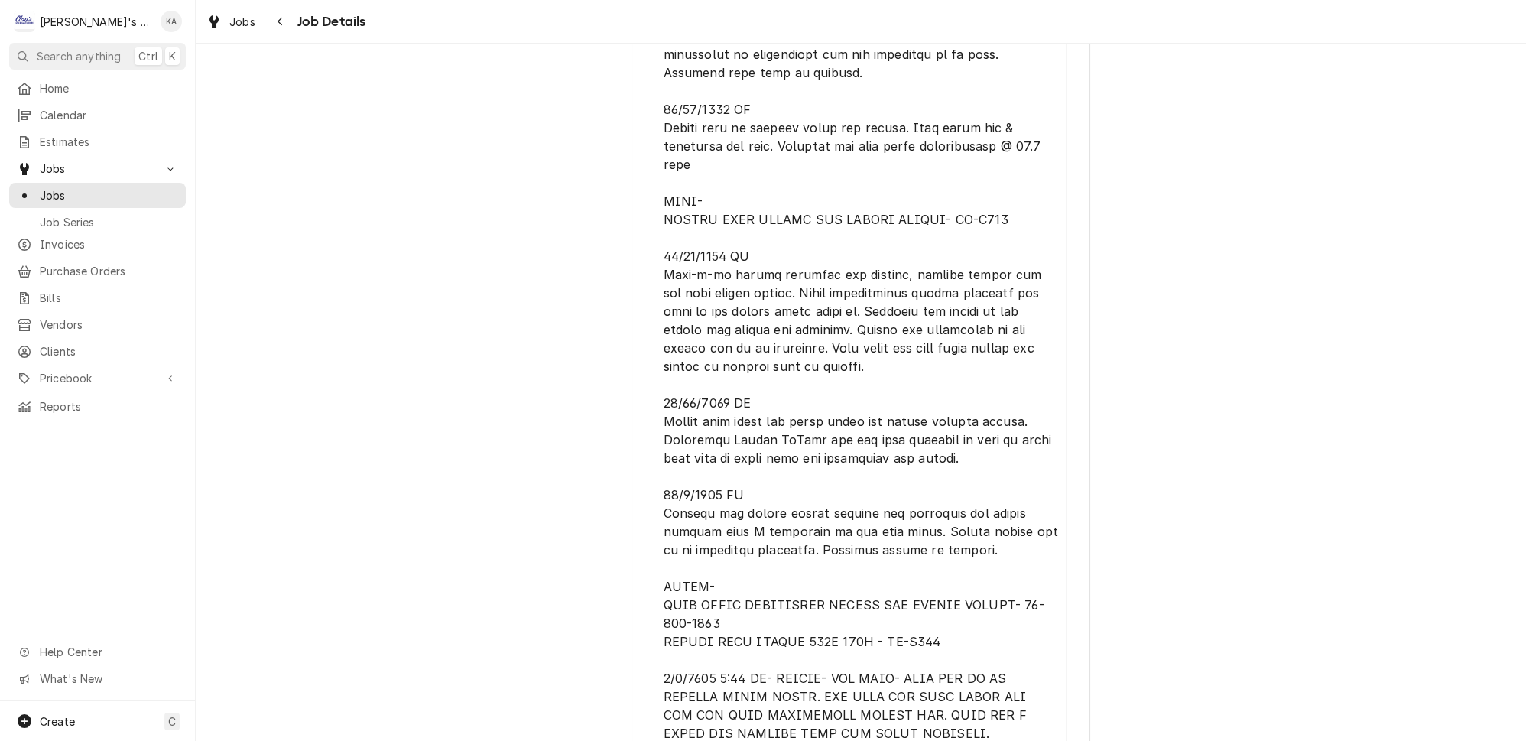
drag, startPoint x: 885, startPoint y: 598, endPoint x: 710, endPoint y: 603, distance: 175.1
click at [710, 603] on textarea "Technician Instructions ( optional )" at bounding box center [861, 401] width 409 height 1131
type textarea "x"
type textarea "9/23/2024 VC Customer had initial problem with a possible water leak around the…"
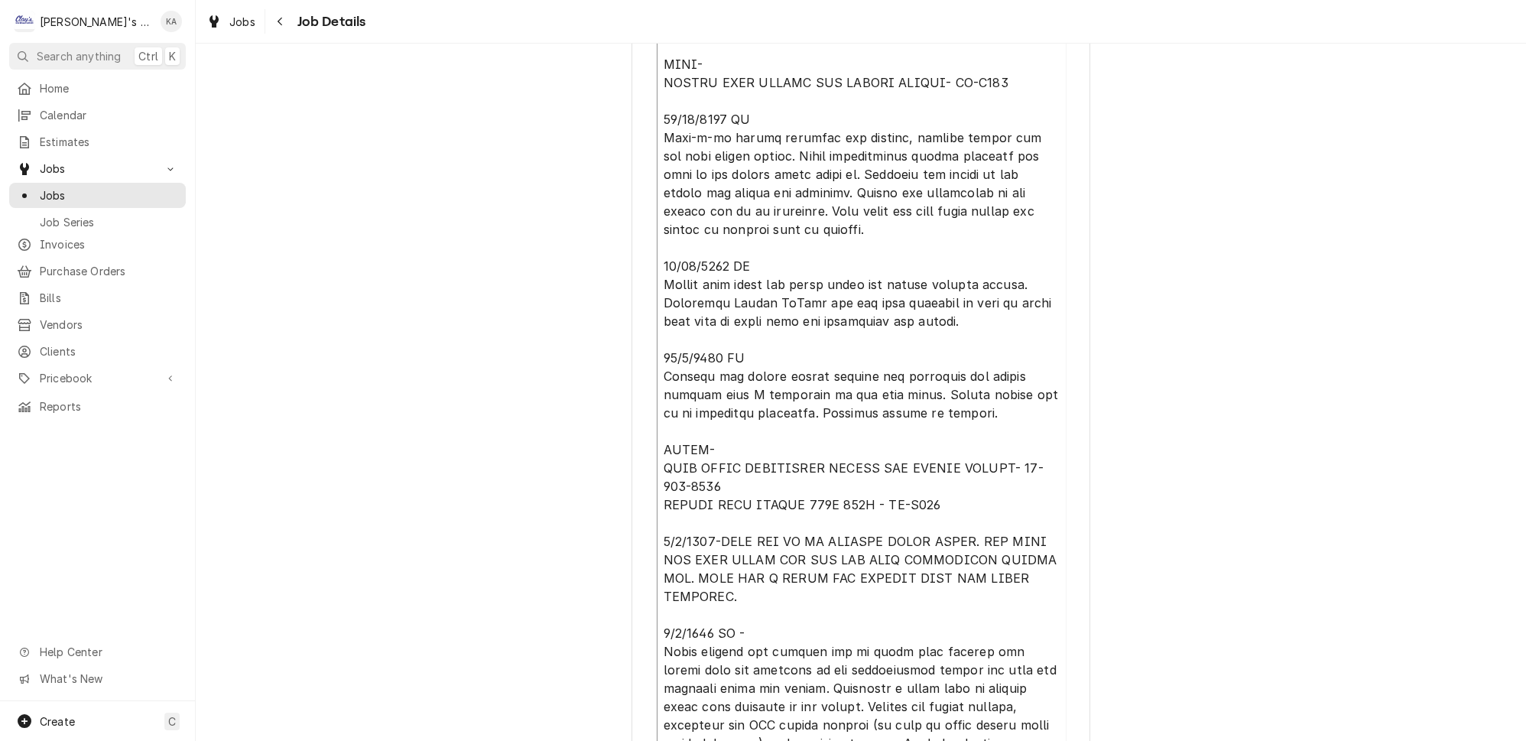
scroll to position [972, 0]
drag, startPoint x: 741, startPoint y: 519, endPoint x: 657, endPoint y: 501, distance: 86.1
click at [657, 501] on textarea "Technician Instructions ( optional )" at bounding box center [861, 262] width 409 height 1131
type textarea "x"
type textarea "9/23/2024 VC Customer had initial problem with a possible water leak around the…"
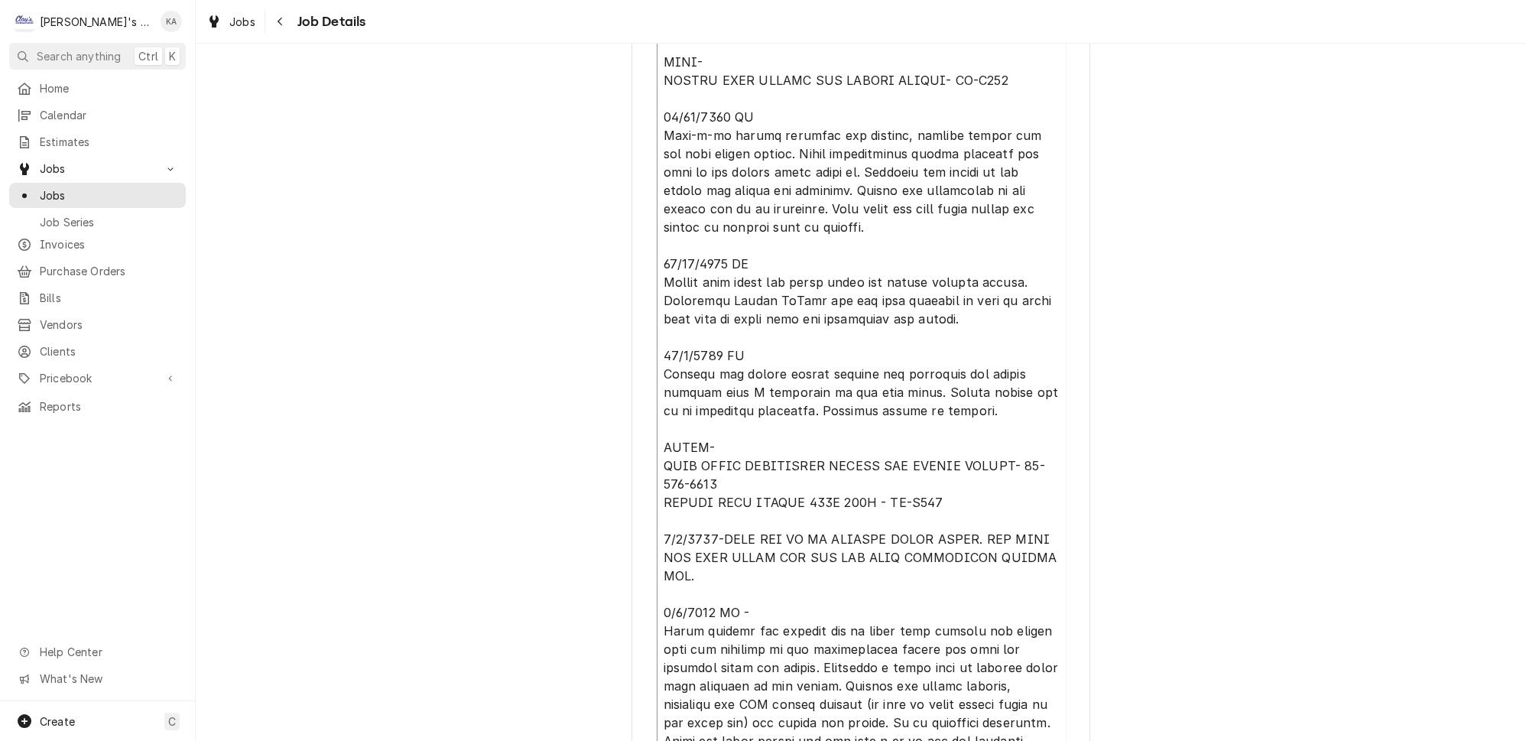
type textarea "x"
type textarea "9/23/2024 VC Customer had initial problem with a possible water leak around the…"
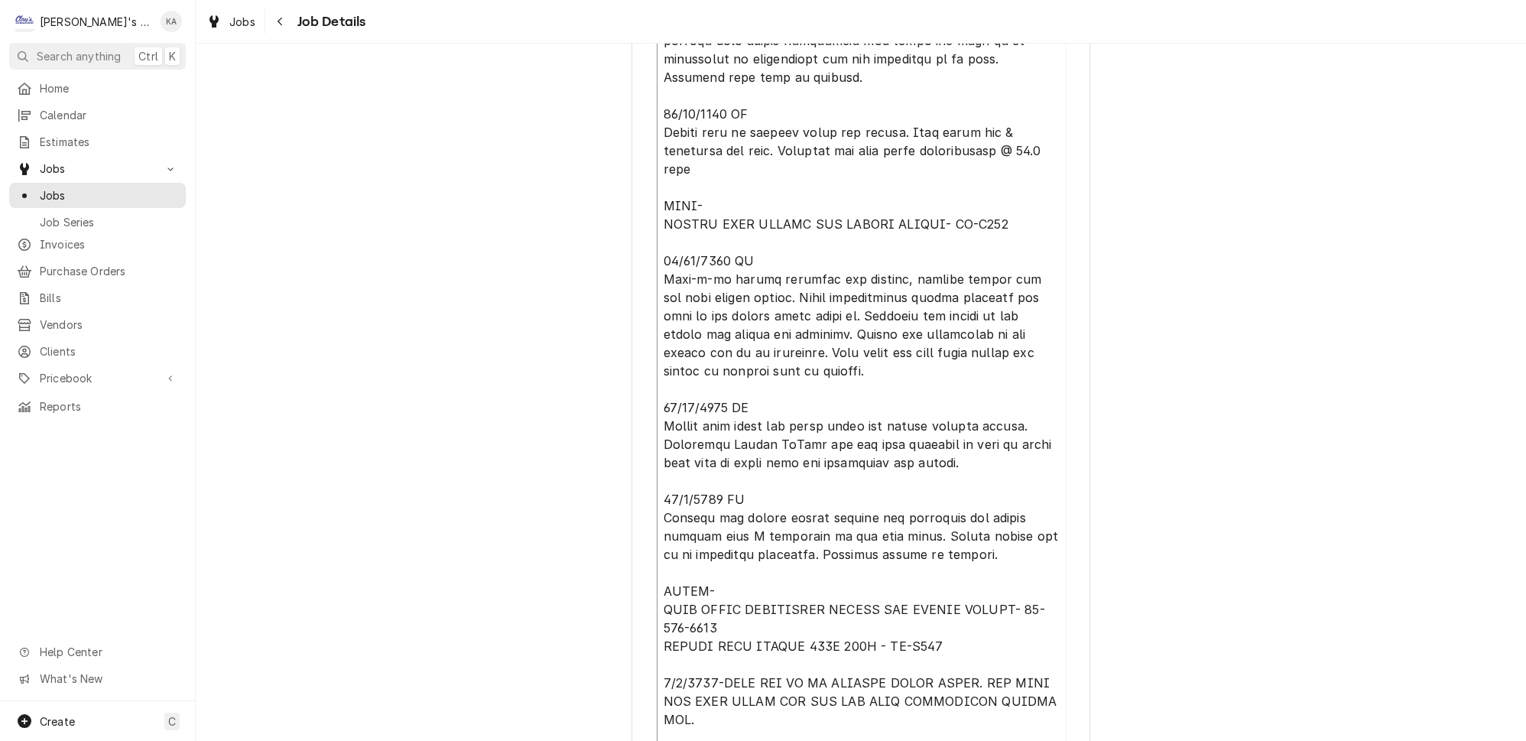
scroll to position [764, 0]
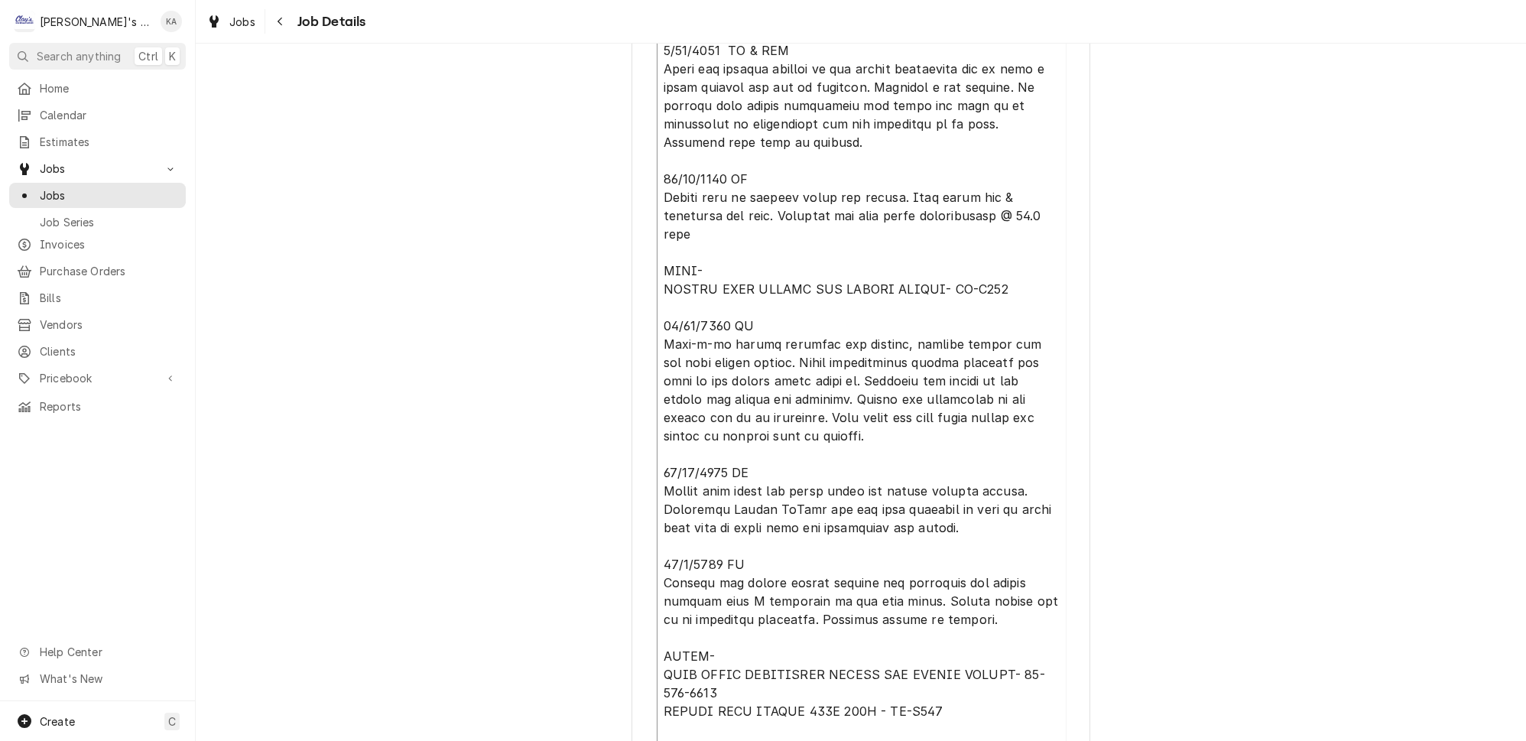
click at [681, 261] on textarea "Technician Instructions ( optional )" at bounding box center [861, 454] width 409 height 1097
type textarea "x"
type textarea "9/23/2024 VC Customer had initial problem with a possible water leak around the…"
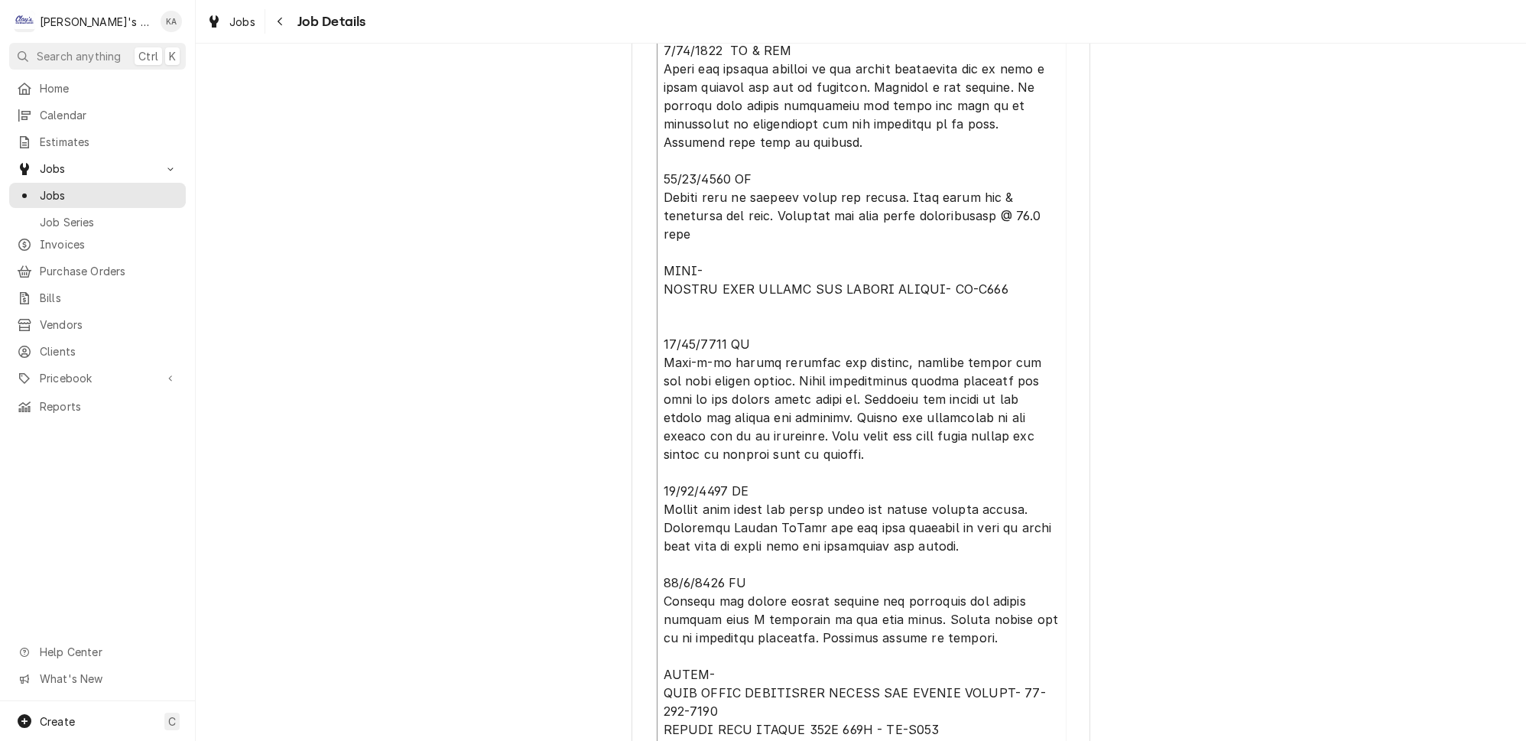
paste textarea "11/18/2024 12:35 PM- BECKETT- GRAB N GO COOLER IS NOT WORKING AND SMELLS LIKE B…"
type textarea "x"
type textarea "9/23/2024 VC Customer had initial problem with a possible water leak around the…"
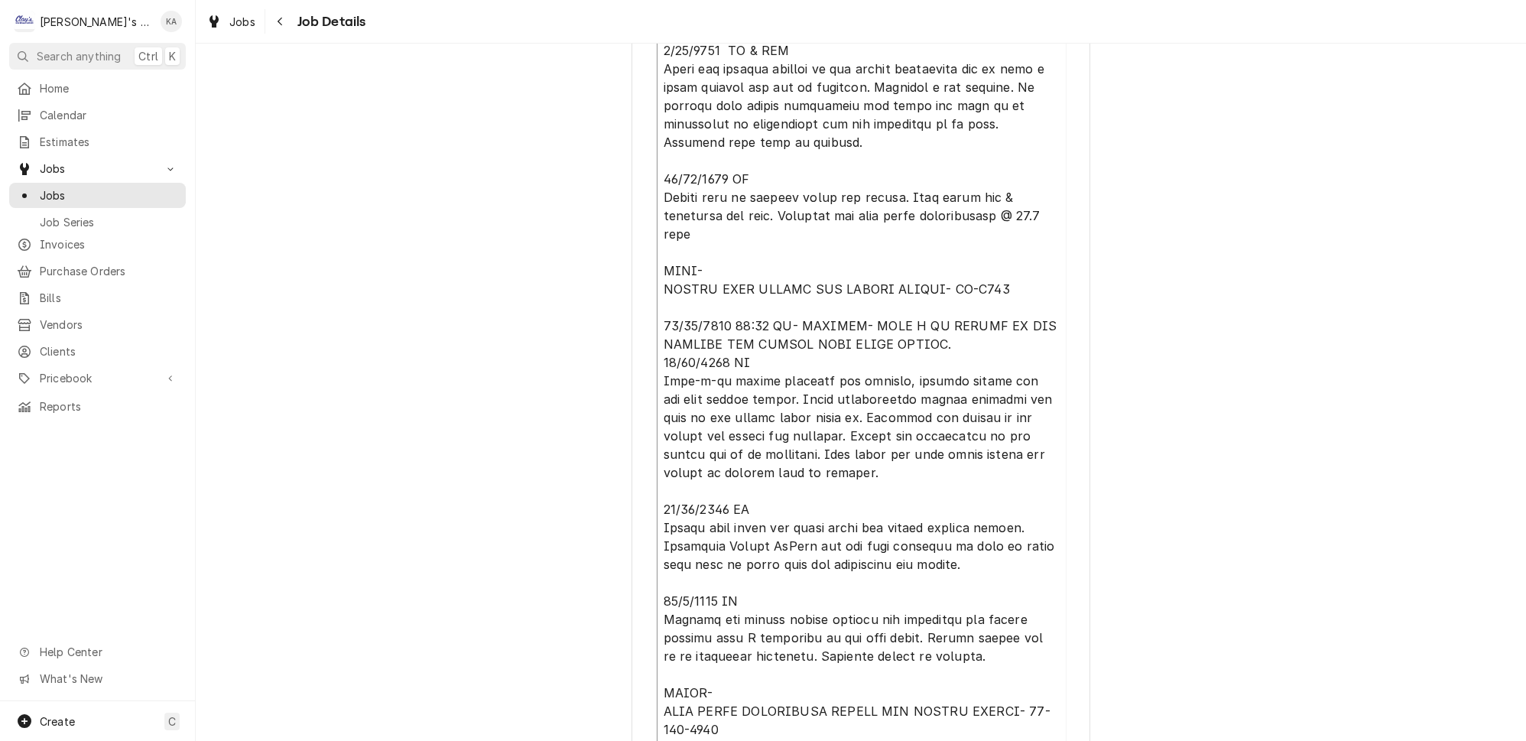
drag, startPoint x: 847, startPoint y: 275, endPoint x: 721, endPoint y: 278, distance: 126.2
click at [721, 278] on textarea "Technician Instructions ( optional )" at bounding box center [861, 471] width 409 height 1131
type textarea "x"
type textarea "9/23/2024 VC Customer had initial problem with a possible water leak around the…"
type textarea "x"
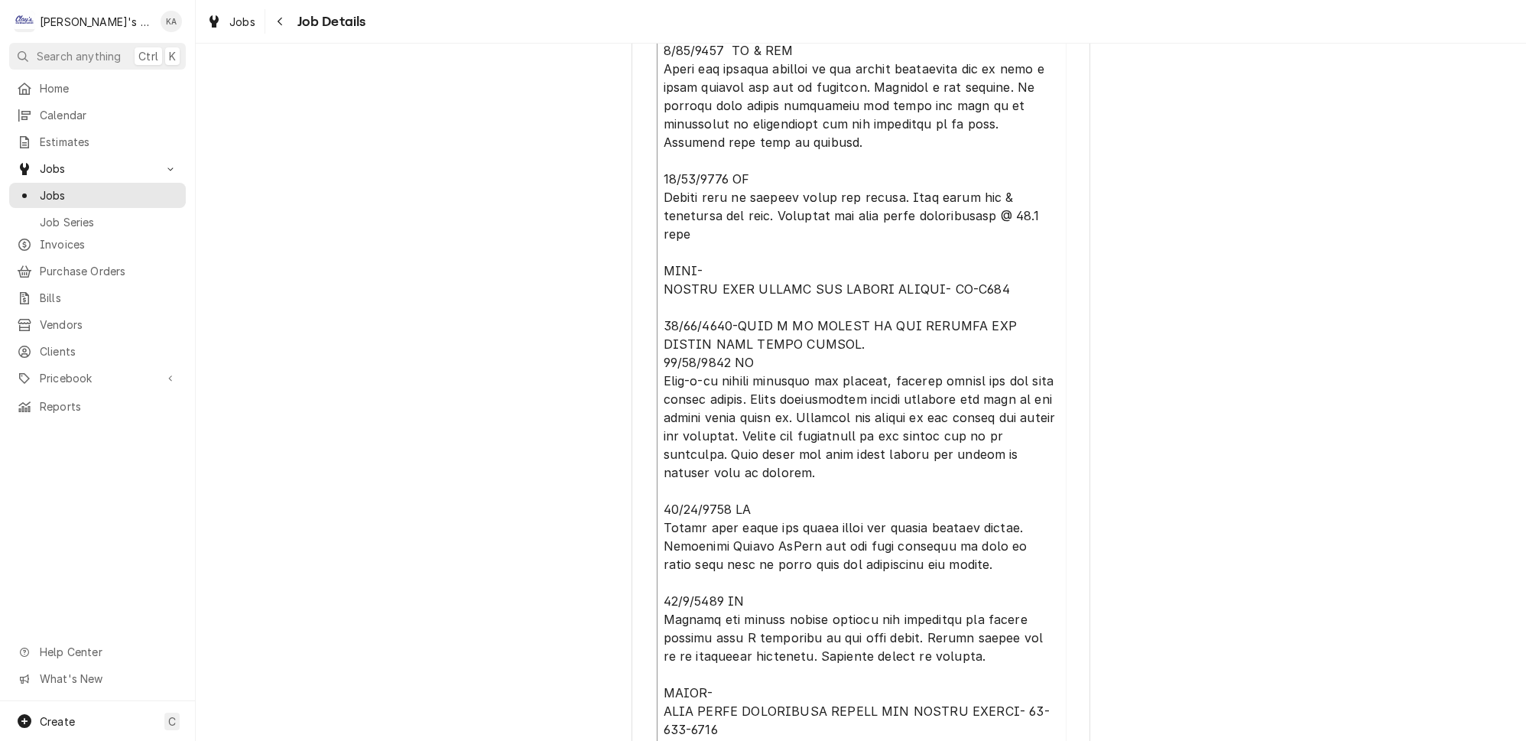
type textarea "9/23/2024 VC Customer had initial problem with a possible water leak around the…"
click at [855, 289] on textarea "Technician Instructions ( optional )" at bounding box center [861, 471] width 409 height 1131
type textarea "x"
type textarea "9/23/2024 VC Customer had initial problem with a possible water leak around the…"
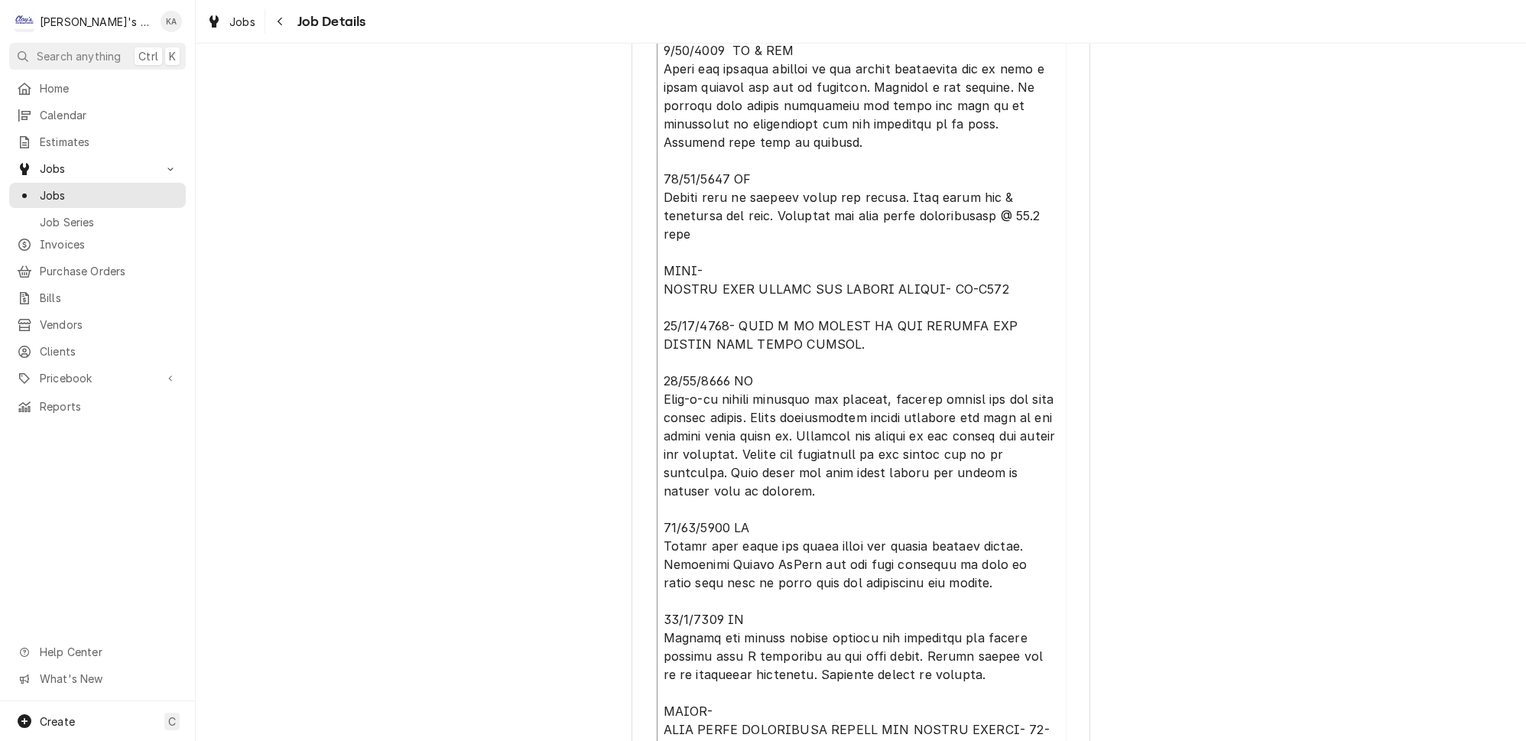
type textarea "x"
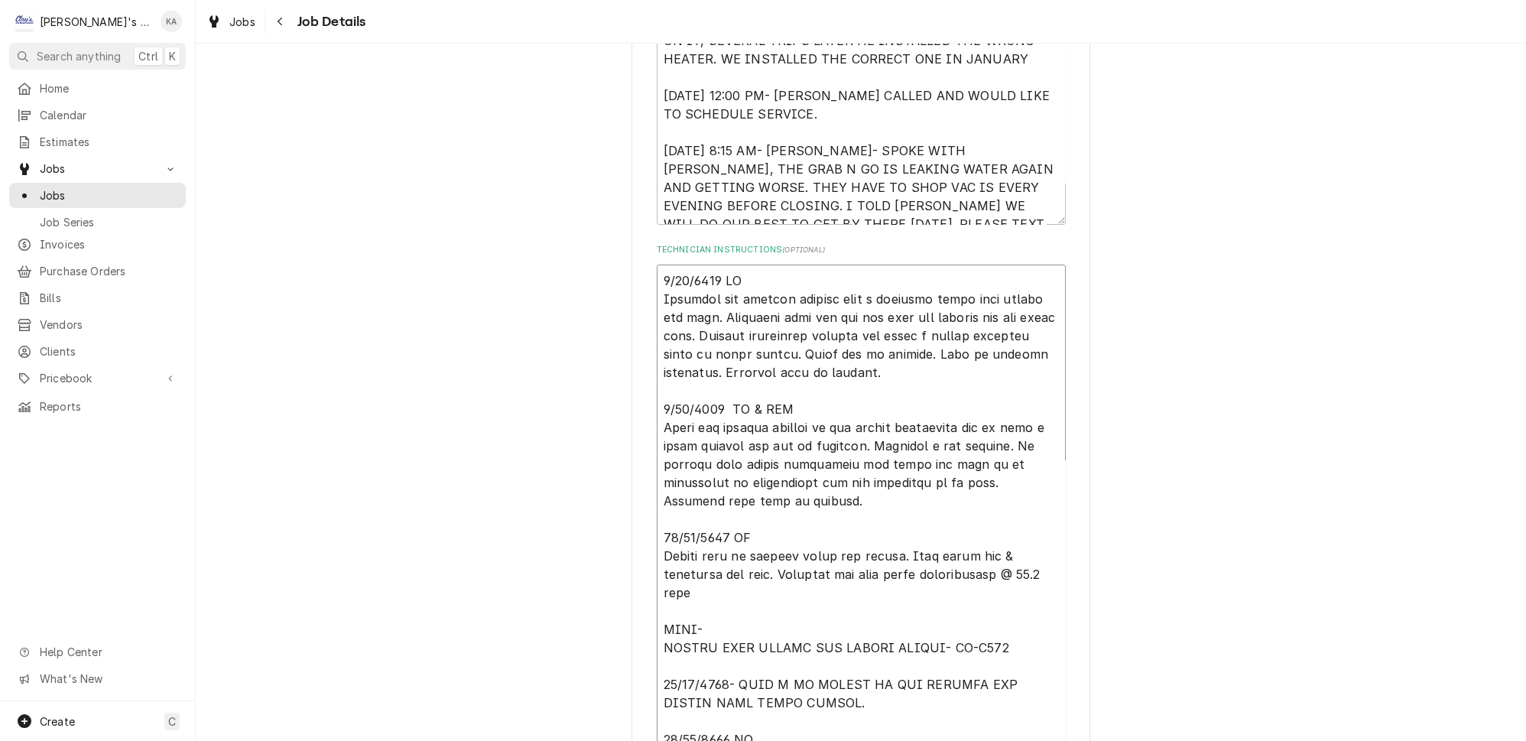
scroll to position [347, 0]
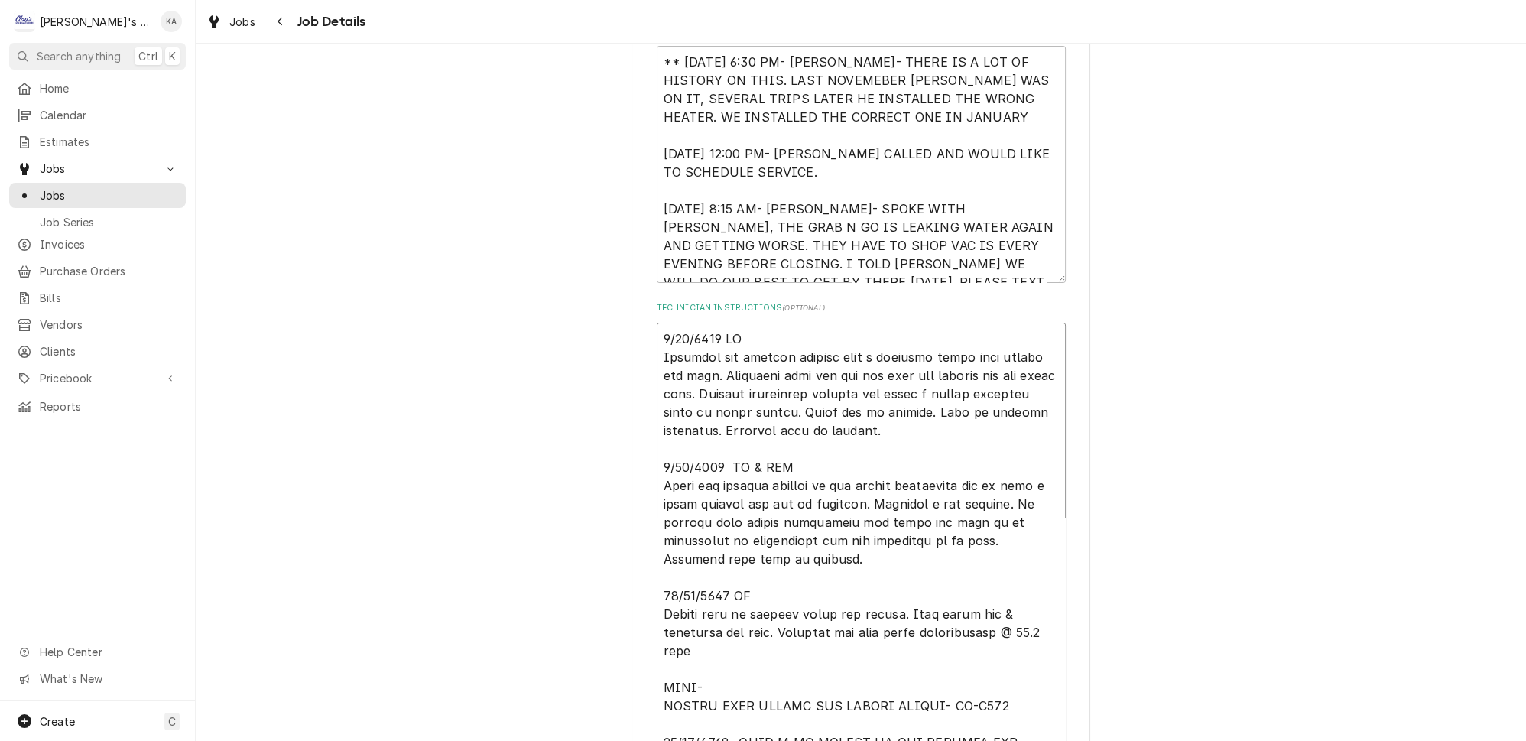
type textarea "9/23/2024 VC Customer had initial problem with a possible water leak around the…"
type textarea "x"
type textarea "9/23/2024 VC Customer had initial problem with a possible water leak around the…"
type textarea "x"
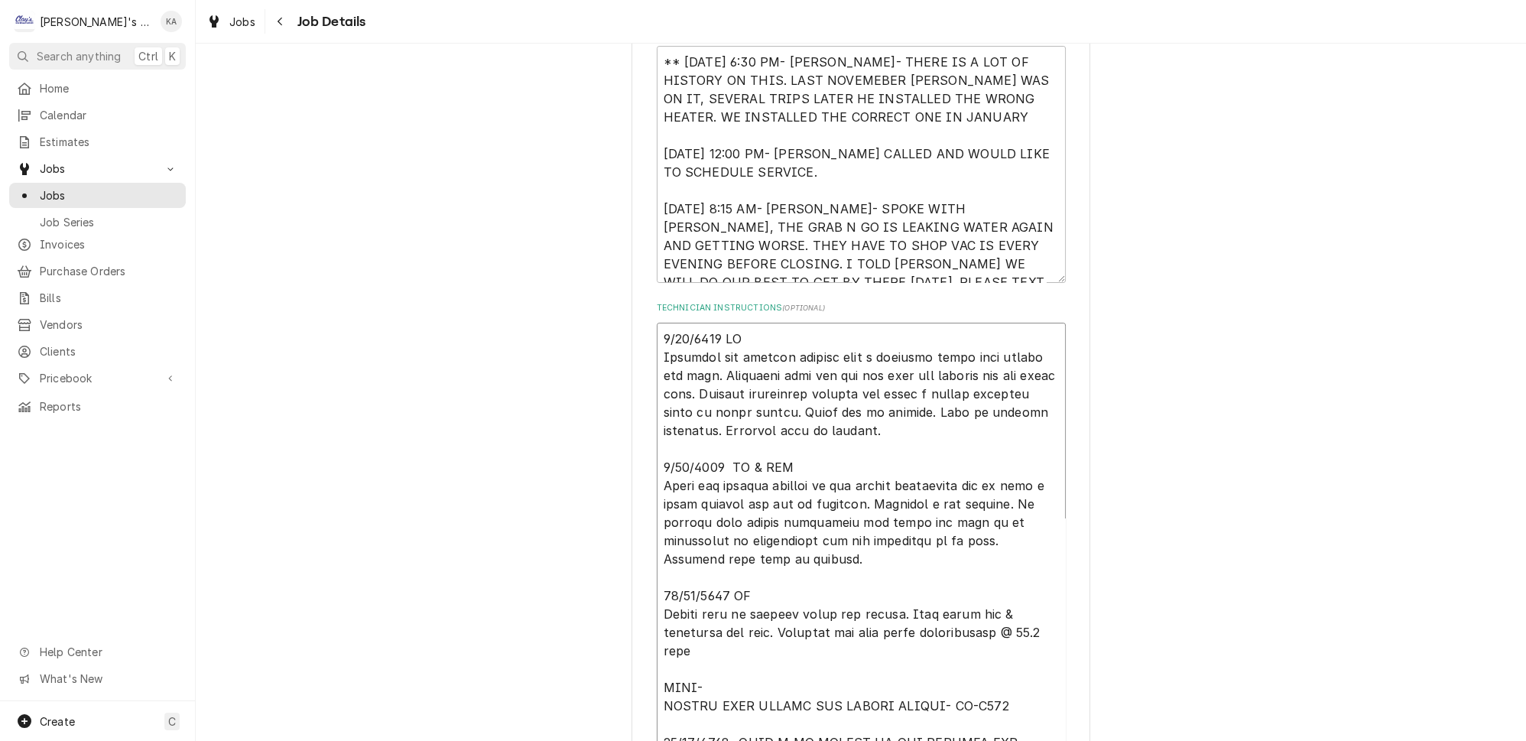
type textarea "9/23/2024 VC Customer had initial problem with a possible water leak around the…"
paste textarea "9/23/2024 9:50 AM- KASSIE- PER BECK- GRAB N GO COOLER IS RUNNING WARM. 9/23/24 …"
type textarea "x"
type textarea "9/23/2024 9:50 AM- KASSIE- PER BECK- GRAB N GO COOLER IS RUNNING WARM. 9/23/24 …"
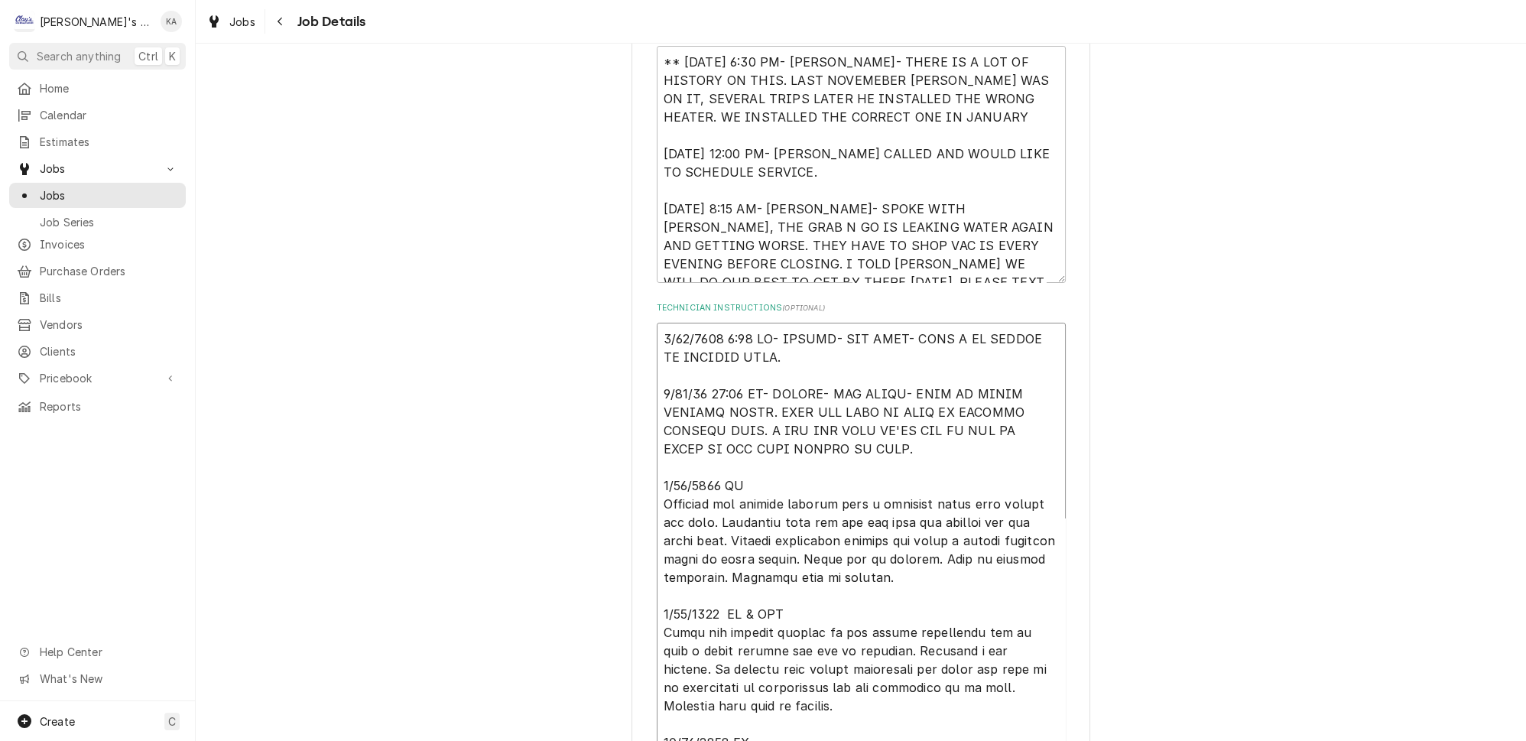
drag, startPoint x: 832, startPoint y: 330, endPoint x: 722, endPoint y: 332, distance: 110.1
type textarea "x"
type textarea "9/23/2024-PER BECK- GRAB N GO COOLER IS RUNNING WARM. 9/23/24 10:48 AM- KASSIE-…"
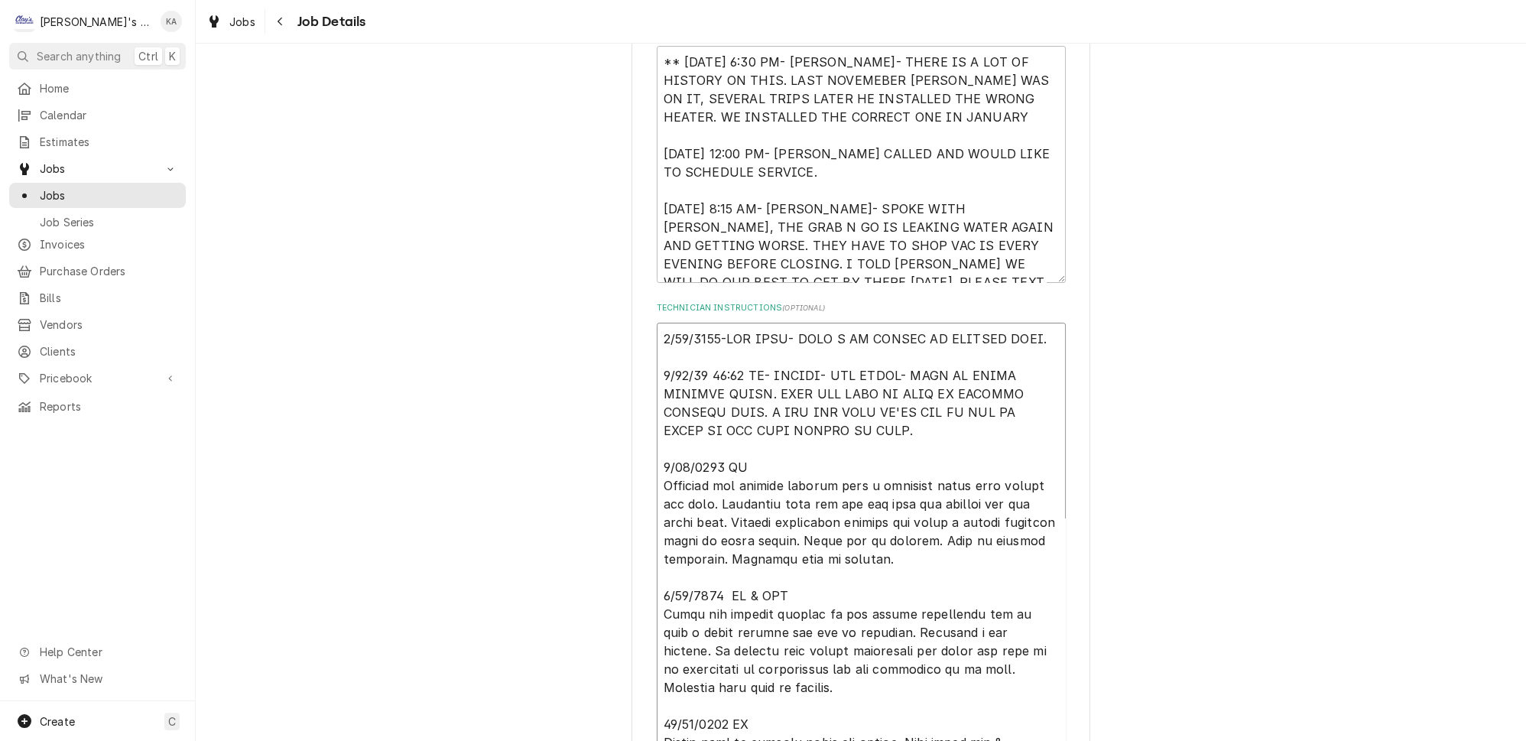
type textarea "x"
type textarea "9/23/2024- PER BECK- GRAB N GO COOLER IS RUNNING WARM. 9/23/24 10:48 AM- KASSIE…"
drag, startPoint x: 823, startPoint y: 381, endPoint x: 665, endPoint y: 382, distance: 157.5
type textarea "x"
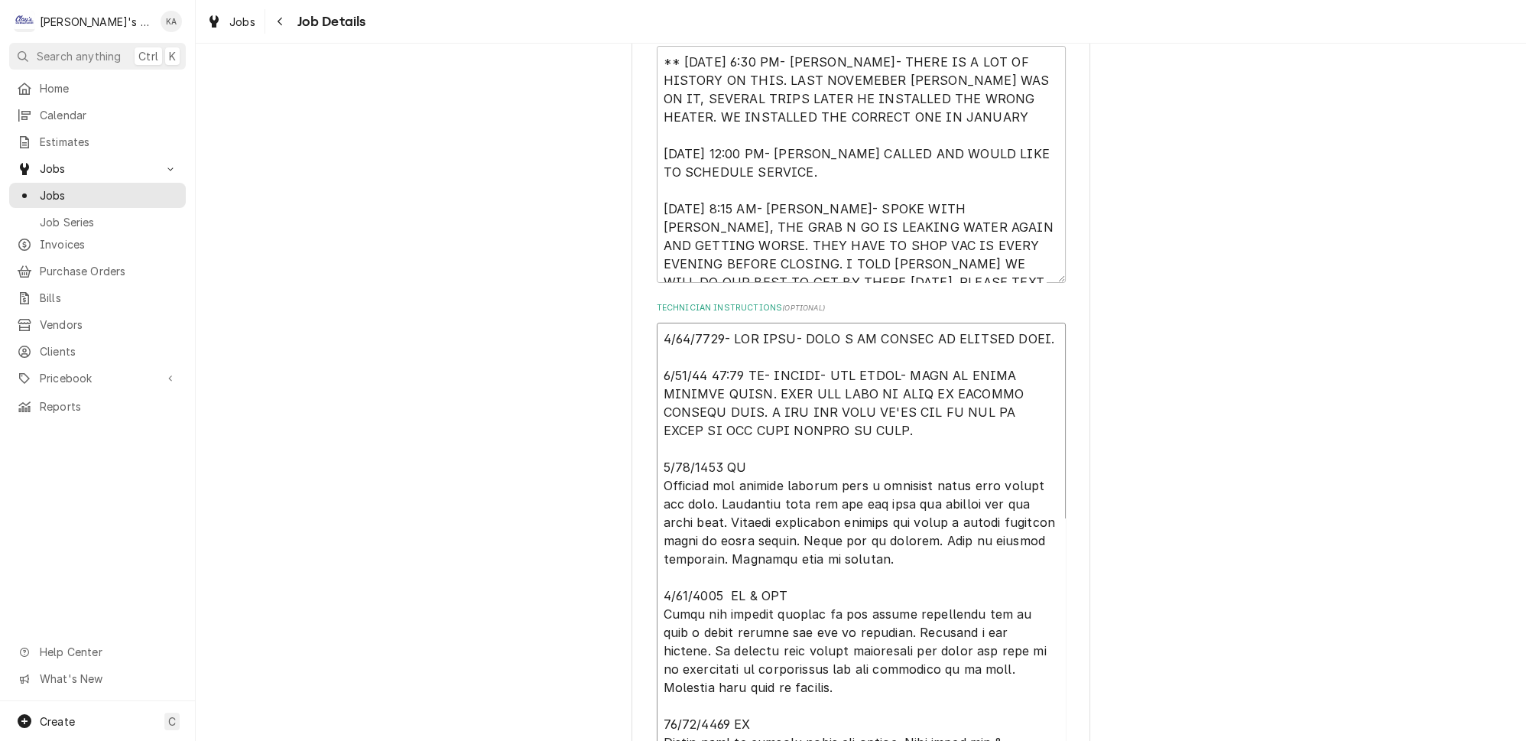
type textarea "9/23/2024- PER BECK- GRAB N GO COOLER IS RUNNING WARM. PER NAOMI- UNIT IS STILL…"
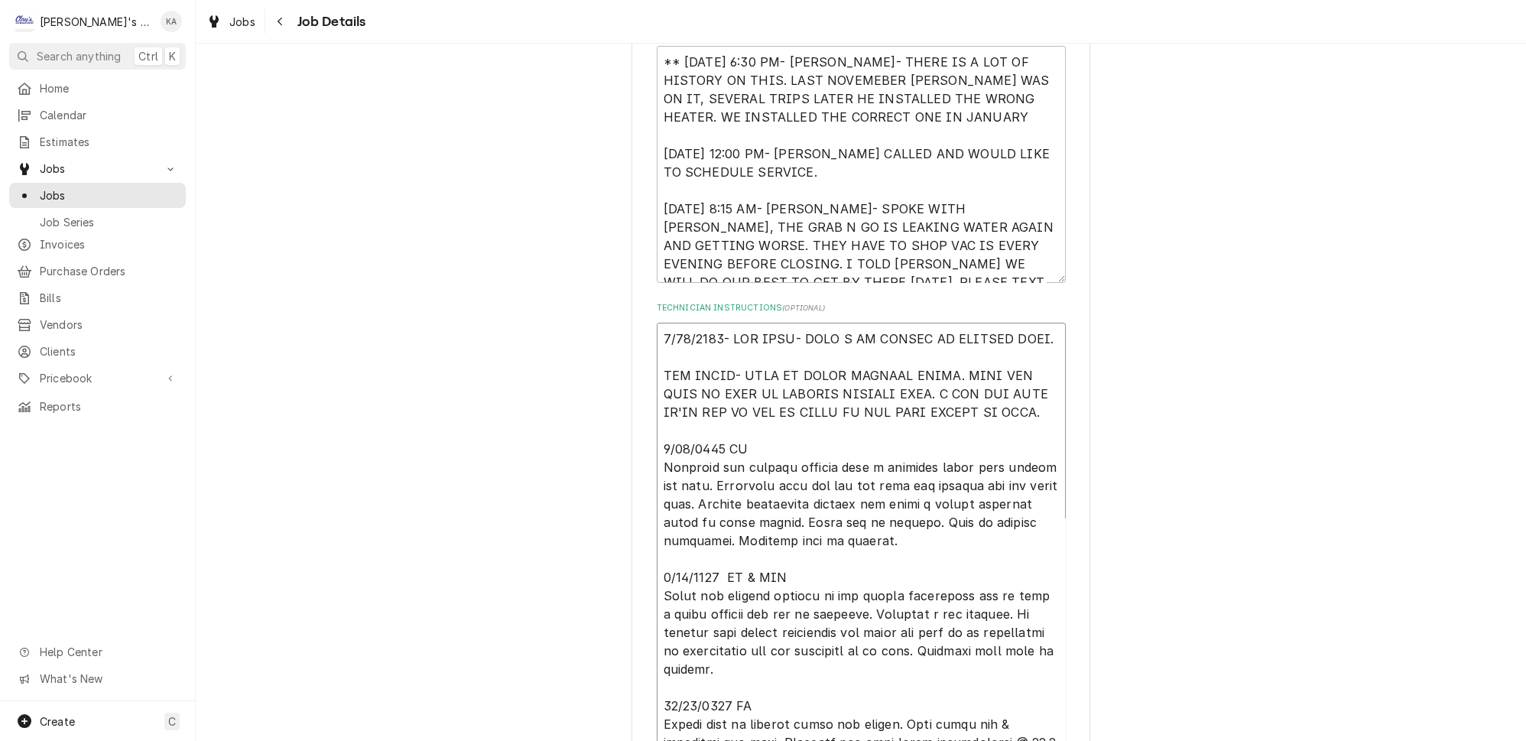
type textarea "x"
type textarea "9/23/2024- PER BECK- GRAB N GO COOLER IS RUNNING WARM. PER NAOMI- UNIT IS STILL…"
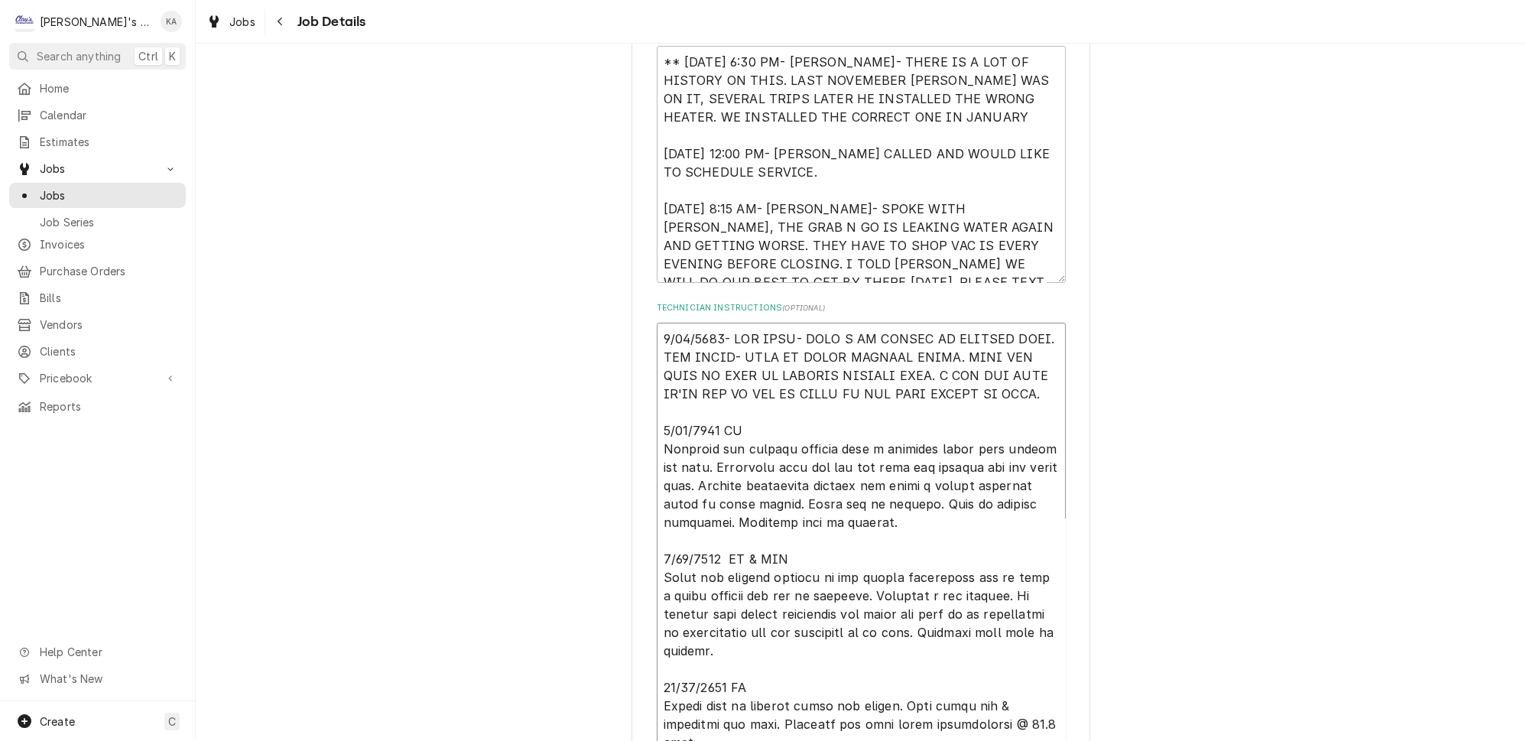
type textarea "x"
type textarea "9/23/2024- PER BECK- GRAB N GO COOLER IS RUNNING WARM.PER NAOMI- UNIT IS STILL …"
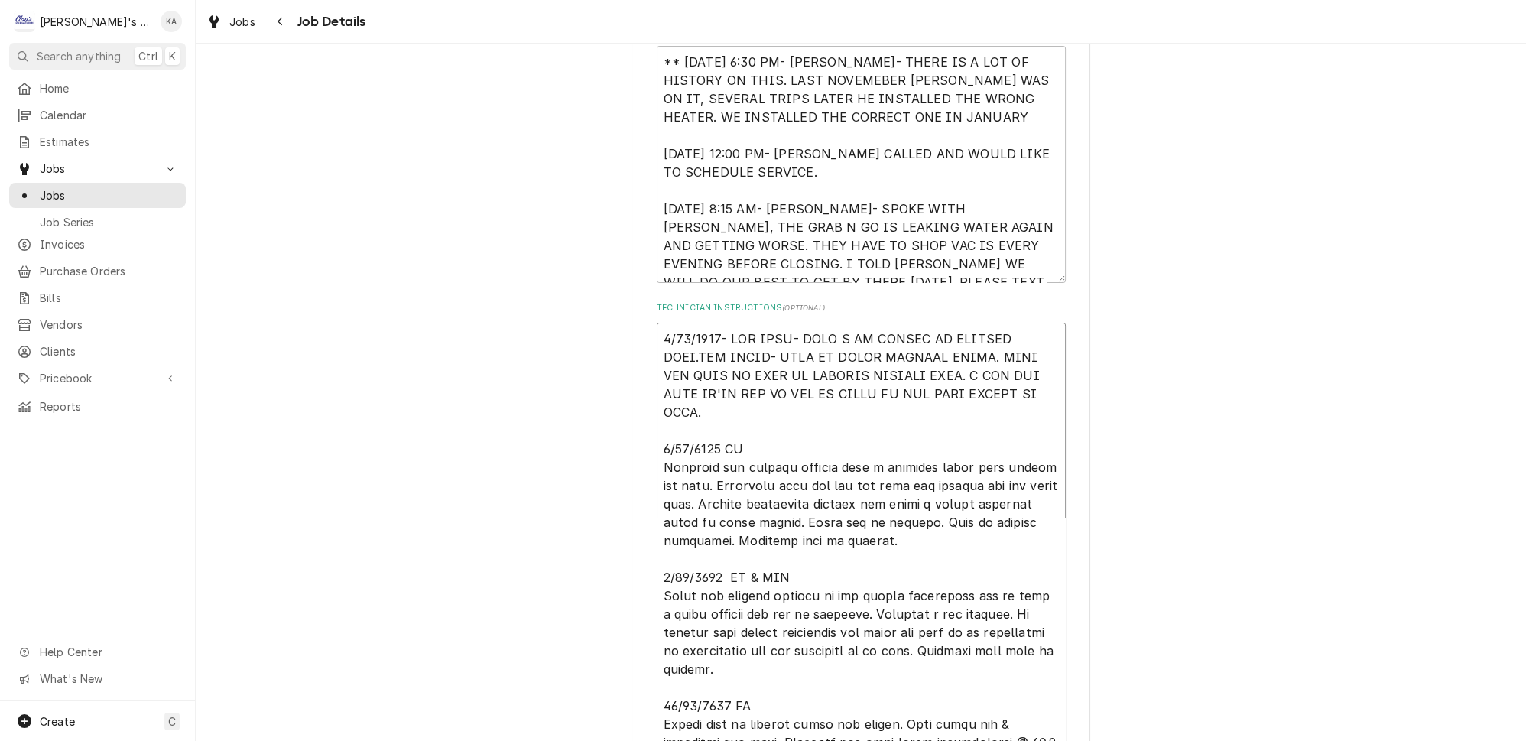
type textarea "x"
type textarea "9/23/2024- PER BECK- GRAB N GO COOLER IS RUNNING WARM. PER NAOMI- UNIT IS STILL…"
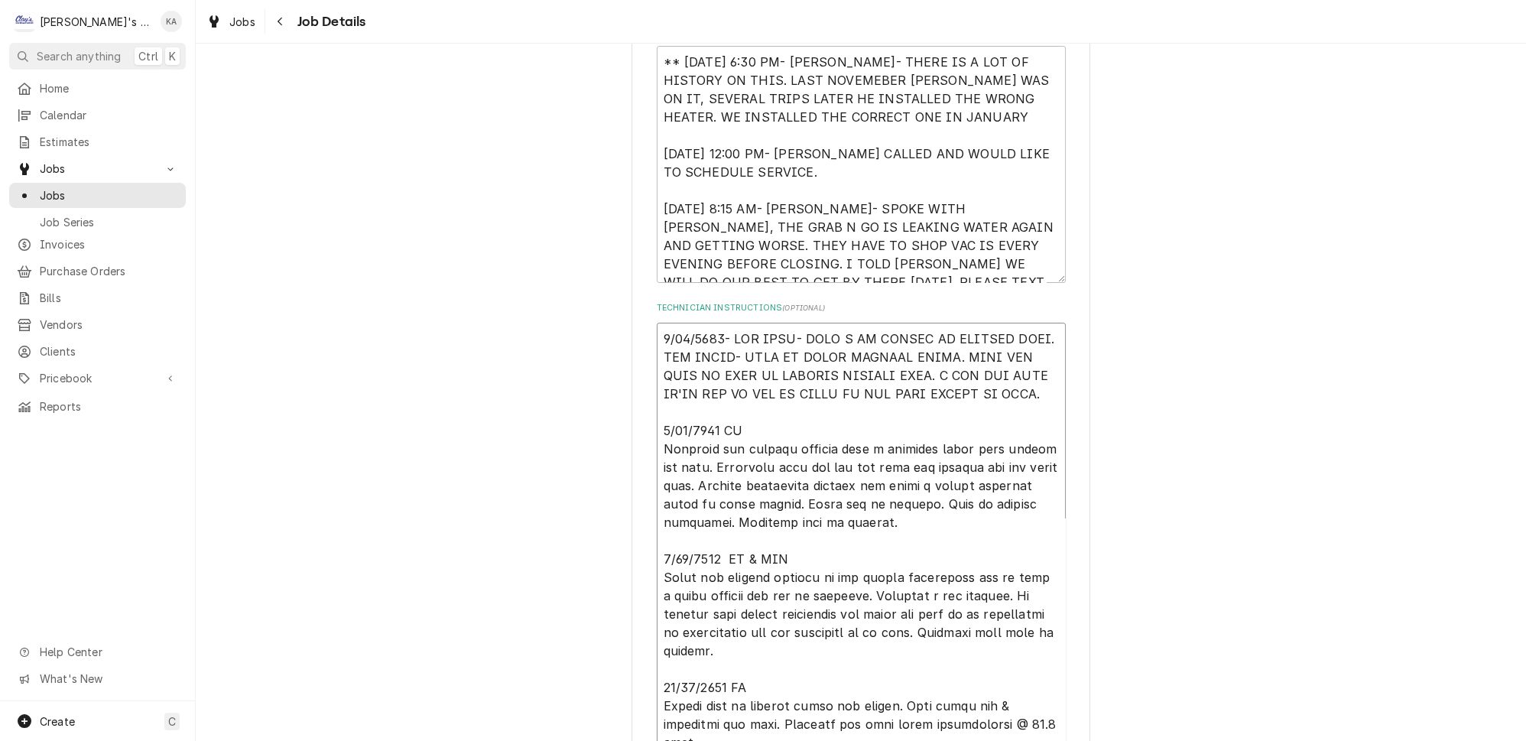
drag, startPoint x: 927, startPoint y: 366, endPoint x: 1018, endPoint y: 400, distance: 97.0
type textarea "x"
type textarea "9/23/2024- PER BECK- GRAB N GO COOLER IS RUNNING WARM. PER NAOMI- UNIT IS STILL…"
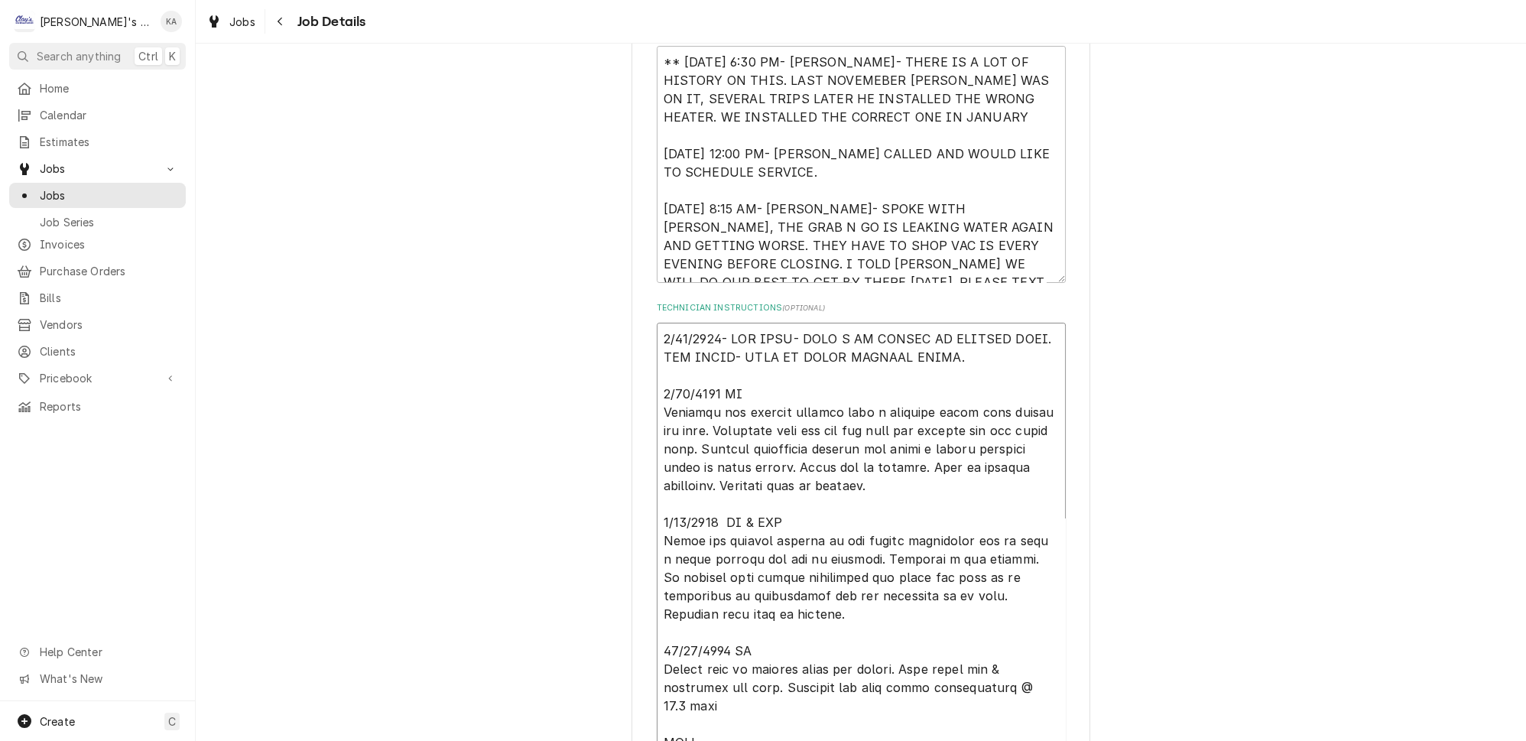
type textarea "x"
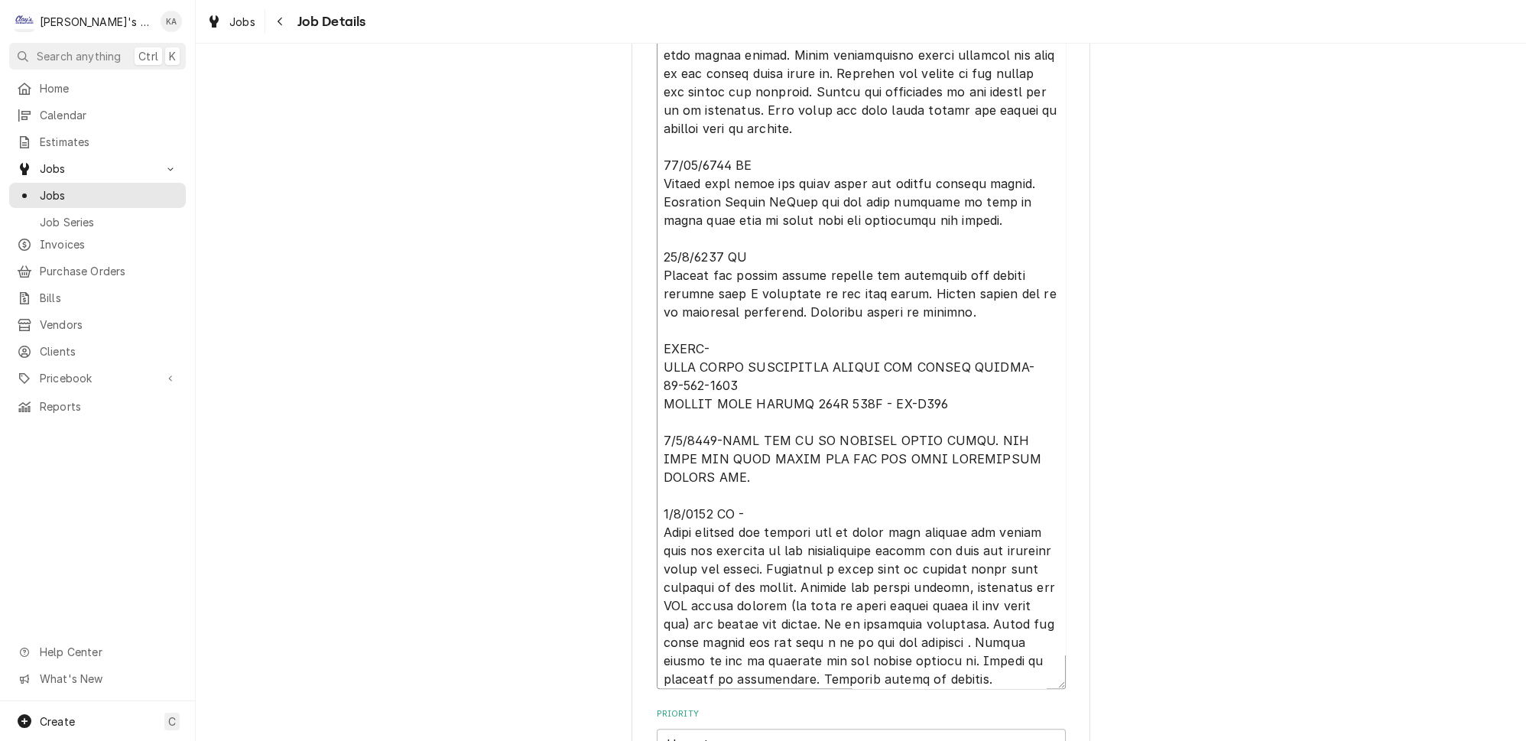
scroll to position [1251, 0]
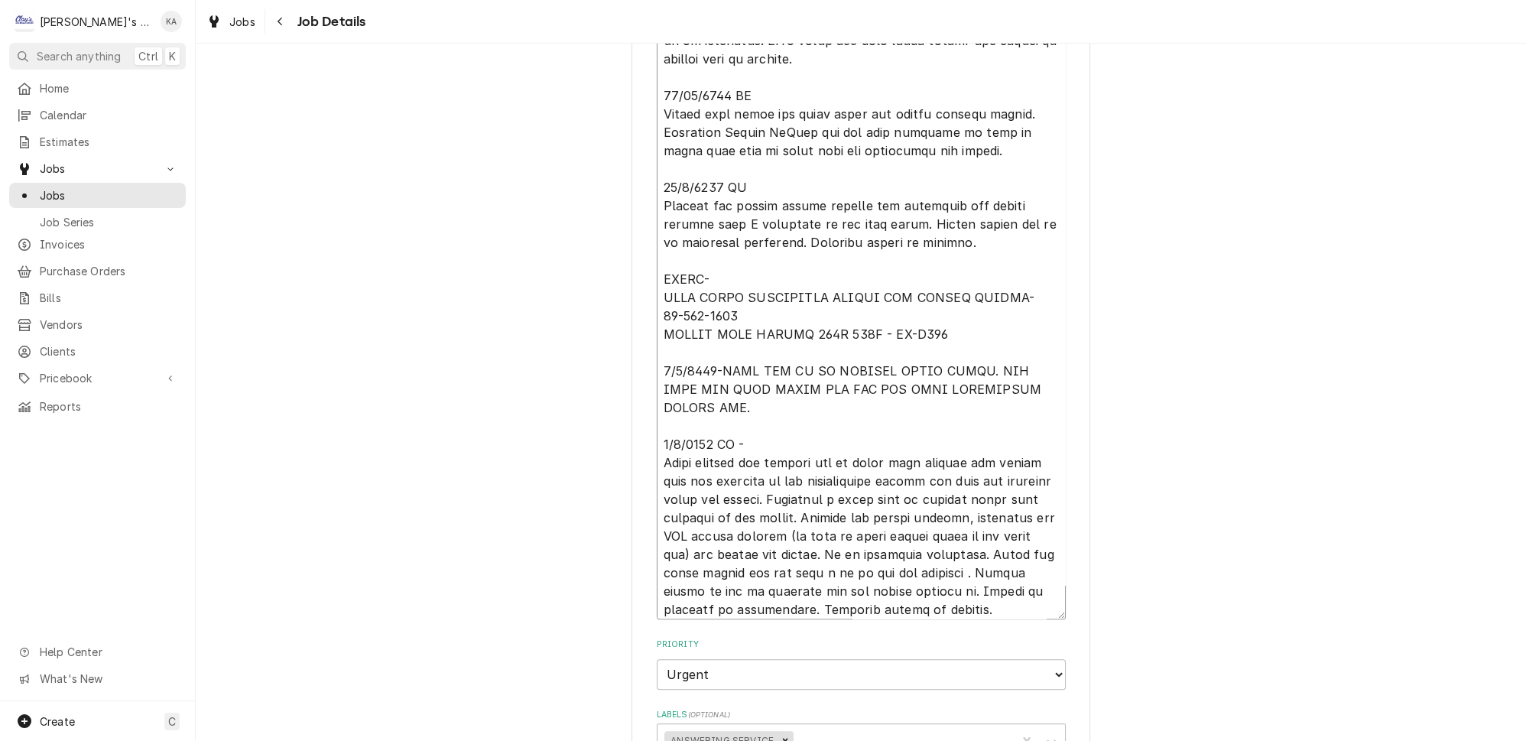
type textarea "9/23/2024- PER BECK- GRAB N GO COOLER IS RUNNING WARM. PER NAOMI- UNIT IS STILL…"
click at [667, 512] on textarea "Technician Instructions ( optional )" at bounding box center [861, 19] width 409 height 1200
type textarea "x"
type textarea "9/23/2024- PER BECK- GRAB N GO COOLER IS RUNNING WARM. PER NAOMI- UNIT IS STILL…"
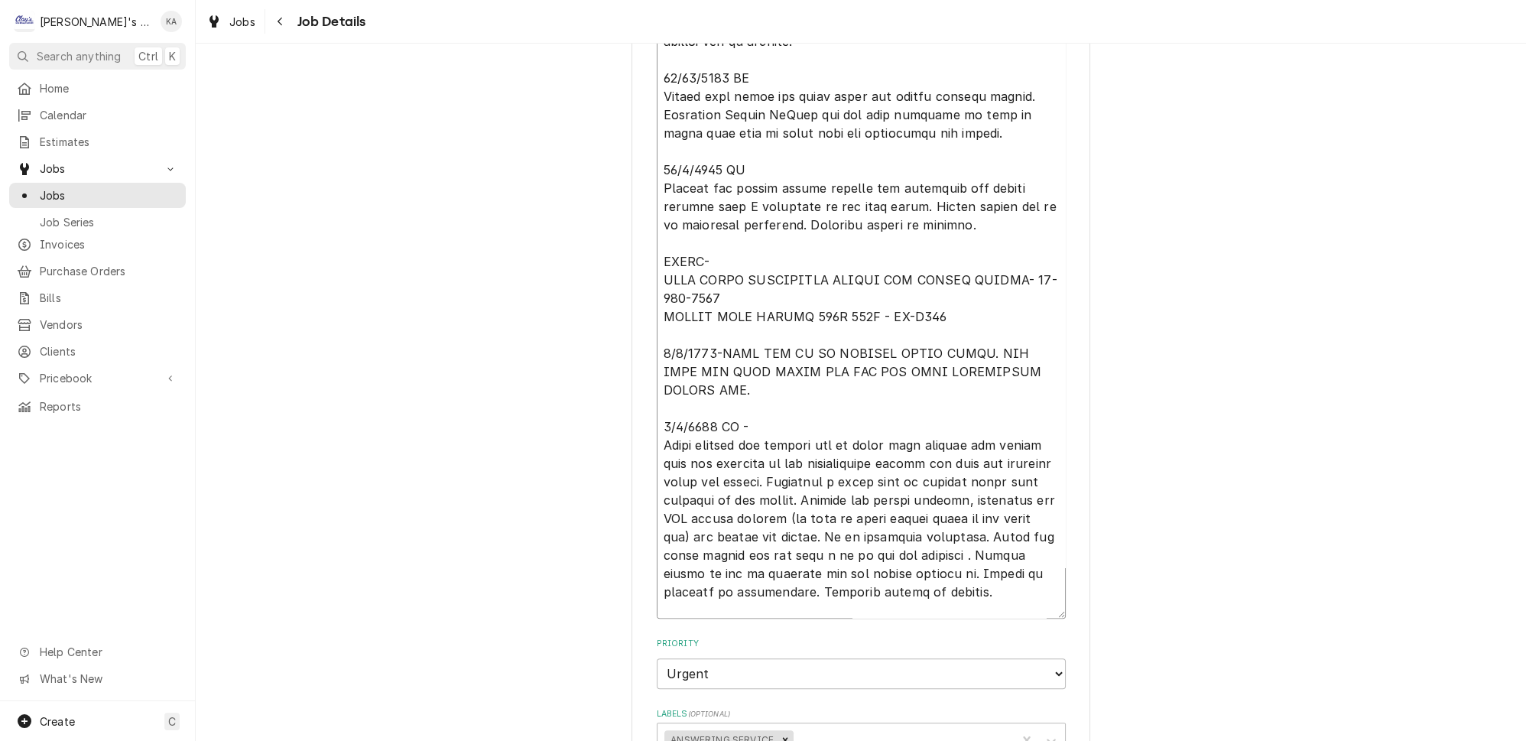
type textarea "x"
type textarea "9/23/2024- PER BECK- GRAB N GO COOLER IS RUNNING WARM. PER NAOMI- UNIT IS STILL…"
paste textarea "6/2/2025 2:00 PM- KASSIE- PER BECK- GRAB AND GO COOLER IS LEAKING WATER. NOT SU…"
type textarea "x"
type textarea "9/23/2024- PER BECK- GRAB N GO COOLER IS RUNNING WARM. PER NAOMI- UNIT IS STILL…"
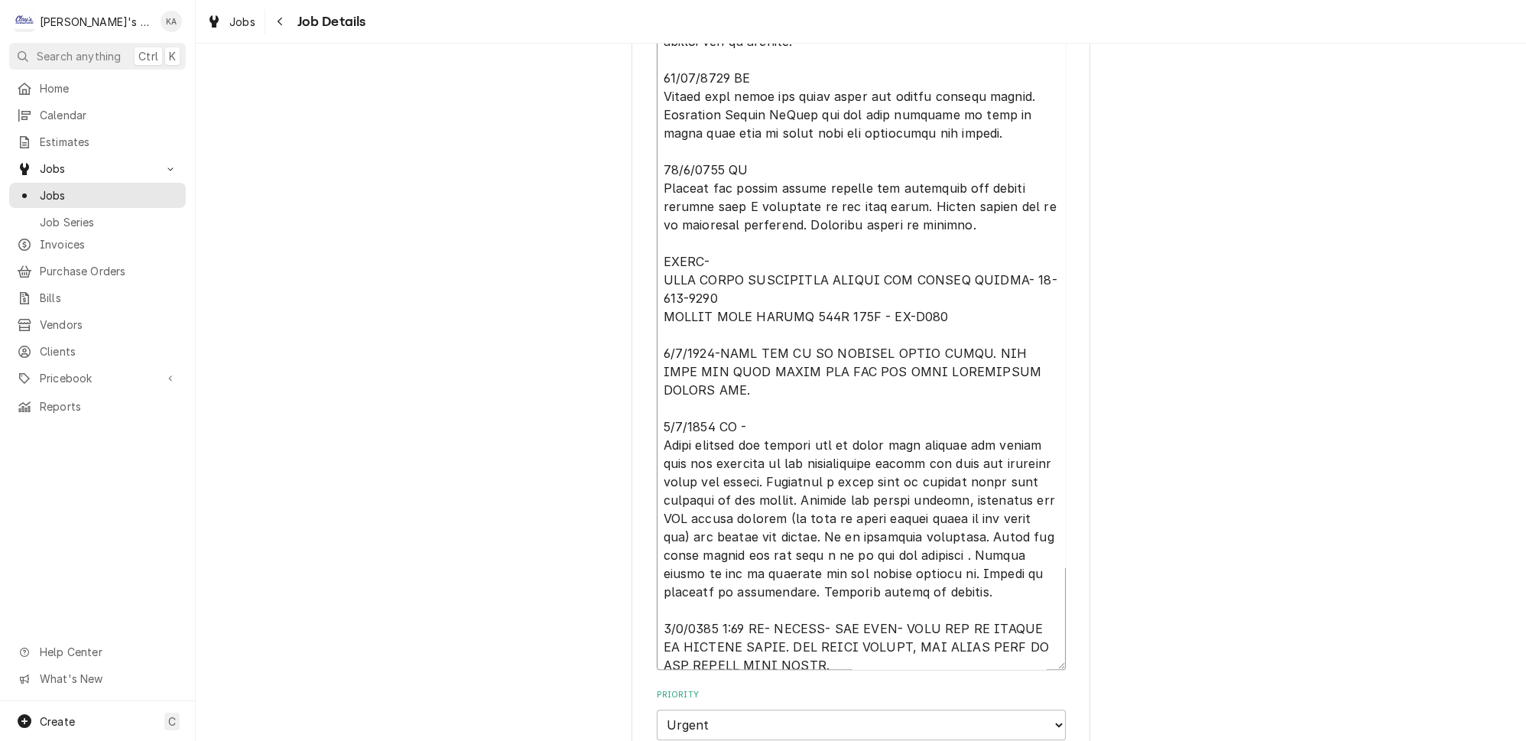
drag, startPoint x: 824, startPoint y: 547, endPoint x: 775, endPoint y: 549, distance: 49.0
click at [775, 549] on textarea "Technician Instructions ( optional )" at bounding box center [861, 35] width 409 height 1268
type textarea "x"
type textarea "9/23/2024- PER BECK- GRAB N GO COOLER IS RUNNING WARM. PER NAOMI- UNIT IS STILL…"
drag, startPoint x: 766, startPoint y: 562, endPoint x: 829, endPoint y: 583, distance: 67.0
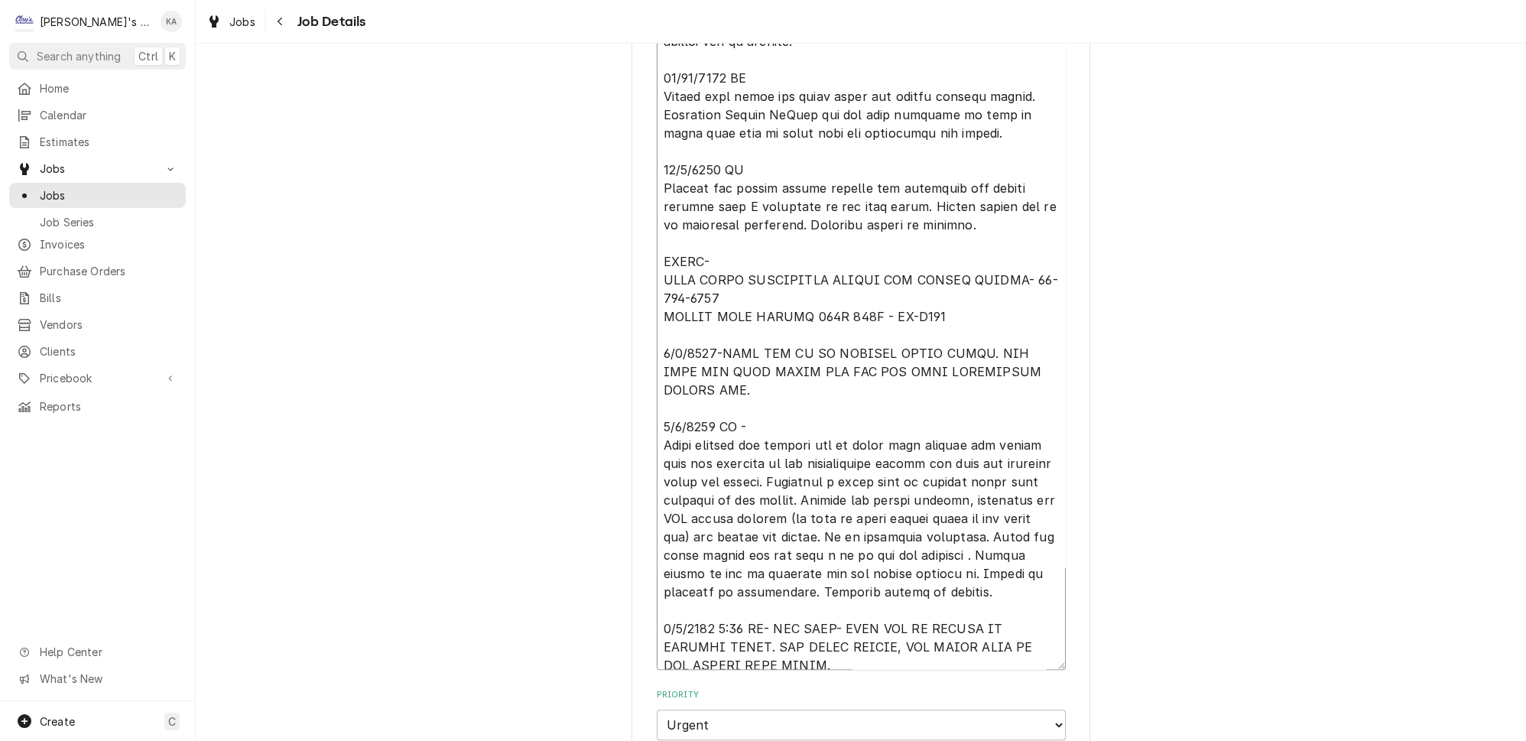
click at [829, 583] on textarea "Technician Instructions ( optional )" at bounding box center [861, 35] width 409 height 1268
type textarea "x"
type textarea "9/23/2024- PER BECK- GRAB N GO COOLER IS RUNNING WARM. PER NAOMI- UNIT IS STILL…"
type textarea "x"
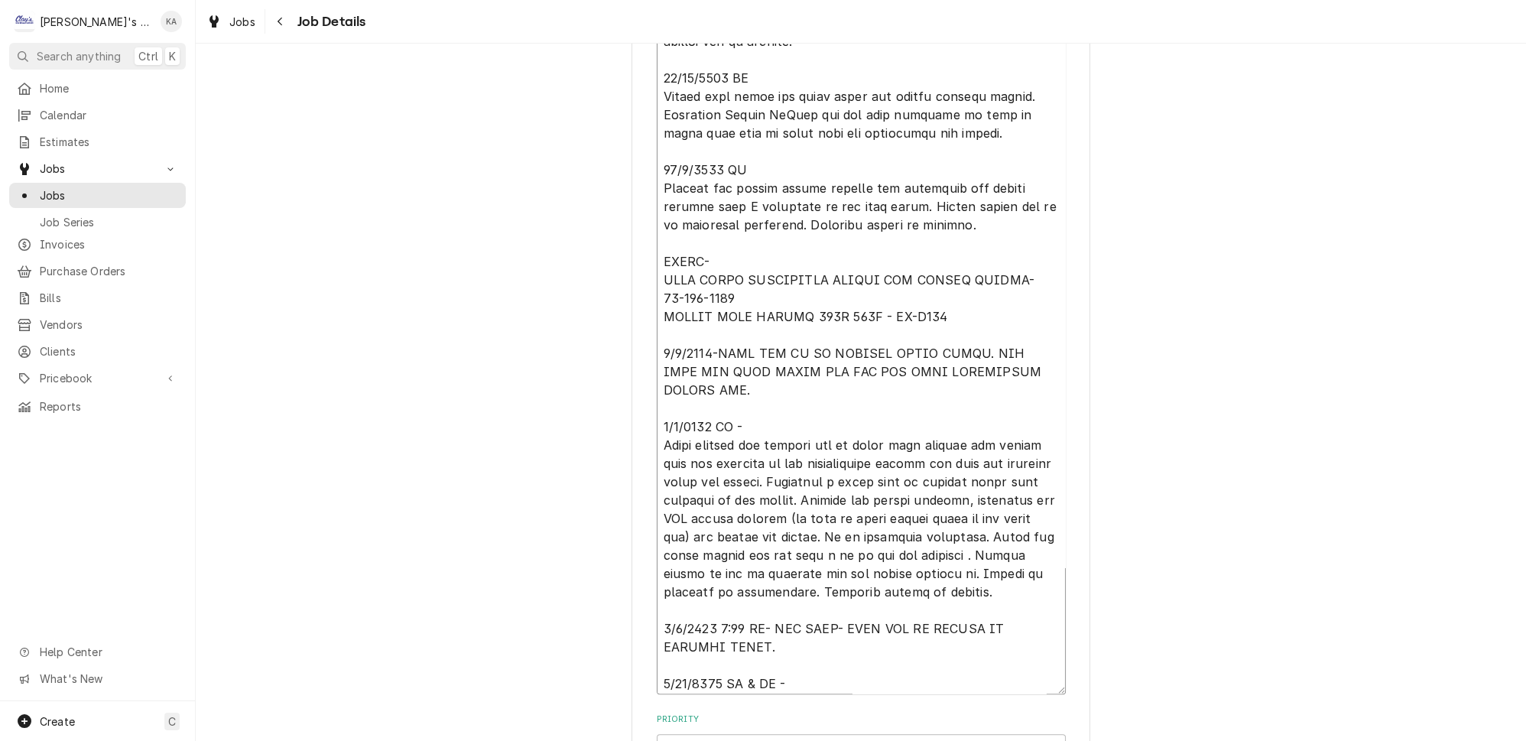
drag, startPoint x: 1037, startPoint y: 644, endPoint x: 1049, endPoint y: 686, distance: 43.6
click at [1049, 686] on div "MAGPIE COFFEE MAGPIE COFFEE / 590 PEARL ST, EUGENE, OR 97401 Use the fields bel…" at bounding box center [860, 202] width 459 height 2795
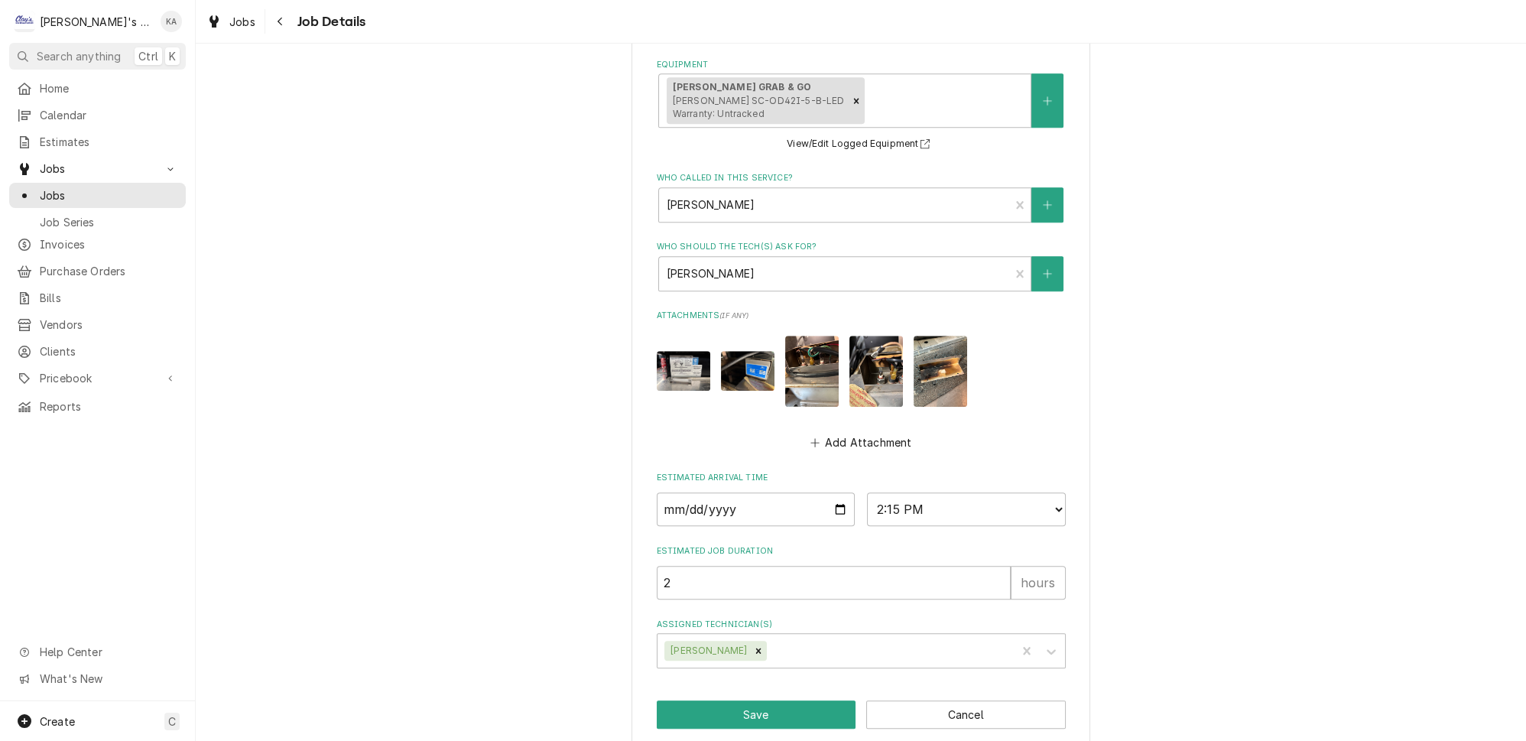
scroll to position [2123, 0]
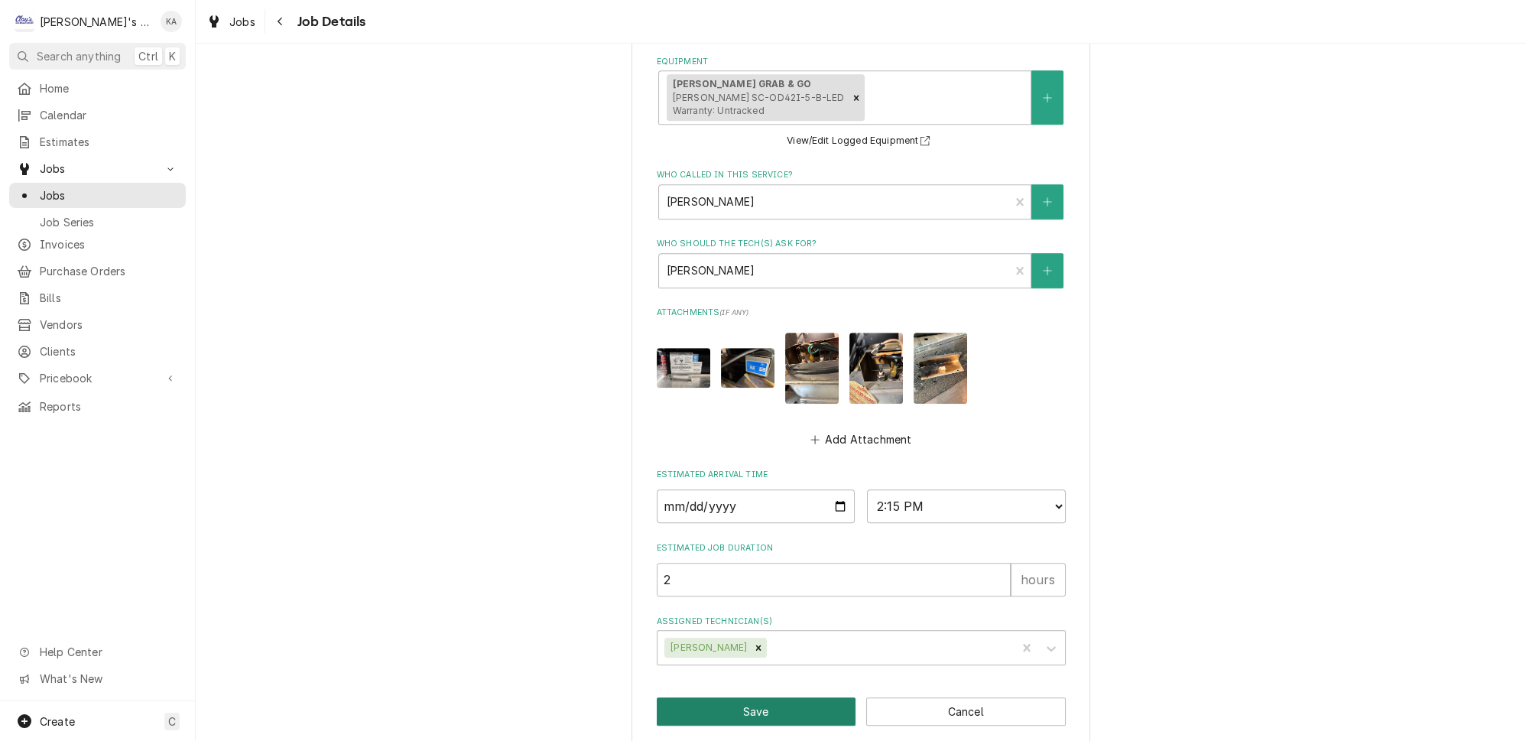
type textarea "9/23/2024- PER BECK- GRAB N GO COOLER IS RUNNING WARM. PER NAOMI- UNIT IS STILL…"
click at [763, 700] on button "Save" at bounding box center [757, 711] width 200 height 28
type textarea "x"
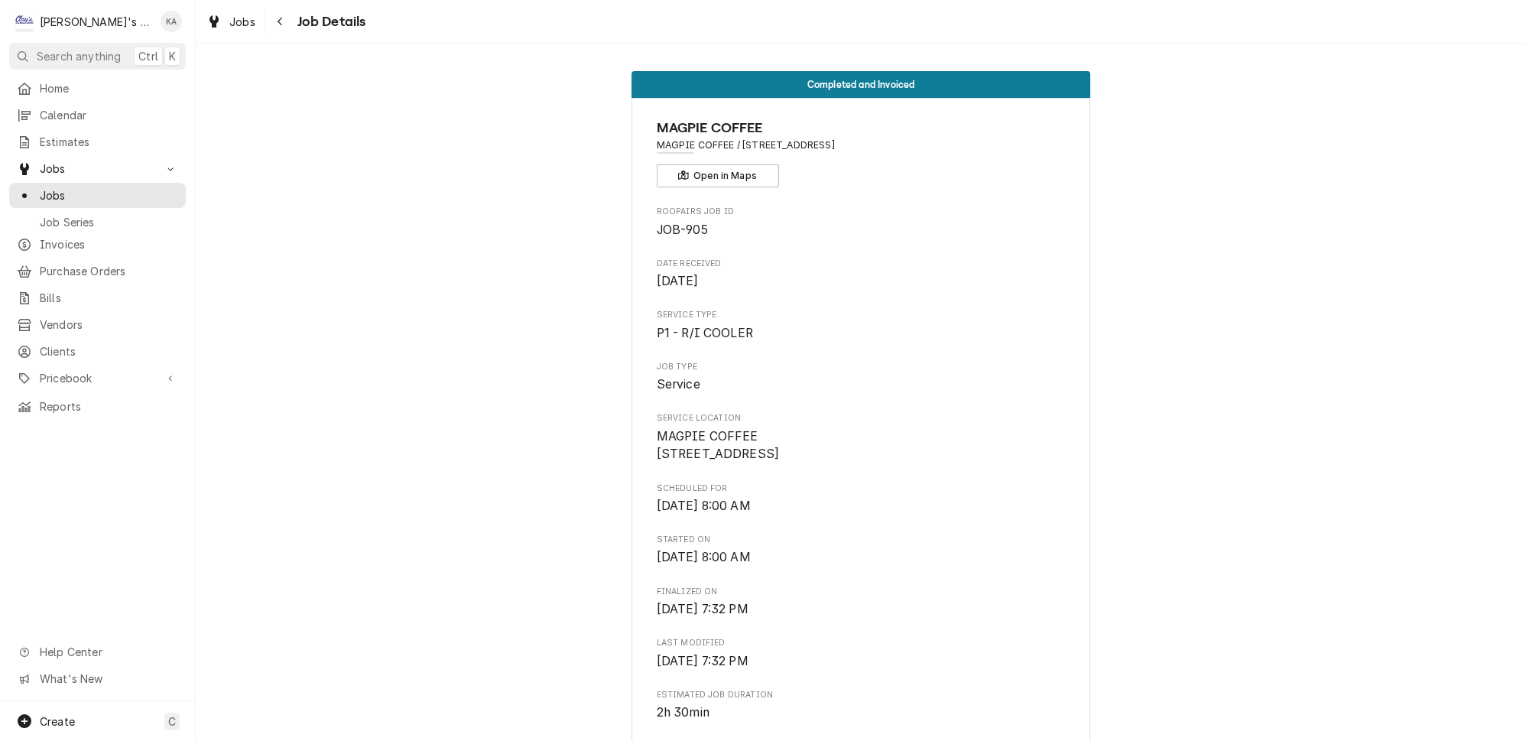
scroll to position [1946, 0]
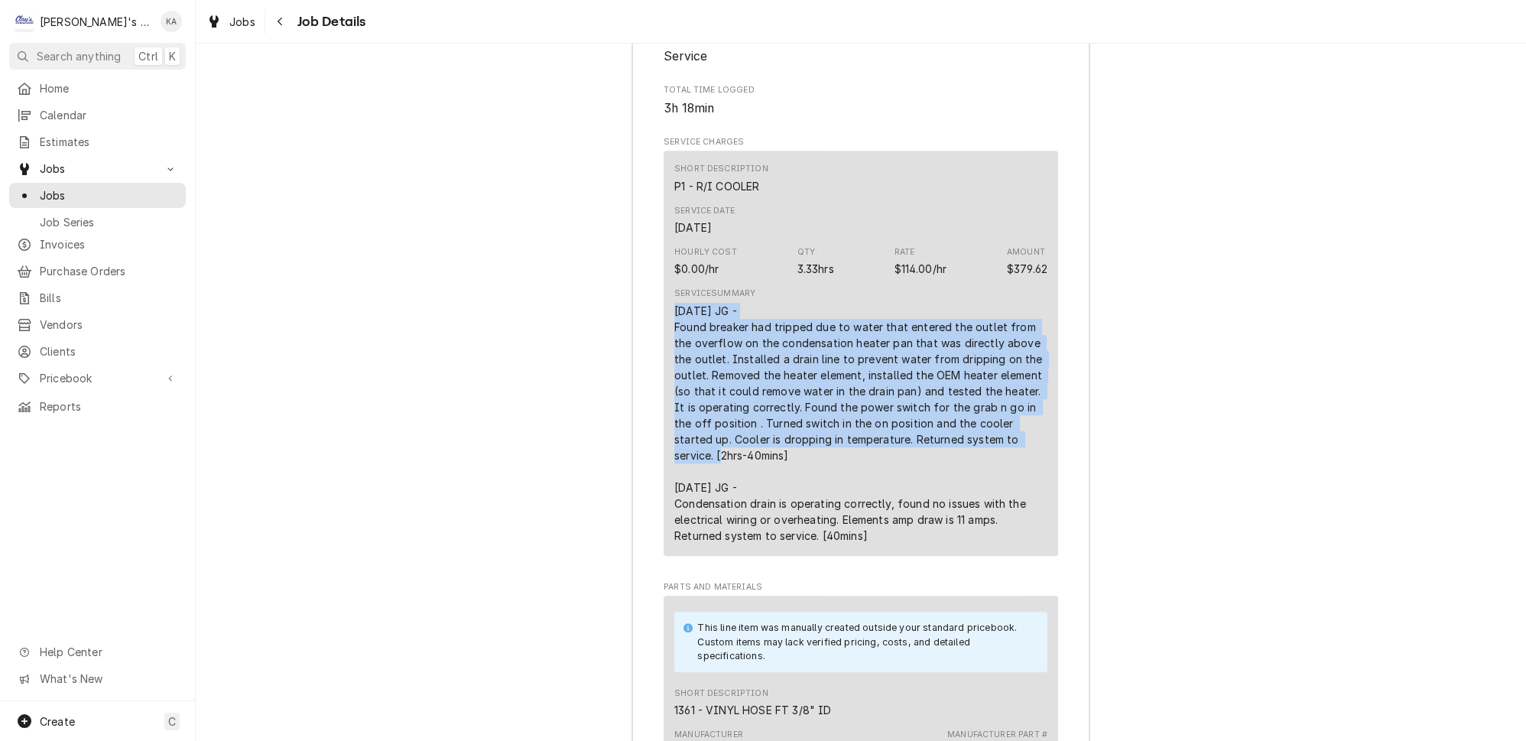
drag, startPoint x: 976, startPoint y: 391, endPoint x: 653, endPoint y: 270, distance: 345.2
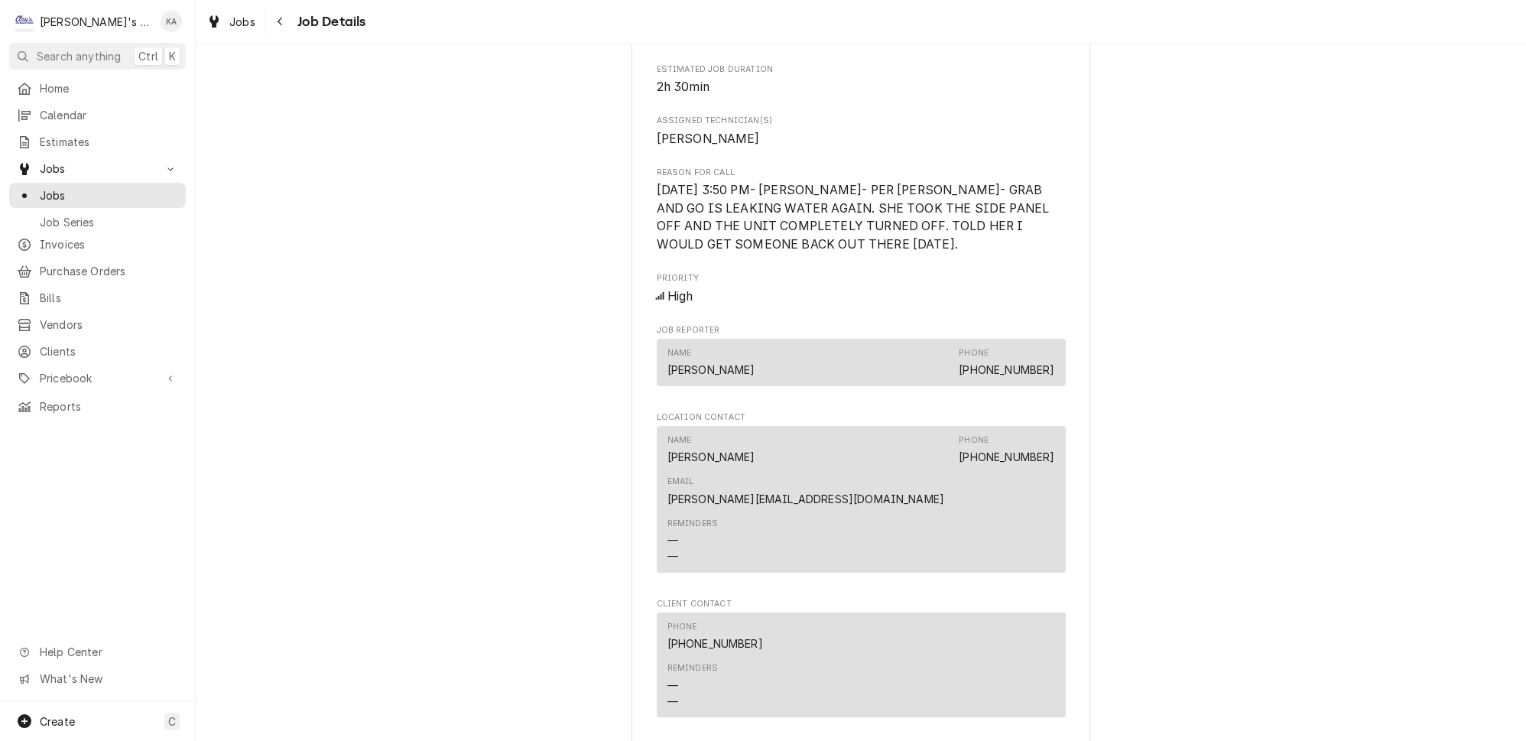
scroll to position [695, 0]
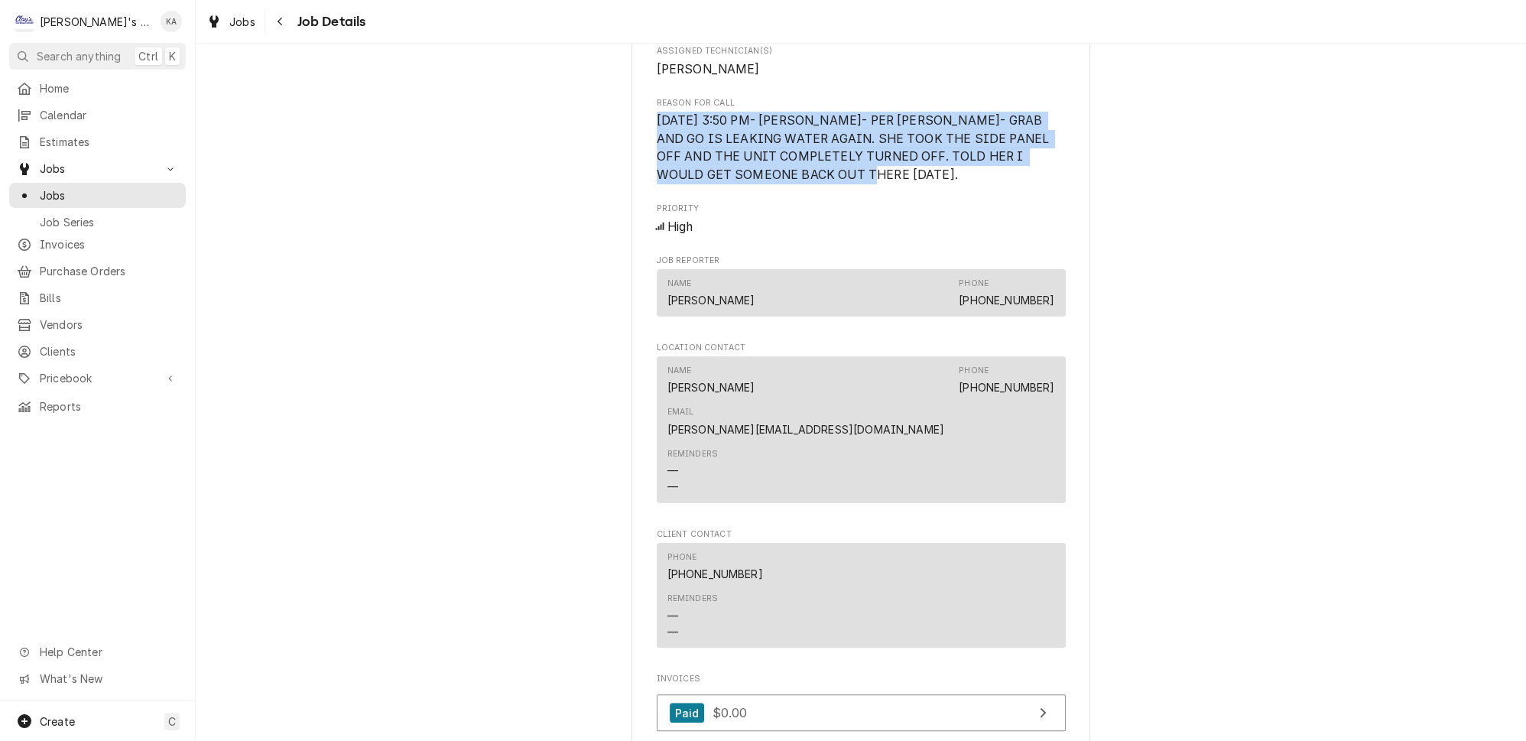
drag, startPoint x: 838, startPoint y: 184, endPoint x: 641, endPoint y: 131, distance: 203.4
click at [641, 131] on div "MAGPIE COFFEE MAGPIE COFFEE / [STREET_ADDRESS] Open in Maps Roopairs Job ID JOB…" at bounding box center [860, 218] width 459 height 1631
copy span "[DATE] 3:50 PM- [PERSON_NAME]- PER [PERSON_NAME]- GRAB AND GO IS LEAKING WATER …"
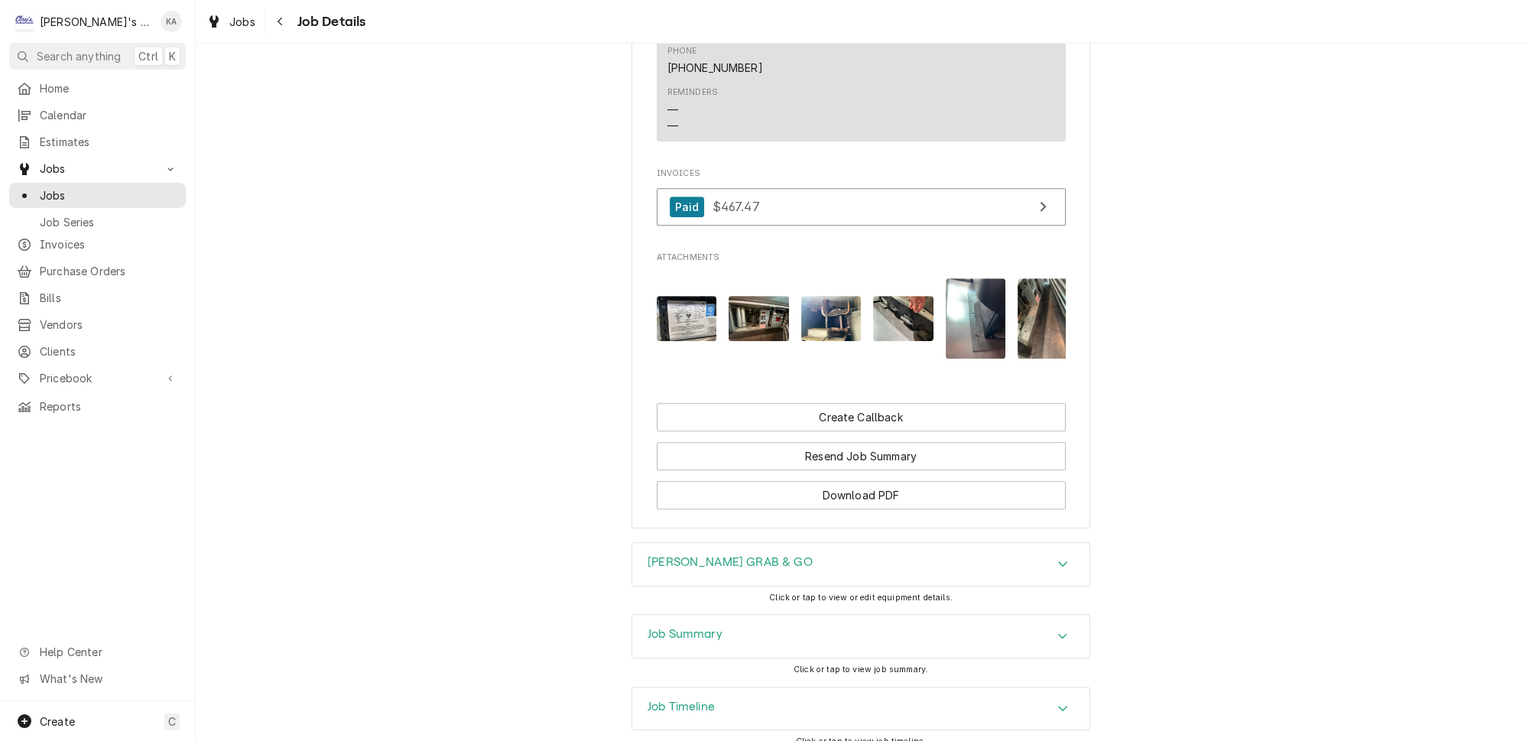
scroll to position [1560, 0]
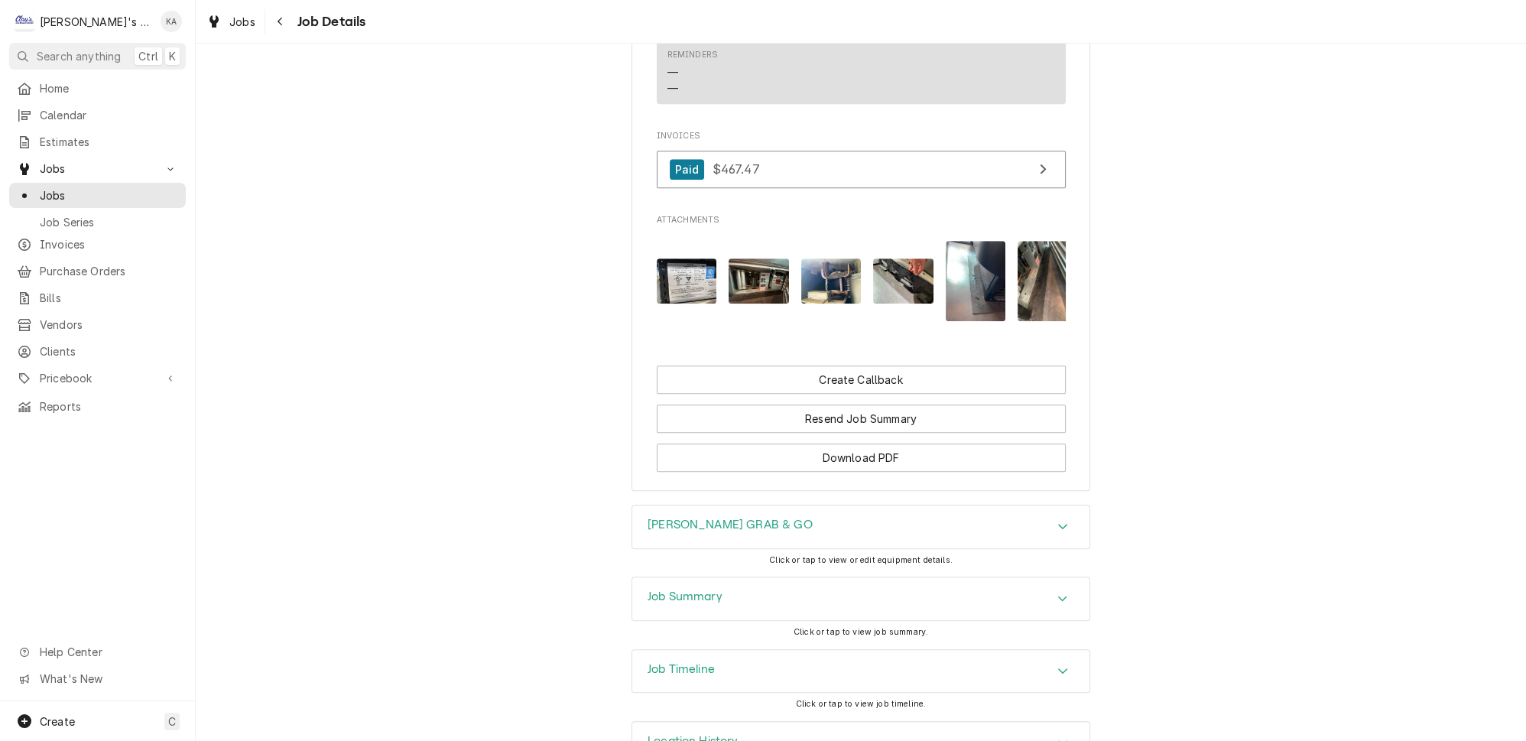
click at [1058, 596] on icon "Accordion Header" at bounding box center [1062, 598] width 9 height 5
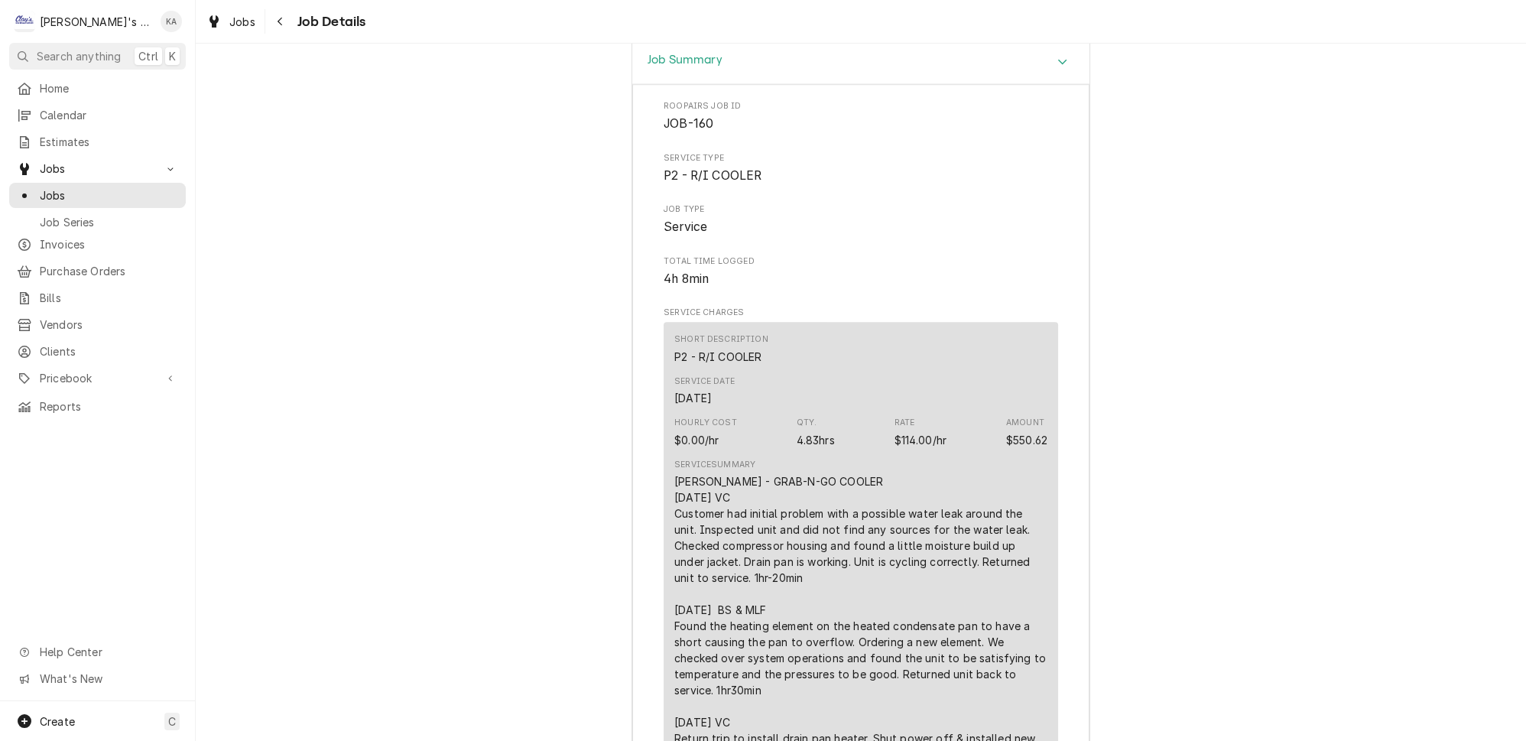
scroll to position [2116, 0]
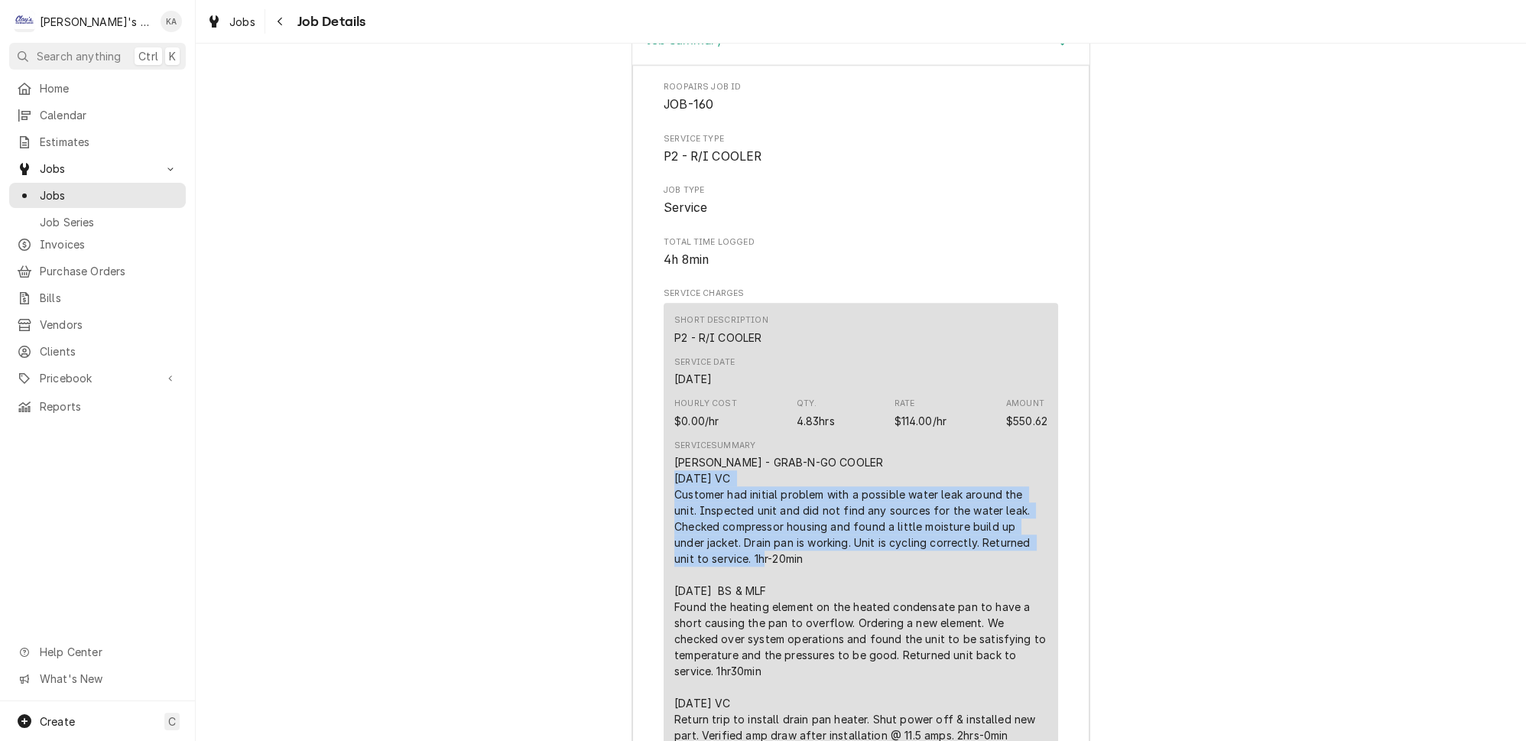
drag, startPoint x: 1020, startPoint y: 496, endPoint x: 654, endPoint y: 435, distance: 371.3
copy div "9/23/2024 VC Customer had initial problem with a possible water leak around the…"
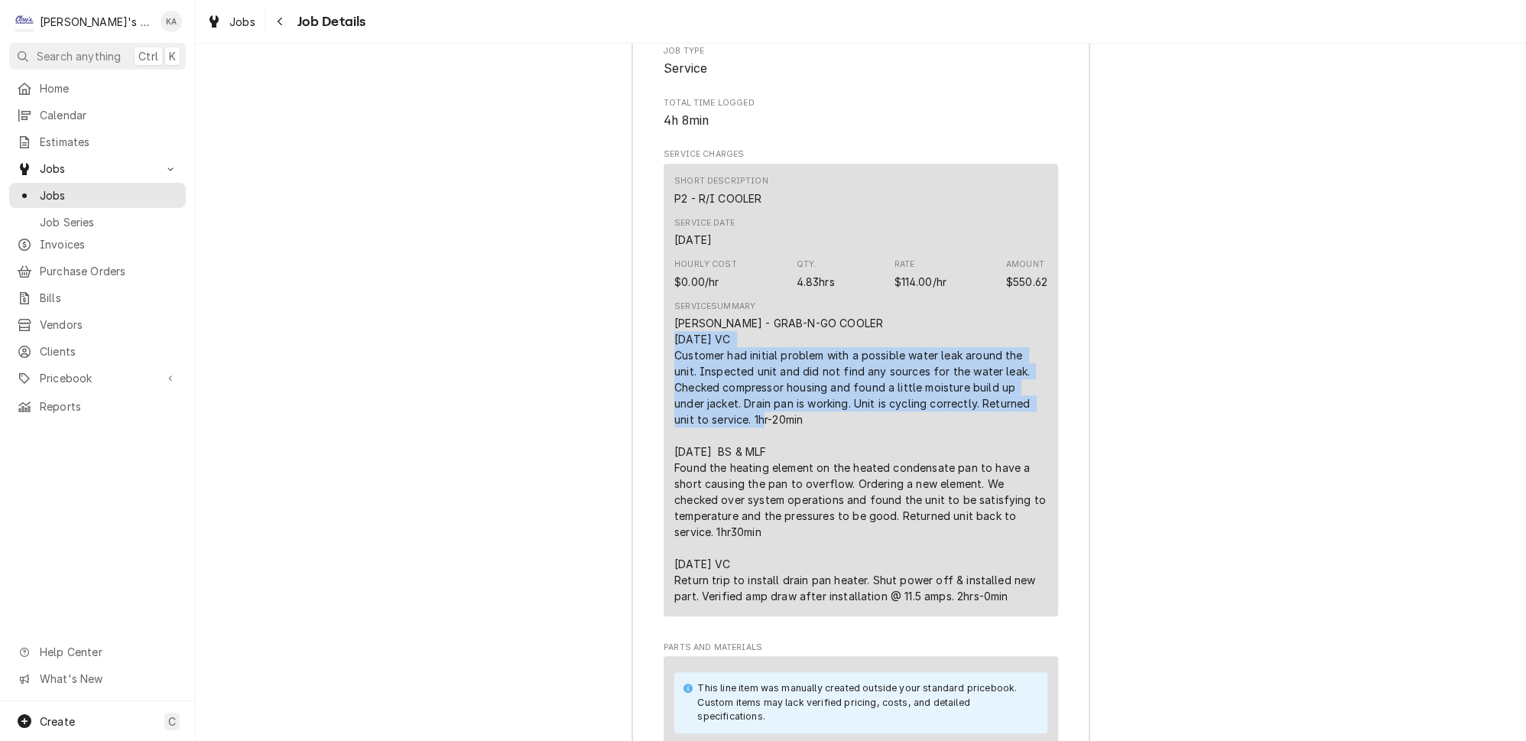
scroll to position [2325, 0]
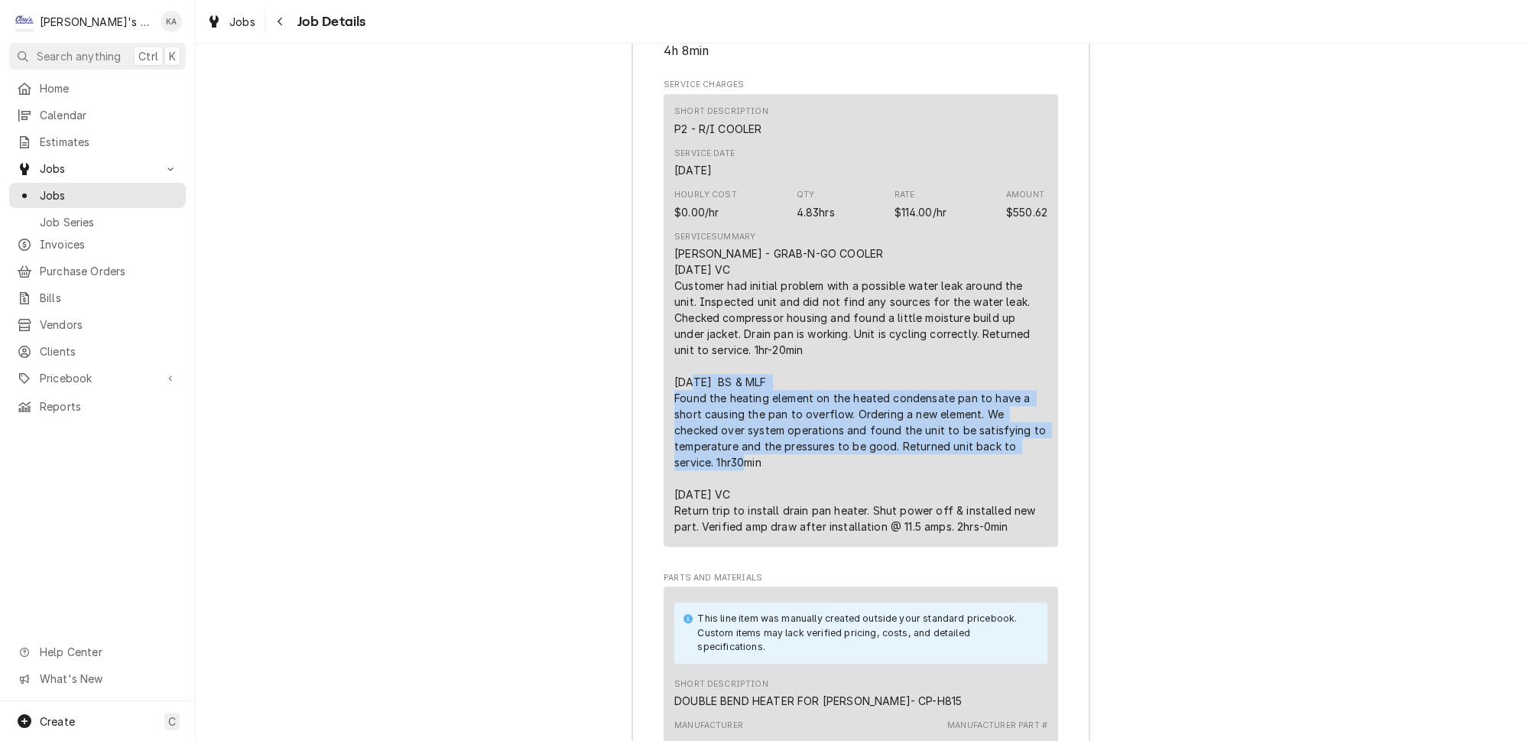
drag, startPoint x: 713, startPoint y: 406, endPoint x: 661, endPoint y: 333, distance: 90.4
click at [661, 333] on div "Roopairs Job ID JOB-160 Service Type P2 - R/I COOLER Job Type Service Total Tim…" at bounding box center [860, 753] width 457 height 1795
copy div "9/25/2024 BS & MLF Found the heating element on the heated condensate pan to ha…"
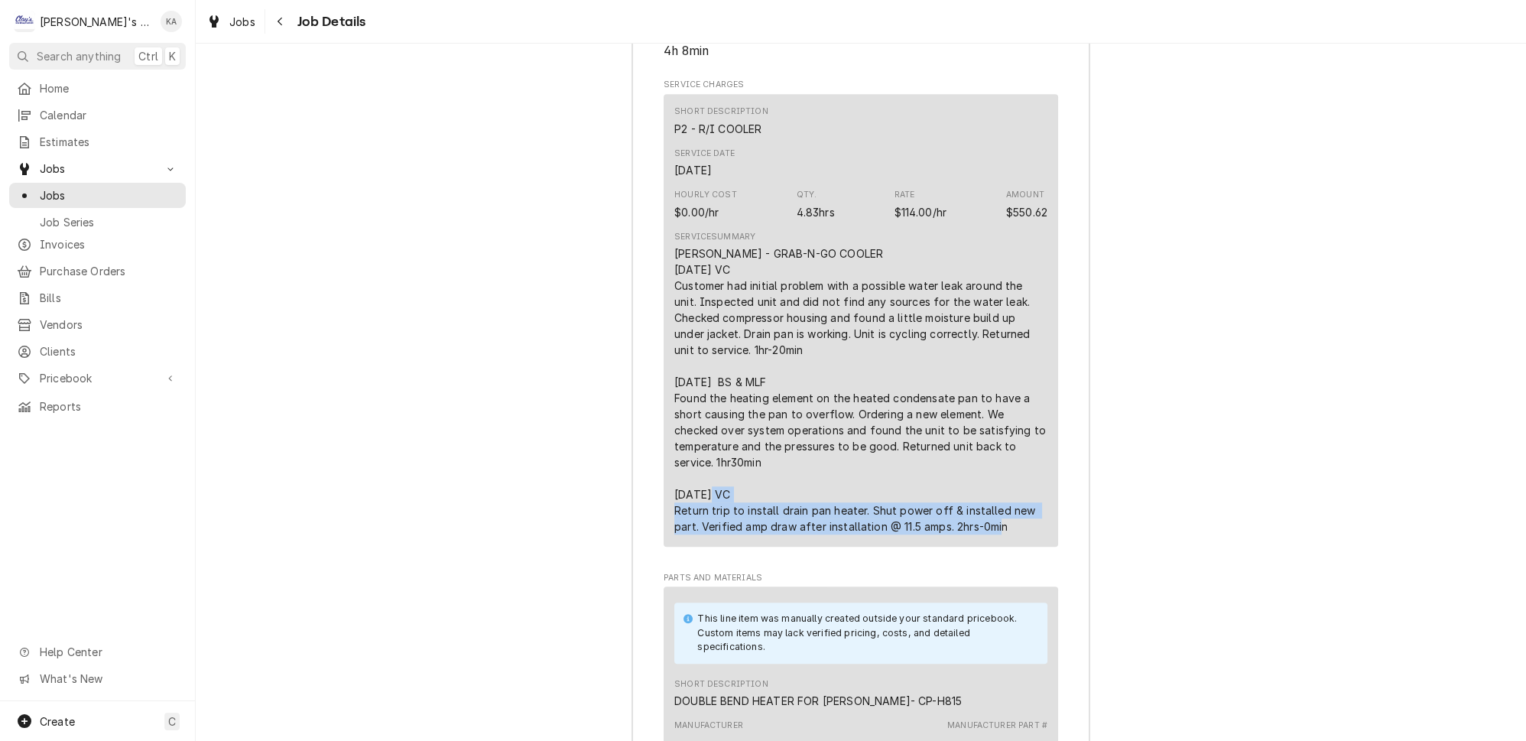
drag, startPoint x: 932, startPoint y: 463, endPoint x: 664, endPoint y: 434, distance: 269.8
click at [664, 434] on div "Short Description P2 - R/I COOLER Service Date Sep 23, 2024 Hourly Cost $0.00/h…" at bounding box center [861, 320] width 394 height 453
copy div "10/31/2024 VC Return trip to install drain pan heater. Shut power off & install…"
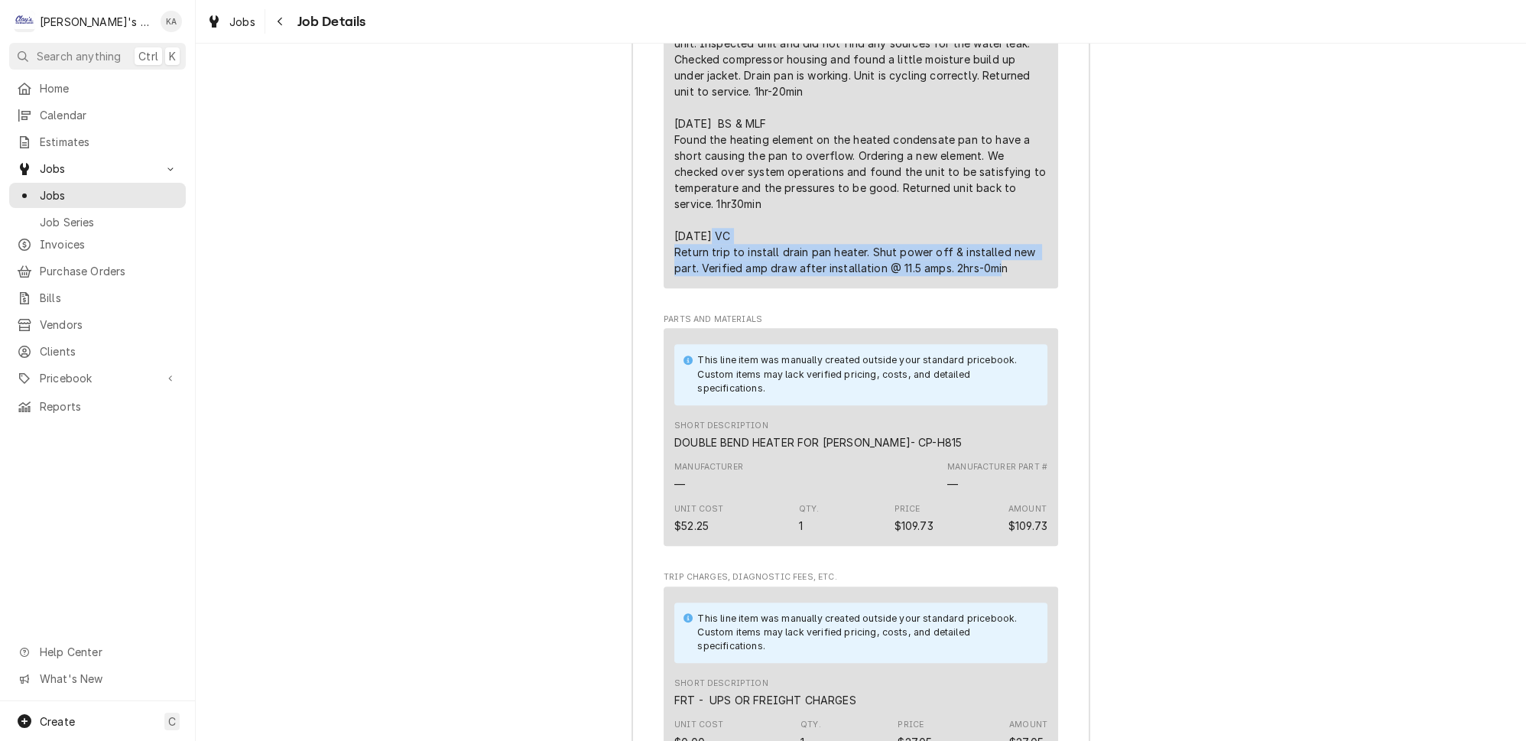
scroll to position [2603, 0]
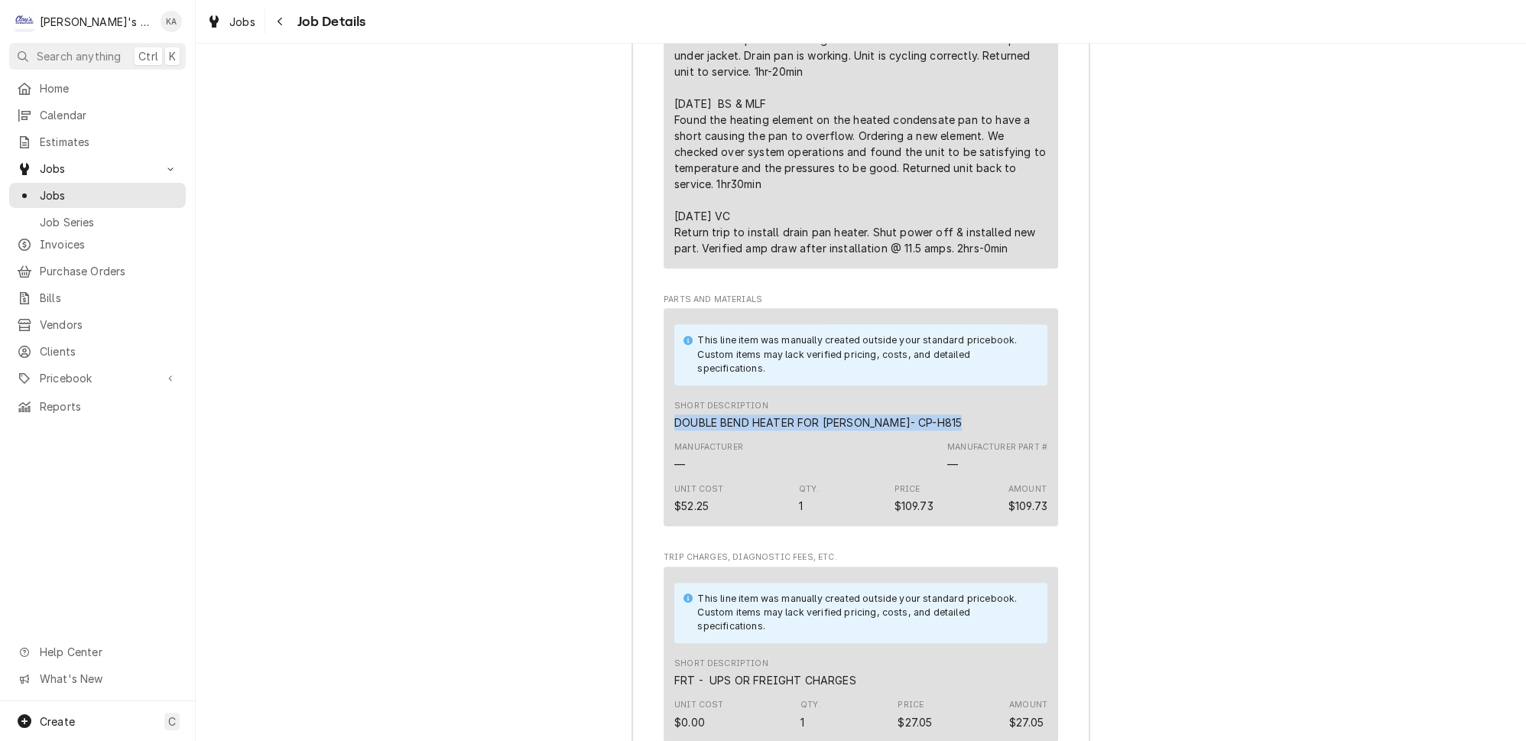
drag, startPoint x: 957, startPoint y: 362, endPoint x: 666, endPoint y: 368, distance: 291.4
click at [666, 368] on div "This line item was manually created outside your standard pricebook. Custom ite…" at bounding box center [861, 416] width 394 height 217
copy div "DOUBLE BEND HEATER FOR HOWARD MCCRAY- CP-H815"
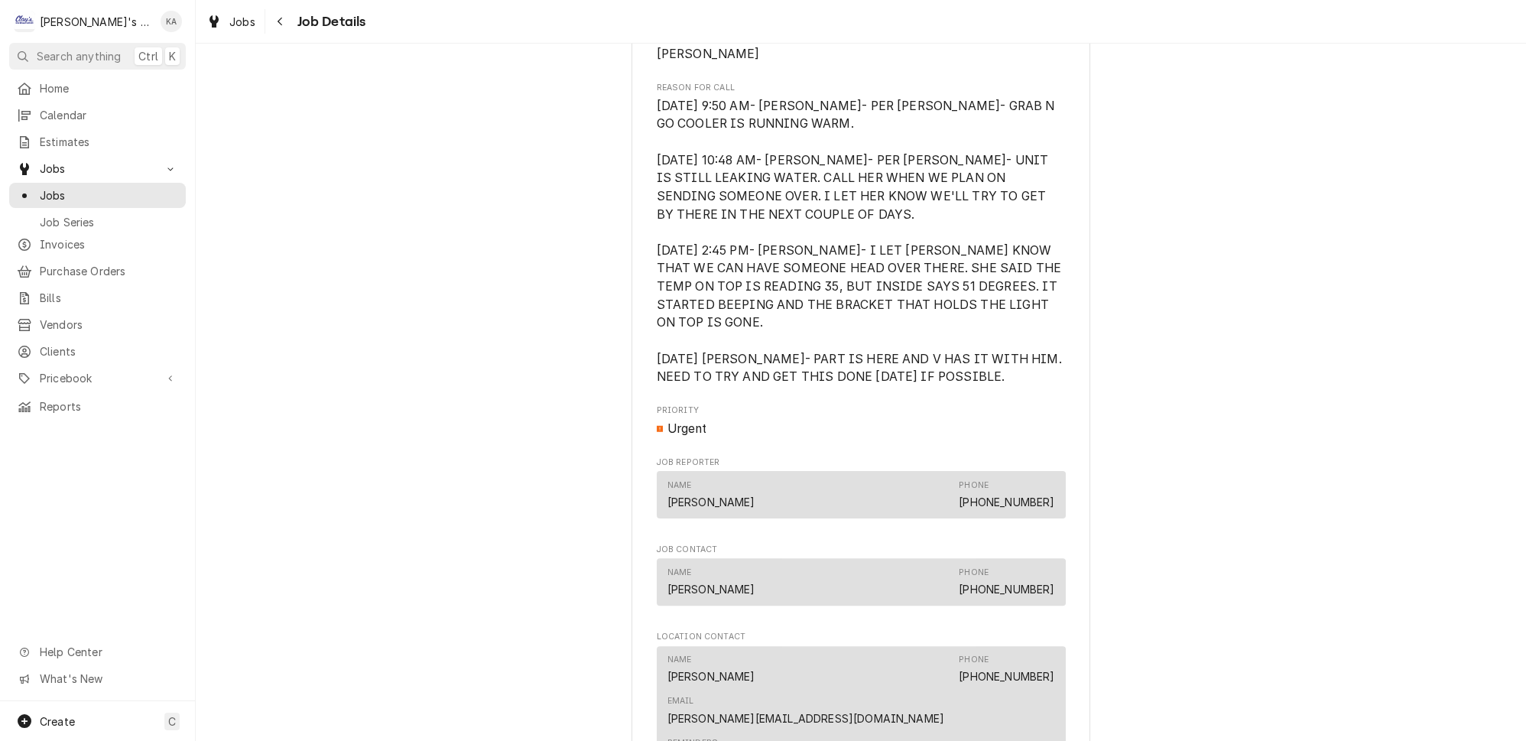
scroll to position [657, 0]
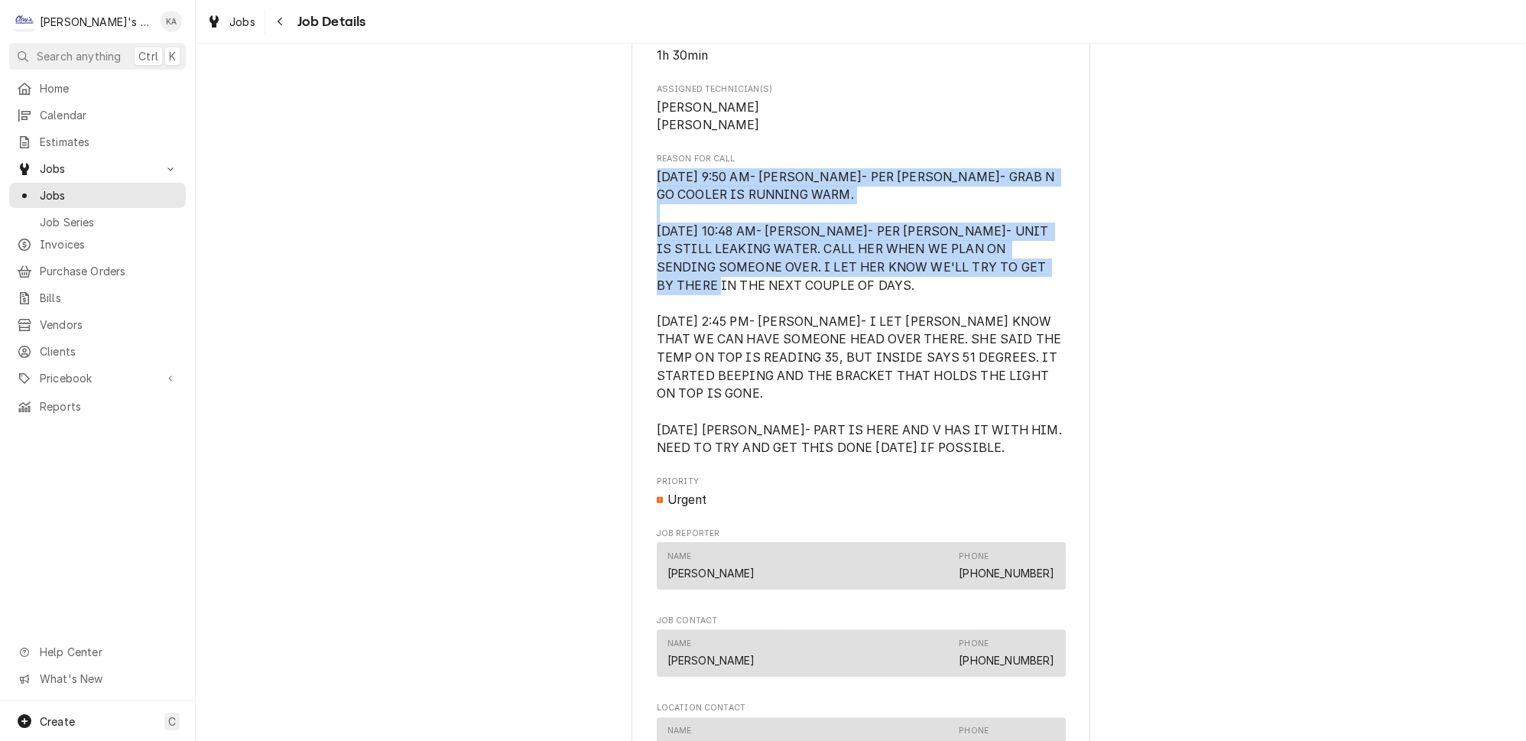
drag, startPoint x: 713, startPoint y: 291, endPoint x: 654, endPoint y: 193, distance: 114.6
click at [654, 193] on div "MAGPIE COFFEE MAGPIE COFFEE / 590 PEARL ST, EUGENE, OR 97401 Open in Maps Roopa…" at bounding box center [860, 417] width 459 height 1953
copy span "9/23/2024 9:50 AM- KASSIE- PER BECK- GRAB N GO COOLER IS RUNNING WARM. 9/23/24 …"
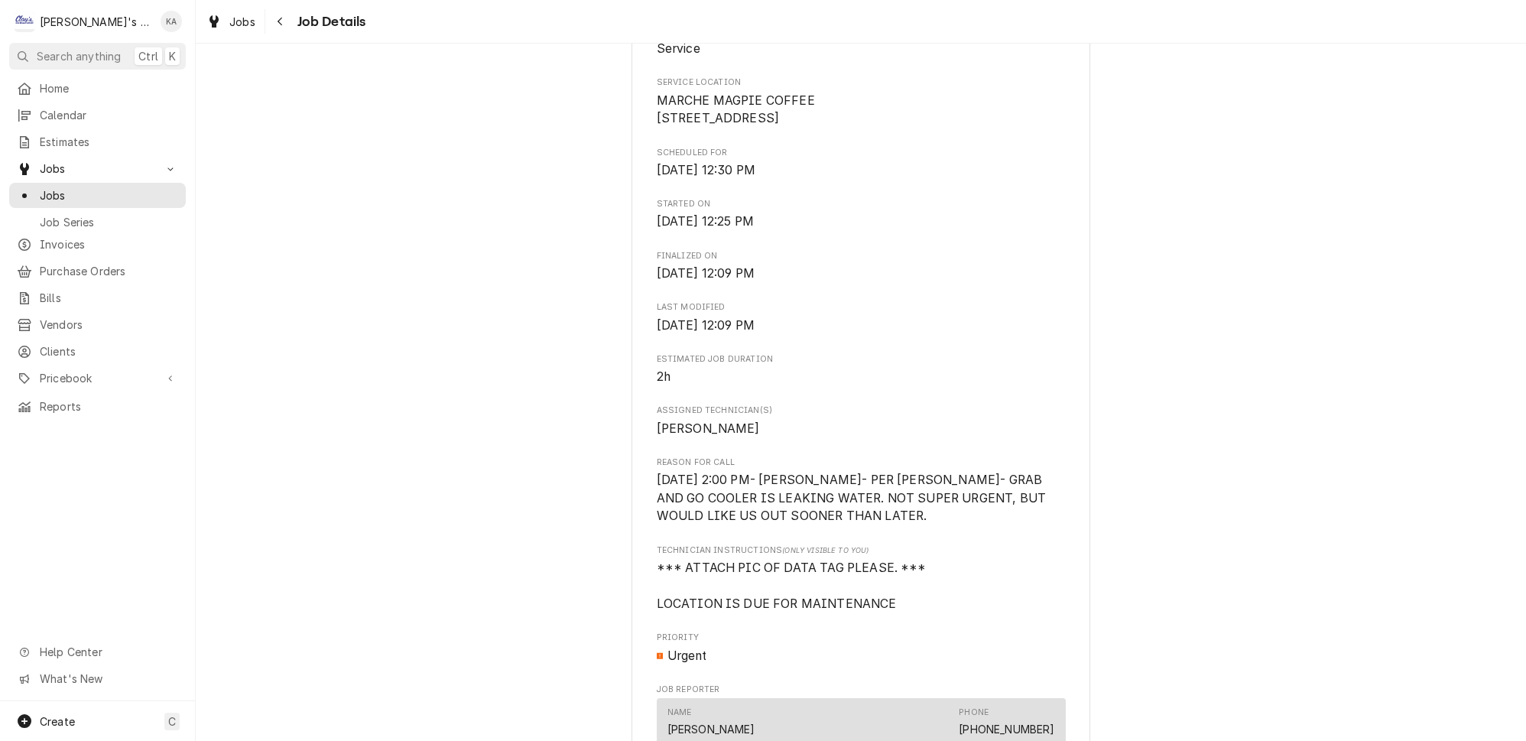
scroll to position [417, 0]
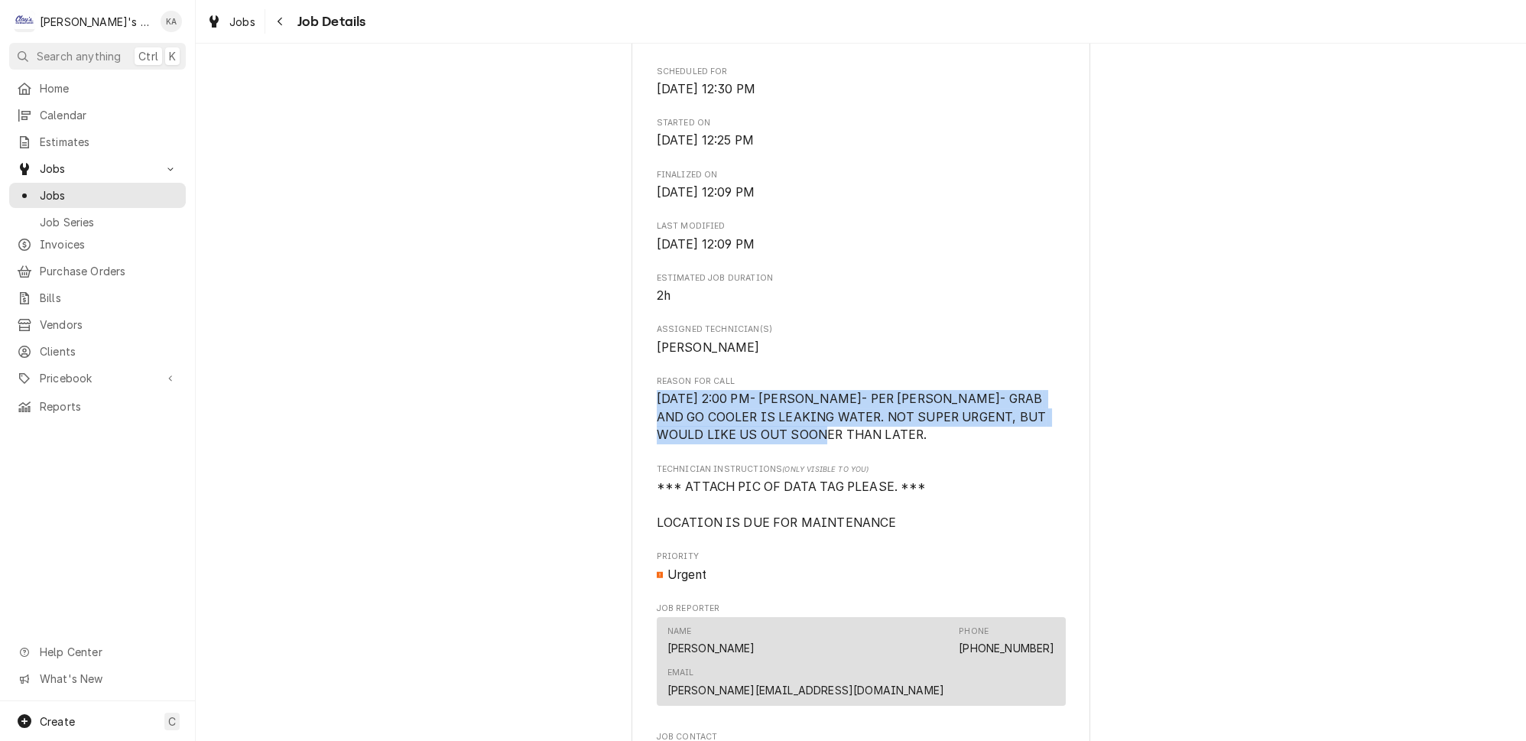
drag, startPoint x: 783, startPoint y: 444, endPoint x: 655, endPoint y: 419, distance: 130.1
click at [651, 417] on div "MARCHE MARCHE MAGPIE COFFEE / [STREET_ADDRESS] Open in Maps Roopairs Job ID JOB…" at bounding box center [860, 548] width 459 height 1734
copy span "[DATE] 2:00 PM- [PERSON_NAME]- PER [PERSON_NAME]- GRAB AND GO COOLER IS LEAKING…"
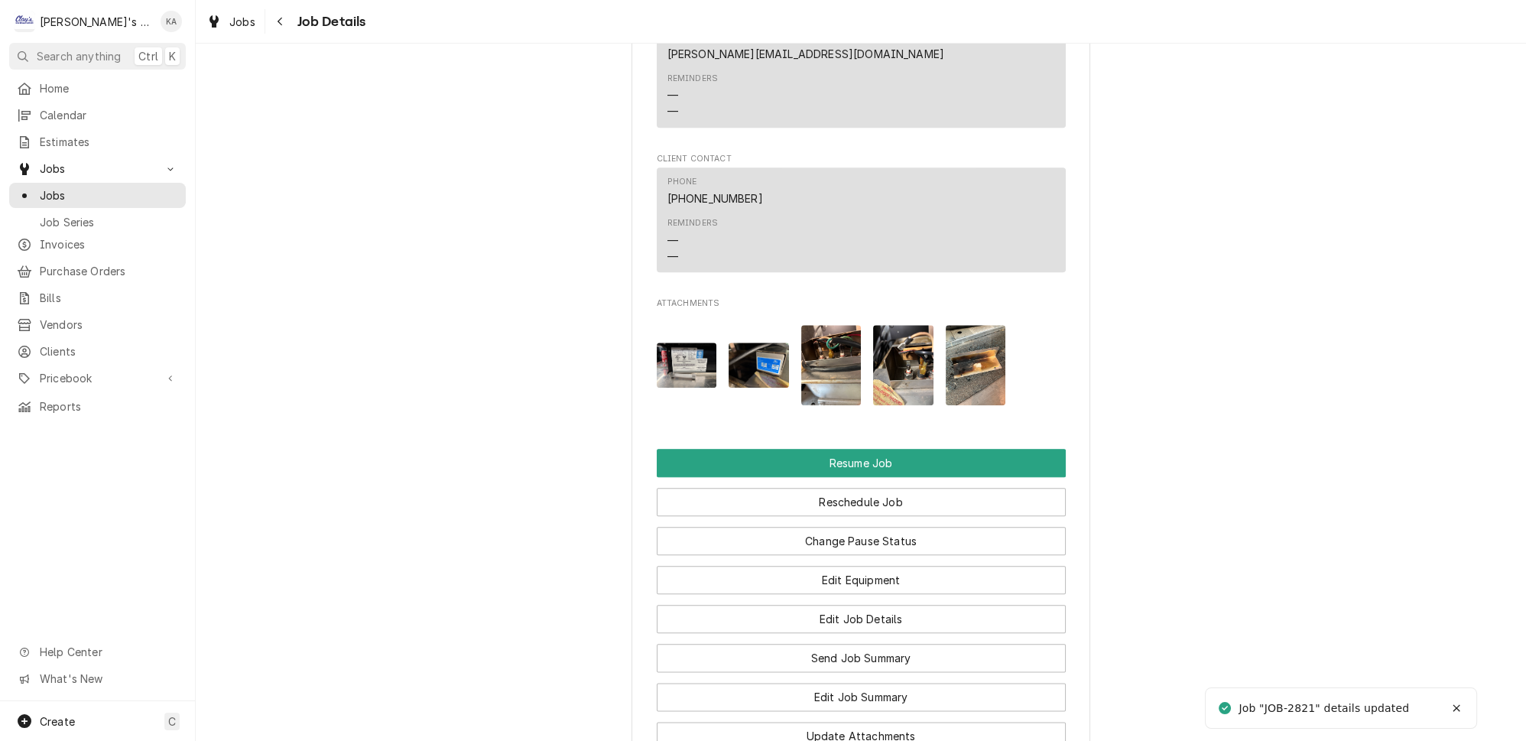
scroll to position [3220, 0]
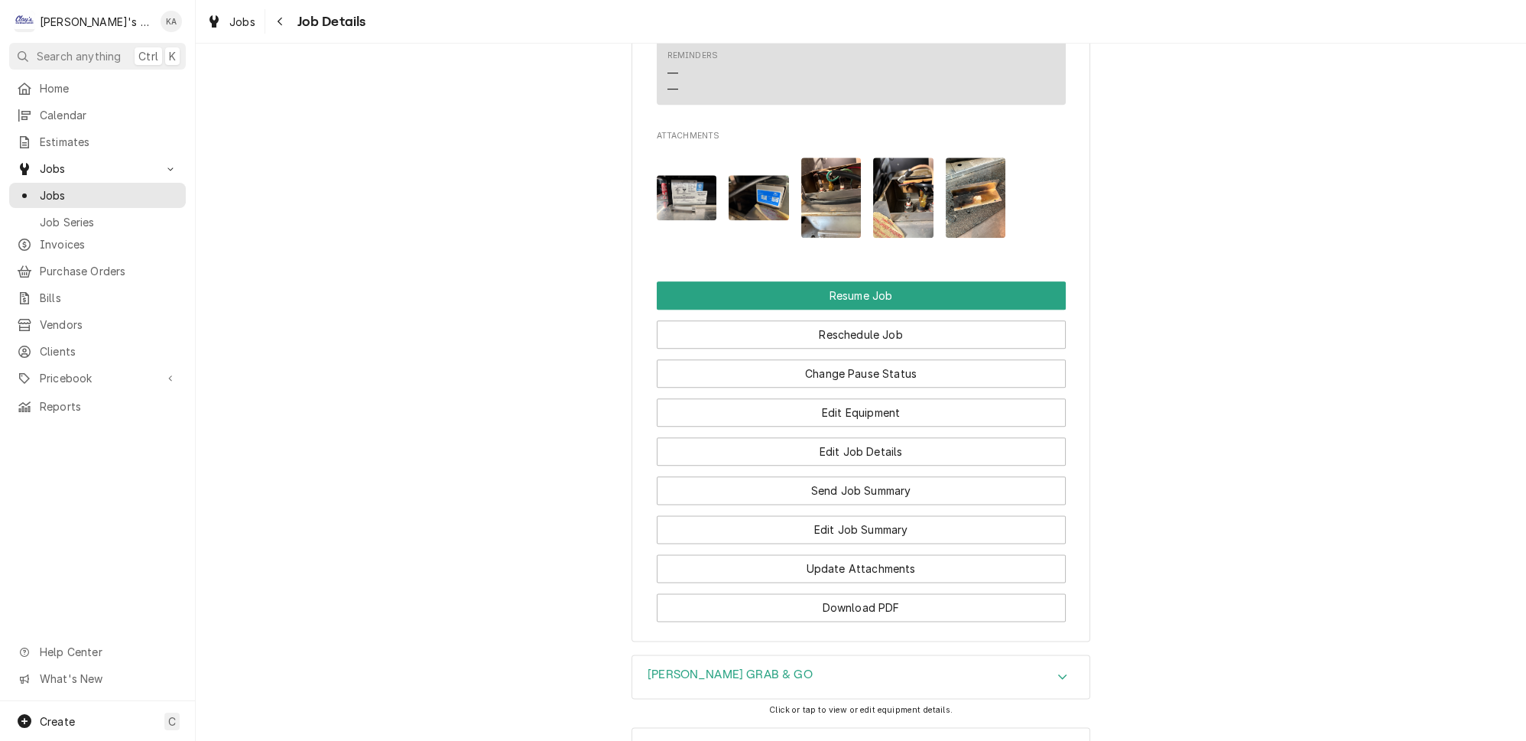
click at [1057, 670] on icon "Accordion Header" at bounding box center [1062, 676] width 11 height 12
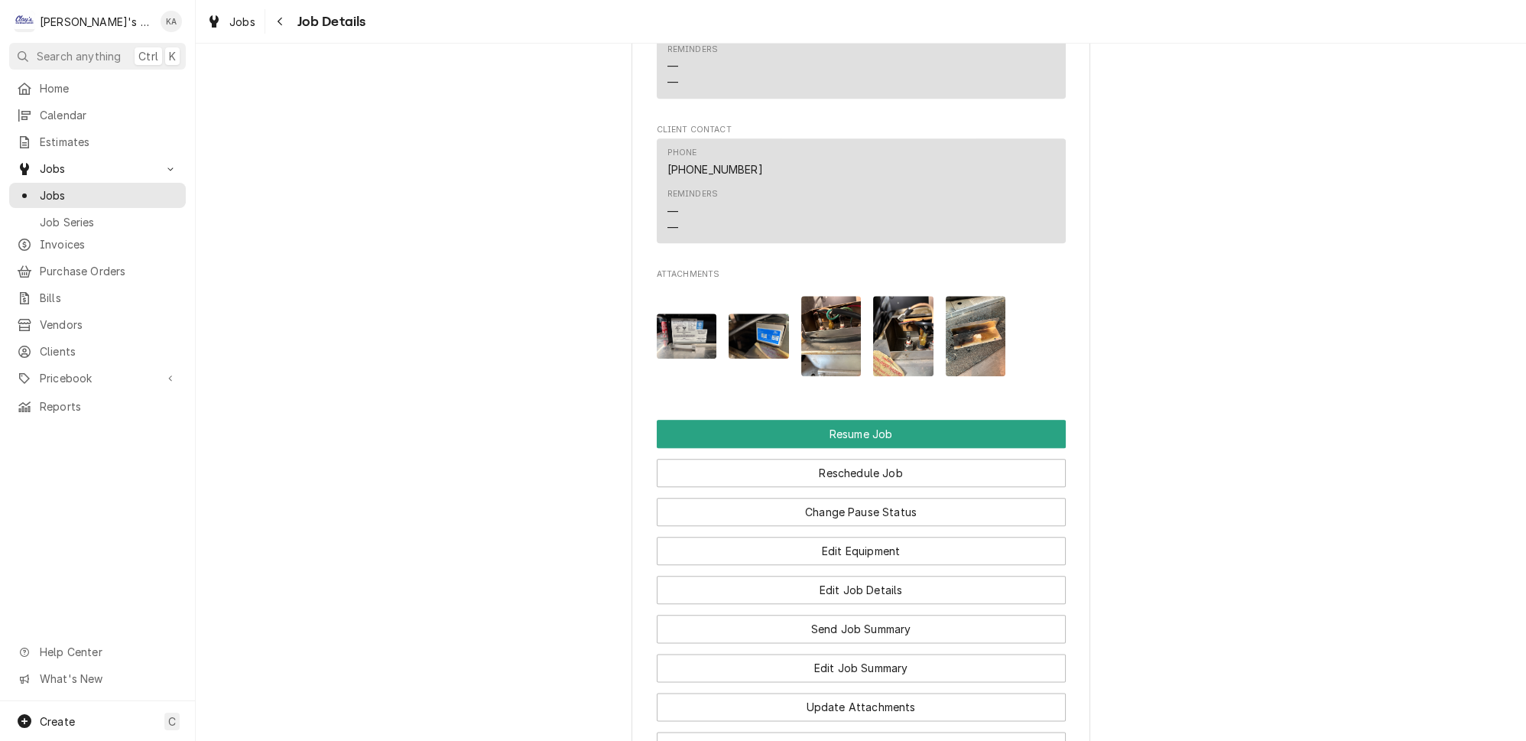
scroll to position [3012, 0]
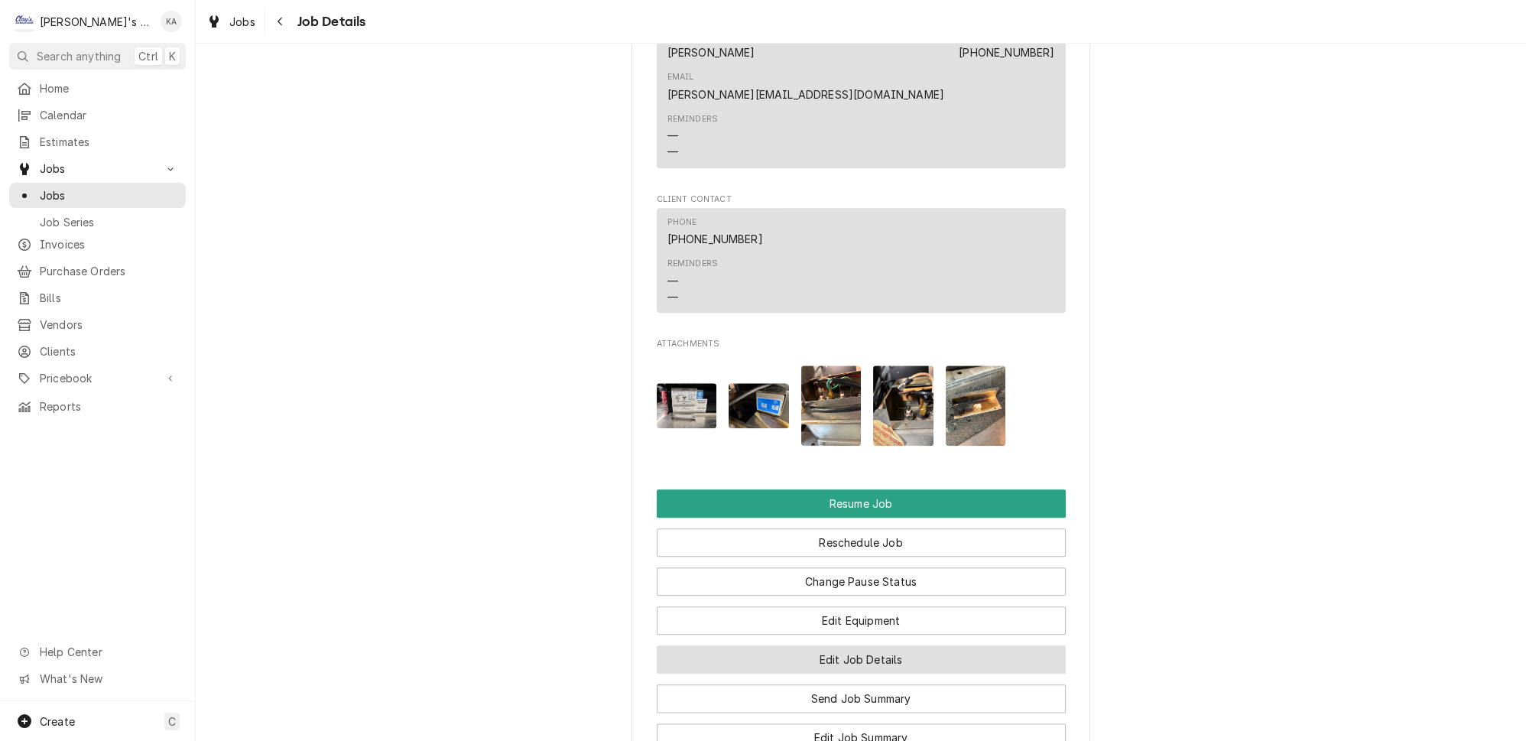
click at [833, 645] on button "Edit Job Details" at bounding box center [861, 659] width 409 height 28
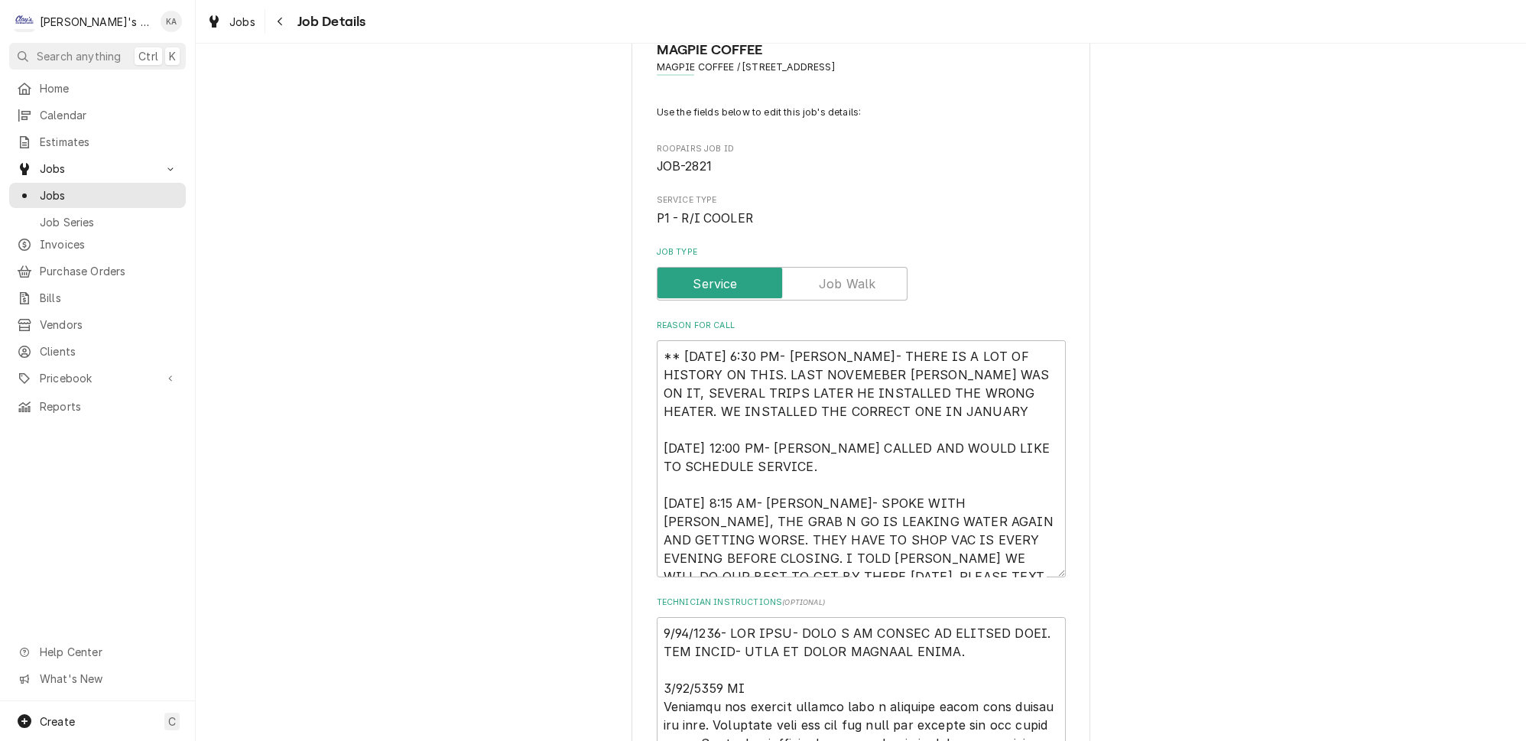
scroll to position [69, 0]
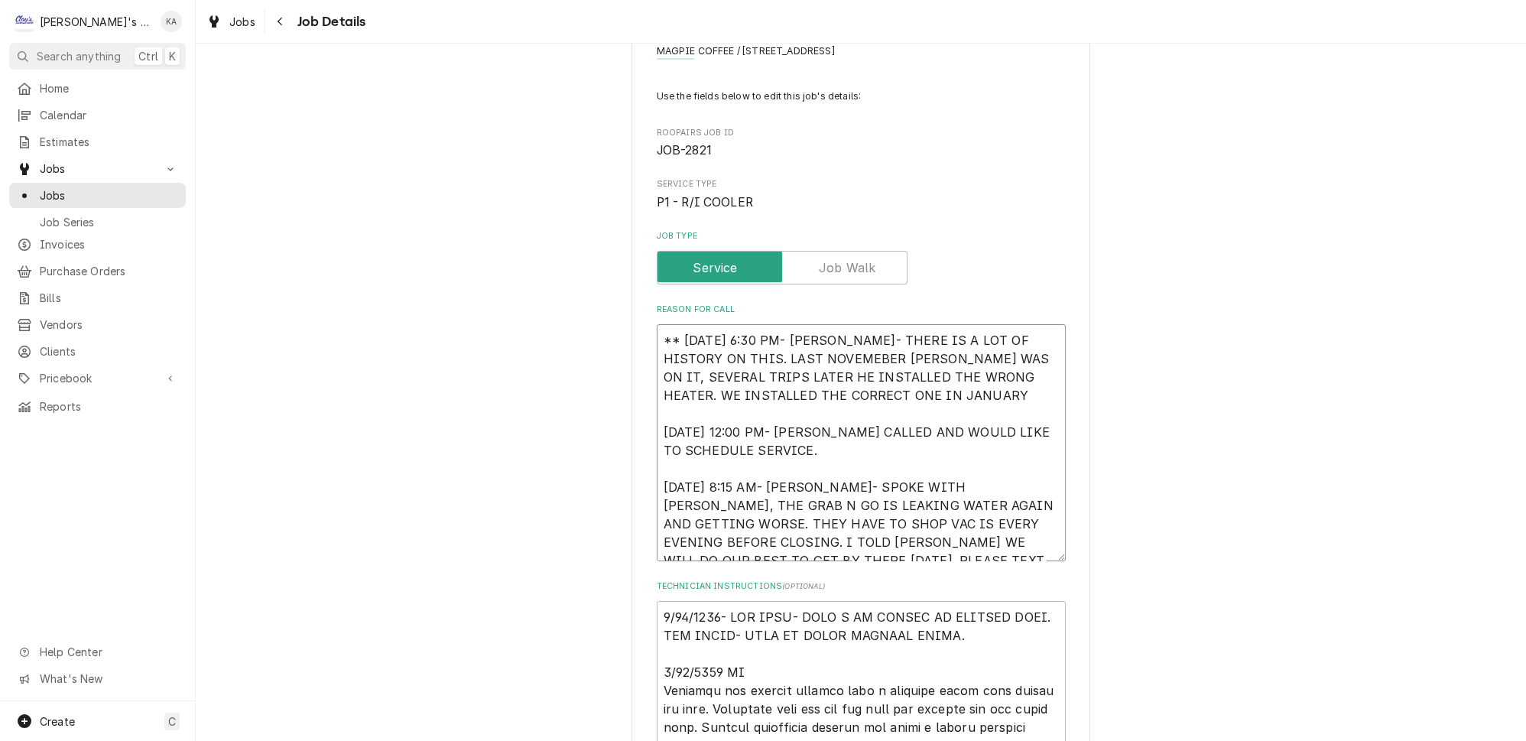
drag, startPoint x: 930, startPoint y: 384, endPoint x: 719, endPoint y: 349, distance: 214.5
click at [719, 349] on textarea "** [DATE] 6:30 PM- [PERSON_NAME]- THERE IS A LOT OF HISTORY ON THIS. LAST NOVEM…" at bounding box center [861, 442] width 409 height 237
type textarea "x"
type textarea "** [DATE] 6:30 PM- [PERSON_NAME]- THERE IS A LOT OF HISTORY ON THIS. [DATE] 12:…"
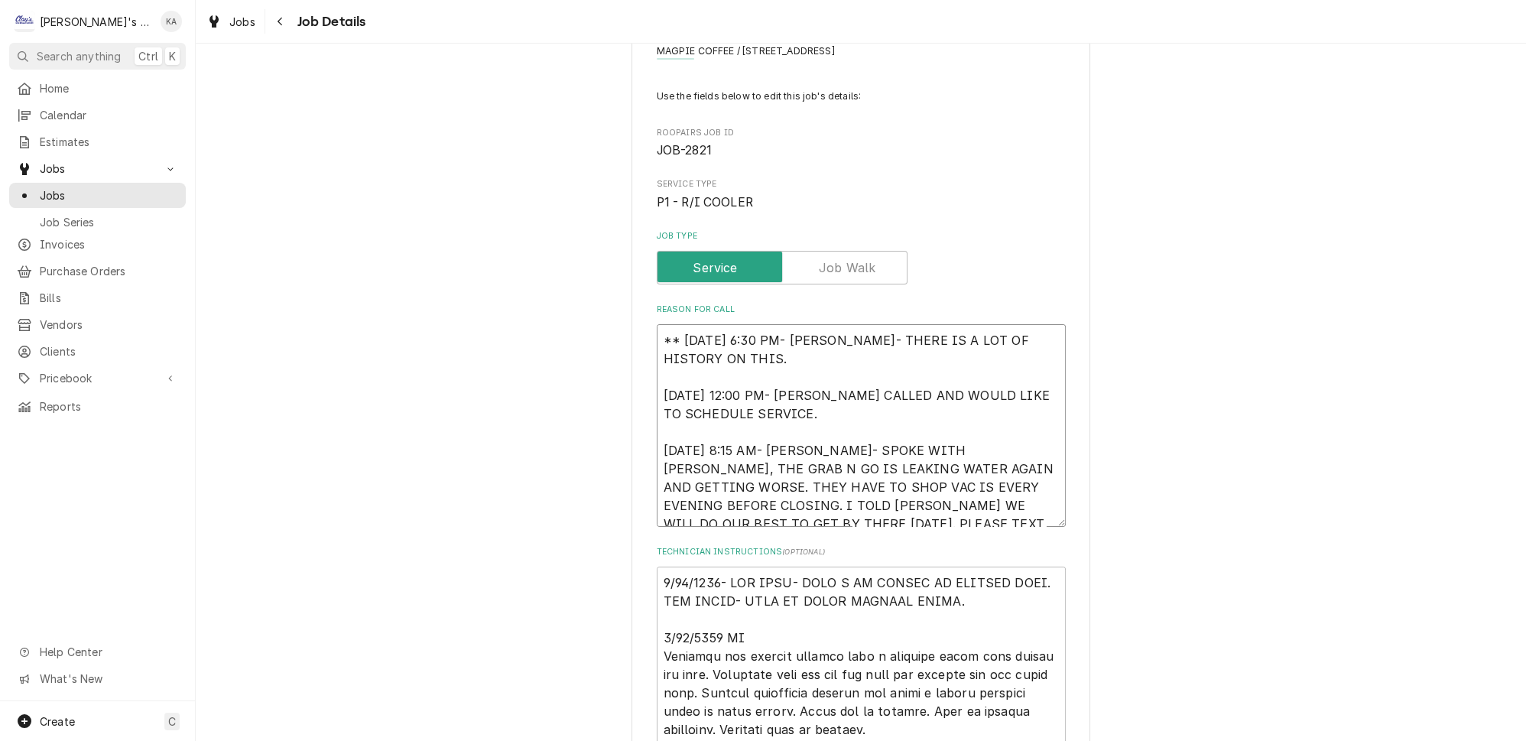
type textarea "x"
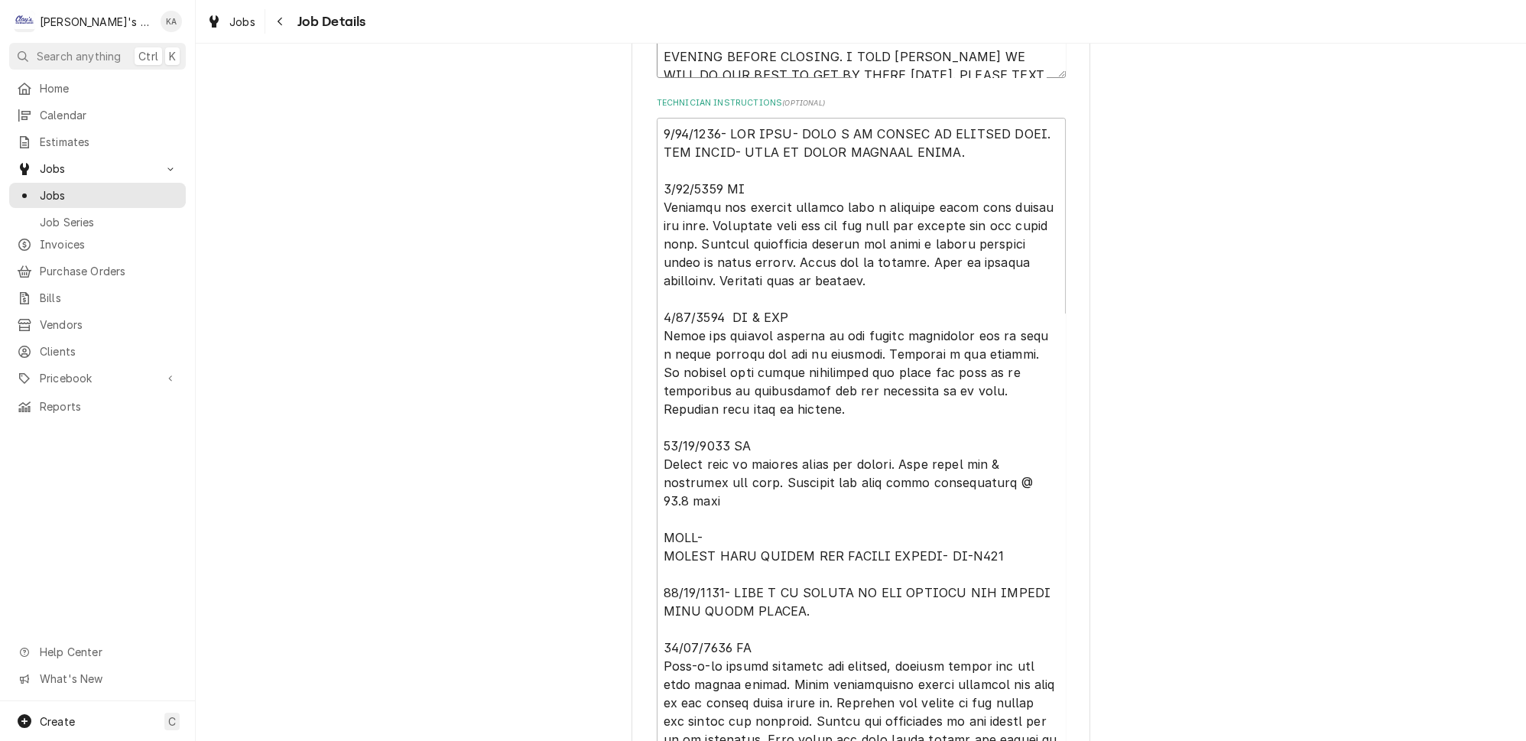
scroll to position [549, 0]
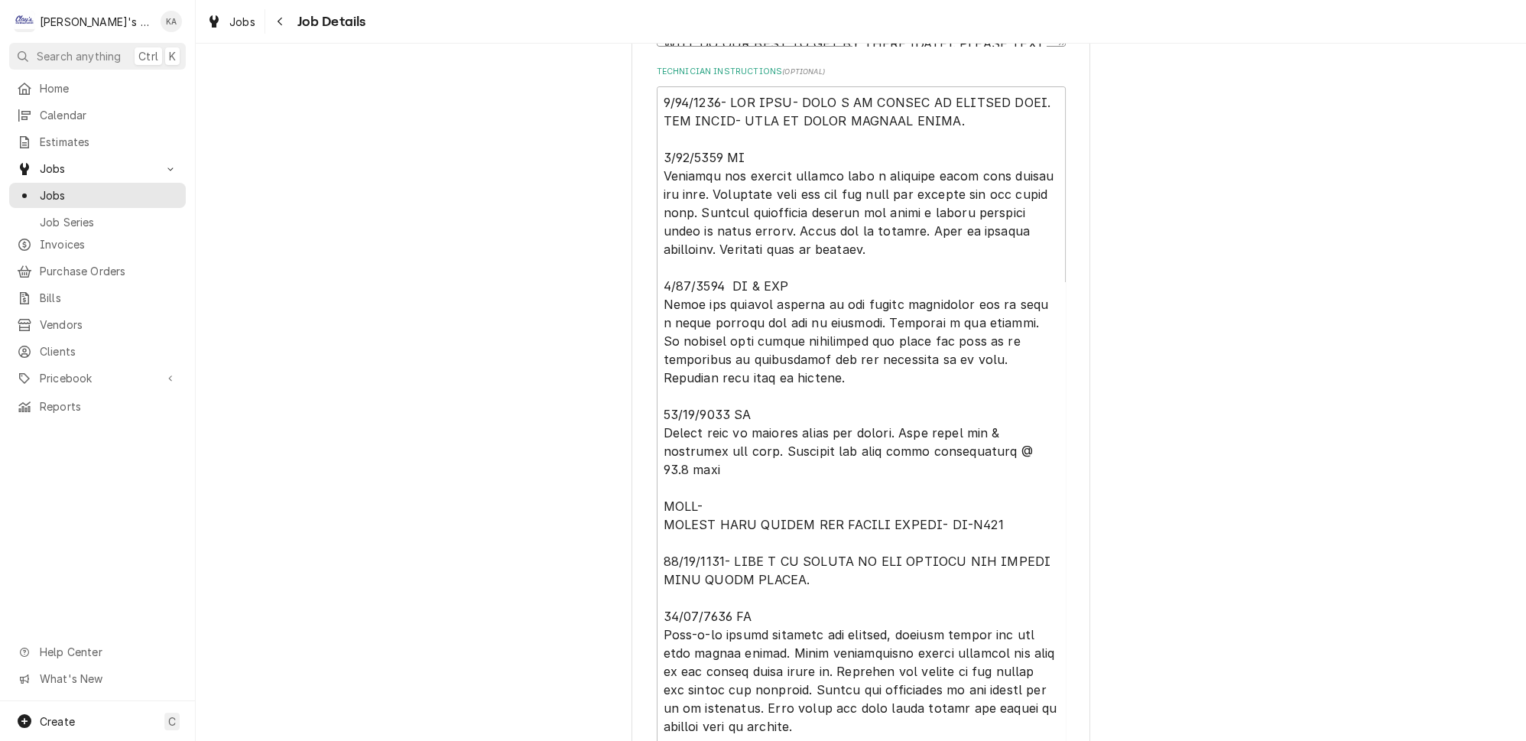
type textarea "** [DATE] 6:30 PM- [PERSON_NAME]- THERE IS A LOT OF HISTORY ON THIS. [DATE] 12:…"
drag, startPoint x: 661, startPoint y: 93, endPoint x: 855, endPoint y: 658, distance: 597.4
click at [841, 691] on textarea "Technician Instructions ( optional )" at bounding box center [861, 711] width 409 height 1251
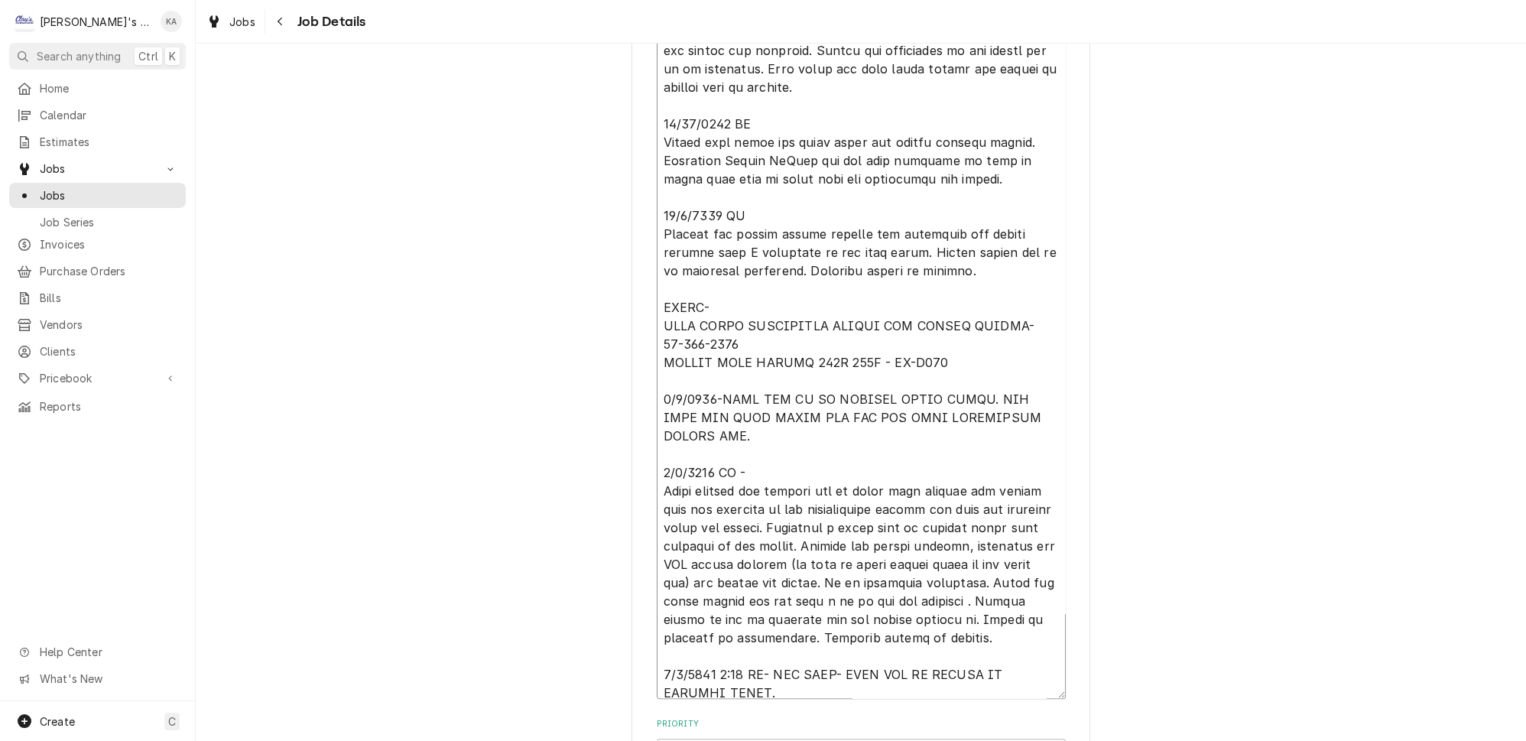
scroll to position [1191, 0]
drag, startPoint x: 661, startPoint y: 73, endPoint x: 789, endPoint y: 619, distance: 561.5
click at [789, 619] on textarea "Technician Instructions ( optional )" at bounding box center [861, 69] width 409 height 1251
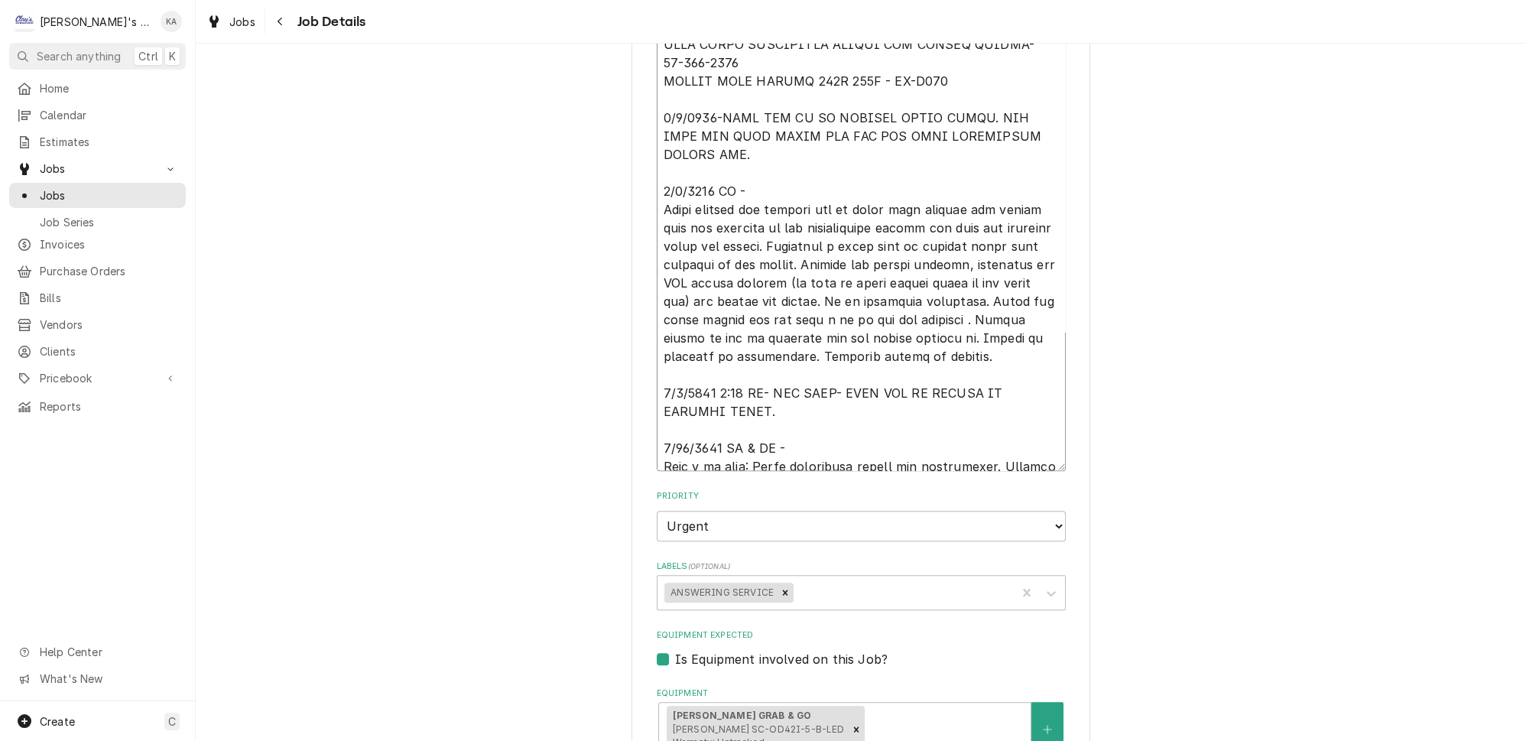
drag, startPoint x: 1037, startPoint y: 407, endPoint x: 1028, endPoint y: 462, distance: 54.9
drag, startPoint x: 975, startPoint y: 399, endPoint x: 643, endPoint y: 327, distance: 340.2
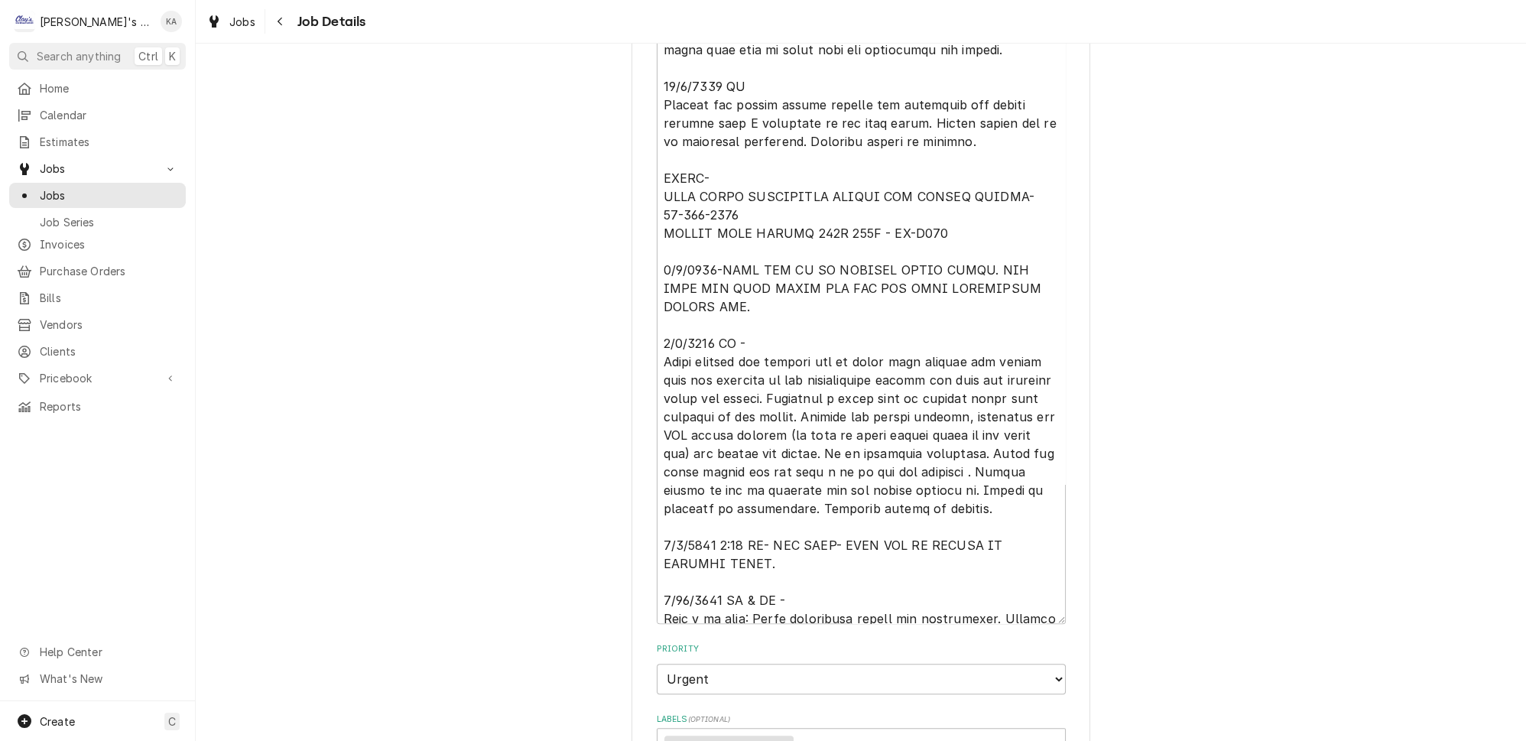
scroll to position [1053, 0]
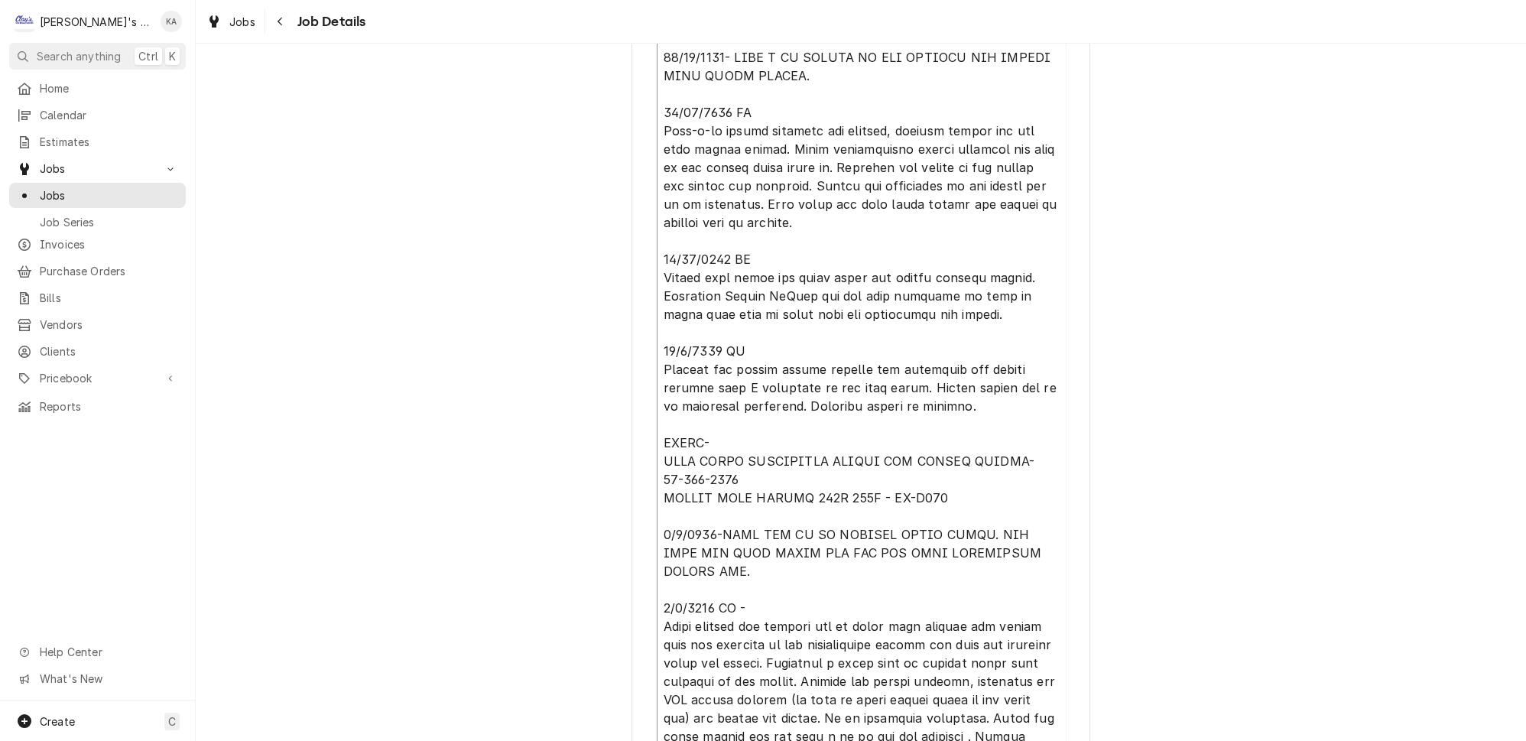
click at [862, 416] on textarea "Technician Instructions ( optional )" at bounding box center [861, 236] width 409 height 1306
type textarea "x"
type textarea "9/23/2024- PER BECK- GRAB N GO COOLER IS RUNNING WARM. PER NAOMI- UNIT IS STILL…"
type textarea "x"
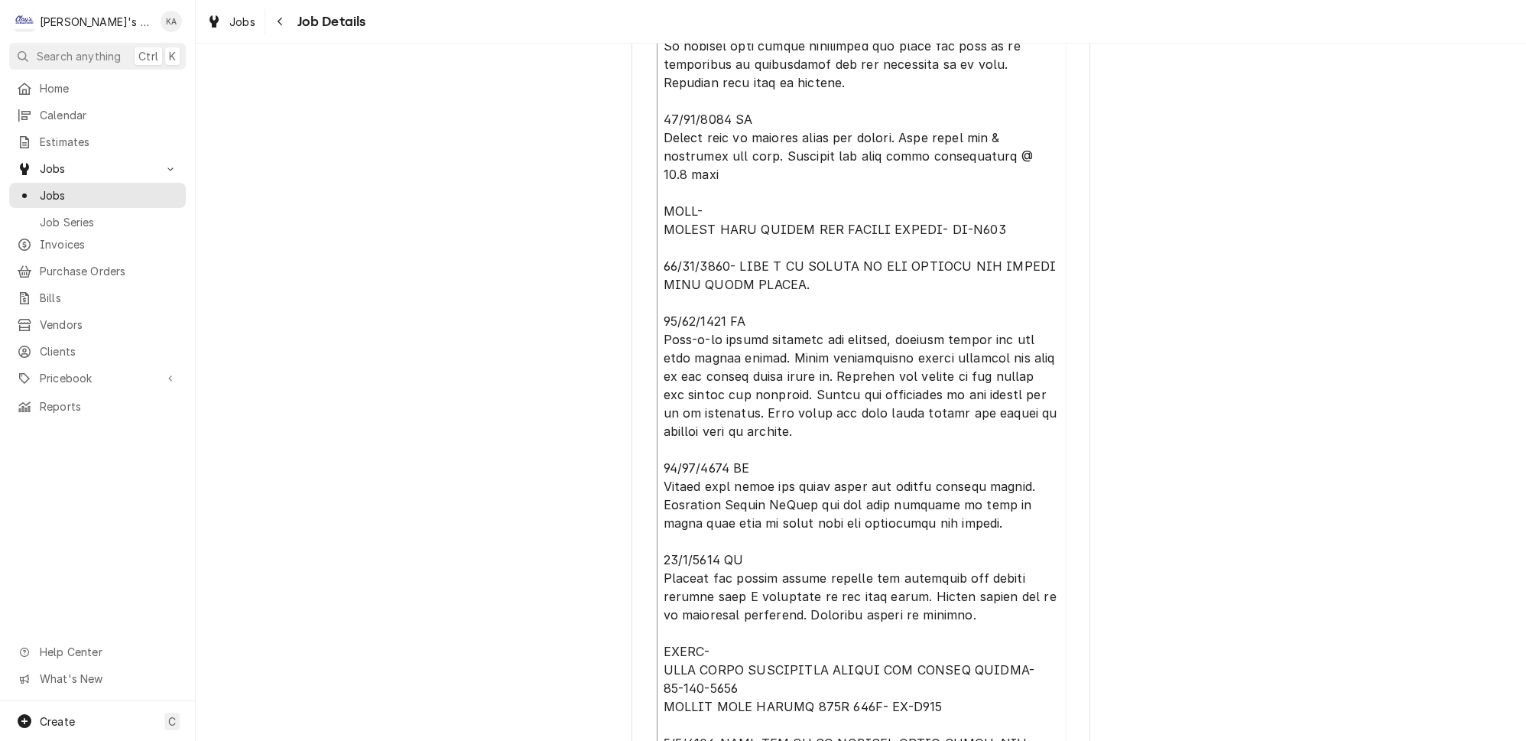
scroll to position [288, 0]
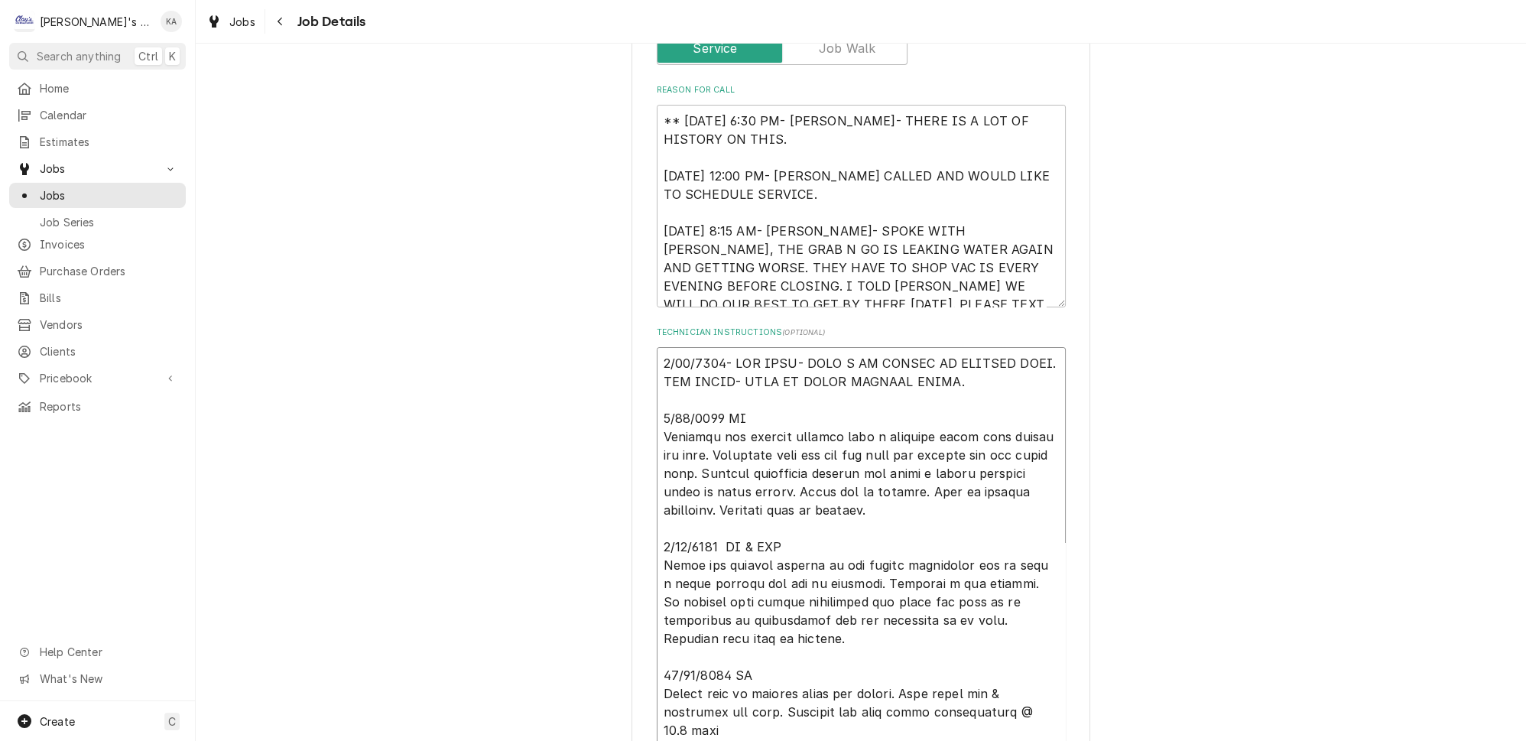
type textarea "9/23/2024- PER BECK- GRAB N GO COOLER IS RUNNING WARM. PER NAOMI- UNIT IS STILL…"
click at [724, 130] on textarea "** 9/3/2025 6:30 PM- KOREY- THERE IS A LOT OF HISTORY ON THIS. 9/1/2025 12:00 P…" at bounding box center [861, 206] width 409 height 203
type textarea "x"
type textarea "** 9/3/2025 6:30 PM- KOREY- THERE IS A LOT OF HISTORY ON THIS. S 9/1/2025 12:00…"
type textarea "x"
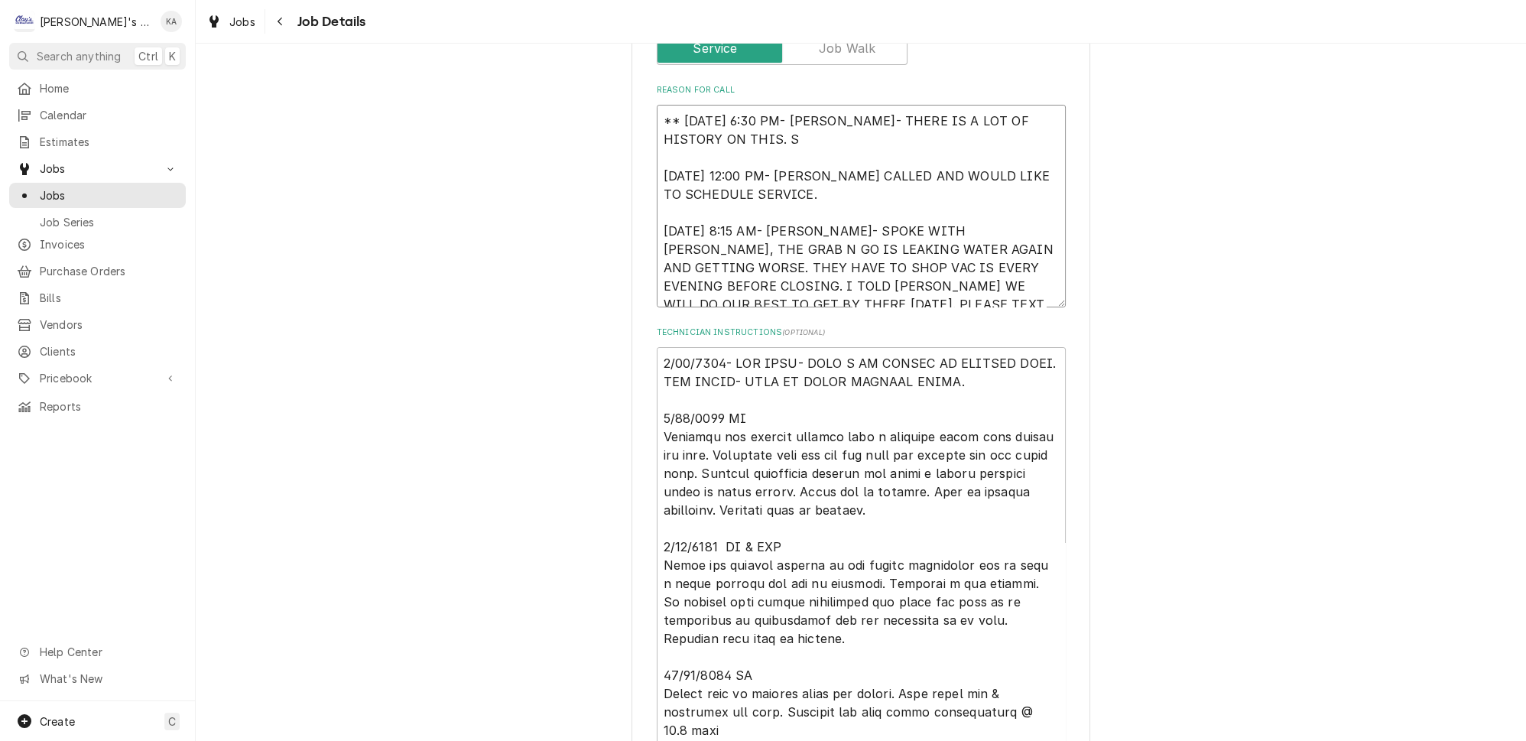
type textarea "** 9/3/2025 6:30 PM- KOREY- THERE IS A LOT OF HISTORY ON THIS. SE 9/1/2025 12:0…"
type textarea "x"
type textarea "** 9/3/2025 6:30 PM- KOREY- THERE IS A LOT OF HISTORY ON THIS. SEE 9/1/2025 12:…"
type textarea "x"
type textarea "** 9/3/2025 6:30 PM- KOREY- THERE IS A LOT OF HISTORY ON THIS. SEE 9/1/2025 12:…"
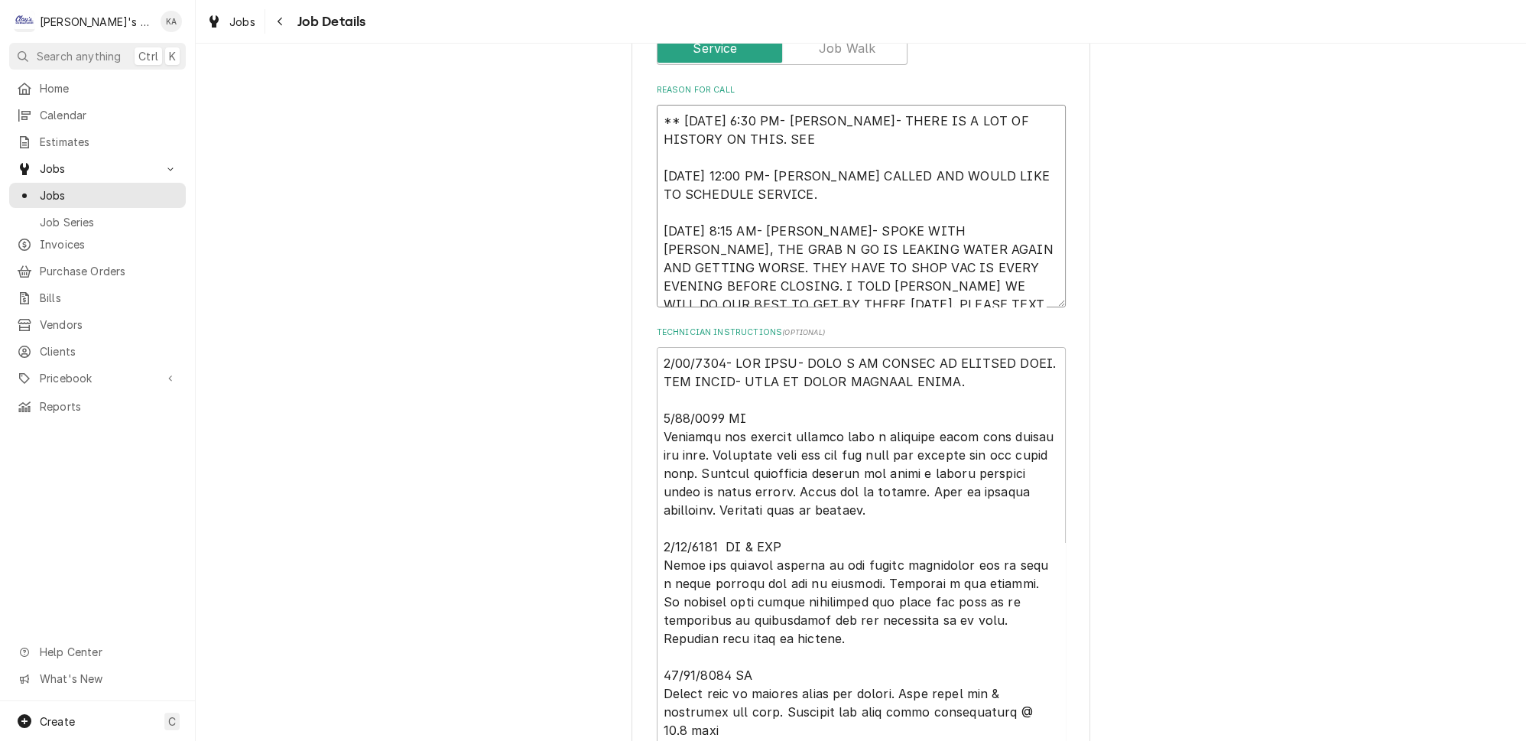
type textarea "x"
type textarea "** 9/3/2025 6:30 PM- KOREY- THERE IS A LOT OF HISTORY ON THIS. SEE N 9/1/2025 1…"
type textarea "x"
type textarea "** 9/3/2025 6:30 PM- KOREY- THERE IS A LOT OF HISTORY ON THIS. SEE NO 9/1/2025 …"
type textarea "x"
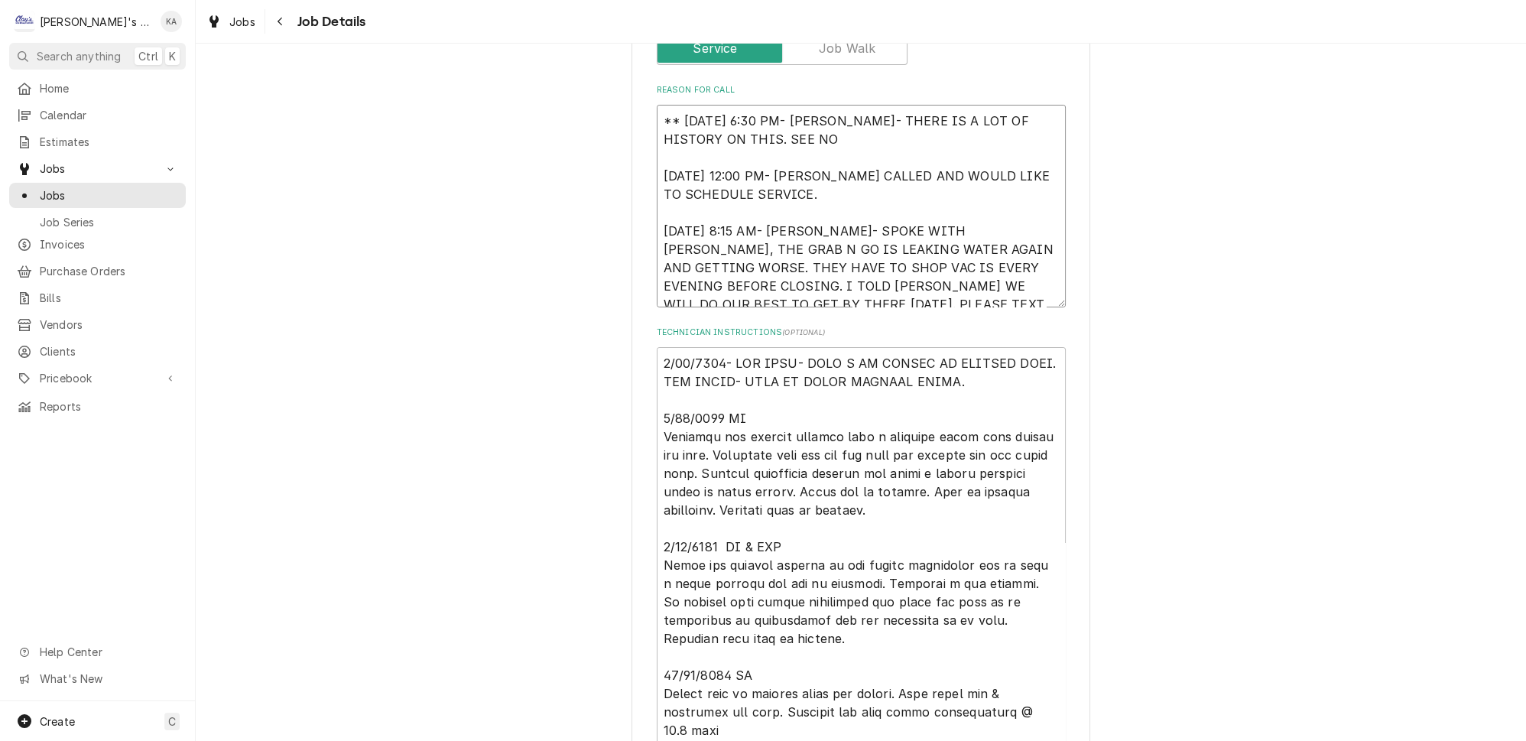
type textarea "** 9/3/2025 6:30 PM- KOREY- THERE IS A LOT OF HISTORY ON THIS. SEE NOV 9/1/2025…"
type textarea "x"
type textarea "** 9/3/2025 6:30 PM- KOREY- THERE IS A LOT OF HISTORY ON THIS. SEE NOVE 9/1/202…"
type textarea "x"
type textarea "** 9/3/2025 6:30 PM- KOREY- THERE IS A LOT OF HISTORY ON THIS. SEE NOVEL 9/1/20…"
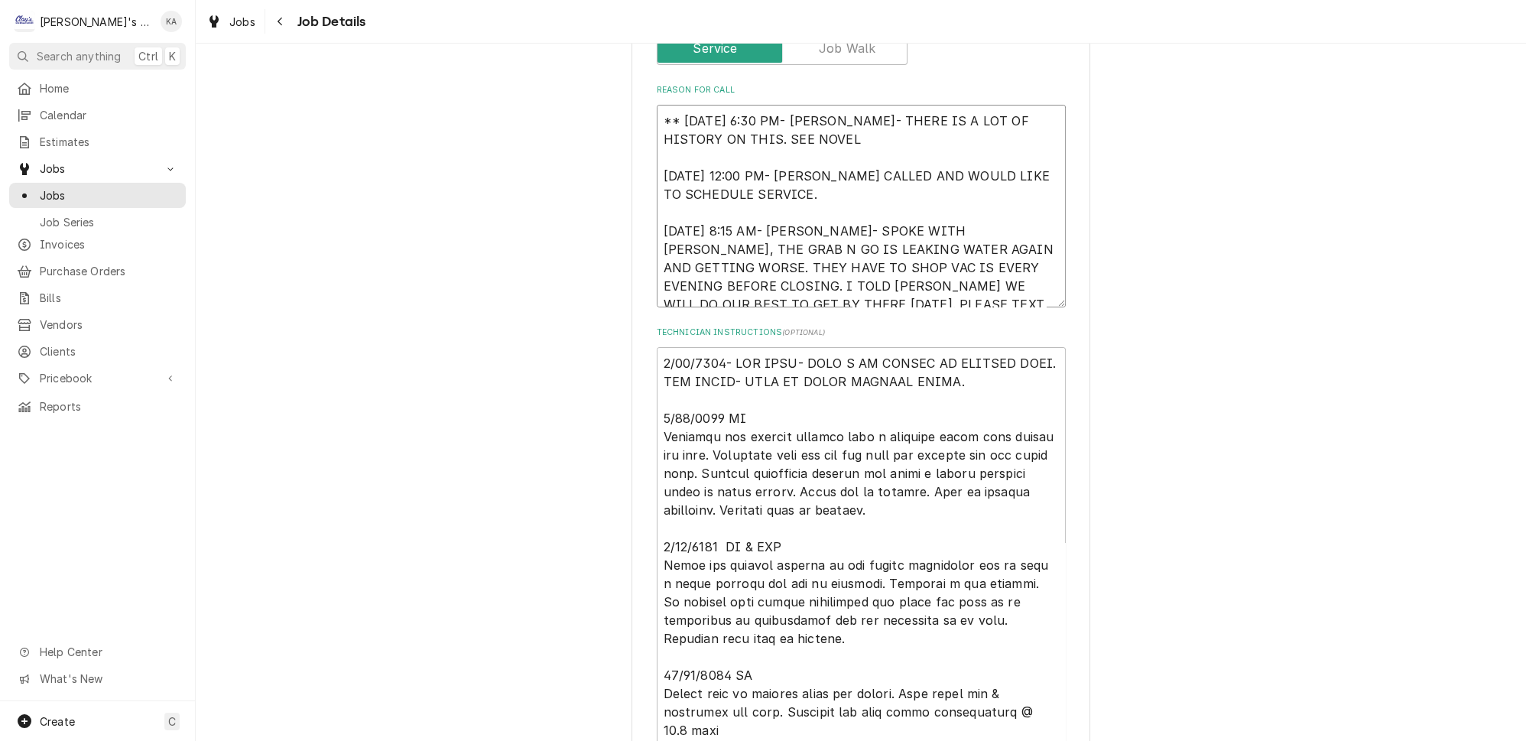
drag, startPoint x: 725, startPoint y: 130, endPoint x: 795, endPoint y: 124, distance: 70.6
click at [795, 124] on textarea "** 9/3/2025 6:30 PM- KOREY- THERE IS A LOT OF HISTORY ON THIS. SEE NOVEL 9/1/20…" at bounding box center [861, 206] width 409 height 203
click at [793, 128] on textarea "** 9/3/2025 6:30 PM- KOREY- THERE IS A LOT OF HISTORY ON THIS. SEE NOVEL 9/1/20…" at bounding box center [861, 206] width 409 height 203
type textarea "x"
type textarea "** 9/3/2025 6:30 PM- KOREY- THERE IS A LOT OF HISTORY ON THIS. SEE NOVEL 9/1/20…"
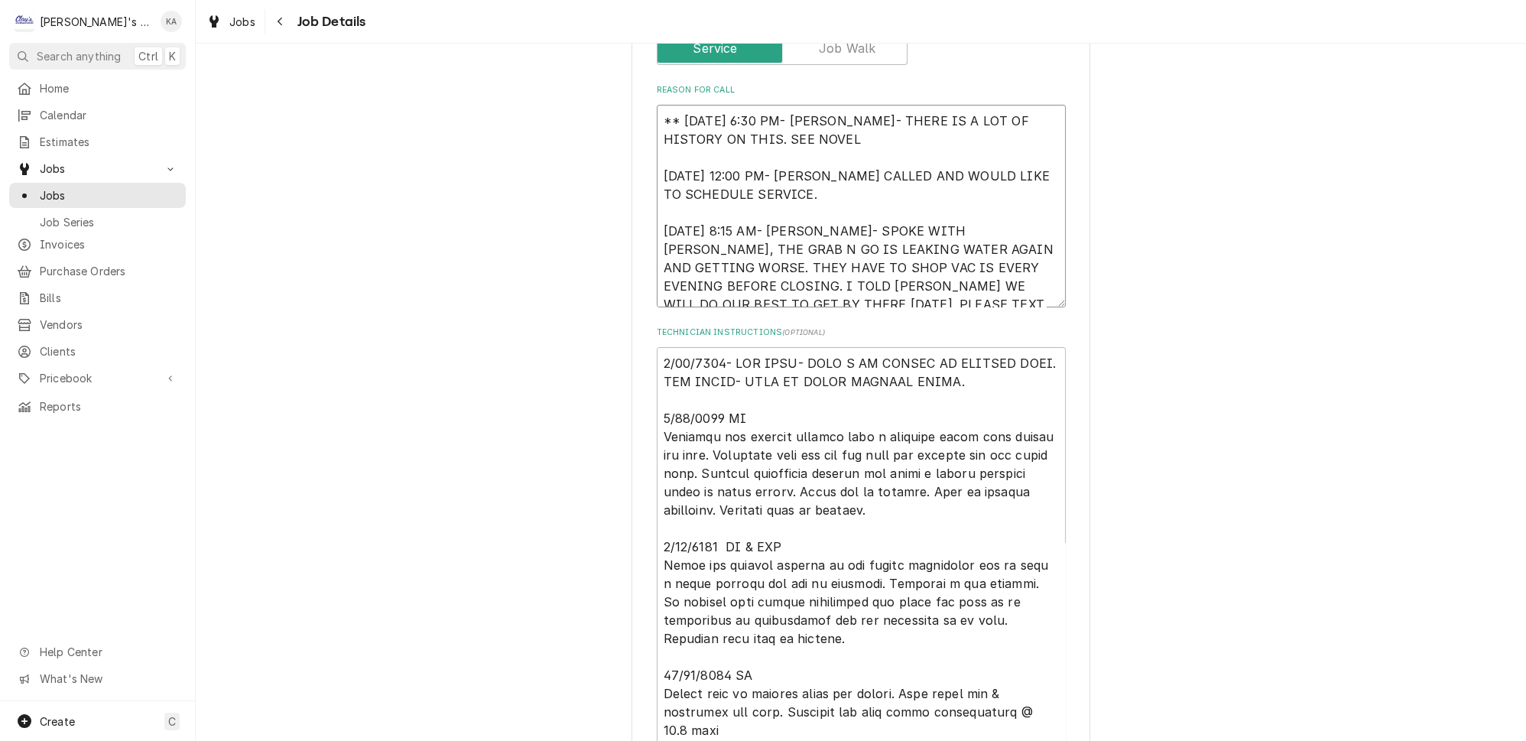
type textarea "x"
type textarea "** 9/3/2025 6:30 PM- KOREY- THERE IS A LOT OF HISTORY ON THIS. SEE NOVEL B 9/1/…"
type textarea "x"
type textarea "** 9/3/2025 6:30 PM- KOREY- THERE IS A LOT OF HISTORY ON THIS. SEE NOVEL BE 9/1…"
type textarea "x"
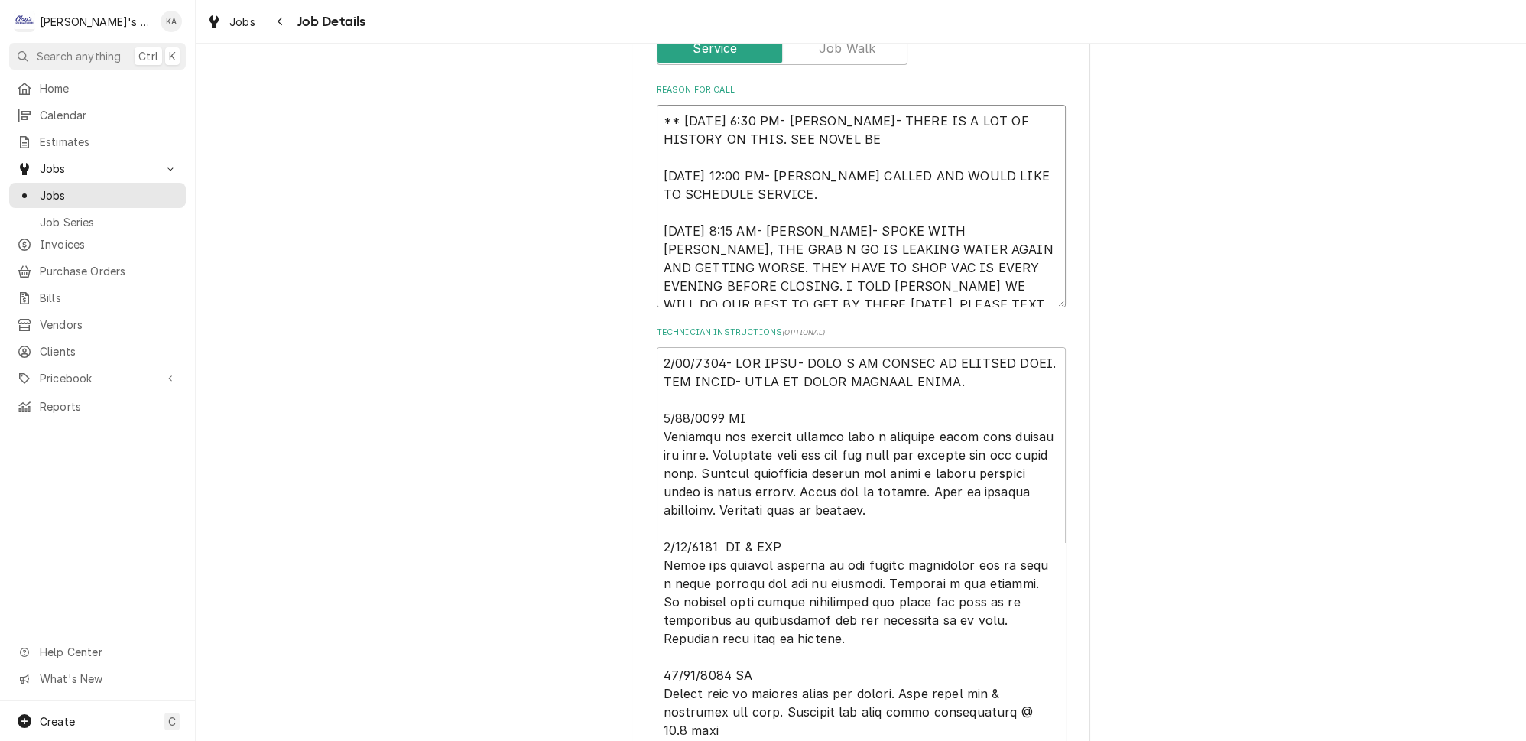
type textarea "** 9/3/2025 6:30 PM- KOREY- THERE IS A LOT OF HISTORY ON THIS. SEE NOVEL BEL 9/…"
type textarea "x"
type textarea "** 9/3/2025 6:30 PM- KOREY- THERE IS A LOT OF HISTORY ON THIS. SEE NOVEL BELO 9…"
type textarea "x"
type textarea "** 9/3/2025 6:30 PM- KOREY- THERE IS A LOT OF HISTORY ON THIS. SEE NOVEL BELOW …"
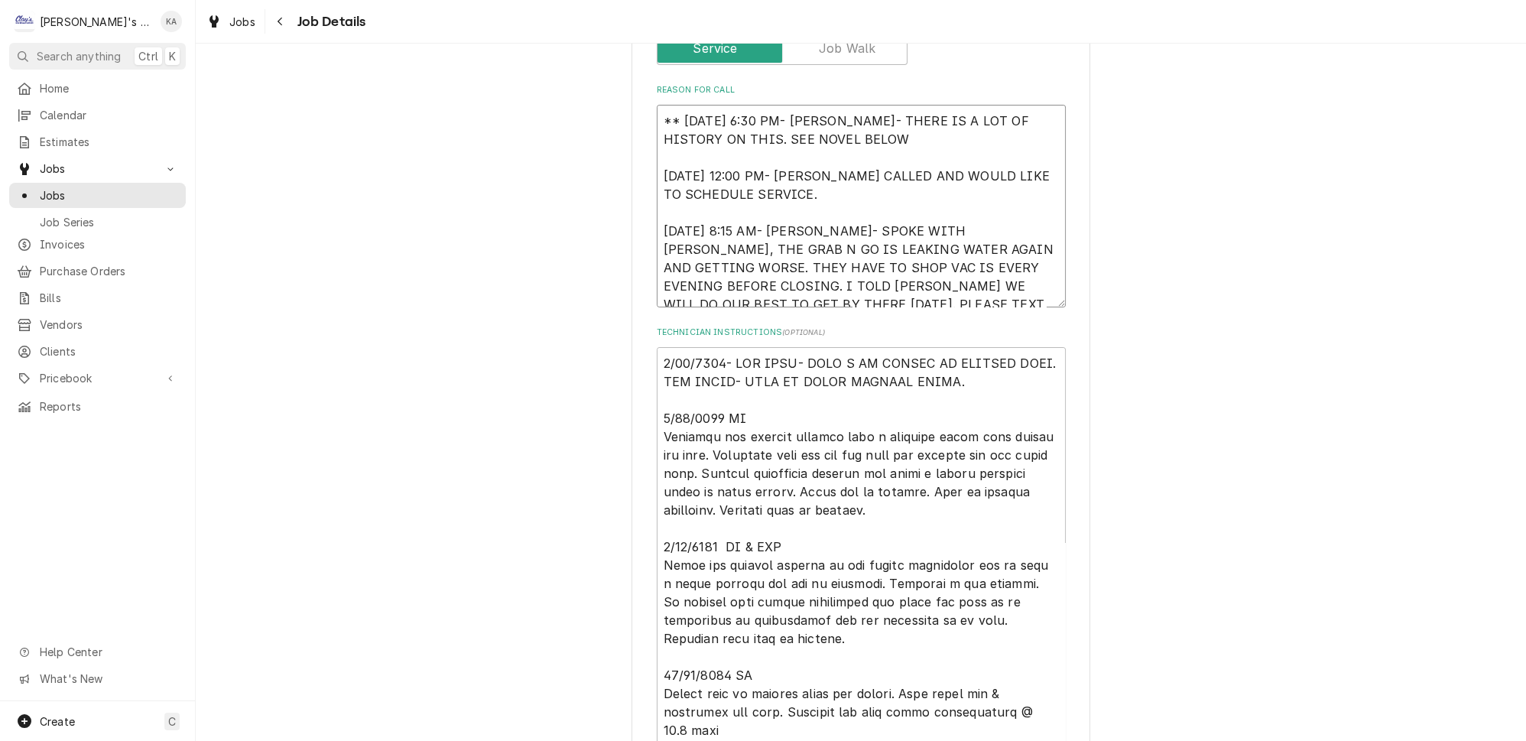
type textarea "x"
type textarea "** 9/3/2025 6:30 PM- KOREY- THERE IS A LOT OF HISTORY ON THIS. SEE NOVEL BELOW …"
type textarea "x"
type textarea "** 9/3/2025 6:30 PM- KOREY- THERE IS A LOT OF HISTORY ON THIS. SEE NOVEL BELOW …"
type textarea "x"
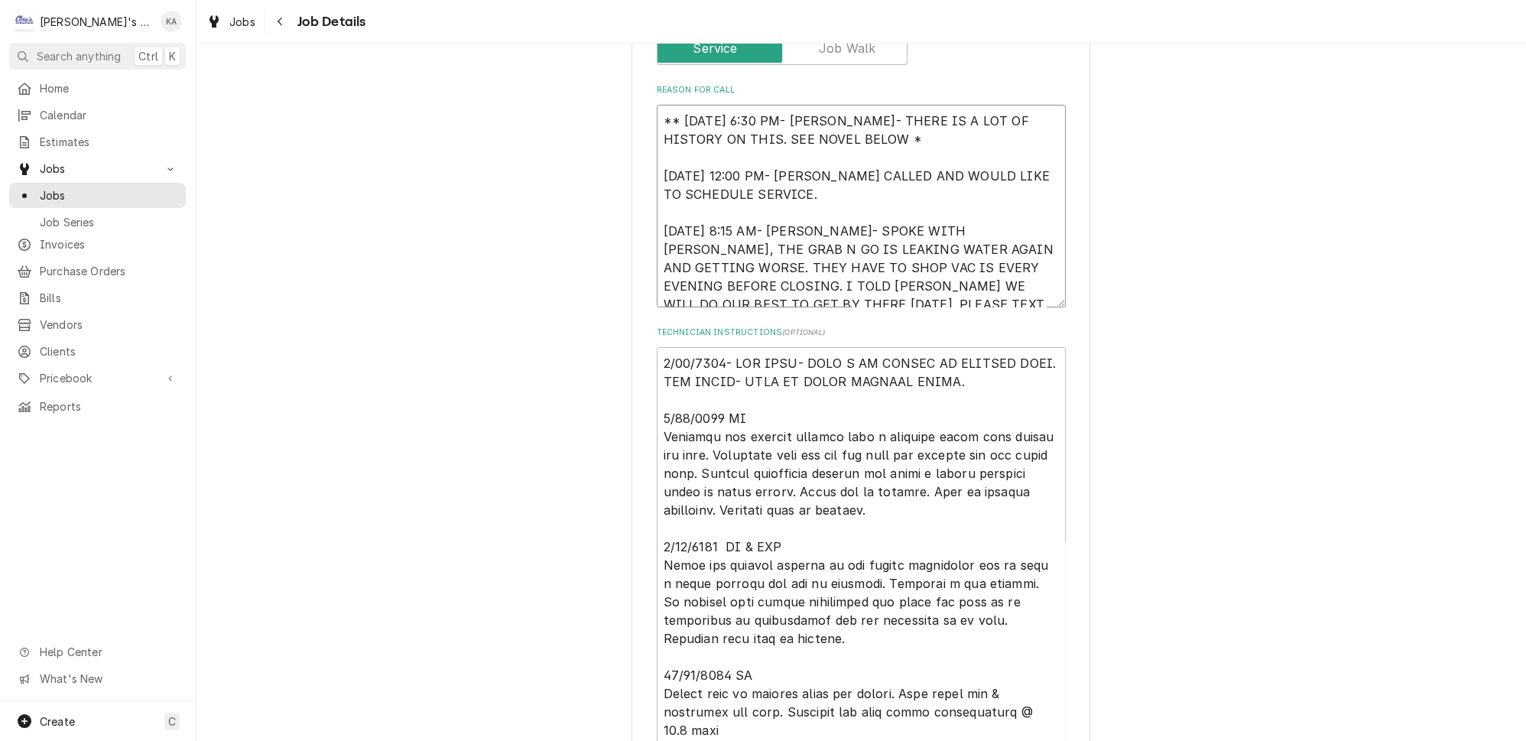
type textarea "** 9/3/2025 6:30 PM- KOREY- THERE IS A LOT OF HISTORY ON THIS. SEE NOVEL BELOW …"
type textarea "x"
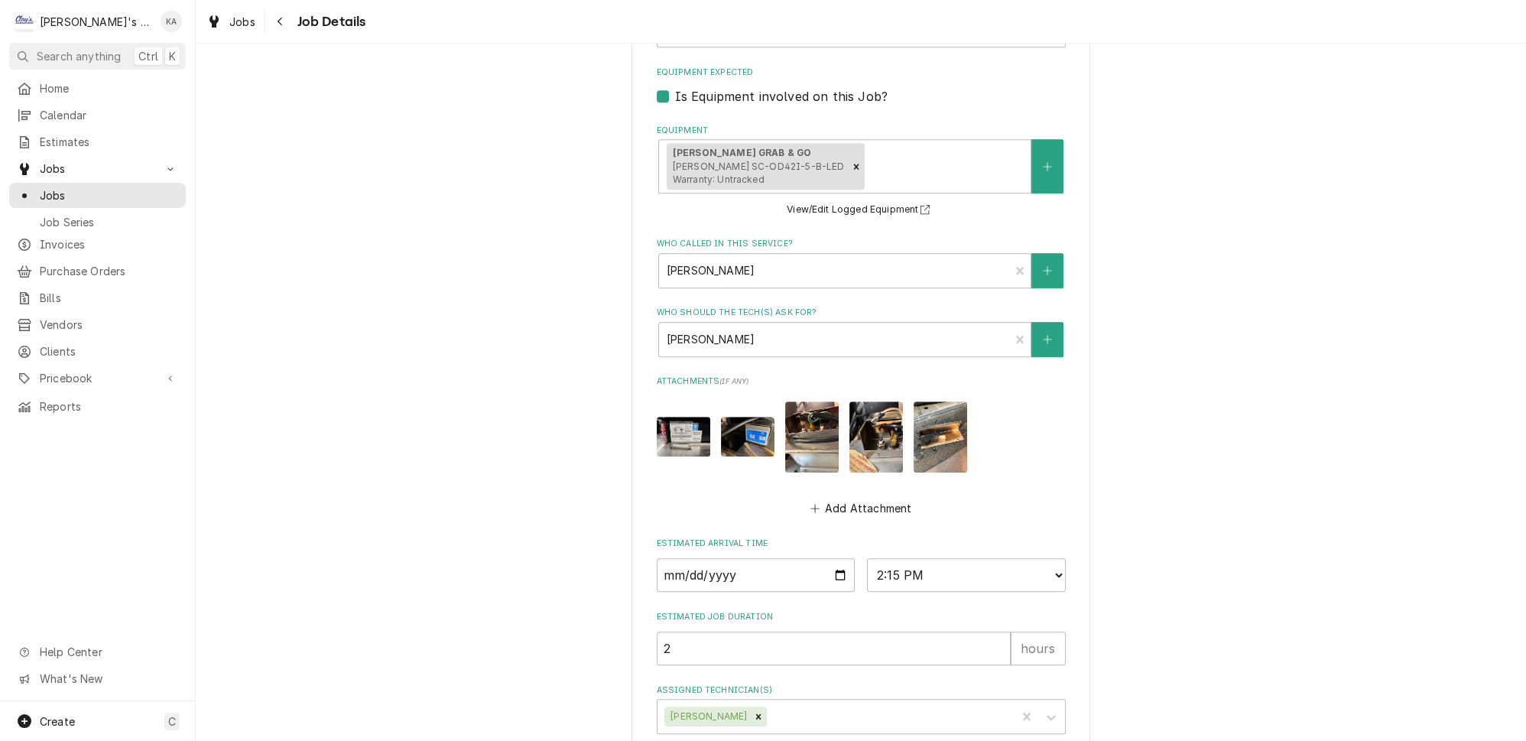
scroll to position [2102, 0]
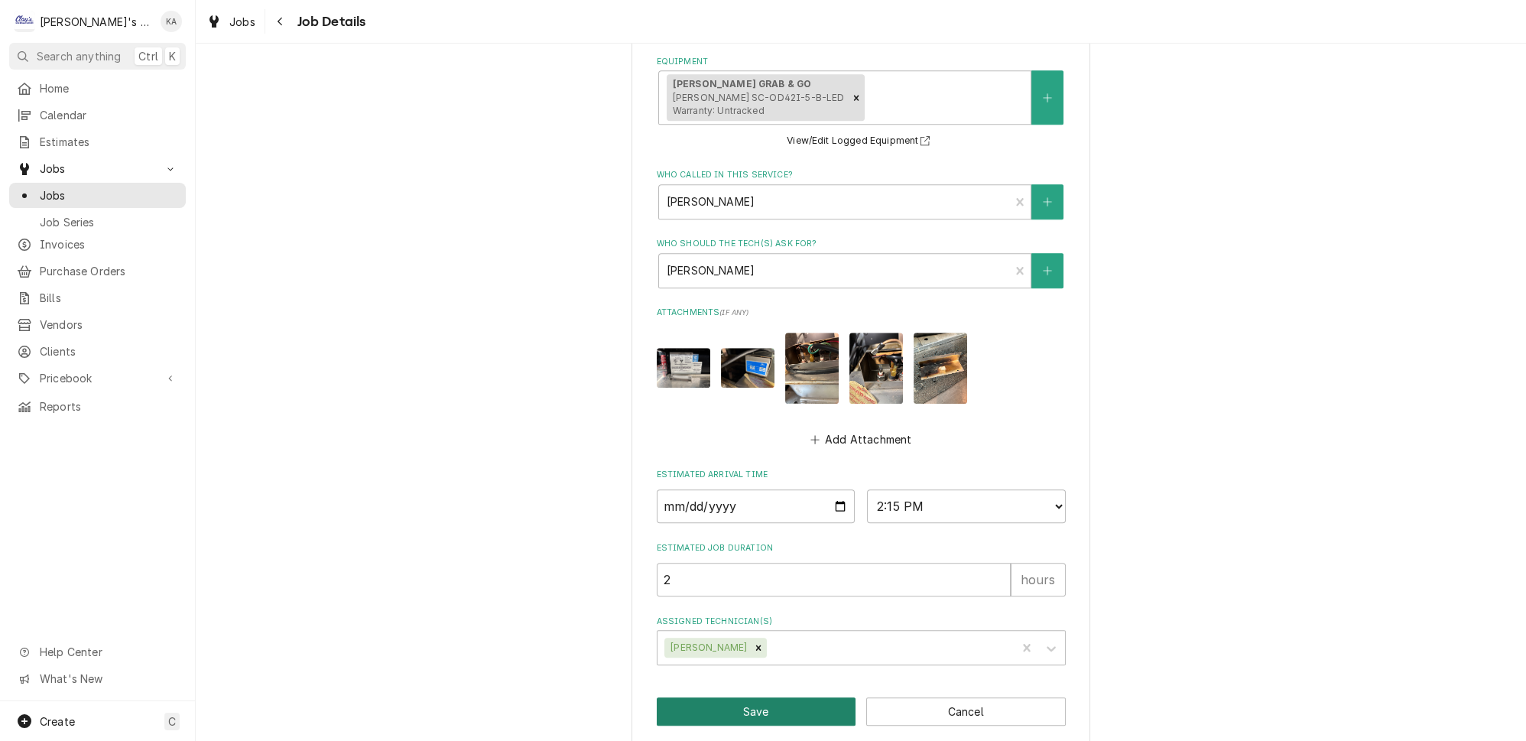
type textarea "** 9/3/2025 6:30 PM- KOREY- THERE IS A LOT OF HISTORY ON THIS. SEE NOVEL BELOW …"
click at [751, 699] on button "Save" at bounding box center [757, 711] width 200 height 28
type textarea "x"
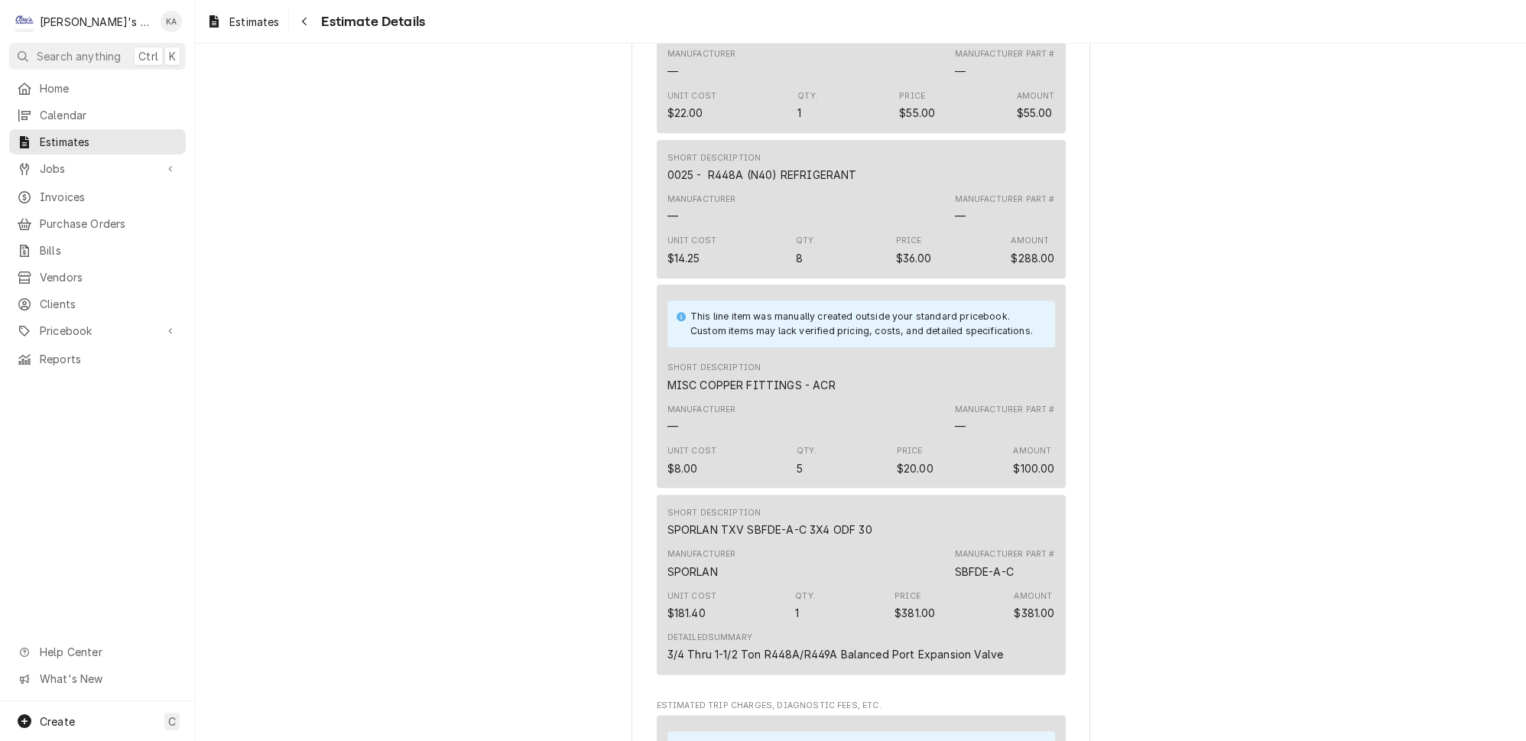
scroll to position [3180, 0]
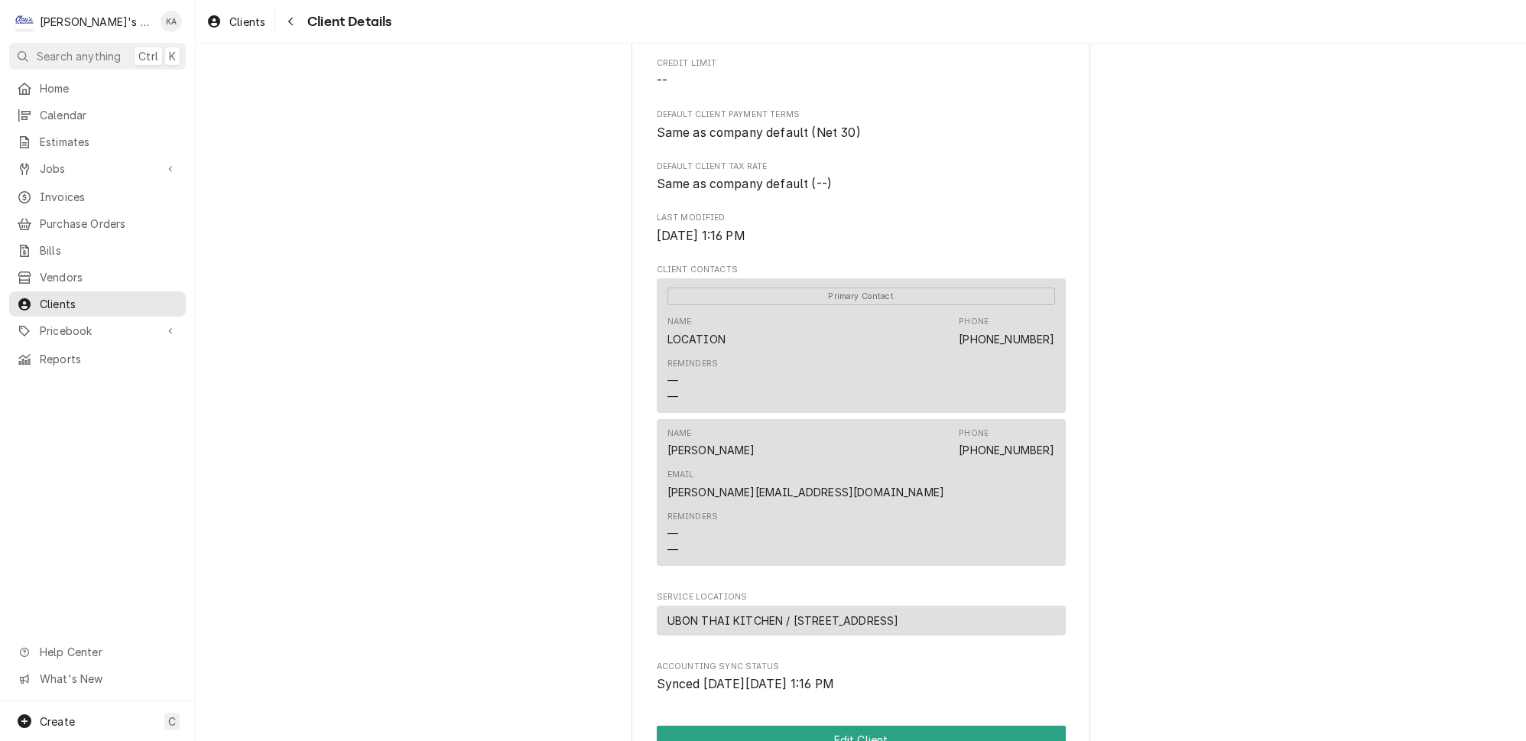
scroll to position [417, 0]
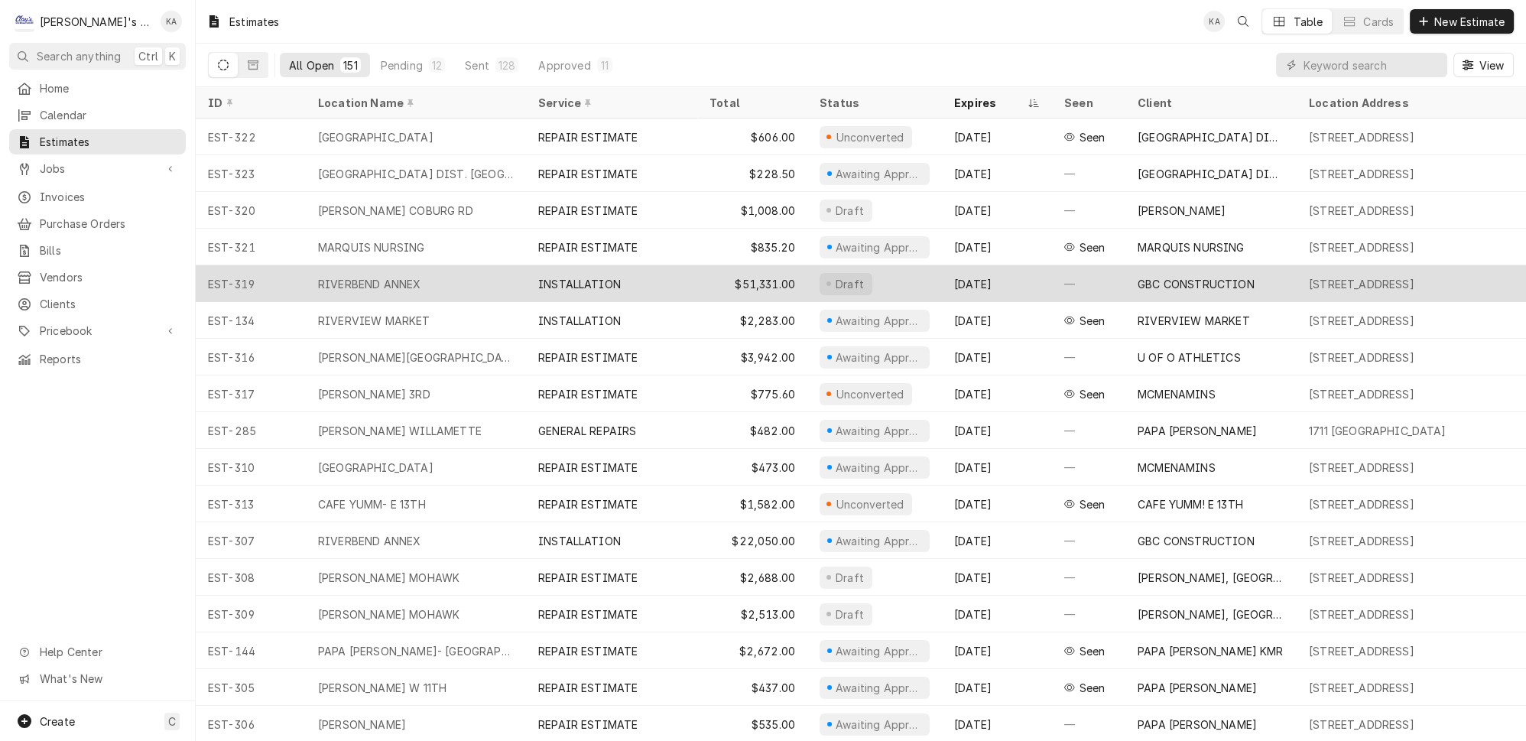
click at [1032, 274] on div "[DATE]" at bounding box center [997, 283] width 110 height 37
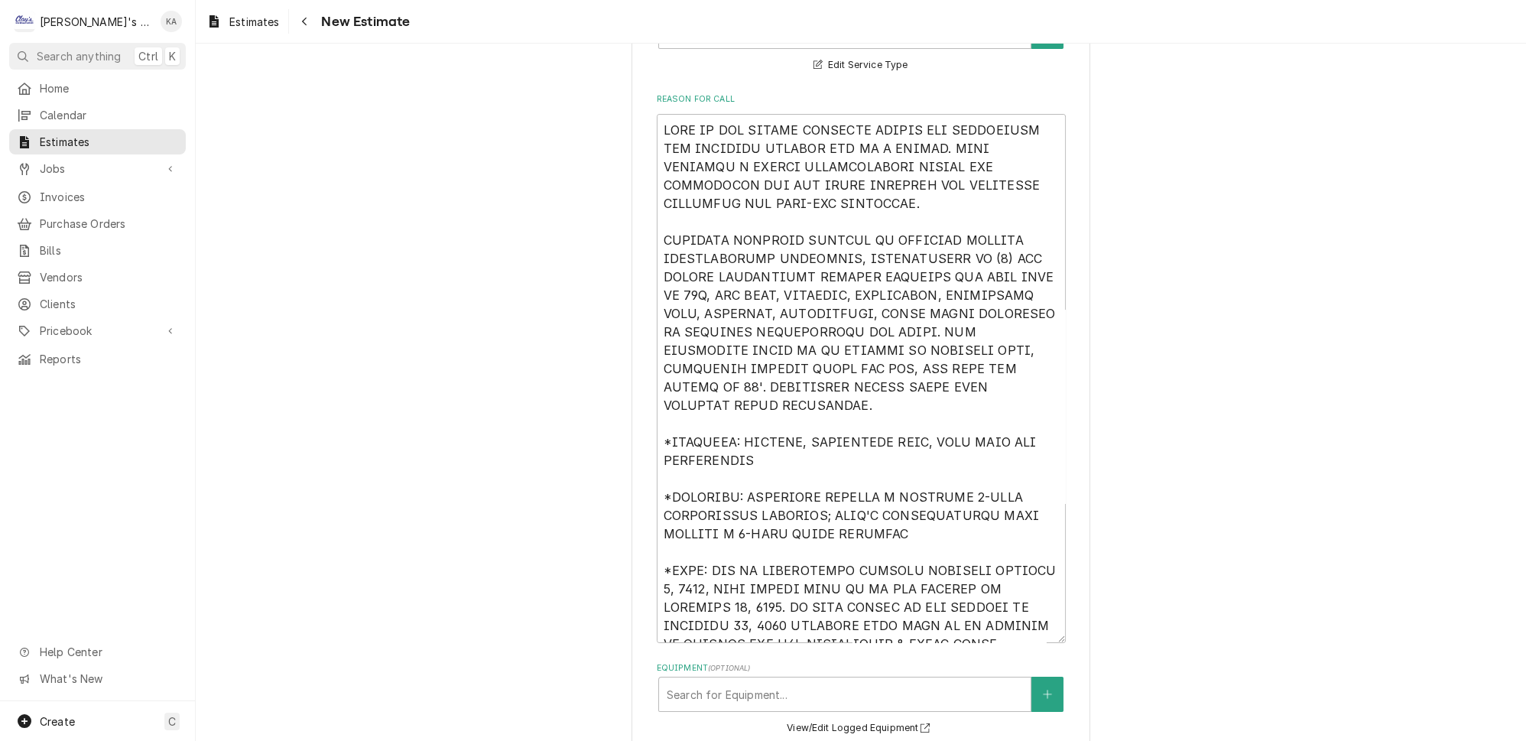
scroll to position [417, 0]
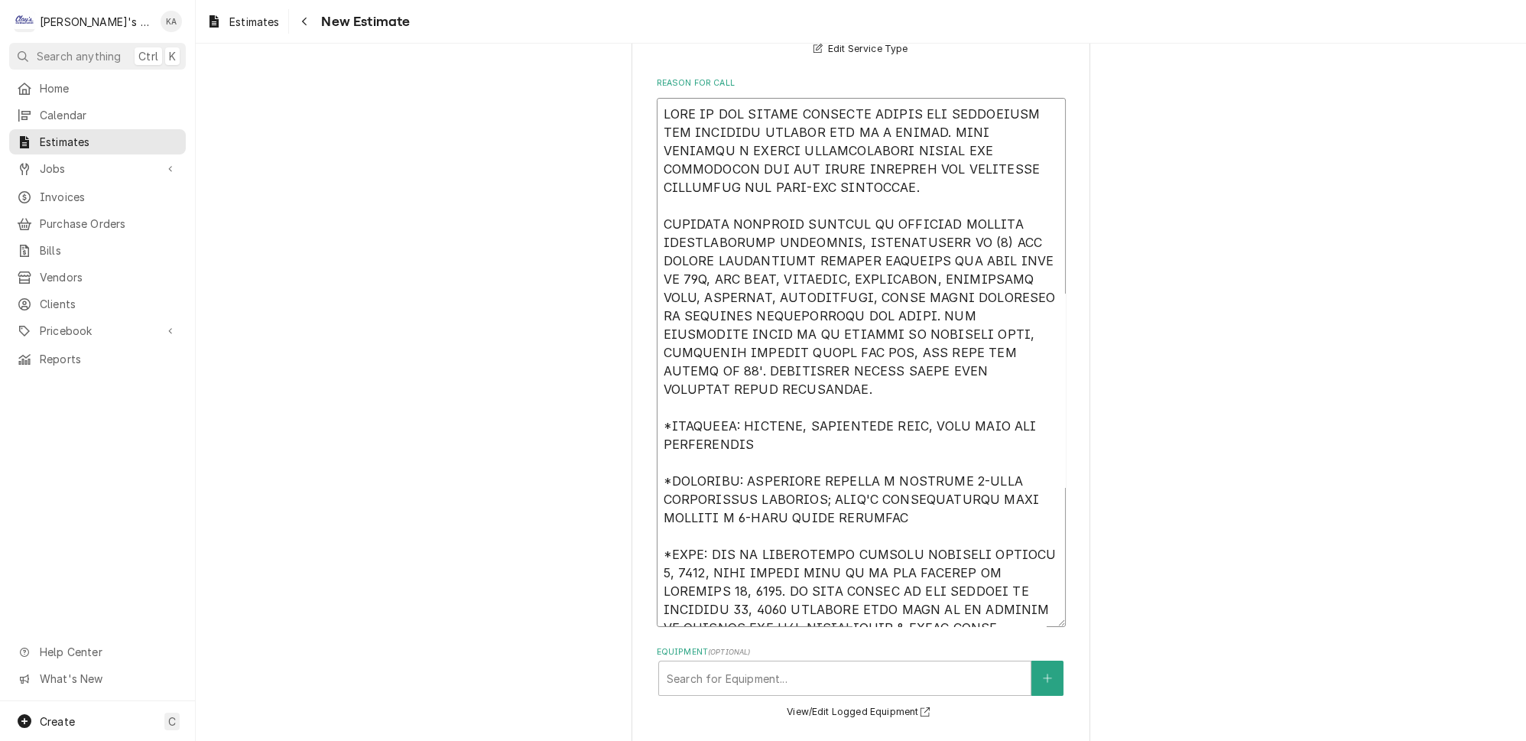
click at [823, 466] on textarea "Reason For Call" at bounding box center [861, 362] width 409 height 529
type textarea "x"
type textarea "HERE IS OUR SECOND ESTIMATE OPTION FOR CONVERTING THE EXISTING FREEZER BOX TO A…"
type textarea "x"
type textarea "HERE IS OUR SECOND ESTIMATE OPTION FOR CONVERTING THE EXISTING FREEZER BOX TO A…"
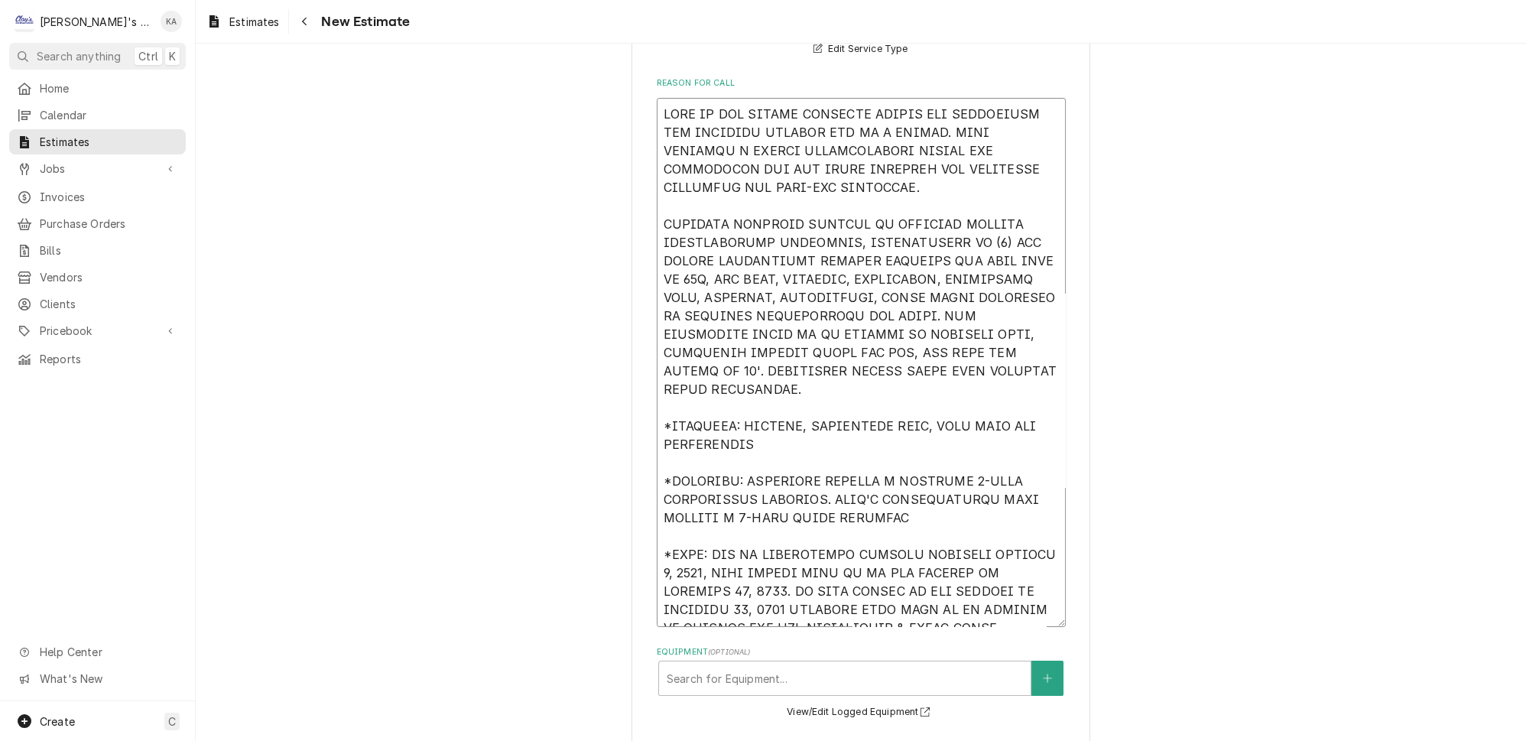
type textarea "x"
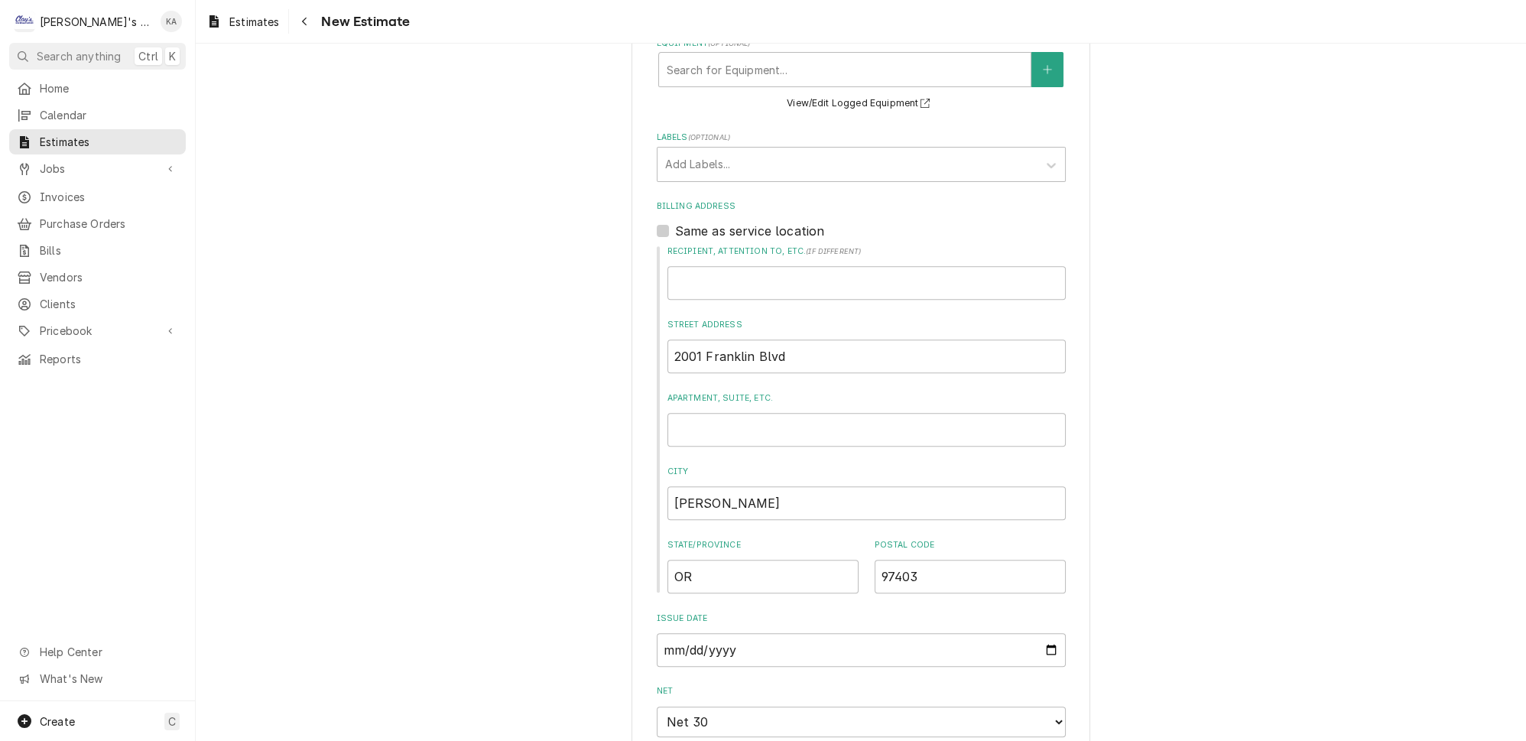
scroll to position [1042, 0]
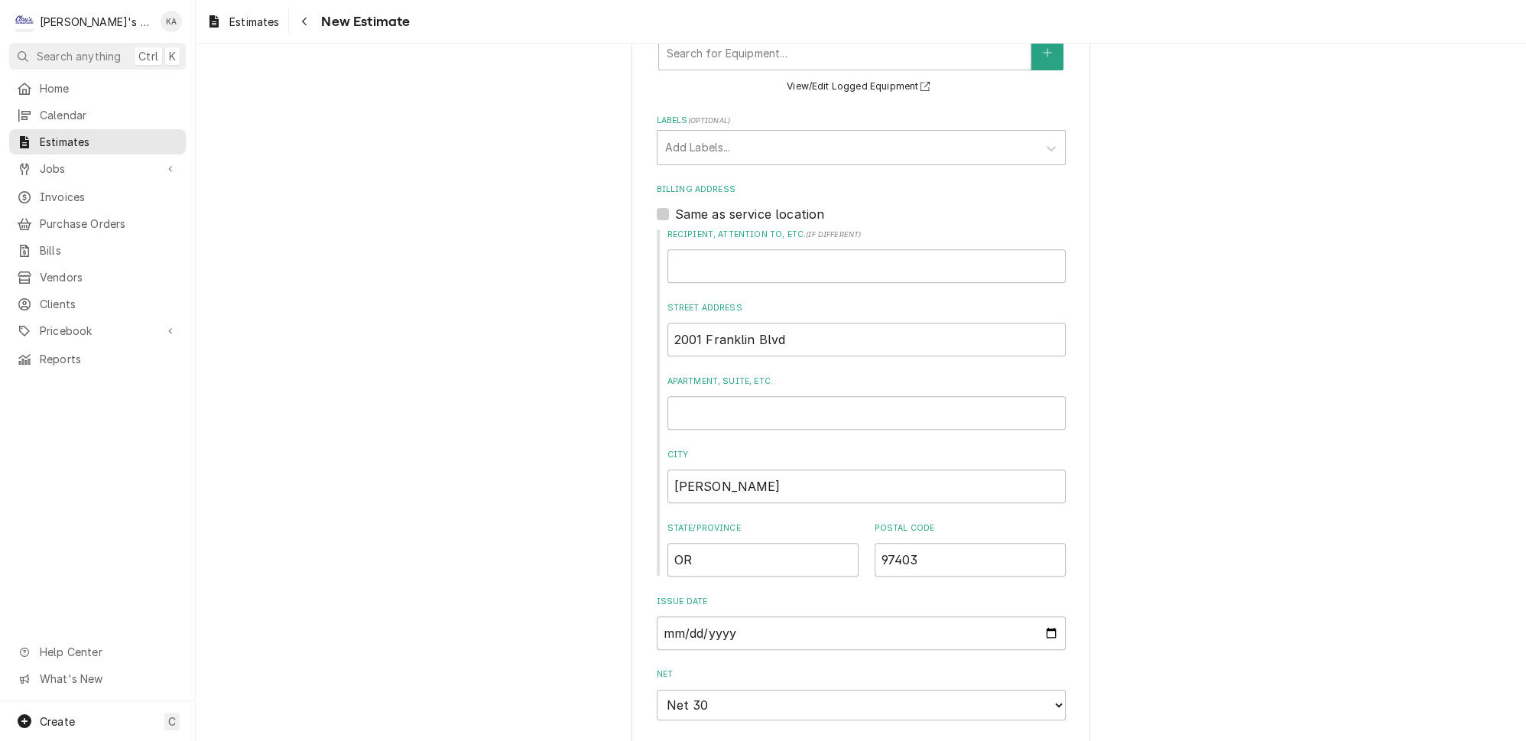
type textarea "HERE IS OUR SECOND ESTIMATE OPTION FOR CONVERTING THE EXISTING FREEZER BOX TO A…"
drag, startPoint x: 775, startPoint y: 329, endPoint x: 711, endPoint y: 333, distance: 64.3
click at [711, 333] on input "2001 Franklin Blvd" at bounding box center [866, 340] width 398 height 34
type textarea "x"
type input "2001 FR"
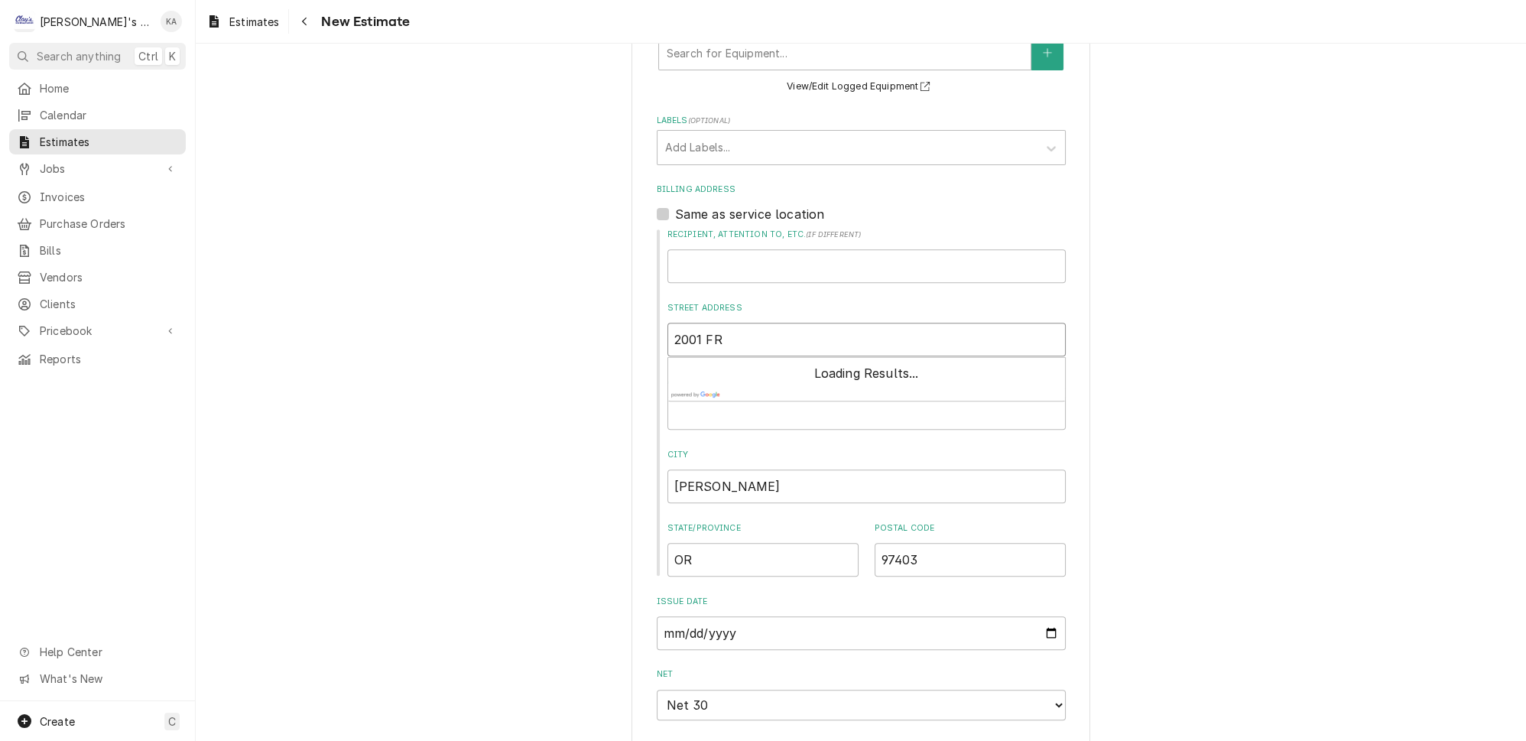
type textarea "x"
type input "2001 FRA"
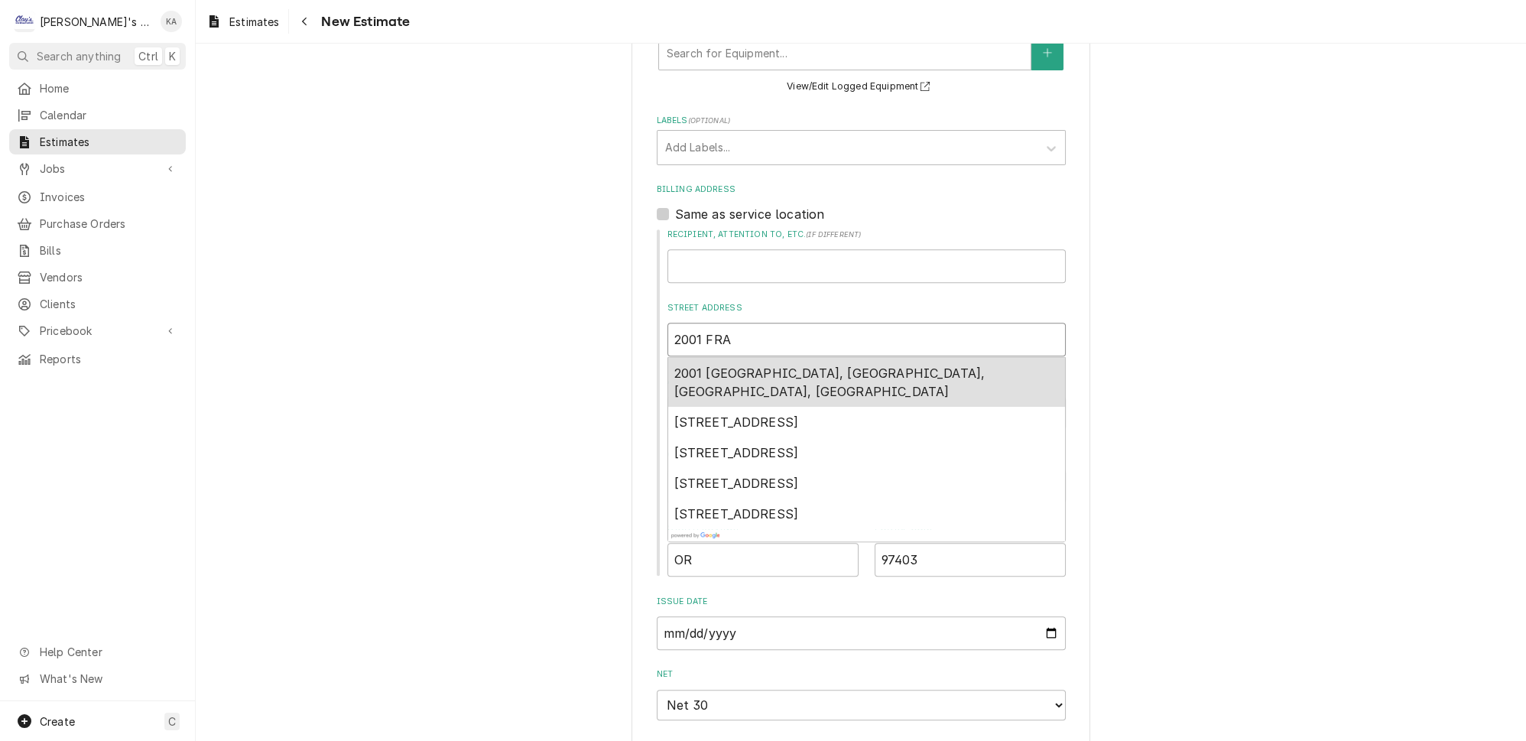
type textarea "x"
type input "2001 FRAN"
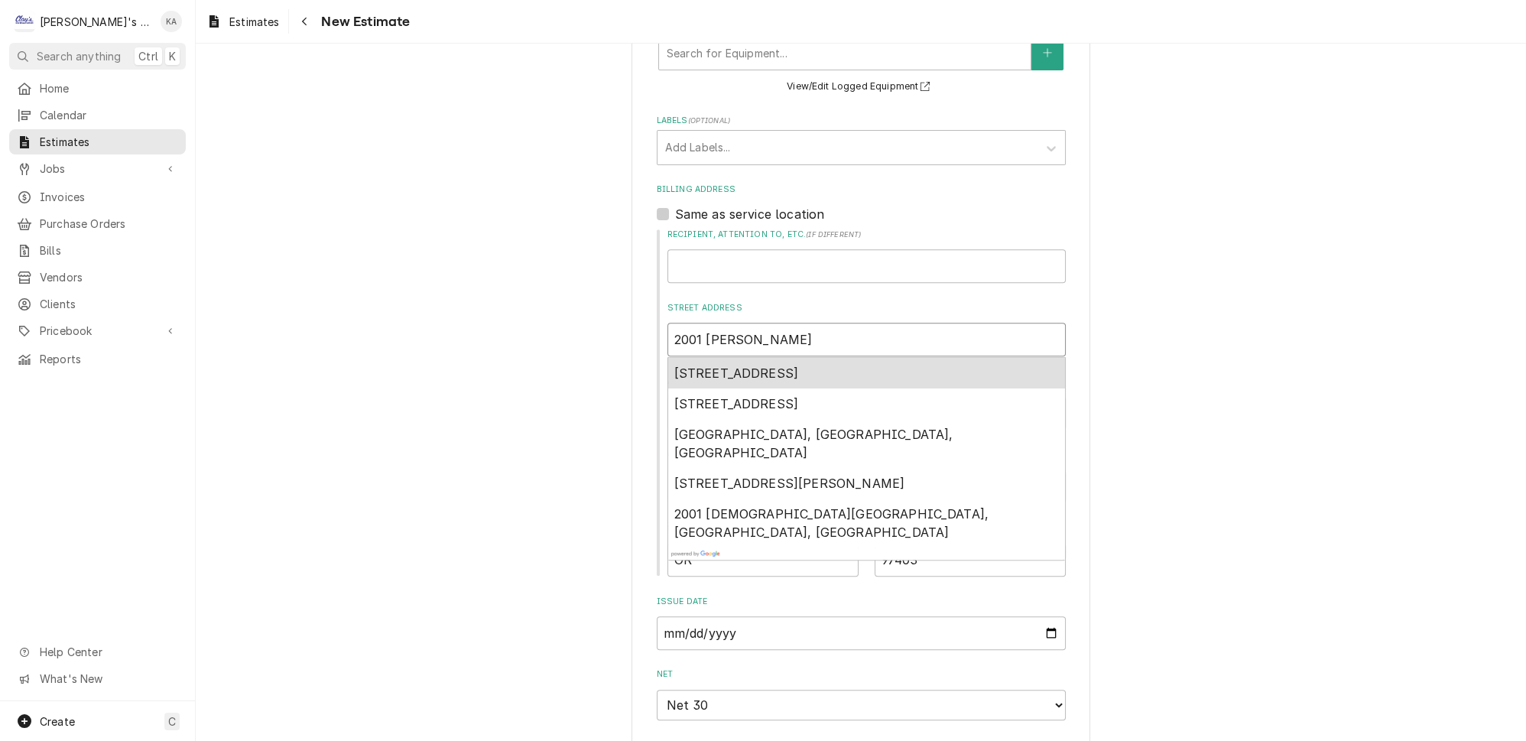
type textarea "x"
type input "2001 FRANK"
type textarea "x"
type input "2001 FRANKL"
type textarea "x"
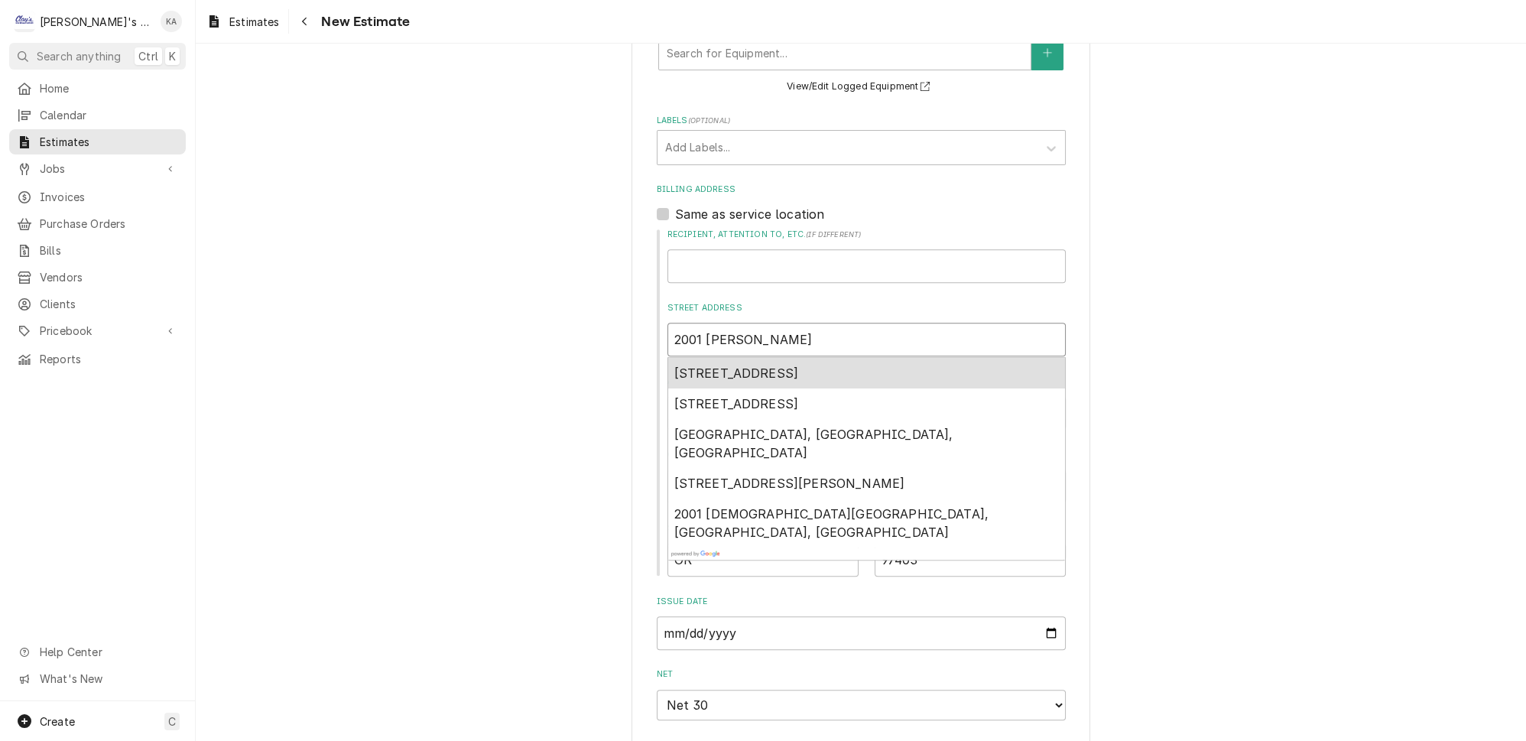
type input "2001 FRANKLI"
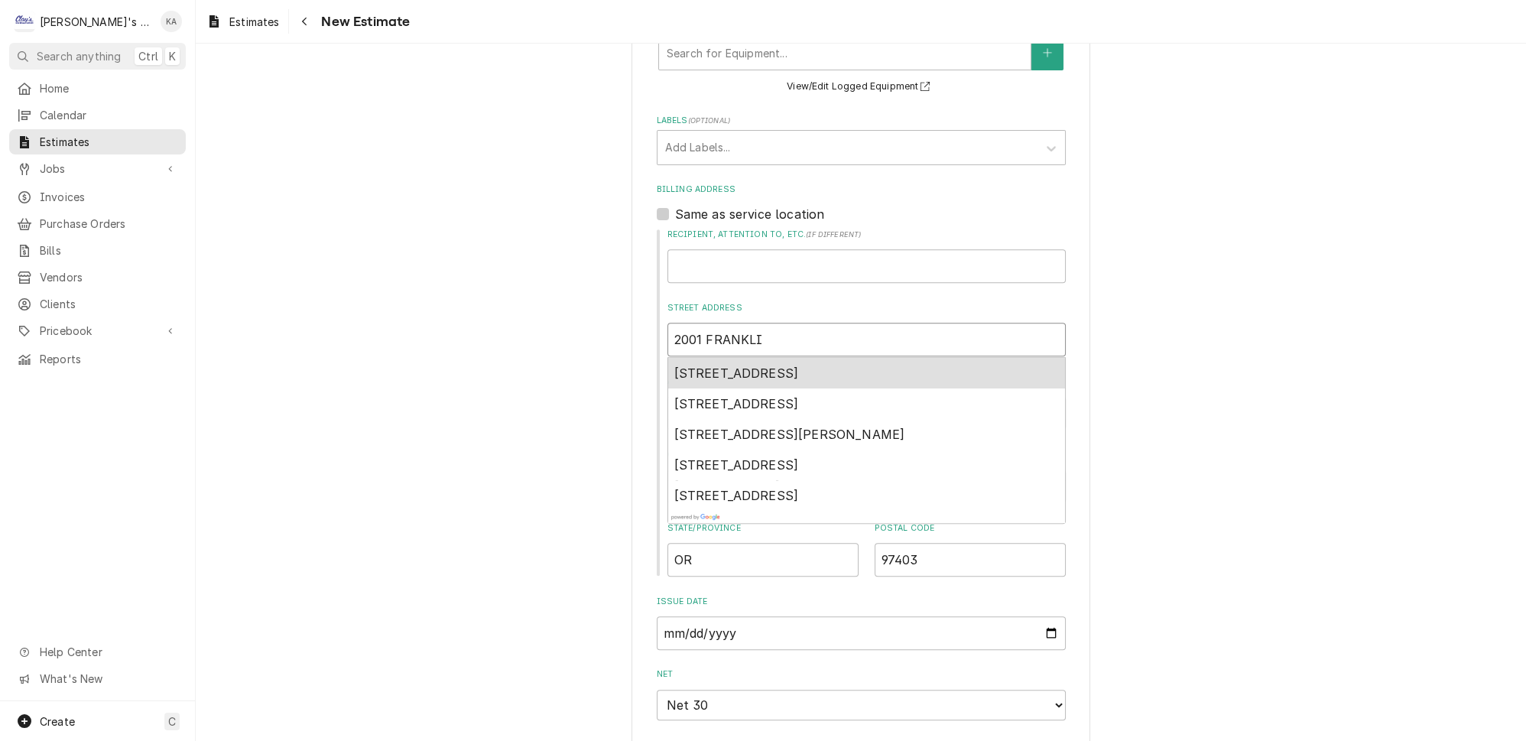
type textarea "x"
type input "2001 FRANKLIN"
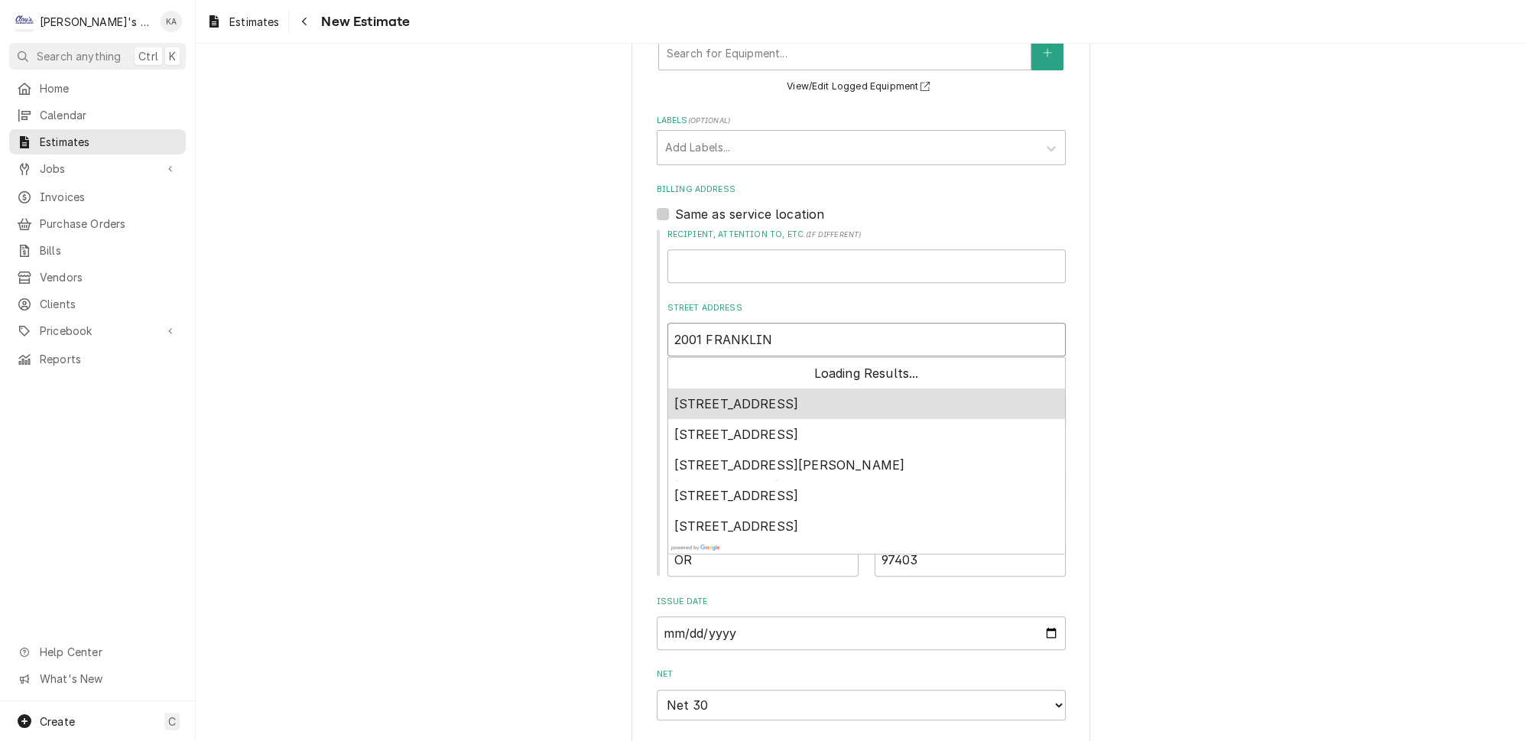
type textarea "x"
type input "2001 FRANKLIN"
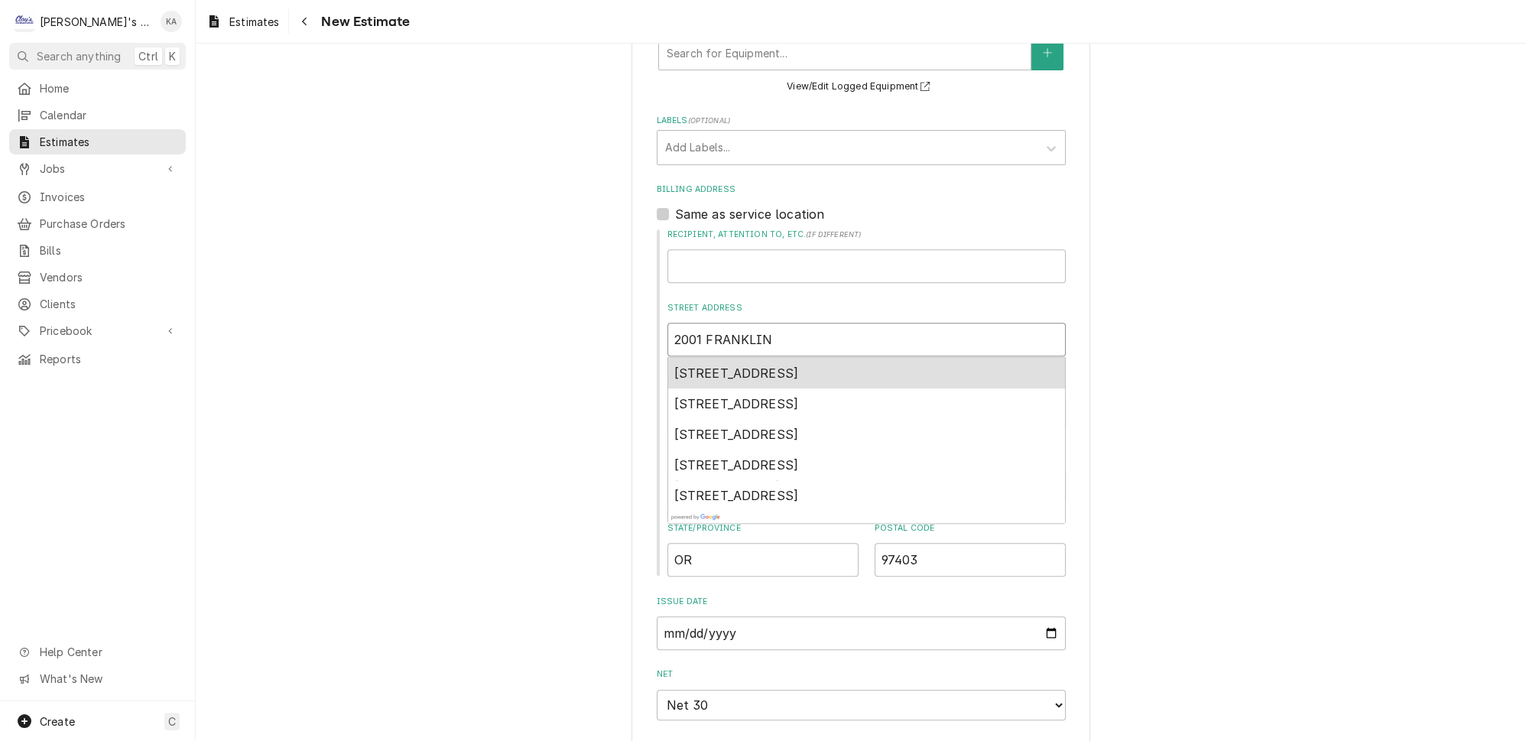
type textarea "x"
type input "2001 FRANKLIN B"
type textarea "x"
type input "2001 FRANKLIN BL"
type textarea "x"
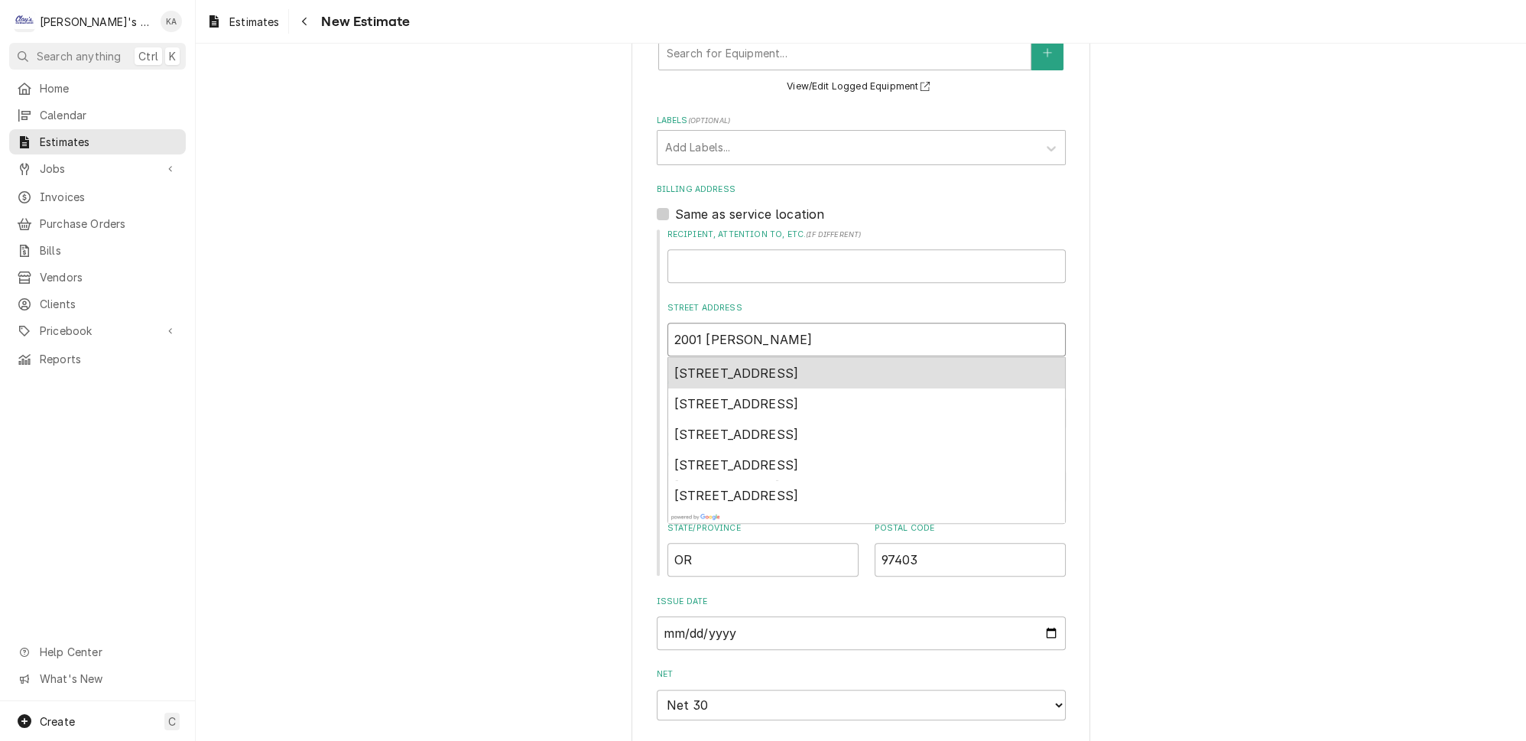
type input "2001 FRANKLIN BLV"
type textarea "x"
type input "2001 FRANKLIN BLVD"
type textarea "x"
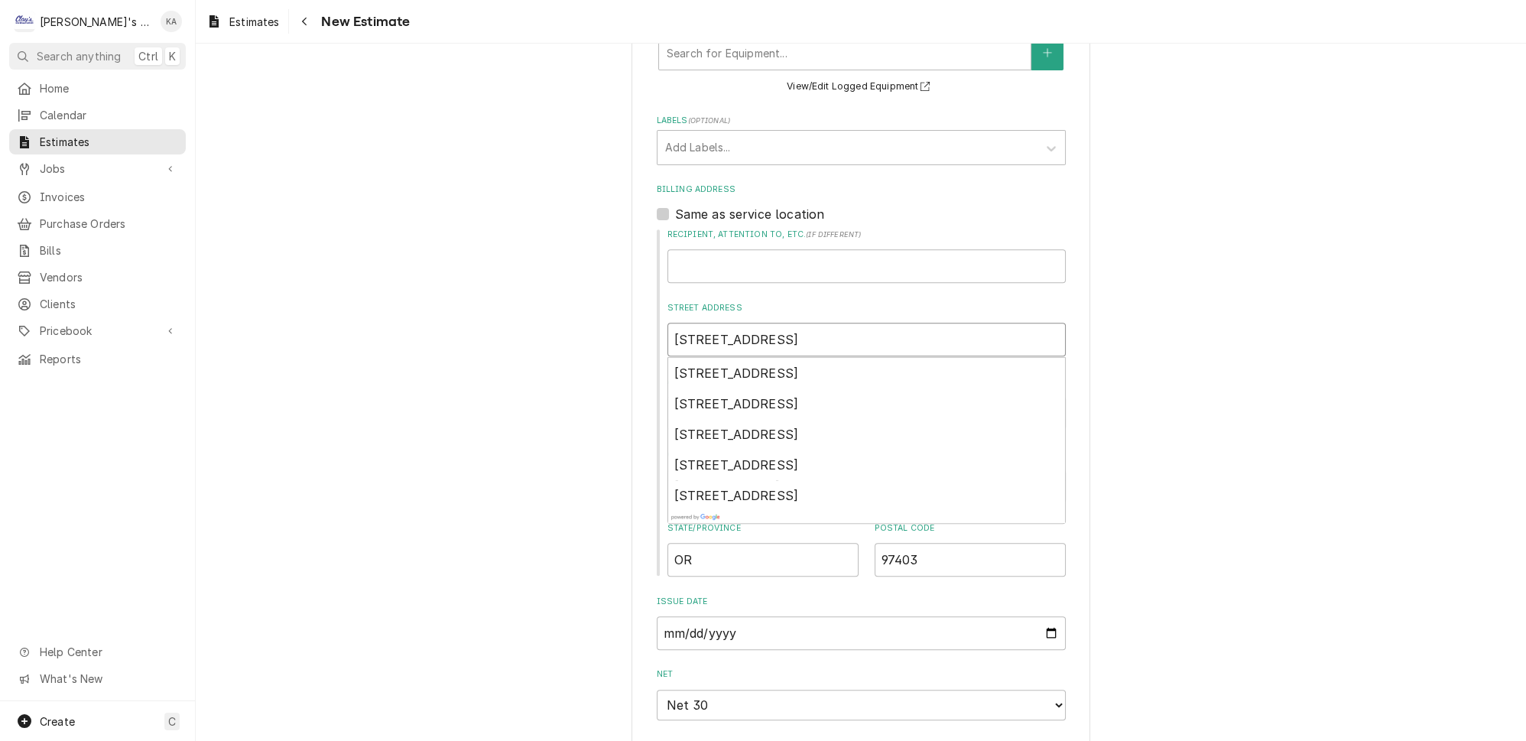
type input "2001 FRANKLIN BLVD"
drag, startPoint x: 721, startPoint y: 473, endPoint x: 683, endPoint y: 475, distance: 38.3
click at [683, 475] on input "Eugene" at bounding box center [866, 486] width 398 height 34
type textarea "x"
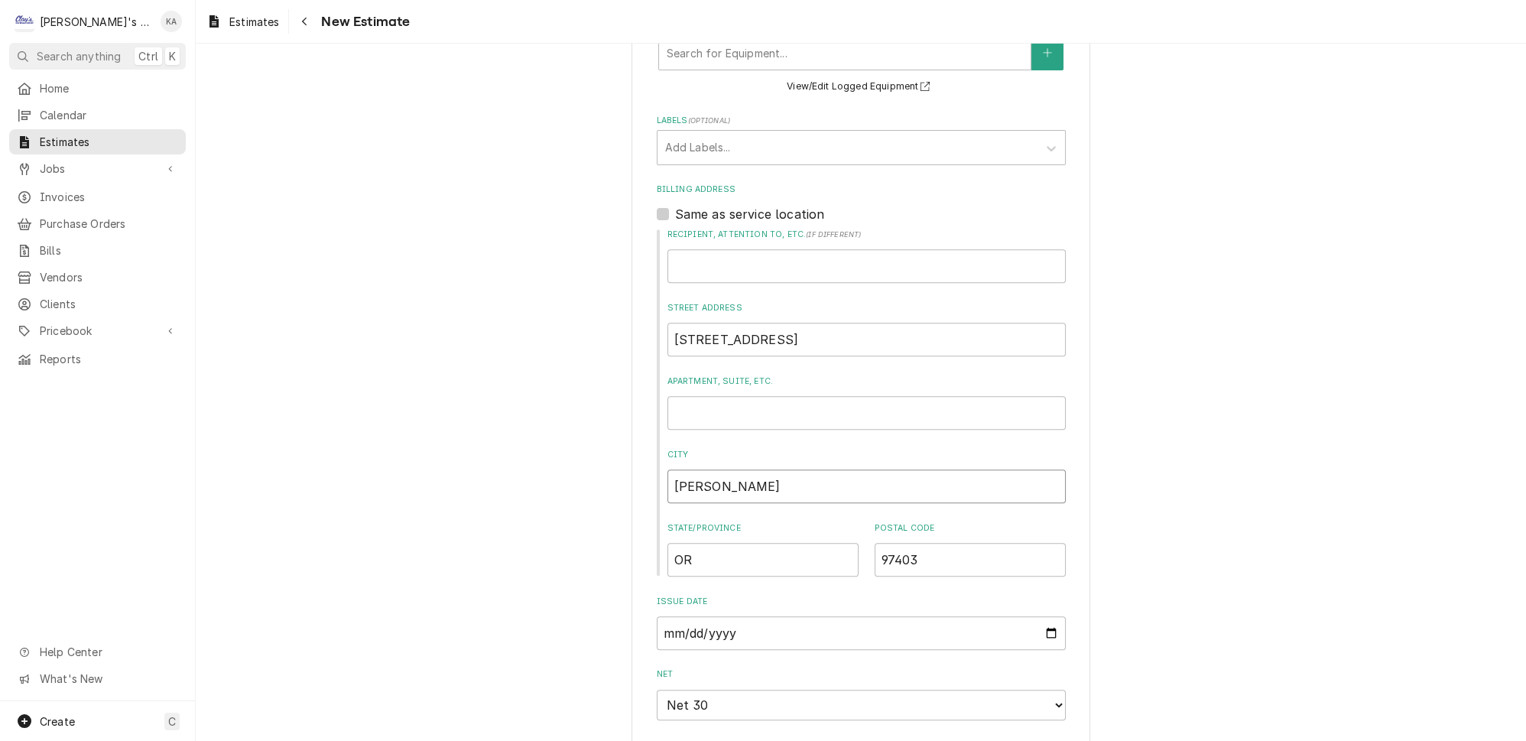
type input "EU"
type textarea "x"
type input "EUG"
type textarea "x"
type input "EUGE"
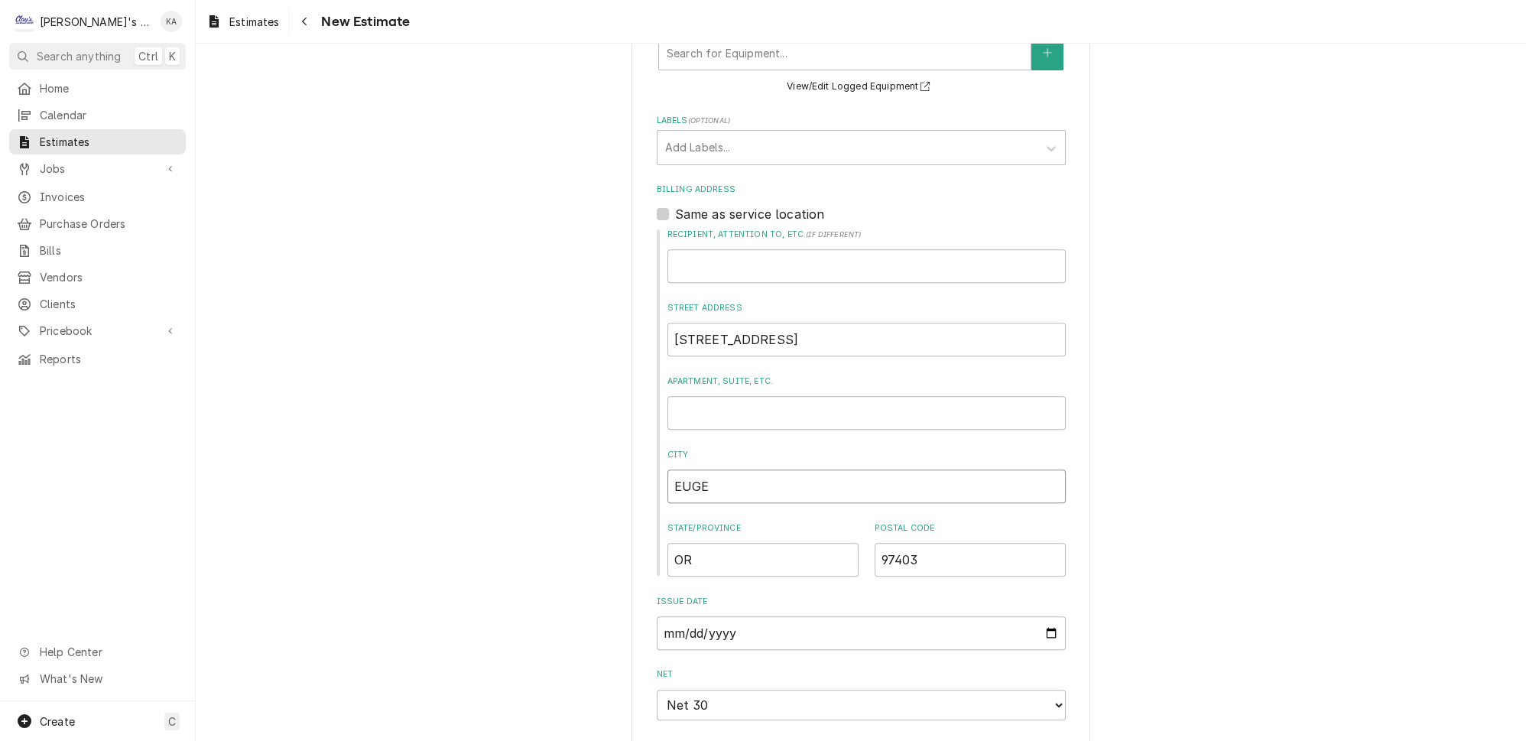
type textarea "x"
type input "EUGEN"
type textarea "x"
type input "EUGENE"
type textarea "x"
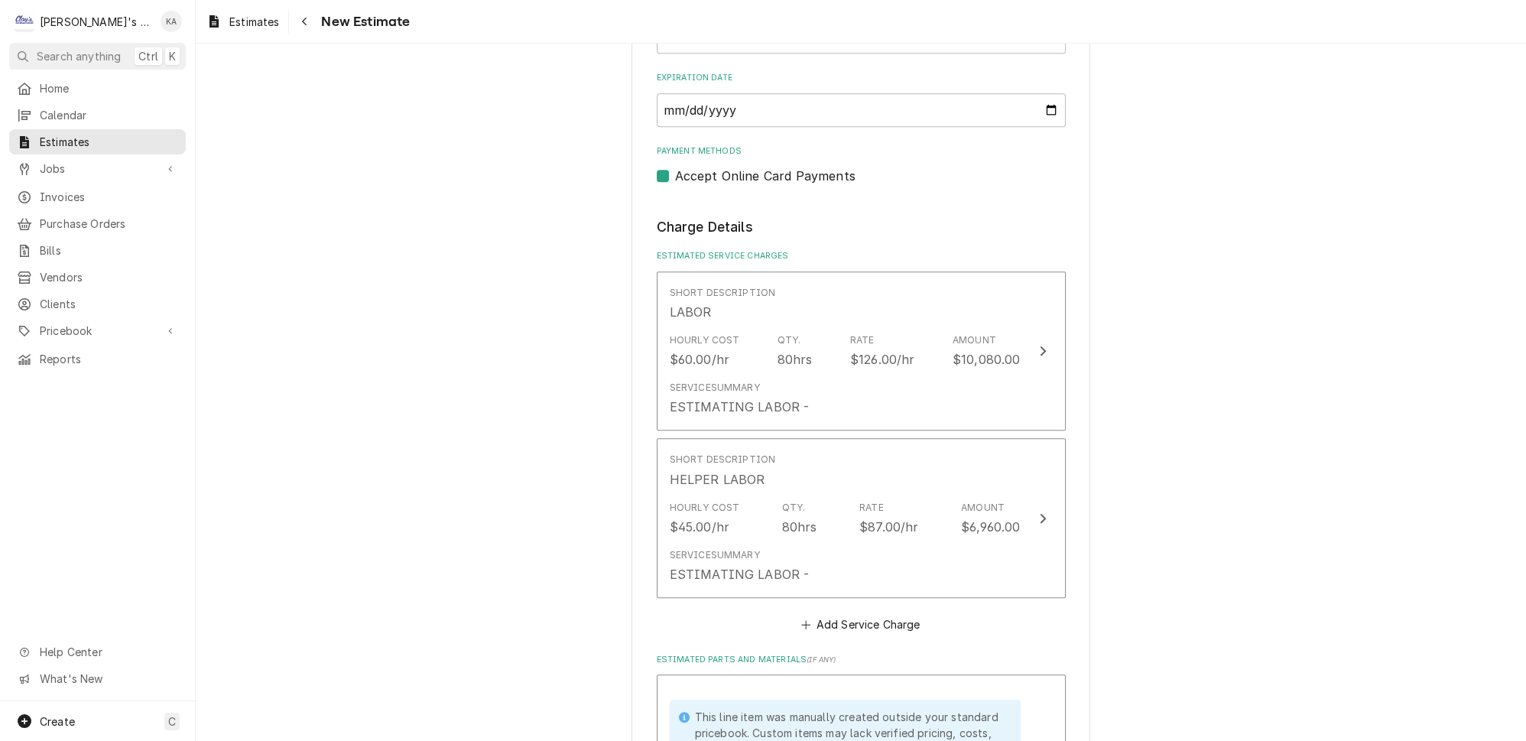
scroll to position [1737, 0]
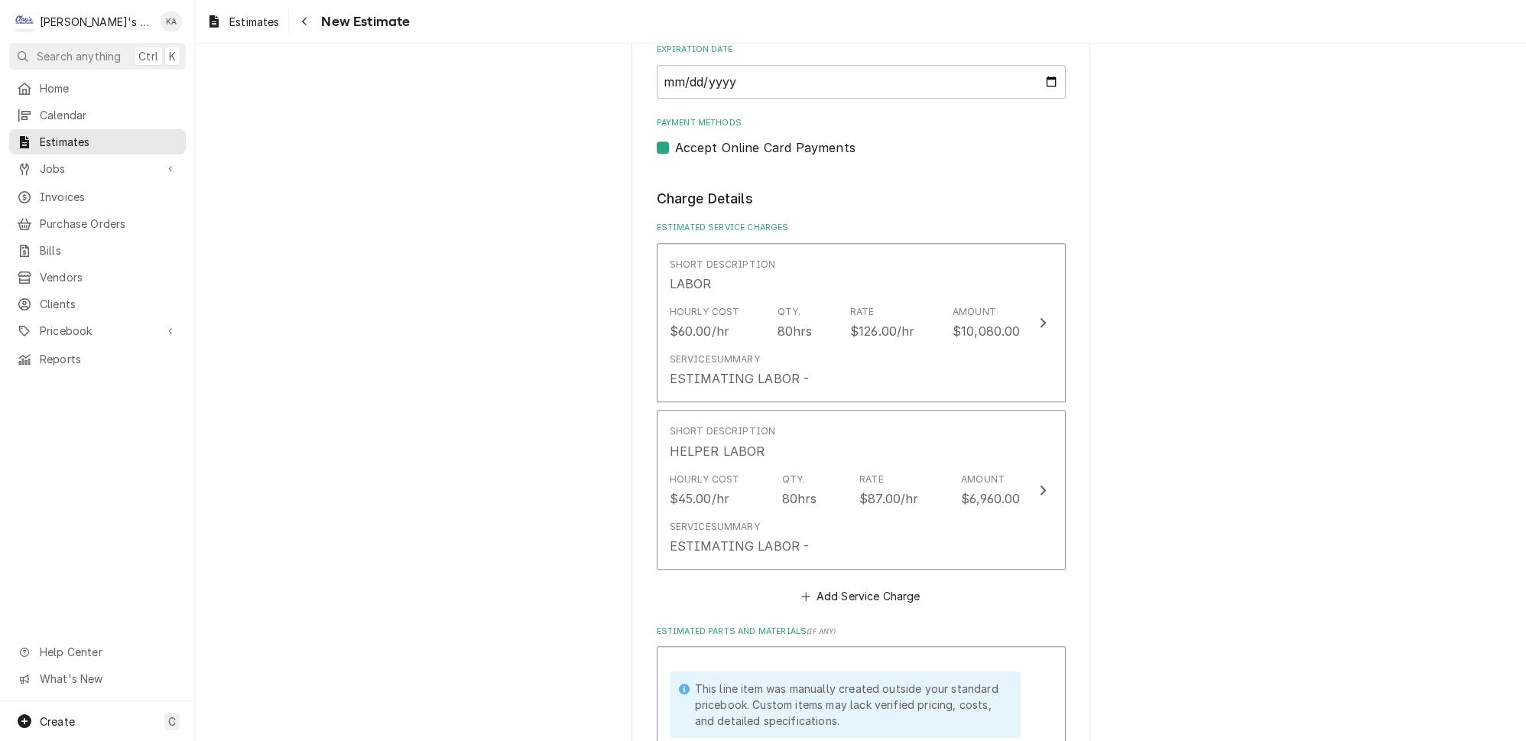
type input "EUGENE"
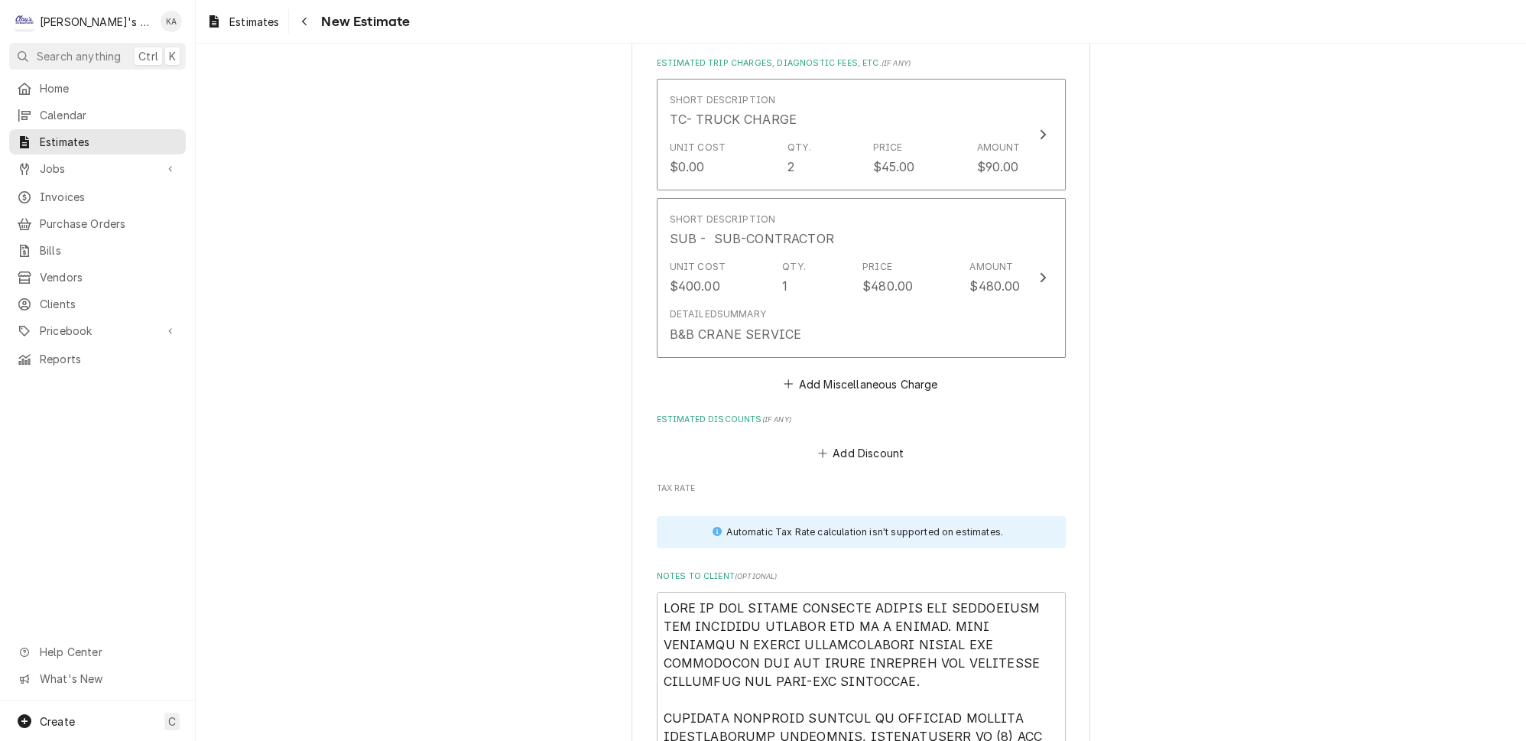
scroll to position [6949, 0]
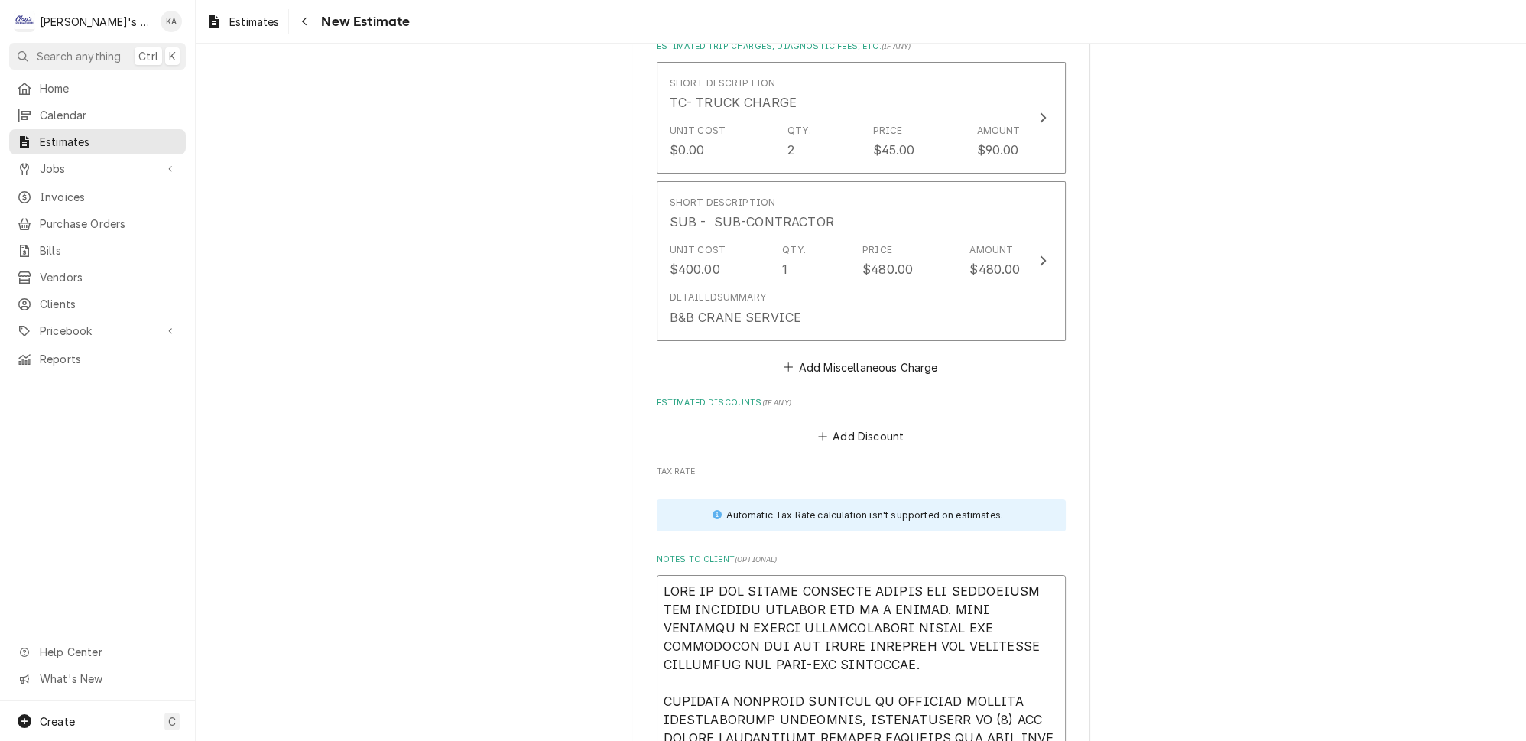
drag, startPoint x: 852, startPoint y: 418, endPoint x: 795, endPoint y: 417, distance: 57.3
type textarea "x"
type textarea "HERE IS OUR ESTIMATESECOND OPTION FOR CONVERTING THE EXISTING FREEZER BOX TO A …"
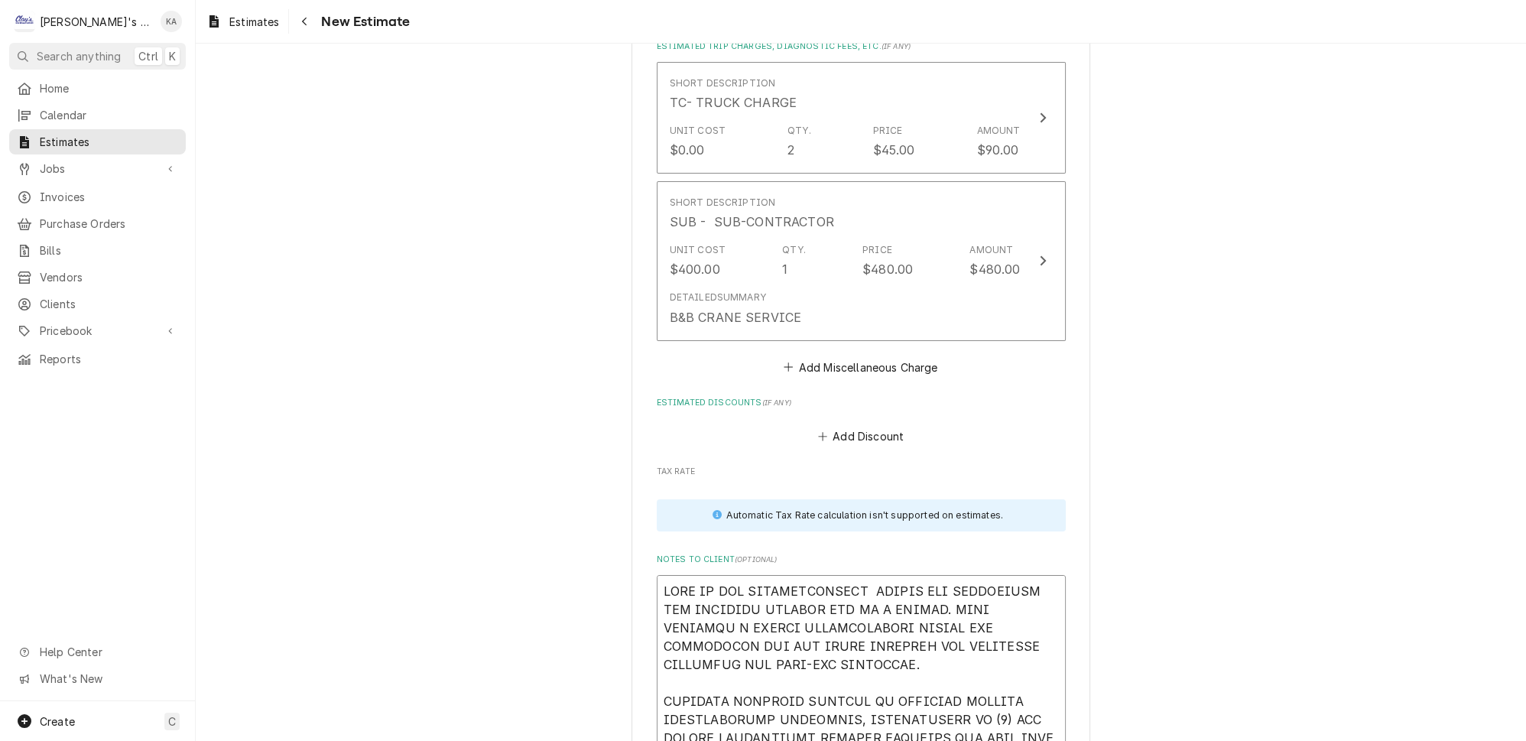
drag, startPoint x: 799, startPoint y: 418, endPoint x: 740, endPoint y: 420, distance: 58.9
type textarea "x"
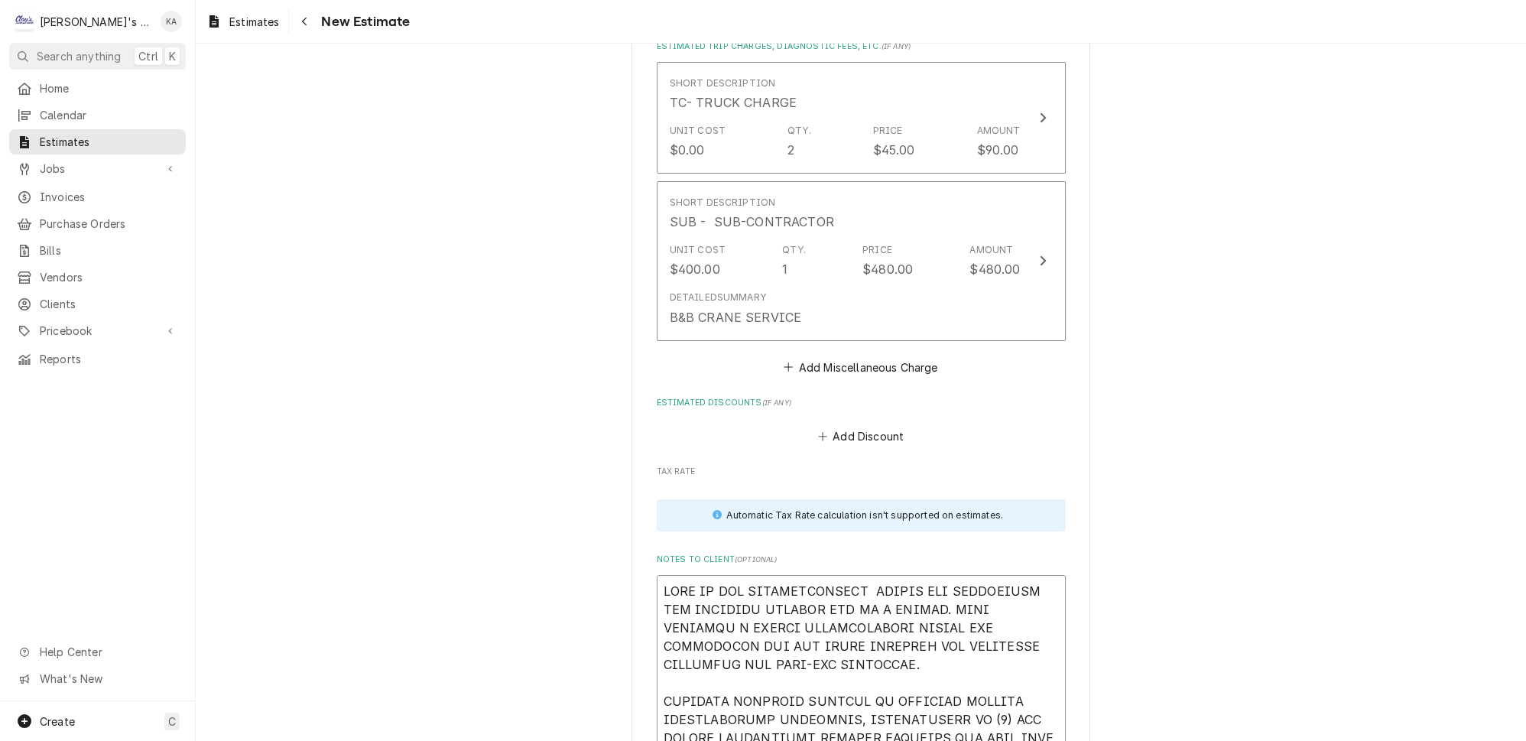
type textarea "HERE IS OUR ESTIMATESECOND OPTION FOR CONVERTING THE EXISTING FREEZER BOX TO A …"
drag, startPoint x: 800, startPoint y: 414, endPoint x: 745, endPoint y: 420, distance: 56.1
type textarea "x"
type textarea "HERE IS OUR SECOND OPTION ESTIMATEFOR CONVERTING THE EXISTING FREEZER BOX TO A …"
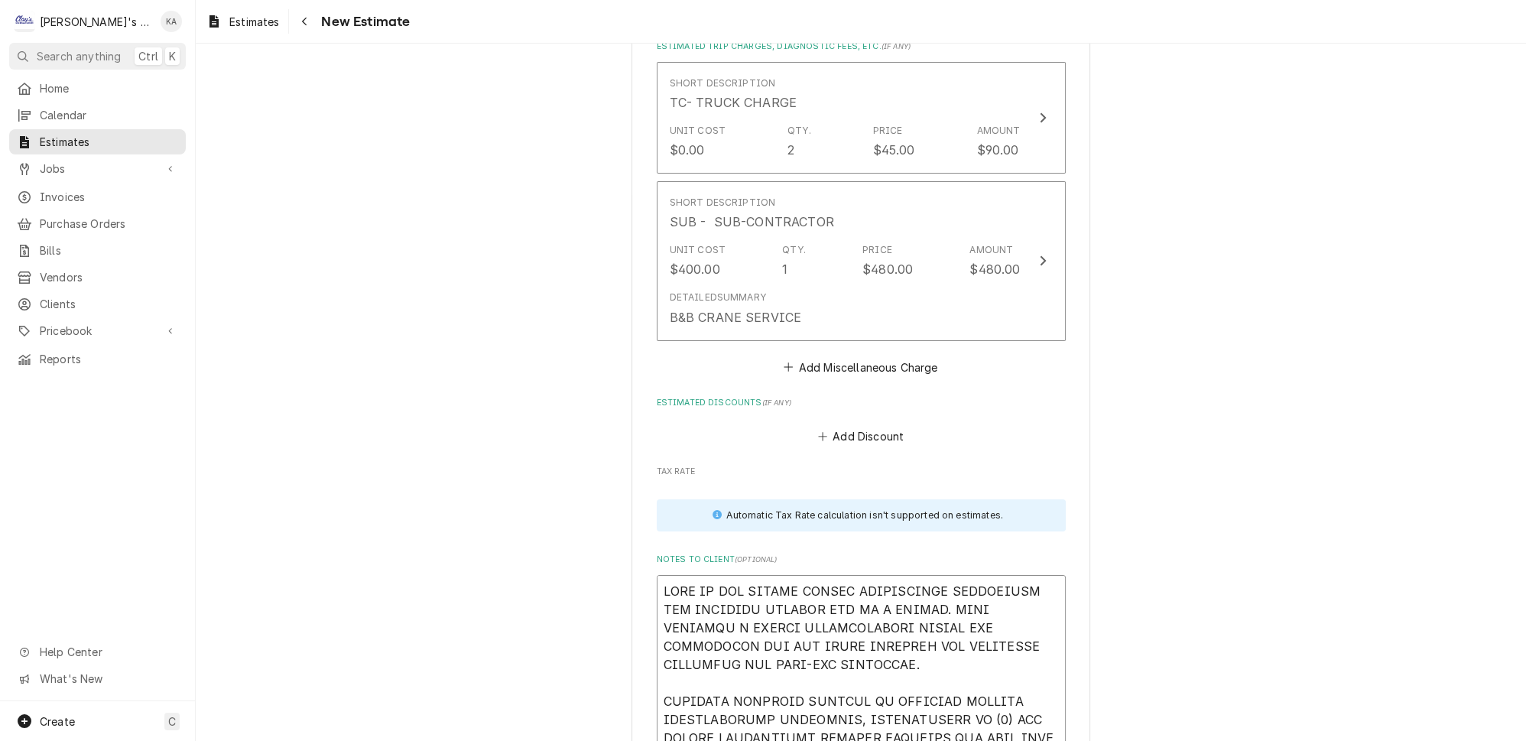
type textarea "x"
type textarea "HERE IS OUR SECOND OPTION ESTIMATE FOR CONVERTING THE EXISTING FREEZER BOX TO A…"
type textarea "x"
drag, startPoint x: 903, startPoint y: 416, endPoint x: 637, endPoint y: 411, distance: 266.1
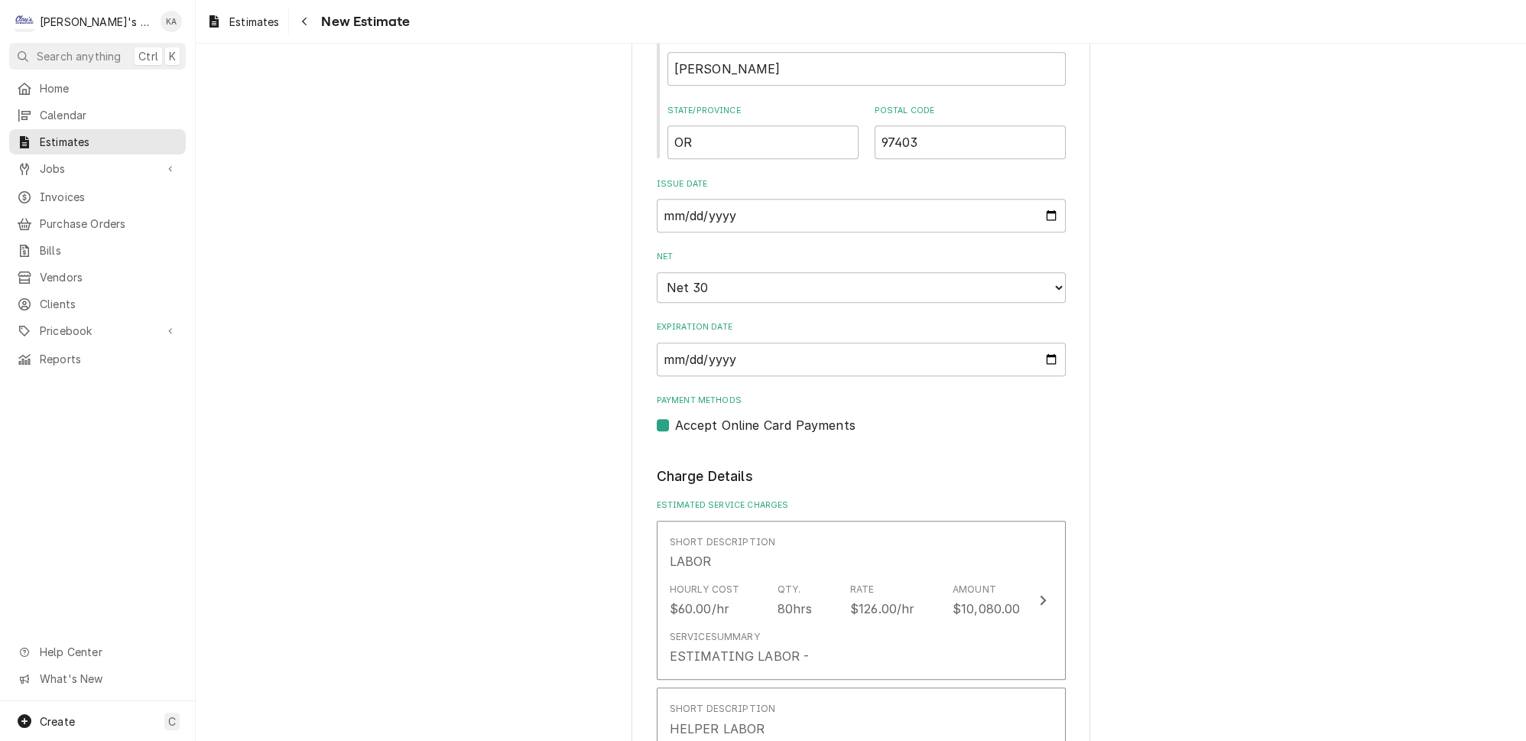
scroll to position [0, 0]
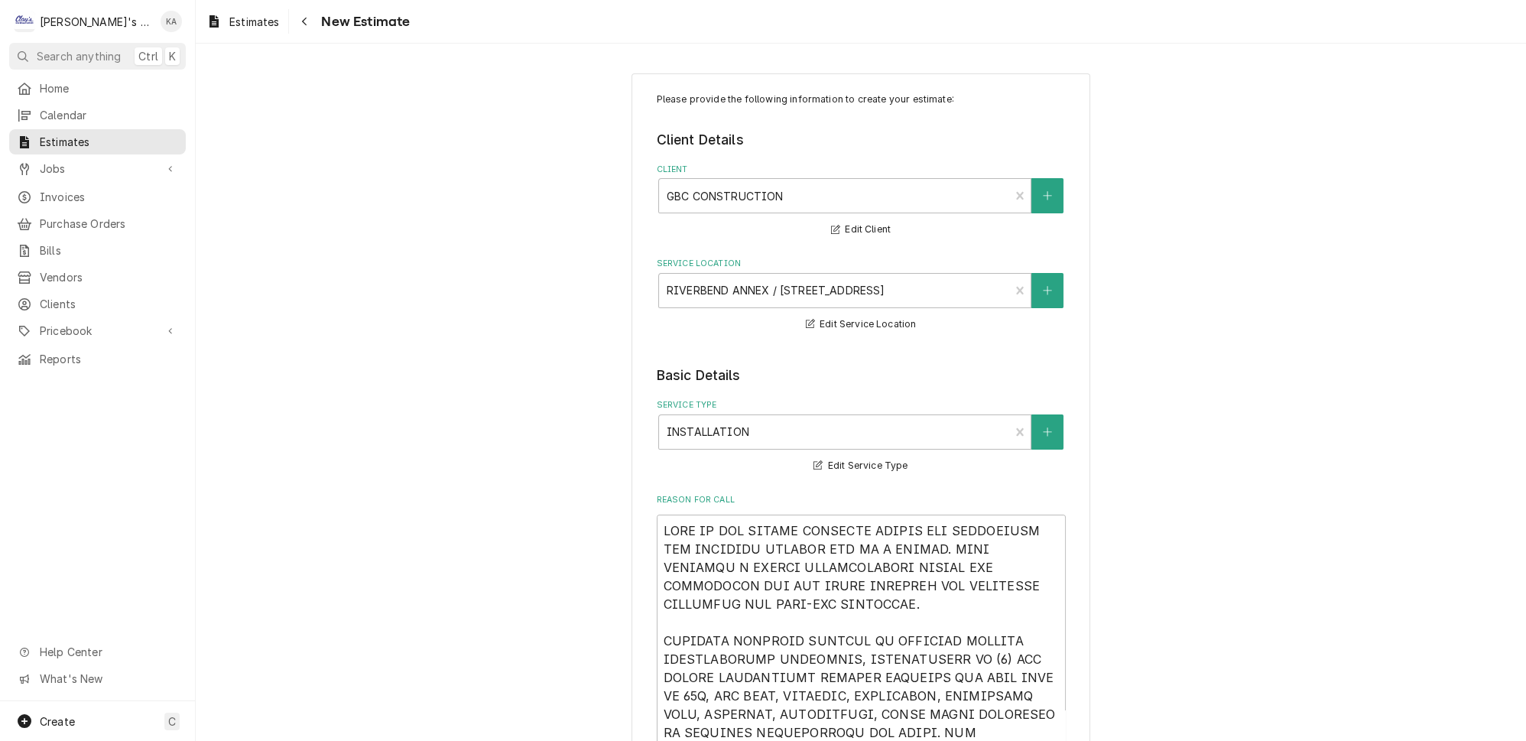
type textarea "HERE IS OUR SECOND OPTION ESTIMATE FOR CONVERTING THE EXISTING FREEZER BOX TO A…"
drag, startPoint x: 901, startPoint y: 519, endPoint x: 663, endPoint y: 518, distance: 238.5
paste textarea "OPTION ESTIMATE"
type textarea "x"
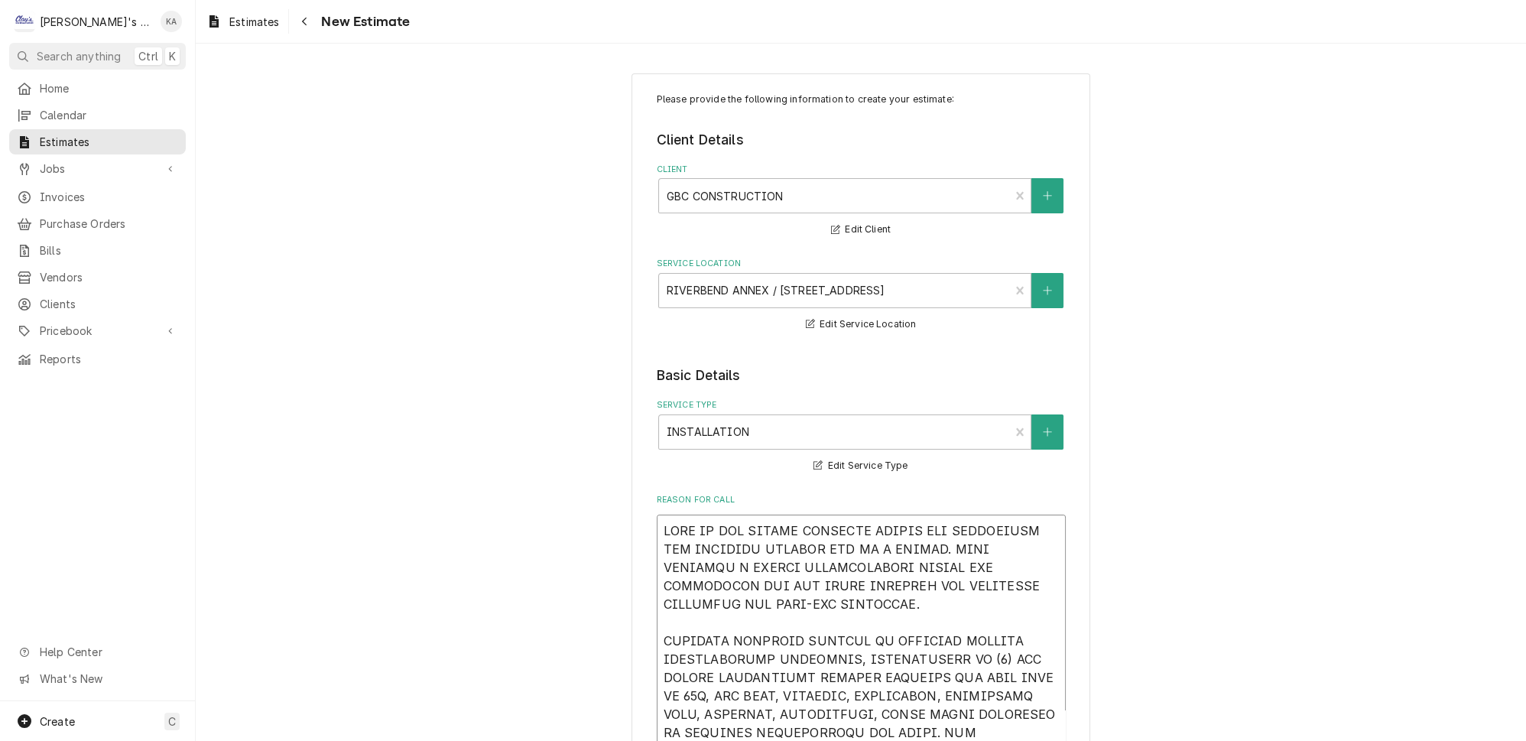
type textarea "HERE IS OUR SECOND OPTION ESTIMATE FOR CONVERTING THE EXISTING FREEZER BOX TO A…"
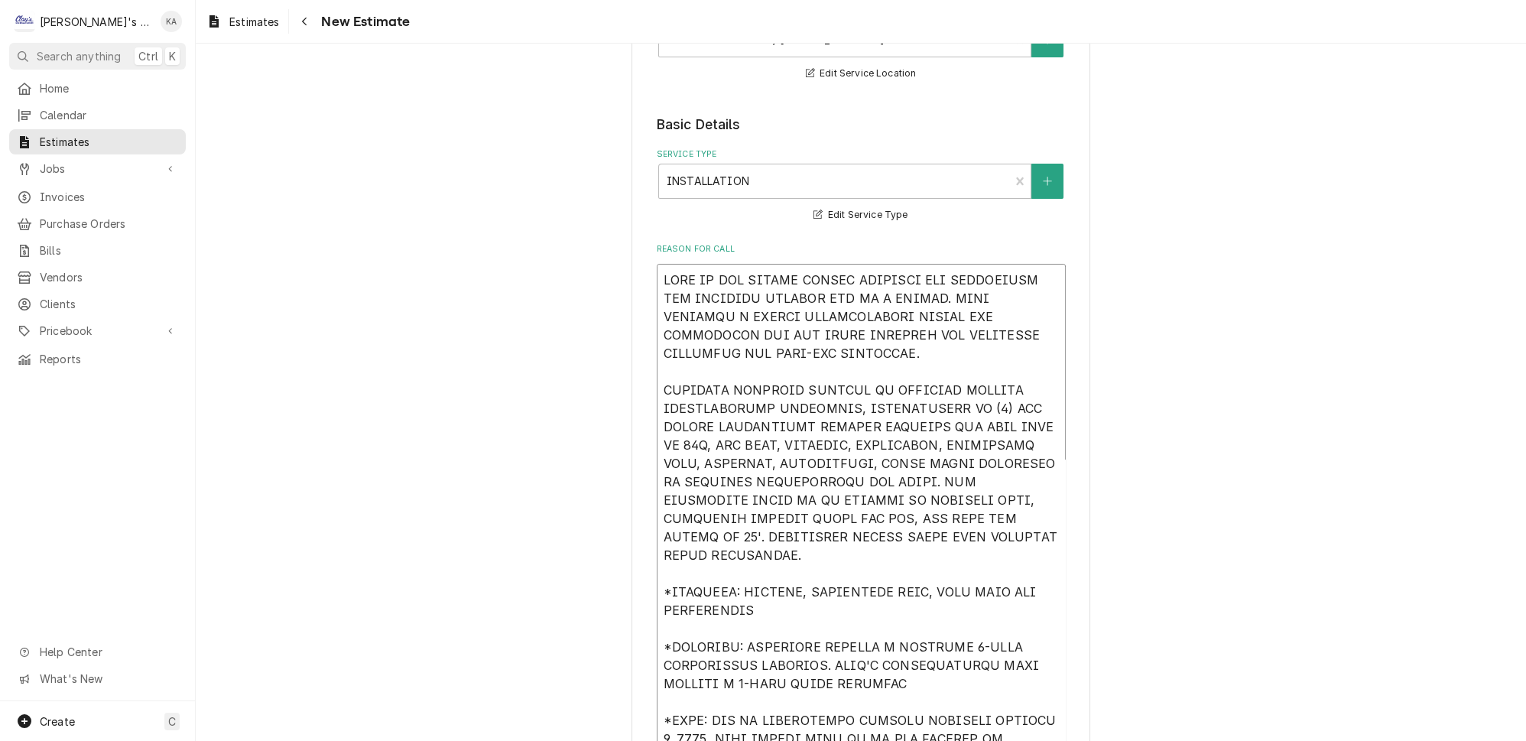
scroll to position [278, 0]
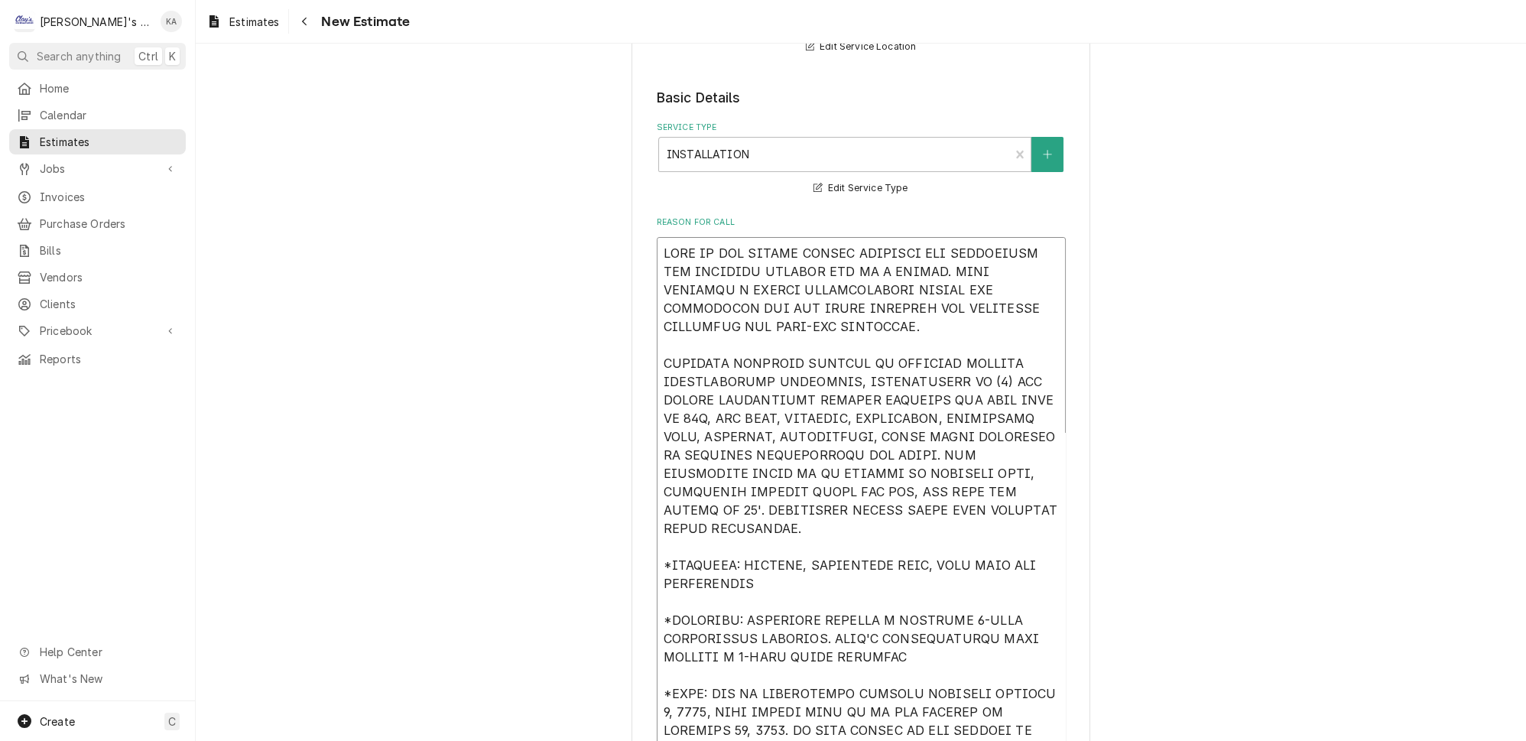
click at [894, 432] on textarea "Reason For Call" at bounding box center [861, 501] width 409 height 529
type textarea "x"
type textarea "HERE IS OUR SECOND OPTION ESTIMATE FOR CONVERTING THE EXISTING FREEZER BOX TO A…"
type textarea "x"
type textarea "HERE IS OUR SECOND OPTION ESTIMATE FOR CONVERTING THE EXISTING FREEZER BOX TO A…"
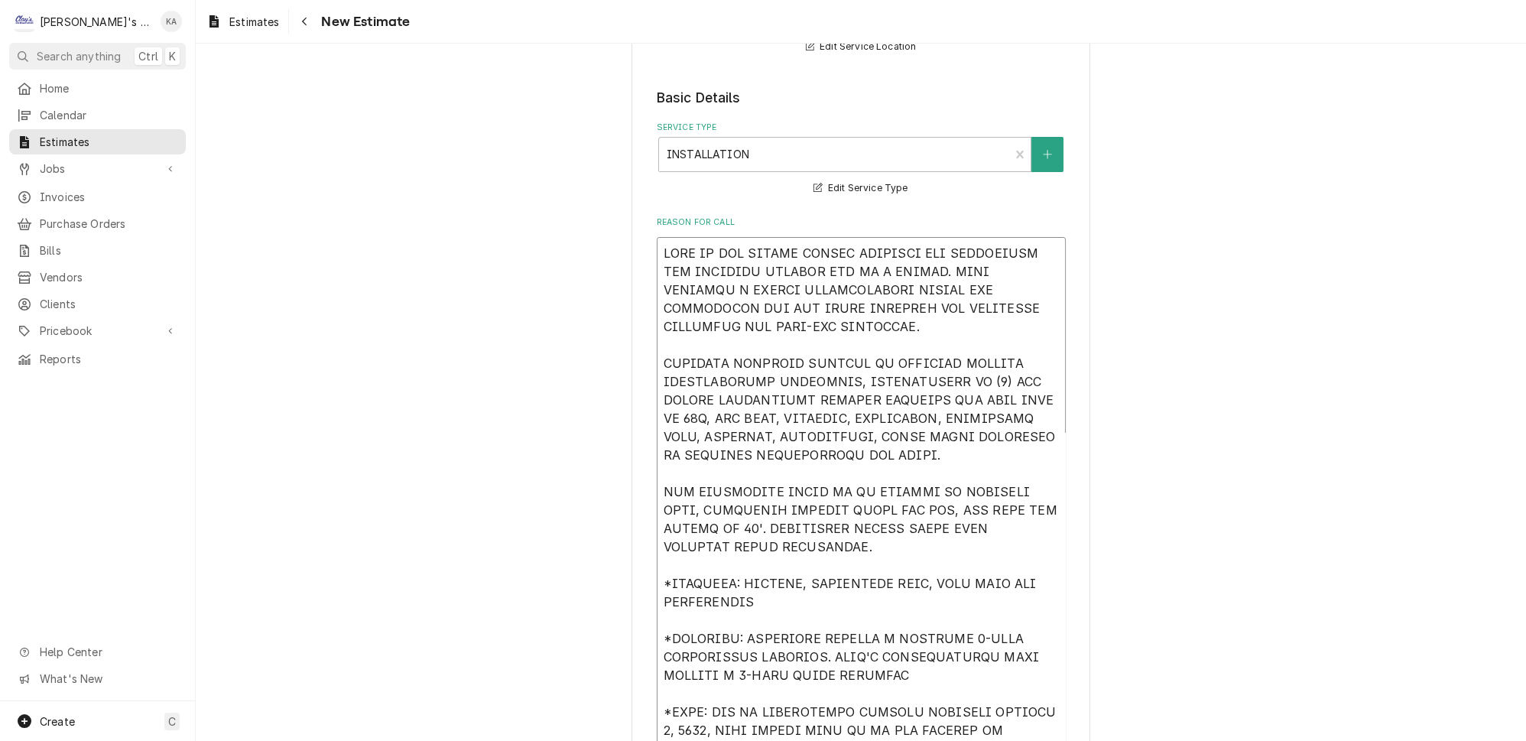
type textarea "x"
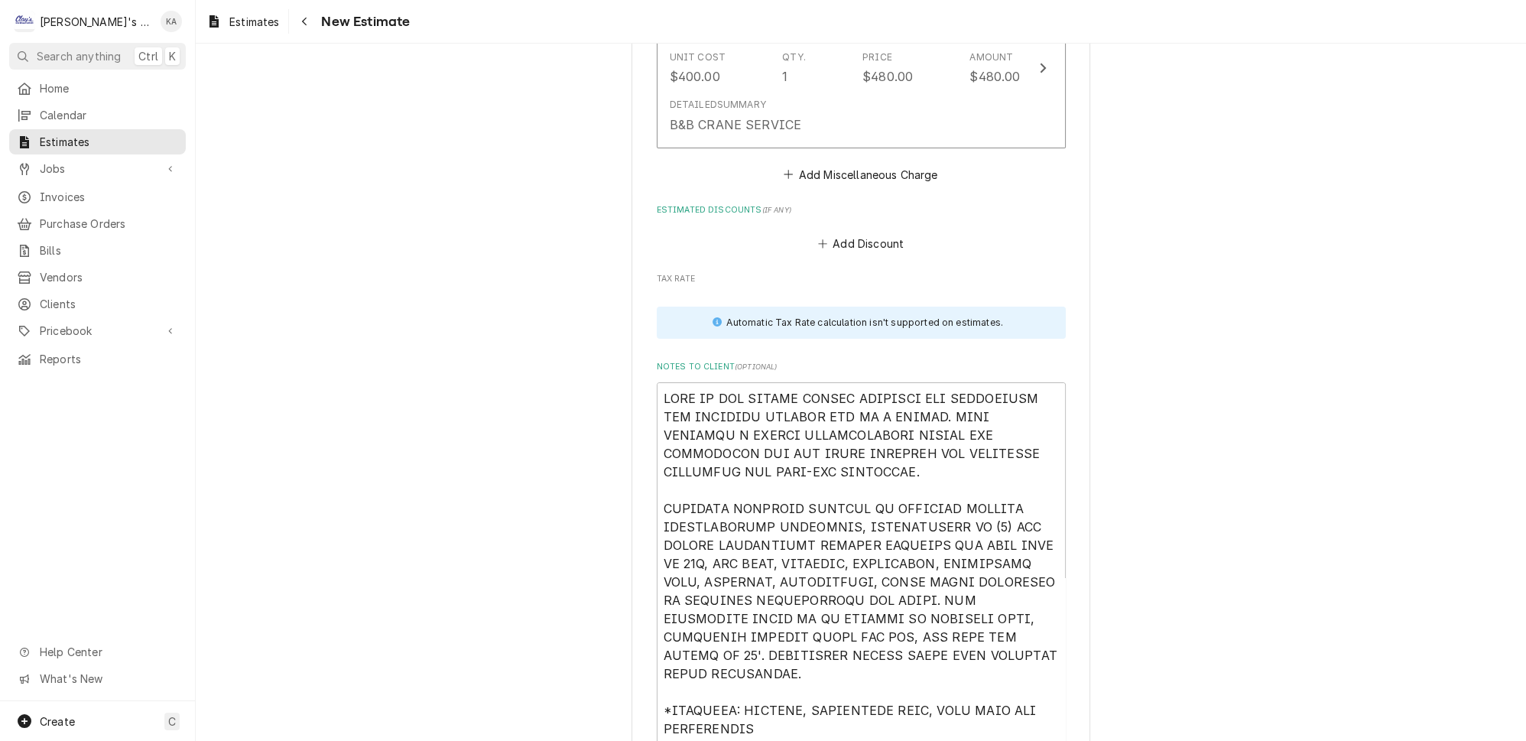
scroll to position [7227, 0]
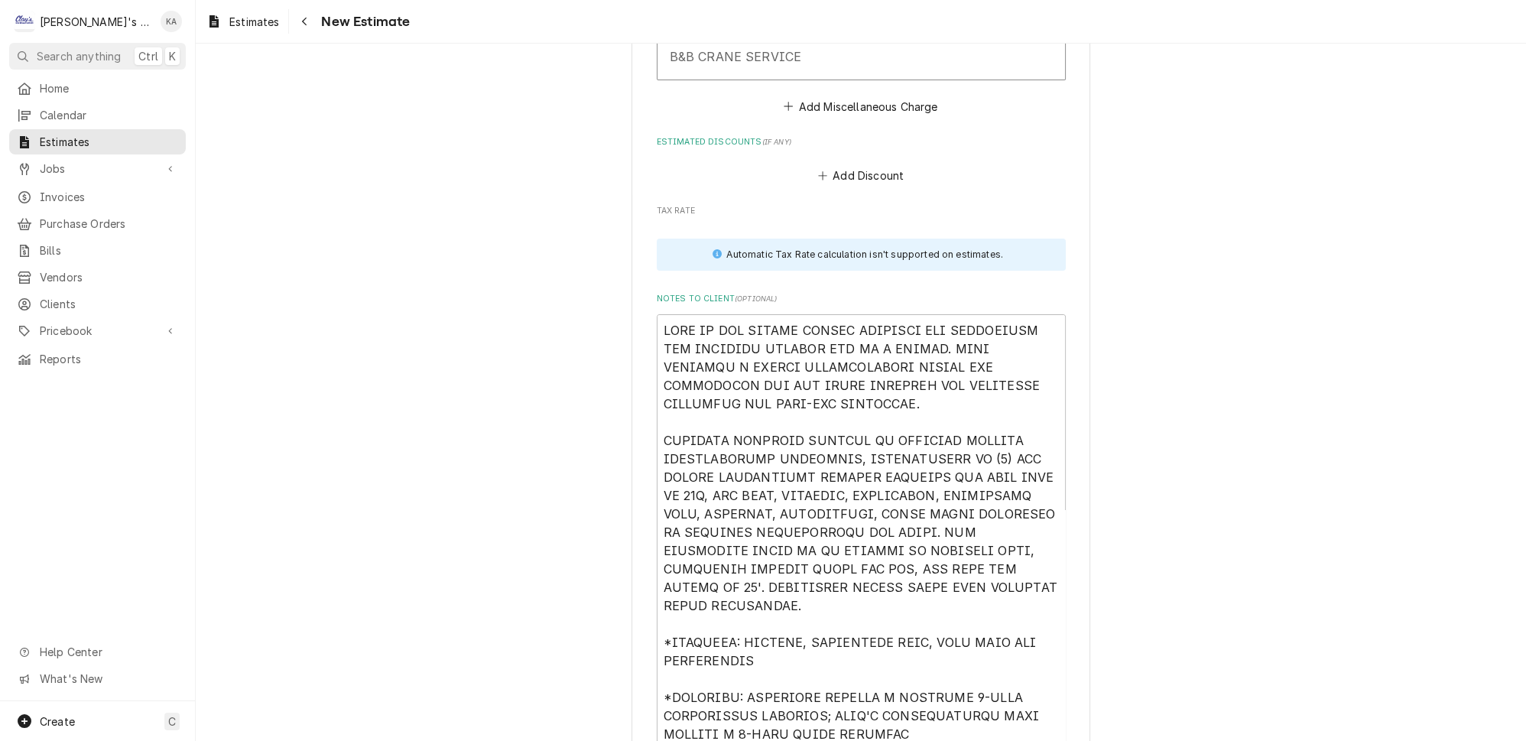
type textarea "HERE IS OUR SECOND OPTION ESTIMATE FOR CONVERTING THE EXISTING FREEZER BOX TO A…"
click at [895, 348] on textarea "Notes to Client ( optional )" at bounding box center [861, 578] width 409 height 529
type textarea "x"
type textarea "HERE IS OUR SECOND OPTION ESTIMATE FOR CONVERTING THE EXISTING FREEZER BOX TO A…"
type textarea "x"
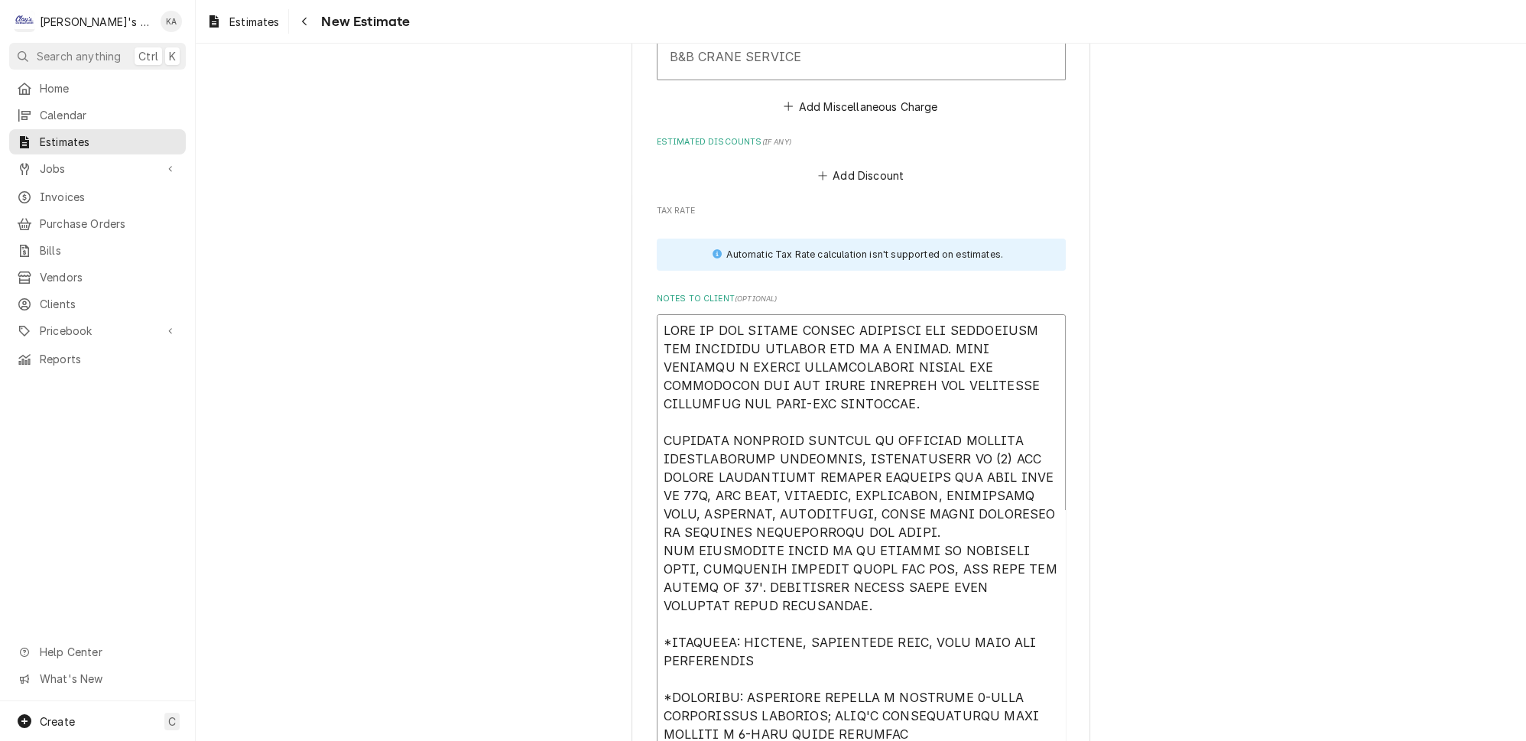
type textarea "HERE IS OUR SECOND OPTION ESTIMATE FOR CONVERTING THE EXISTING FREEZER BOX TO A…"
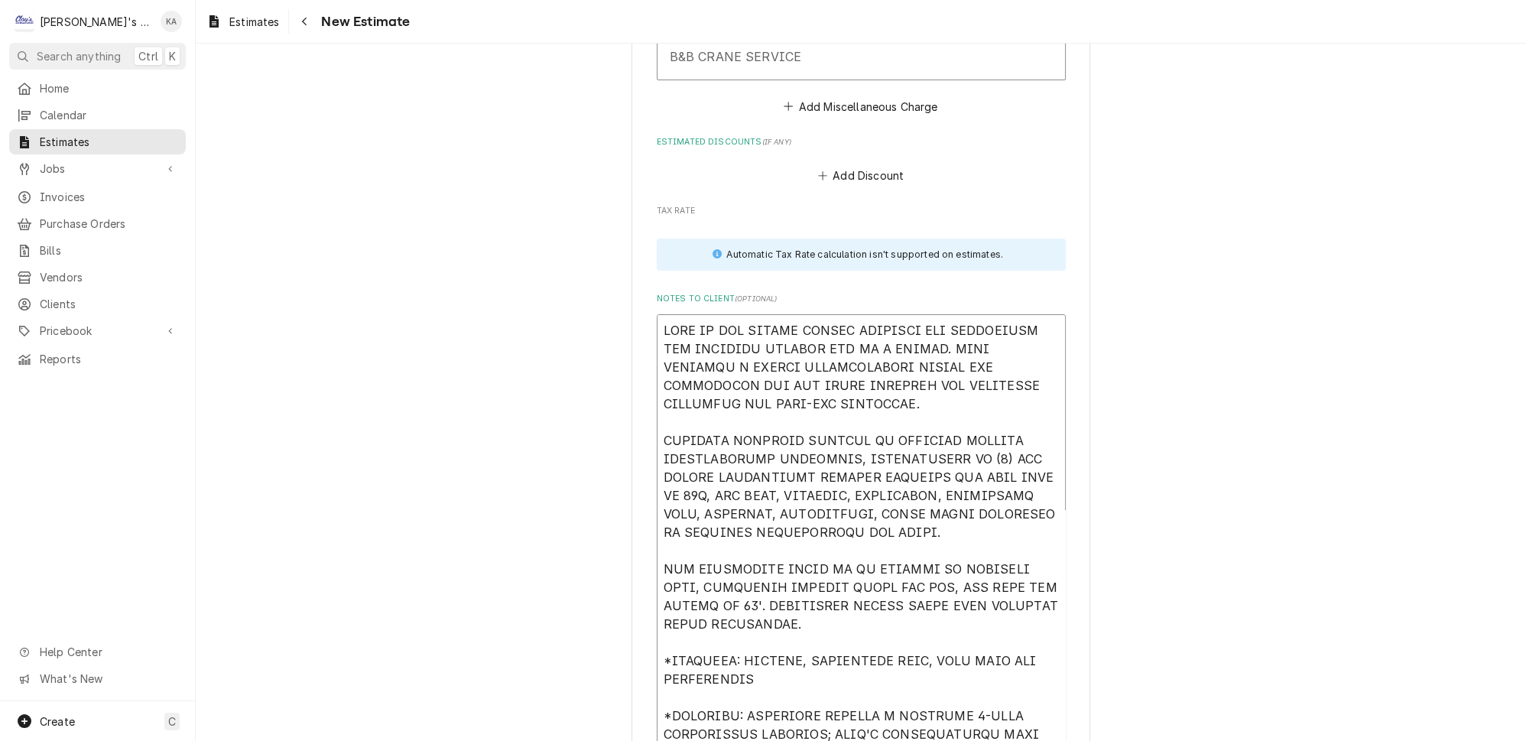
type textarea "x"
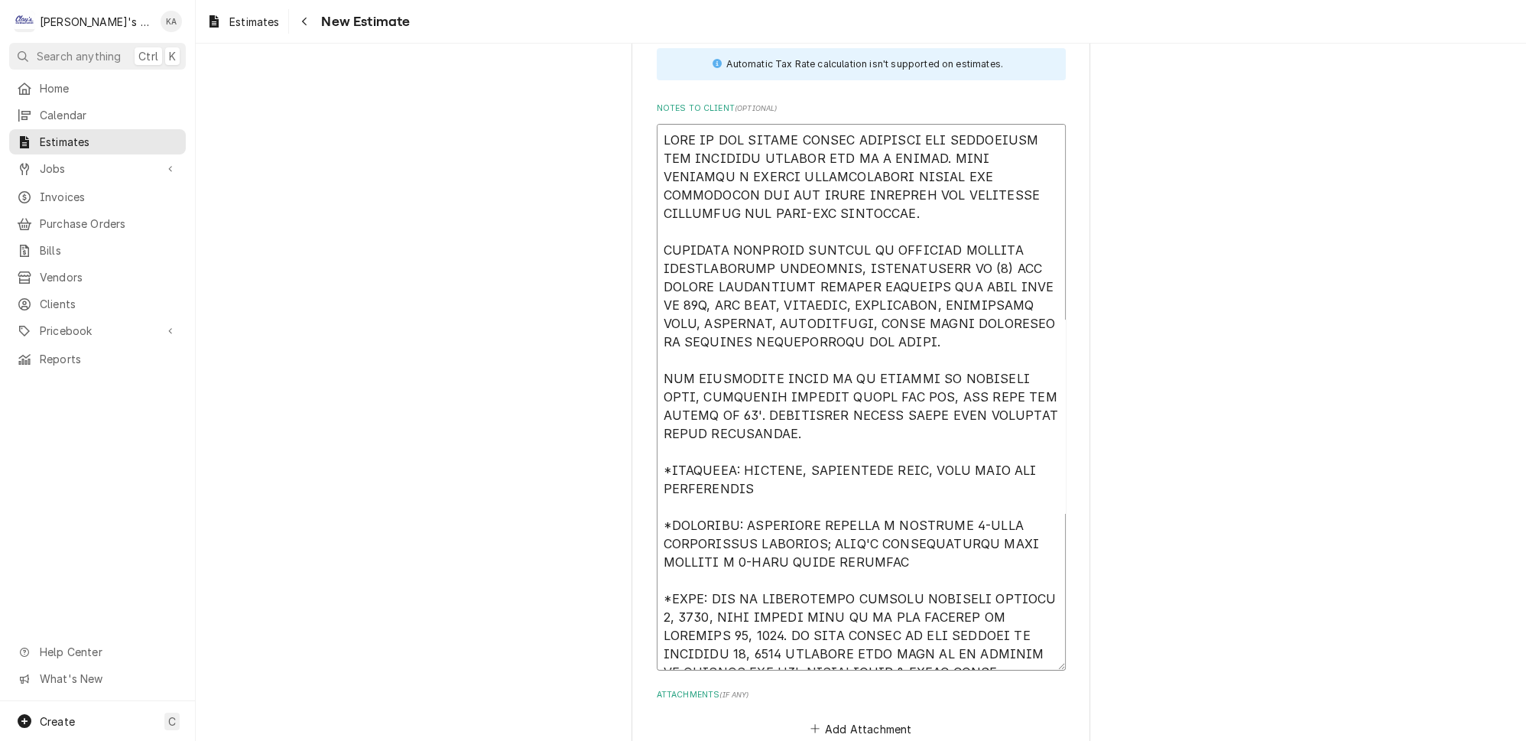
scroll to position [7670, 0]
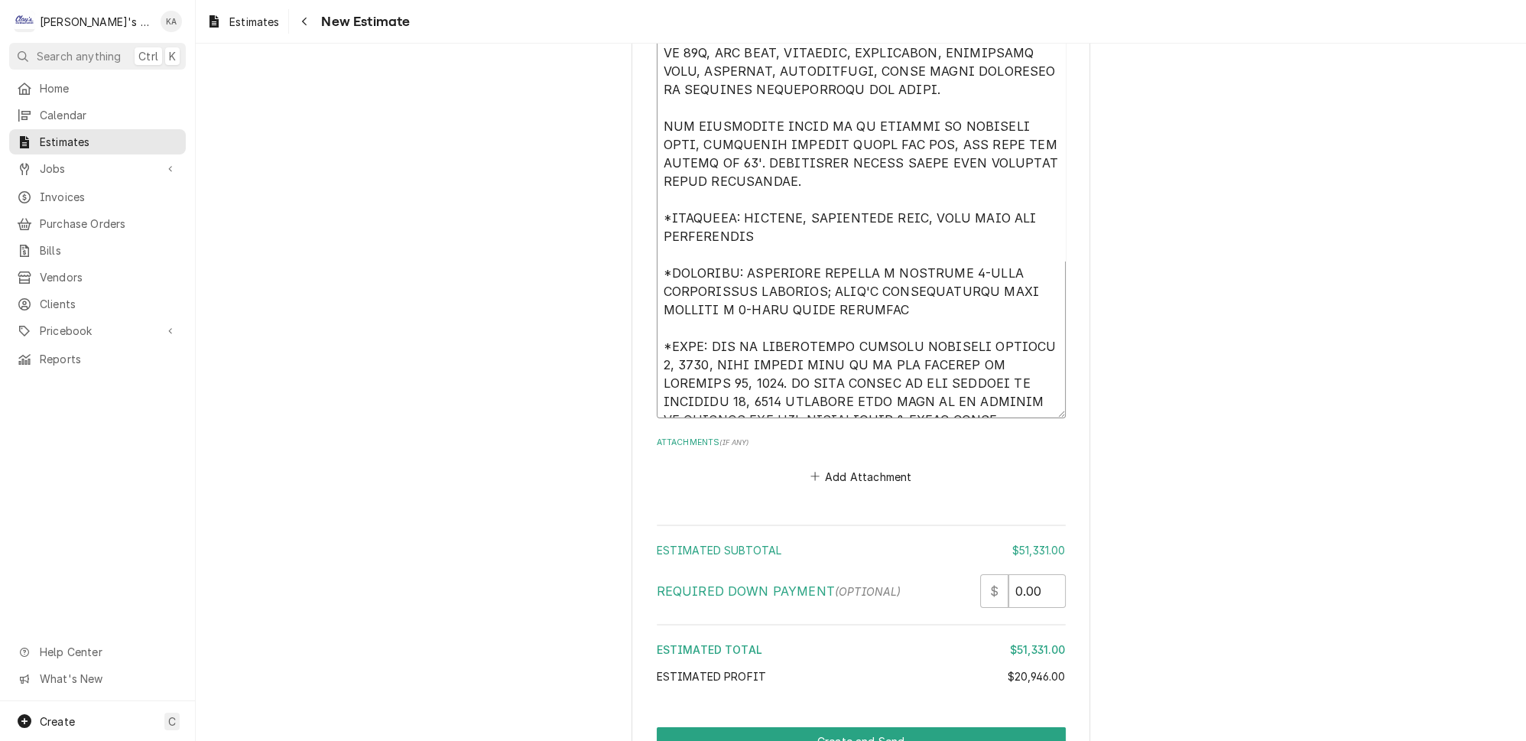
type textarea "HERE IS OUR SECOND OPTION ESTIMATE FOR CONVERTING THE EXISTING FREEZER BOX TO A…"
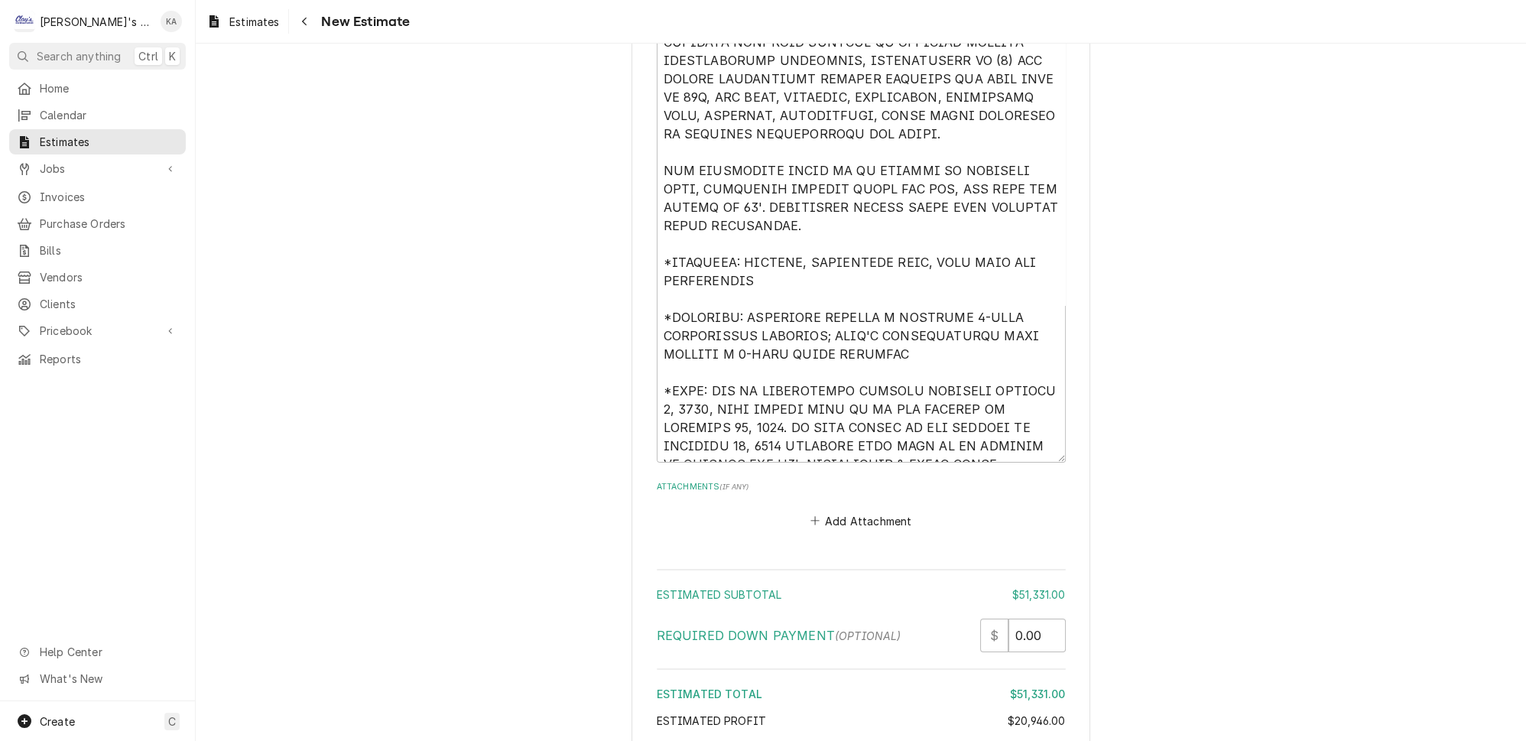
type textarea "x"
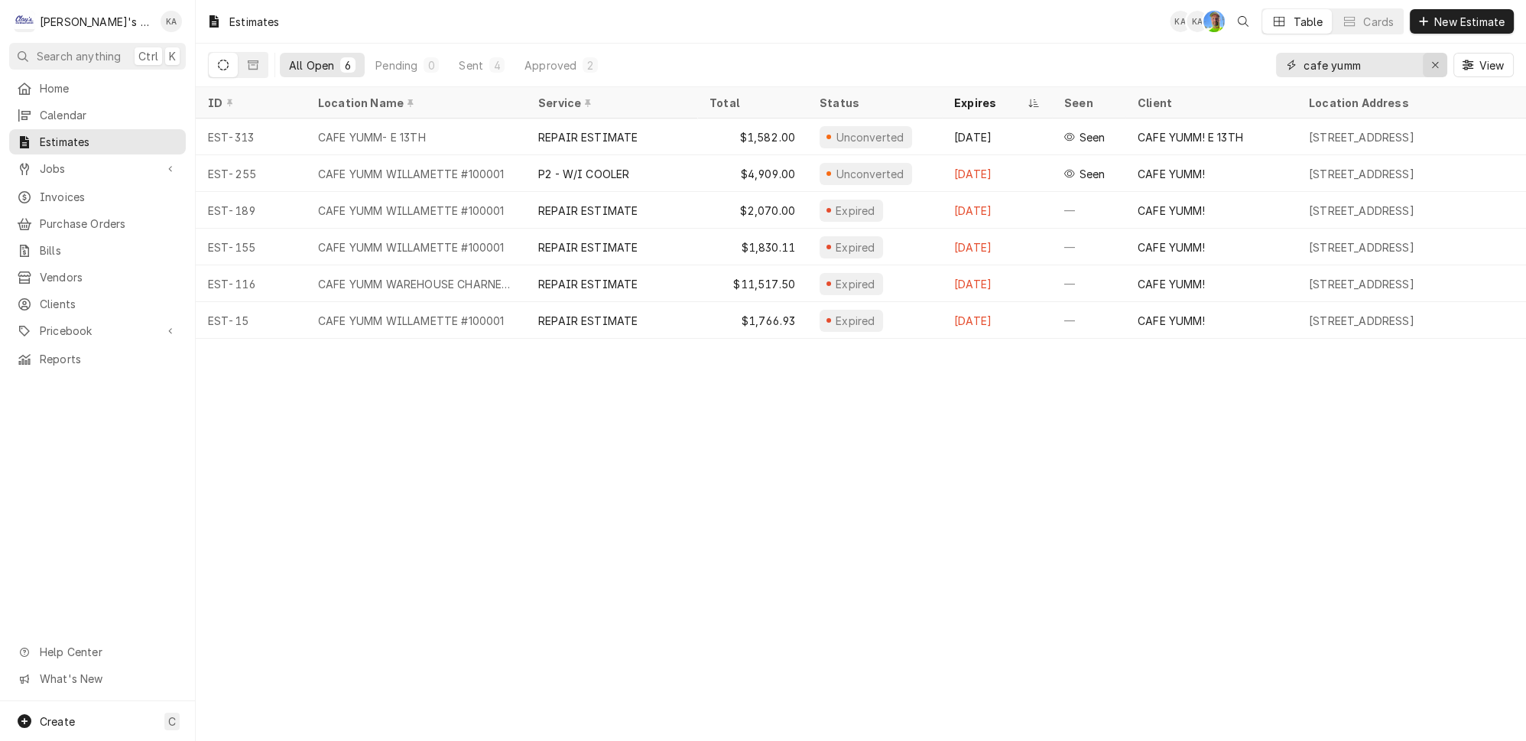
click at [1439, 60] on icon "Erase input" at bounding box center [1435, 65] width 8 height 11
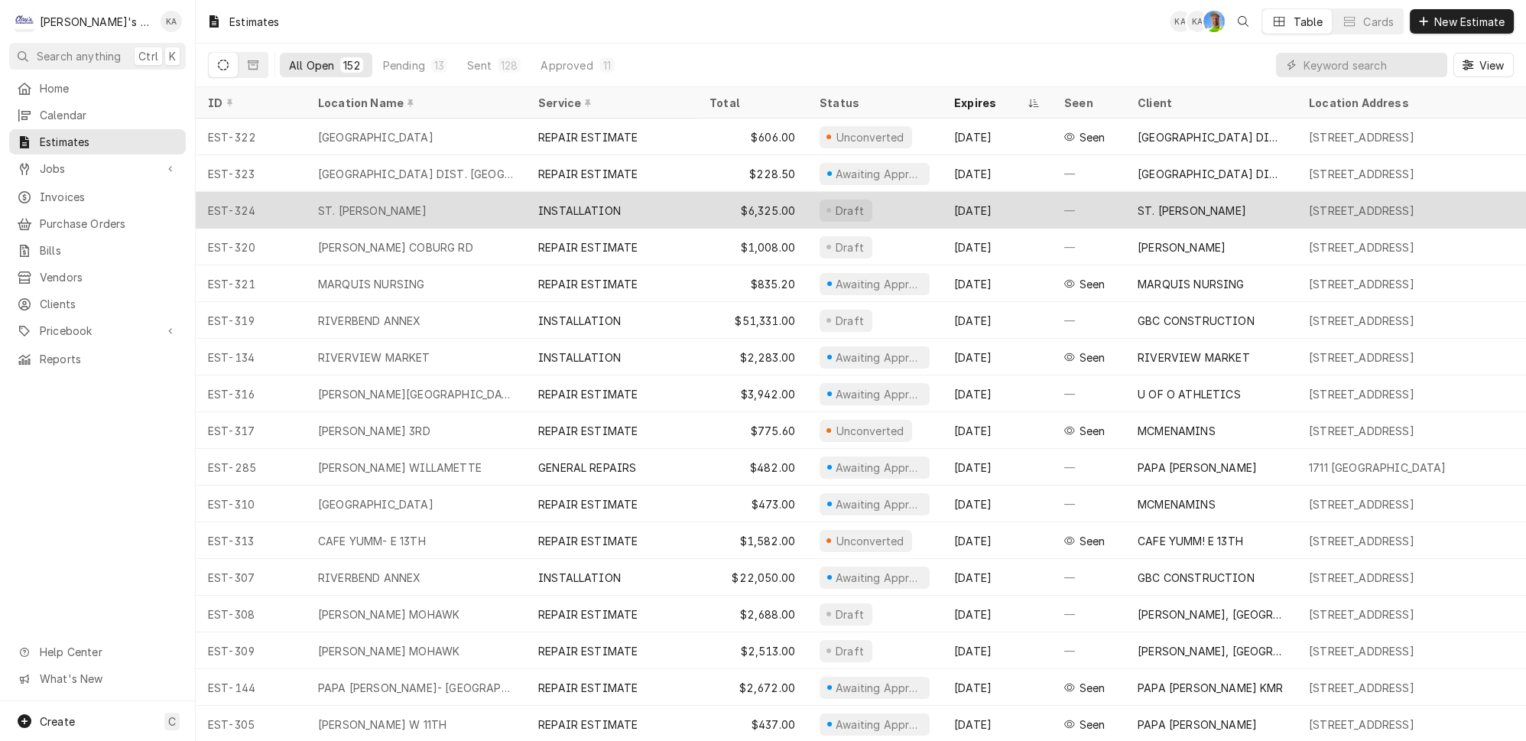
click at [676, 194] on div "INSTALLATION" at bounding box center [611, 210] width 171 height 37
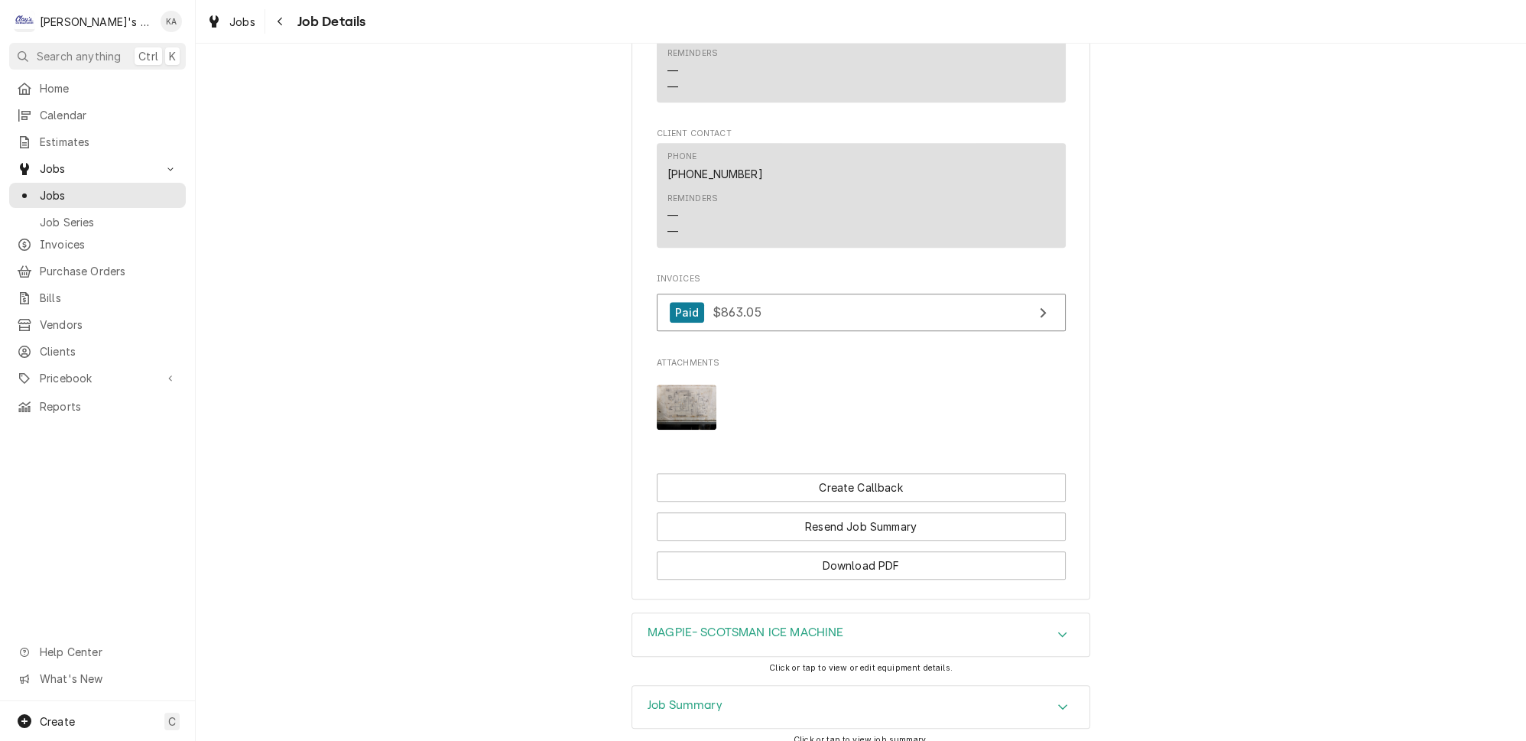
scroll to position [1505, 0]
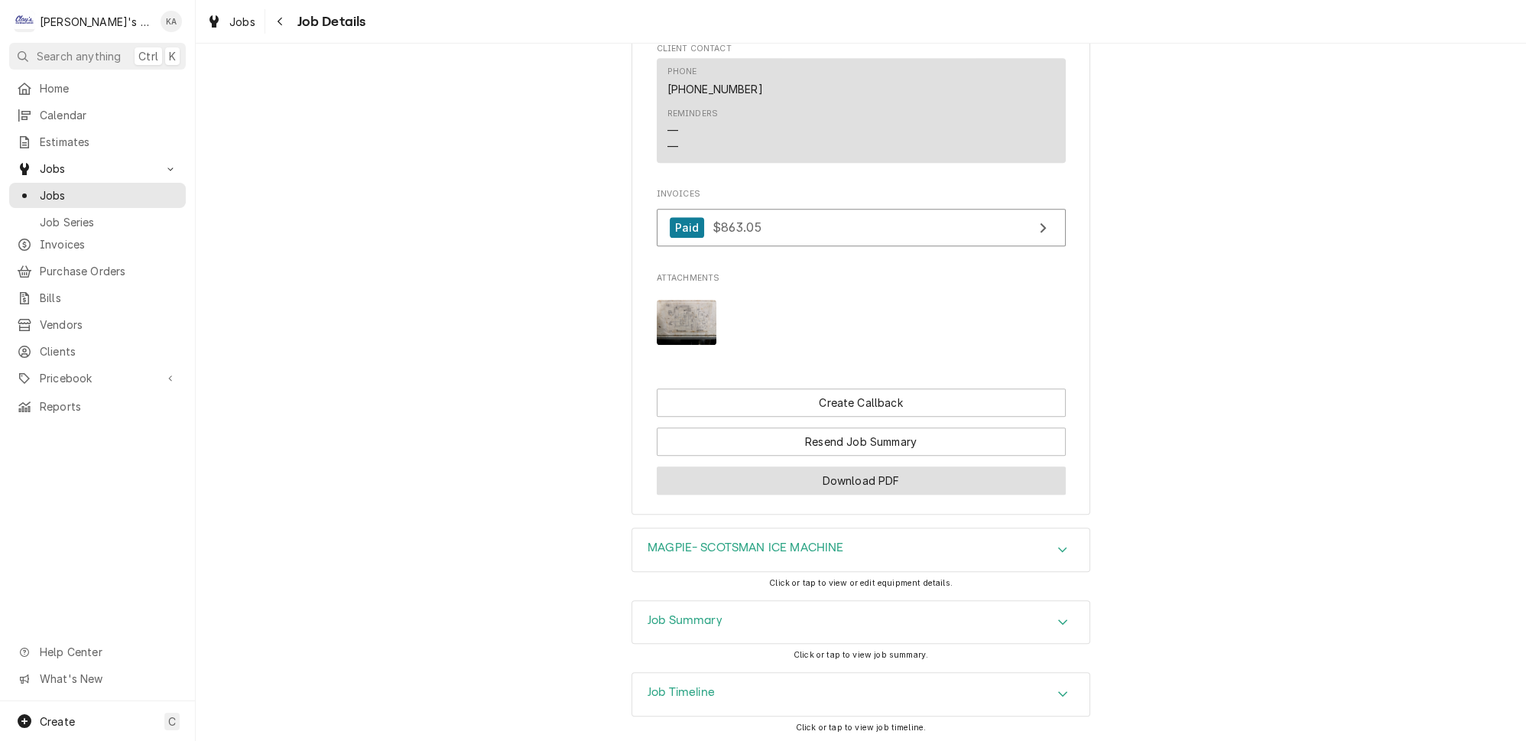
click at [842, 466] on button "Download PDF" at bounding box center [861, 480] width 409 height 28
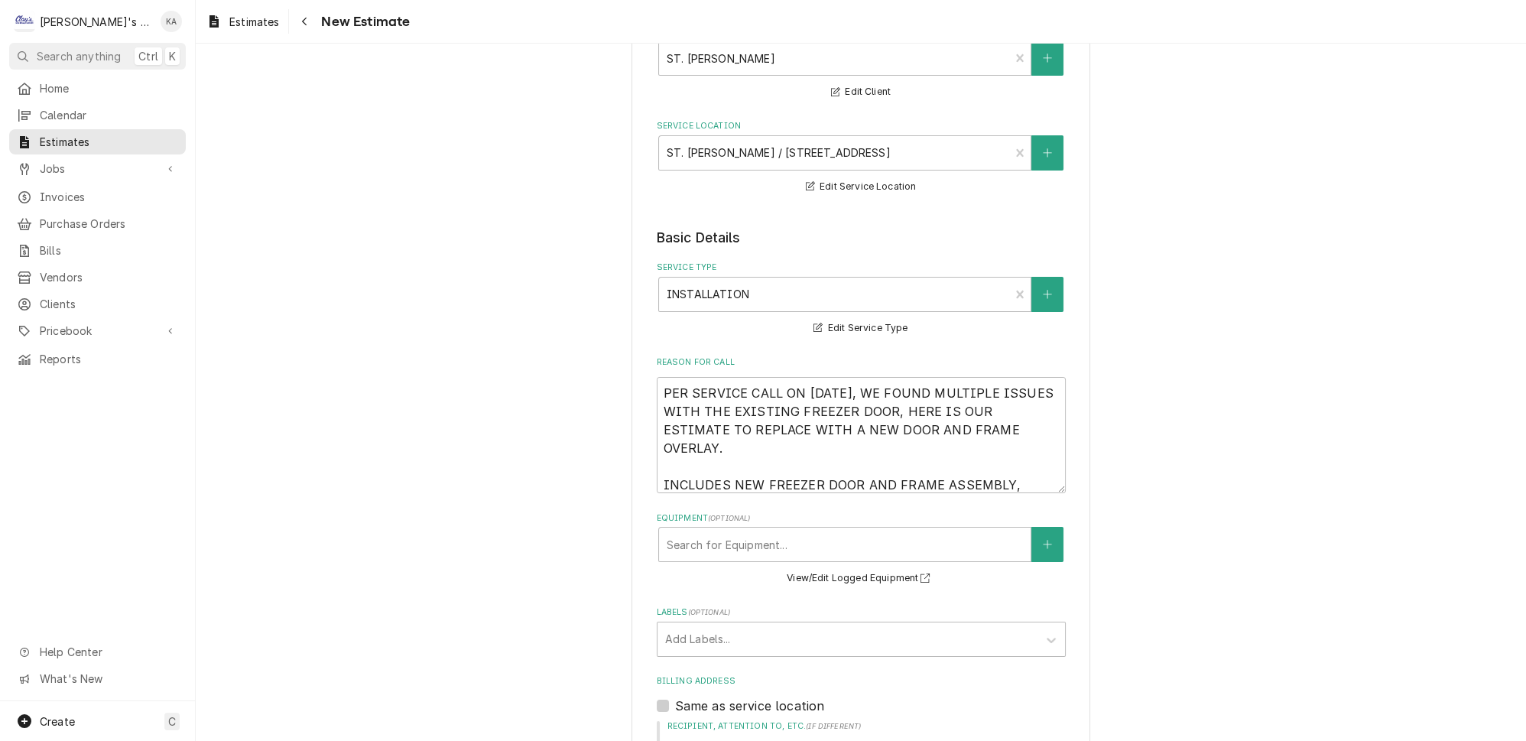
scroll to position [138, 0]
click at [687, 381] on textarea "PER SERVICE CALL ON 7/17/25, WE FOUND MULTIPLE ISSUES WITH THE EXISTING FREEZER…" at bounding box center [861, 434] width 409 height 116
type textarea "x"
type textarea "PER ASERVICE CALL ON 7/17/25, WE FOUND MULTIPLE ISSUES WITH THE EXISTING FREEZE…"
type textarea "x"
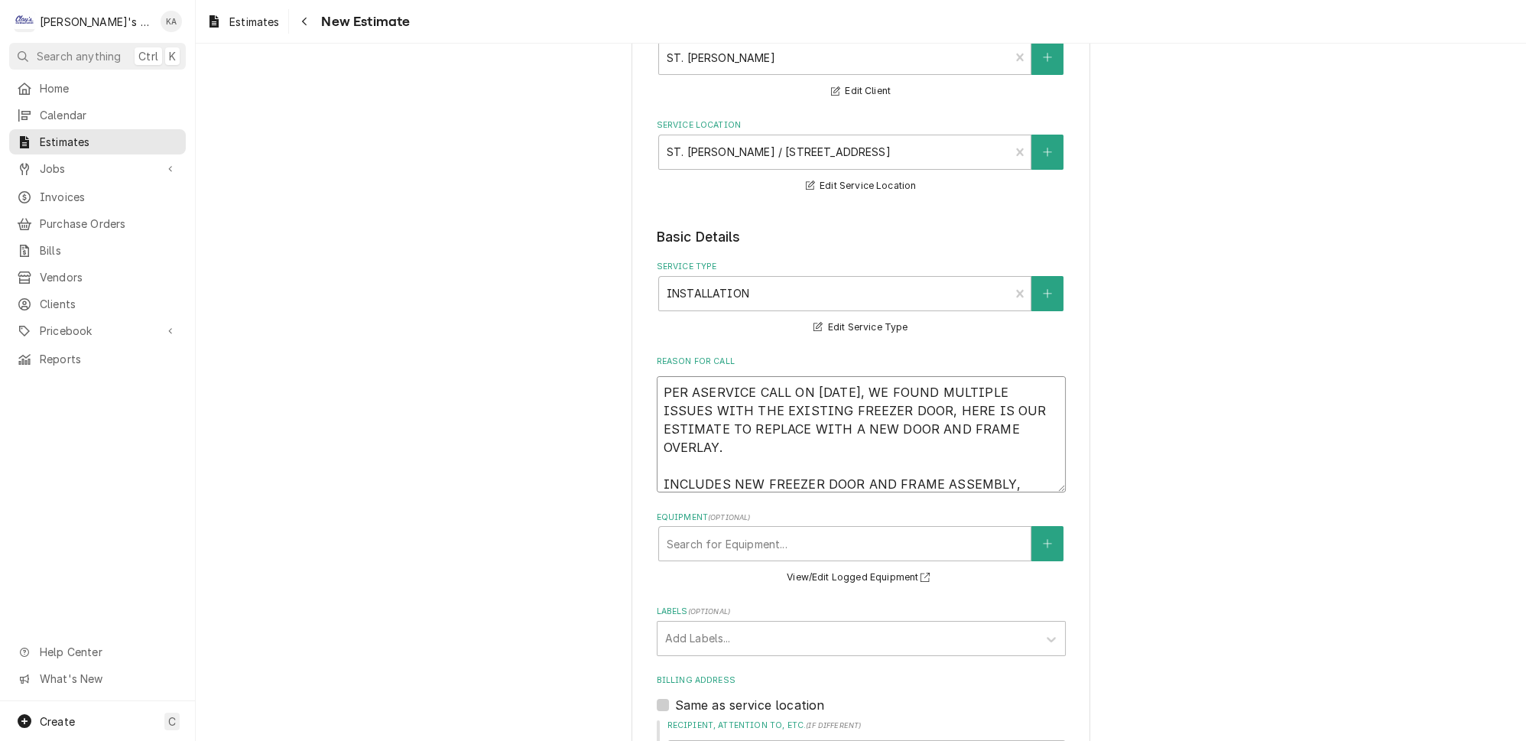
type textarea "PER A SERVICE CALL ON 7/17/25, WE FOUND MULTIPLE ISSUES WITH THE EXISTING FREEZ…"
click at [835, 378] on textarea "PER A SERVICE CALL ON 7/17/25, WE FOUND MULTIPLE ISSUES WITH THE EXISTING FREEZ…" at bounding box center [861, 434] width 409 height 116
type textarea "x"
type textarea "PER A SERVICE CALL ON 7/17/225, WE FOUND MULTIPLE ISSUES WITH THE EXISTING FREE…"
type textarea "x"
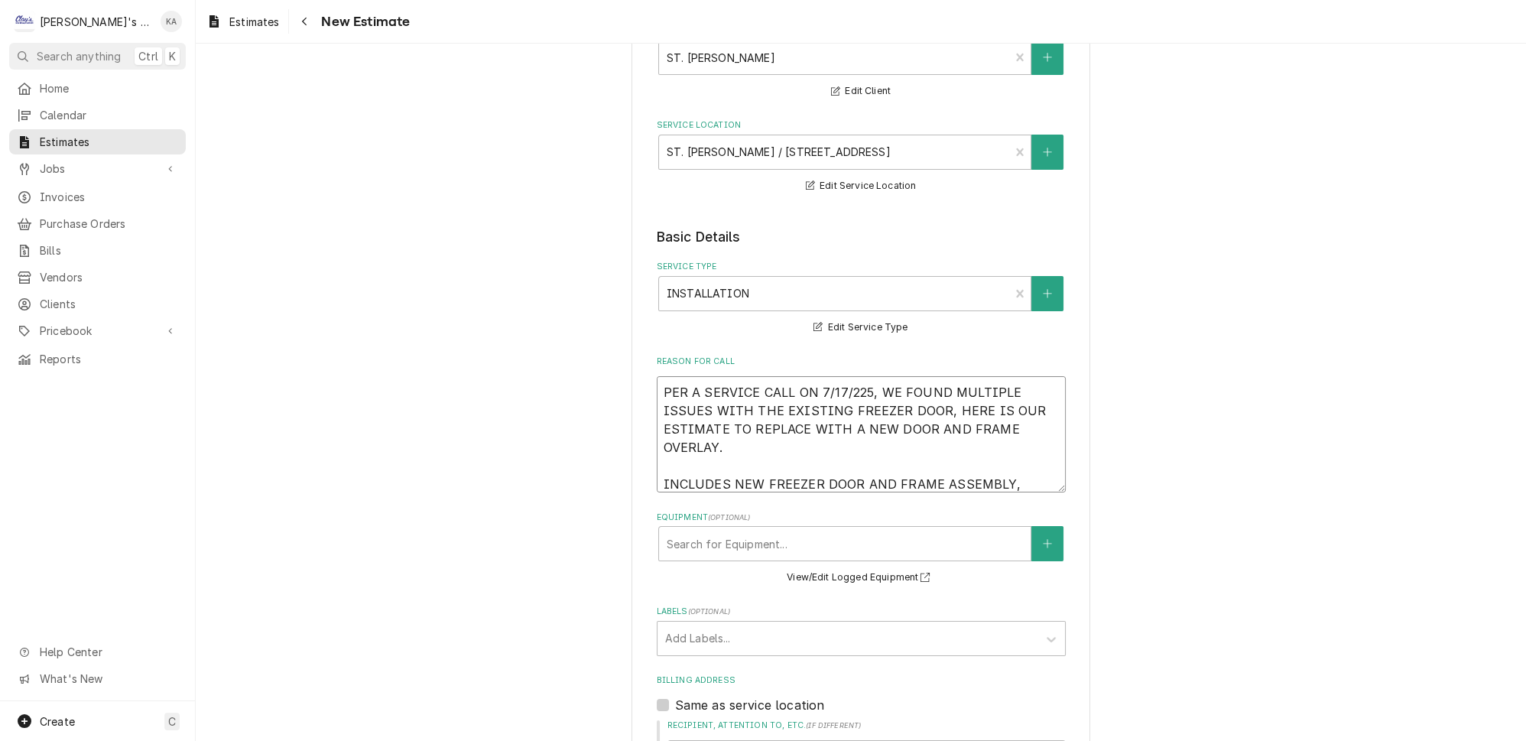
type textarea "PER A SERVICE CALL ON 7/17/2025, WE FOUND MULTIPLE ISSUES WITH THE EXISTING FRE…"
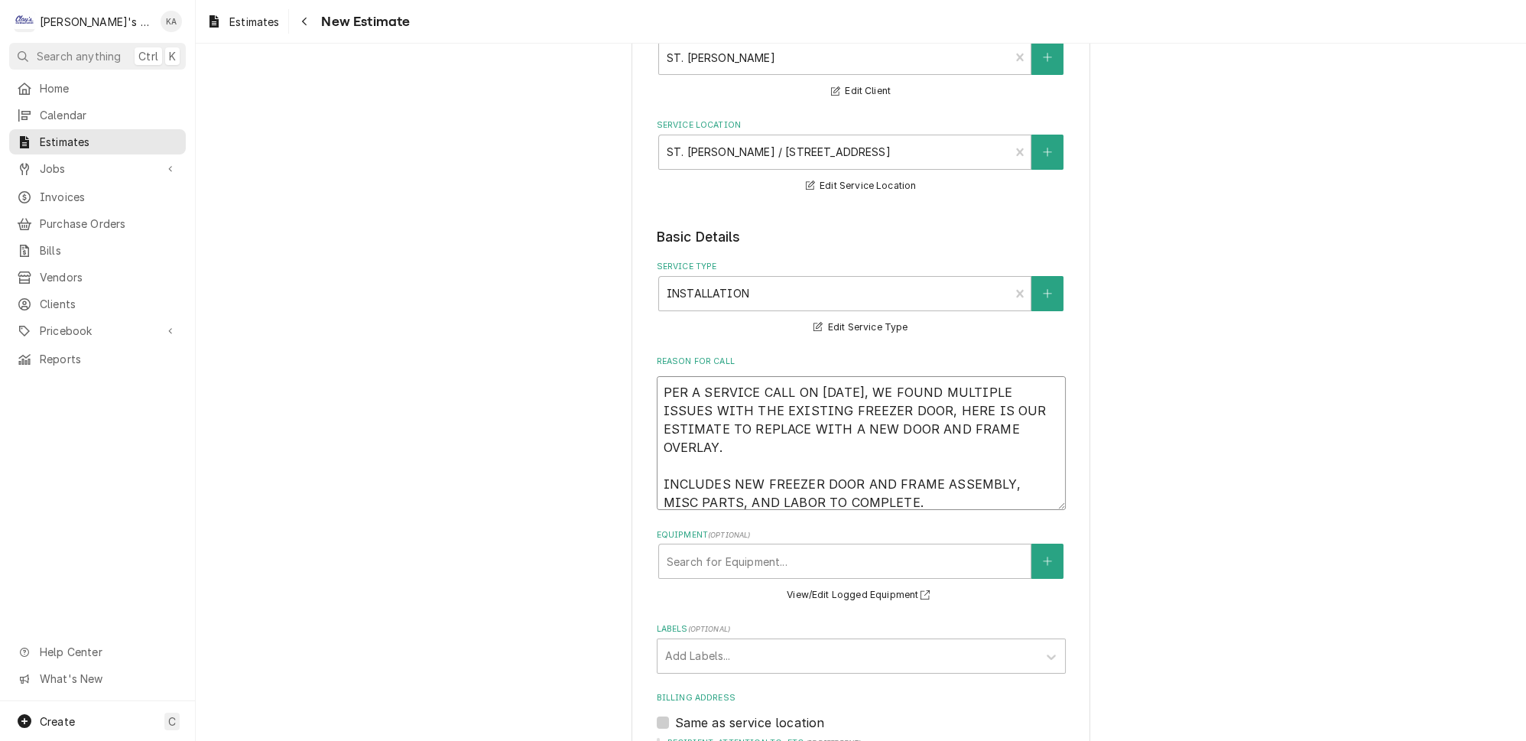
click at [696, 381] on textarea "PER A SERVICE CALL ON 7/17/2025, WE FOUND MULTIPLE ISSUES WITH THE EXISTING FRE…" at bounding box center [861, 443] width 409 height 134
type textarea "x"
type textarea "PER SERVICE CALL ON 7/17/2025, WE FOUND MULTIPLE ISSUES WITH THE EXISTING FREEZ…"
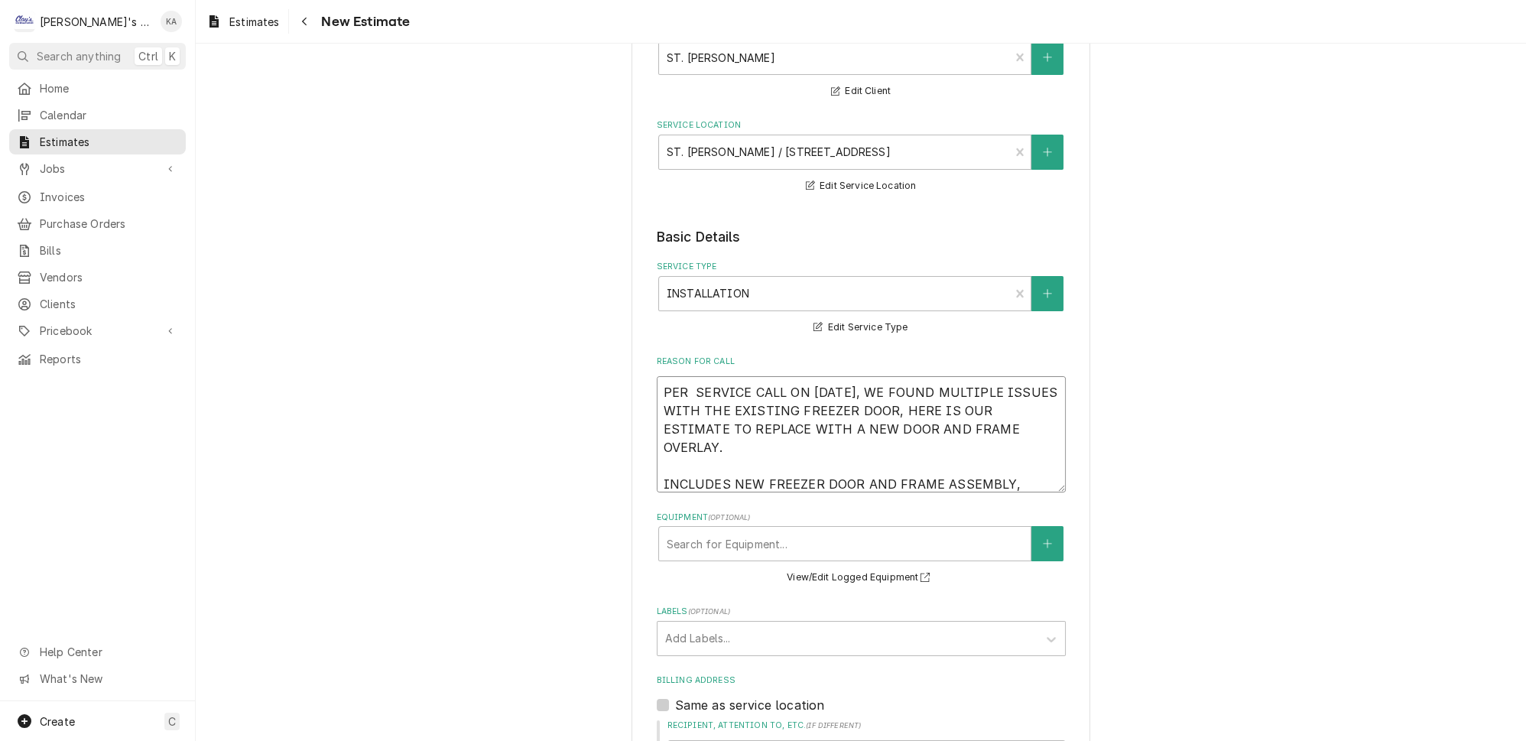
drag, startPoint x: 1021, startPoint y: 398, endPoint x: 882, endPoint y: 399, distance: 138.4
click at [882, 399] on textarea "PER SERVICE CALL ON 7/17/2025, WE FOUND MULTIPLE ISSUES WITH THE EXISTING FREEZ…" at bounding box center [861, 434] width 409 height 116
type textarea "x"
type textarea "HERE IS OUR ESTIMATE PER SERVICE CALL ON 7/17/2025, WE FOUND MULTIPLE ISSUES WI…"
click at [665, 379] on textarea "HERE IS OUR ESTIMATE PER SERVICE CALL ON 7/17/2025, WE FOUND MULTIPLE ISSUES WI…" at bounding box center [861, 434] width 409 height 116
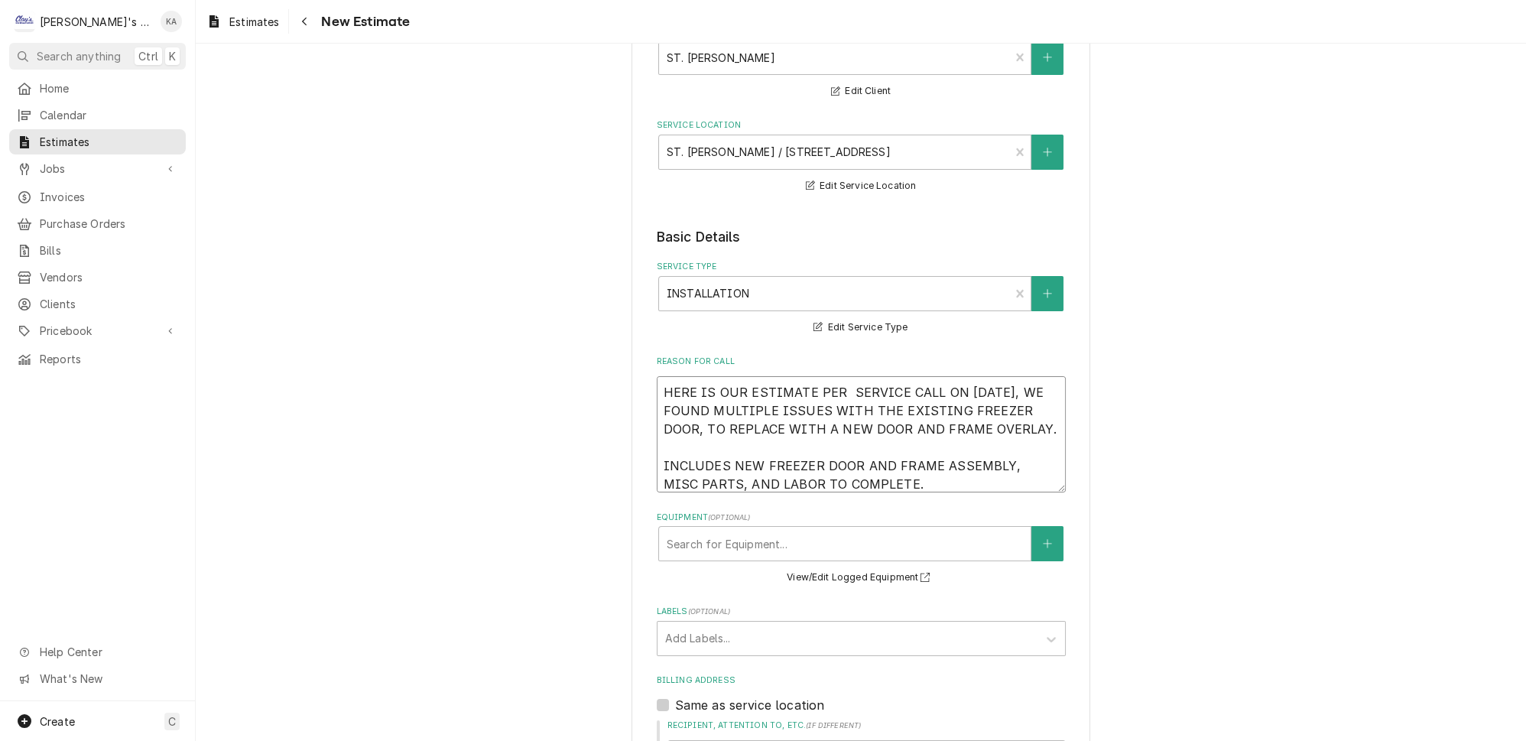
type textarea "x"
type textarea "9HERE IS OUR ESTIMATE PER SERVICE CALL ON 7/17/2025, WE FOUND MULTIPLE ISSUES W…"
type textarea "x"
type textarea "9/HERE IS OUR ESTIMATE PER SERVICE CALL ON 7/17/2025, WE FOUND MULTIPLE ISSUES …"
type textarea "x"
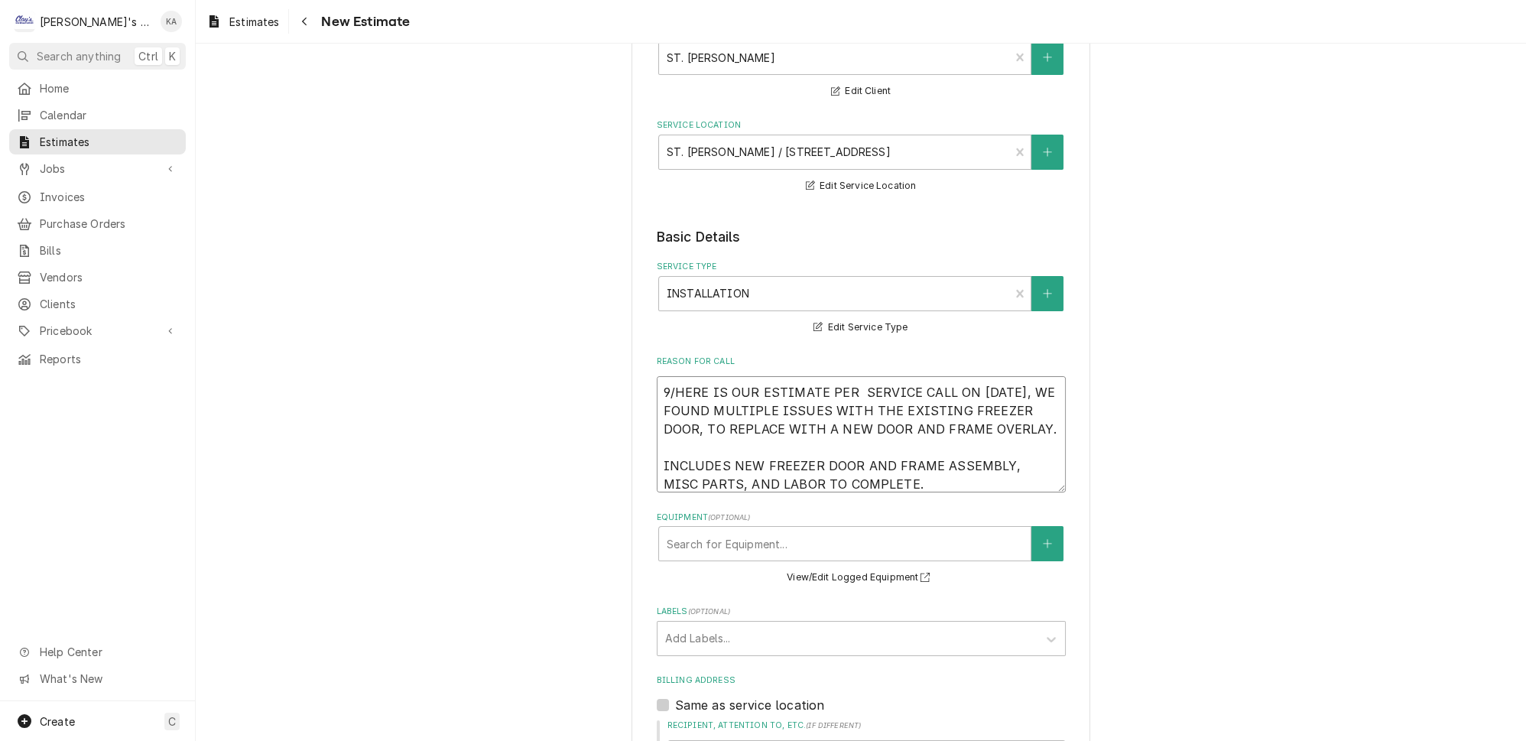
type textarea "9/3HERE IS OUR ESTIMATE PER SERVICE CALL ON 7/17/2025, WE FOUND MULTIPLE ISSUES…"
type textarea "x"
type textarea "9/3/HERE IS OUR ESTIMATE PER SERVICE CALL ON 7/17/2025, WE FOUND MULTIPLE ISSUE…"
type textarea "x"
type textarea "9/3/2HERE IS OUR ESTIMATE PER SERVICE CALL ON 7/17/2025, WE FOUND MULTIPLE ISSU…"
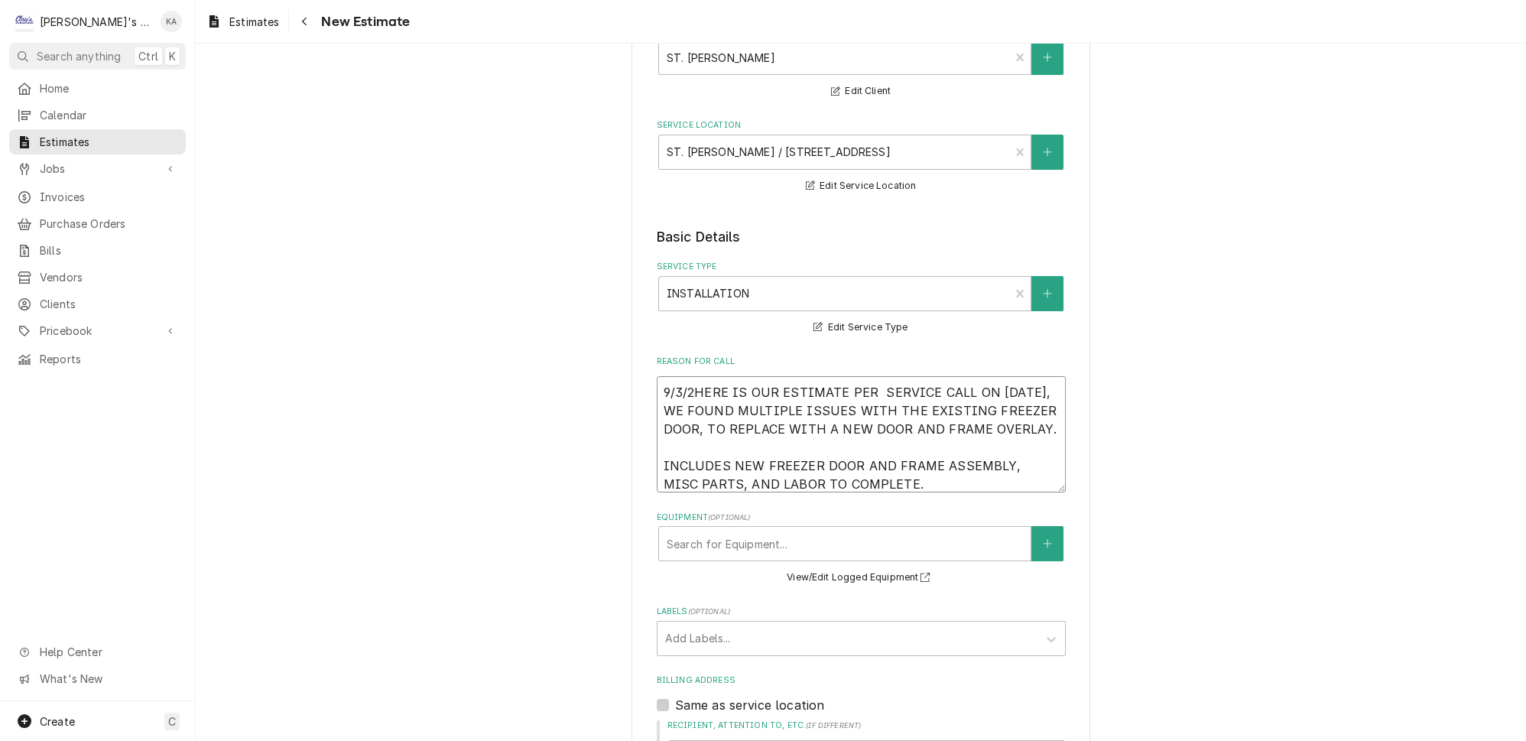
type textarea "x"
type textarea "9/3/20HERE IS OUR ESTIMATE PER SERVICE CALL ON 7/17/2025, WE FOUND MULTIPLE ISS…"
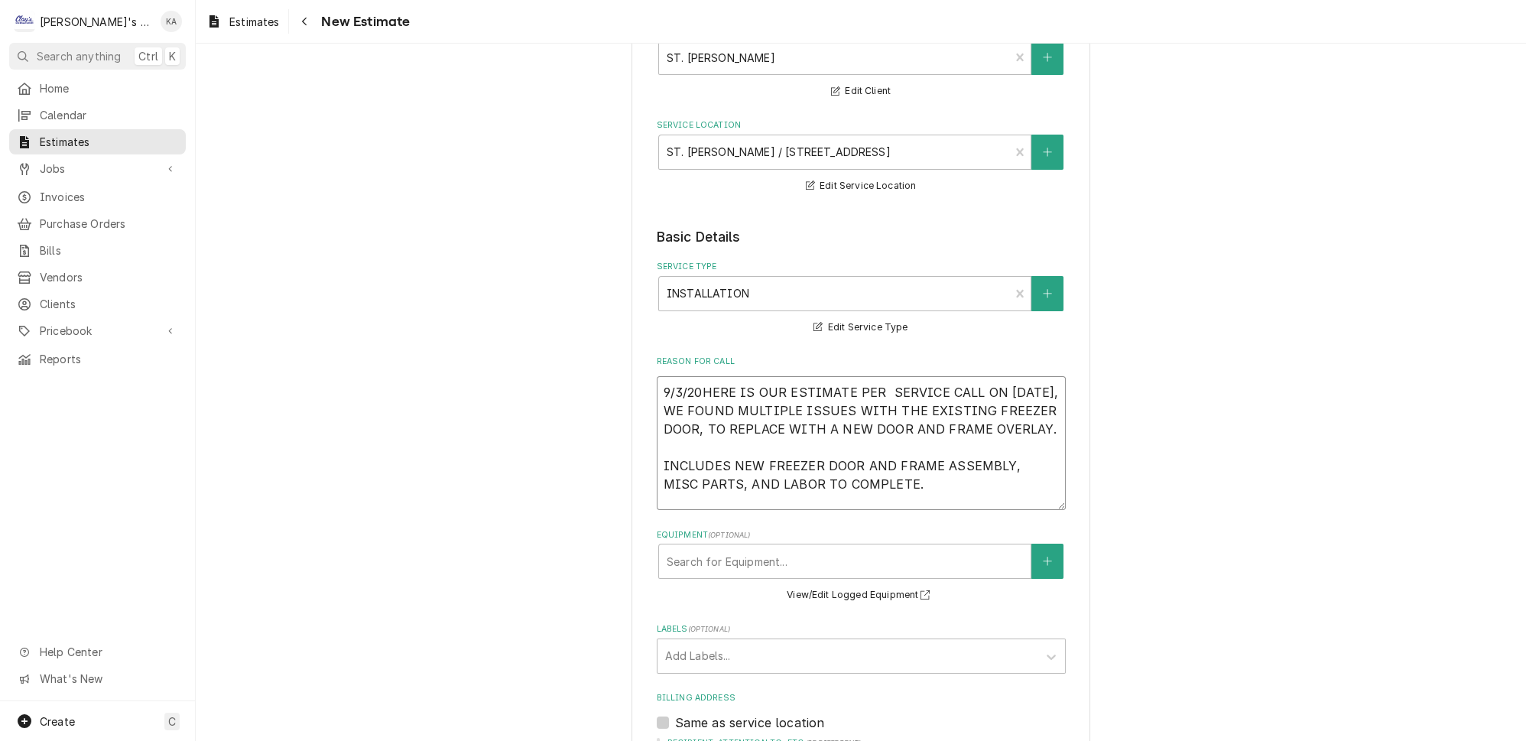
type textarea "x"
type textarea "9/3/202HERE IS OUR ESTIMATE PER SERVICE CALL ON 7/17/2025, WE FOUND MULTIPLE IS…"
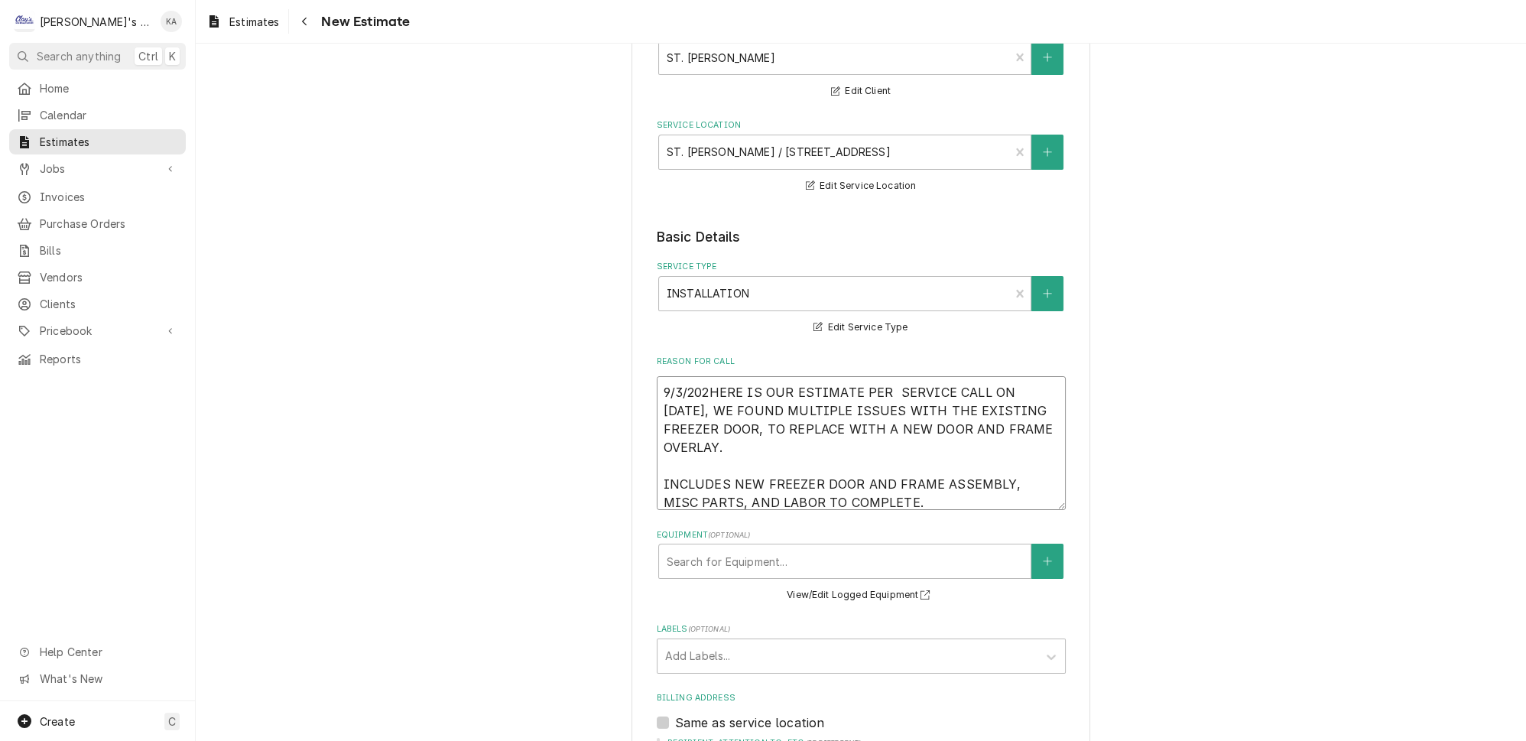
type textarea "x"
type textarea "9/3/2025HERE IS OUR ESTIMATE PER SERVICE CALL ON 7/17/2025, WE FOUND MULTIPLE I…"
type textarea "x"
type textarea "9/3/2025 HERE IS OUR ESTIMATE PER SERVICE CALL ON 7/17/2025, WE FOUND MULTIPLE …"
drag, startPoint x: 758, startPoint y: 414, endPoint x: 813, endPoint y: 430, distance: 56.6
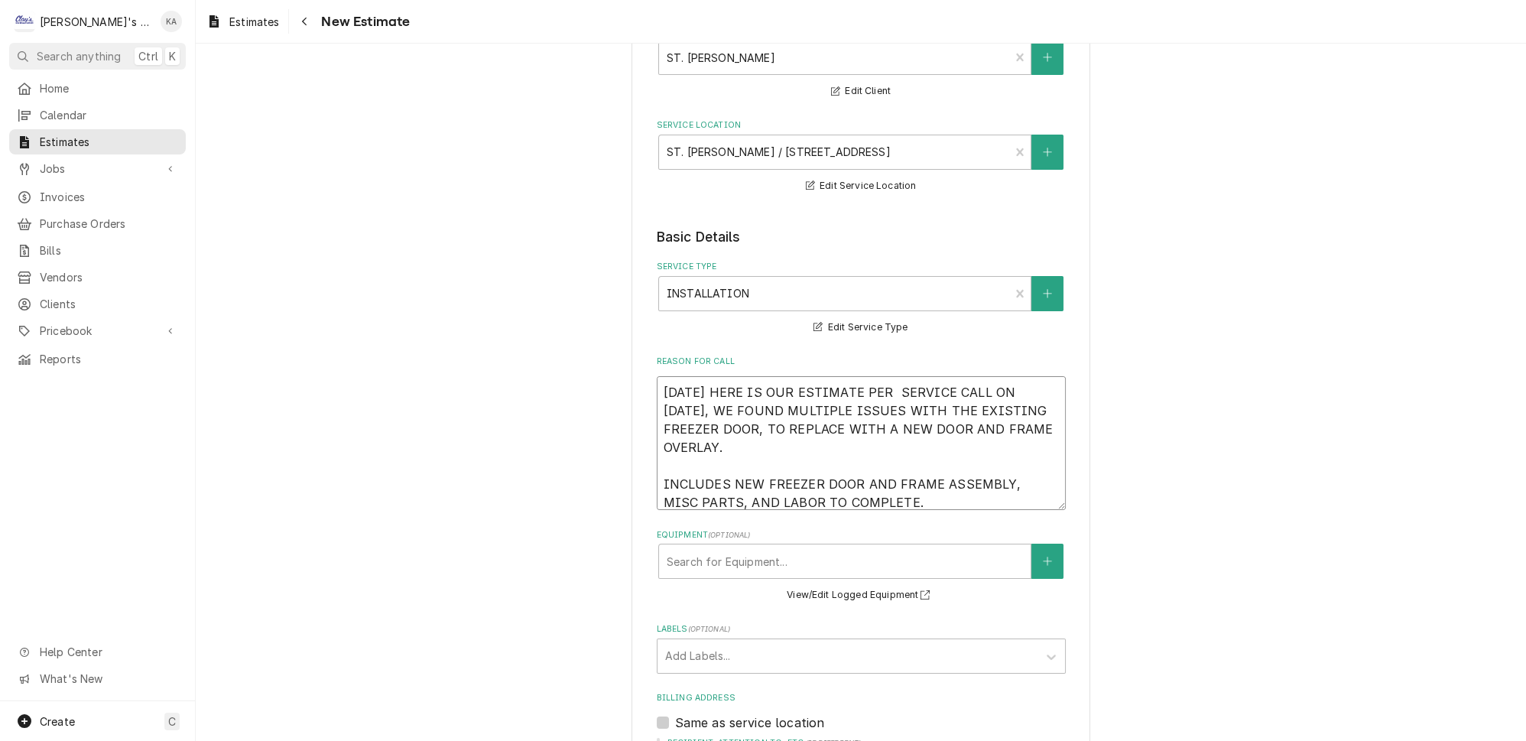
click at [813, 430] on textarea "9/3/2025 HERE IS OUR ESTIMATE PER SERVICE CALL ON 7/17/2025, WE FOUND MULTIPLE …" at bounding box center [861, 443] width 409 height 134
type textarea "x"
type textarea "9/3/2025 HERE IS OUR ESTIMATE TO REPLACE WITH A NEW DOOR AND FRAME OVERLAY. PER…"
click at [935, 381] on textarea "9/3/2025 HERE IS OUR ESTIMATE TO REPLACE WITH A NEW DOOR AND FRAME OVERLAY. PER…" at bounding box center [861, 443] width 409 height 134
type textarea "x"
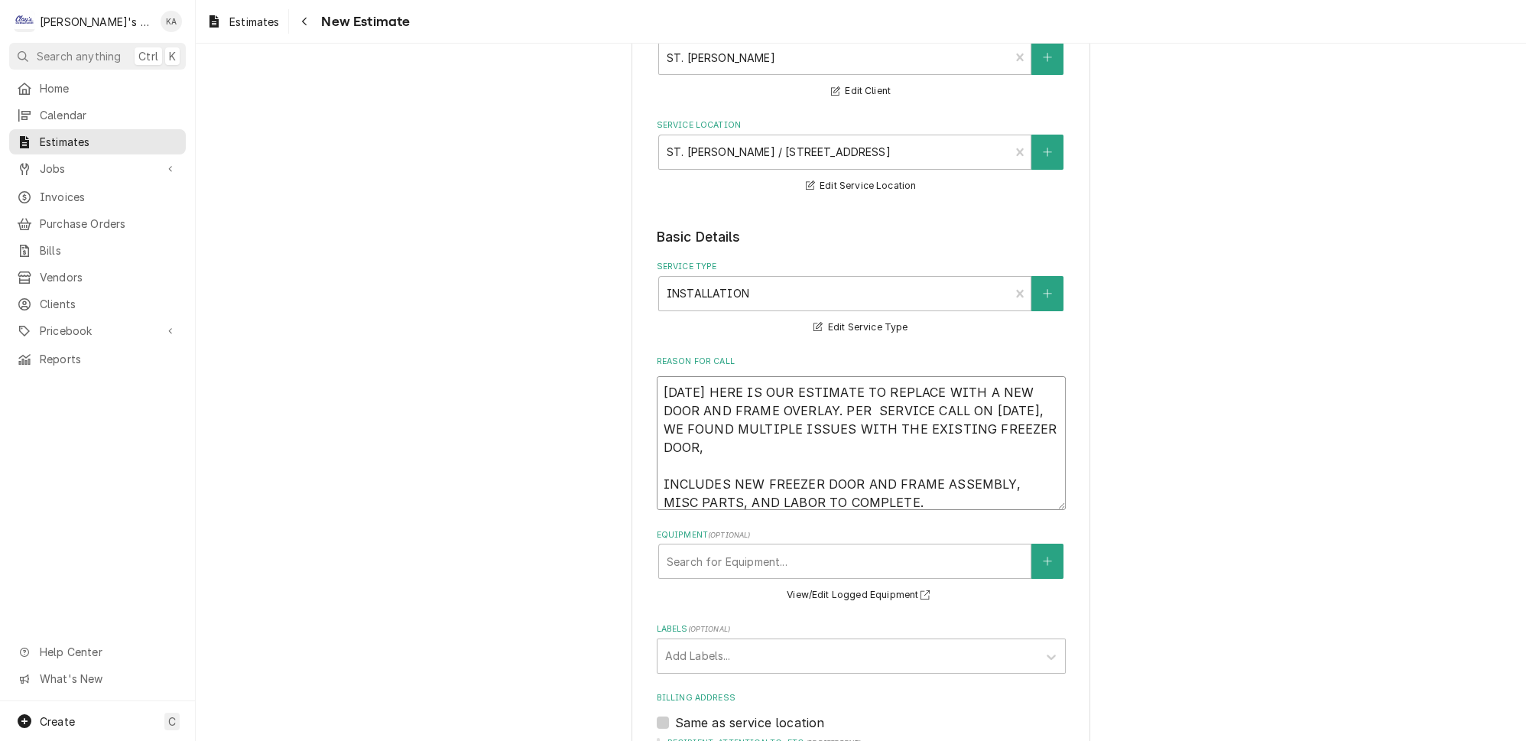
type textarea "9/3/2025 HERE IS OUR ESTIMATE TO REPLACE TWITH A NEW DOOR AND FRAME OVERLAY. PE…"
type textarea "x"
type textarea "9/3/2025 HERE IS OUR ESTIMATE TO REPLACE THWITH A NEW DOOR AND FRAME OVERLAY. P…"
type textarea "x"
type textarea "9/3/2025 HERE IS OUR ESTIMATE TO REPLACE THEWITH A NEW DOOR AND FRAME OVERLAY. …"
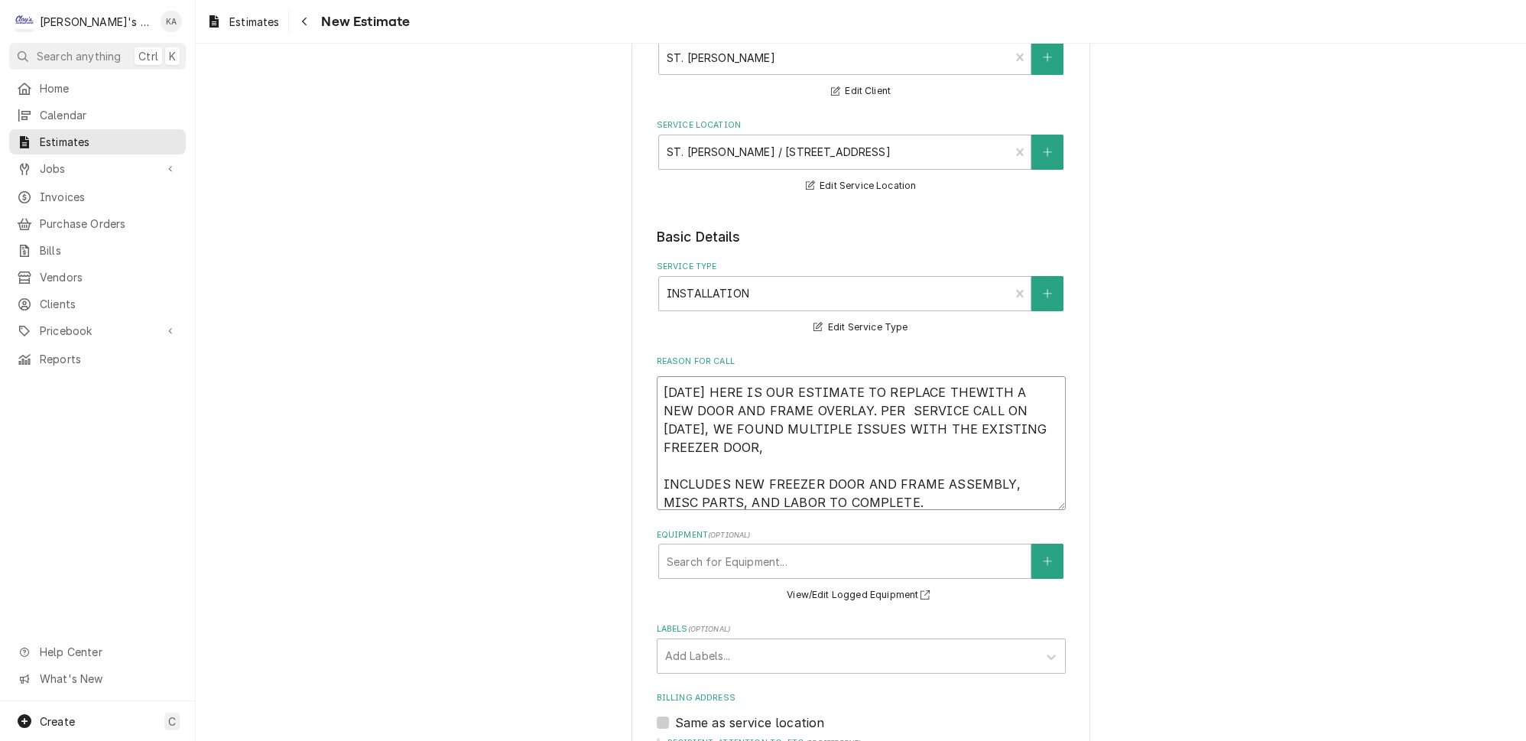
type textarea "x"
type textarea "9/3/2025 HERE IS OUR ESTIMATE TO REPLACE THE WITH A NEW DOOR AND FRAME OVERLAY.…"
type textarea "x"
type textarea "9/3/2025 HERE IS OUR ESTIMATE TO REPLACE THE WWITH A NEW DOOR AND FRAME OVERLAY…"
type textarea "x"
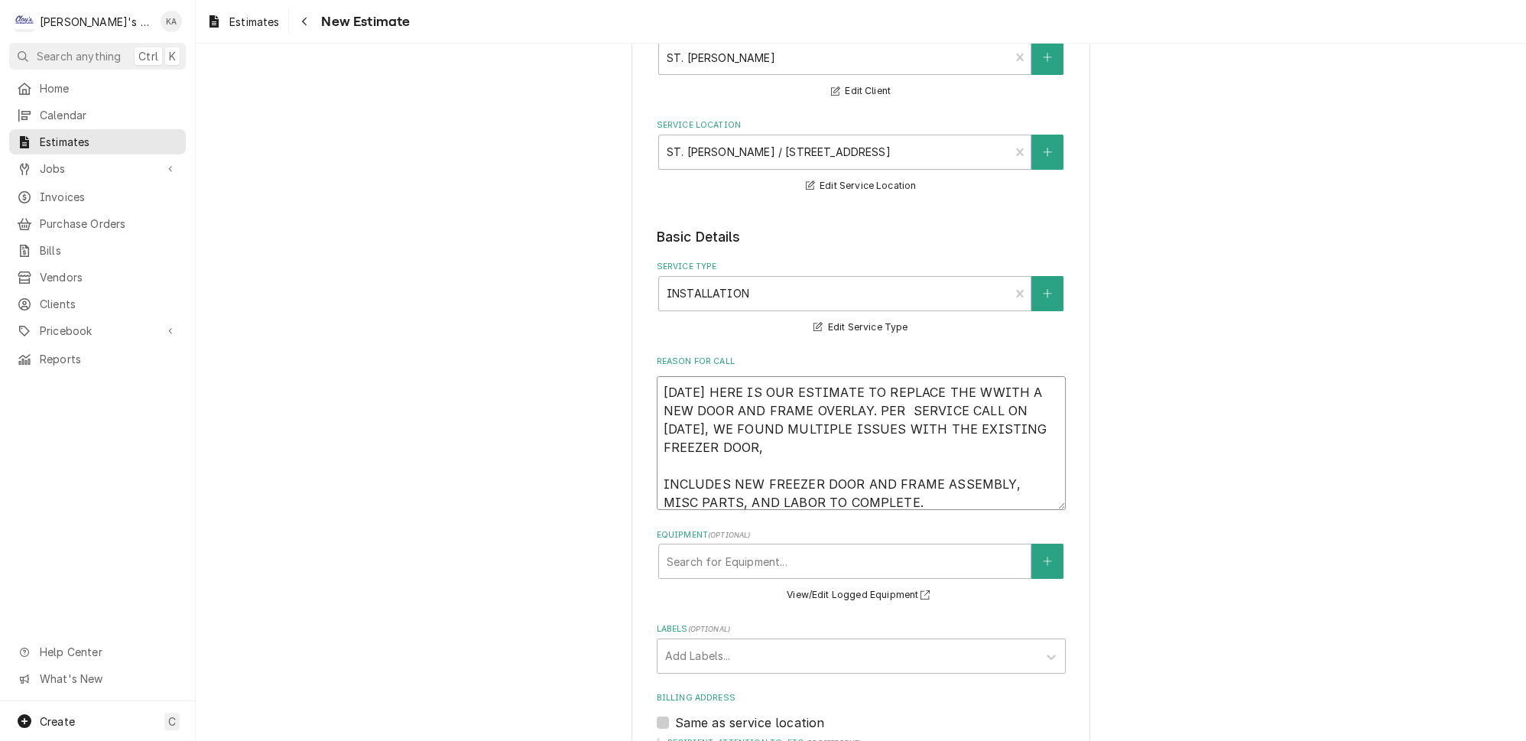
type textarea "9/3/2025 HERE IS OUR ESTIMATE TO REPLACE THE WAWITH A NEW DOOR AND FRAME OVERLA…"
type textarea "x"
type textarea "9/3/2025 HERE IS OUR ESTIMATE TO REPLACE THE WALWITH A NEW DOOR AND FRAME OVERL…"
type textarea "x"
type textarea "9/3/2025 HERE IS OUR ESTIMATE TO REPLACE THE WALKWITH A NEW DOOR AND FRAME OVER…"
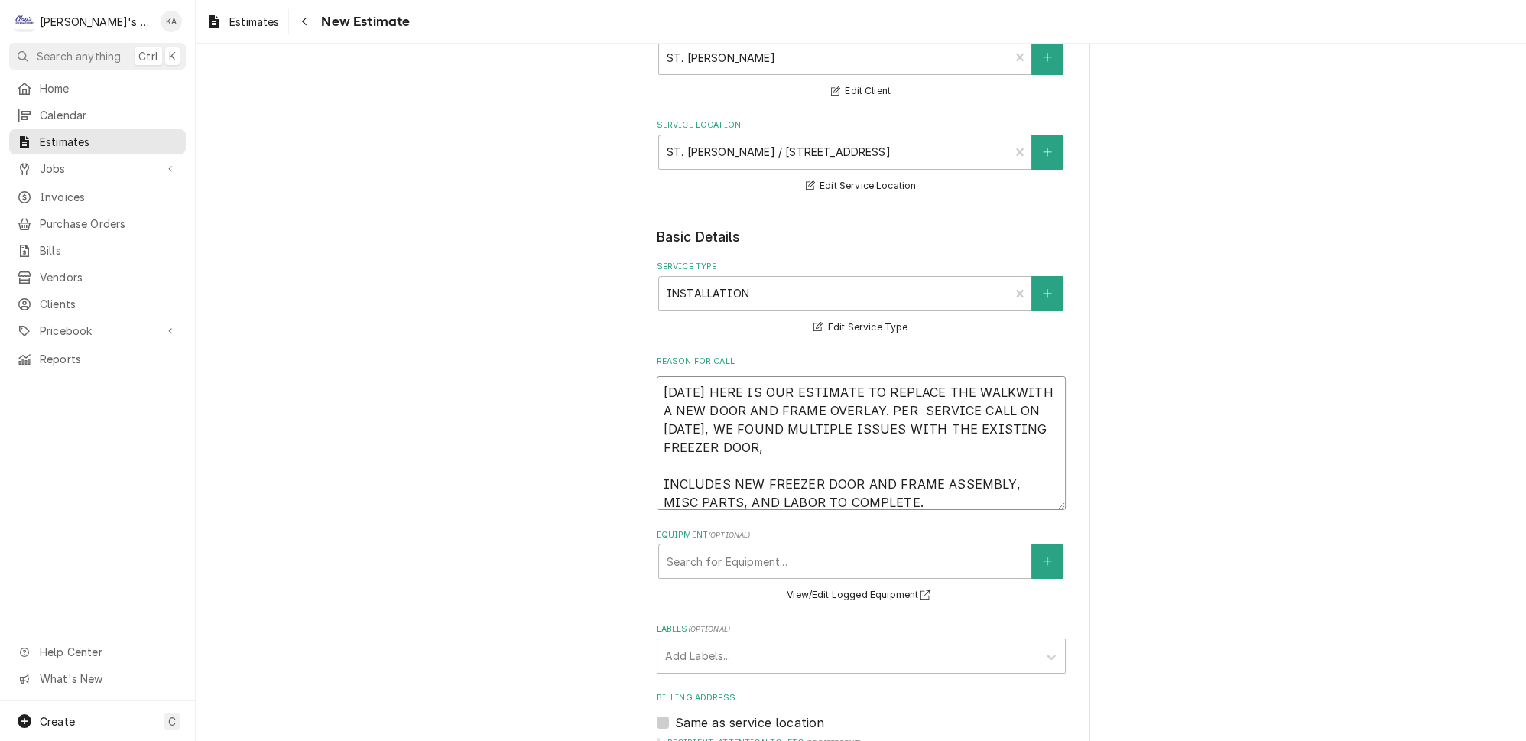
type textarea "x"
type textarea "9/3/2025 HERE IS OUR ESTIMATE TO REPLACE THE WALK WITH A NEW DOOR AND FRAME OVE…"
type textarea "x"
type textarea "9/3/2025 HERE IS OUR ESTIMATE TO REPLACE THE WALK IWITH A NEW DOOR AND FRAME OV…"
type textarea "x"
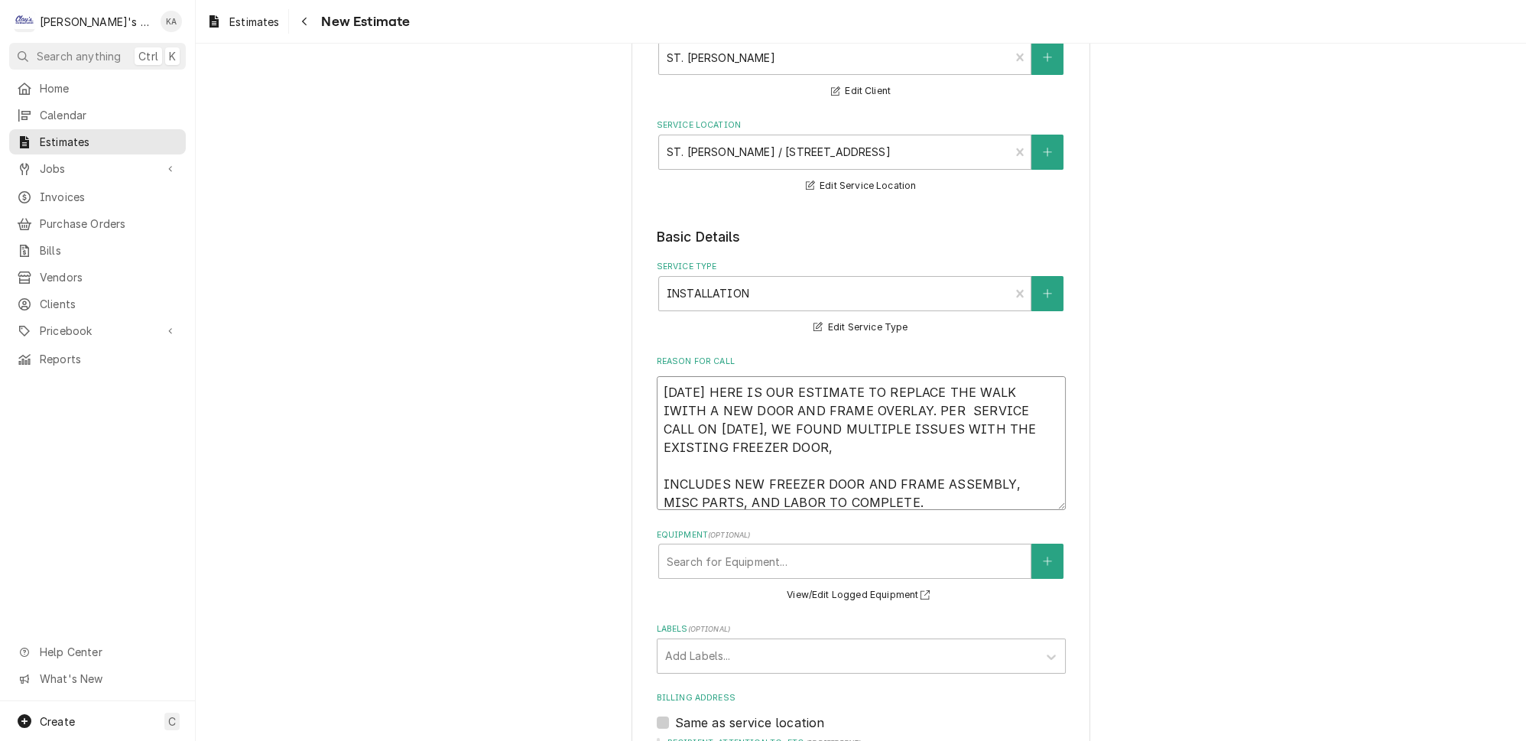
type textarea "9/3/2025 HERE IS OUR ESTIMATE TO REPLACE THE WALK INWITH A NEW DOOR AND FRAME O…"
type textarea "x"
type textarea "9/3/2025 HERE IS OUR ESTIMATE TO REPLACE THE WALK IN WITH A NEW DOOR AND FRAME …"
type textarea "x"
type textarea "9/3/2025 HERE IS OUR ESTIMATE TO REPLACE THE WALK IN FWITH A NEW DOOR AND FRAME…"
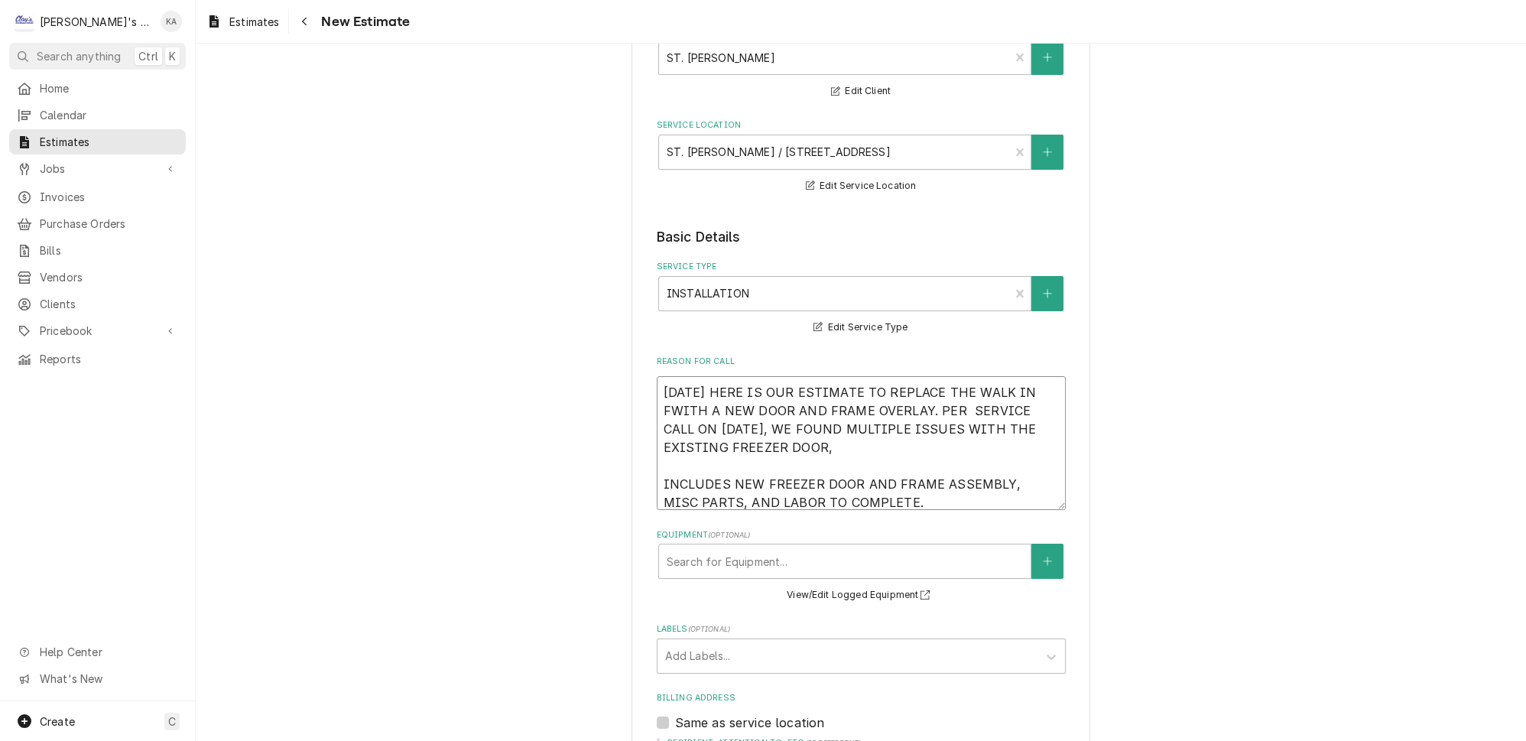
type textarea "x"
type textarea "9/3/2025 HERE IS OUR ESTIMATE TO REPLACE THE WALK IN FRWITH A NEW DOOR AND FRAM…"
type textarea "x"
type textarea "9/3/2025 HERE IS OUR ESTIMATE TO REPLACE THE WALK IN FRRWITH A NEW DOOR AND FRA…"
type textarea "x"
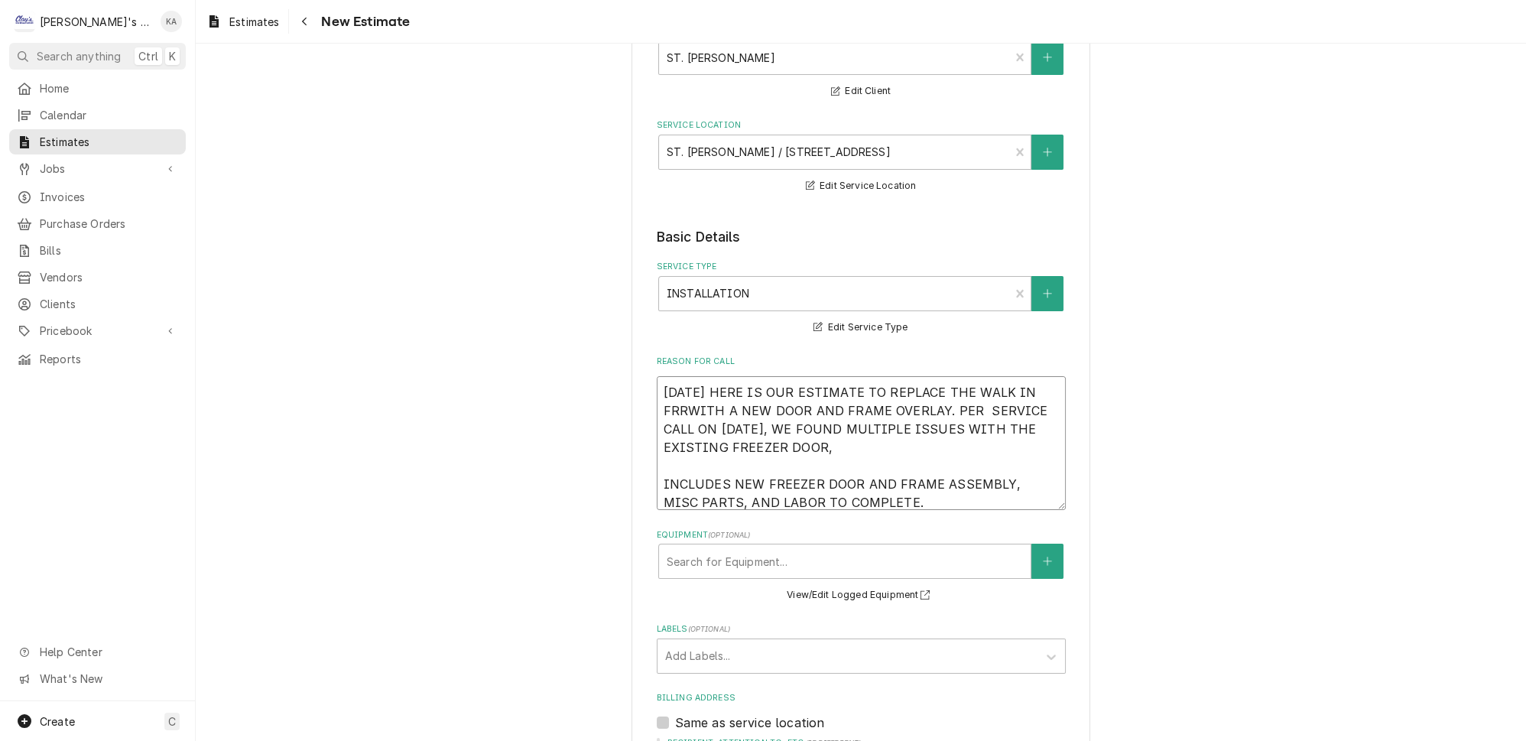
type textarea "9/3/2025 HERE IS OUR ESTIMATE TO REPLACE THE WALK IN FRWITH A NEW DOOR AND FRAM…"
type textarea "x"
type textarea "9/3/2025 HERE IS OUR ESTIMATE TO REPLACE THE WALK IN FREWITH A NEW DOOR AND FRA…"
type textarea "x"
type textarea "9/3/2025 HERE IS OUR ESTIMATE TO REPLACE THE WALK IN FREEWITH A NEW DOOR AND FR…"
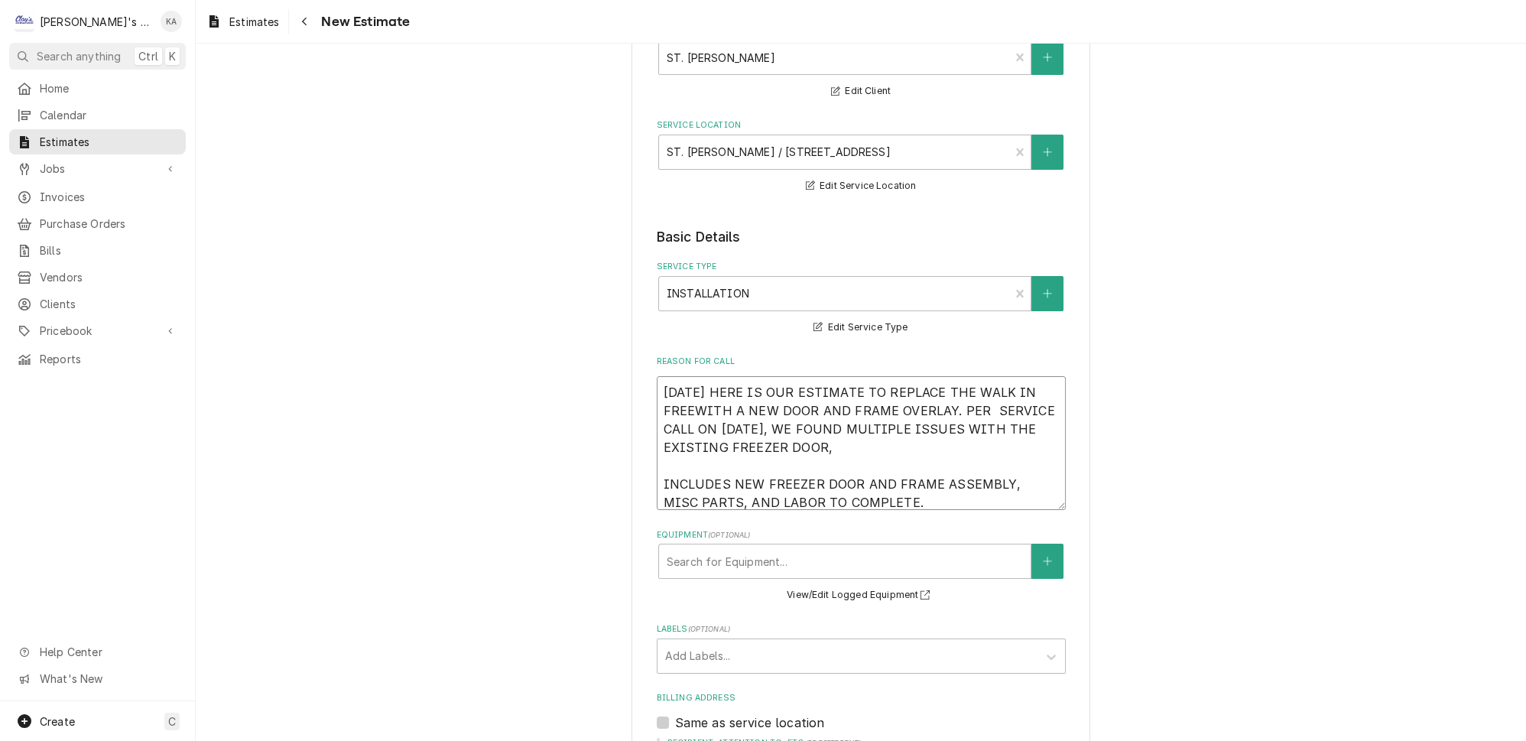
type textarea "x"
type textarea "9/3/2025 HERE IS OUR ESTIMATE TO REPLACE THE WALK IN FREEZWITH A NEW DOOR AND F…"
type textarea "x"
type textarea "9/3/2025 HERE IS OUR ESTIMATE TO REPLACE THE WALK IN FREEZEWITH A NEW DOOR AND …"
type textarea "x"
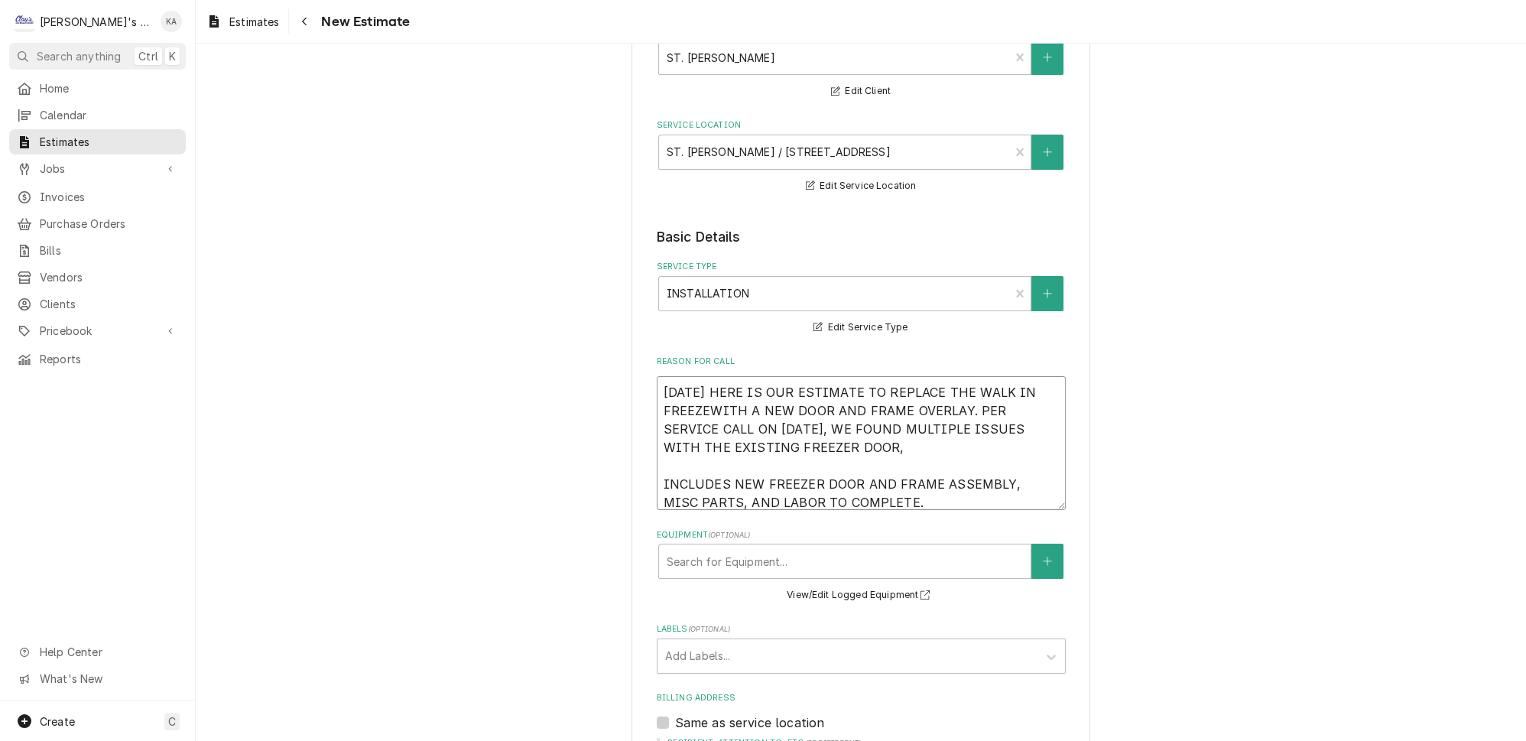
type textarea "9/3/2025 HERE IS OUR ESTIMATE TO REPLACE THE WALK IN FREEZERWITH A NEW DOOR AND…"
type textarea "x"
type textarea "9/3/2025 HERE IS OUR ESTIMATE TO REPLACE THE WALK IN FREEZER WITH A NEW DOOR AN…"
type textarea "x"
type textarea "9/3/2025 HERE IS OUR ESTIMATE TO REPLACE THE WALK IN FREEZER DWITH A NEW DOOR A…"
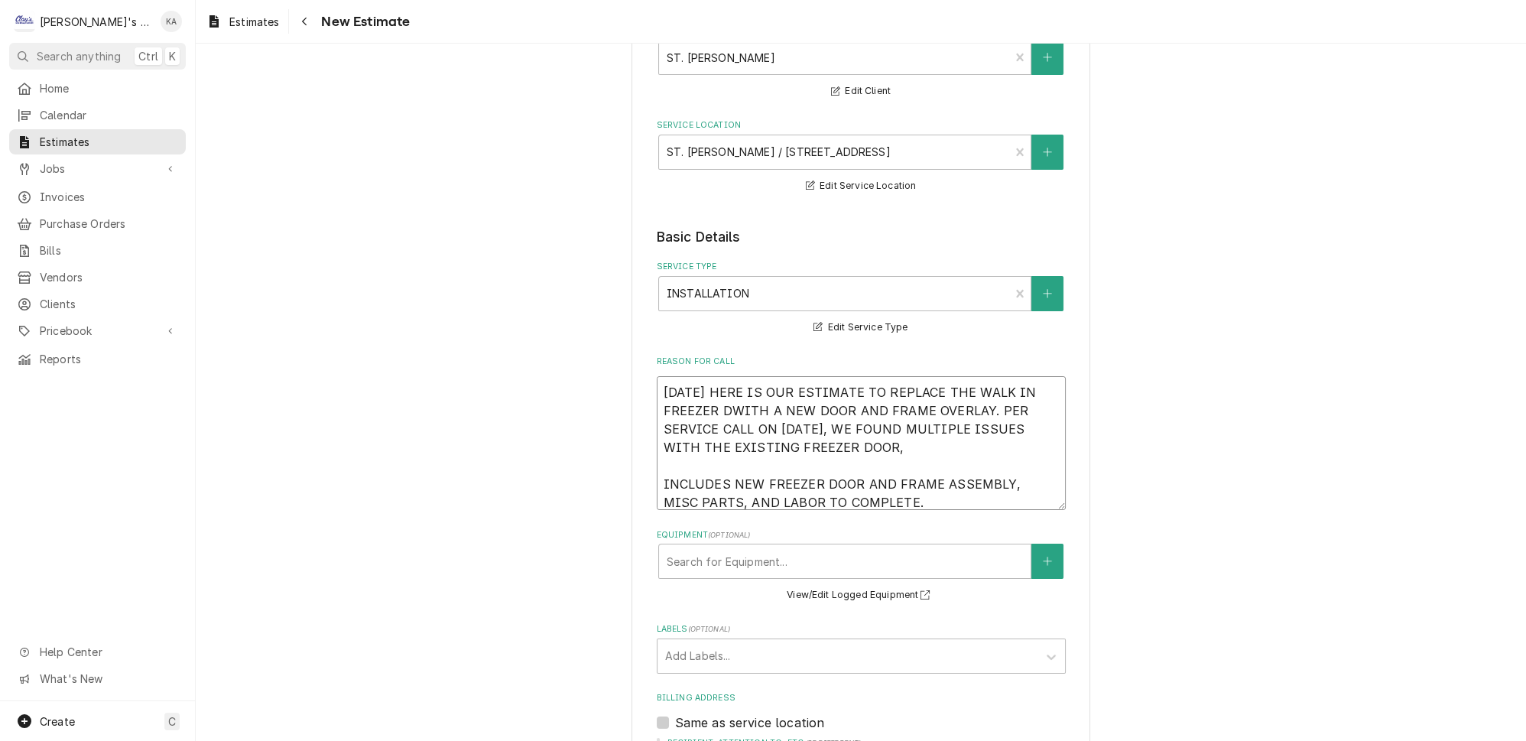
type textarea "x"
type textarea "9/3/2025 HERE IS OUR ESTIMATE TO REPLACE THE WALK IN FREEZER DOWITH A NEW DOOR …"
type textarea "x"
type textarea "9/3/2025 HERE IS OUR ESTIMATE TO REPLACE THE WALK IN FREEZER DOOWITH A NEW DOOR…"
type textarea "x"
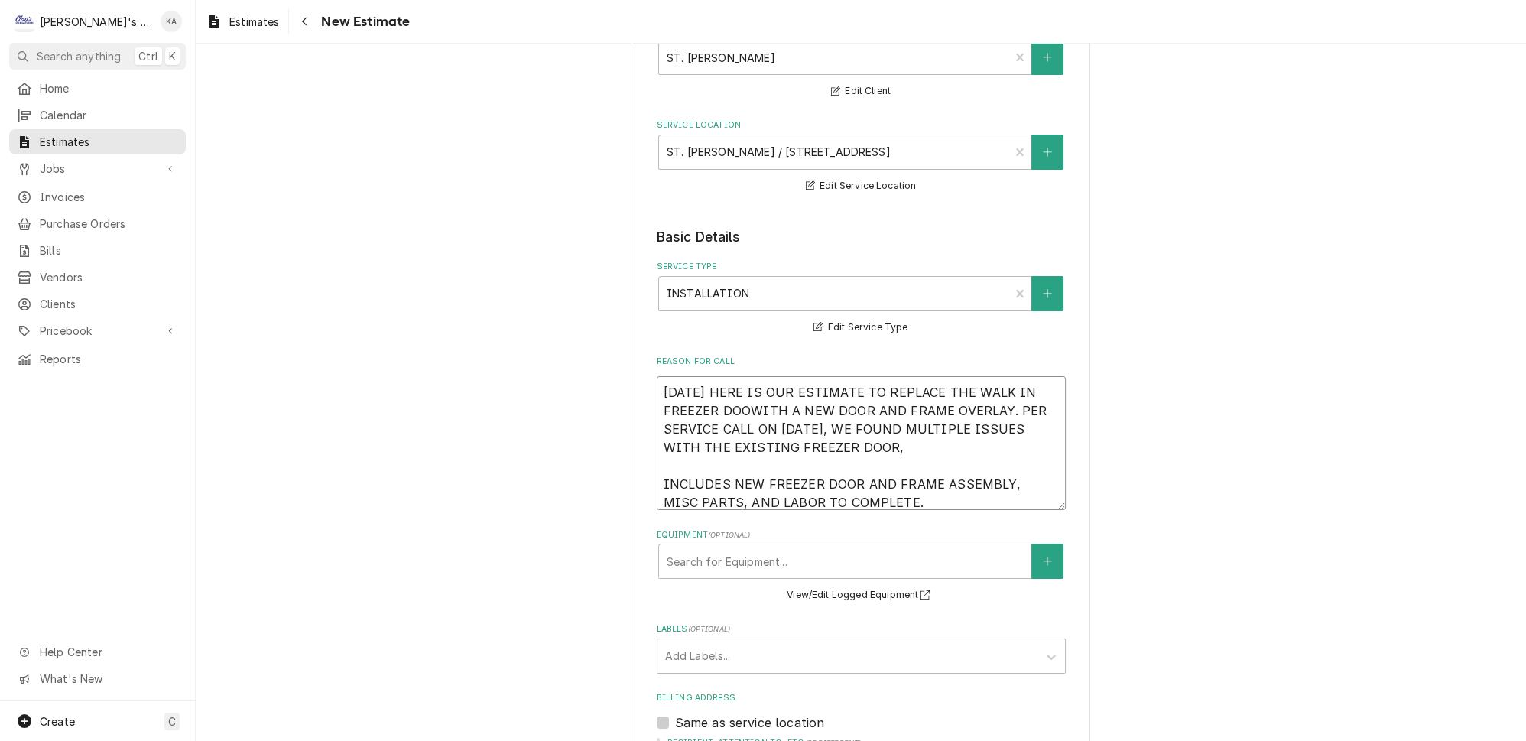
type textarea "9/3/2025 HERE IS OUR ESTIMATE TO REPLACE THE WALK IN FREEZER DOORWITH A NEW DOO…"
type textarea "x"
type textarea "9/3/2025 HERE IS OUR ESTIMATE TO REPLACE THE WALK IN FREEZER DOOR WITH A NEW DO…"
click at [1000, 399] on textarea "9/3/2025 HERE IS OUR ESTIMATE TO REPLACE THE WALK IN FREEZER DOOR WITH A NEW DO…" at bounding box center [861, 443] width 409 height 134
type textarea "x"
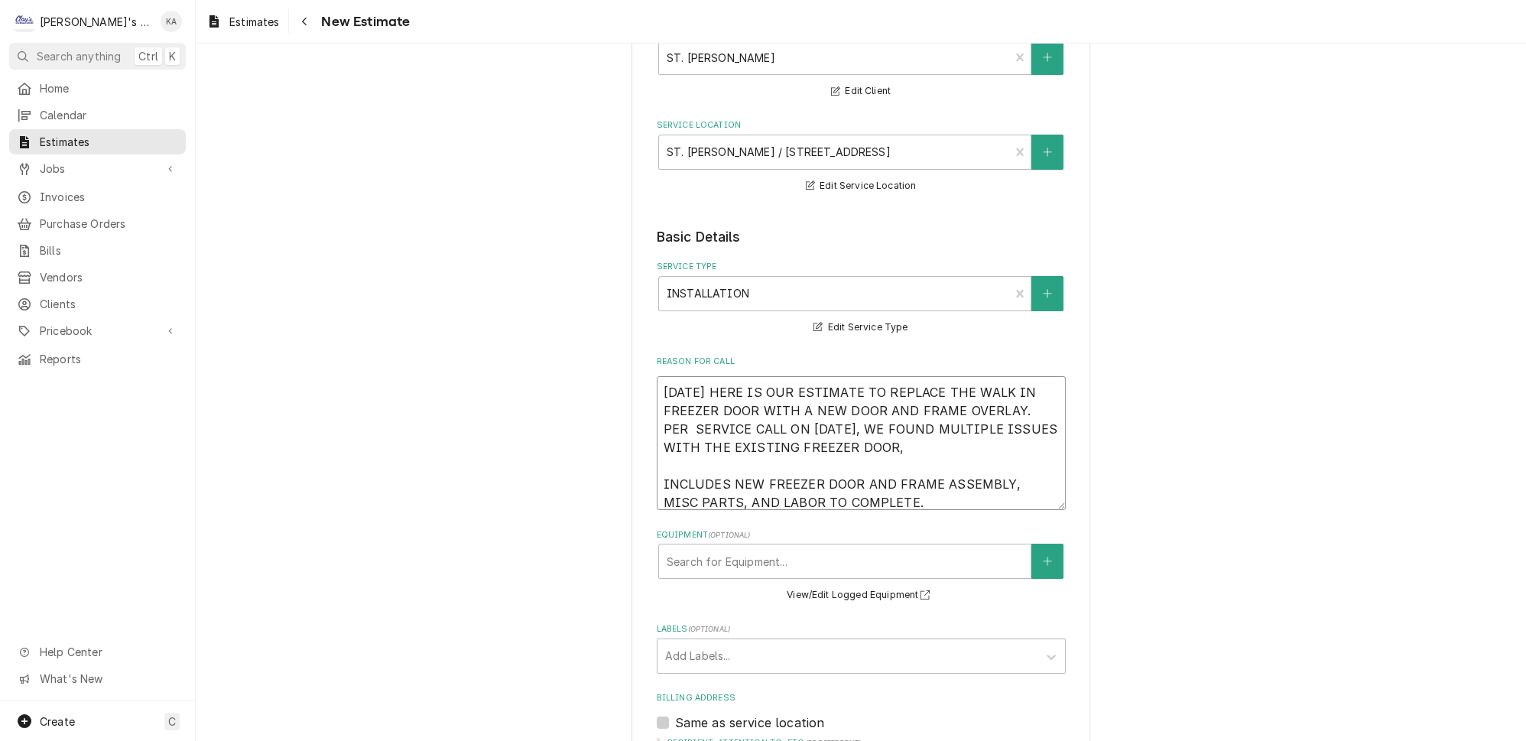
type textarea "9/3/2025 HERE IS OUR ESTIMATE TO REPLACE THE WALK IN FREEZER DOOR WITH A NEW DO…"
type textarea "x"
type textarea "9/3/2025 HERE IS OUR ESTIMATE TO REPLACE THE WALK IN FREEZER DOOR WITH A NEW DO…"
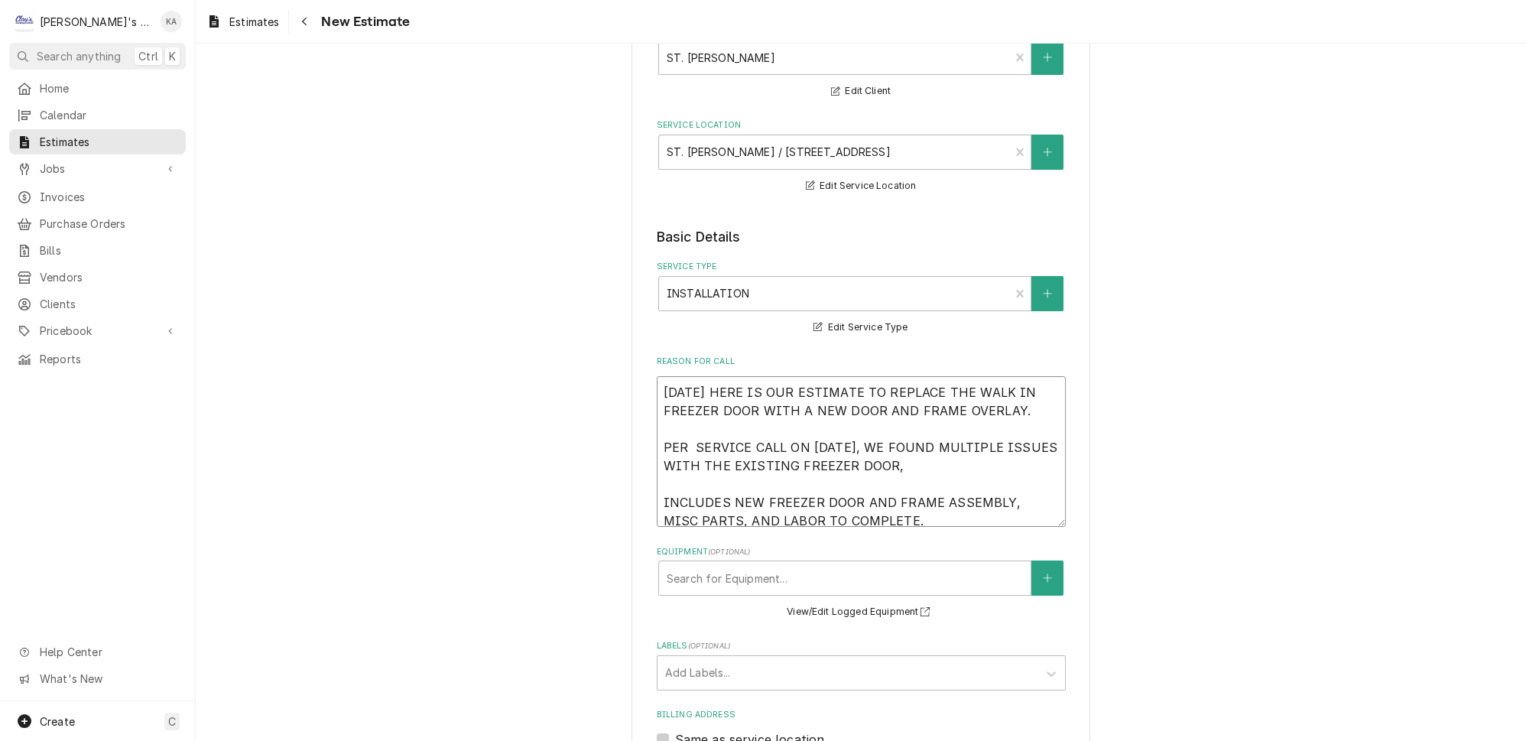
click at [1008, 395] on textarea "9/3/2025 HERE IS OUR ESTIMATE TO REPLACE THE WALK IN FREEZER DOOR WITH A NEW DO…" at bounding box center [861, 451] width 409 height 151
type textarea "x"
type textarea "9/3/2025 HERE IS OUR ESTIMATE TO REPLACE THE WALK IN FREEZER DOOR WITH A NEW DO…"
type textarea "x"
type textarea "9/3/2025 HERE IS OUR ESTIMATE TO REPLACE THE WALK IN FREEZER DOOR WITH A NEW DO…"
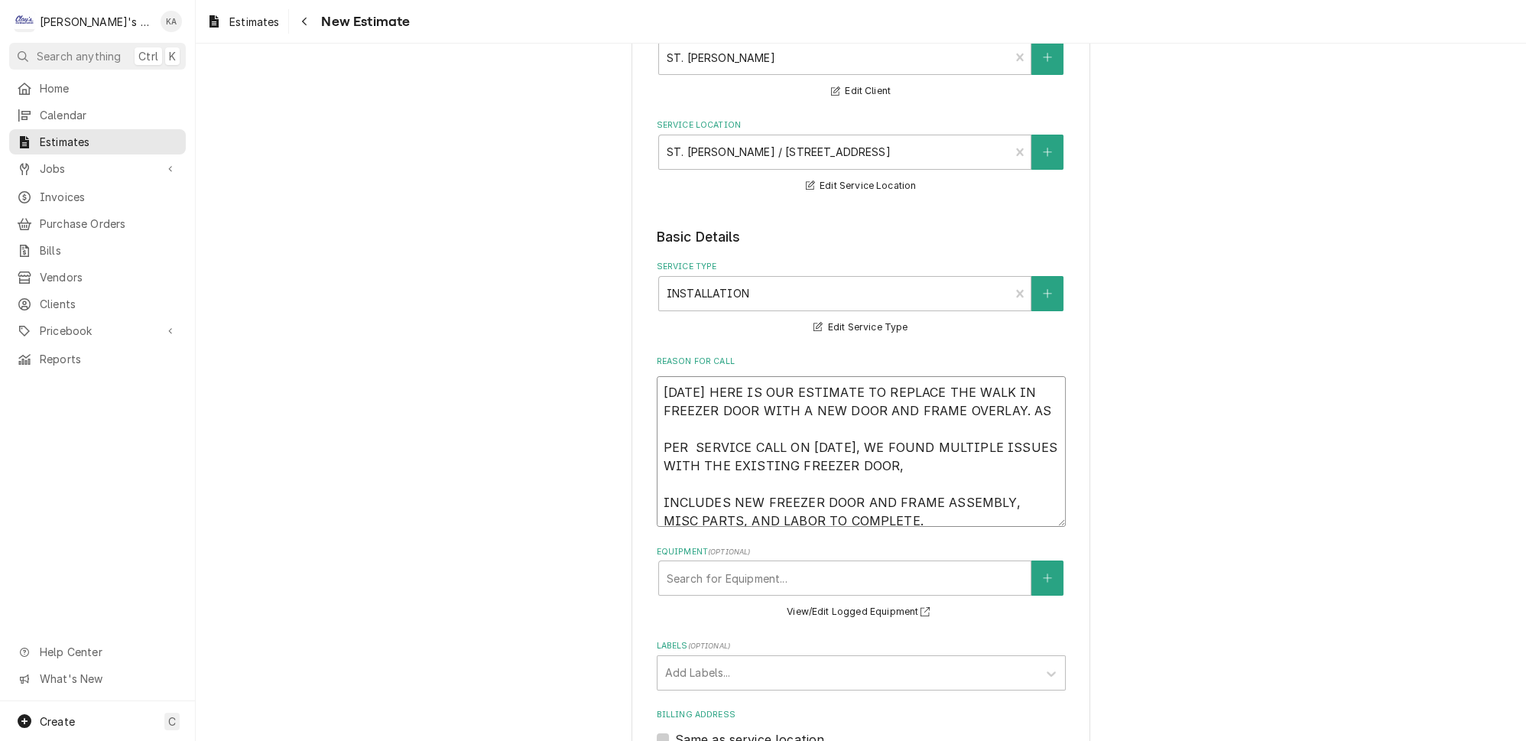
type textarea "x"
type textarea "9/3/2025 HERE IS OUR ESTIMATE TO REPLACE THE WALK IN FREEZER DOOR WITH A NEW DO…"
type textarea "x"
type textarea "9/3/2025 HERE IS OUR ESTIMATE TO REPLACE THE WALK IN FREEZER DOOR WITH A NEW DO…"
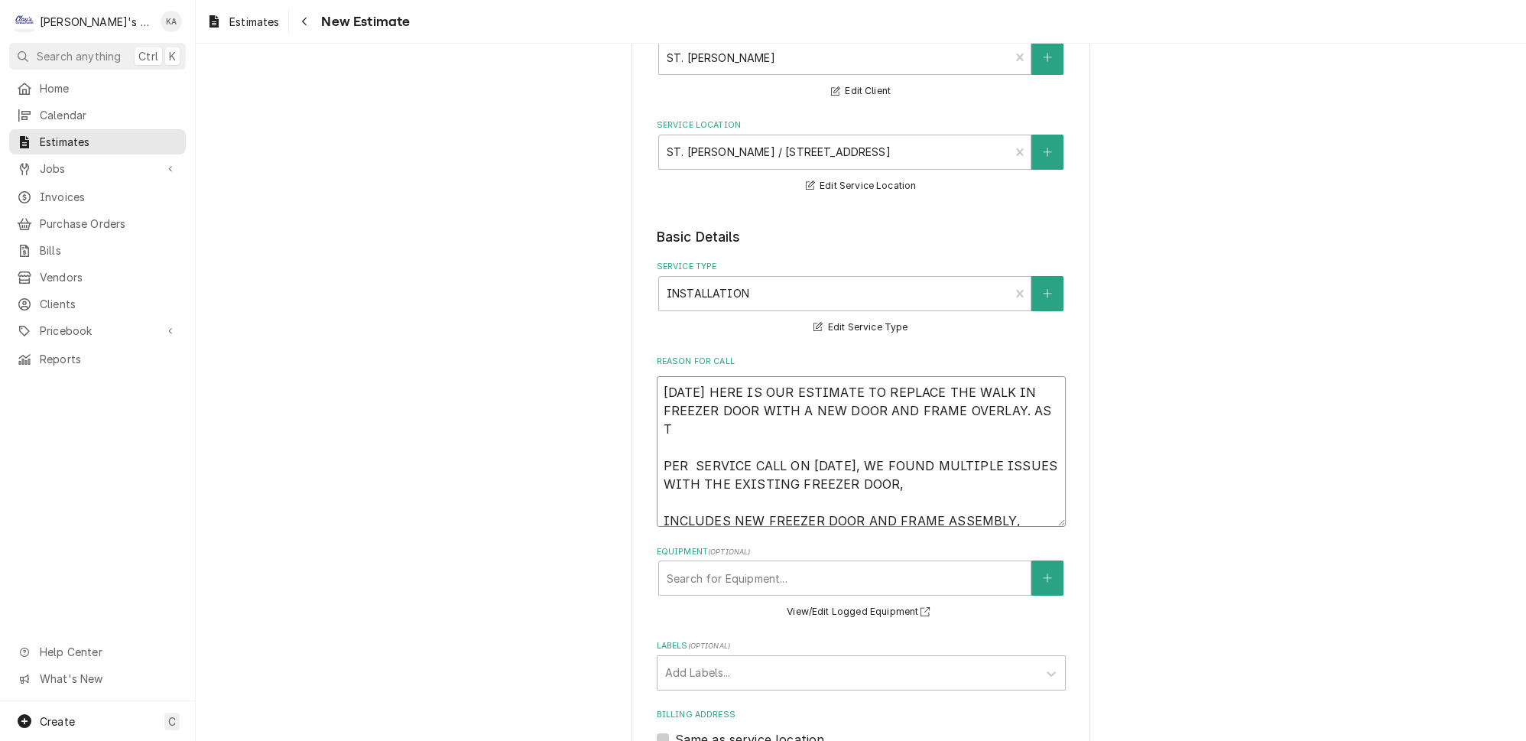
type textarea "x"
type textarea "9/3/2025 HERE IS OUR ESTIMATE TO REPLACE THE WALK IN FREEZER DOOR WITH A NEW DO…"
type textarea "x"
type textarea "9/3/2025 HERE IS OUR ESTIMATE TO REPLACE THE WALK IN FREEZER DOOR WITH A NEW DO…"
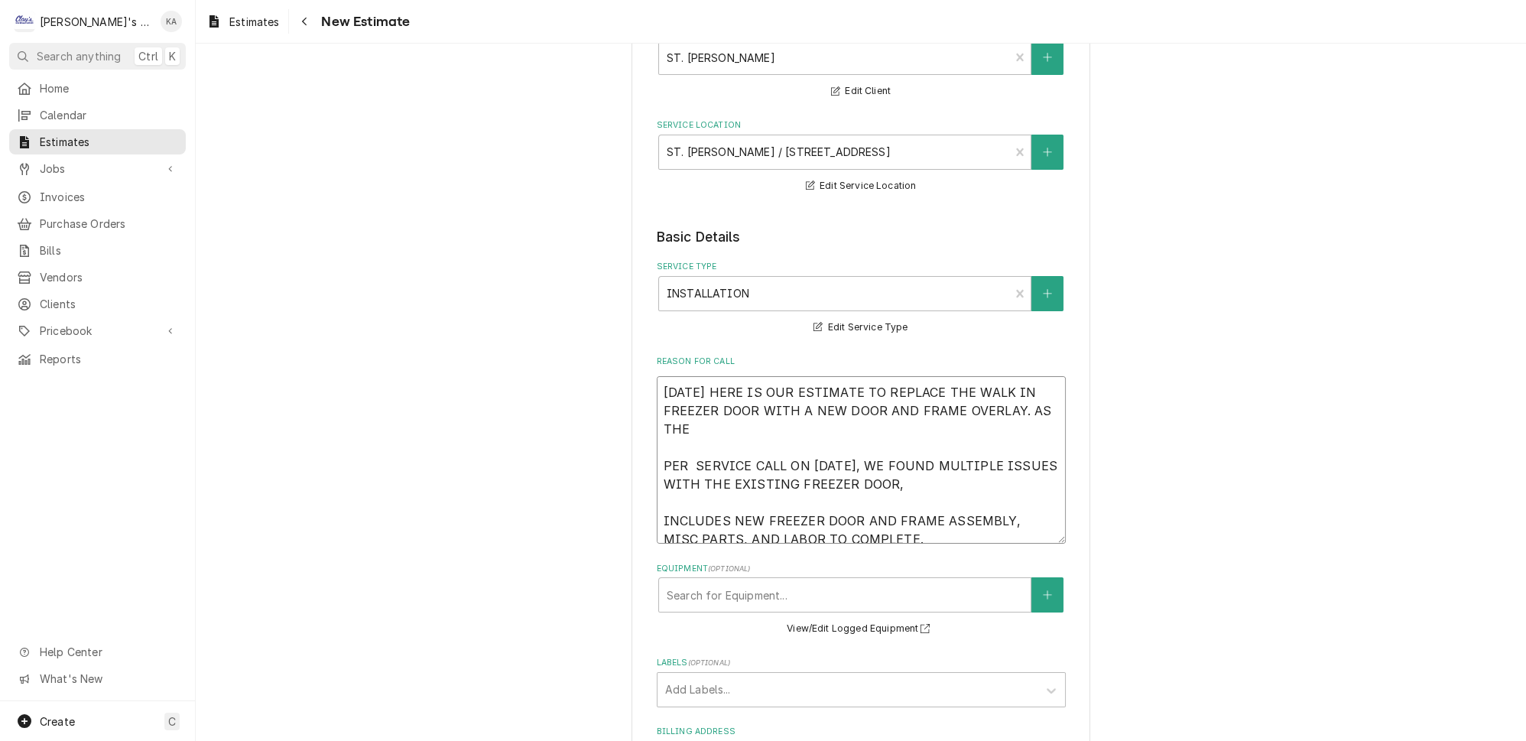
type textarea "x"
type textarea "9/3/2025 HERE IS OUR ESTIMATE TO REPLACE THE WALK IN FREEZER DOOR WITH A NEW DO…"
type textarea "x"
type textarea "9/3/2025 HERE IS OUR ESTIMATE TO REPLACE THE WALK IN FREEZER DOOR WITH A NEW DO…"
type textarea "x"
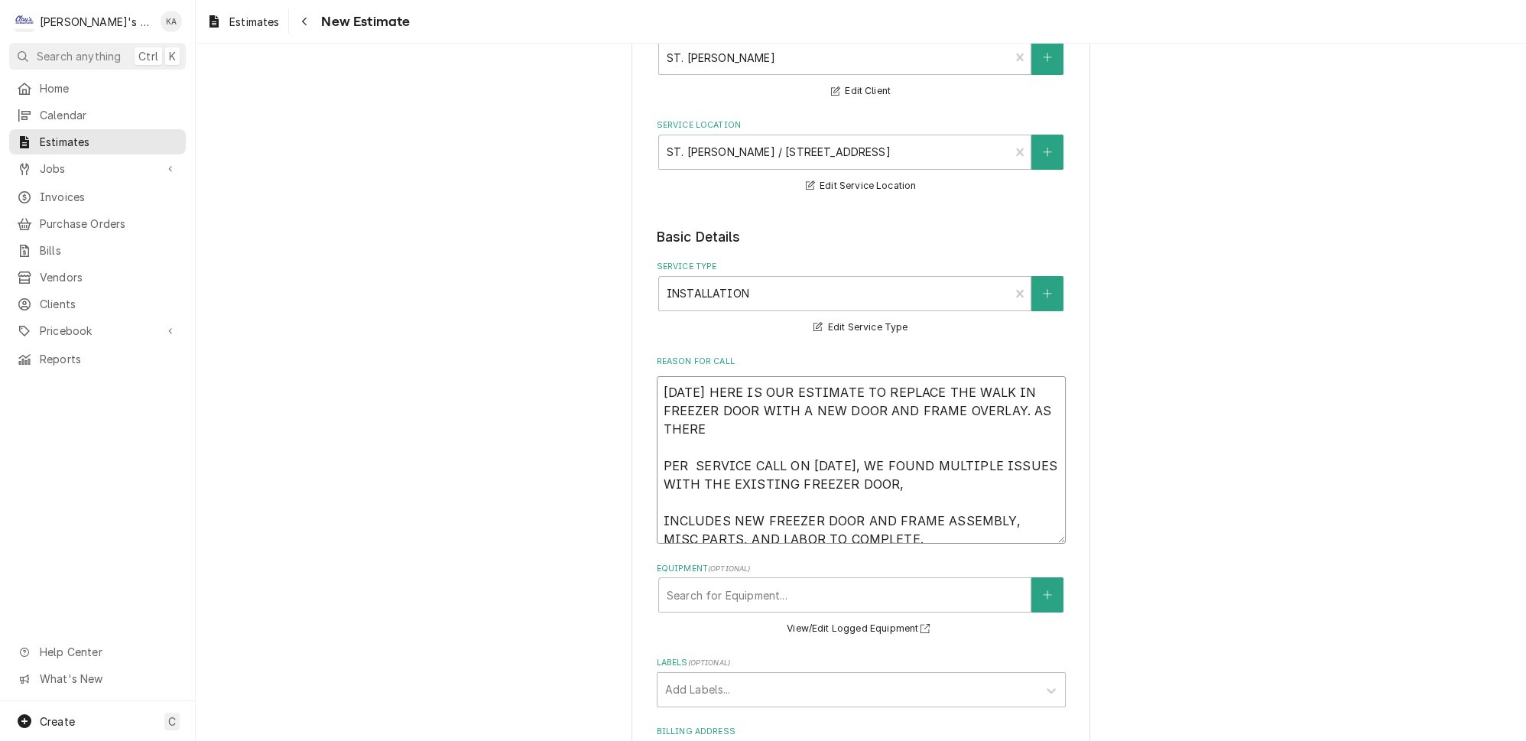
type textarea "9/3/2025 HERE IS OUR ESTIMATE TO REPLACE THE WALK IN FREEZER DOOR WITH A NEW DO…"
type textarea "x"
type textarea "9/3/2025 HERE IS OUR ESTIMATE TO REPLACE THE WALK IN FREEZER DOOR WITH A NEW DO…"
type textarea "x"
type textarea "9/3/2025 HERE IS OUR ESTIMATE TO REPLACE THE WALK IN FREEZER DOOR WITH A NEW DO…"
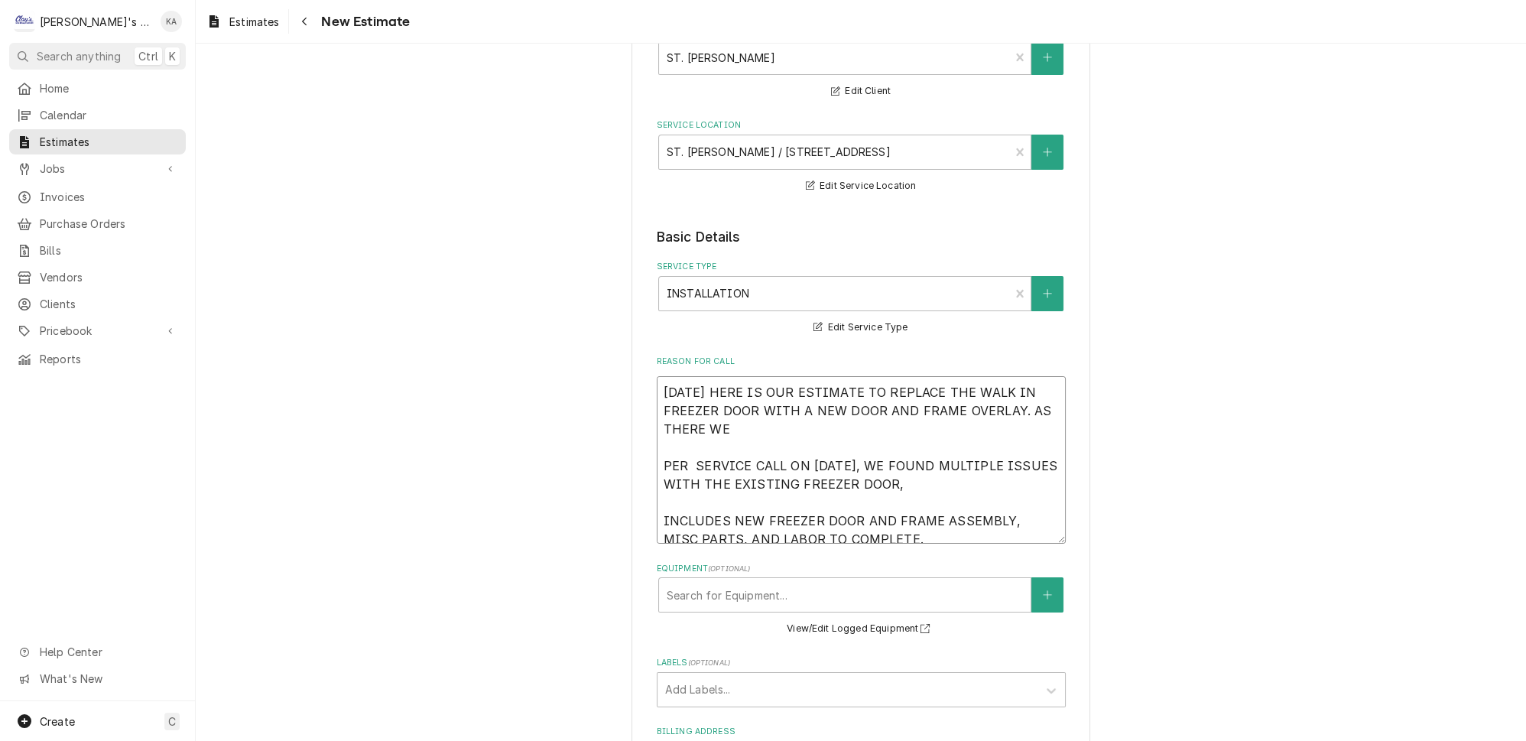
type textarea "x"
type textarea "9/3/2025 HERE IS OUR ESTIMATE TO REPLACE THE WALK IN FREEZER DOOR WITH A NEW DO…"
type textarea "x"
type textarea "9/3/2025 HERE IS OUR ESTIMATE TO REPLACE THE WALK IN FREEZER DOOR WITH A NEW DO…"
type textarea "x"
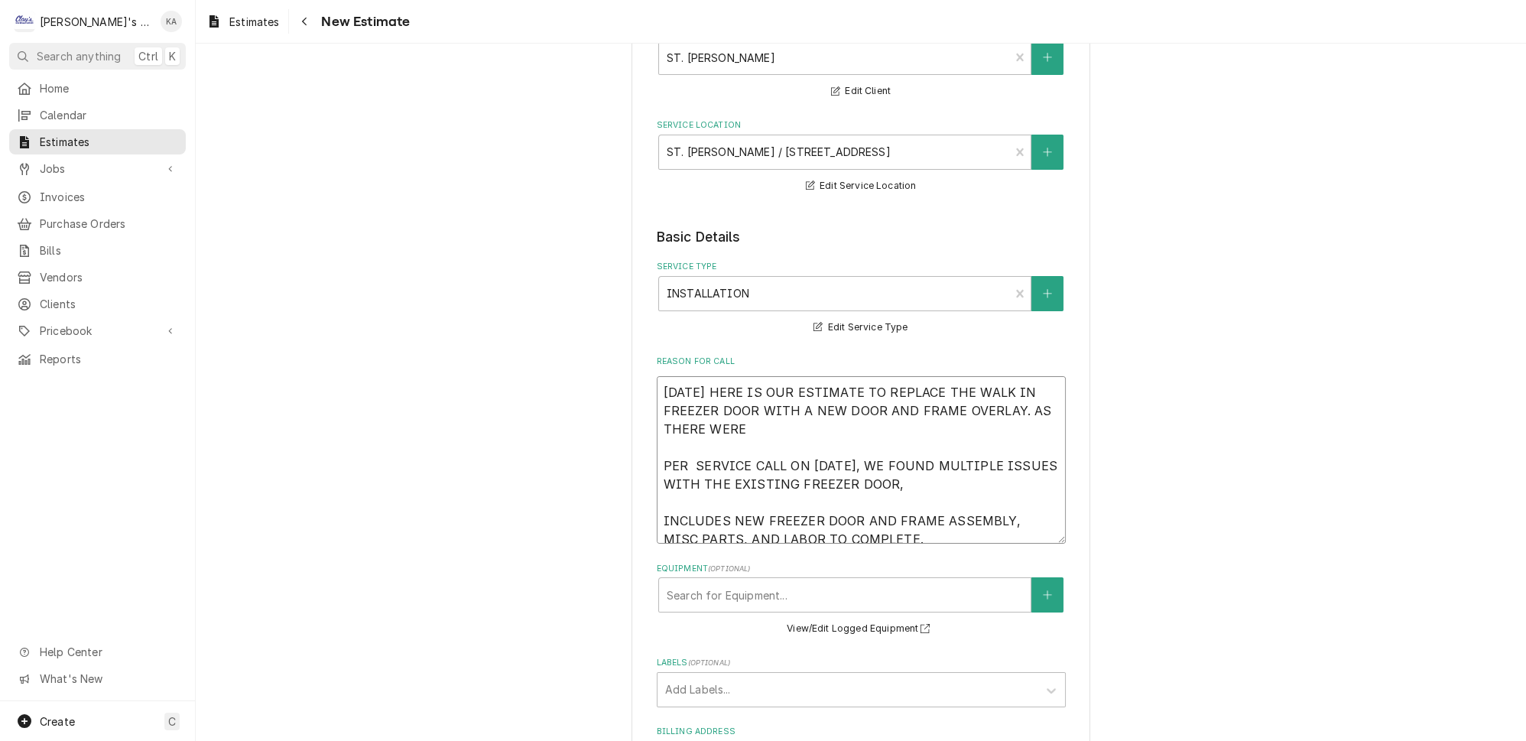
type textarea "9/3/2025 HERE IS OUR ESTIMATE TO REPLACE THE WALK IN FREEZER DOOR WITH A NEW DO…"
type textarea "x"
type textarea "9/3/2025 HERE IS OUR ESTIMATE TO REPLACE THE WALK IN FREEZER DOOR WITH A NEW DO…"
type textarea "x"
type textarea "9/3/2025 HERE IS OUR ESTIMATE TO REPLACE THE WALK IN FREEZER DOOR WITH A NEW DO…"
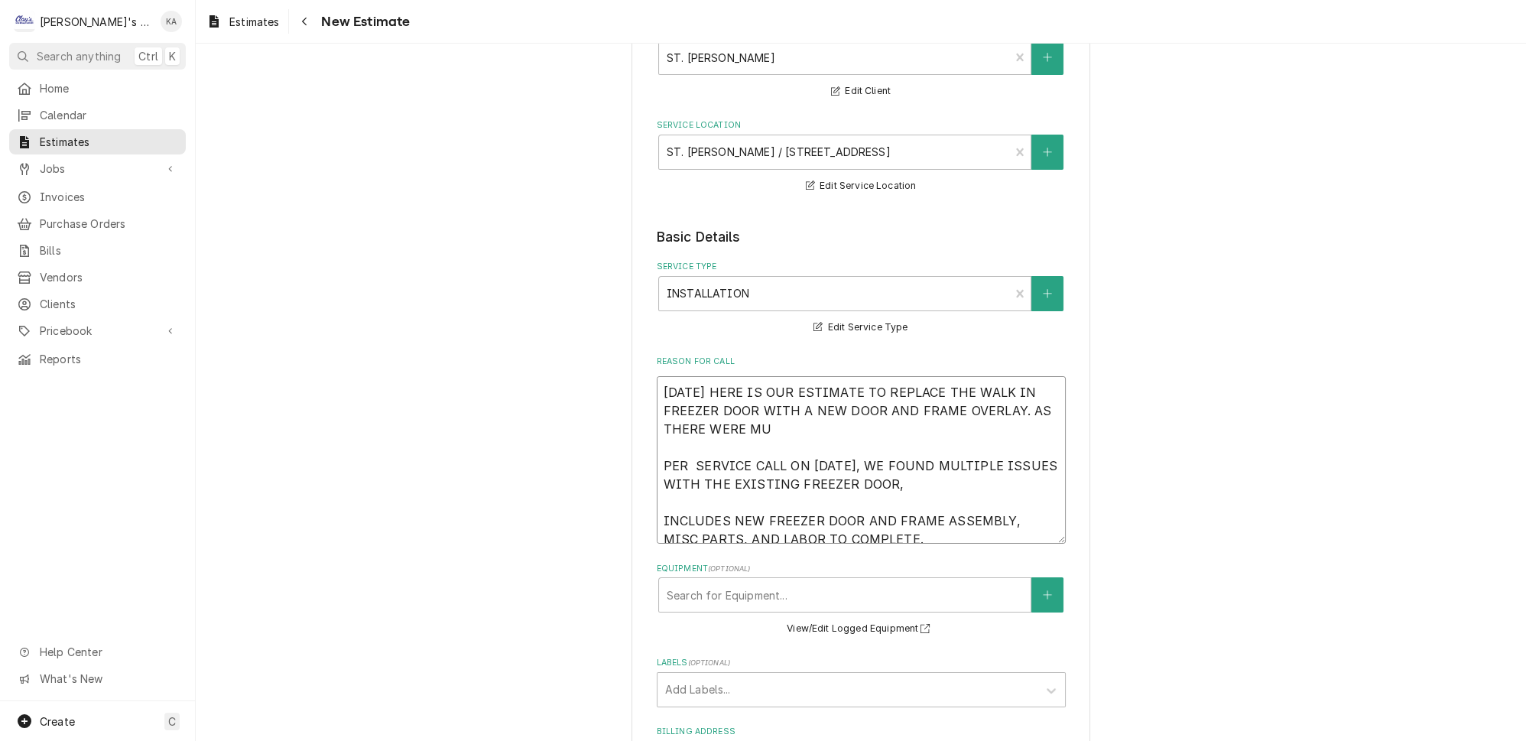
type textarea "x"
type textarea "9/3/2025 HERE IS OUR ESTIMATE TO REPLACE THE WALK IN FREEZER DOOR WITH A NEW DO…"
type textarea "x"
type textarea "9/3/2025 HERE IS OUR ESTIMATE TO REPLACE THE WALK IN FREEZER DOOR WITH A NEW DO…"
type textarea "x"
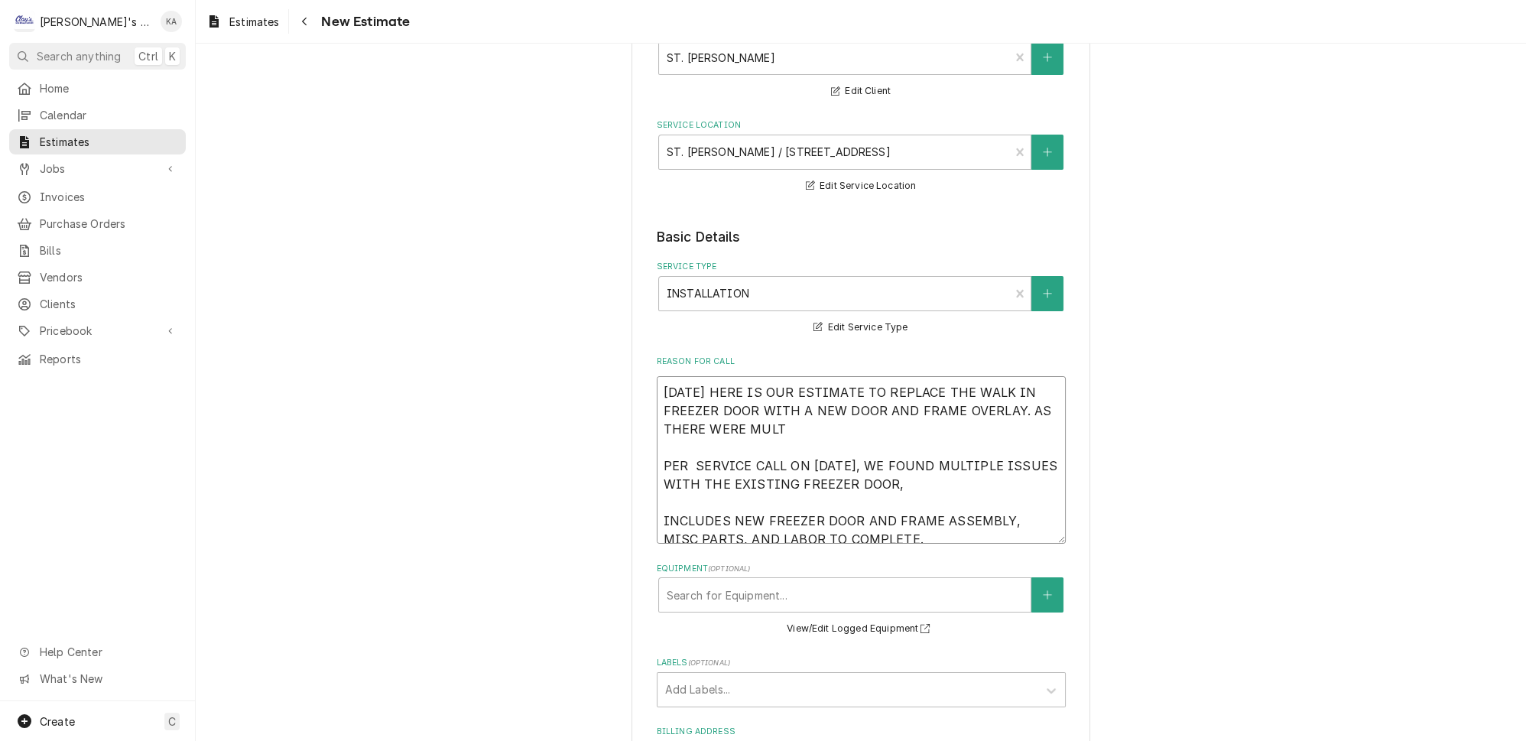
type textarea "9/3/2025 HERE IS OUR ESTIMATE TO REPLACE THE WALK IN FREEZER DOOR WITH A NEW DO…"
type textarea "x"
type textarea "9/3/2025 HERE IS OUR ESTIMATE TO REPLACE THE WALK IN FREEZER DOOR WITH A NEW DO…"
type textarea "x"
type textarea "9/3/2025 HERE IS OUR ESTIMATE TO REPLACE THE WALK IN FREEZER DOOR WITH A NEW DO…"
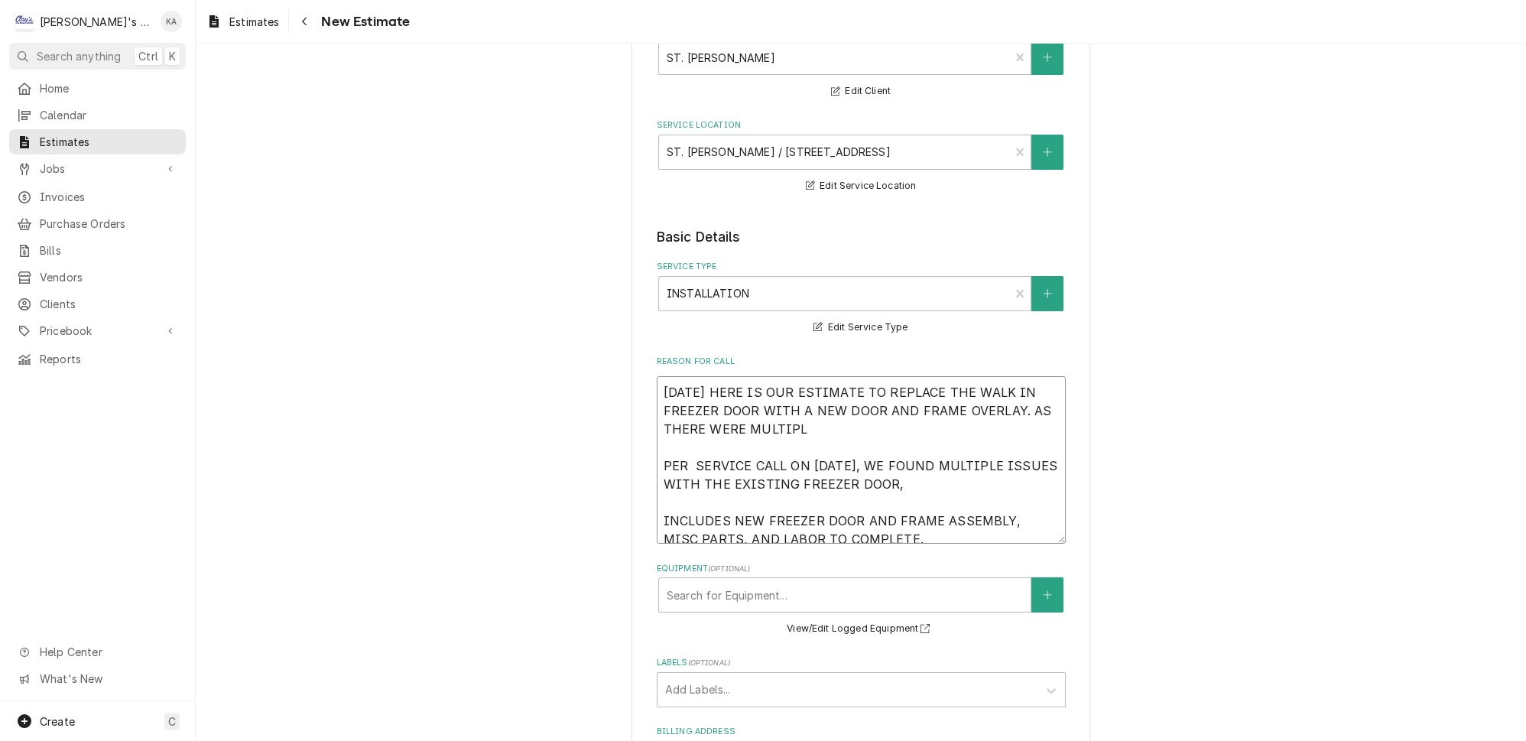
type textarea "x"
type textarea "9/3/2025 HERE IS OUR ESTIMATE TO REPLACE THE WALK IN FREEZER DOOR WITH A NEW DO…"
type textarea "x"
type textarea "9/3/2025 HERE IS OUR ESTIMATE TO REPLACE THE WALK IN FREEZER DOOR WITH A NEW DO…"
type textarea "x"
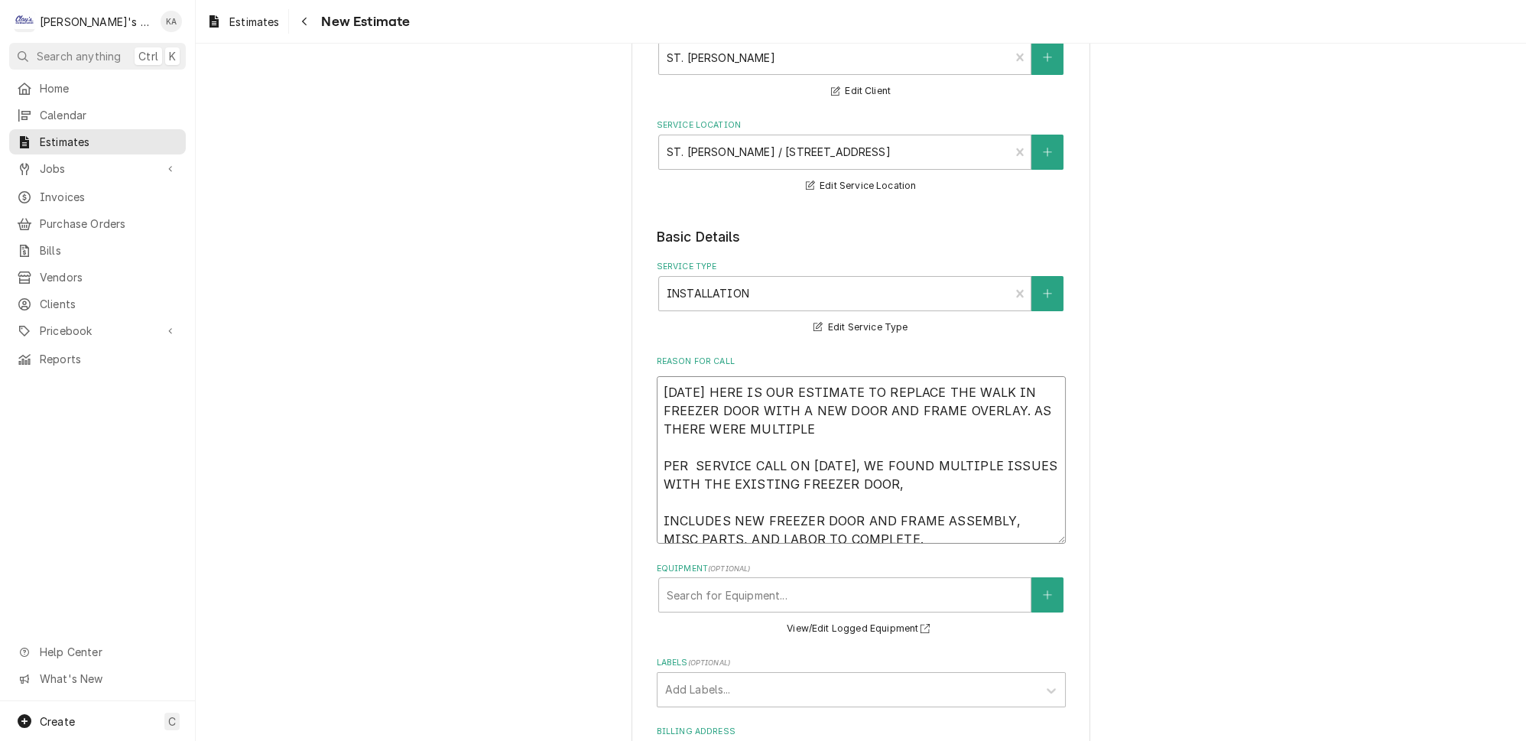
type textarea "9/3/2025 HERE IS OUR ESTIMATE TO REPLACE THE WALK IN FREEZER DOOR WITH A NEW DO…"
type textarea "x"
type textarea "9/3/2025 HERE IS OUR ESTIMATE TO REPLACE THE WALK IN FREEZER DOOR WITH A NEW DO…"
type textarea "x"
type textarea "9/3/2025 HERE IS OUR ESTIMATE TO REPLACE THE WALK IN FREEZER DOOR WITH A NEW DO…"
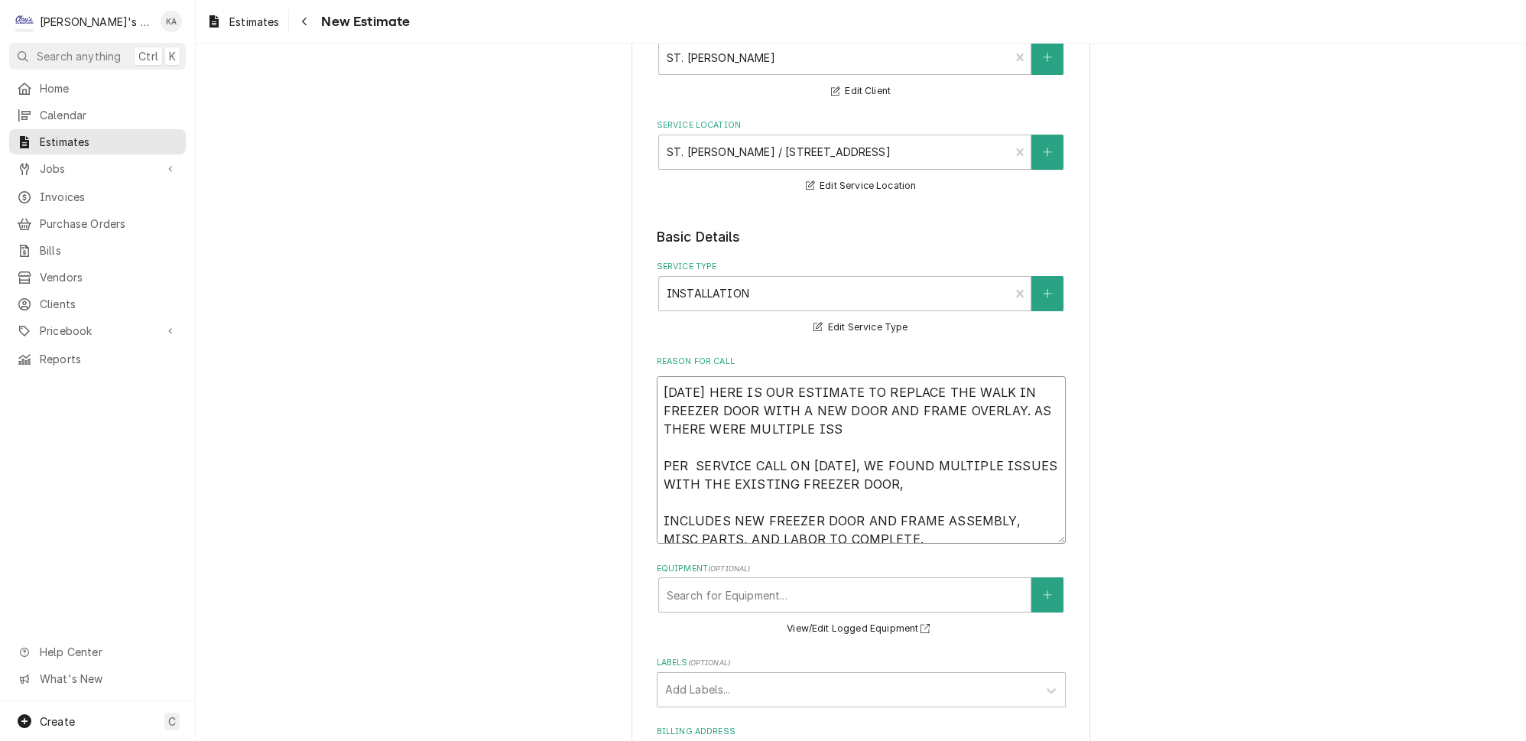
type textarea "x"
type textarea "9/3/2025 HERE IS OUR ESTIMATE TO REPLACE THE WALK IN FREEZER DOOR WITH A NEW DO…"
type textarea "x"
type textarea "9/3/2025 HERE IS OUR ESTIMATE TO REPLACE THE WALK IN FREEZER DOOR WITH A NEW DO…"
type textarea "x"
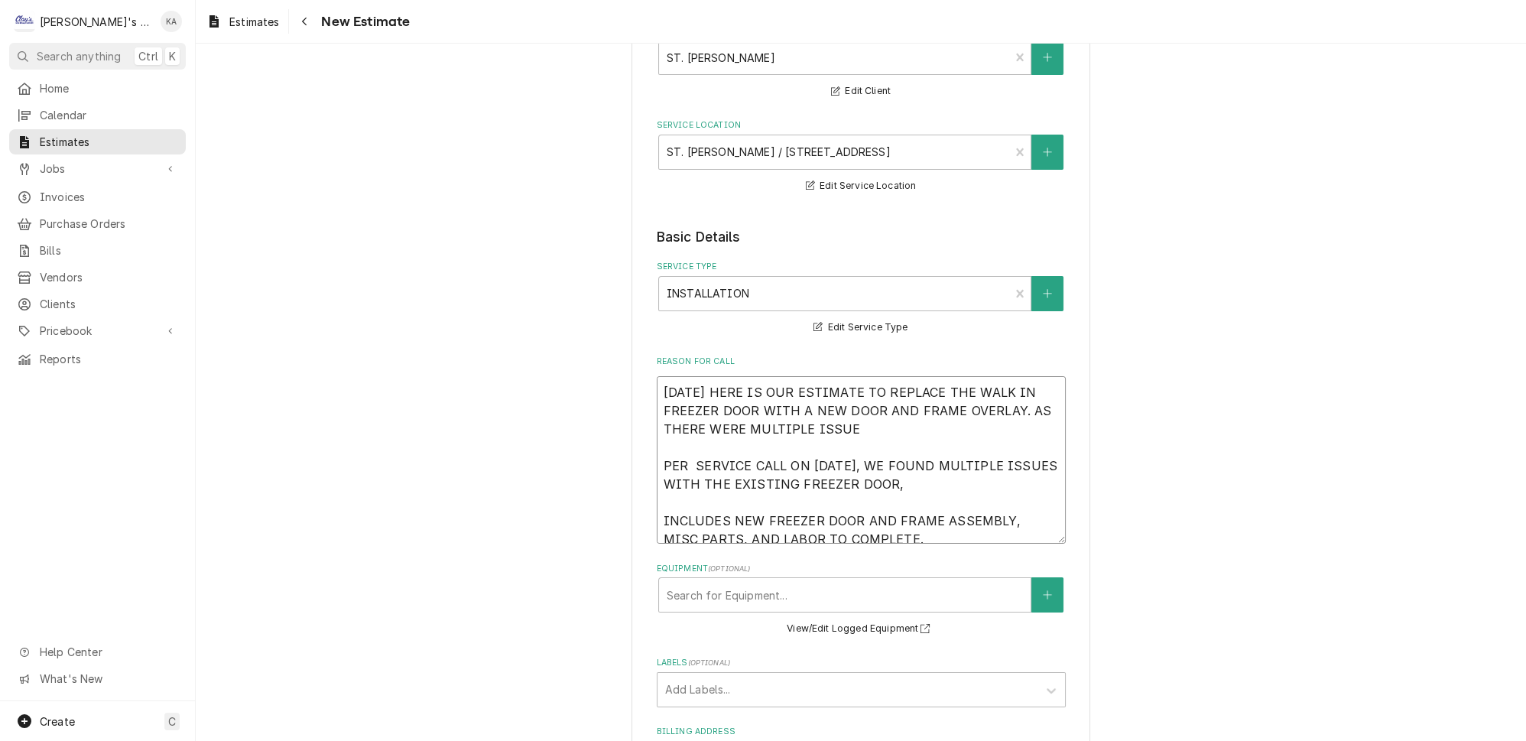
type textarea "9/3/2025 HERE IS OUR ESTIMATE TO REPLACE THE WALK IN FREEZER DOOR WITH A NEW DO…"
type textarea "x"
type textarea "9/3/2025 HERE IS OUR ESTIMATE TO REPLACE THE WALK IN FREEZER DOOR WITH A NEW DO…"
type textarea "x"
type textarea "9/3/2025 HERE IS OUR ESTIMATE TO REPLACE THE WALK IN FREEZER DOOR WITH A NEW DO…"
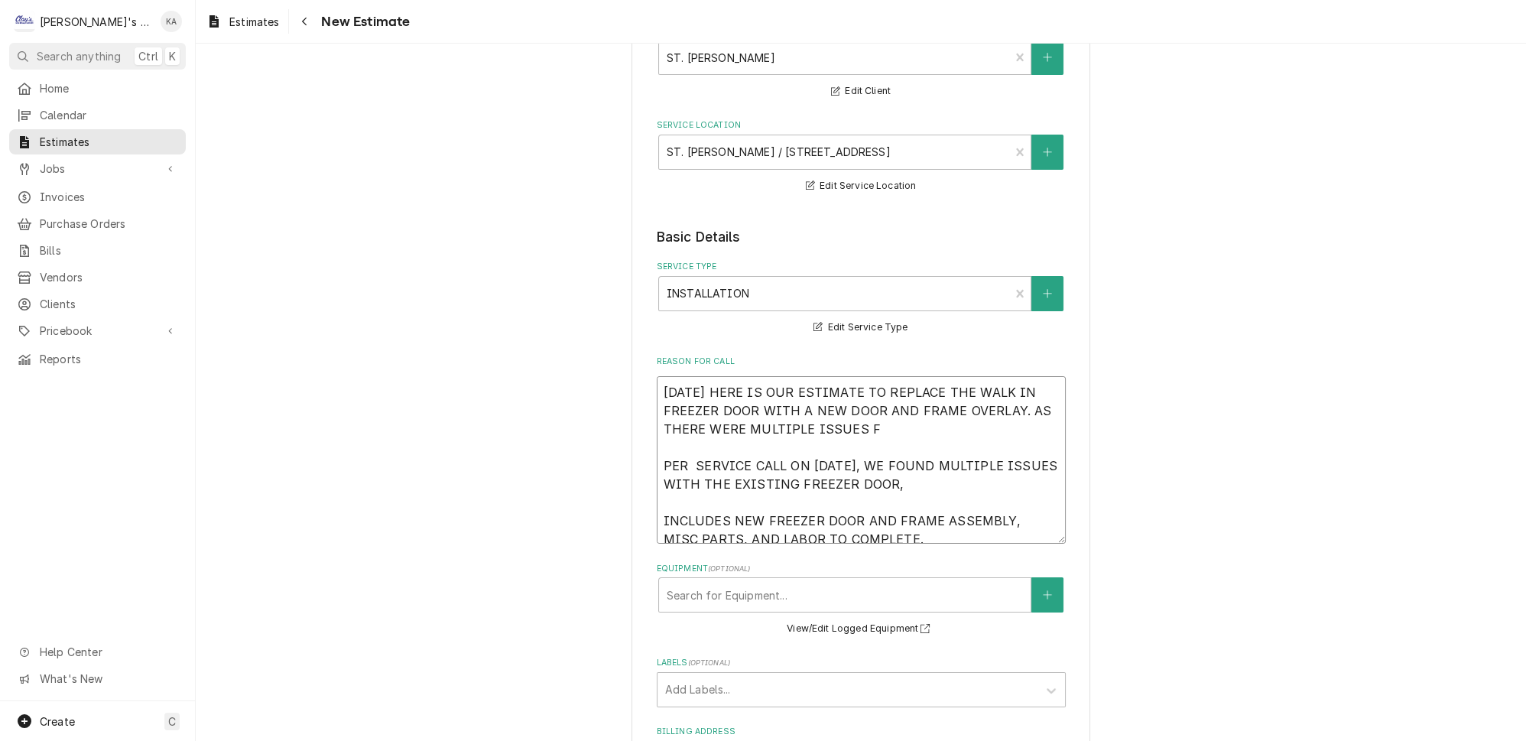
type textarea "x"
type textarea "9/3/2025 HERE IS OUR ESTIMATE TO REPLACE THE WALK IN FREEZER DOOR WITH A NEW DO…"
type textarea "x"
type textarea "9/3/2025 HERE IS OUR ESTIMATE TO REPLACE THE WALK IN FREEZER DOOR WITH A NEW DO…"
type textarea "x"
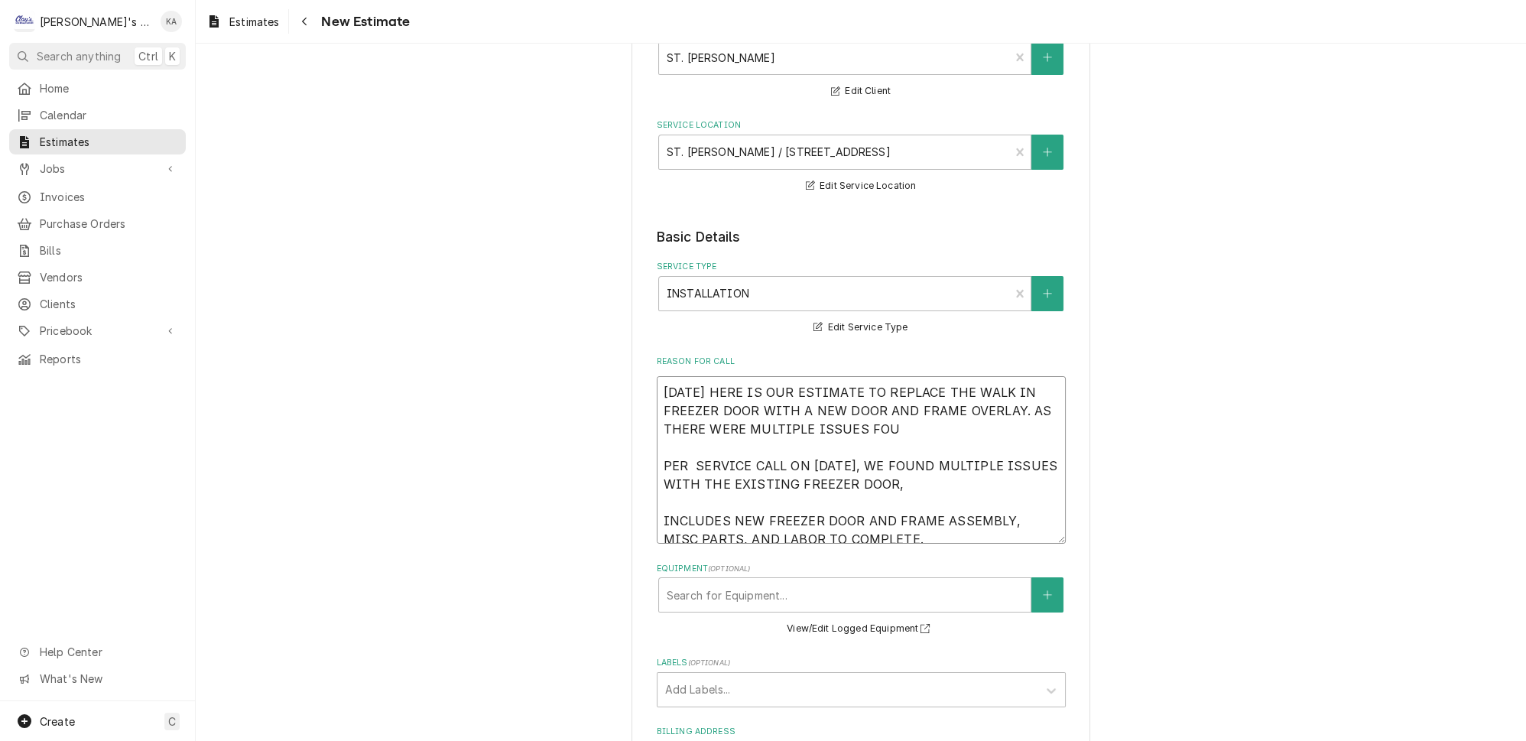
type textarea "9/3/2025 HERE IS OUR ESTIMATE TO REPLACE THE WALK IN FREEZER DOOR WITH A NEW DO…"
drag, startPoint x: 1002, startPoint y: 400, endPoint x: 738, endPoint y: 418, distance: 265.1
click at [738, 418] on textarea "9/3/2025 HERE IS OUR ESTIMATE TO REPLACE THE WALK IN FREEZER DOOR WITH A NEW DO…" at bounding box center [861, 459] width 409 height 167
type textarea "x"
type textarea "9/3/2025 HERE IS OUR ESTIMATE TO REPLACE THE WALK IN FREEZER DOOR WITH A NEW DO…"
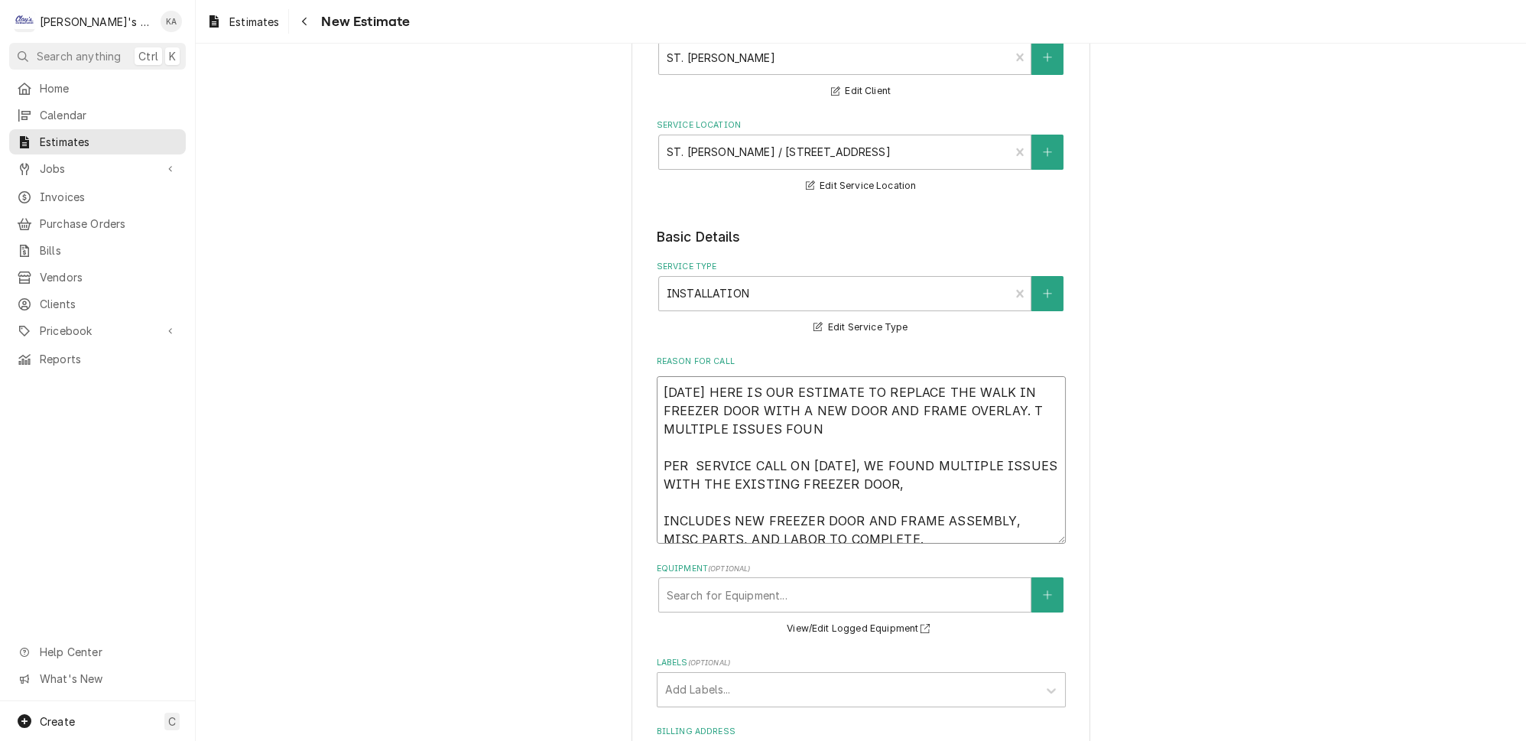
type textarea "x"
type textarea "9/3/2025 HERE IS OUR ESTIMATE TO REPLACE THE WALK IN FREEZER DOOR WITH A NEW DO…"
type textarea "x"
type textarea "9/3/2025 HERE IS OUR ESTIMATE TO REPLACE THE WALK IN FREEZER DOOR WITH A NEW DO…"
type textarea "x"
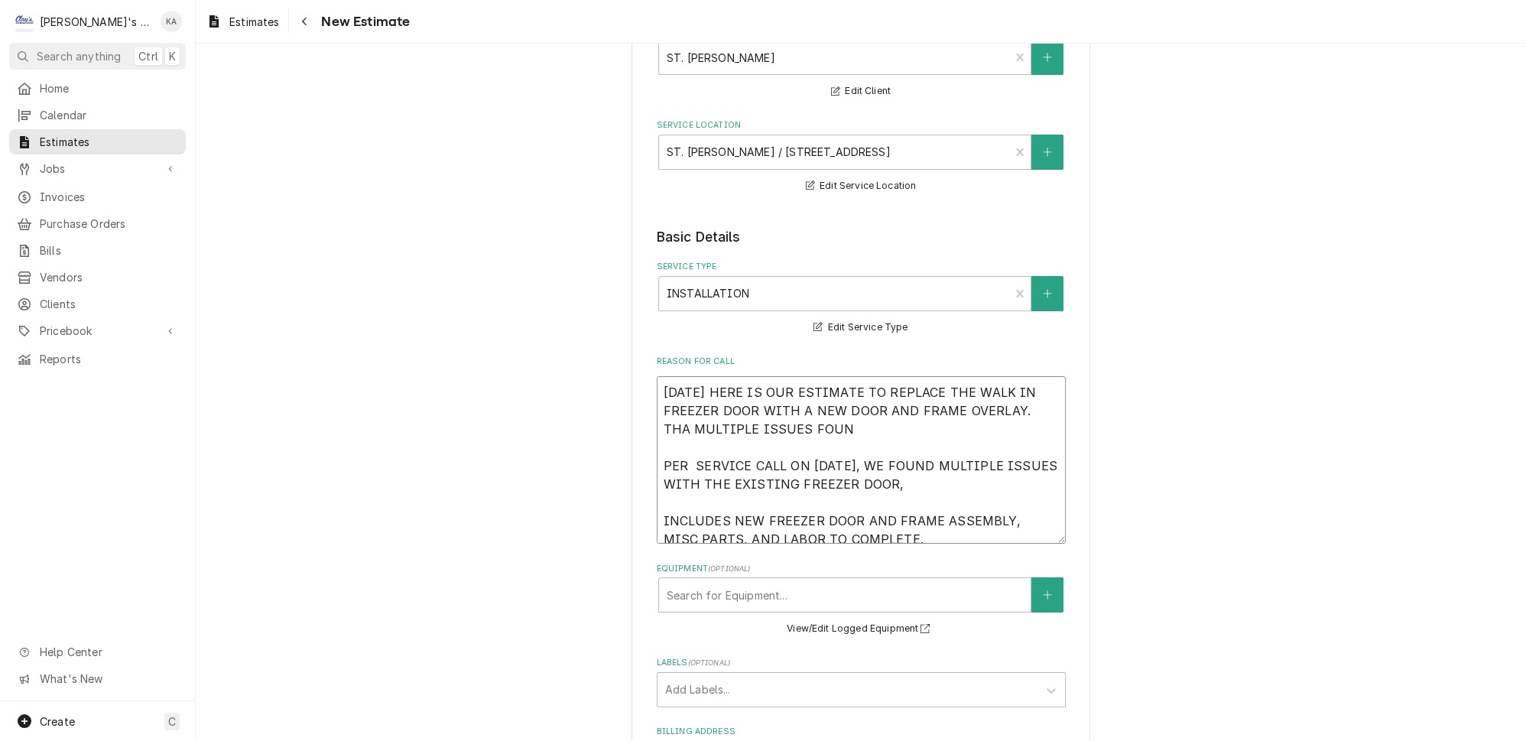
type textarea "9/3/2025 HERE IS OUR ESTIMATE TO REPLACE THE WALK IN FREEZER DOOR WITH A NEW DO…"
type textarea "x"
type textarea "9/3/2025 HERE IS OUR ESTIMATE TO REPLACE THE WALK IN FREEZER DOOR WITH A NEW DO…"
type textarea "x"
type textarea "9/3/2025 HERE IS OUR ESTIMATE TO REPLACE THE WALK IN FREEZER DOOR WITH A NEW DO…"
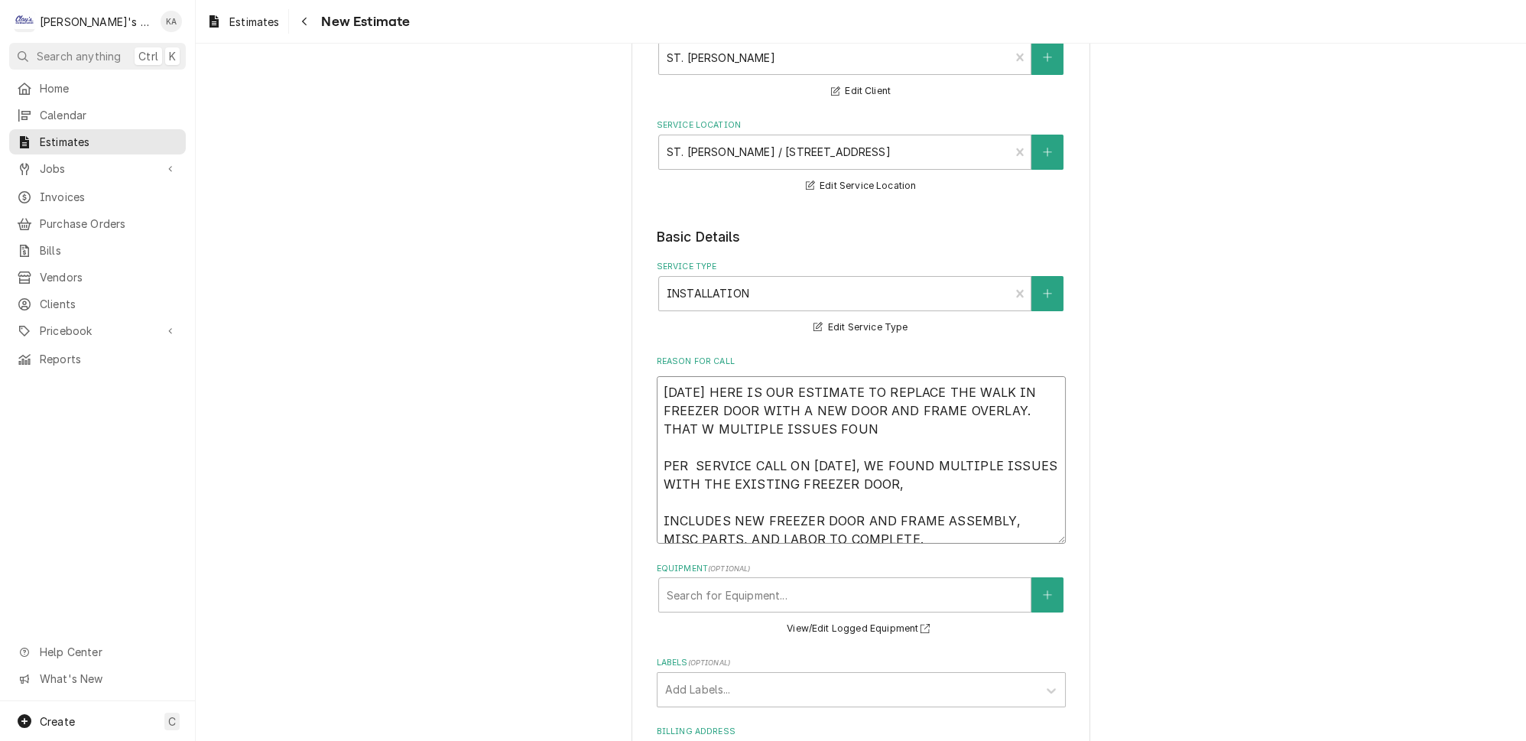
type textarea "x"
type textarea "9/3/2025 HERE IS OUR ESTIMATE TO REPLACE THE WALK IN FREEZER DOOR WITH A NEW DO…"
type textarea "x"
type textarea "9/3/2025 HERE IS OUR ESTIMATE TO REPLACE THE WALK IN FREEZER DOOR WITH A NEW DO…"
type textarea "x"
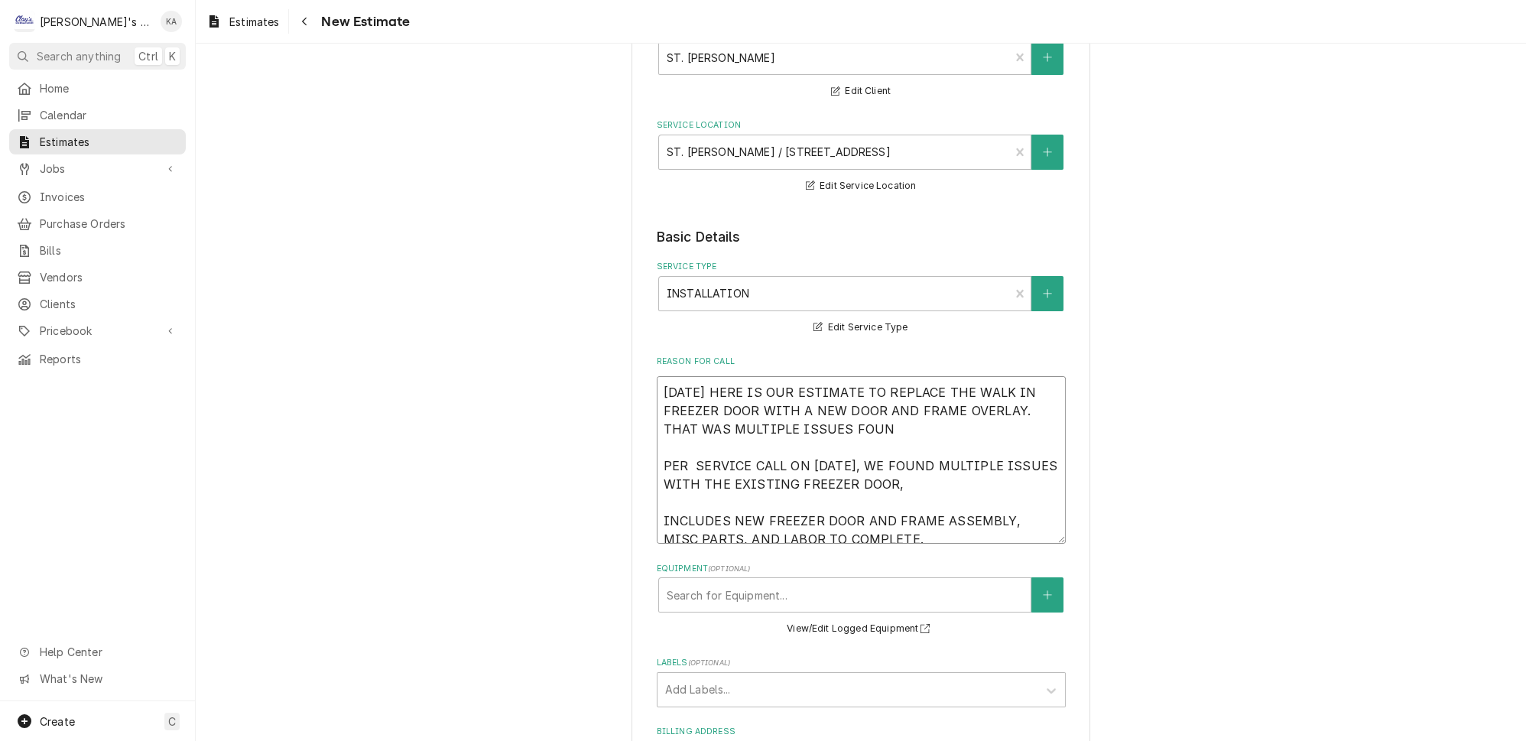
type textarea "9/3/2025 HERE IS OUR ESTIMATE TO REPLACE THE WALK IN FREEZER DOOR WITH A NEW DO…"
type textarea "x"
type textarea "9/3/2025 HERE IS OUR ESTIMATE TO REPLACE THE WALK IN FREEZER DOOR WITH A NEW DO…"
type textarea "x"
type textarea "9/3/2025 HERE IS OUR ESTIMATE TO REPLACE THE WALK IN FREEZER DOOR WITH A NEW DO…"
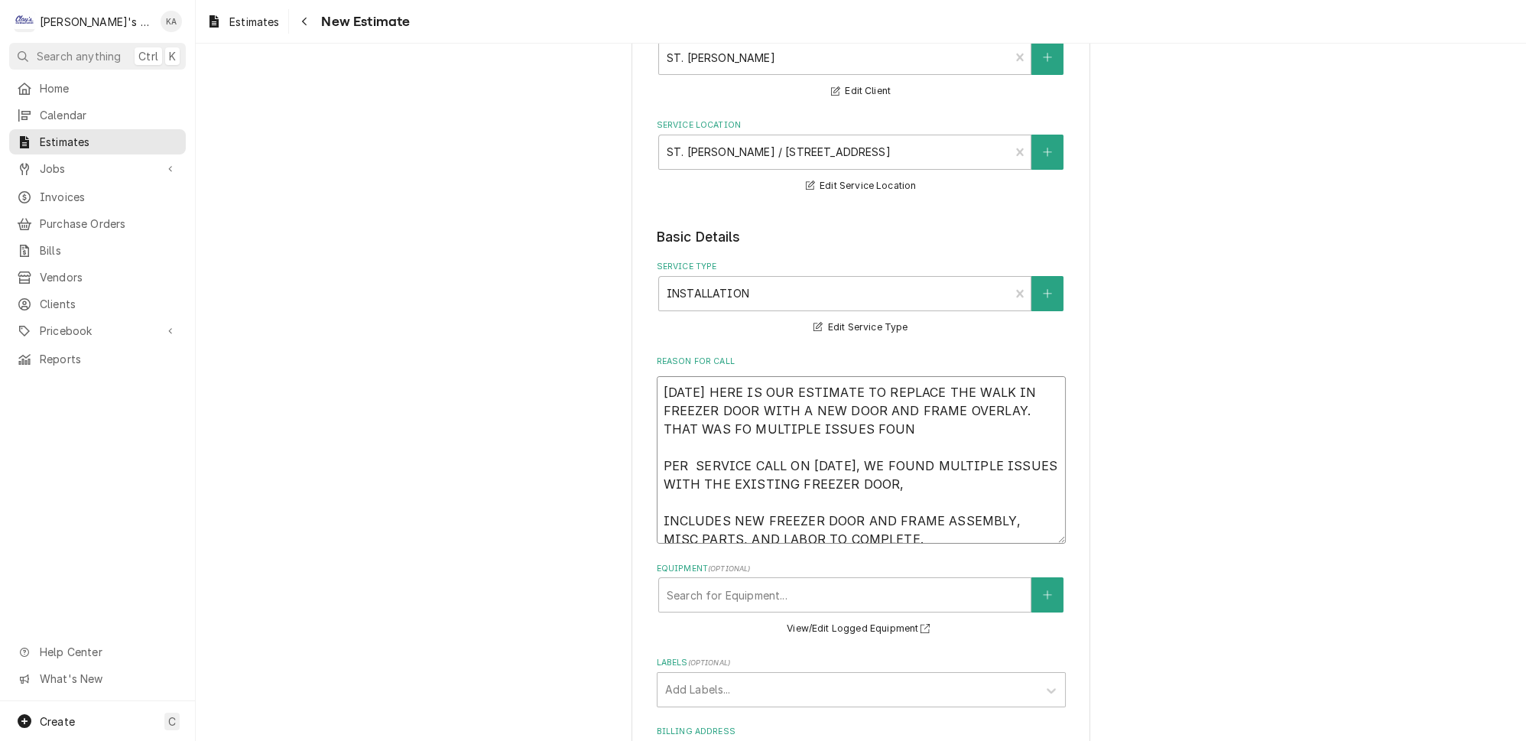
type textarea "x"
type textarea "9/3/2025 HERE IS OUR ESTIMATE TO REPLACE THE WALK IN FREEZER DOOR WITH A NEW DO…"
type textarea "x"
type textarea "9/3/2025 HERE IS OUR ESTIMATE TO REPLACE THE WALK IN FREEZER DOOR WITH A NEW DO…"
type textarea "x"
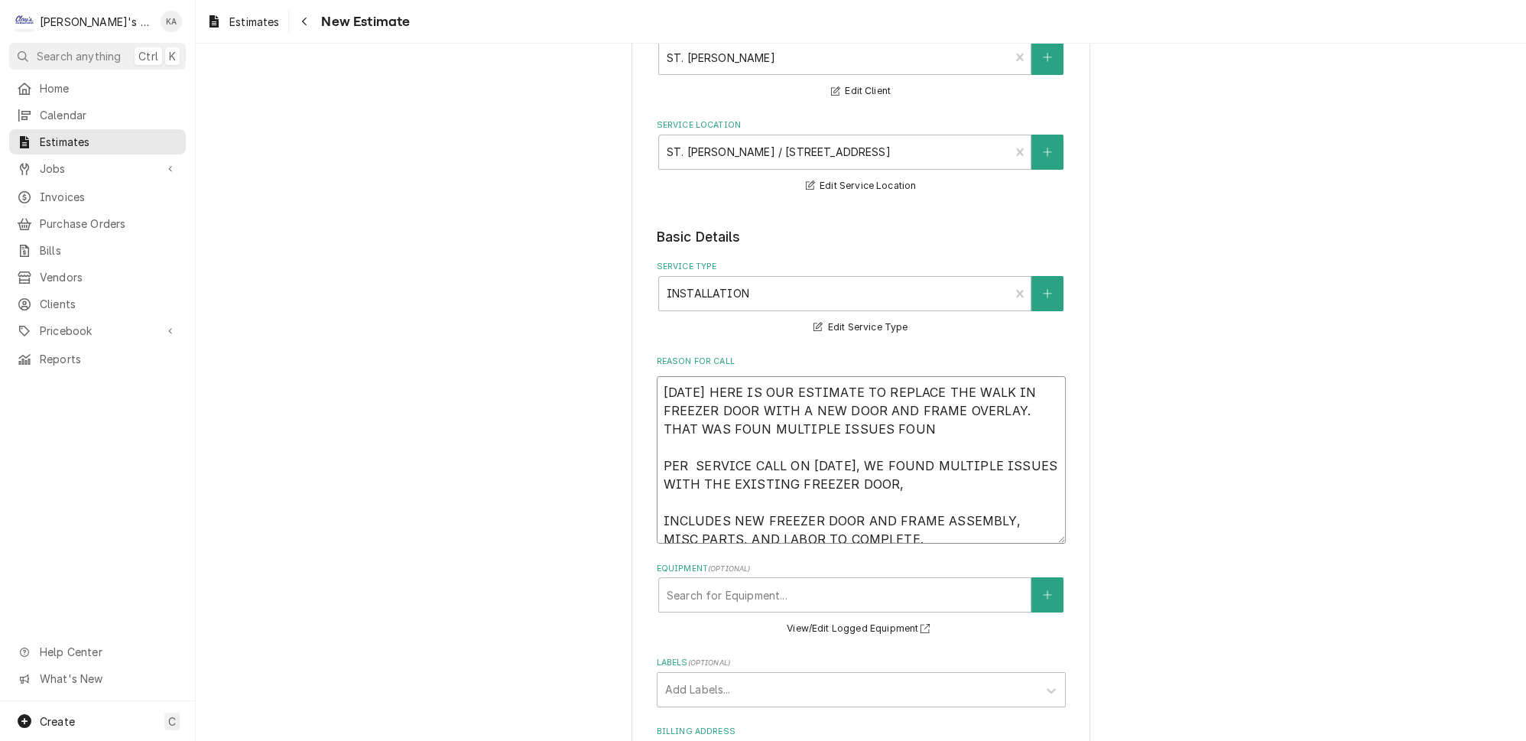
type textarea "9/3/2025 HERE IS OUR ESTIMATE TO REPLACE THE WALK IN FREEZER DOOR WITH A NEW DO…"
type textarea "x"
type textarea "9/3/2025 HERE IS OUR ESTIMATE TO REPLACE THE WALK IN FREEZER DOOR WITH A NEW DO…"
type textarea "x"
type textarea "9/3/2025 HERE IS OUR ESTIMATE TO REPLACE THE WALK IN FREEZER DOOR WITH A NEW DO…"
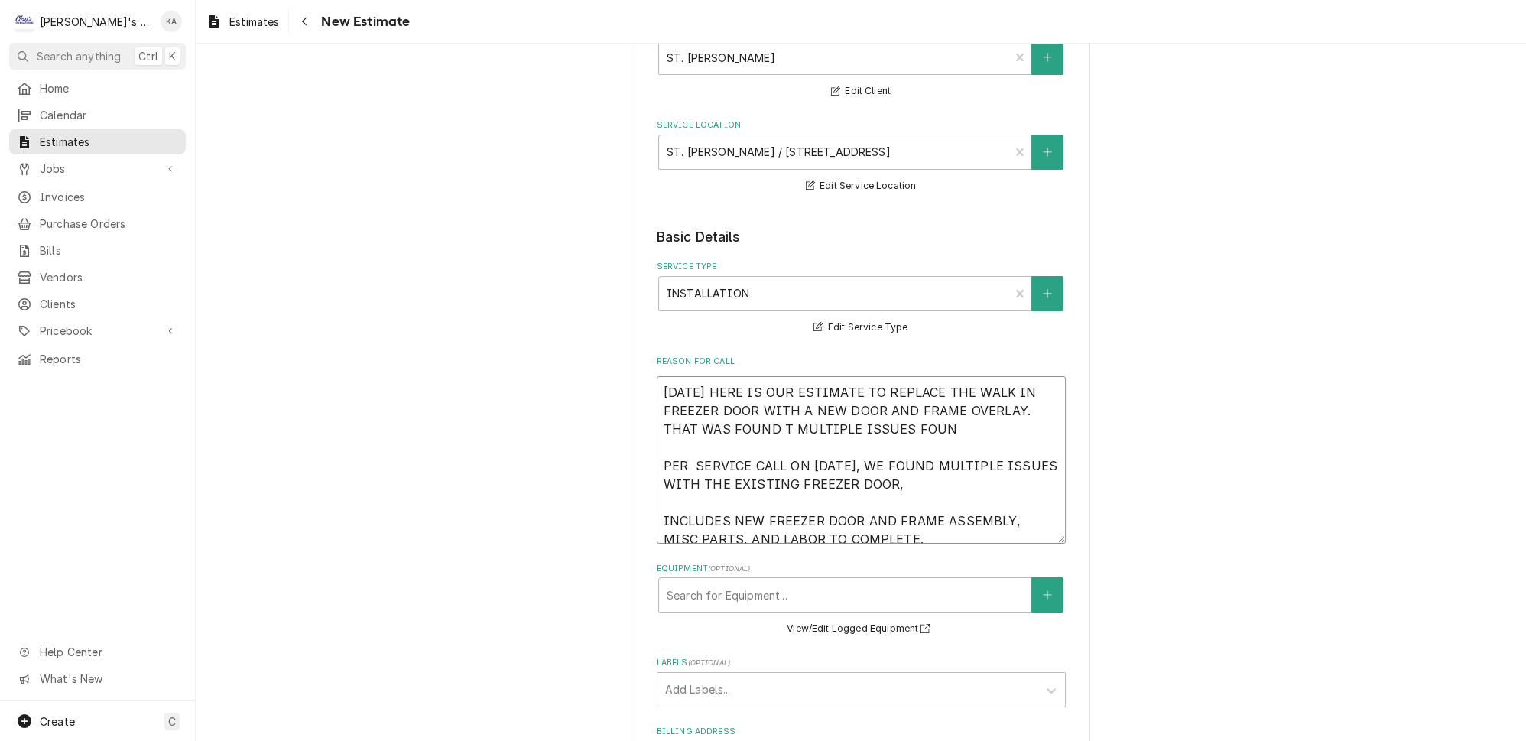
type textarea "x"
type textarea "9/3/2025 HERE IS OUR ESTIMATE TO REPLACE THE WALK IN FREEZER DOOR WITH A NEW DO…"
type textarea "x"
type textarea "9/3/2025 HERE IS OUR ESTIMATE TO REPLACE THE WALK IN FREEZER DOOR WITH A NEW DO…"
type textarea "x"
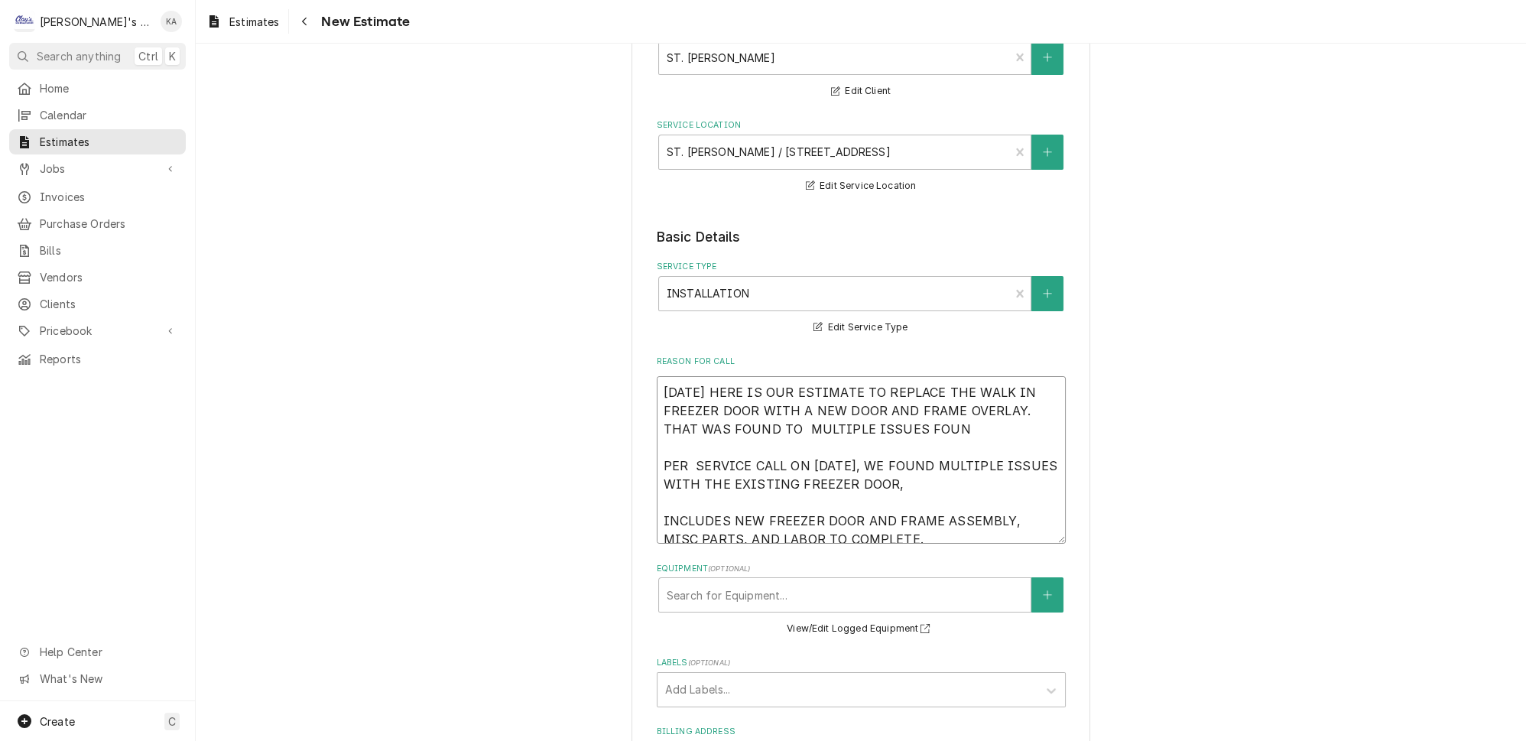
type textarea "9/3/2025 HERE IS OUR ESTIMATE TO REPLACE THE WALK IN FREEZER DOOR WITH A NEW DO…"
type textarea "x"
type textarea "9/3/2025 HERE IS OUR ESTIMATE TO REPLACE THE WALK IN FREEZER DOOR WITH A NEW DO…"
type textarea "x"
type textarea "9/3/2025 HERE IS OUR ESTIMATE TO REPLACE THE WALK IN FREEZER DOOR WITH A NEW DO…"
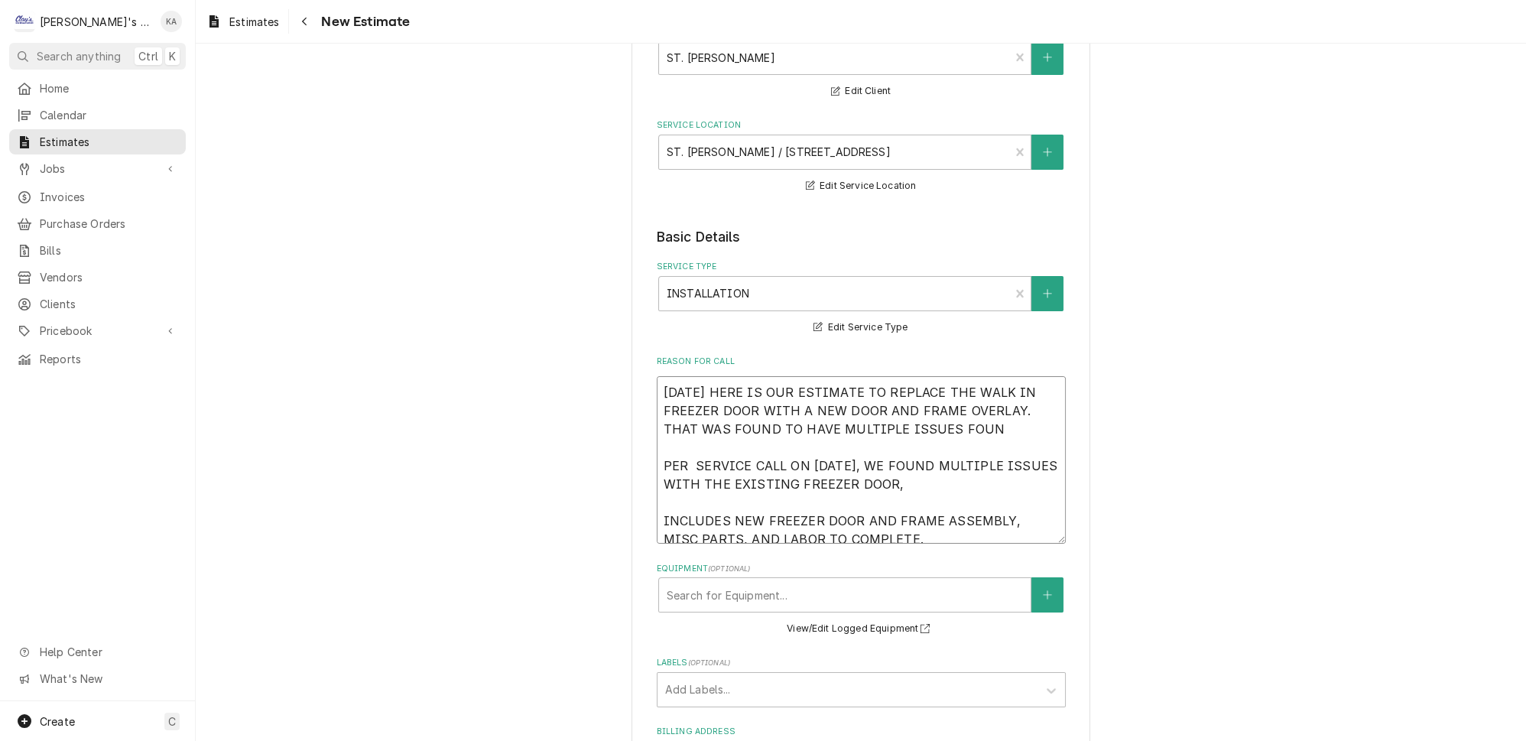
drag, startPoint x: 970, startPoint y: 414, endPoint x: 934, endPoint y: 417, distance: 36.1
click at [934, 417] on textarea "9/3/2025 HERE IS OUR ESTIMATE TO REPLACE THE WALK IN FREEZER DOOR WITH A NEW DO…" at bounding box center [861, 459] width 409 height 167
drag, startPoint x: 933, startPoint y: 468, endPoint x: 657, endPoint y: 454, distance: 276.3
click at [657, 454] on textarea "9/3/2025 HERE IS OUR ESTIMATE TO REPLACE THE WALK IN FREEZER DOOR WITH A NEW DO…" at bounding box center [861, 459] width 409 height 167
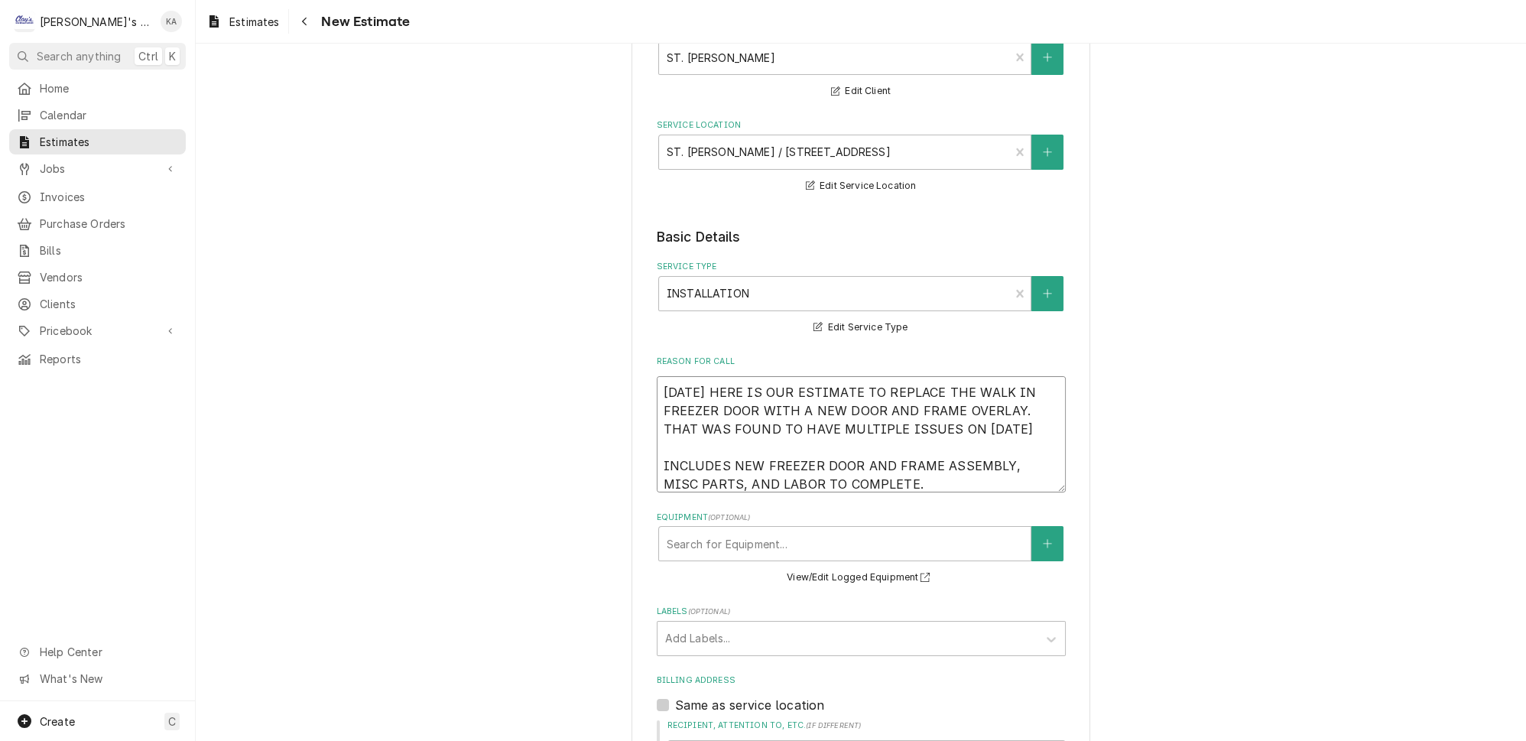
drag, startPoint x: 1021, startPoint y: 450, endPoint x: 992, endPoint y: 448, distance: 29.9
click at [992, 448] on textarea "9/3/2025 HERE IS OUR ESTIMATE TO REPLACE THE WALK IN FREEZER DOOR WITH A NEW DO…" at bounding box center [861, 434] width 409 height 116
click at [700, 472] on textarea "9/3/2025 HERE IS OUR ESTIMATE TO REPLACE THE WALK IN FREEZER DOOR WITH A NEW DO…" at bounding box center [861, 434] width 409 height 116
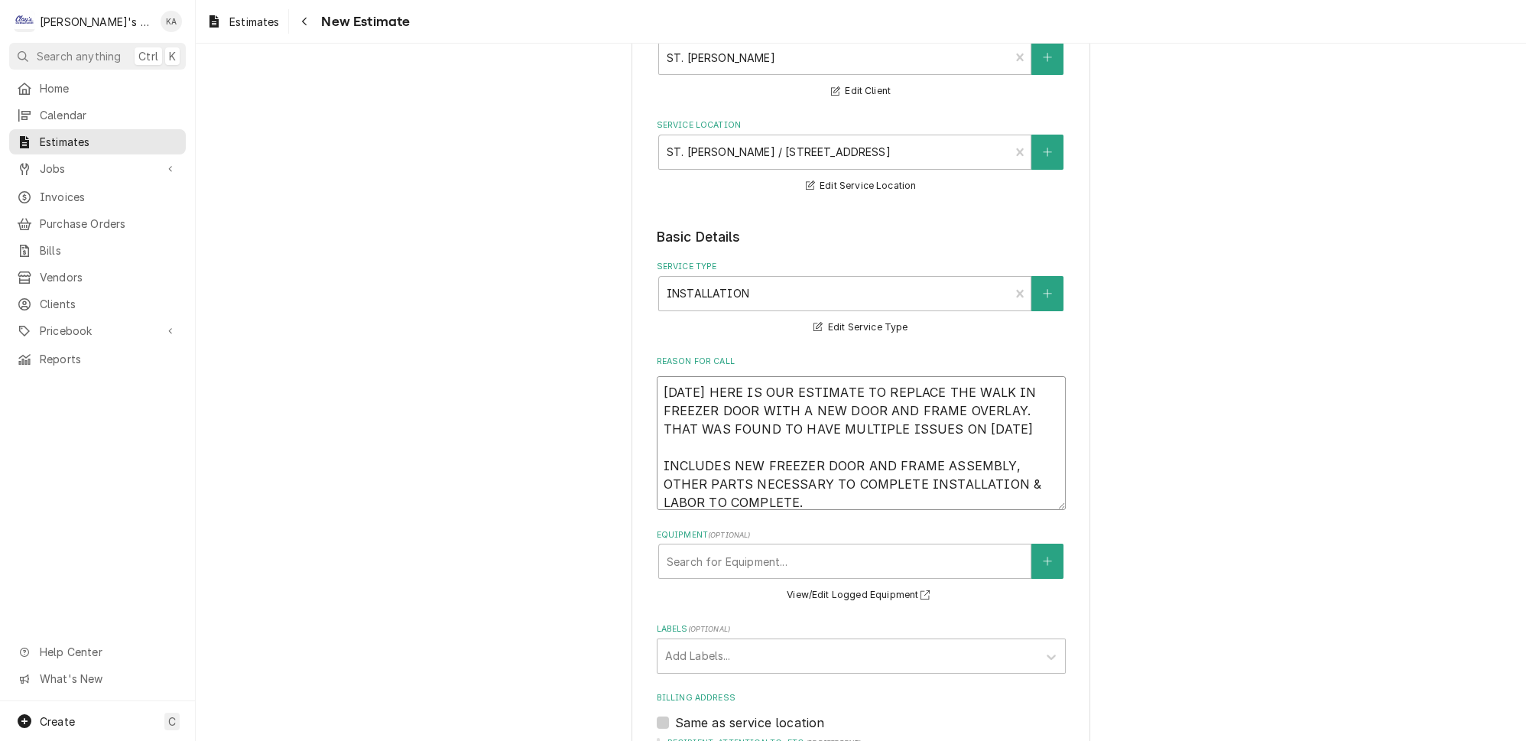
drag, startPoint x: 1006, startPoint y: 467, endPoint x: 728, endPoint y: 486, distance: 278.9
click at [728, 486] on textarea "9/3/2025 HERE IS OUR ESTIMATE TO REPLACE THE WALK IN FREEZER DOOR WITH A NEW DO…" at bounding box center [861, 443] width 409 height 134
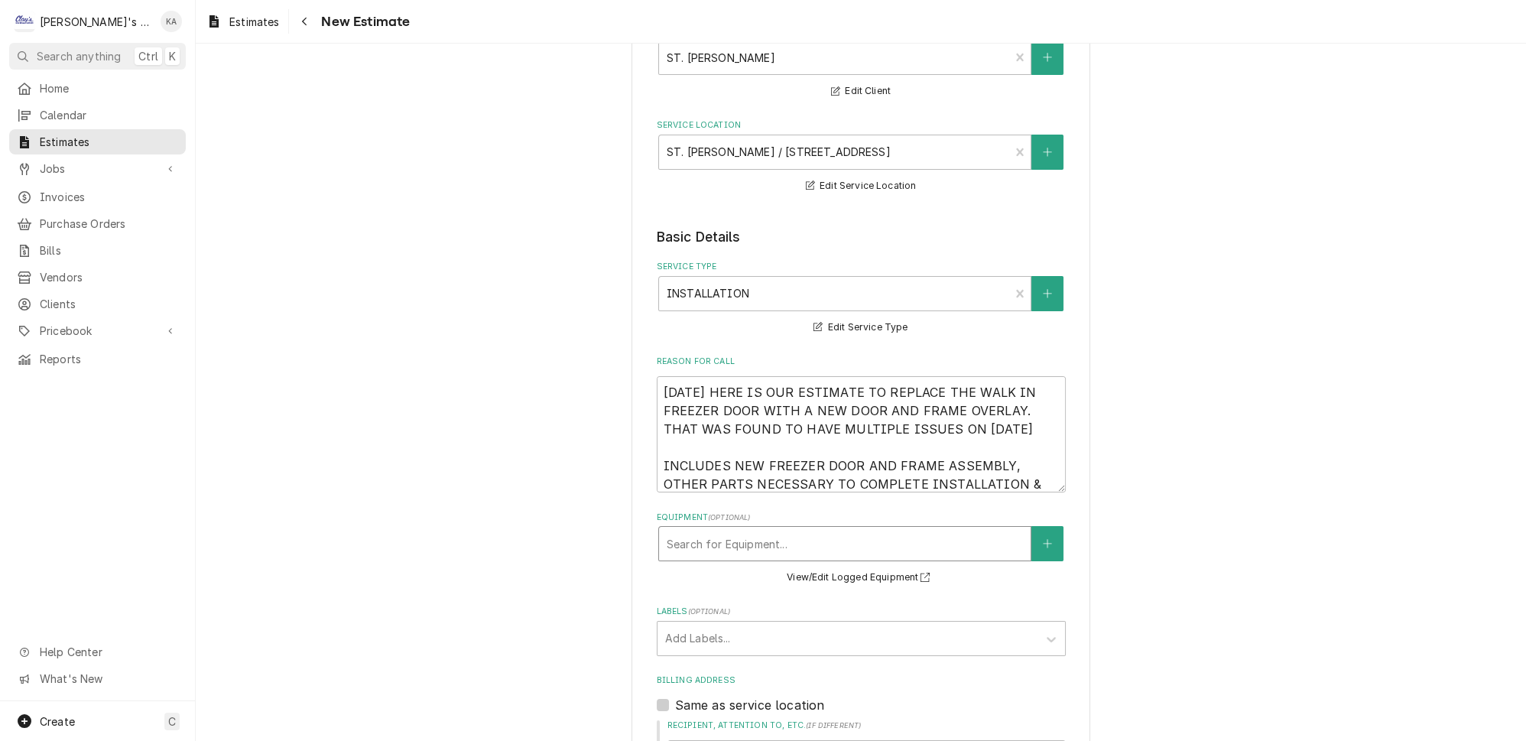
click at [745, 537] on div "Equipment" at bounding box center [845, 544] width 356 height 28
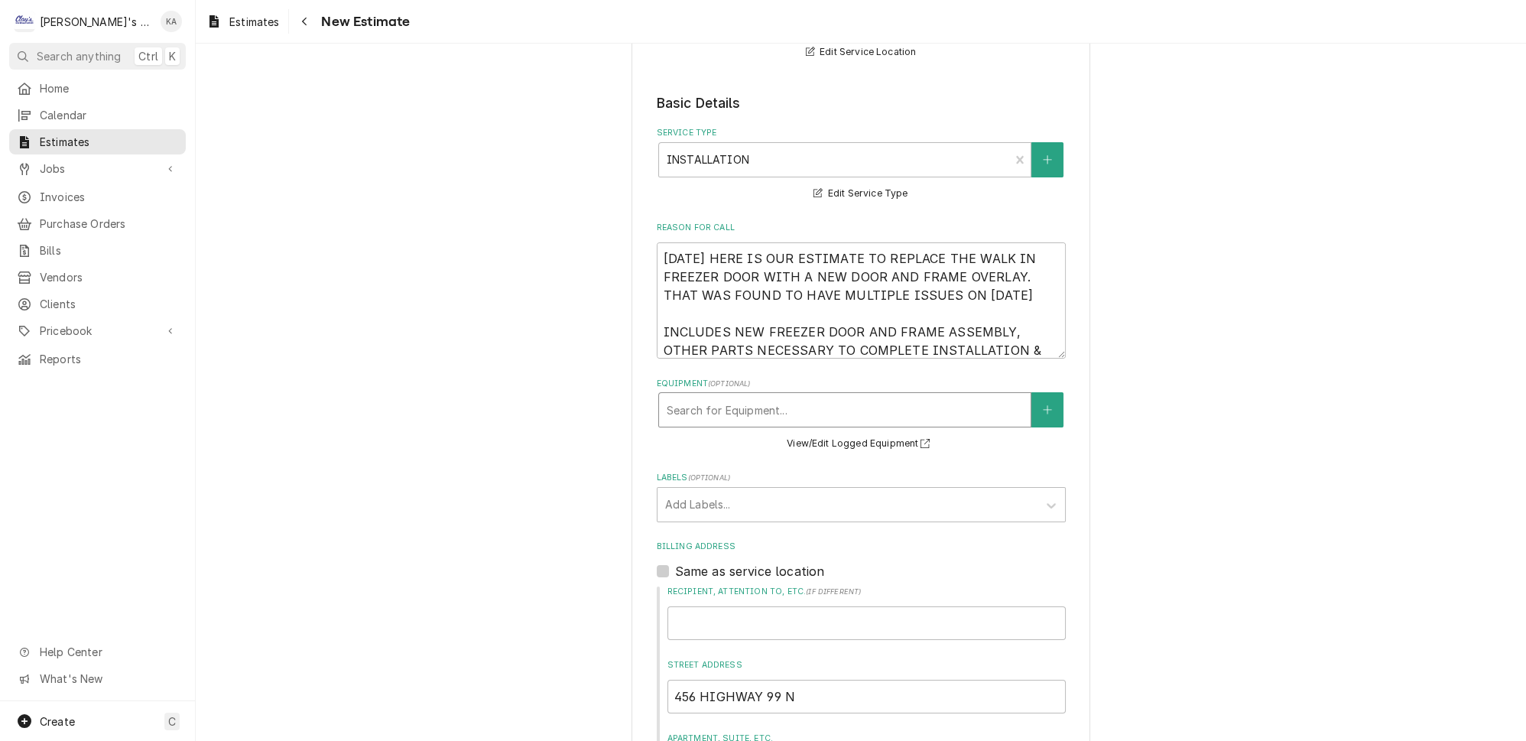
scroll to position [208, 0]
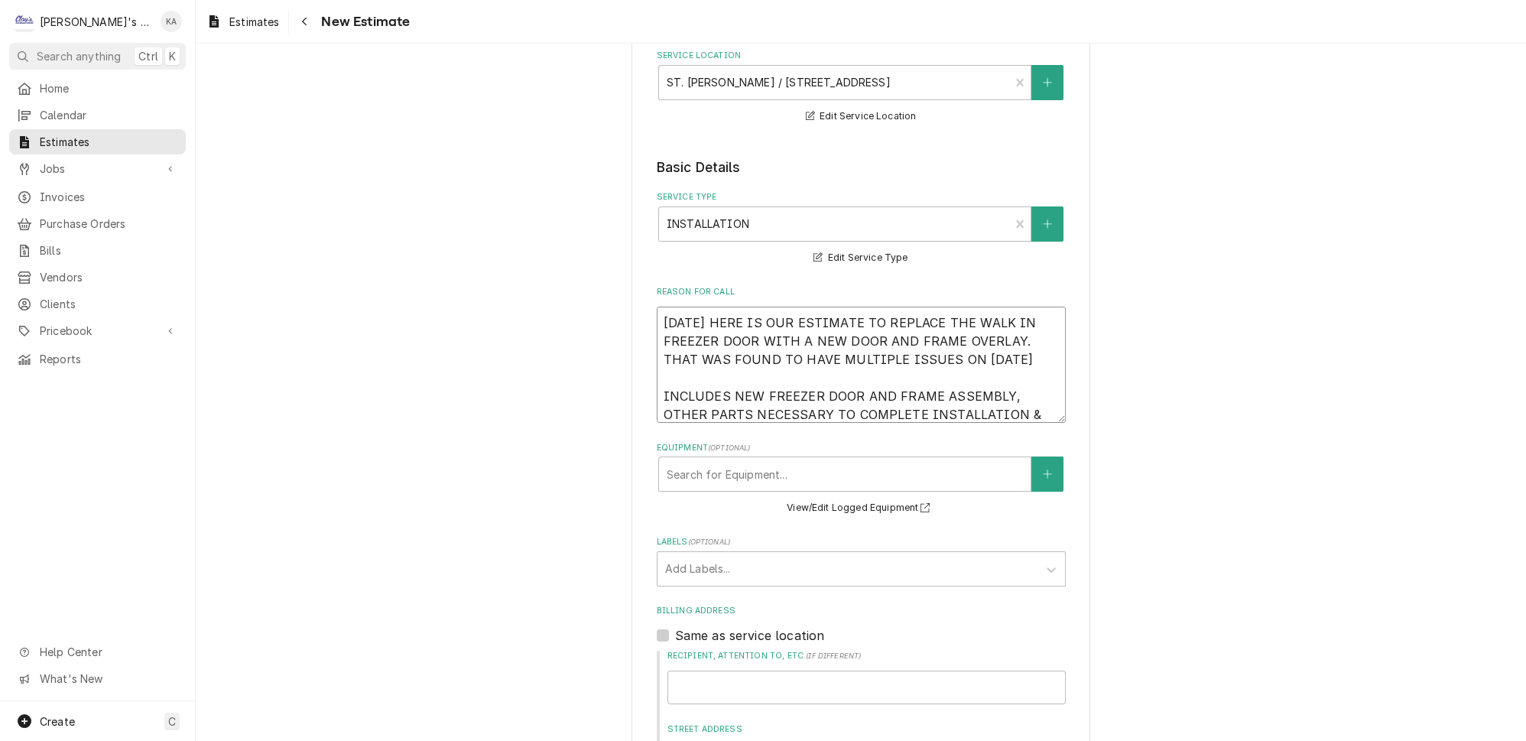
drag, startPoint x: 1001, startPoint y: 327, endPoint x: 977, endPoint y: 351, distance: 34.1
click at [977, 351] on textarea "9/3/2025 HERE IS OUR ESTIMATE TO REPLACE THE WALK IN FREEZER DOOR WITH A NEW DO…" at bounding box center [861, 365] width 409 height 116
click at [742, 346] on textarea "9/3/2025 HERE IS OUR ESTIMATE TO REPLACE THE WALK IN FREEZER DOOR THAT WAS FOUN…" at bounding box center [861, 365] width 409 height 116
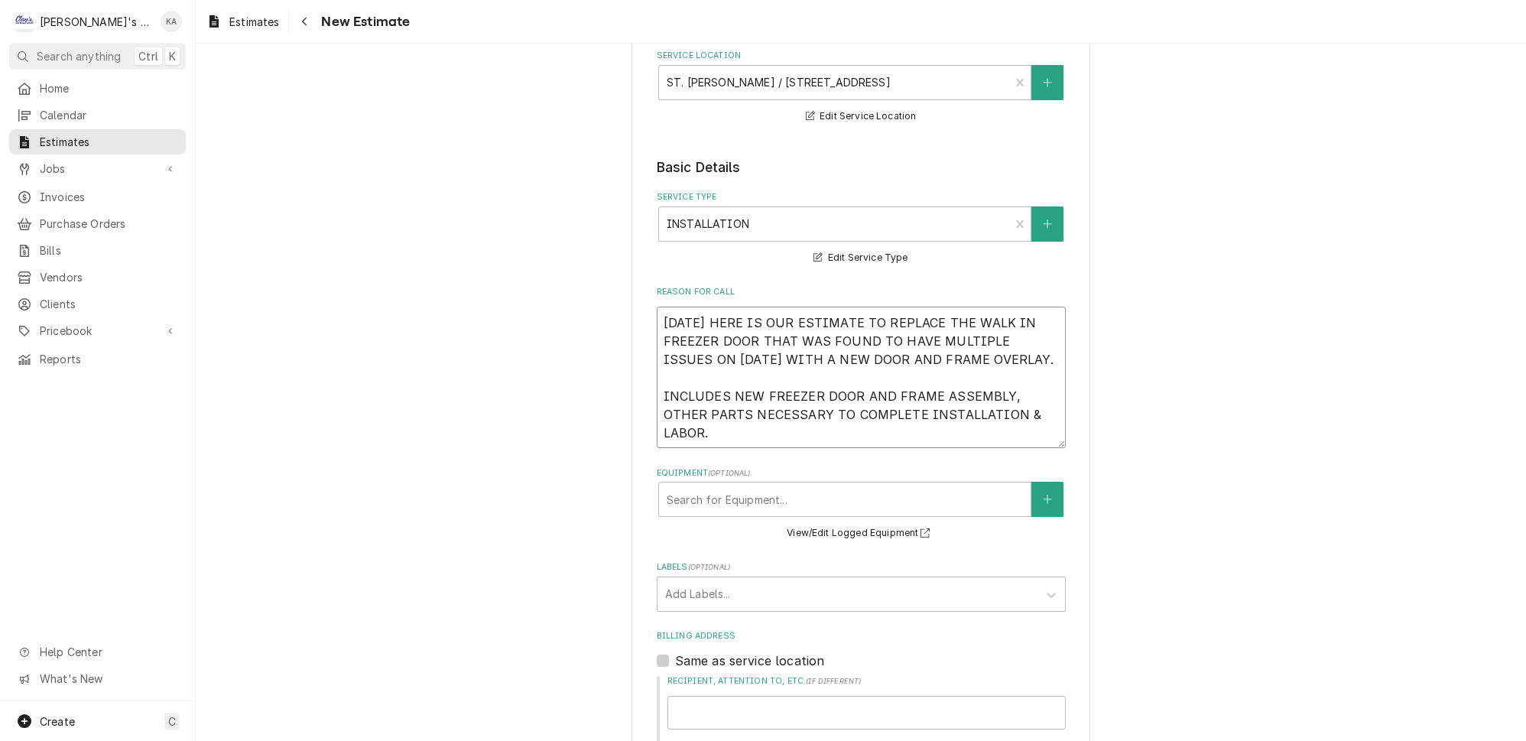
drag, startPoint x: 1037, startPoint y: 410, endPoint x: 1036, endPoint y: 439, distance: 29.1
click at [1036, 439] on textarea "9/3/2025 HERE IS OUR ESTIMATE TO REPLACE THE WALK IN FREEZER DOOR THAT WAS FOUN…" at bounding box center [861, 377] width 409 height 141
drag, startPoint x: 1014, startPoint y: 399, endPoint x: 638, endPoint y: 315, distance: 385.4
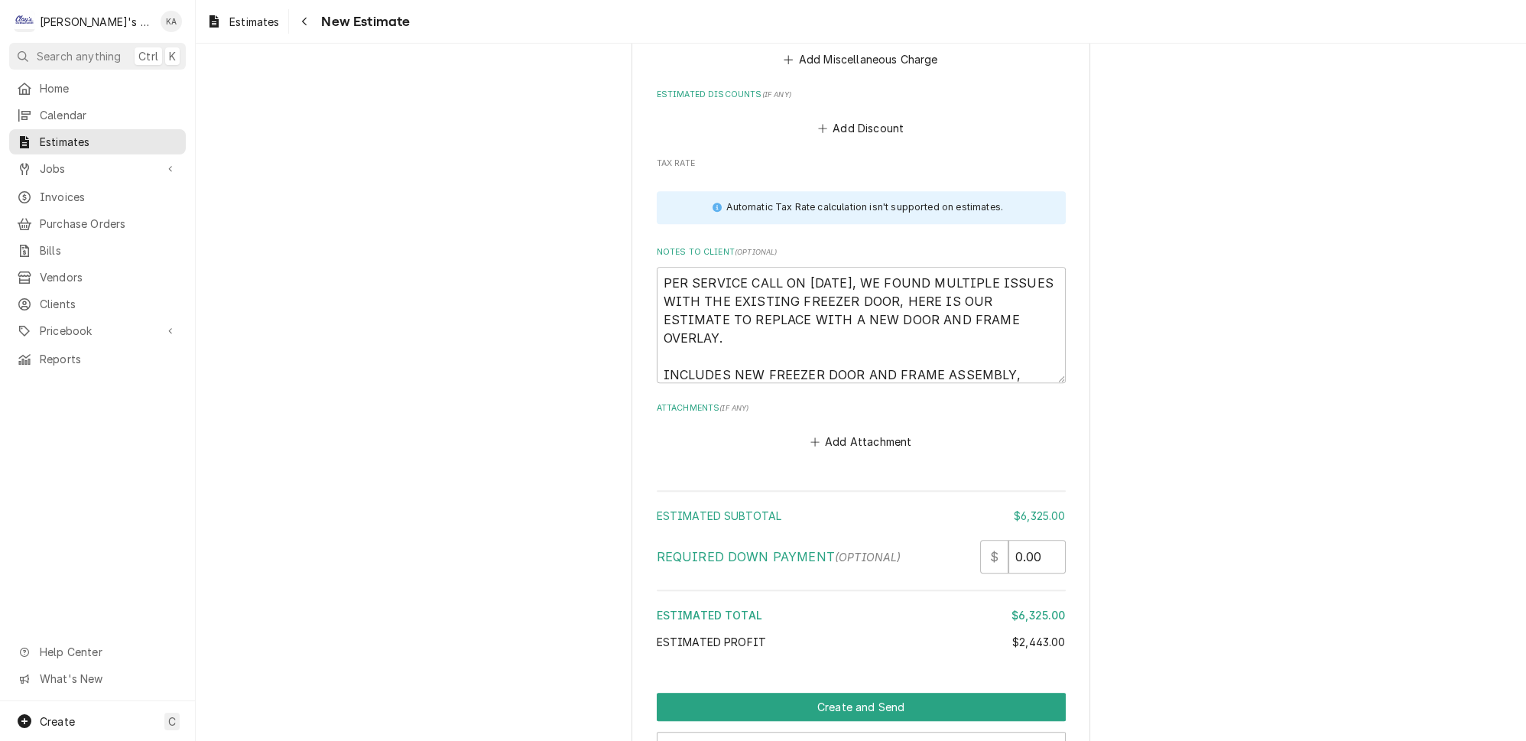
scroll to position [2940, 0]
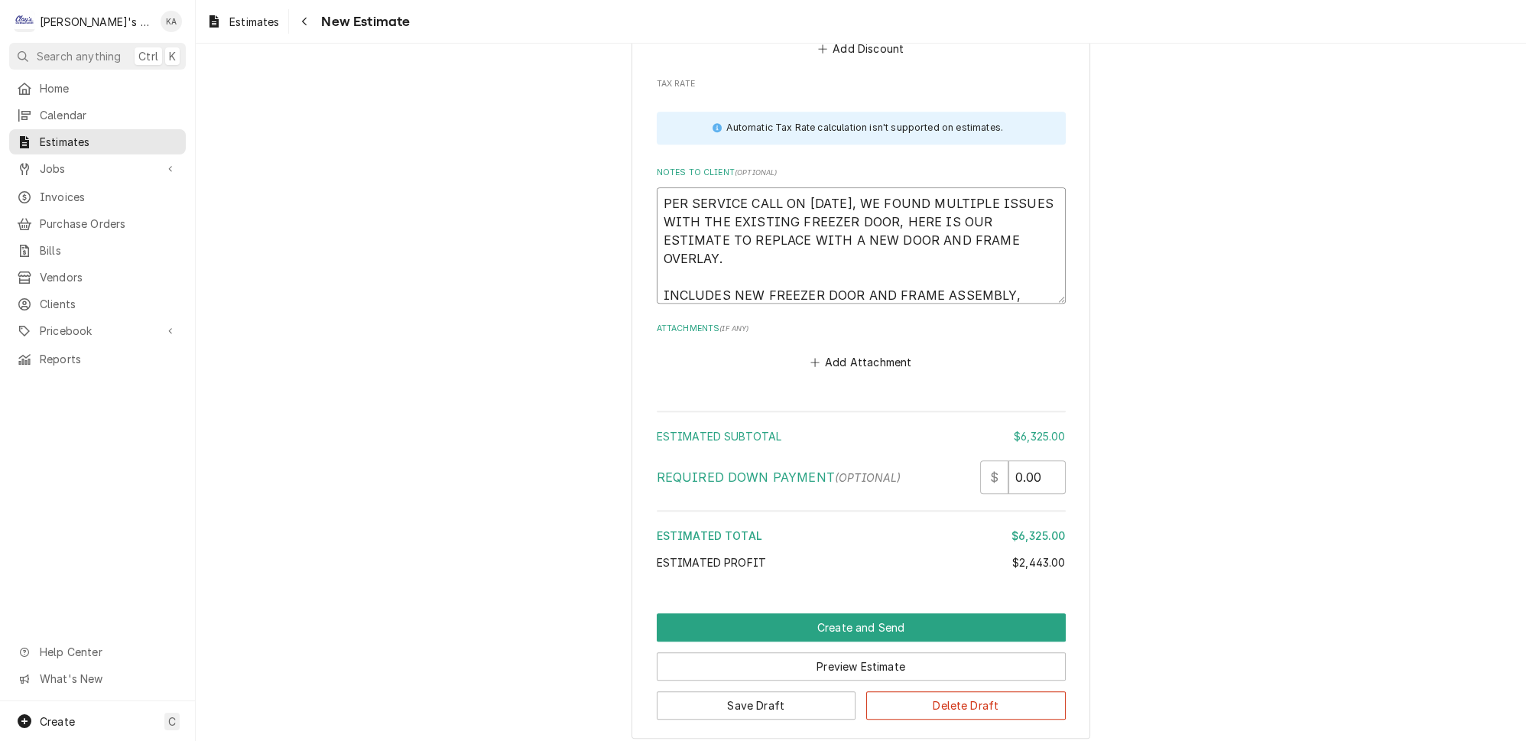
drag, startPoint x: 871, startPoint y: 231, endPoint x: 656, endPoint y: 144, distance: 231.8
paste textarea "9/3/2025 HERE IS OUR ESTIMATE TO REPLACE THE WALK IN FREEZER DOOR THAT WAS FOUN…"
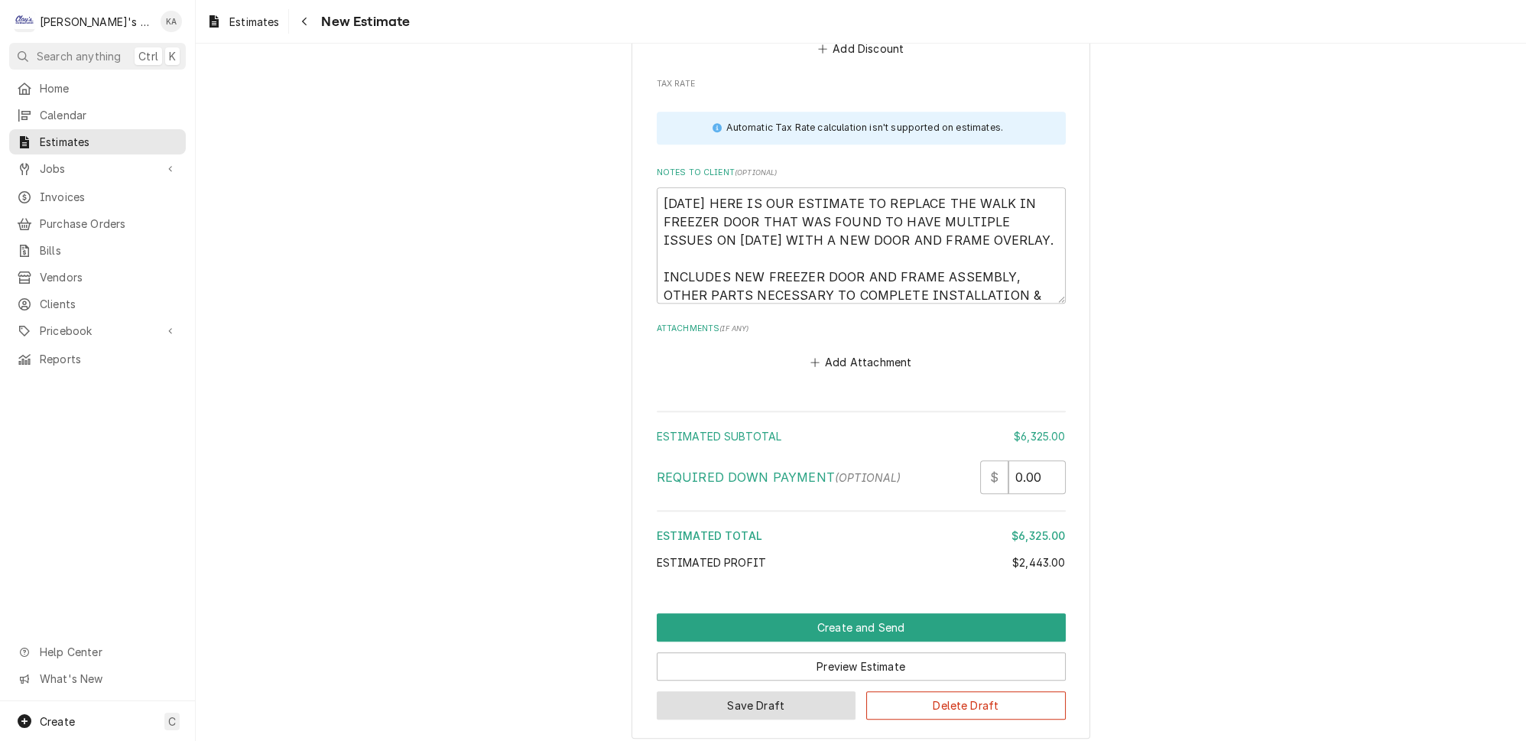
click at [771, 691] on button "Save Draft" at bounding box center [757, 705] width 200 height 28
